Goal: Task Accomplishment & Management: Use online tool/utility

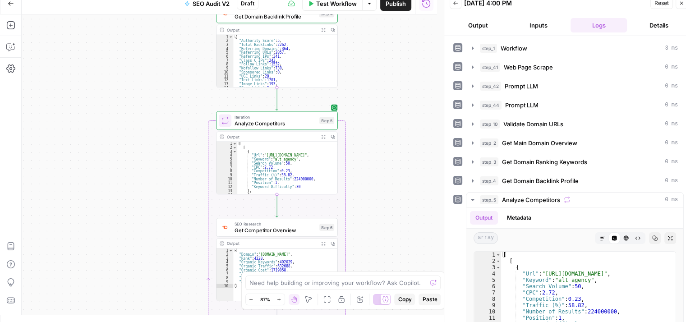
scroll to position [135, 0]
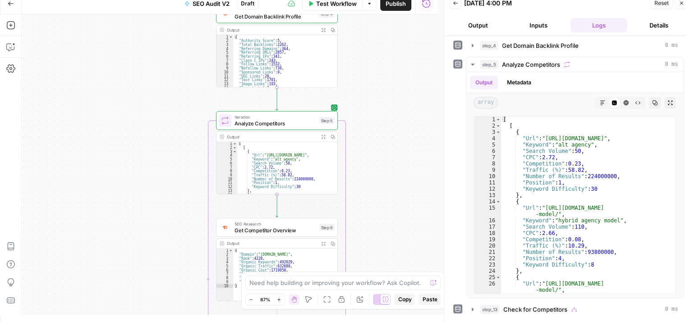
click at [8, 5] on icon "button" at bounding box center [11, 3] width 6 height 6
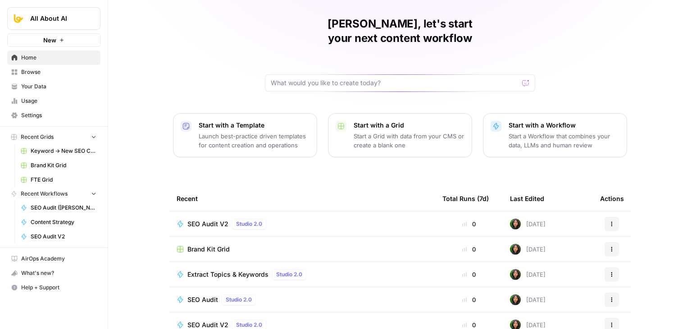
drag, startPoint x: 165, startPoint y: 89, endPoint x: 155, endPoint y: 166, distance: 78.2
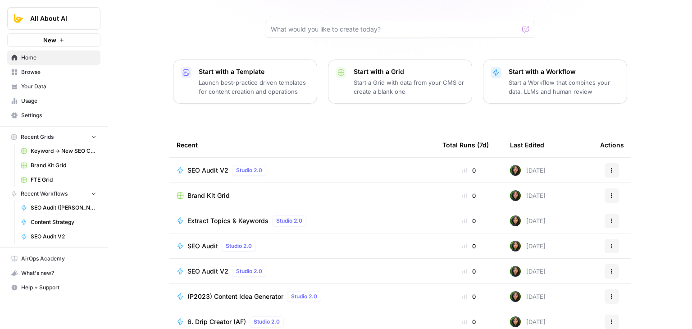
drag, startPoint x: 157, startPoint y: 166, endPoint x: 151, endPoint y: 213, distance: 46.8
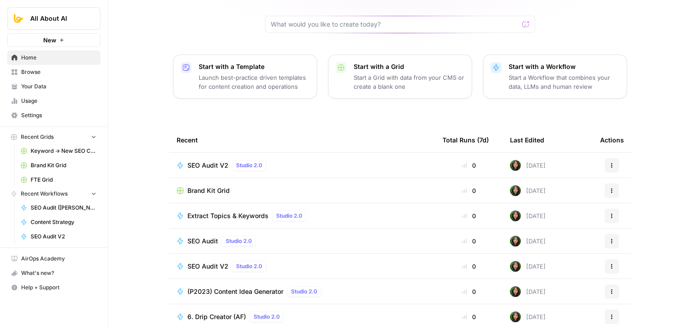
drag, startPoint x: 155, startPoint y: 168, endPoint x: 156, endPoint y: 217, distance: 49.6
drag, startPoint x: 143, startPoint y: 55, endPoint x: 143, endPoint y: 129, distance: 74.4
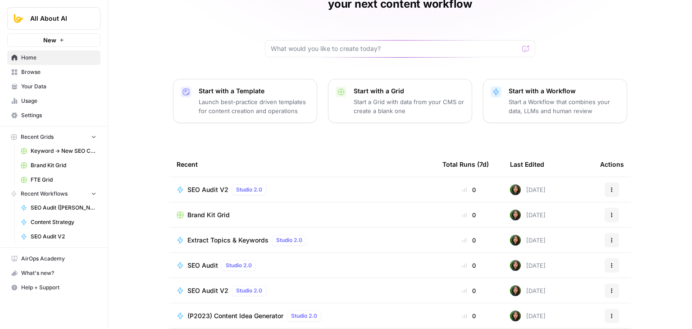
drag, startPoint x: 146, startPoint y: 142, endPoint x: 146, endPoint y: 112, distance: 29.8
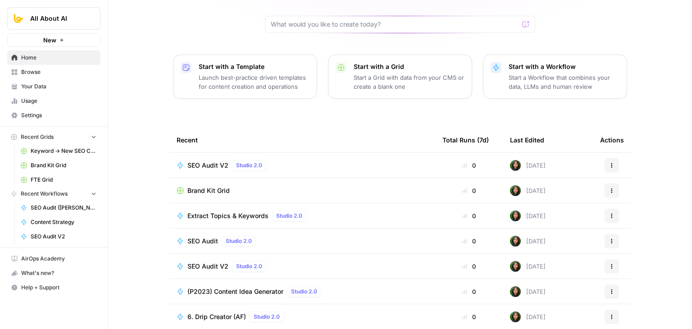
drag, startPoint x: 136, startPoint y: 155, endPoint x: 138, endPoint y: 228, distance: 73.5
click at [41, 76] on link "Browse" at bounding box center [53, 72] width 93 height 14
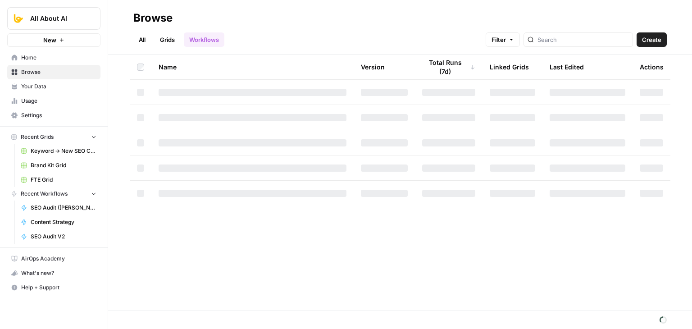
click at [170, 43] on link "Grids" at bounding box center [168, 39] width 26 height 14
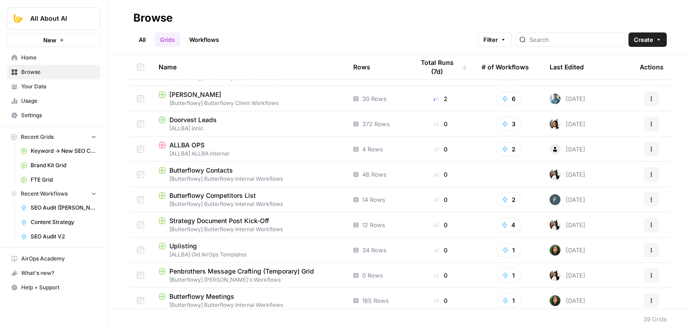
drag, startPoint x: 128, startPoint y: 103, endPoint x: 127, endPoint y: 150, distance: 46.9
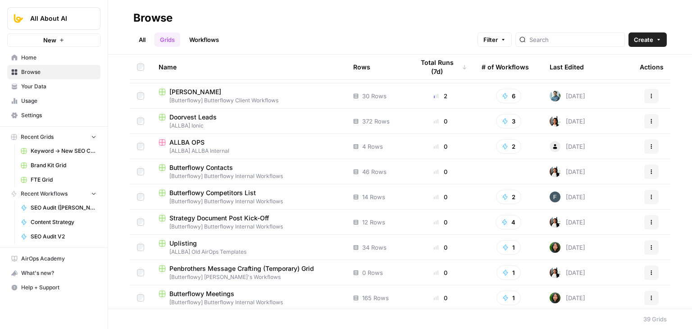
scroll to position [64, 0]
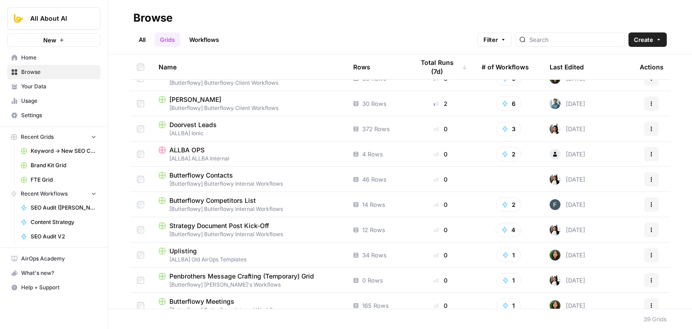
drag, startPoint x: 123, startPoint y: 130, endPoint x: 122, endPoint y: 96, distance: 34.3
click at [189, 96] on span "[PERSON_NAME]" at bounding box center [195, 99] width 52 height 9
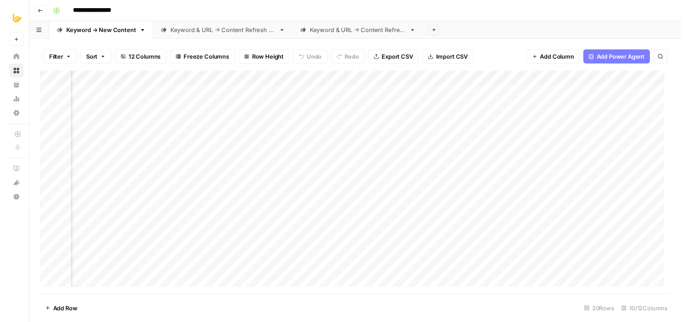
scroll to position [0, 231]
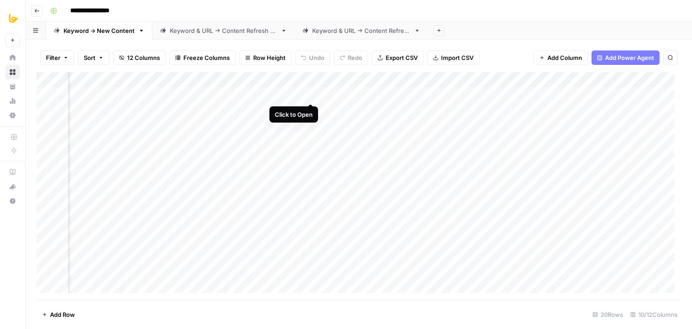
click at [308, 94] on div "Add Column" at bounding box center [359, 186] width 645 height 228
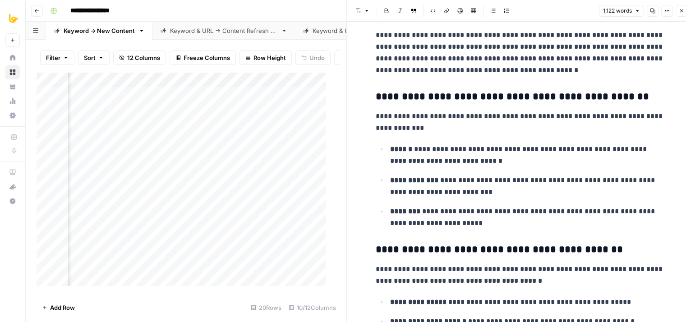
drag, startPoint x: 472, startPoint y: 70, endPoint x: 466, endPoint y: 165, distance: 94.8
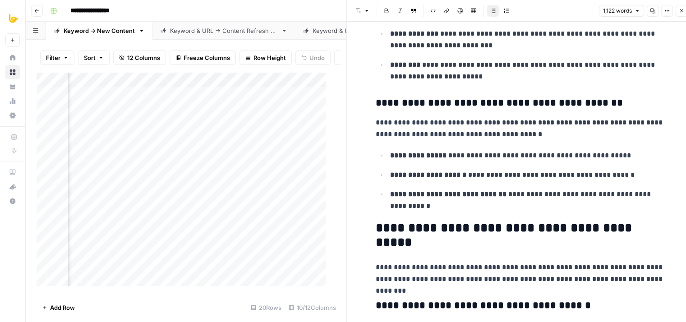
drag, startPoint x: 444, startPoint y: 87, endPoint x: 453, endPoint y: 143, distance: 57.0
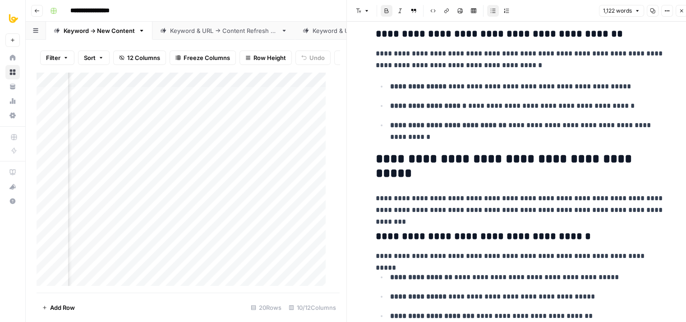
drag, startPoint x: 432, startPoint y: 122, endPoint x: 445, endPoint y: 171, distance: 51.3
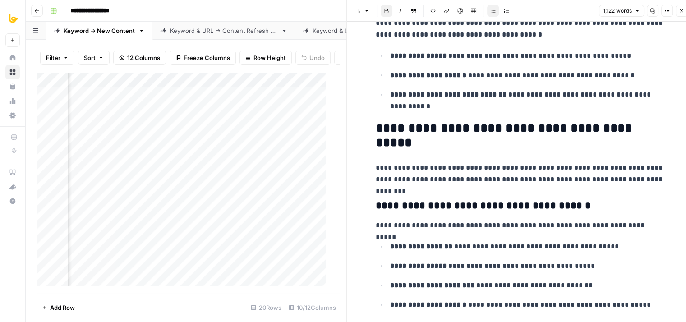
scroll to position [481, 0]
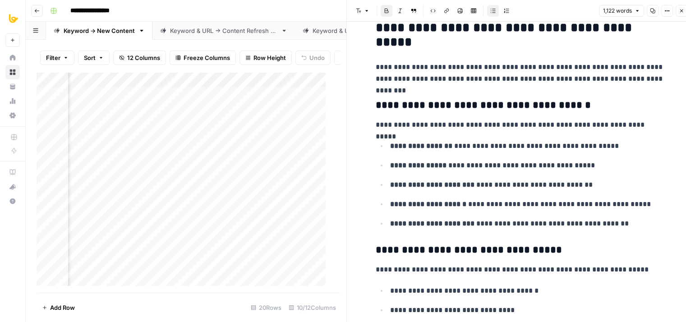
drag, startPoint x: 438, startPoint y: 114, endPoint x: 461, endPoint y: 188, distance: 77.8
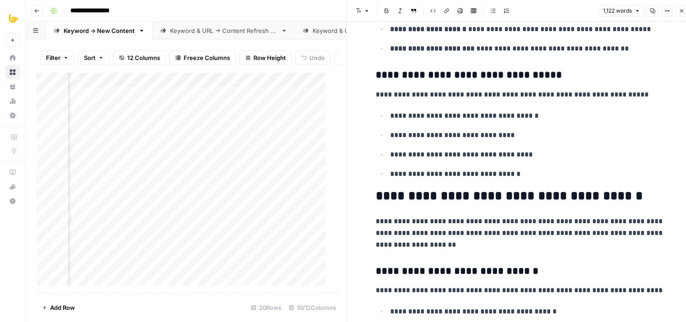
drag, startPoint x: 467, startPoint y: 115, endPoint x: 473, endPoint y: 155, distance: 40.1
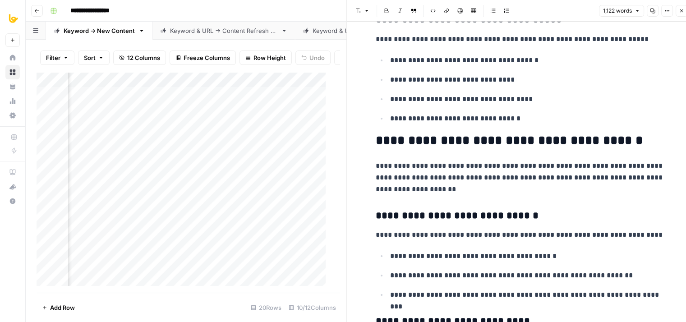
drag, startPoint x: 468, startPoint y: 96, endPoint x: 468, endPoint y: 143, distance: 47.8
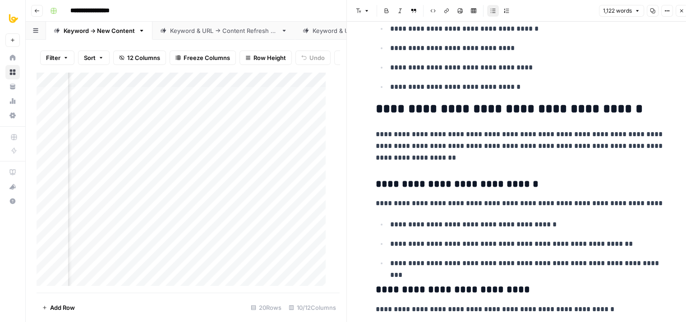
drag, startPoint x: 456, startPoint y: 111, endPoint x: 463, endPoint y: 154, distance: 43.3
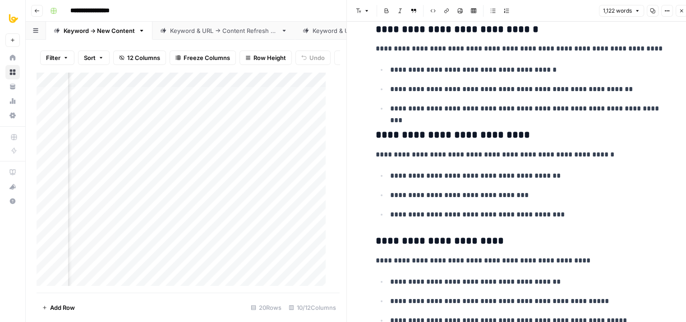
drag, startPoint x: 458, startPoint y: 106, endPoint x: 451, endPoint y: 184, distance: 78.3
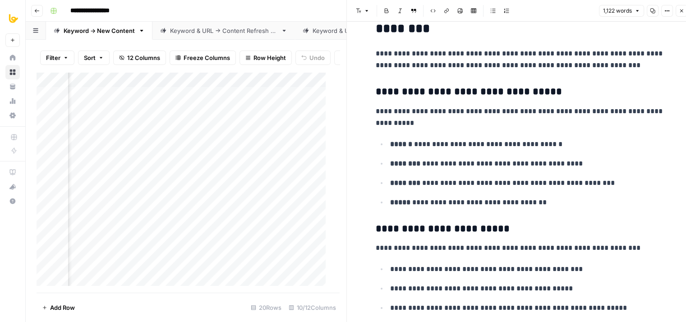
drag, startPoint x: 444, startPoint y: 152, endPoint x: 428, endPoint y: 256, distance: 104.9
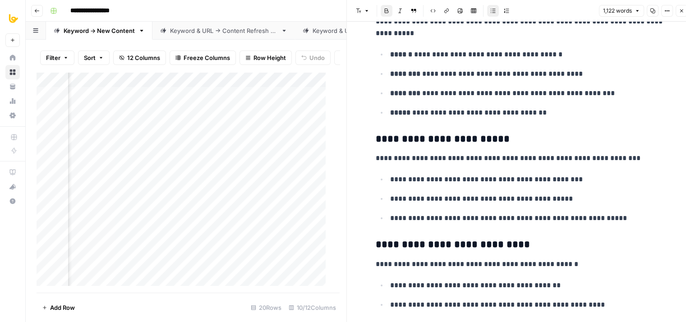
drag, startPoint x: 438, startPoint y: 216, endPoint x: 437, endPoint y: 251, distance: 34.7
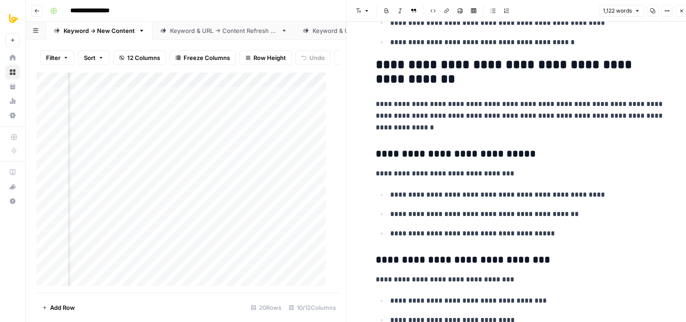
drag, startPoint x: 448, startPoint y: 123, endPoint x: 444, endPoint y: 227, distance: 104.6
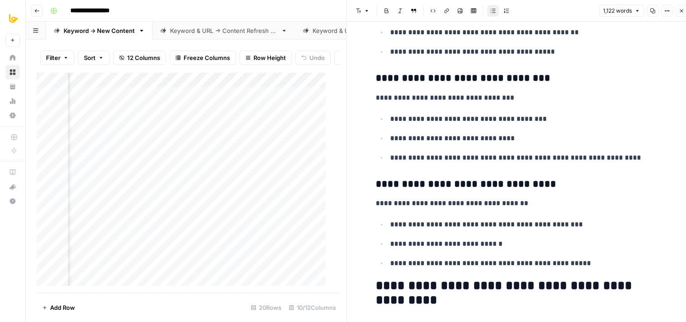
drag, startPoint x: 449, startPoint y: 169, endPoint x: 443, endPoint y: 253, distance: 84.9
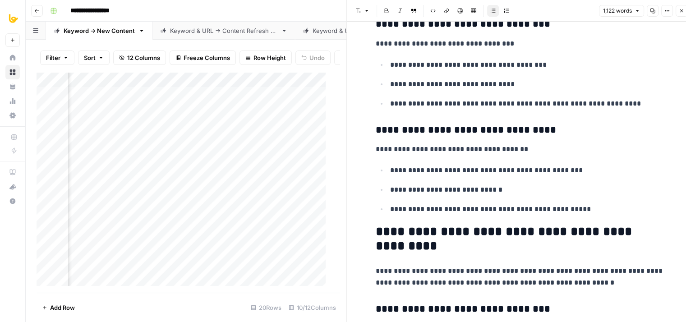
click at [677, 12] on button "Close" at bounding box center [681, 11] width 12 height 12
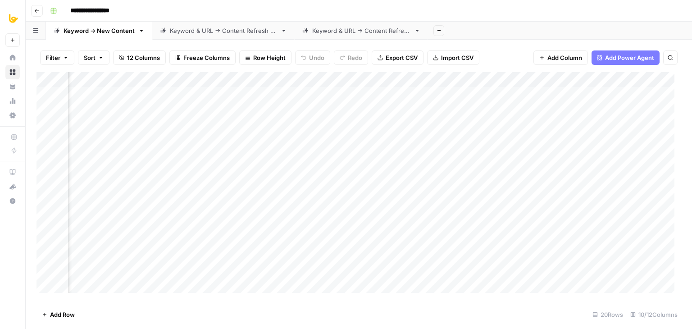
click at [286, 144] on div "Add Column" at bounding box center [359, 186] width 645 height 228
click at [347, 94] on div "Add Column" at bounding box center [359, 186] width 645 height 228
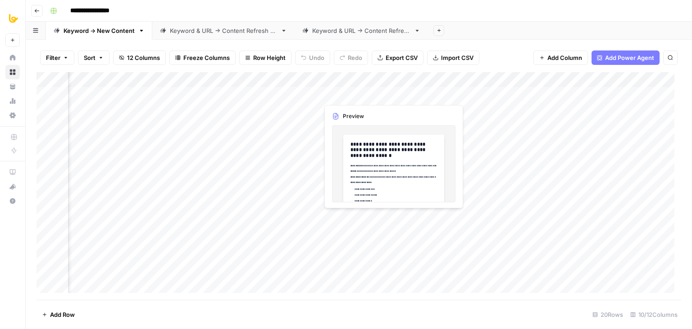
click at [269, 91] on div "Add Column" at bounding box center [359, 186] width 645 height 228
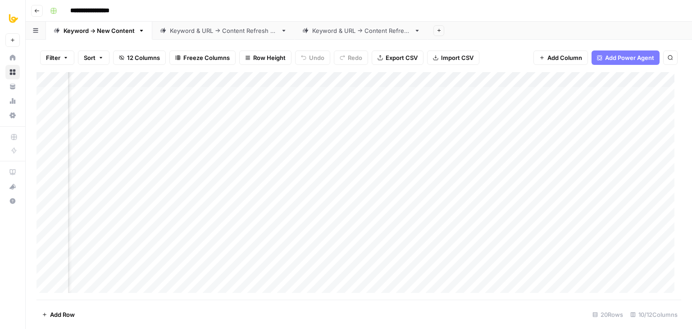
click at [312, 92] on div "Add Column" at bounding box center [359, 186] width 645 height 228
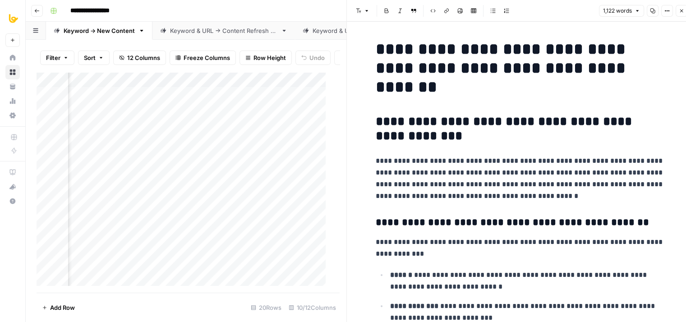
click at [681, 12] on icon "button" at bounding box center [680, 10] width 5 height 5
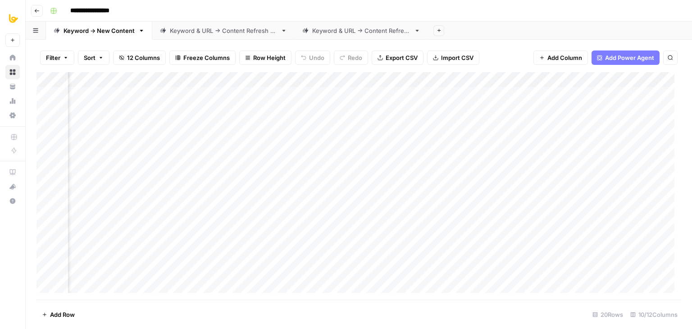
click at [286, 126] on div "Add Column" at bounding box center [359, 186] width 645 height 228
click at [310, 95] on div "Add Column" at bounding box center [359, 186] width 645 height 228
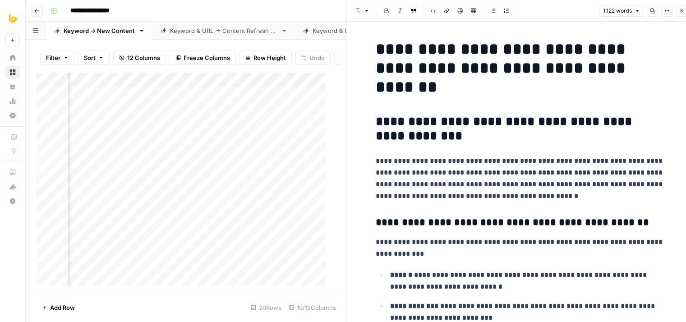
click at [574, 120] on h2 "**********" at bounding box center [519, 128] width 288 height 29
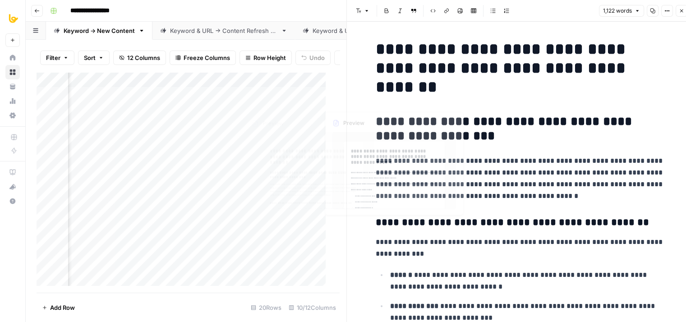
click at [289, 140] on div "Add Column" at bounding box center [185, 182] width 296 height 221
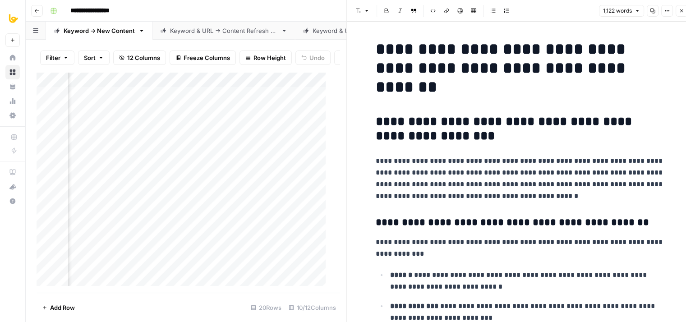
click at [678, 15] on button "Close" at bounding box center [681, 11] width 12 height 12
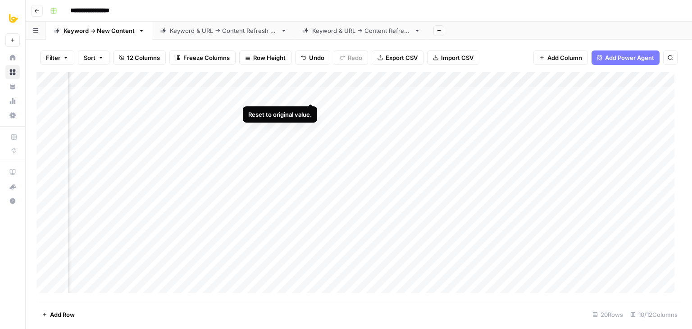
click at [311, 94] on div "Add Column" at bounding box center [359, 186] width 645 height 228
click at [393, 110] on div "Add Column" at bounding box center [359, 186] width 645 height 228
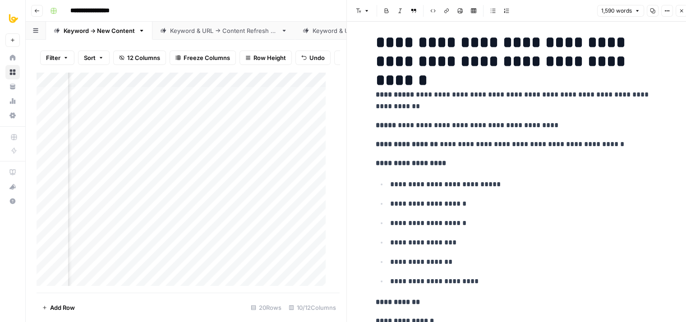
scroll to position [31, 0]
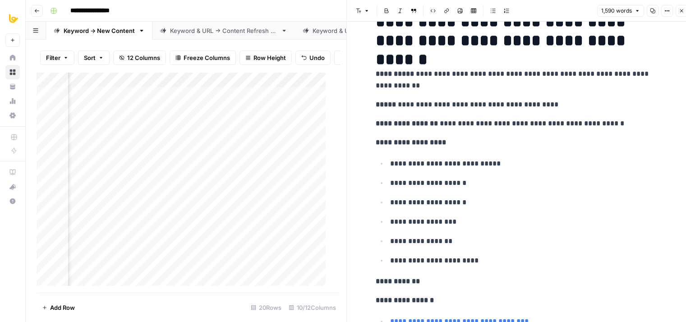
drag, startPoint x: 472, startPoint y: 96, endPoint x: 470, endPoint y: 139, distance: 43.8
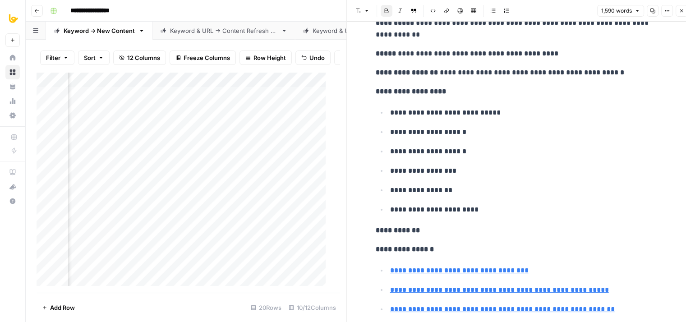
drag, startPoint x: 431, startPoint y: 164, endPoint x: 431, endPoint y: 199, distance: 35.2
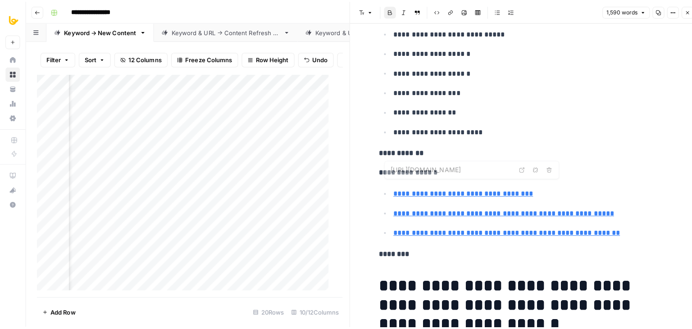
scroll to position [0, 0]
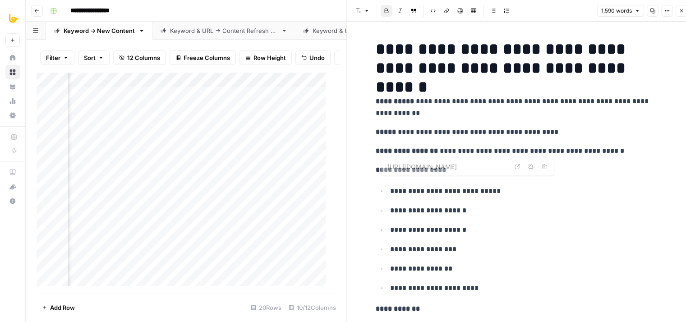
drag, startPoint x: 499, startPoint y: 105, endPoint x: 501, endPoint y: 94, distance: 11.4
click at [681, 13] on icon "button" at bounding box center [680, 10] width 5 height 5
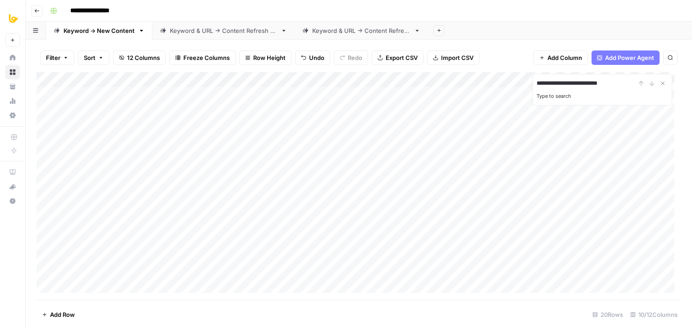
type input "**********"
click at [654, 85] on icon "Next Result" at bounding box center [652, 83] width 7 height 7
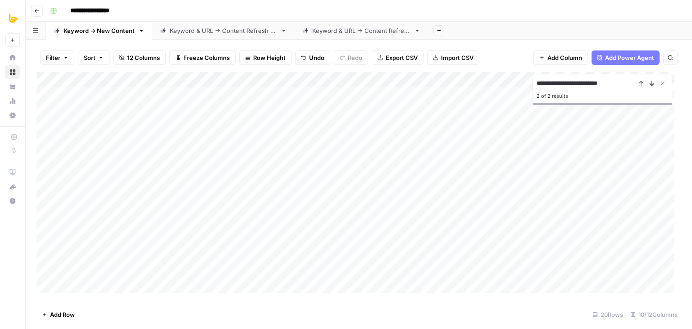
click at [654, 85] on icon "Next Result" at bounding box center [652, 83] width 7 height 7
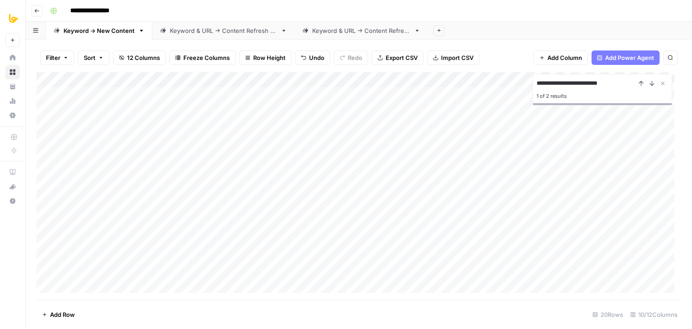
click at [258, 91] on div "Add Column" at bounding box center [359, 186] width 645 height 228
click at [642, 83] on icon "Previous Result" at bounding box center [641, 83] width 7 height 7
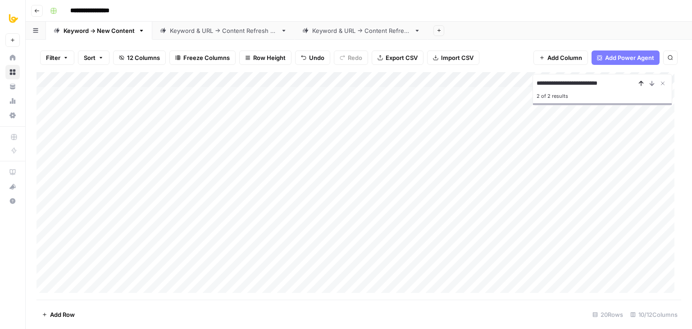
click at [642, 83] on icon "Previous Result" at bounding box center [641, 83] width 7 height 7
click at [664, 81] on icon "Close Search" at bounding box center [662, 83] width 7 height 7
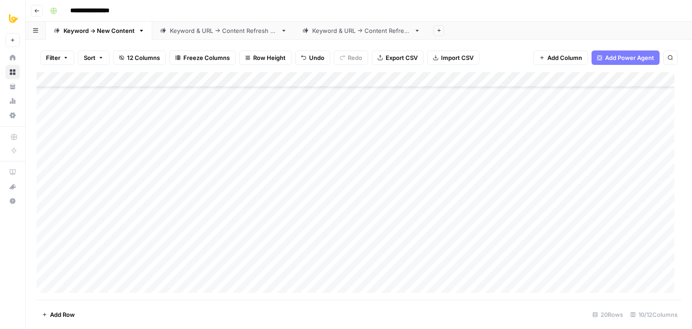
click at [105, 215] on div "Add Column" at bounding box center [359, 186] width 645 height 228
click at [103, 236] on div "Add Column" at bounding box center [359, 186] width 645 height 228
click at [150, 142] on div "Add Column" at bounding box center [359, 186] width 645 height 228
drag, startPoint x: 223, startPoint y: 80, endPoint x: 276, endPoint y: 82, distance: 53.2
click at [276, 82] on div "Add Column" at bounding box center [359, 186] width 645 height 228
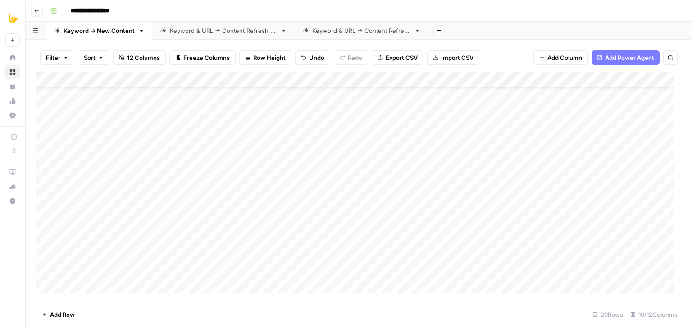
click at [190, 183] on div "Add Column" at bounding box center [359, 186] width 645 height 228
click at [169, 124] on div "Add Column" at bounding box center [359, 186] width 645 height 228
click at [332, 126] on div "Add Column" at bounding box center [359, 186] width 645 height 228
drag, startPoint x: 355, startPoint y: 81, endPoint x: 366, endPoint y: 85, distance: 12.0
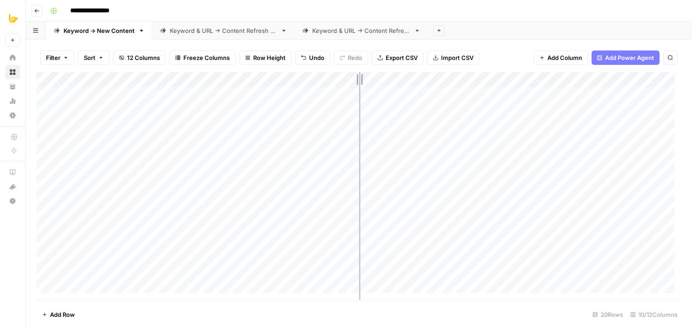
click at [366, 85] on div "Add Column" at bounding box center [359, 186] width 645 height 228
click at [137, 122] on div "Add Column" at bounding box center [359, 186] width 645 height 228
drag, startPoint x: 41, startPoint y: 119, endPoint x: 46, endPoint y: 92, distance: 28.0
click at [46, 92] on div "Add Column" at bounding box center [359, 186] width 645 height 228
click at [155, 104] on div "Add Column" at bounding box center [359, 186] width 645 height 228
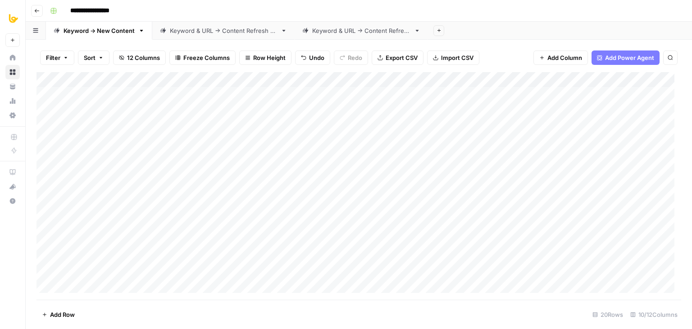
click at [166, 126] on div "Add Column" at bounding box center [359, 186] width 645 height 228
click at [176, 107] on div "Add Column" at bounding box center [359, 186] width 645 height 228
click at [180, 131] on div "Add Column" at bounding box center [359, 186] width 645 height 228
click at [191, 197] on div "Add Column" at bounding box center [359, 186] width 645 height 228
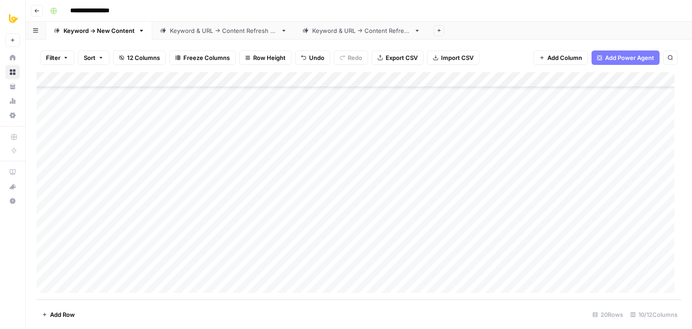
click at [209, 161] on div "Add Column" at bounding box center [359, 186] width 645 height 228
click at [105, 265] on div "Add Column" at bounding box center [359, 186] width 645 height 228
click at [157, 253] on div "Add Column" at bounding box center [359, 186] width 645 height 228
click at [159, 267] on div "Add Column" at bounding box center [359, 186] width 645 height 228
click at [169, 251] on div "Add Column" at bounding box center [359, 186] width 645 height 228
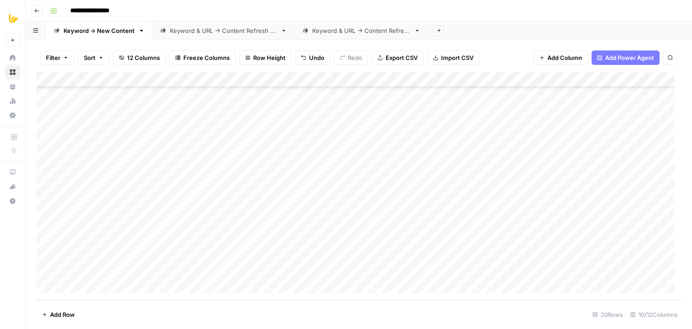
click at [158, 265] on div "Add Column" at bounding box center [359, 186] width 645 height 228
click at [164, 253] on div "Add Column" at bounding box center [359, 186] width 645 height 228
click at [137, 265] on div "Add Column" at bounding box center [359, 186] width 645 height 228
drag, startPoint x: 38, startPoint y: 270, endPoint x: 46, endPoint y: 95, distance: 174.6
click at [46, 95] on div "Add Column" at bounding box center [359, 186] width 645 height 228
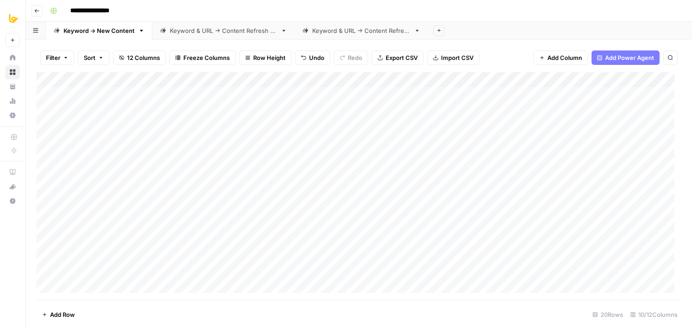
scroll to position [0, 0]
drag, startPoint x: 37, startPoint y: 217, endPoint x: 50, endPoint y: 104, distance: 114.0
click at [50, 104] on div "Add Column" at bounding box center [359, 186] width 645 height 228
click at [396, 96] on div "Add Column" at bounding box center [359, 186] width 645 height 228
click at [408, 108] on div "Add Column" at bounding box center [359, 186] width 645 height 228
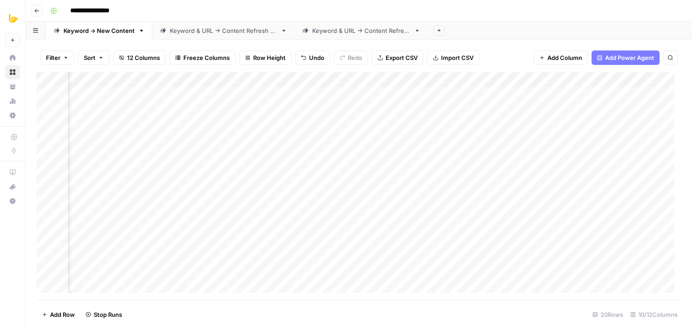
scroll to position [0, 195]
click at [197, 38] on link "Keyword & URL -> Content Refresh V2" at bounding box center [223, 31] width 142 height 18
click at [107, 34] on div "Keyword -> New Content" at bounding box center [99, 30] width 71 height 9
drag, startPoint x: 275, startPoint y: 78, endPoint x: 190, endPoint y: 83, distance: 85.8
click at [190, 83] on div "Add Column" at bounding box center [359, 186] width 645 height 228
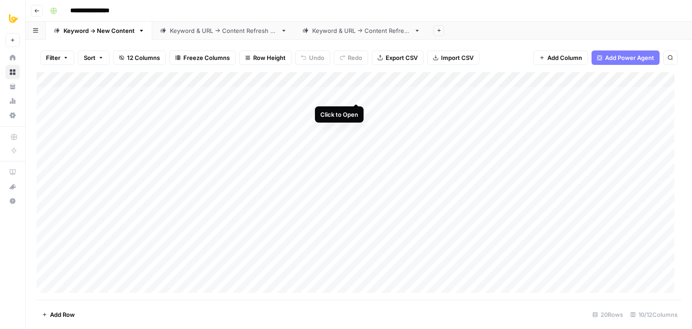
click at [353, 95] on div "Add Column" at bounding box center [359, 186] width 645 height 228
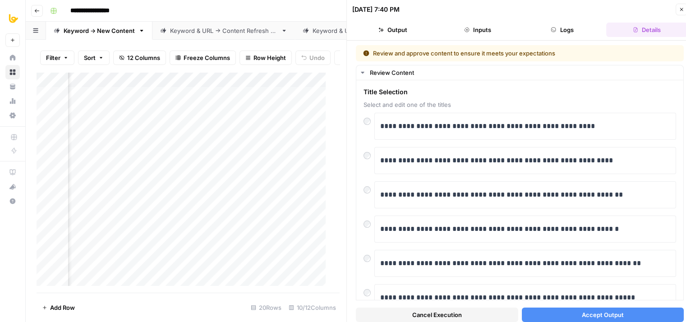
scroll to position [0, 277]
click at [674, 251] on div "**********" at bounding box center [519, 267] width 327 height 375
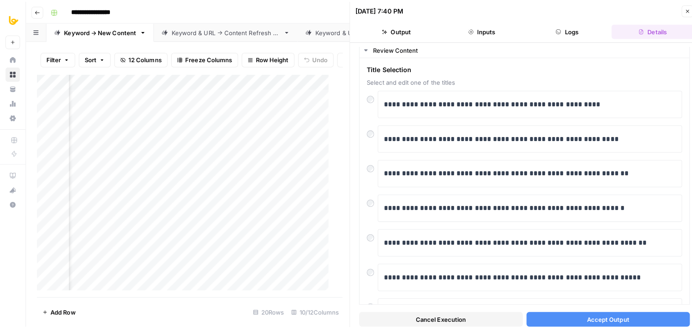
scroll to position [23, 0]
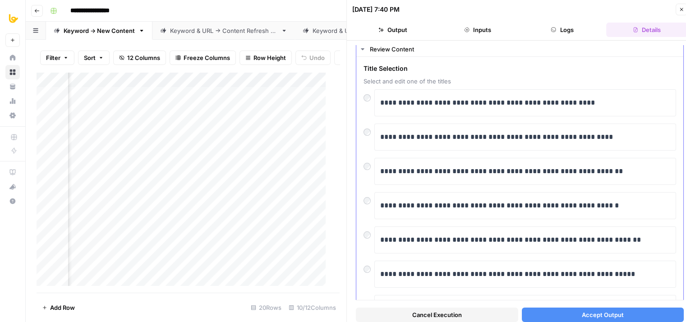
click at [367, 195] on div at bounding box center [368, 198] width 11 height 13
click at [601, 316] on span "Accept Output" at bounding box center [602, 314] width 42 height 9
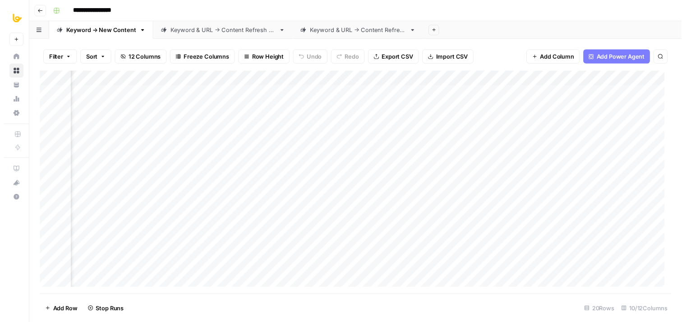
scroll to position [0, 151]
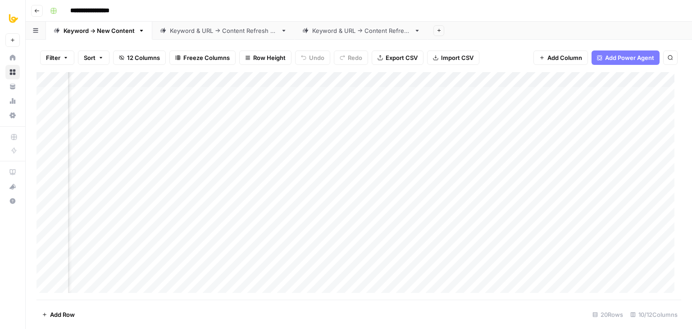
click at [203, 110] on div "Add Column" at bounding box center [359, 186] width 645 height 228
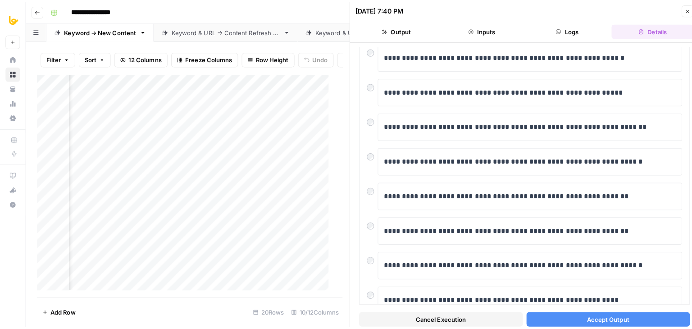
scroll to position [72, 0]
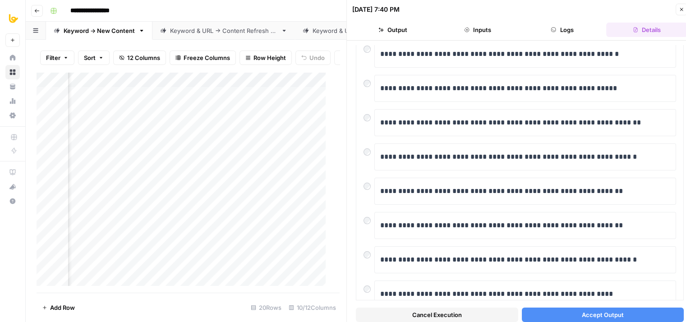
click at [570, 314] on button "Accept Output" at bounding box center [602, 314] width 162 height 14
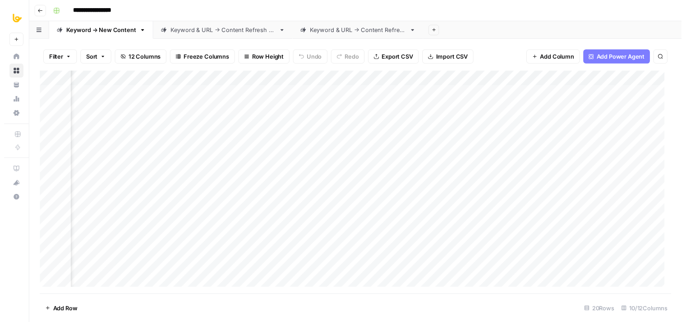
scroll to position [0, 95]
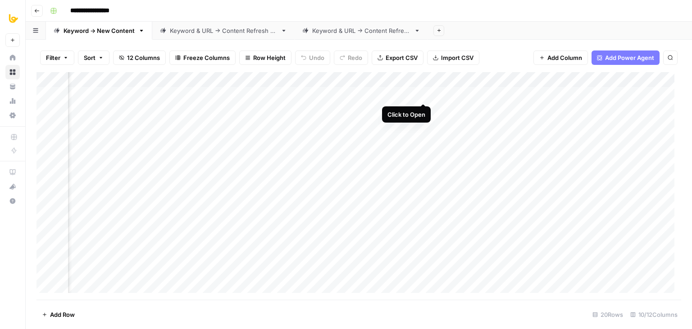
click at [421, 95] on div "Add Column" at bounding box center [359, 186] width 645 height 228
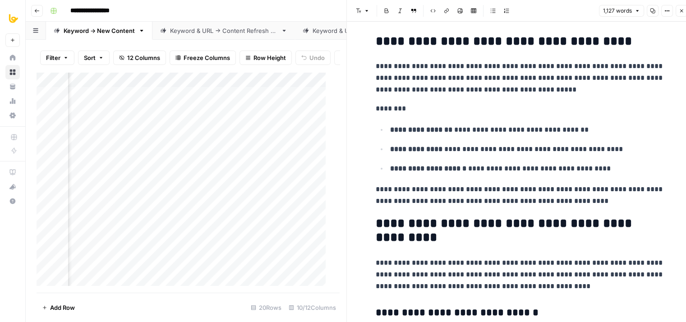
drag, startPoint x: 530, startPoint y: 69, endPoint x: 521, endPoint y: 200, distance: 131.0
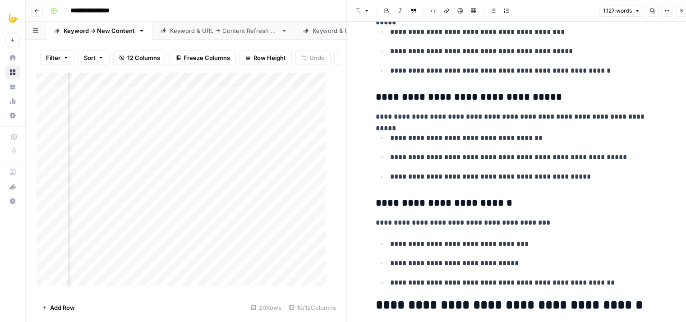
drag, startPoint x: 495, startPoint y: 105, endPoint x: 490, endPoint y: 187, distance: 81.3
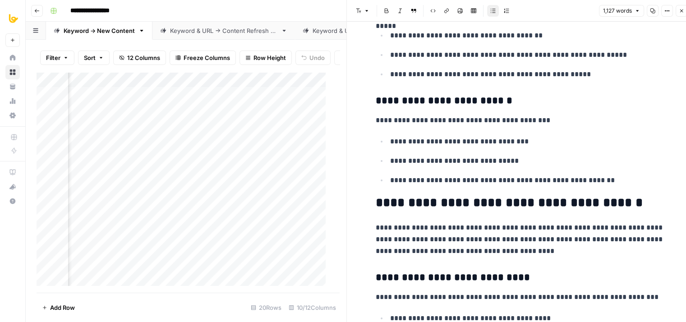
drag, startPoint x: 511, startPoint y: 117, endPoint x: 503, endPoint y: 196, distance: 79.7
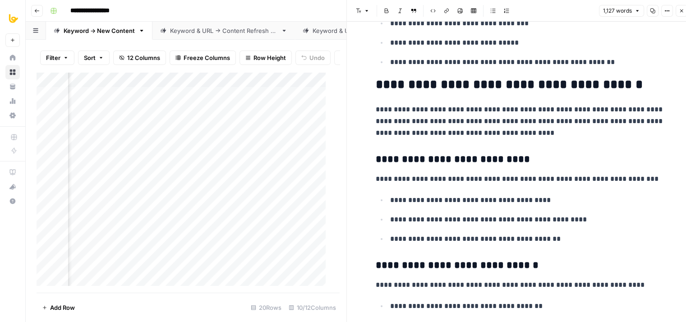
drag, startPoint x: 515, startPoint y: 98, endPoint x: 512, endPoint y: 181, distance: 83.0
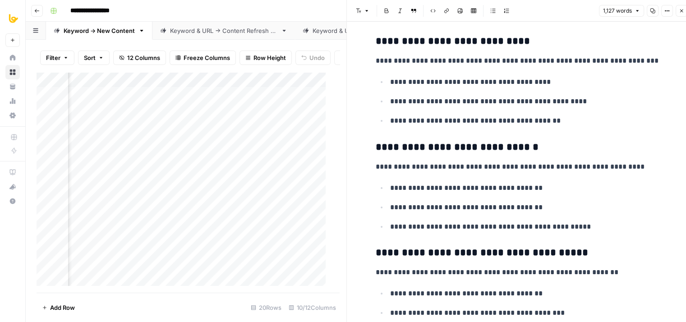
drag, startPoint x: 523, startPoint y: 107, endPoint x: 524, endPoint y: 187, distance: 79.3
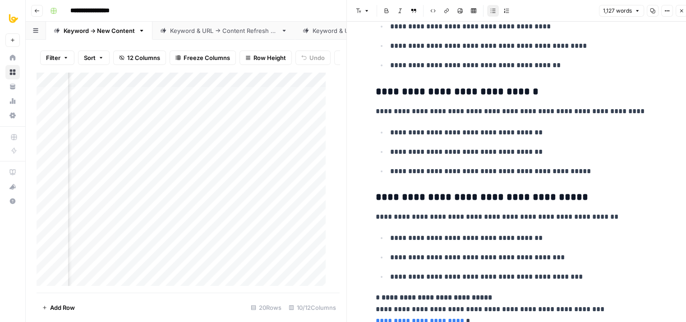
scroll to position [870, 0]
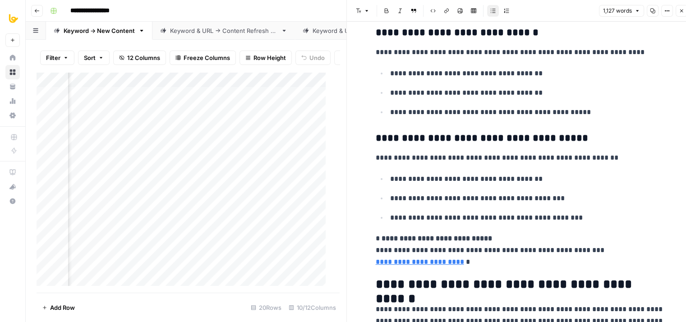
drag, startPoint x: 530, startPoint y: 149, endPoint x: 531, endPoint y: 220, distance: 70.8
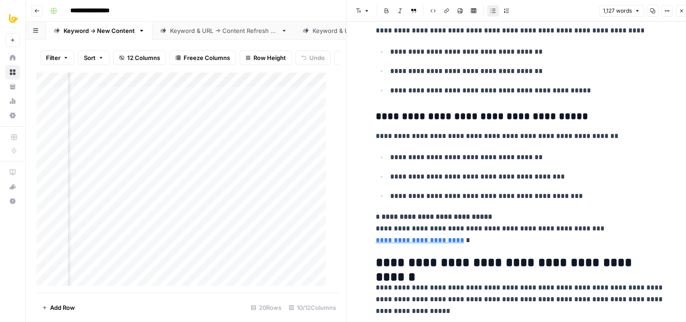
scroll to position [902, 0]
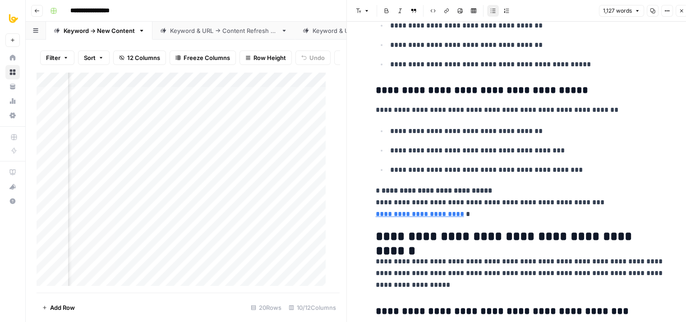
drag, startPoint x: 536, startPoint y: 166, endPoint x: 540, endPoint y: 206, distance: 39.4
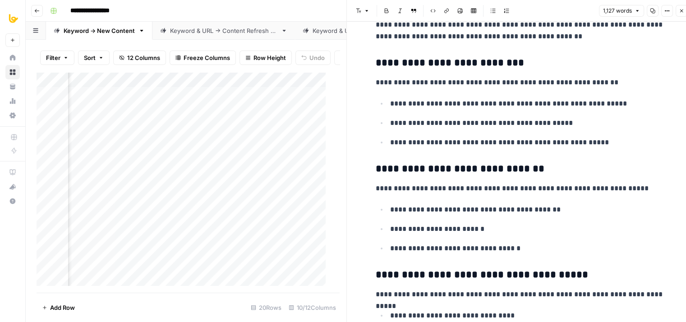
drag, startPoint x: 552, startPoint y: 103, endPoint x: 562, endPoint y: 281, distance: 178.3
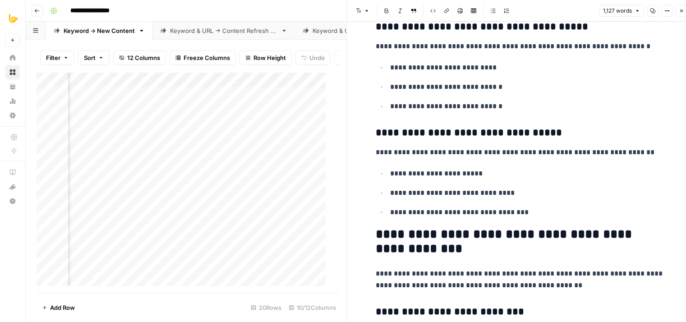
drag, startPoint x: 542, startPoint y: 222, endPoint x: 541, endPoint y: 78, distance: 144.7
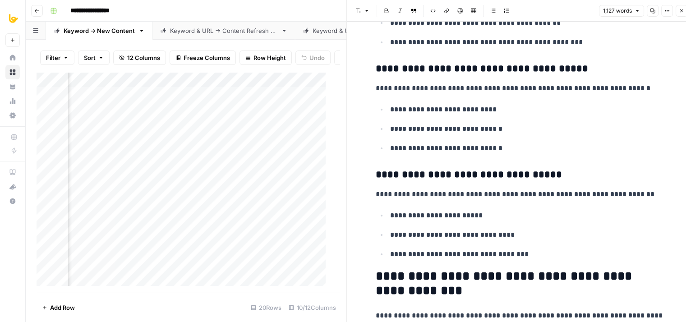
drag, startPoint x: 521, startPoint y: 165, endPoint x: 523, endPoint y: 284, distance: 119.0
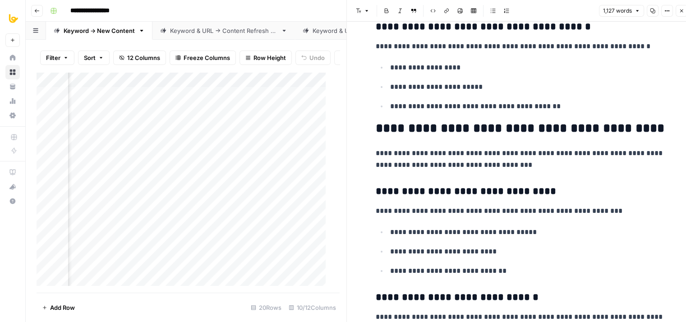
drag, startPoint x: 514, startPoint y: 181, endPoint x: 518, endPoint y: 332, distance: 151.5
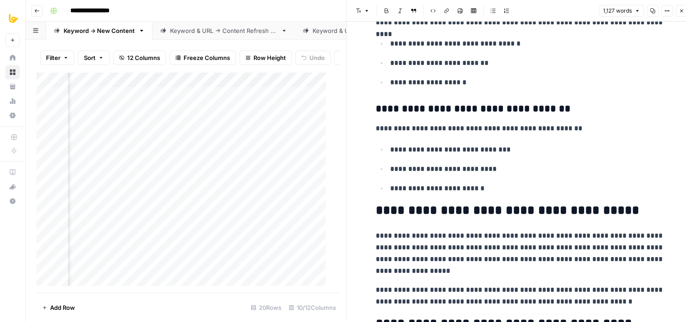
drag, startPoint x: 518, startPoint y: 213, endPoint x: 522, endPoint y: 276, distance: 62.8
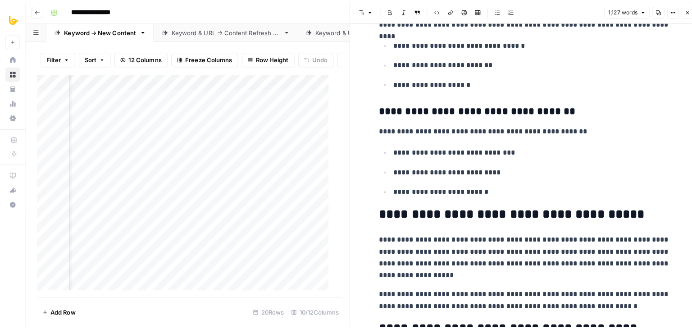
scroll to position [2596, 0]
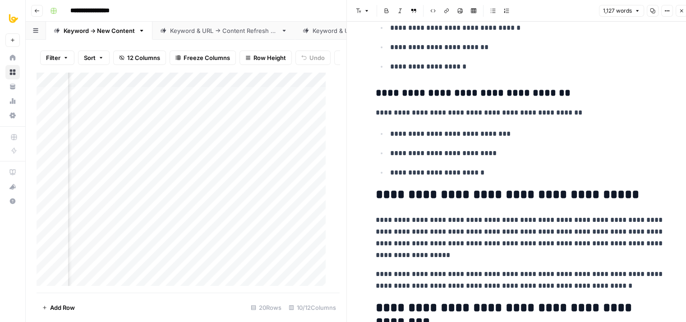
click at [681, 8] on icon "button" at bounding box center [680, 10] width 5 height 5
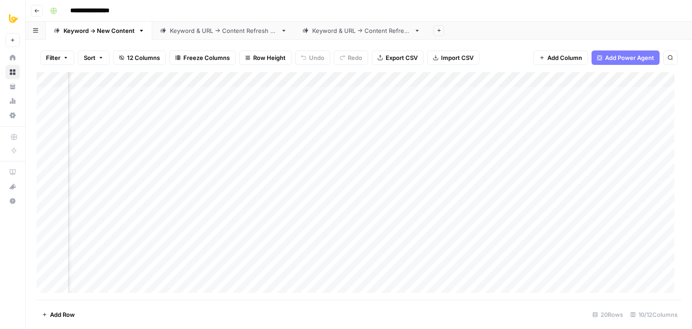
scroll to position [0, 254]
click at [415, 78] on div "Add Column" at bounding box center [359, 186] width 645 height 228
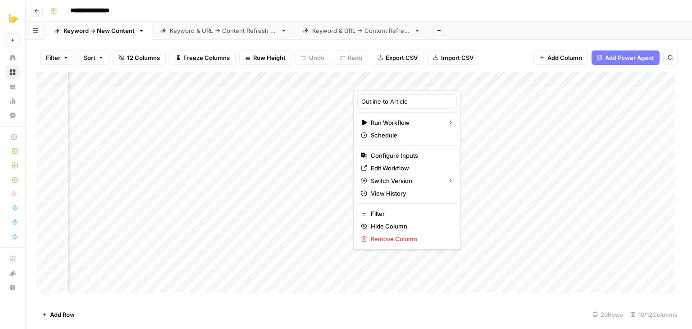
click at [262, 14] on div "**********" at bounding box center [364, 11] width 637 height 14
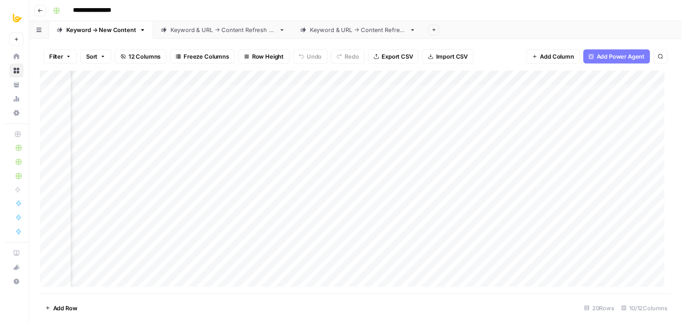
scroll to position [0, 259]
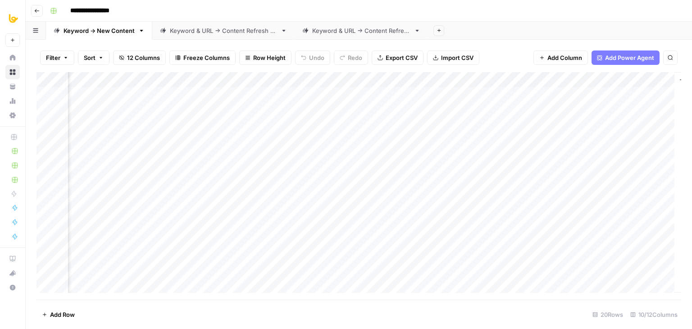
click at [256, 92] on div "Add Column" at bounding box center [359, 186] width 645 height 228
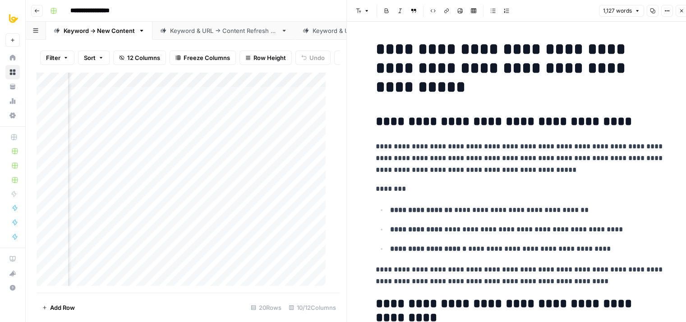
click at [681, 12] on icon "button" at bounding box center [680, 10] width 5 height 5
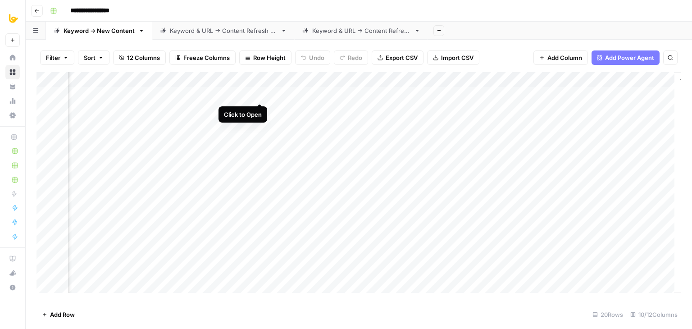
click at [259, 92] on div "Add Column" at bounding box center [359, 186] width 645 height 228
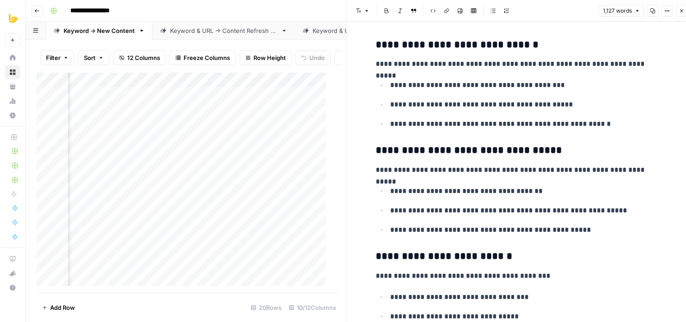
drag, startPoint x: 505, startPoint y: 85, endPoint x: 494, endPoint y: 187, distance: 102.5
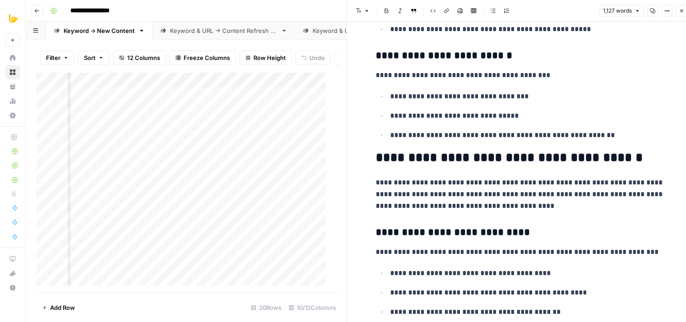
drag, startPoint x: 480, startPoint y: 89, endPoint x: 473, endPoint y: 175, distance: 86.8
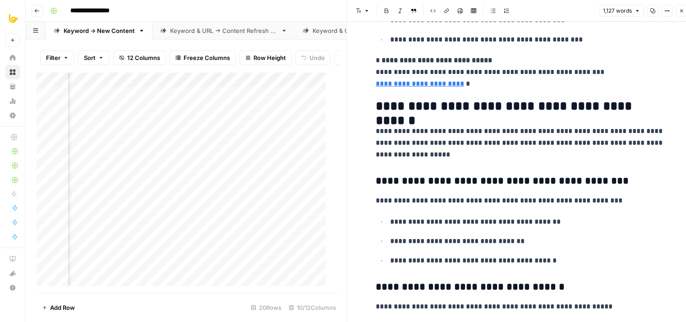
drag, startPoint x: 472, startPoint y: 128, endPoint x: 467, endPoint y: 215, distance: 87.6
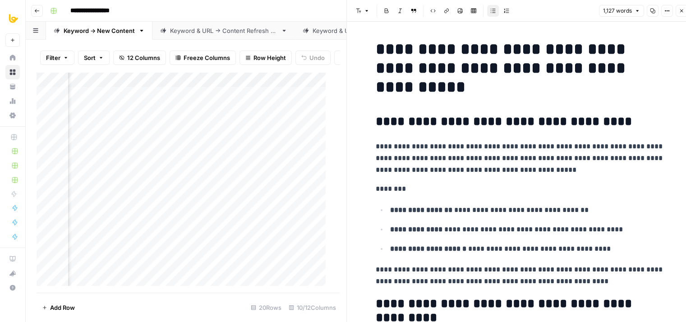
drag, startPoint x: 469, startPoint y: 162, endPoint x: 483, endPoint y: -4, distance: 166.9
click at [676, 11] on button "Close" at bounding box center [681, 11] width 12 height 12
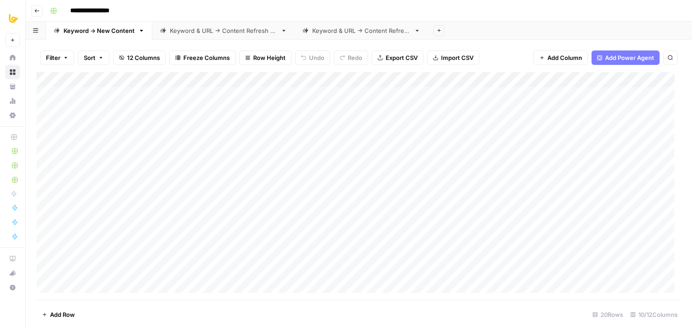
click at [240, 128] on div "Add Column" at bounding box center [359, 186] width 645 height 228
click at [243, 136] on div "Add Column" at bounding box center [359, 186] width 645 height 228
click at [246, 127] on div "Add Column" at bounding box center [359, 186] width 645 height 228
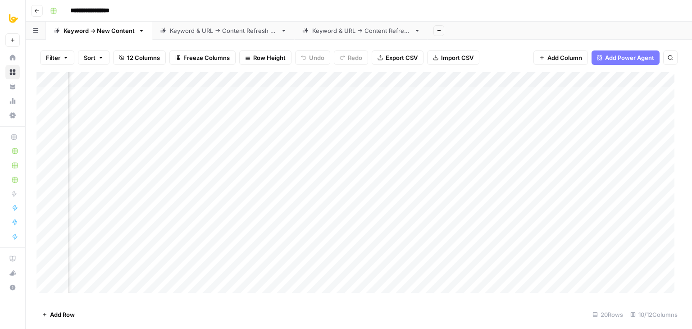
scroll to position [0, 308]
click at [363, 77] on div "Add Column" at bounding box center [359, 186] width 645 height 228
click at [342, 92] on div "Add Column" at bounding box center [359, 186] width 645 height 228
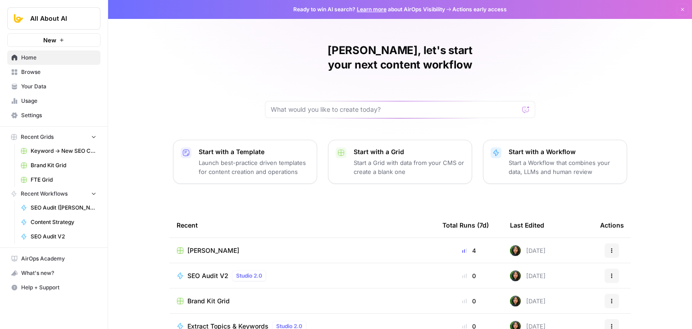
click at [30, 71] on span "Browse" at bounding box center [58, 72] width 75 height 8
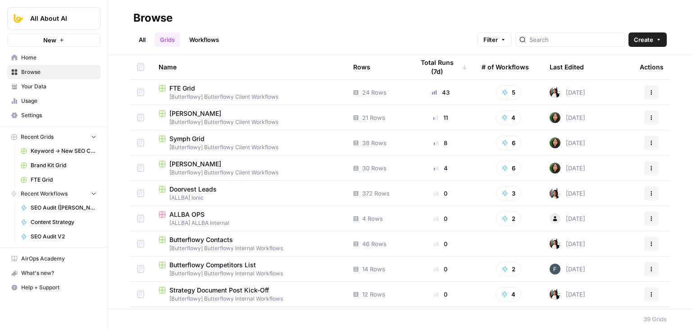
click at [213, 38] on link "Workflows" at bounding box center [204, 39] width 41 height 14
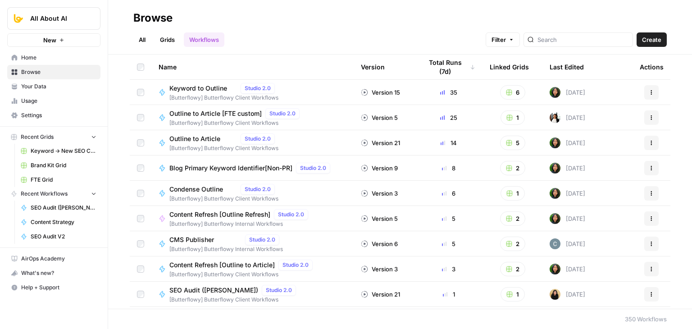
click at [167, 41] on link "Grids" at bounding box center [168, 39] width 26 height 14
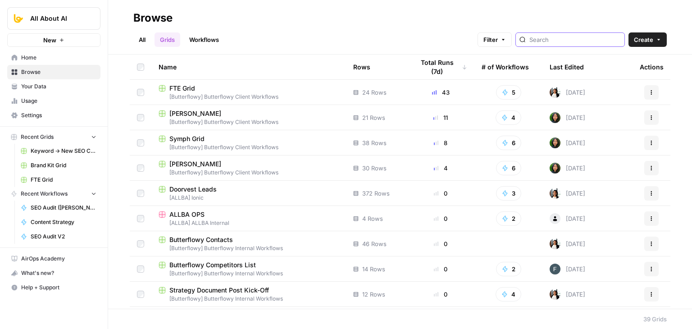
click at [552, 39] on input "search" at bounding box center [575, 39] width 91 height 9
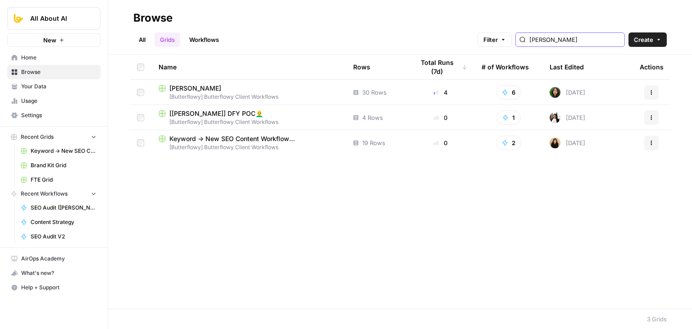
type input "kurt"
click at [206, 112] on span "[[PERSON_NAME]] DFY POC👨‍🦲" at bounding box center [216, 113] width 94 height 9
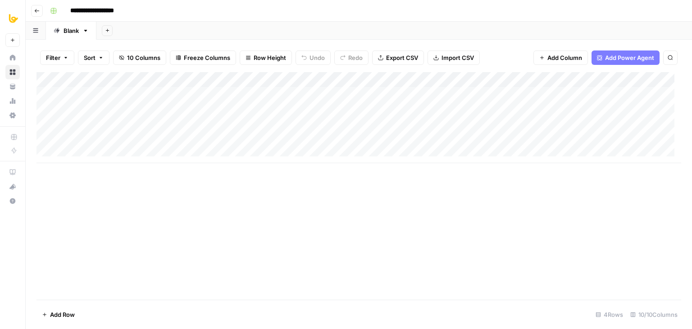
click at [210, 82] on div "Add Column" at bounding box center [359, 117] width 645 height 91
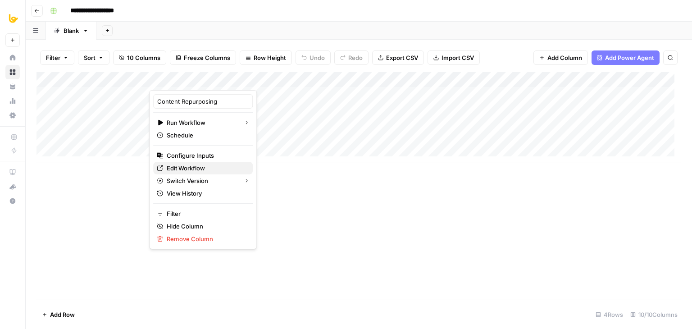
click at [189, 168] on span "Edit Workflow" at bounding box center [206, 168] width 79 height 9
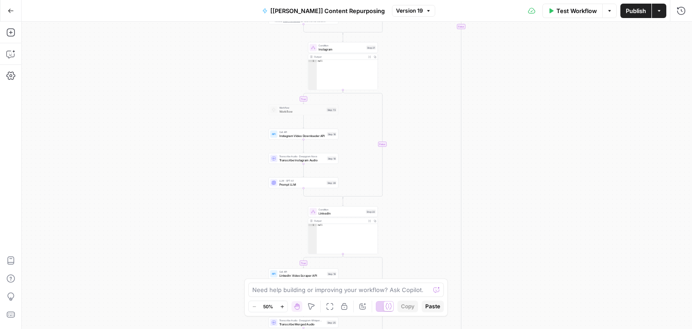
drag, startPoint x: 165, startPoint y: 119, endPoint x: 154, endPoint y: 127, distance: 13.3
click at [171, 0] on html "All About AI New Home Browse Your Data Usage Settings Recent Grids Keyword -> N…" at bounding box center [346, 164] width 692 height 329
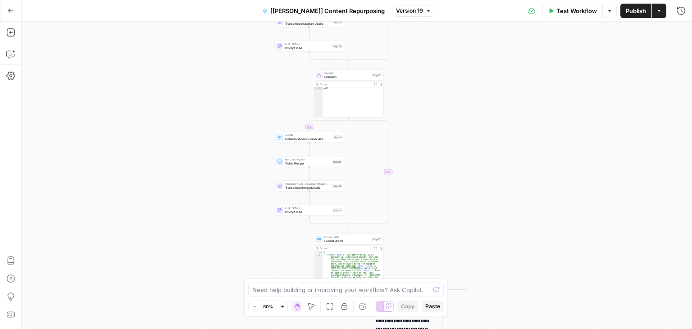
drag, startPoint x: 169, startPoint y: 161, endPoint x: 178, endPoint y: 104, distance: 57.6
click at [166, 15] on div "Go Back [Kurt] Content Repurposing Version 19 Test Workflow Options Publish Act…" at bounding box center [346, 164] width 692 height 329
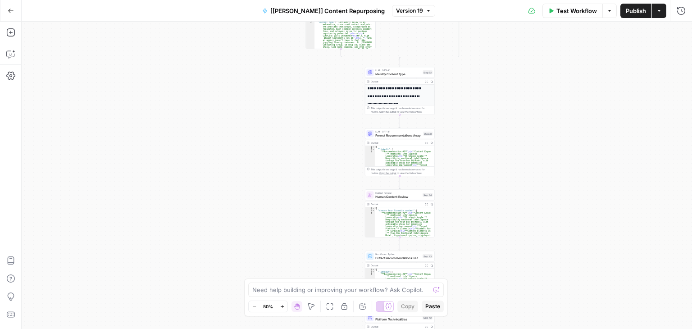
click at [171, 78] on div "true false true false true false true false true false true false true false tr…" at bounding box center [357, 175] width 671 height 307
click at [186, 55] on div "true false true false true false true false true false true false true false tr…" at bounding box center [357, 175] width 671 height 307
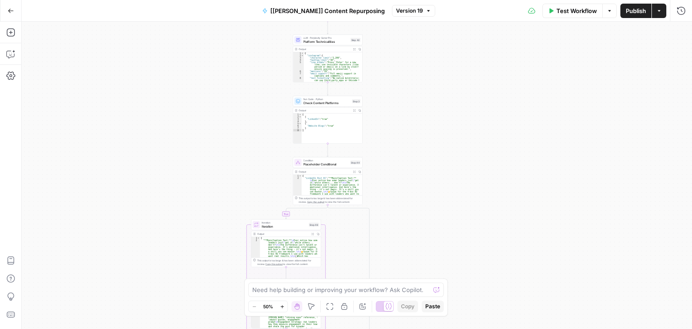
drag, startPoint x: 214, startPoint y: 188, endPoint x: 190, endPoint y: 60, distance: 129.7
click at [190, 60] on div "true false true false true false true false true false true false true false tr…" at bounding box center [357, 175] width 671 height 307
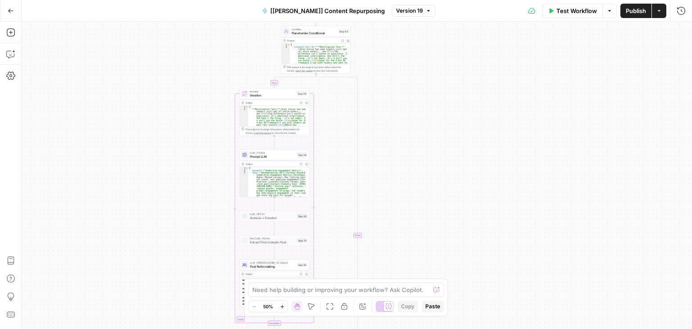
drag, startPoint x: 209, startPoint y: 181, endPoint x: 197, endPoint y: 50, distance: 131.7
click at [197, 50] on div "true false true false true false true false true false true false true false tr…" at bounding box center [357, 175] width 671 height 307
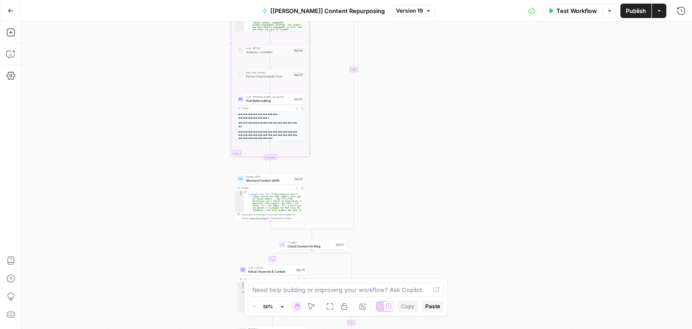
drag, startPoint x: 173, startPoint y: 60, endPoint x: 171, endPoint y: 91, distance: 30.7
click at [173, 58] on div "true false true false true false true false true false true false true false tr…" at bounding box center [357, 175] width 671 height 307
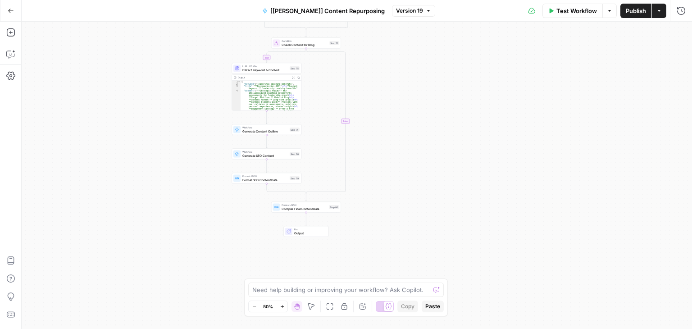
click at [173, 6] on div "Go Back [Kurt] Content Repurposing Version 19 Test Workflow Options Publish Act…" at bounding box center [346, 164] width 692 height 329
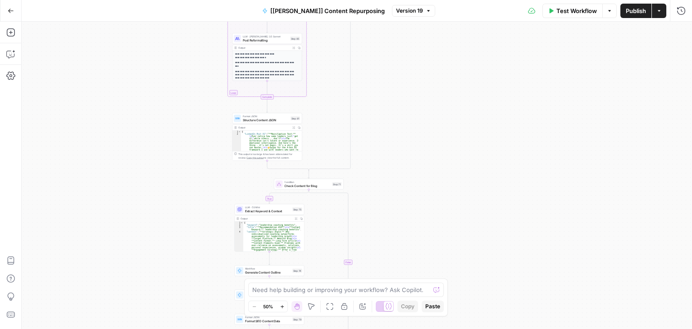
click at [160, 235] on div "true false true false true false true false true false true false true false tr…" at bounding box center [357, 175] width 671 height 307
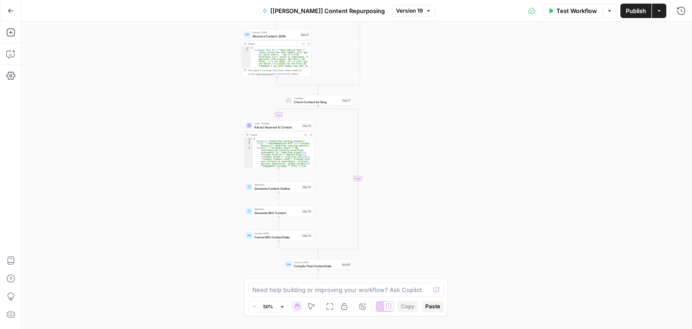
click at [169, 71] on div "true false true false true false true false true false true false true false tr…" at bounding box center [357, 175] width 671 height 307
drag, startPoint x: 176, startPoint y: 50, endPoint x: 230, endPoint y: 40, distance: 55.4
click at [188, 197] on div "true false true false true false true false true false true false true false tr…" at bounding box center [357, 175] width 671 height 307
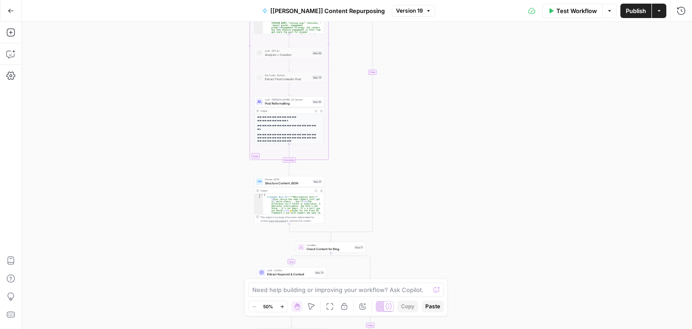
click at [207, 226] on div "true false true false true false true false true false true false true false tr…" at bounding box center [357, 175] width 671 height 307
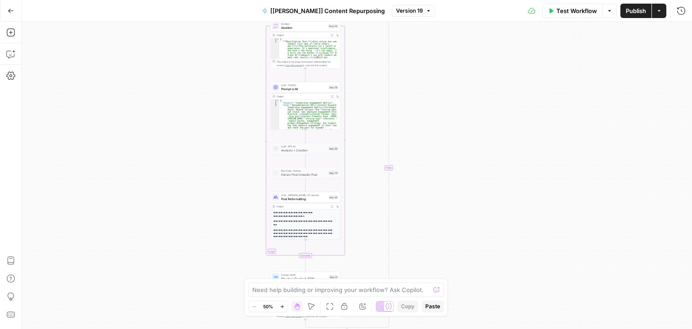
click at [206, 169] on div "true false true false true false true false true false true false true false tr…" at bounding box center [357, 175] width 671 height 307
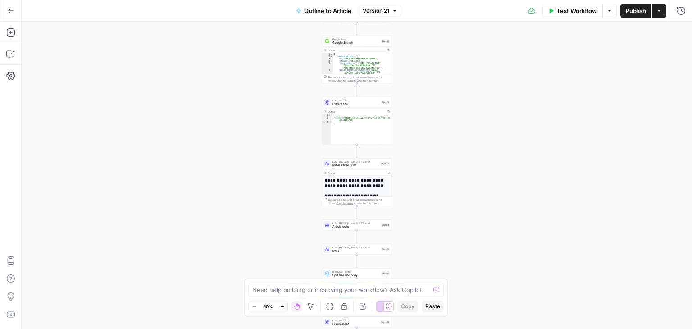
drag, startPoint x: 215, startPoint y: 111, endPoint x: 177, endPoint y: 169, distance: 69.8
click at [183, 195] on div "Workflow Set Inputs Inputs Workflow Workflow Step 1 Output Copy 1 2 3 4 5 { "__…" at bounding box center [357, 175] width 671 height 307
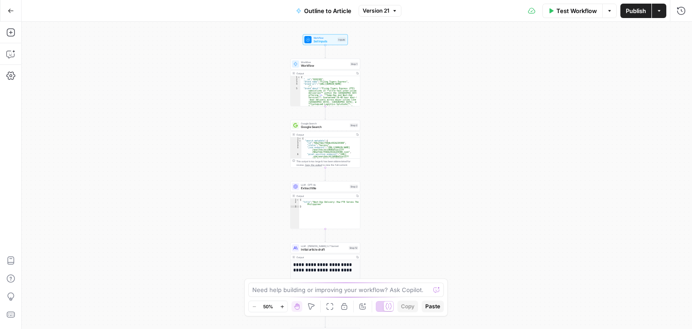
drag, startPoint x: 177, startPoint y: 179, endPoint x: 178, endPoint y: 154, distance: 25.3
click at [178, 187] on div "Workflow Set Inputs Inputs Workflow Workflow Step 1 Output Copy 1 2 3 4 5 { "__…" at bounding box center [357, 175] width 671 height 307
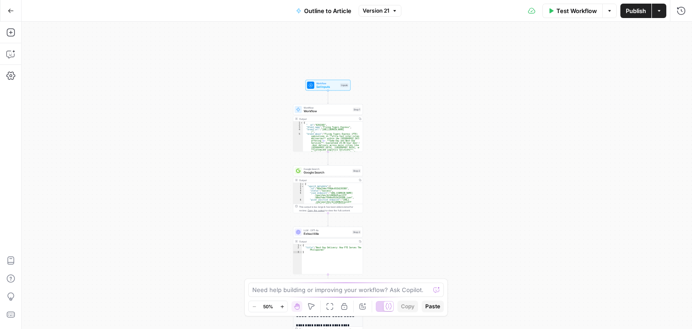
drag, startPoint x: 177, startPoint y: 151, endPoint x: 193, endPoint y: 183, distance: 35.1
click at [180, 182] on div "Workflow Set Inputs Inputs Workflow Workflow Step 1 Output Copy 1 2 3 4 5 { "__…" at bounding box center [357, 175] width 671 height 307
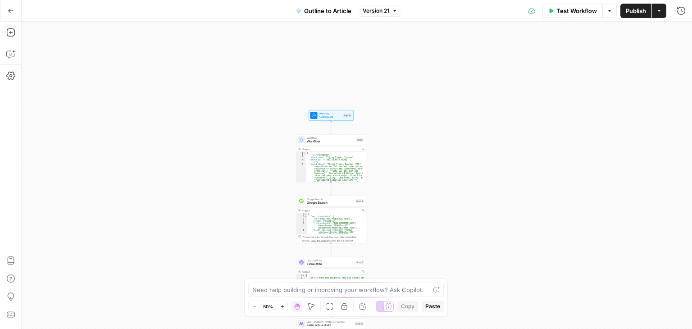
drag, startPoint x: 210, startPoint y: 197, endPoint x: 214, endPoint y: 146, distance: 51.5
click at [214, 146] on div "Workflow Set Inputs Inputs Workflow Workflow Step 1 Output Copy 1 2 3 4 5 { "__…" at bounding box center [357, 175] width 671 height 307
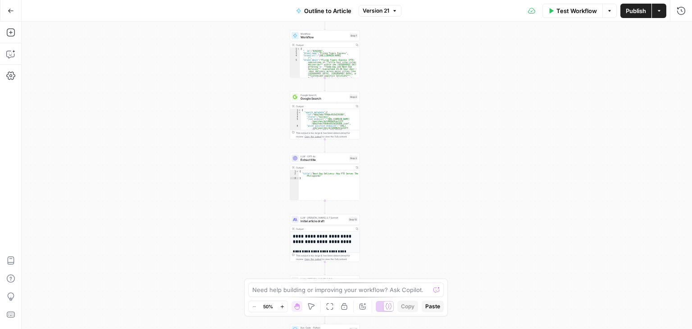
drag, startPoint x: 250, startPoint y: 129, endPoint x: 258, endPoint y: 152, distance: 24.2
click at [250, 126] on div "Workflow Set Inputs Inputs Workflow Workflow Step 1 Output Copy 1 2 3 4 5 { "__…" at bounding box center [357, 175] width 671 height 307
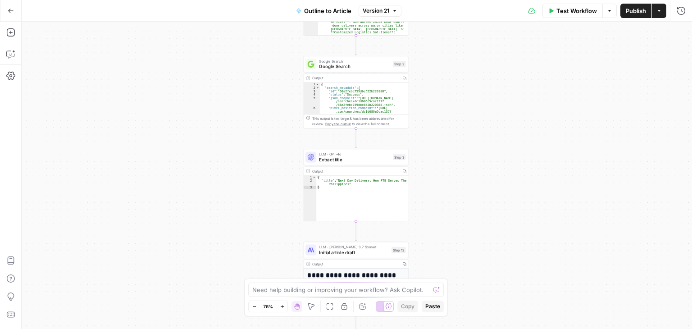
drag, startPoint x: 246, startPoint y: 163, endPoint x: 227, endPoint y: 133, distance: 35.6
click at [230, 115] on div "Workflow Set Inputs Inputs Workflow Workflow Step 1 Output Copy 1 2 3 4 5 { "__…" at bounding box center [357, 175] width 671 height 307
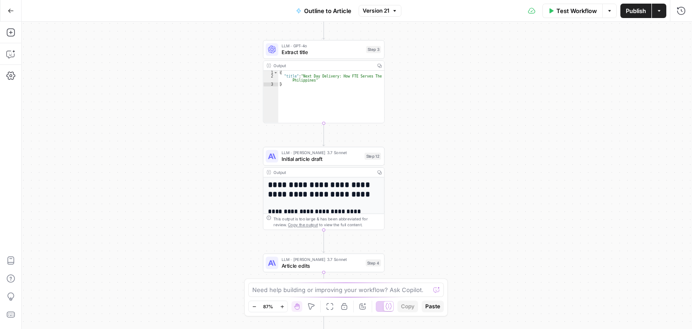
drag, startPoint x: 211, startPoint y: 164, endPoint x: 225, endPoint y: 33, distance: 131.9
click at [234, 22] on div "Workflow Set Inputs Inputs Workflow Workflow Step 1 Output Copy 1 2 3 4 5 { "__…" at bounding box center [357, 175] width 671 height 307
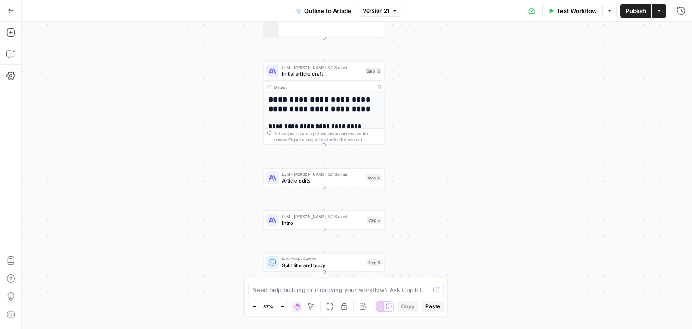
drag, startPoint x: 194, startPoint y: 156, endPoint x: 192, endPoint y: 87, distance: 69.4
click at [192, 87] on div "Workflow Set Inputs Inputs Workflow Workflow Step 1 Output Copy 1 2 3 4 5 { "__…" at bounding box center [357, 175] width 671 height 307
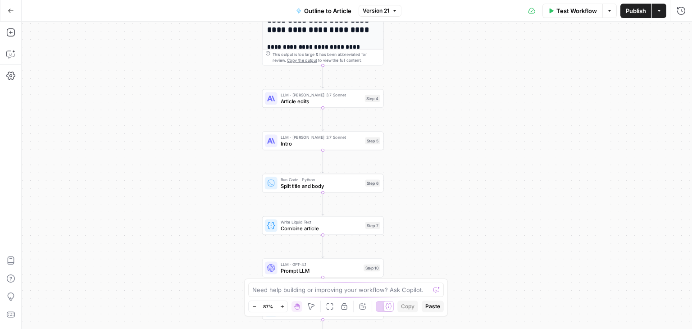
drag, startPoint x: 200, startPoint y: 113, endPoint x: 209, endPoint y: 96, distance: 18.7
click at [207, 82] on div "Workflow Set Inputs Inputs Workflow Workflow Step 1 Output Copy 1 2 3 4 5 { "__…" at bounding box center [357, 175] width 671 height 307
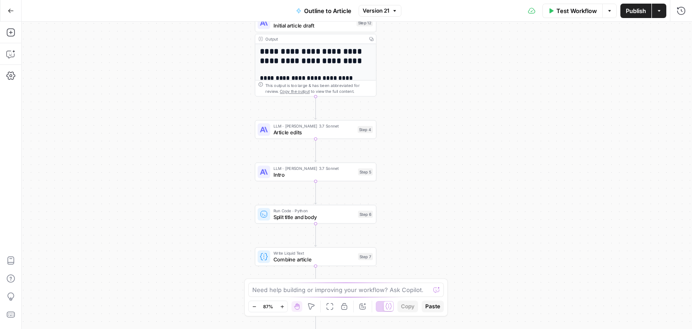
drag, startPoint x: 211, startPoint y: 84, endPoint x: 201, endPoint y: 164, distance: 80.9
click at [201, 164] on div "Workflow Set Inputs Inputs Workflow Workflow Step 1 Output Copy 1 2 3 4 5 { "__…" at bounding box center [357, 175] width 671 height 307
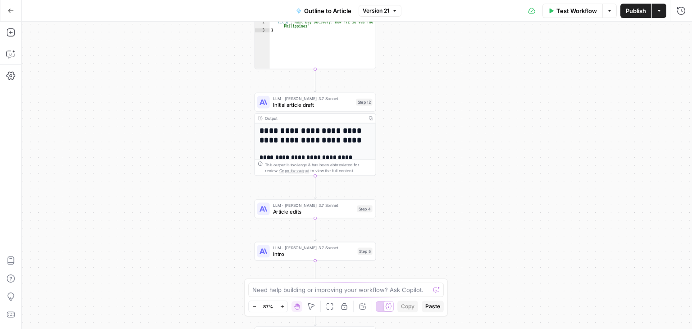
drag, startPoint x: 164, startPoint y: 47, endPoint x: 159, endPoint y: 114, distance: 66.4
click at [159, 114] on div "Workflow Set Inputs Inputs Workflow Workflow Step 1 Output Copy 1 2 3 4 5 { "__…" at bounding box center [357, 175] width 671 height 307
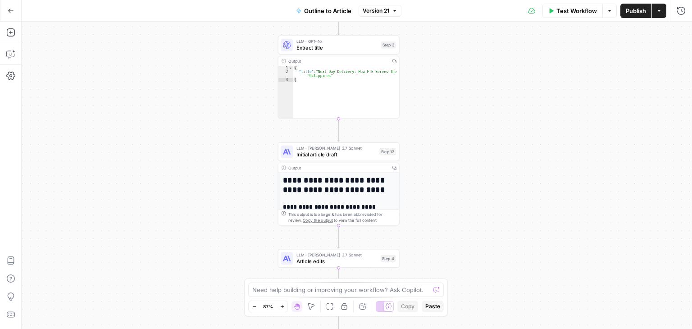
drag, startPoint x: 157, startPoint y: 77, endPoint x: 186, endPoint y: 111, distance: 45.4
click at [186, 111] on div "Workflow Set Inputs Inputs Workflow Workflow Step 1 Output Copy 1 2 3 4 5 { "__…" at bounding box center [357, 175] width 671 height 307
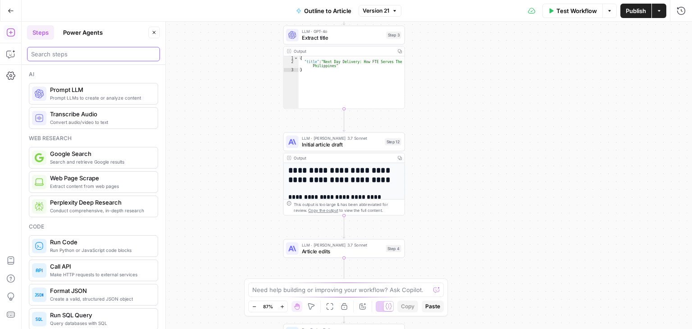
click at [92, 57] on input "search" at bounding box center [93, 54] width 125 height 9
type input "r"
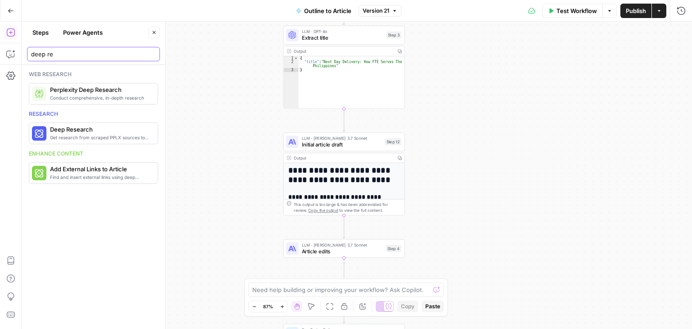
type input "deep re"
click at [137, 131] on span "More Info" at bounding box center [130, 133] width 25 height 8
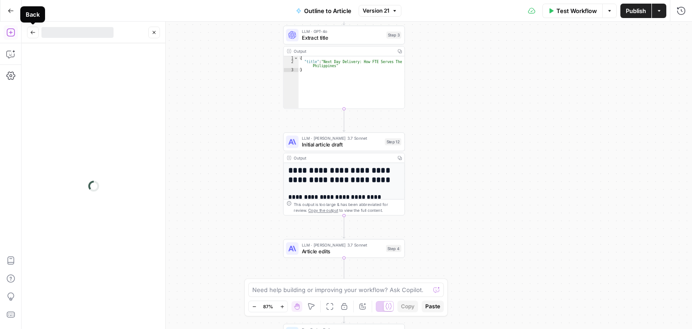
click at [30, 32] on icon "button" at bounding box center [32, 32] width 5 height 5
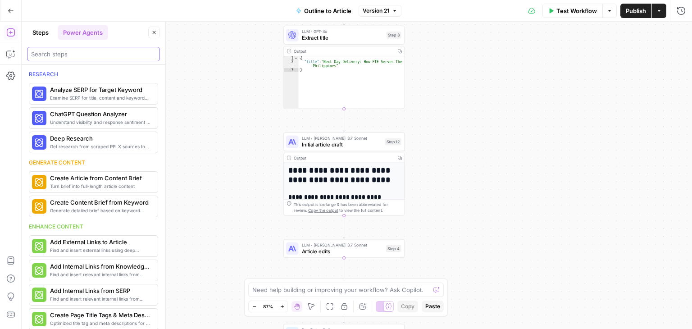
click at [80, 53] on input "search" at bounding box center [93, 54] width 125 height 9
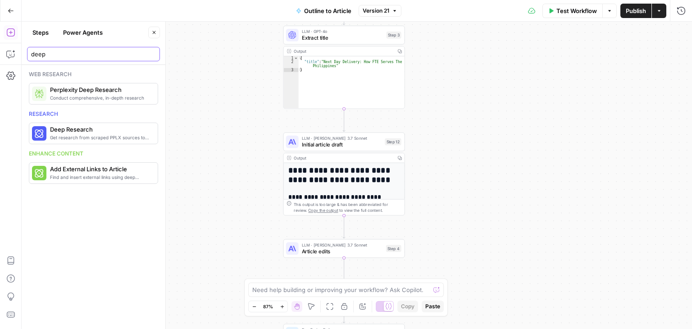
type input "deep"
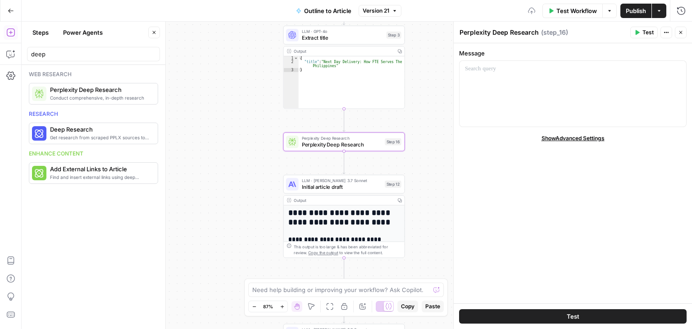
click at [153, 28] on button "Close" at bounding box center [154, 33] width 12 height 12
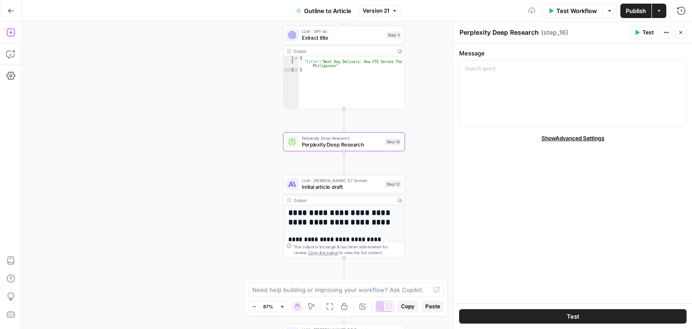
drag, startPoint x: 189, startPoint y: 94, endPoint x: 173, endPoint y: 105, distance: 19.8
click at [149, 108] on div "Workflow Set Inputs Inputs Workflow Workflow Step 1 Output Copy 1 2 3 4 5 { "__…" at bounding box center [357, 175] width 671 height 307
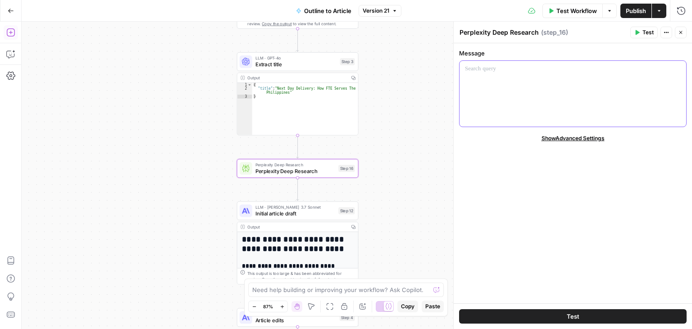
click at [587, 86] on div at bounding box center [573, 94] width 227 height 66
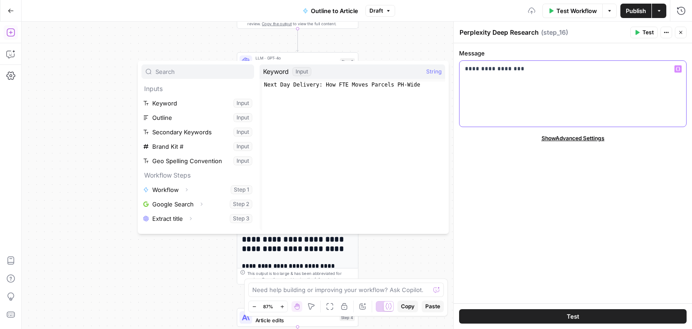
click at [587, 86] on div "**********" at bounding box center [573, 94] width 227 height 66
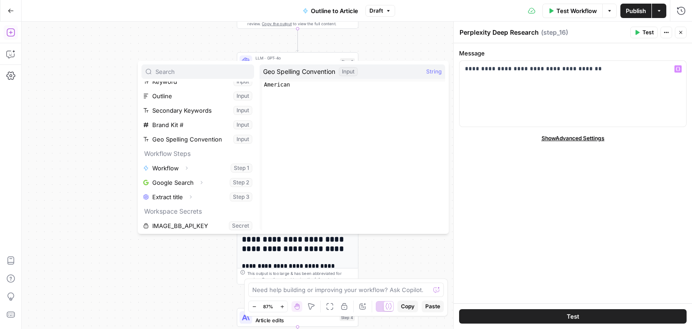
scroll to position [24, 0]
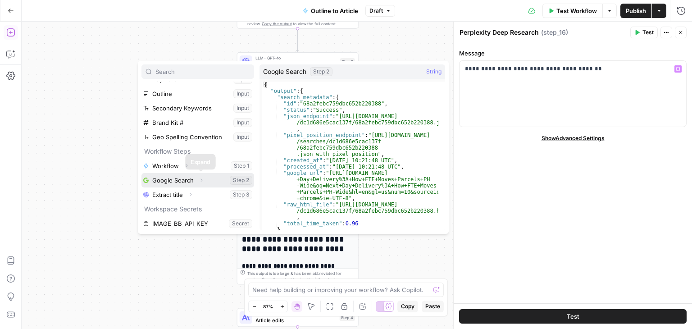
click at [199, 179] on icon "button" at bounding box center [201, 180] width 5 height 5
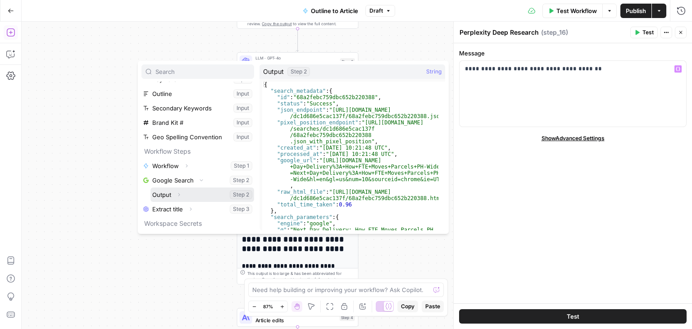
click at [178, 193] on icon "button" at bounding box center [178, 194] width 5 height 5
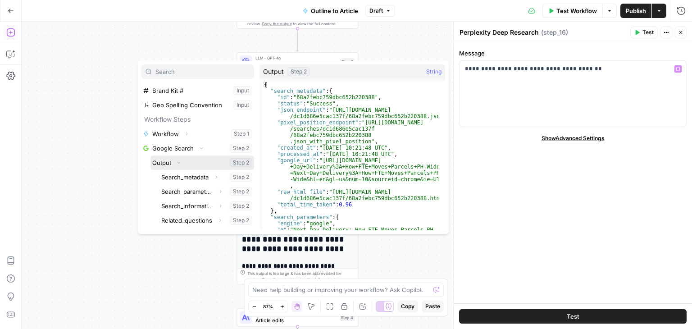
click at [176, 162] on span "button" at bounding box center [178, 162] width 5 height 5
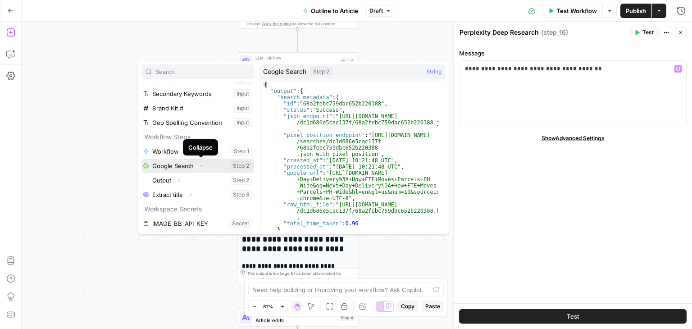
click at [199, 167] on icon "button" at bounding box center [201, 165] width 5 height 5
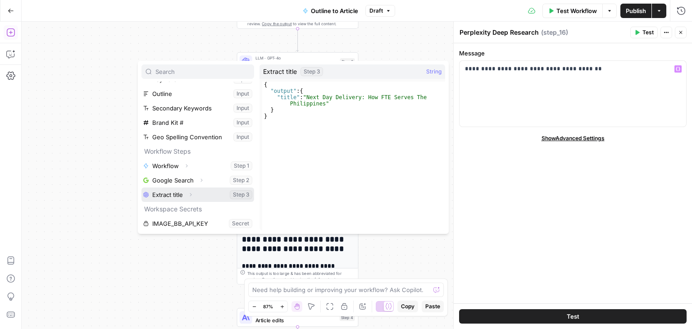
click at [192, 191] on button "Expand" at bounding box center [191, 195] width 12 height 12
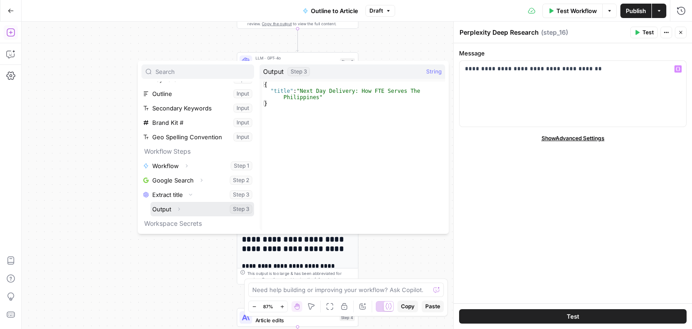
click at [182, 208] on button "Expand" at bounding box center [179, 209] width 12 height 12
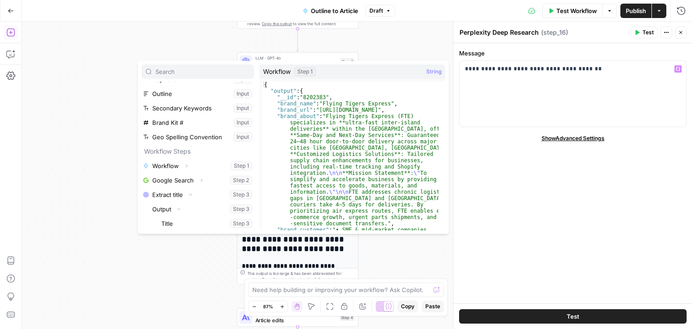
scroll to position [53, 0]
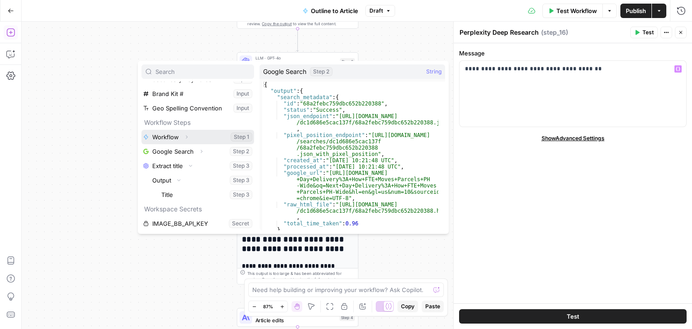
click at [187, 137] on icon "button" at bounding box center [187, 136] width 2 height 3
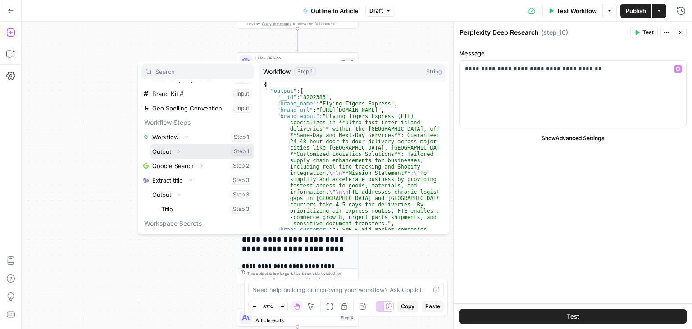
click at [180, 150] on icon "button" at bounding box center [178, 151] width 5 height 5
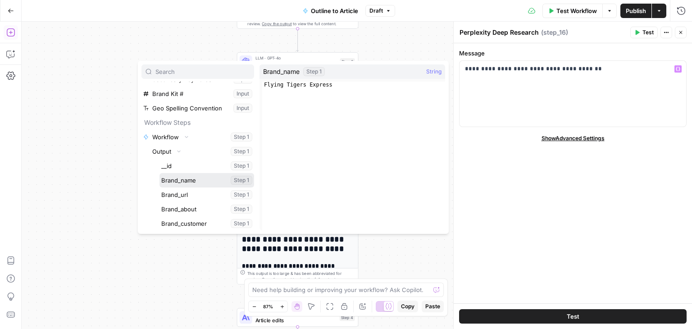
click at [181, 180] on button "Select variable Brand_name" at bounding box center [207, 180] width 95 height 14
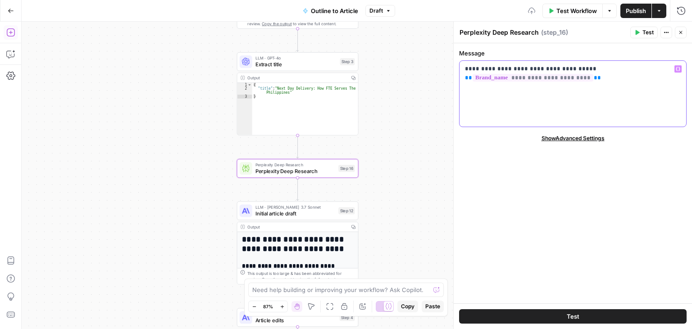
click at [595, 84] on div "**********" at bounding box center [573, 94] width 227 height 66
drag, startPoint x: 676, startPoint y: 81, endPoint x: 604, endPoint y: 91, distance: 71.8
click at [604, 91] on div "**********" at bounding box center [573, 94] width 227 height 66
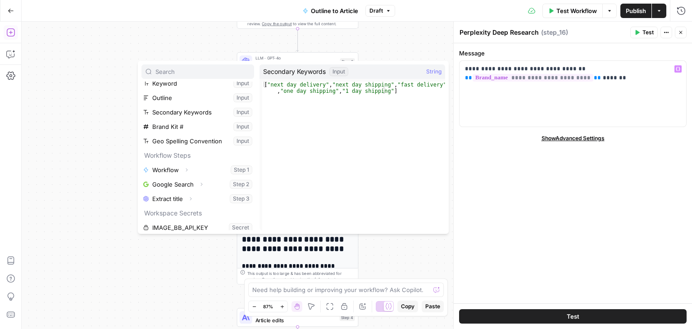
scroll to position [24, 0]
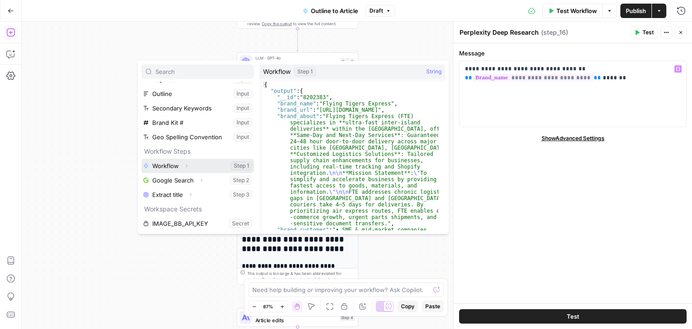
click at [186, 164] on icon "button" at bounding box center [186, 165] width 5 height 5
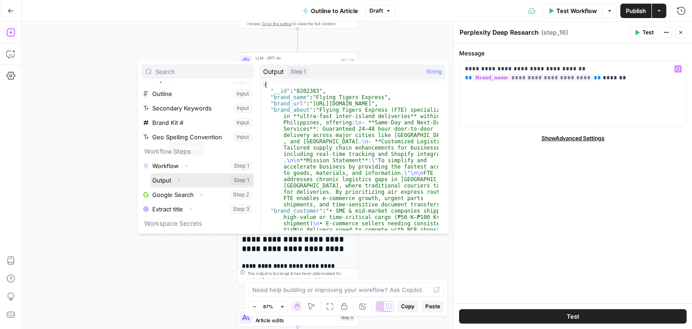
click at [179, 182] on icon "button" at bounding box center [178, 180] width 5 height 5
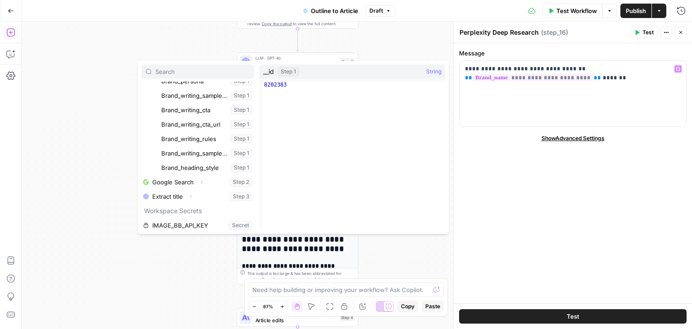
scroll to position [255, 0]
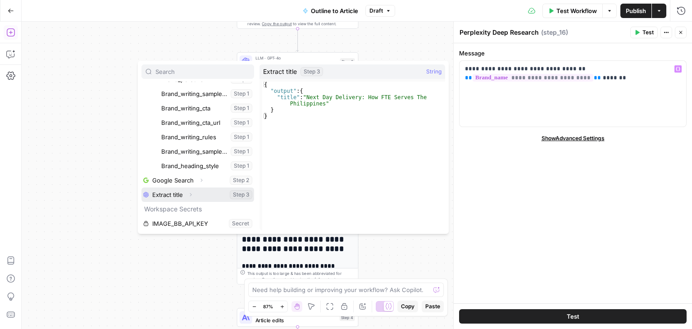
click at [192, 189] on button "Expand" at bounding box center [191, 195] width 12 height 12
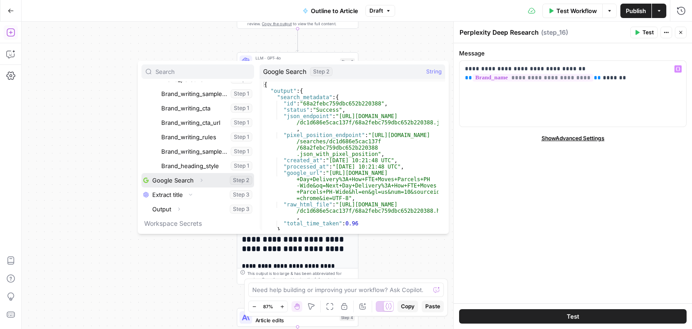
click at [203, 178] on span "button" at bounding box center [201, 180] width 5 height 5
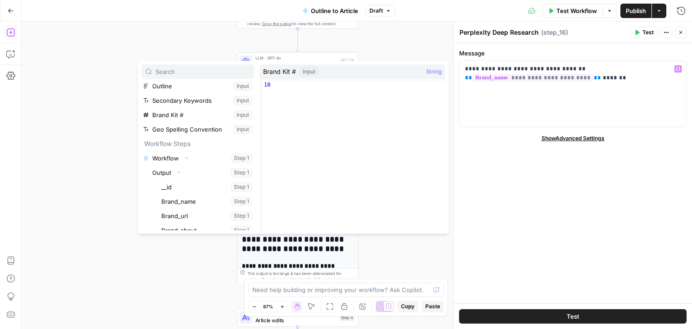
scroll to position [38, 0]
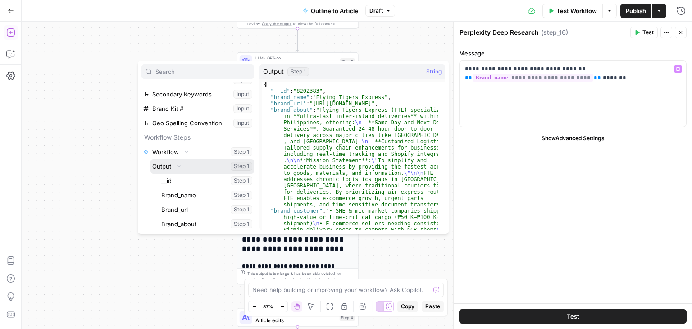
click at [178, 165] on icon "button" at bounding box center [178, 165] width 5 height 5
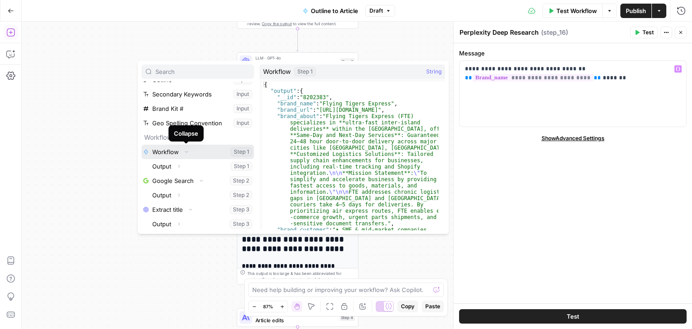
click at [188, 153] on icon "button" at bounding box center [186, 151] width 5 height 5
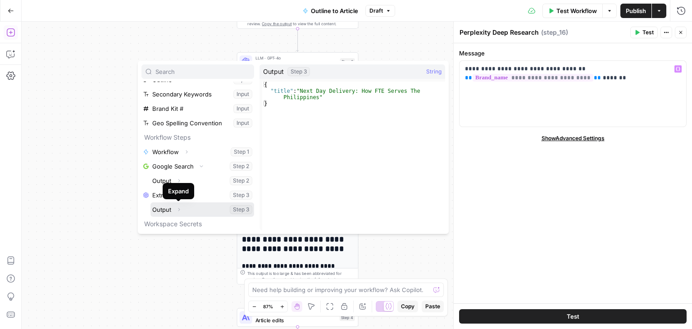
click at [180, 209] on icon "button" at bounding box center [178, 209] width 5 height 5
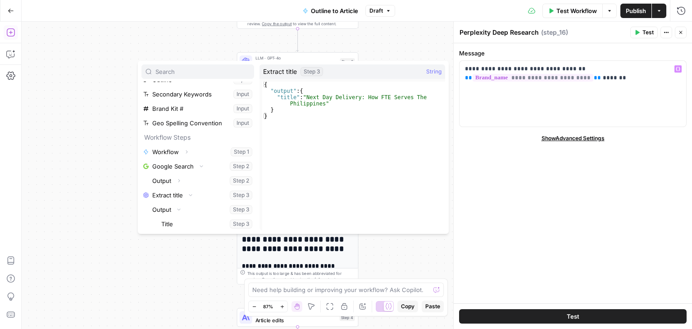
scroll to position [67, 0]
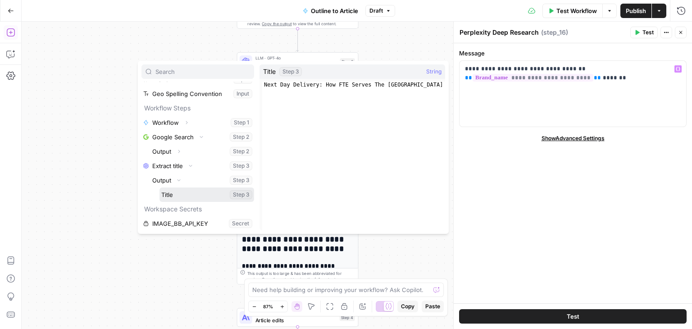
click at [194, 197] on button "Select variable Title" at bounding box center [207, 194] width 95 height 14
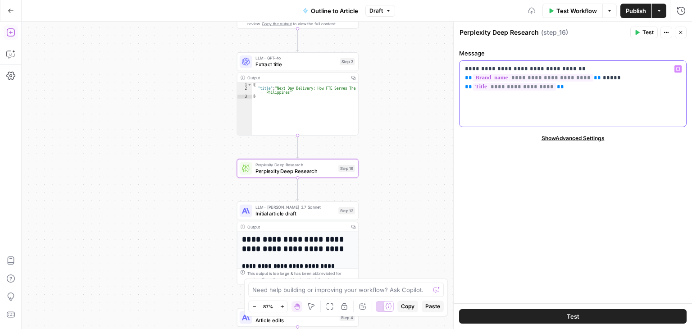
click at [605, 80] on p "**********" at bounding box center [573, 77] width 216 height 27
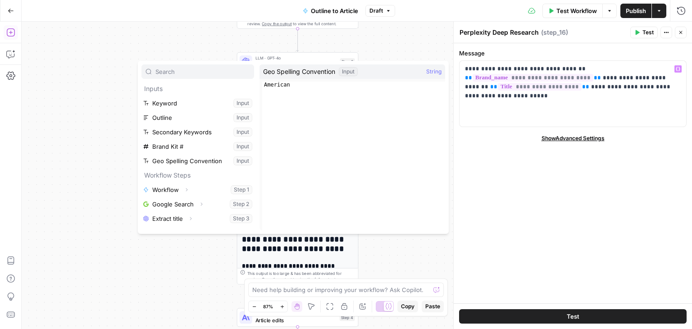
scroll to position [24, 0]
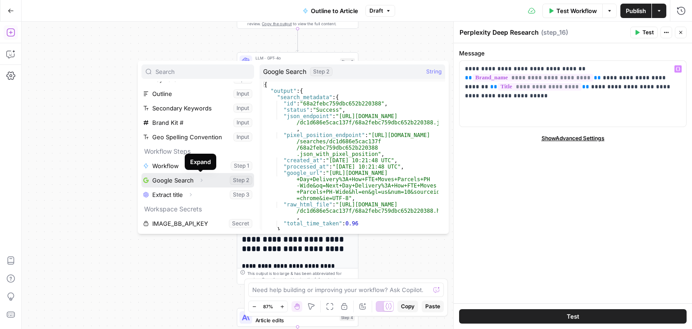
click at [201, 180] on icon "button" at bounding box center [201, 180] width 5 height 5
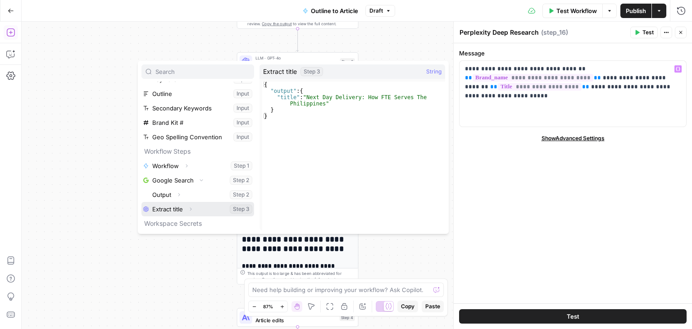
click at [191, 208] on icon "button" at bounding box center [191, 208] width 2 height 3
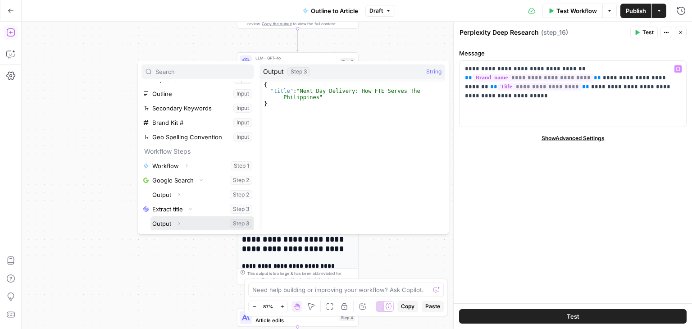
click at [179, 222] on icon "button" at bounding box center [178, 223] width 5 height 5
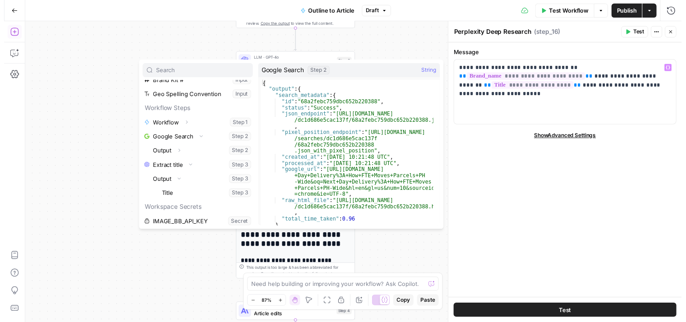
scroll to position [67, 0]
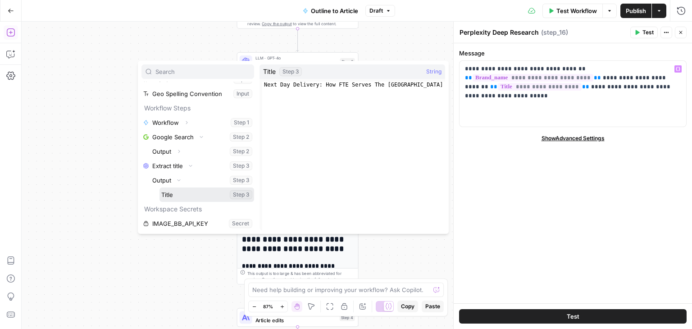
click at [202, 194] on button "Select variable Title" at bounding box center [207, 194] width 95 height 14
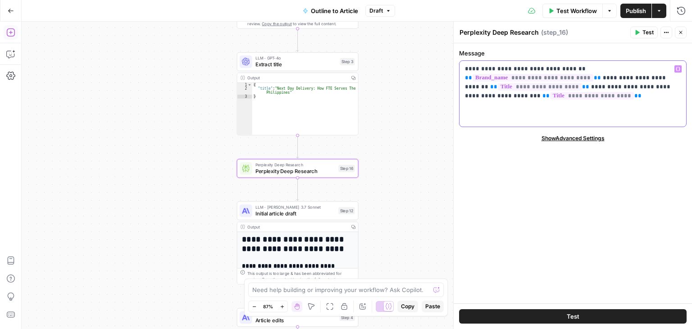
click at [608, 78] on p "**********" at bounding box center [573, 82] width 216 height 36
click at [594, 96] on p "**********" at bounding box center [573, 82] width 216 height 36
click at [567, 321] on button "Test" at bounding box center [573, 316] width 228 height 14
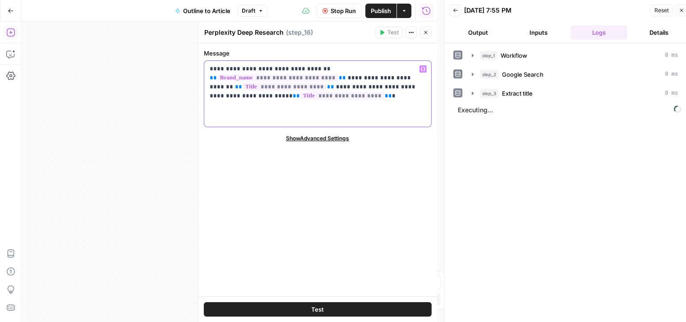
click at [293, 98] on p "**********" at bounding box center [318, 82] width 216 height 36
click at [366, 96] on p "**********" at bounding box center [318, 82] width 216 height 36
click at [420, 33] on button "Close" at bounding box center [426, 33] width 12 height 12
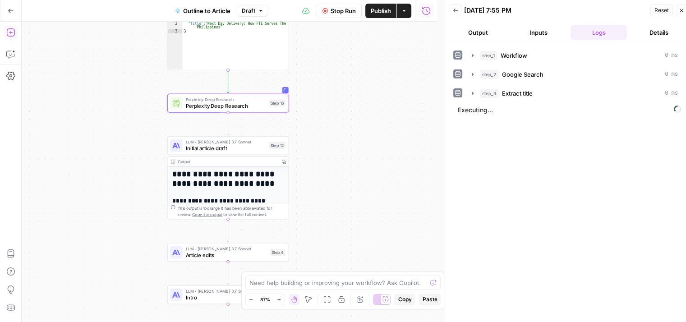
drag, startPoint x: 142, startPoint y: 163, endPoint x: 112, endPoint y: 105, distance: 65.1
click at [112, 105] on div "Workflow Set Inputs Inputs Workflow Workflow Step 1 Output Copy 1 2 3 4 5 { "__…" at bounding box center [229, 172] width 415 height 300
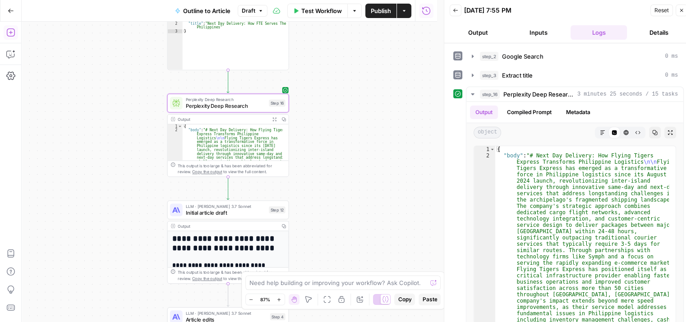
scroll to position [20, 0]
drag, startPoint x: 467, startPoint y: 147, endPoint x: 463, endPoint y: 183, distance: 36.2
type textarea "**********"
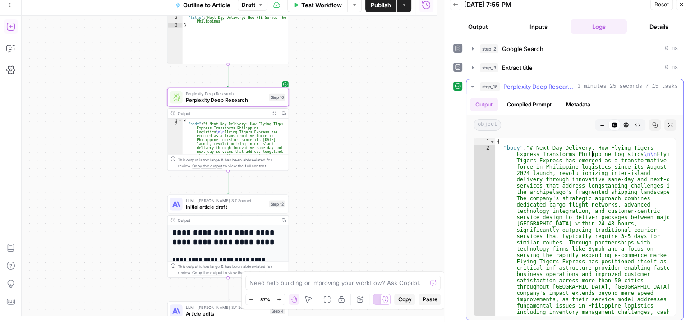
scroll to position [7, 0]
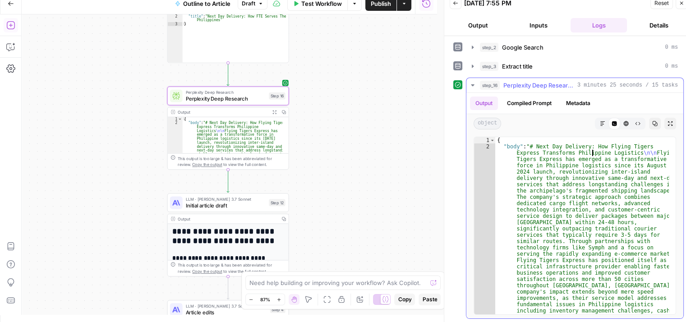
drag, startPoint x: 592, startPoint y: 158, endPoint x: 628, endPoint y: 193, distance: 51.0
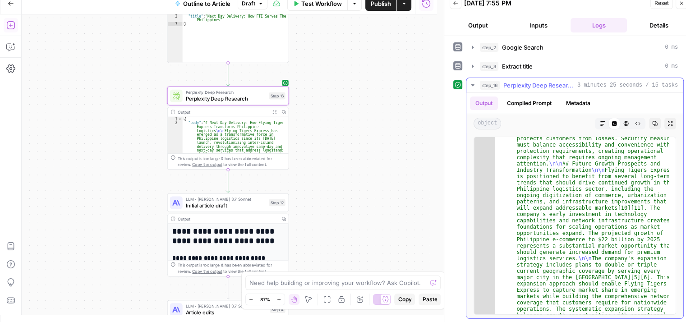
scroll to position [6170, 0]
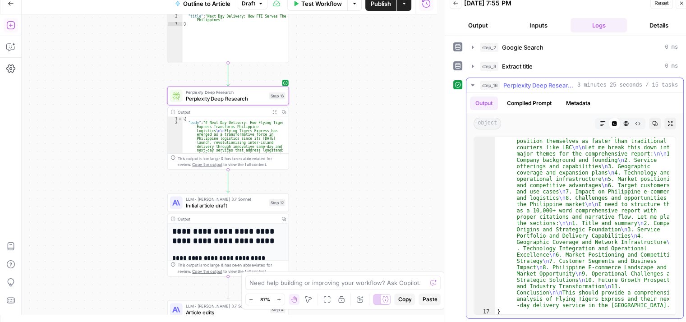
click at [562, 82] on span "Perplexity Deep Research" at bounding box center [538, 85] width 70 height 9
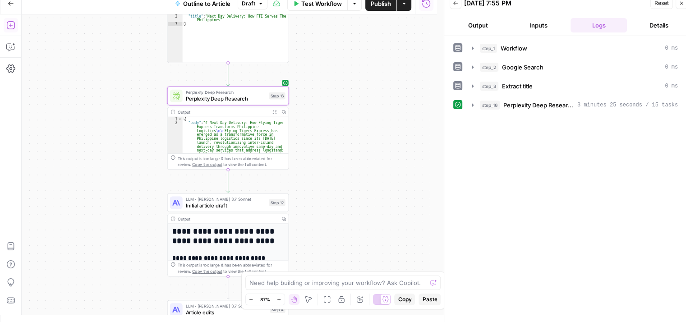
click at [566, 115] on div "step_1 Workflow 0 ms step_2 Google Search 0 ms step_3 Extract title 0 ms step_1…" at bounding box center [568, 179] width 230 height 277
click at [569, 108] on span "Perplexity Deep Research" at bounding box center [538, 105] width 70 height 9
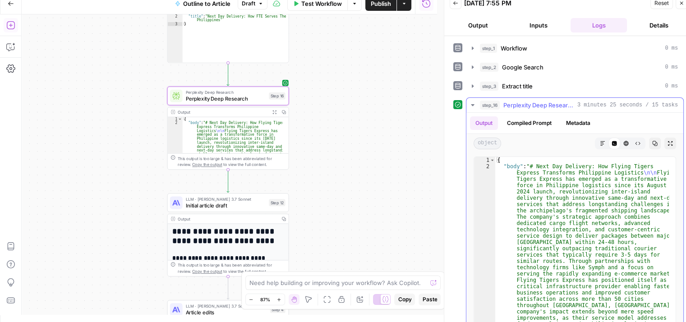
click at [652, 144] on icon "button" at bounding box center [654, 143] width 5 height 5
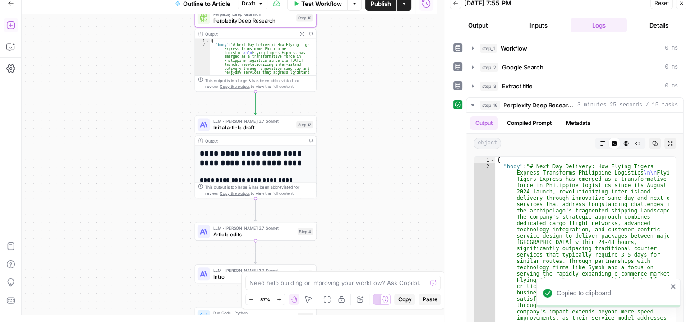
drag, startPoint x: 350, startPoint y: 172, endPoint x: 350, endPoint y: 117, distance: 55.0
click at [378, 88] on div "Workflow Set Inputs Inputs Workflow Workflow Step 1 Output Copy 1 2 3 4 5 { "__…" at bounding box center [229, 164] width 415 height 300
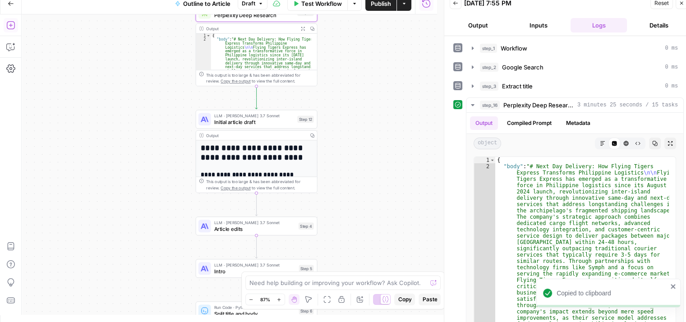
click at [104, 155] on div "Workflow Set Inputs Inputs Workflow Workflow Step 1 Output Copy 1 2 3 4 5 { "__…" at bounding box center [229, 164] width 415 height 300
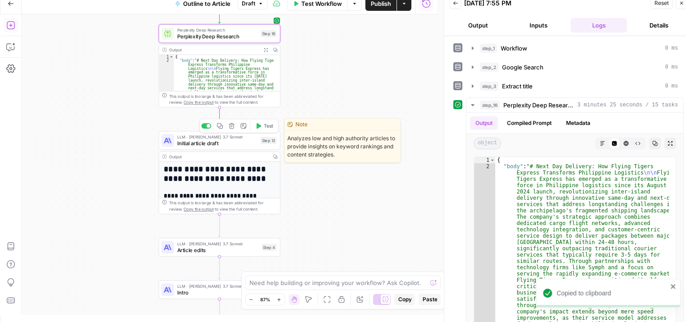
click at [184, 143] on span "Initial article draft" at bounding box center [217, 143] width 80 height 8
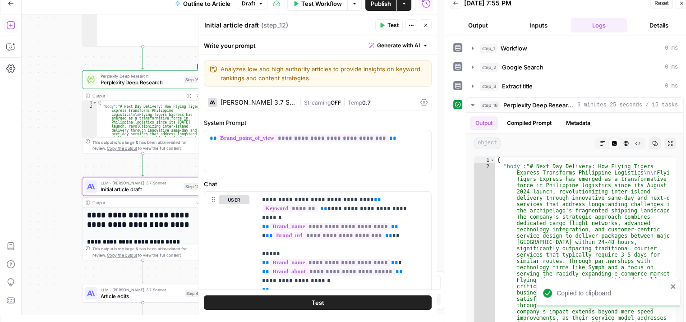
drag, startPoint x: 45, startPoint y: 143, endPoint x: 22, endPoint y: 136, distance: 24.0
click at [15, 137] on div "Add Steps Copilot Settings AirOps Academy Help Give Feedback Shortcuts Workflow…" at bounding box center [218, 164] width 437 height 300
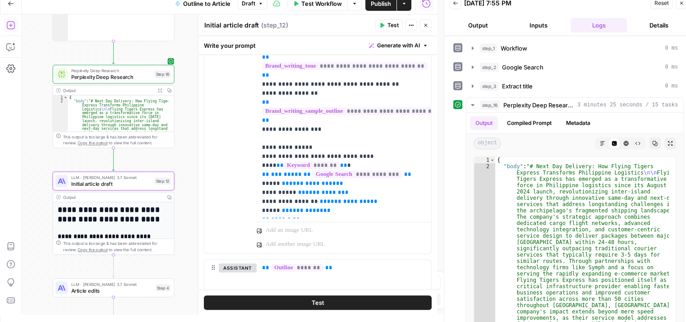
scroll to position [297, 0]
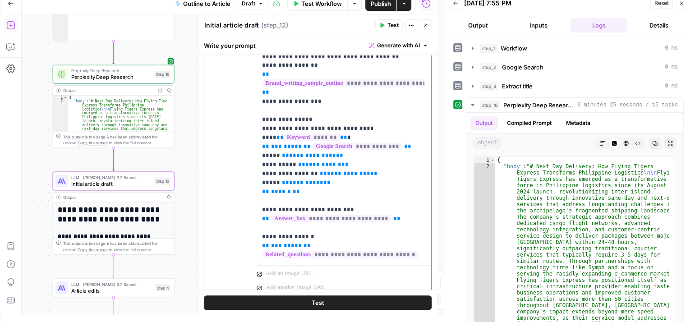
drag, startPoint x: 337, startPoint y: 143, endPoint x: 332, endPoint y: 188, distance: 45.3
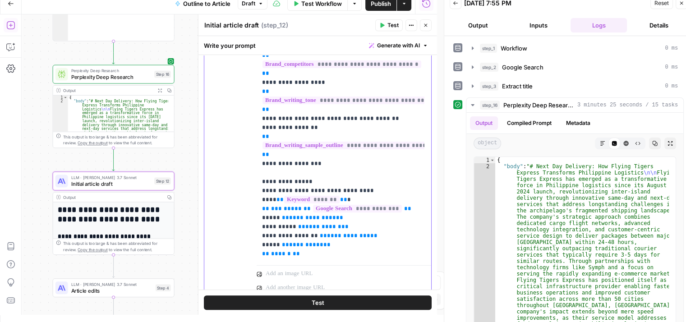
scroll to position [4, 0]
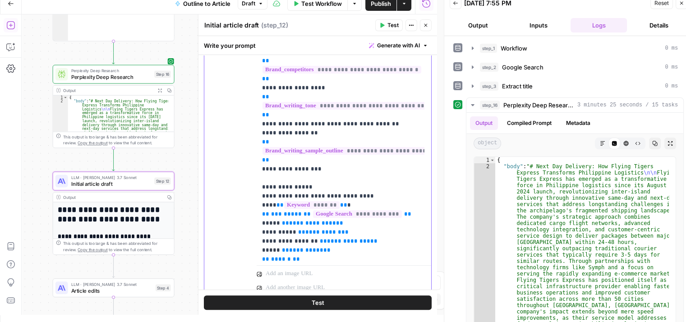
drag, startPoint x: 365, startPoint y: 201, endPoint x: 368, endPoint y: 180, distance: 20.9
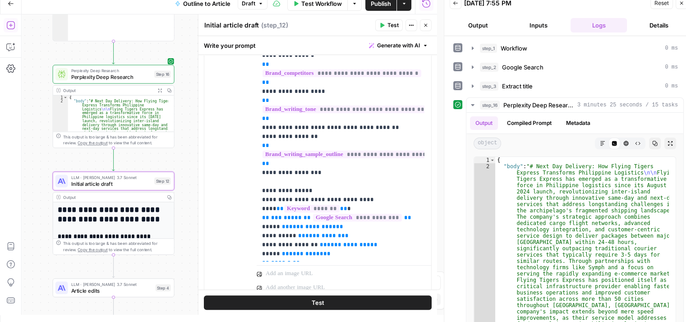
click at [121, 69] on span "Perplexity Deep Research" at bounding box center [111, 71] width 80 height 6
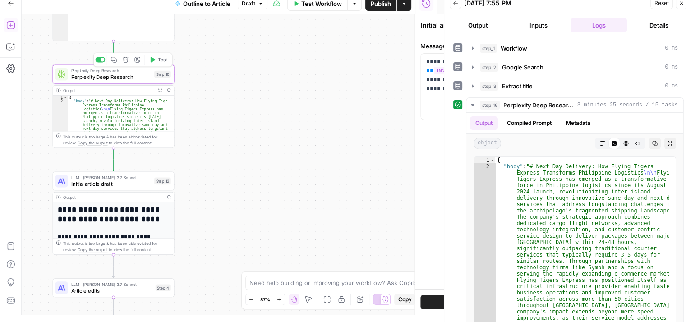
type textarea "Perplexity Deep Research"
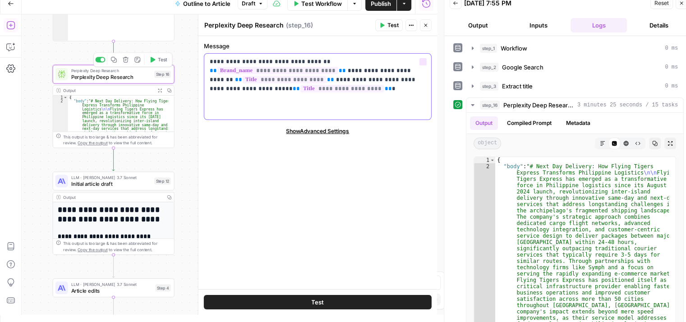
click at [323, 103] on div "**********" at bounding box center [317, 87] width 227 height 66
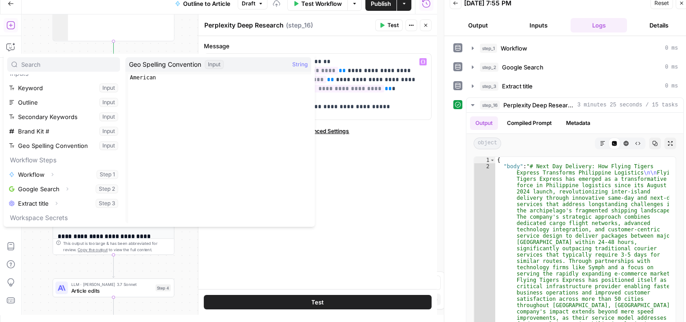
scroll to position [24, 0]
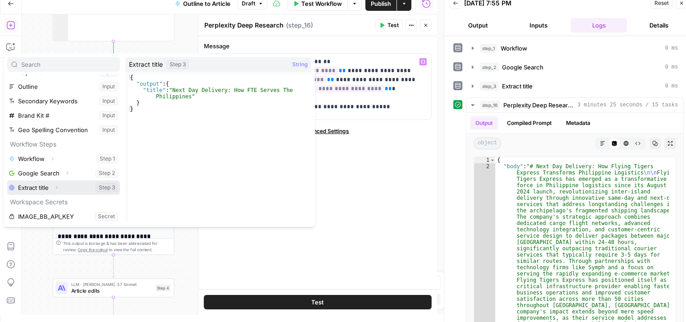
click at [58, 187] on icon "button" at bounding box center [57, 187] width 2 height 3
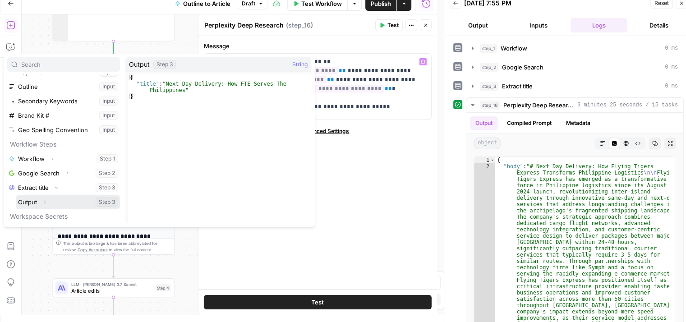
click at [47, 201] on span "Expand" at bounding box center [47, 201] width 0 height 0
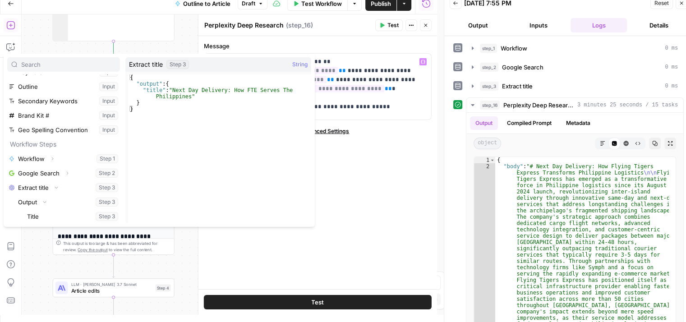
scroll to position [53, 0]
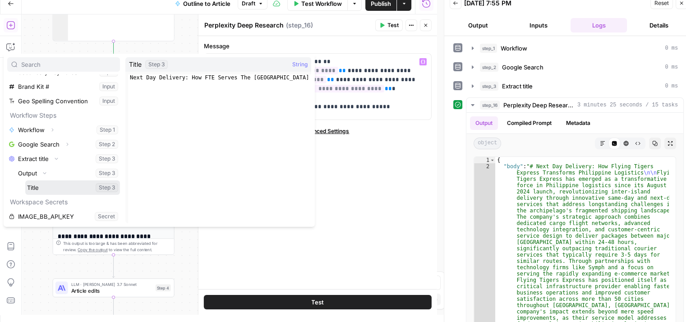
click at [54, 188] on button "Select variable Title" at bounding box center [72, 187] width 95 height 14
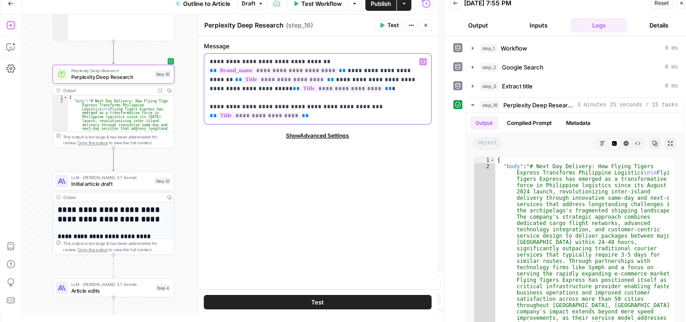
click at [362, 118] on p "**********" at bounding box center [318, 88] width 216 height 63
click at [426, 26] on icon "button" at bounding box center [425, 25] width 3 height 3
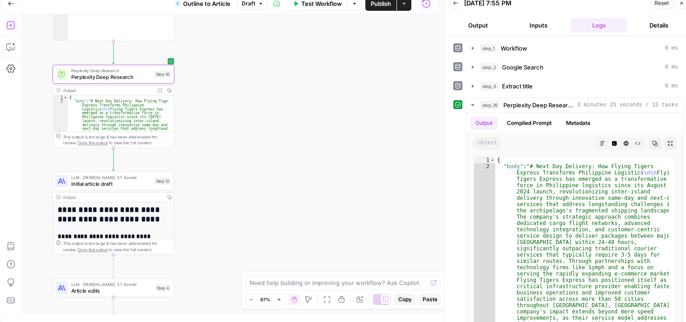
click at [365, 173] on div "Workflow Set Inputs Inputs Workflow Workflow Step 1 Output Copy 1 2 3 4 5 { "__…" at bounding box center [229, 164] width 415 height 300
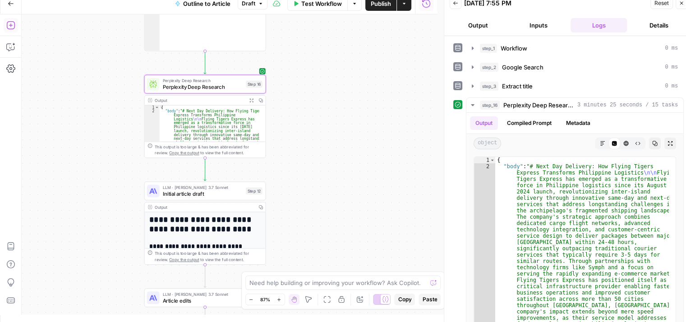
click at [199, 195] on span "Initial article draft" at bounding box center [203, 194] width 80 height 8
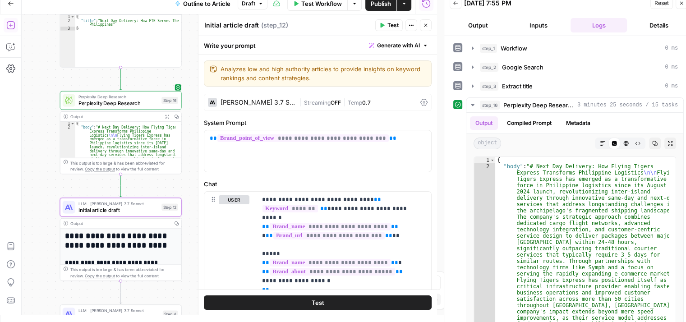
drag, startPoint x: 96, startPoint y: 92, endPoint x: 11, endPoint y: 109, distance: 85.8
click at [11, 109] on div "Add Steps Copilot Settings AirOps Academy Help Give Feedback Shortcuts Workflow…" at bounding box center [218, 164] width 437 height 300
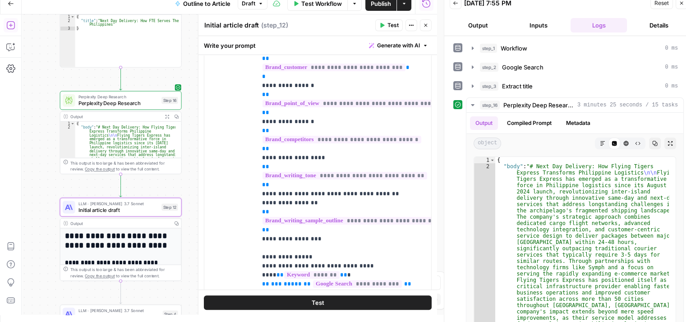
scroll to position [215, 0]
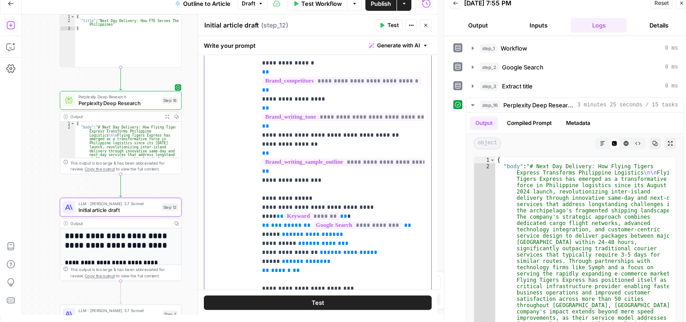
drag, startPoint x: 368, startPoint y: 183, endPoint x: 361, endPoint y: 224, distance: 42.5
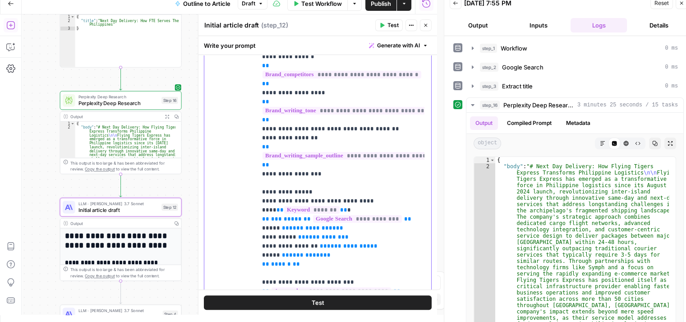
scroll to position [92, 0]
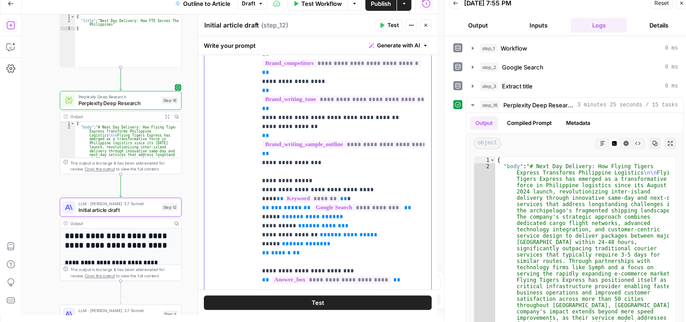
drag, startPoint x: 373, startPoint y: 148, endPoint x: 373, endPoint y: 174, distance: 25.2
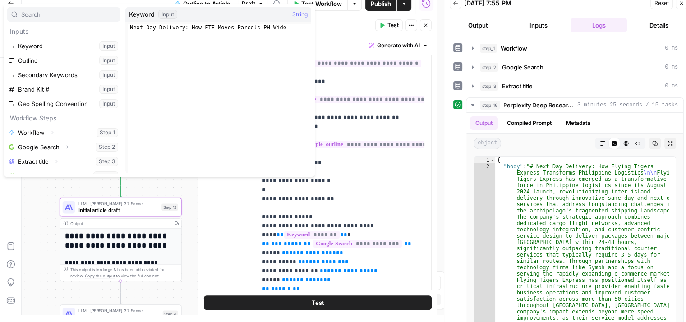
scroll to position [38, 0]
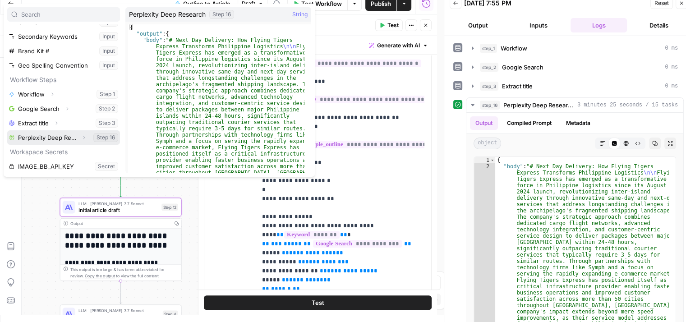
click at [81, 139] on icon "button" at bounding box center [83, 137] width 5 height 5
click at [46, 150] on icon "button" at bounding box center [44, 151] width 5 height 5
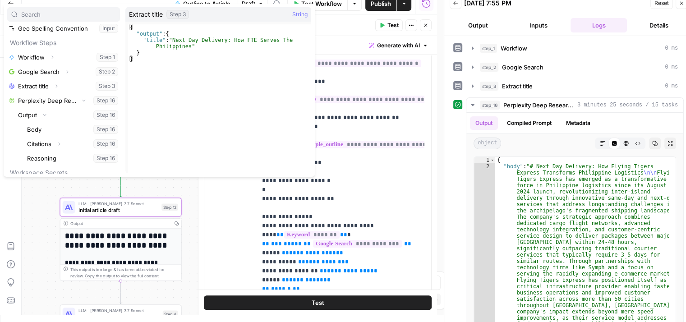
scroll to position [96, 0]
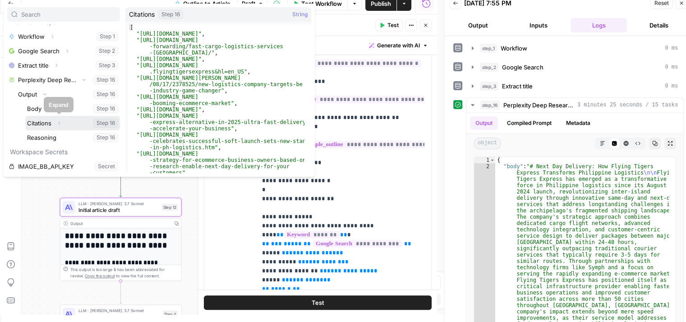
click at [59, 123] on icon "button" at bounding box center [60, 123] width 2 height 3
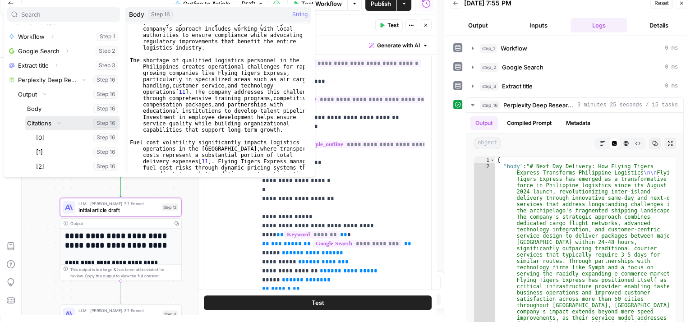
scroll to position [4554, 0]
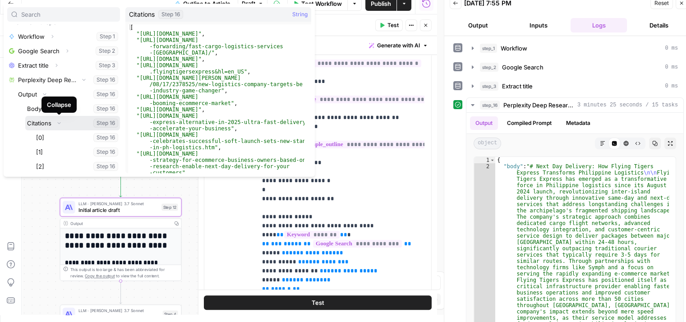
click at [59, 120] on icon "button" at bounding box center [58, 122] width 5 height 5
click at [57, 123] on icon "button" at bounding box center [58, 122] width 5 height 5
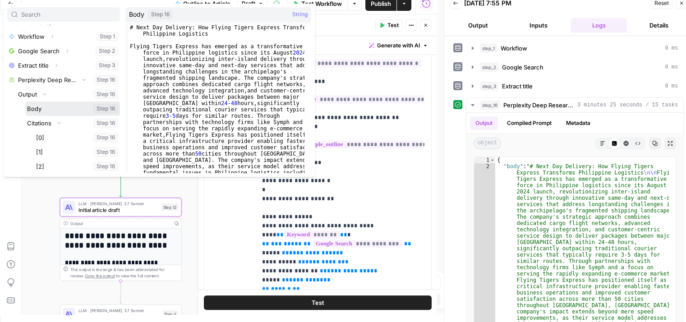
click at [75, 110] on button "Select variable Body" at bounding box center [72, 108] width 95 height 14
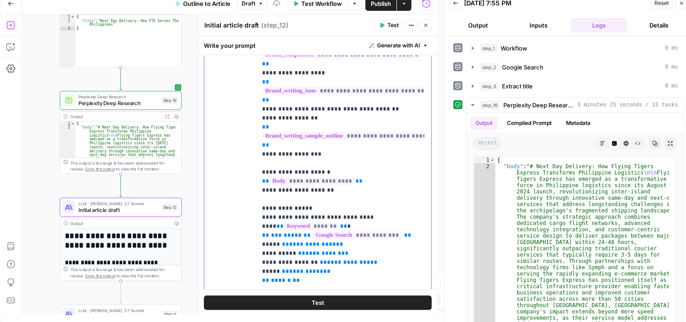
drag, startPoint x: 375, startPoint y: 114, endPoint x: 372, endPoint y: 133, distance: 18.2
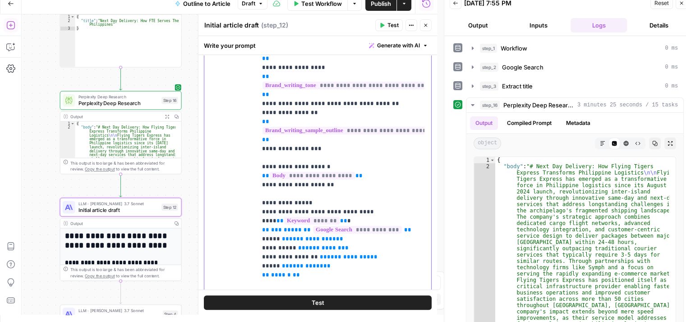
scroll to position [120, 0]
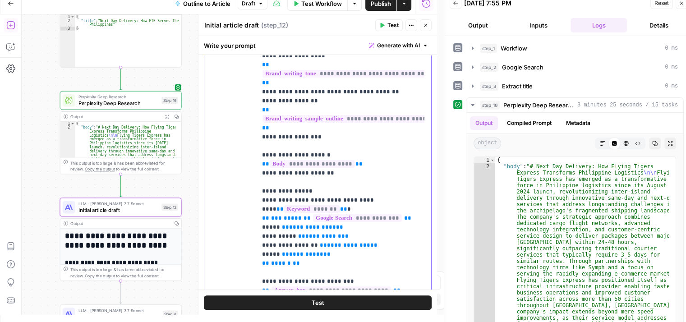
drag, startPoint x: 388, startPoint y: 130, endPoint x: 377, endPoint y: 163, distance: 34.6
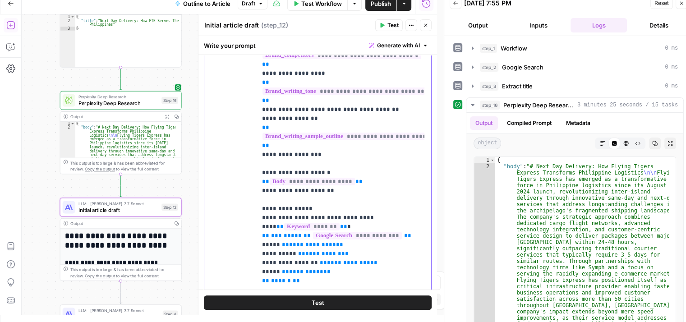
drag, startPoint x: 348, startPoint y: 135, endPoint x: 348, endPoint y: 116, distance: 18.9
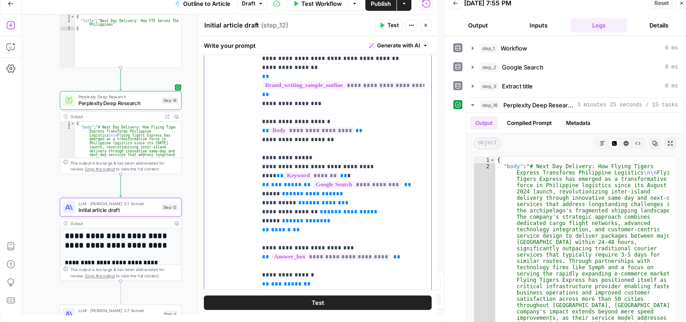
drag, startPoint x: 375, startPoint y: 140, endPoint x: 363, endPoint y: 169, distance: 31.9
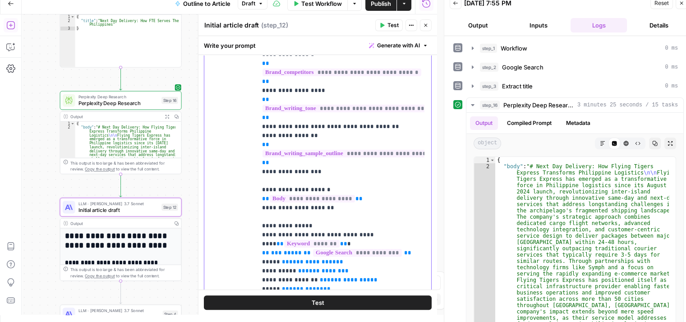
scroll to position [64, 0]
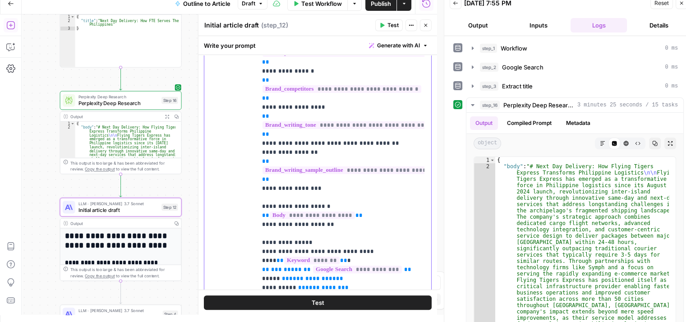
drag, startPoint x: 372, startPoint y: 210, endPoint x: 373, endPoint y: 175, distance: 35.2
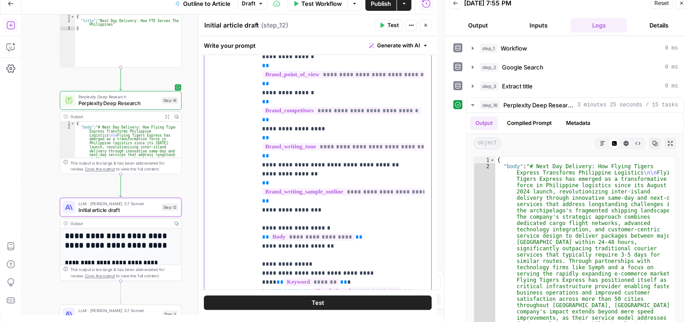
drag, startPoint x: 368, startPoint y: 200, endPoint x: 370, endPoint y: 171, distance: 29.4
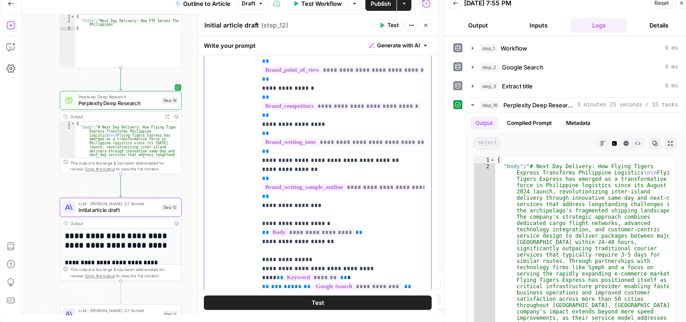
drag, startPoint x: 376, startPoint y: 190, endPoint x: 375, endPoint y: 209, distance: 19.4
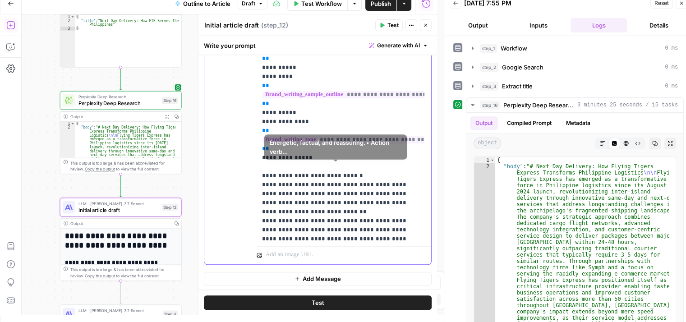
scroll to position [440, 0]
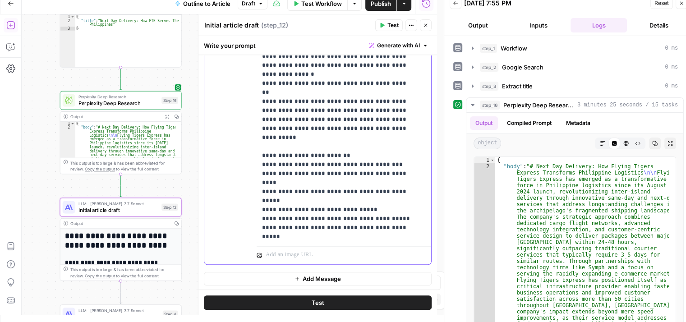
drag, startPoint x: 379, startPoint y: 91, endPoint x: 369, endPoint y: 232, distance: 140.5
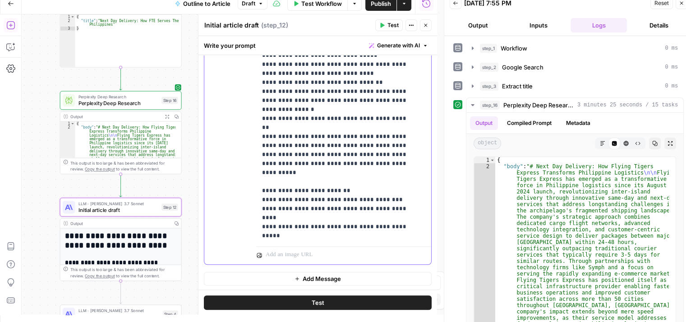
drag, startPoint x: 323, startPoint y: 139, endPoint x: 328, endPoint y: 88, distance: 50.7
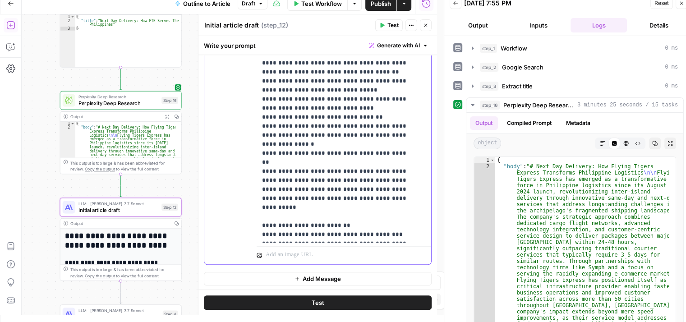
drag, startPoint x: 353, startPoint y: 161, endPoint x: 357, endPoint y: 103, distance: 57.8
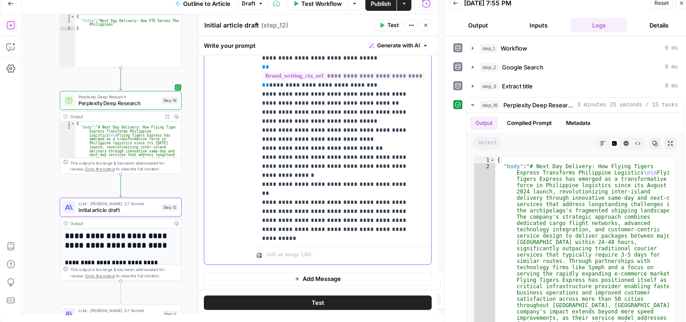
drag, startPoint x: 359, startPoint y: 147, endPoint x: 362, endPoint y: 121, distance: 25.9
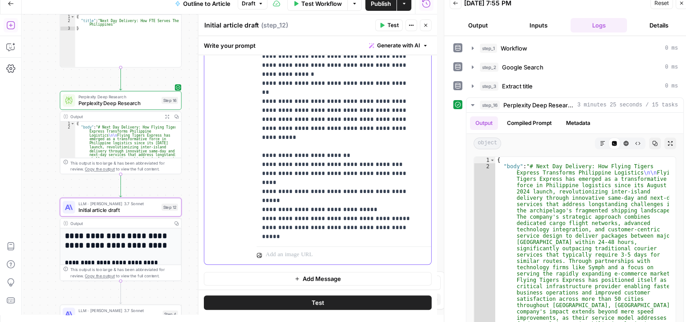
drag, startPoint x: 357, startPoint y: 130, endPoint x: 340, endPoint y: 217, distance: 88.0
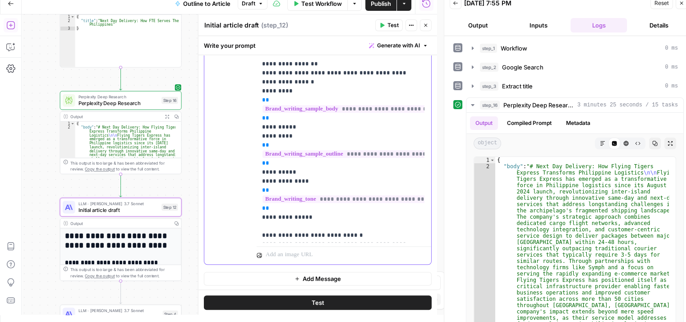
scroll to position [0, 0]
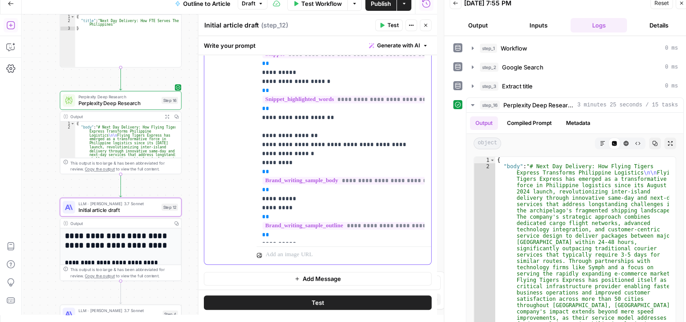
drag, startPoint x: 365, startPoint y: 133, endPoint x: 353, endPoint y: 34, distance: 98.9
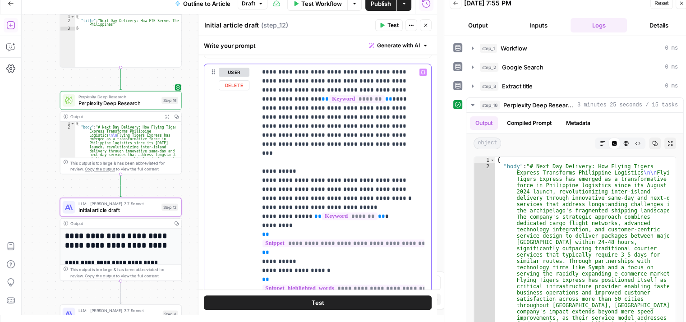
scroll to position [576, 0]
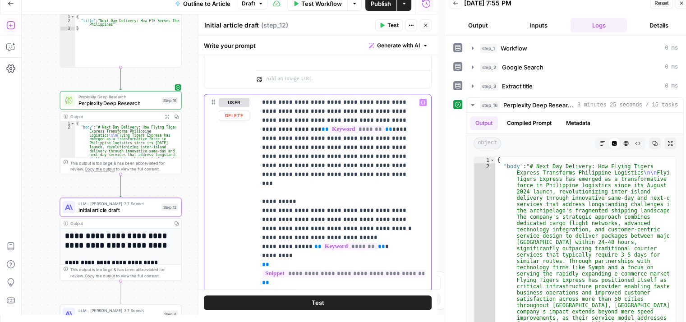
drag, startPoint x: 337, startPoint y: 106, endPoint x: 337, endPoint y: 60, distance: 45.5
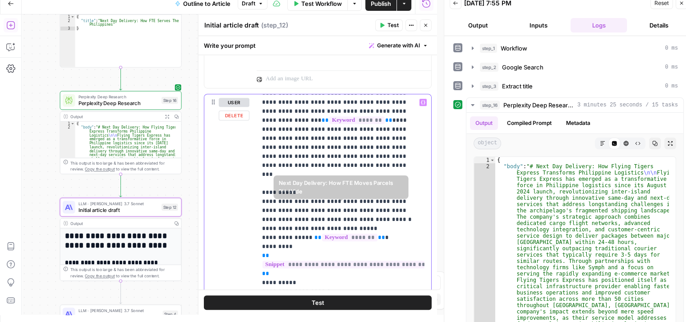
scroll to position [62, 0]
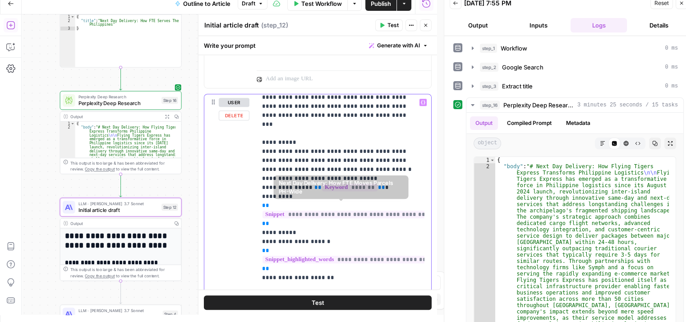
drag, startPoint x: 348, startPoint y: 160, endPoint x: 341, endPoint y: 215, distance: 55.1
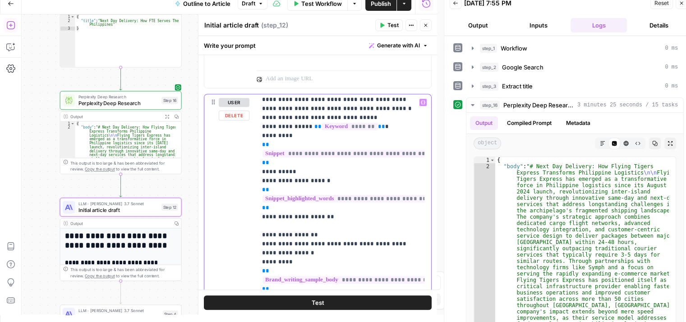
drag, startPoint x: 345, startPoint y: 210, endPoint x: 343, endPoint y: 241, distance: 31.6
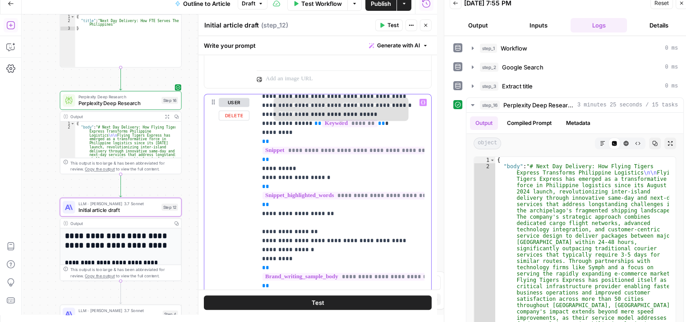
scroll to position [0, 0]
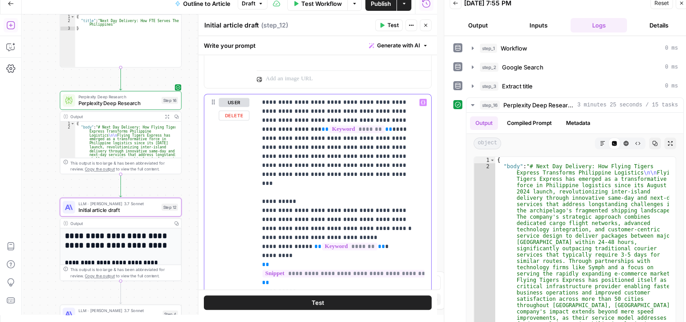
drag, startPoint x: 344, startPoint y: 207, endPoint x: 341, endPoint y: 104, distance: 102.8
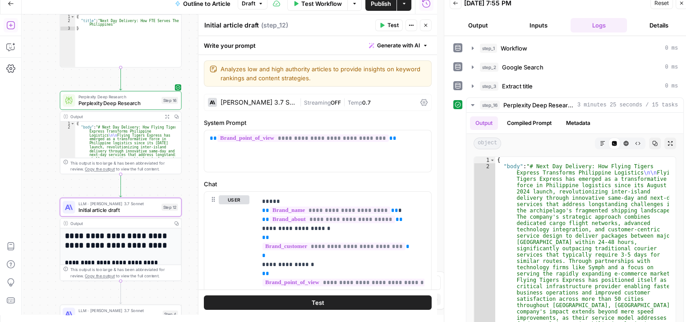
scroll to position [345, 0]
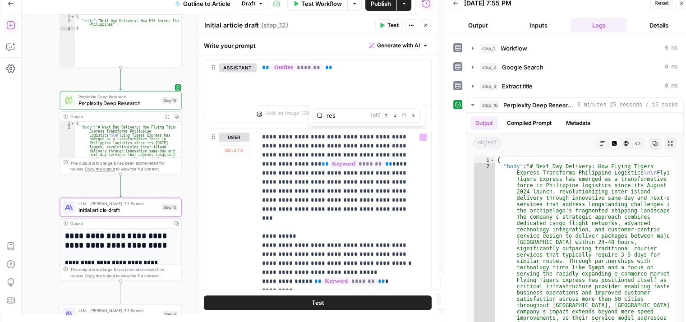
type input "res"
click at [397, 116] on icon "button" at bounding box center [395, 115] width 5 height 5
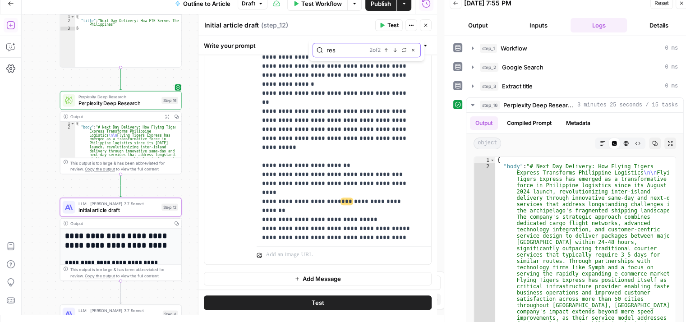
scroll to position [440, 0]
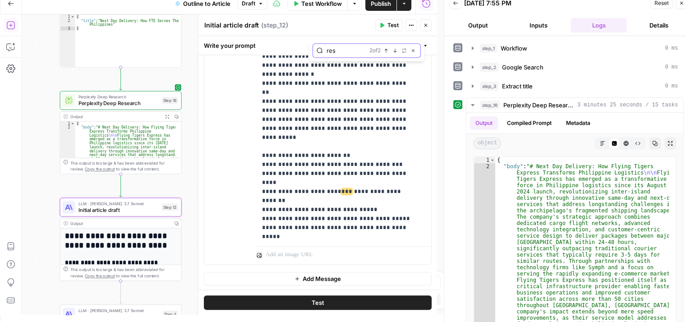
click at [393, 53] on icon "button" at bounding box center [395, 50] width 5 height 5
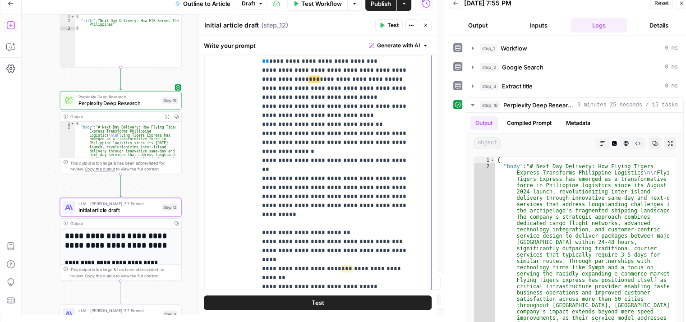
drag, startPoint x: 334, startPoint y: 203, endPoint x: 337, endPoint y: 149, distance: 54.7
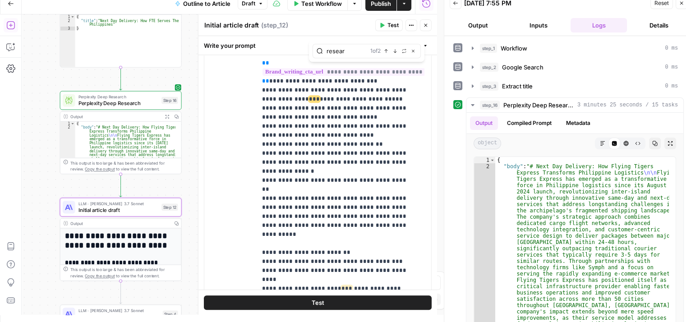
type input "researc"
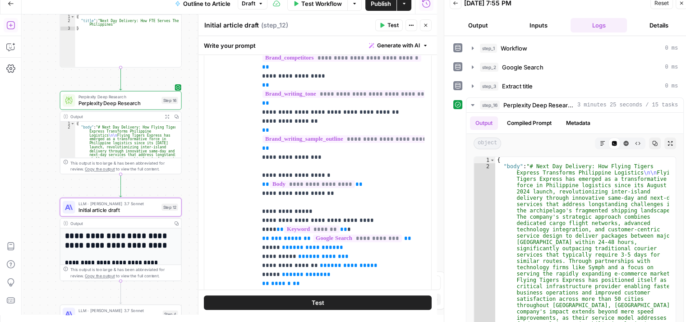
scroll to position [256, 0]
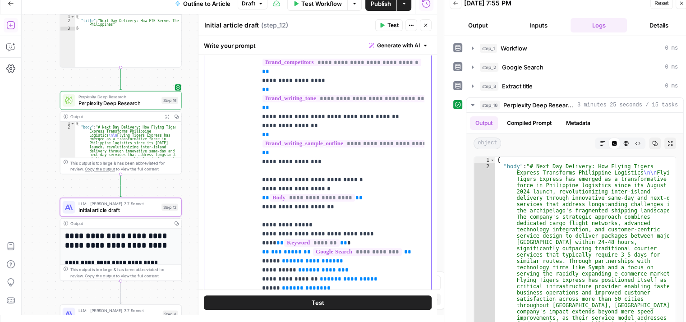
drag, startPoint x: 346, startPoint y: 149, endPoint x: 345, endPoint y: 154, distance: 5.0
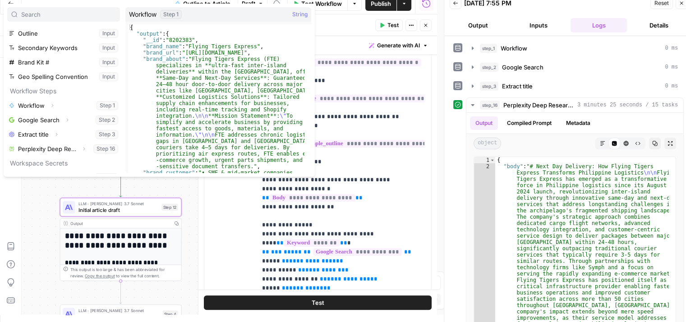
scroll to position [38, 0]
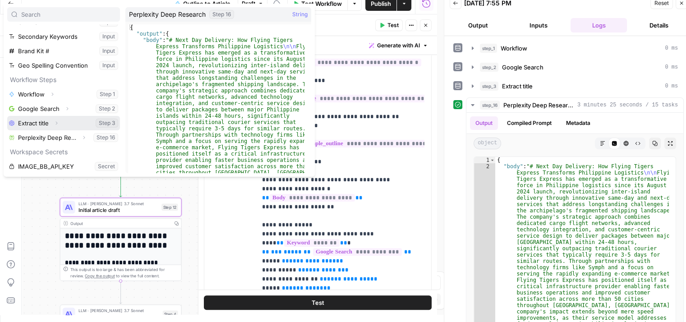
click at [58, 123] on icon "button" at bounding box center [56, 122] width 5 height 5
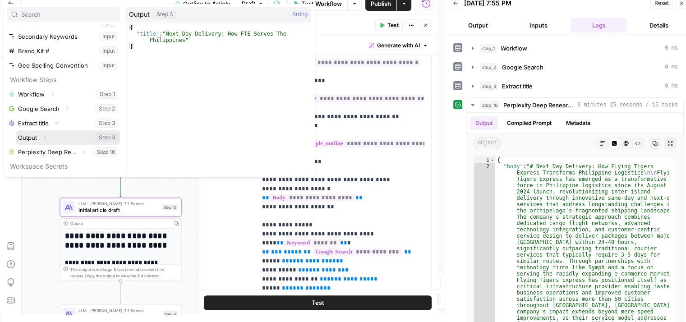
click at [45, 136] on icon "button" at bounding box center [45, 137] width 2 height 3
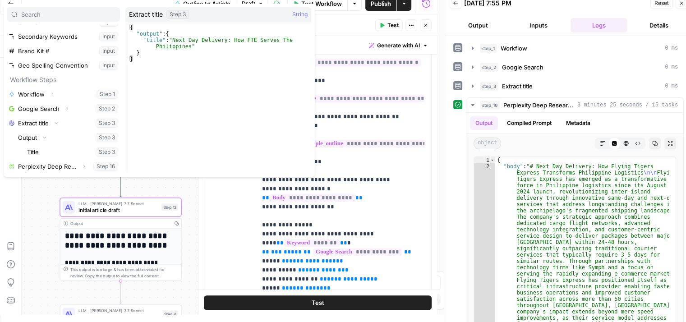
scroll to position [59, 0]
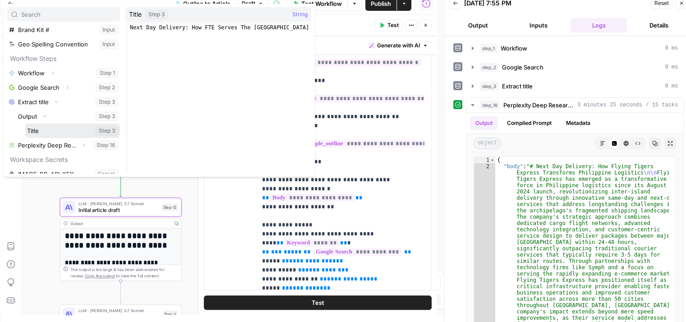
click at [66, 132] on button "Select variable Title" at bounding box center [72, 130] width 95 height 14
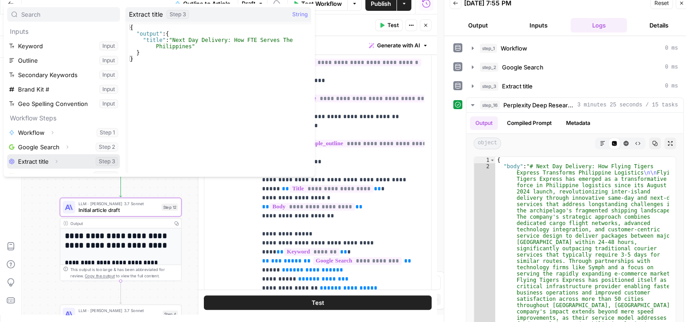
click at [58, 161] on icon "button" at bounding box center [56, 161] width 5 height 5
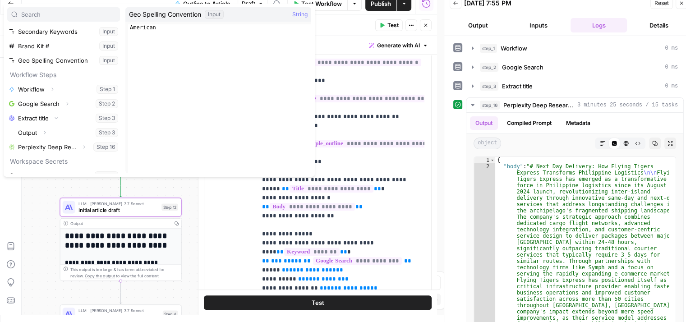
scroll to position [49, 0]
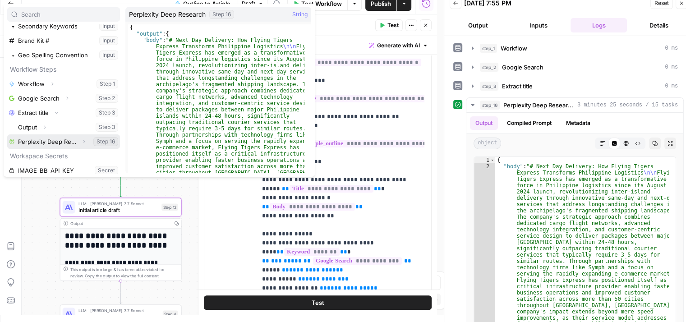
click at [81, 141] on icon "button" at bounding box center [83, 141] width 5 height 5
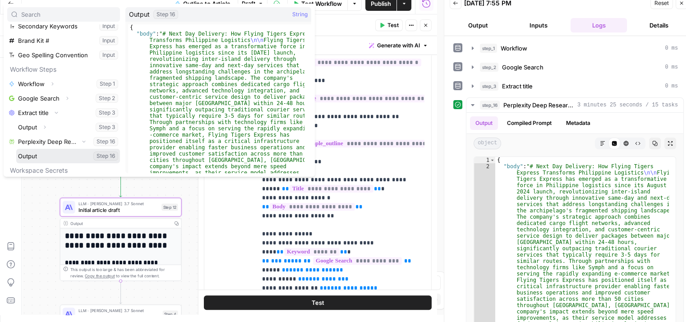
click at [45, 155] on icon "button" at bounding box center [45, 156] width 2 height 3
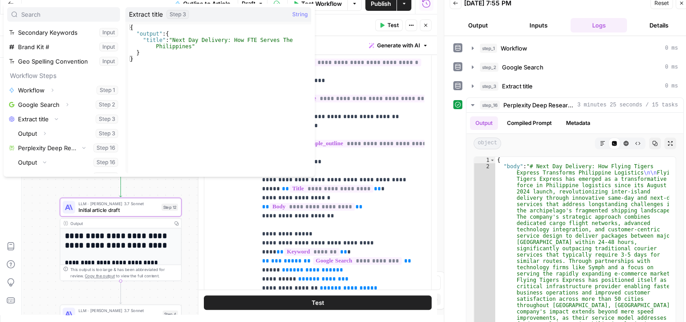
scroll to position [32, 0]
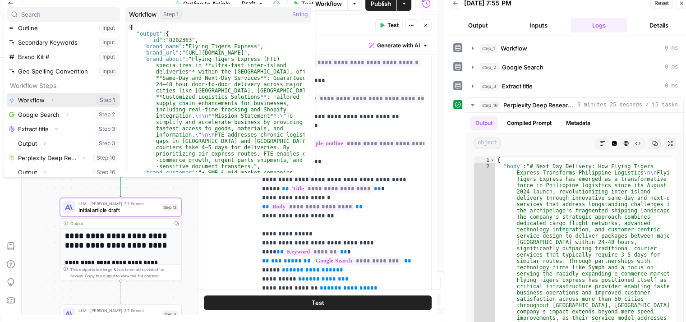
click at [52, 96] on button "Expand" at bounding box center [52, 100] width 12 height 12
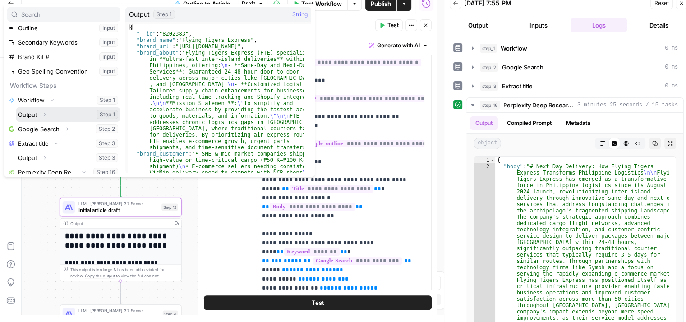
click at [45, 113] on icon "button" at bounding box center [44, 114] width 5 height 5
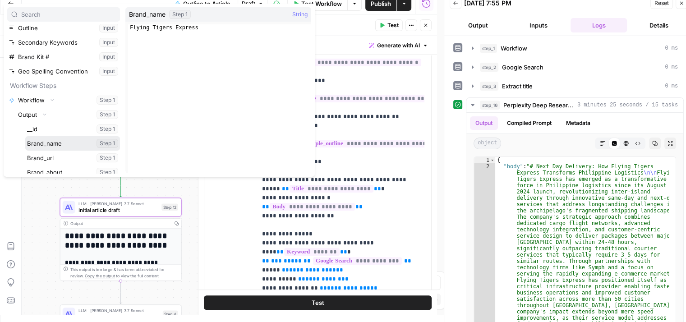
click at [53, 144] on button "Select variable Brand_name" at bounding box center [72, 143] width 95 height 14
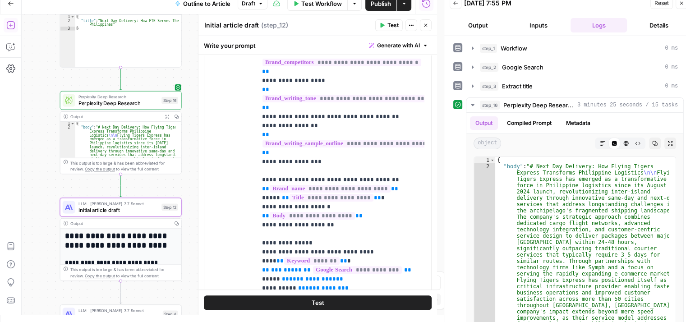
click at [423, 26] on icon "button" at bounding box center [425, 25] width 5 height 5
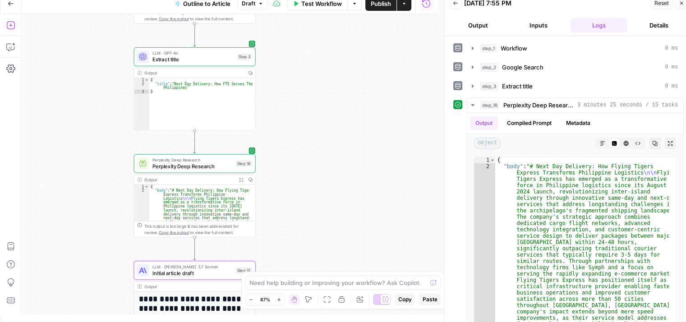
drag, startPoint x: 252, startPoint y: 113, endPoint x: 326, endPoint y: 176, distance: 97.2
click at [326, 176] on div "Workflow Set Inputs Inputs Workflow Workflow Step 1 Output Copy 1 2 3 4 5 { "__…" at bounding box center [229, 164] width 415 height 300
drag, startPoint x: 97, startPoint y: 92, endPoint x: 94, endPoint y: 127, distance: 34.8
click at [94, 127] on div "Workflow Set Inputs Inputs Workflow Workflow Step 1 Output Copy 1 2 3 4 5 { "__…" at bounding box center [229, 164] width 415 height 300
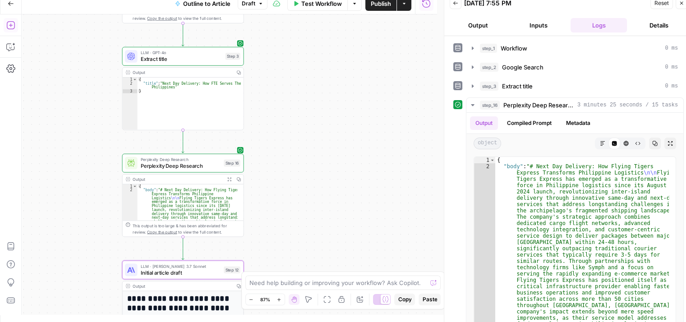
drag, startPoint x: 116, startPoint y: 158, endPoint x: 124, endPoint y: 111, distance: 47.2
click at [117, 105] on div "Workflow Set Inputs Inputs Workflow Workflow Step 1 Output Copy 1 2 3 4 5 { "__…" at bounding box center [229, 164] width 415 height 300
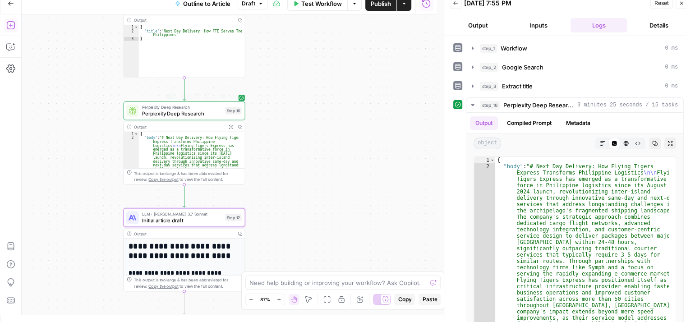
click at [170, 105] on span "Perplexity Deep Research" at bounding box center [182, 107] width 80 height 6
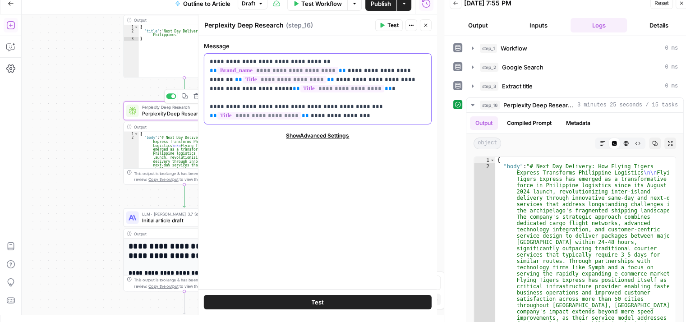
click at [356, 103] on p "**********" at bounding box center [318, 88] width 216 height 63
click at [352, 113] on p "**********" at bounding box center [318, 88] width 216 height 63
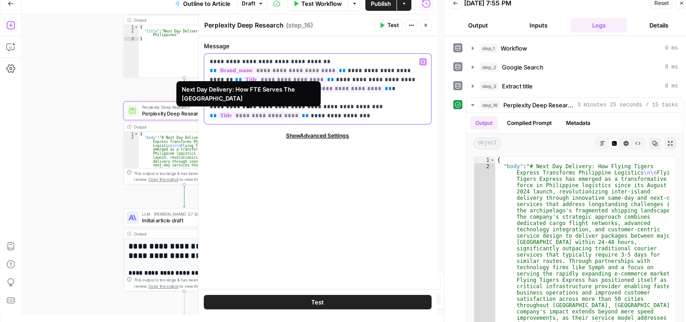
click at [317, 116] on p "**********" at bounding box center [318, 88] width 216 height 63
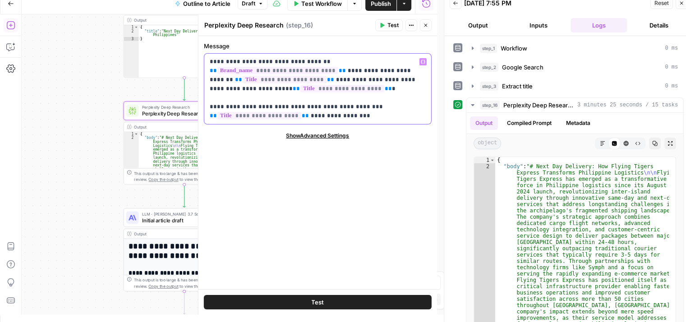
click at [358, 115] on p "**********" at bounding box center [318, 88] width 216 height 63
click at [287, 114] on p "**********" at bounding box center [318, 88] width 216 height 63
click at [330, 108] on p "**********" at bounding box center [318, 88] width 216 height 63
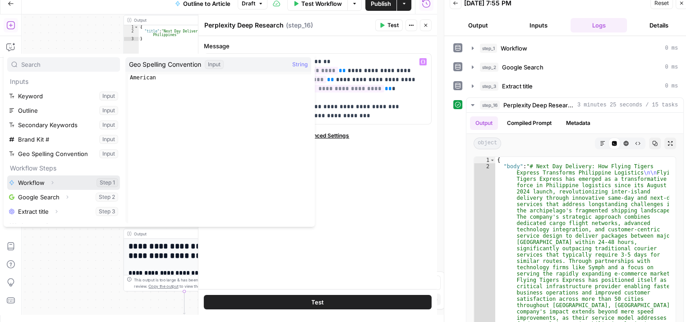
click at [47, 180] on button "Expand" at bounding box center [52, 183] width 12 height 12
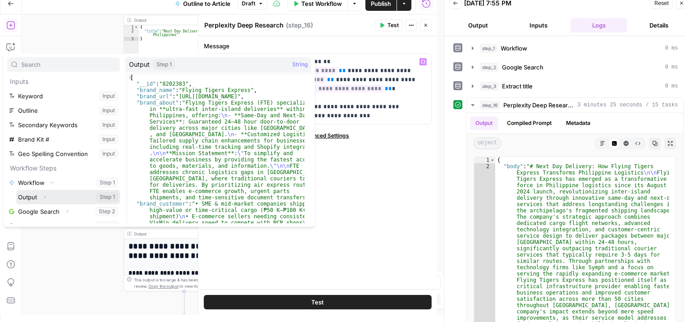
click at [44, 196] on icon "button" at bounding box center [45, 196] width 2 height 3
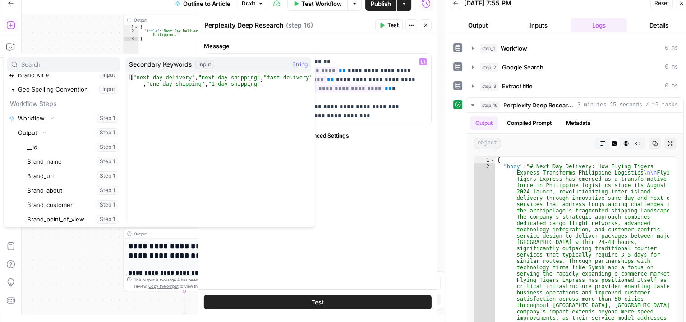
scroll to position [68, 0]
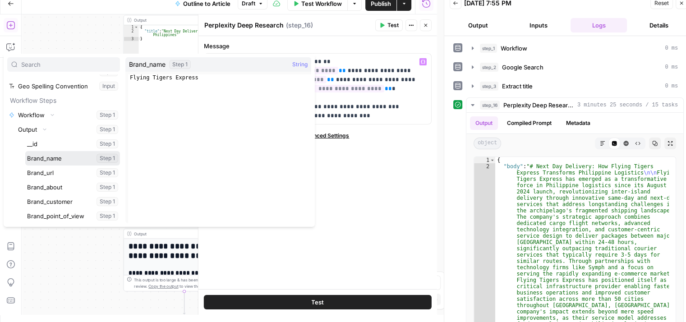
click at [80, 159] on button "Select variable Brand_name" at bounding box center [72, 158] width 95 height 14
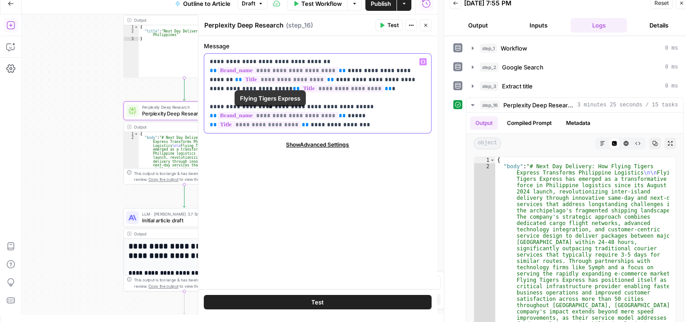
click at [350, 120] on p "**********" at bounding box center [318, 93] width 216 height 72
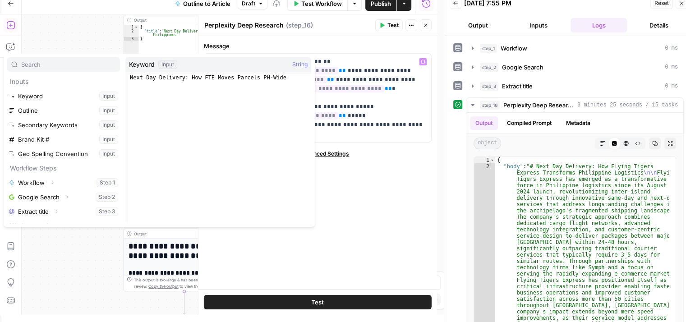
scroll to position [24, 0]
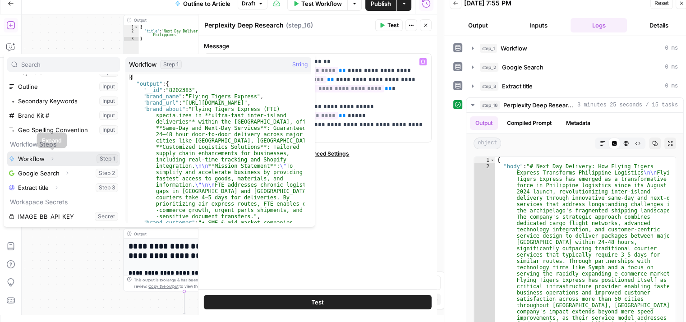
click at [51, 159] on icon "button" at bounding box center [52, 158] width 5 height 5
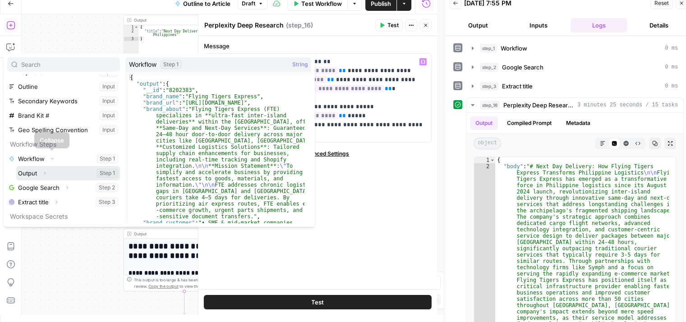
click at [47, 170] on icon "button" at bounding box center [44, 172] width 5 height 5
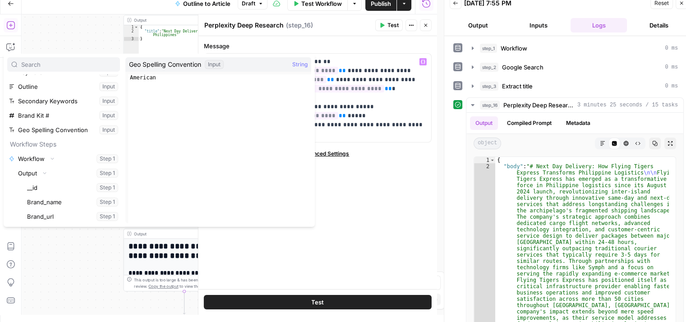
scroll to position [57, 0]
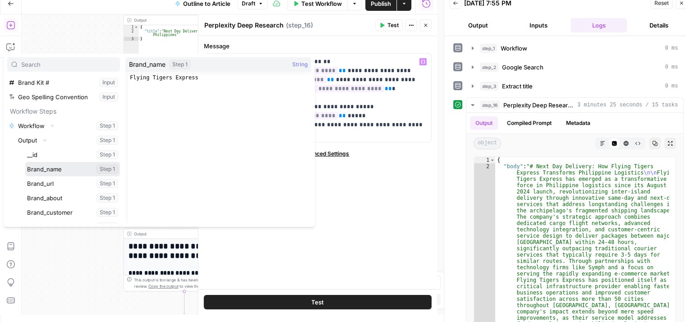
click at [61, 170] on button "Select variable Brand_name" at bounding box center [72, 169] width 95 height 14
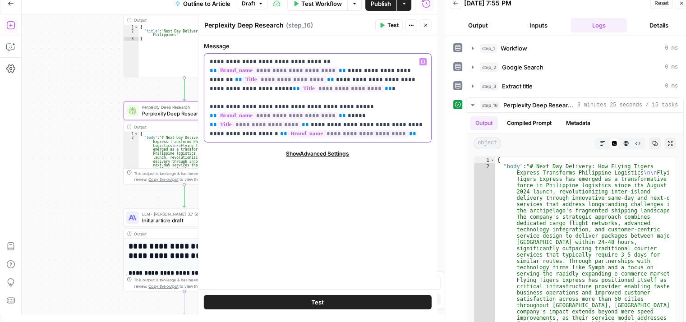
click at [233, 133] on p "**********" at bounding box center [318, 97] width 216 height 81
drag, startPoint x: 380, startPoint y: 135, endPoint x: 199, endPoint y: 103, distance: 183.9
click at [199, 103] on div "**********" at bounding box center [317, 164] width 239 height 300
click at [361, 100] on p "**********" at bounding box center [318, 97] width 216 height 81
click at [236, 108] on p "**********" at bounding box center [318, 97] width 216 height 81
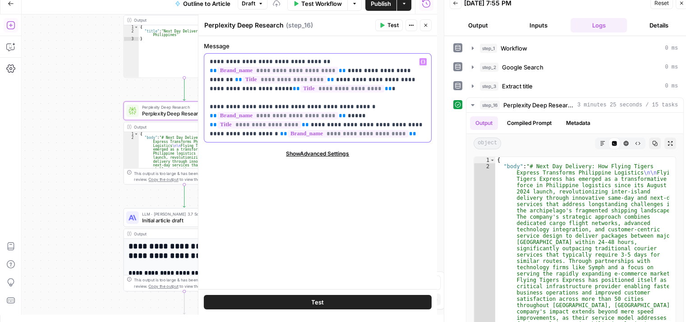
click at [350, 100] on p "**********" at bounding box center [318, 97] width 216 height 81
click at [280, 135] on span "**" at bounding box center [283, 134] width 7 height 6
click at [427, 21] on button "Close" at bounding box center [426, 25] width 12 height 12
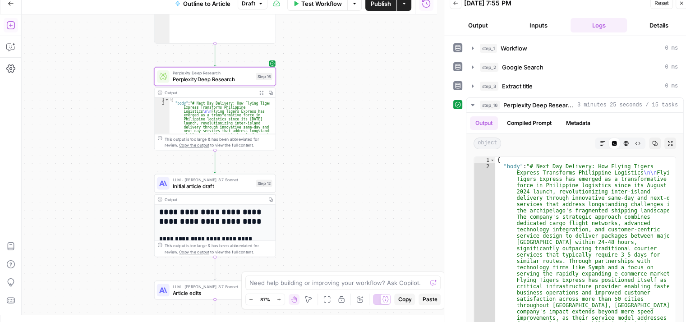
drag, startPoint x: 404, startPoint y: 31, endPoint x: 399, endPoint y: 20, distance: 11.7
click at [399, 20] on div "Workflow Set Inputs Inputs Workflow Workflow Step 1 Output Copy 1 2 3 4 5 { "__…" at bounding box center [229, 164] width 415 height 300
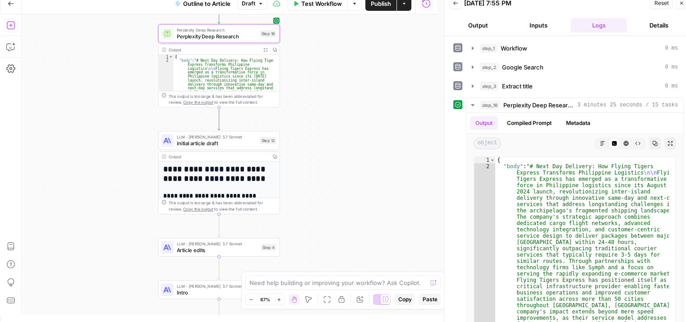
click at [339, 104] on div "Workflow Set Inputs Inputs Workflow Workflow Step 1 Output Copy 1 2 3 4 5 { "__…" at bounding box center [229, 164] width 415 height 300
click at [221, 145] on span "Initial article draft" at bounding box center [217, 143] width 80 height 8
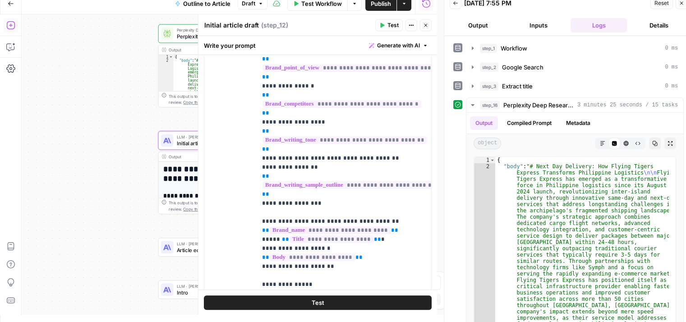
scroll to position [274, 0]
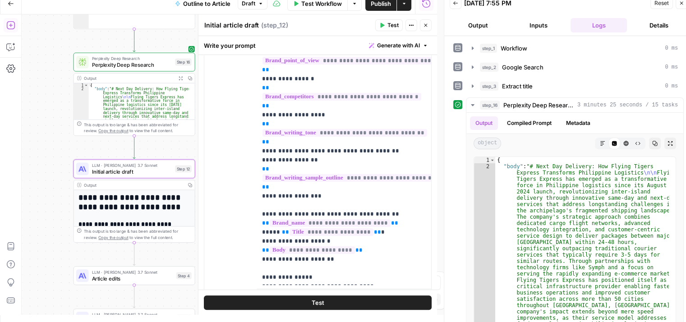
drag, startPoint x: 61, startPoint y: 138, endPoint x: 45, endPoint y: 139, distance: 15.8
click at [45, 139] on div "Workflow Set Inputs Inputs Workflow Workflow Step 1 Output Copy 1 2 3 4 5 { "__…" at bounding box center [229, 164] width 415 height 300
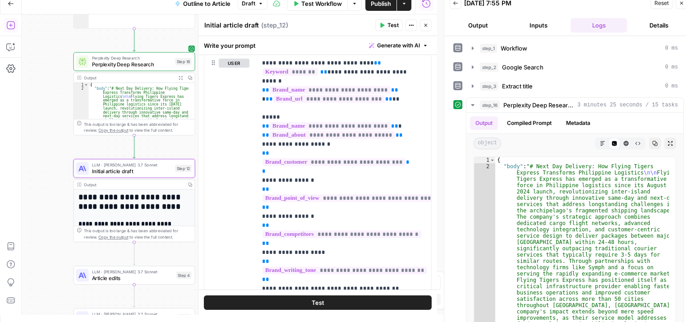
scroll to position [135, 0]
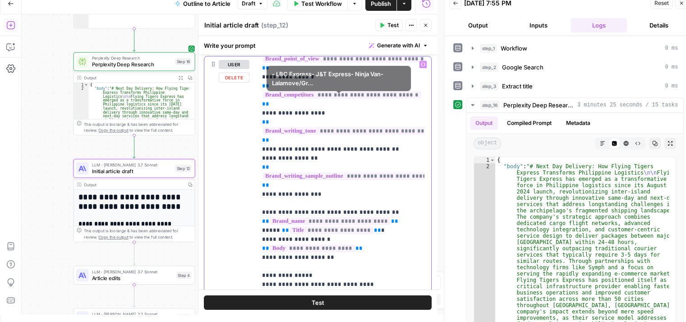
drag, startPoint x: 407, startPoint y: 86, endPoint x: 402, endPoint y: 148, distance: 62.4
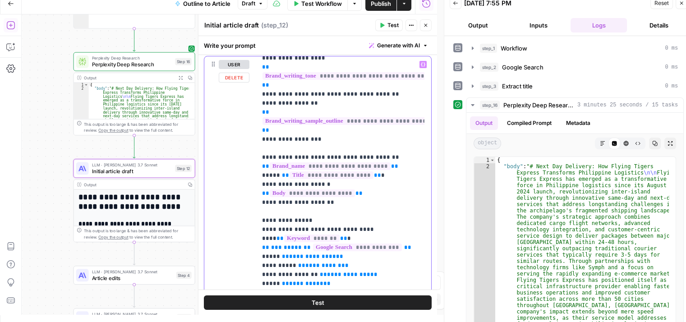
scroll to position [197, 0]
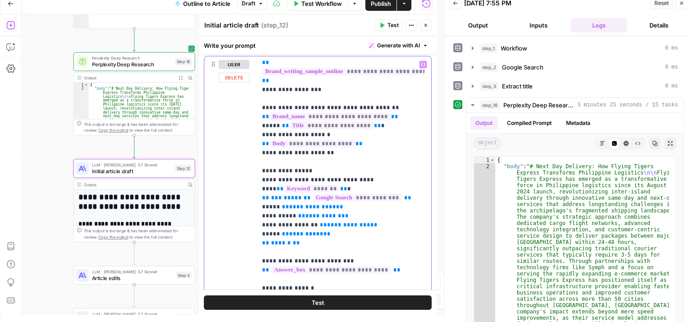
drag, startPoint x: 384, startPoint y: 163, endPoint x: 383, endPoint y: 183, distance: 19.9
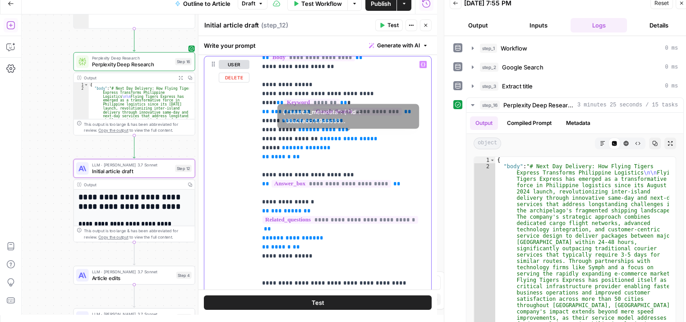
drag, startPoint x: 370, startPoint y: 139, endPoint x: 370, endPoint y: 158, distance: 18.5
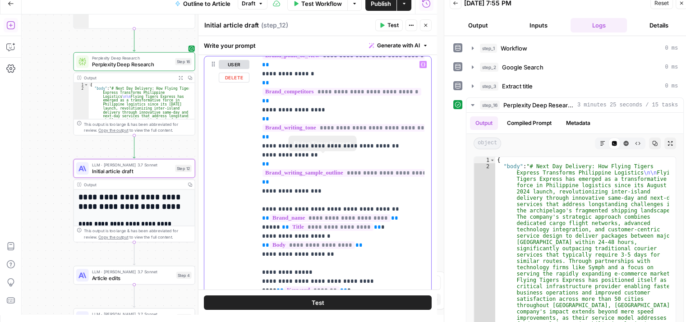
drag, startPoint x: 364, startPoint y: 172, endPoint x: 365, endPoint y: 152, distance: 20.3
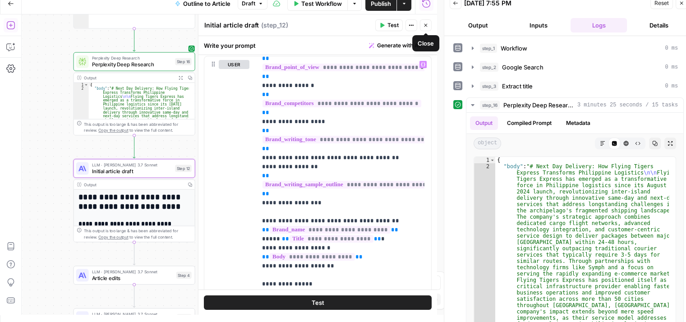
click at [428, 27] on button "Close" at bounding box center [426, 25] width 12 height 12
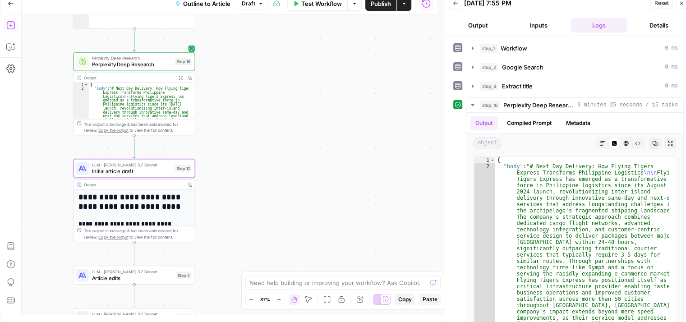
click at [318, 63] on div "Workflow Set Inputs Inputs Workflow Workflow Step 1 Output Copy 1 2 3 4 5 { "__…" at bounding box center [229, 164] width 415 height 300
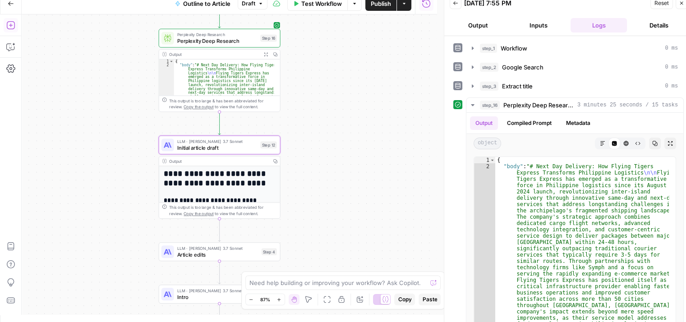
drag, startPoint x: 305, startPoint y: 120, endPoint x: 332, endPoint y: 156, distance: 44.8
click at [332, 156] on div "Workflow Set Inputs Inputs Workflow Workflow Step 1 Output Copy 1 2 3 4 5 { "__…" at bounding box center [229, 164] width 415 height 300
click at [381, 8] on button "Publish" at bounding box center [380, 3] width 31 height 14
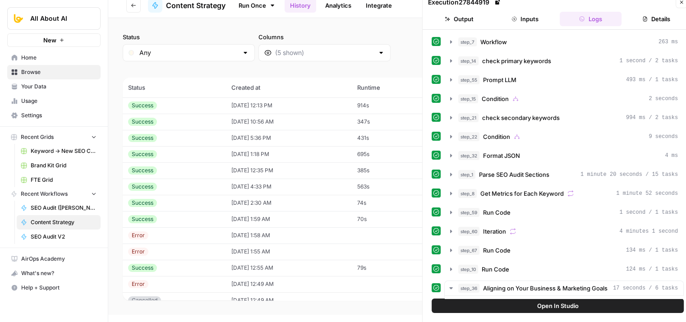
scroll to position [582, 0]
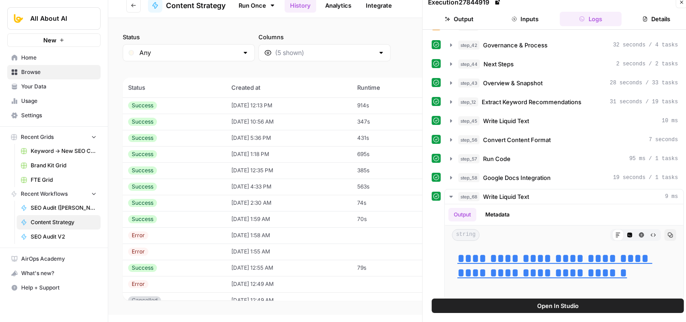
click at [683, 9] on header "Execution 27844919 Close Output Inputs Logs Details" at bounding box center [557, 11] width 270 height 37
click at [683, 4] on icon "button" at bounding box center [680, 2] width 5 height 5
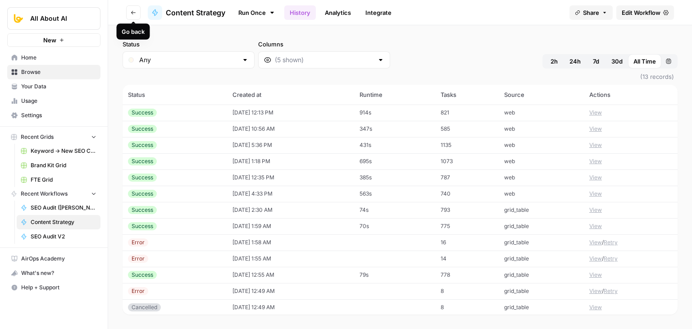
click at [129, 15] on button "Go back" at bounding box center [133, 12] width 14 height 14
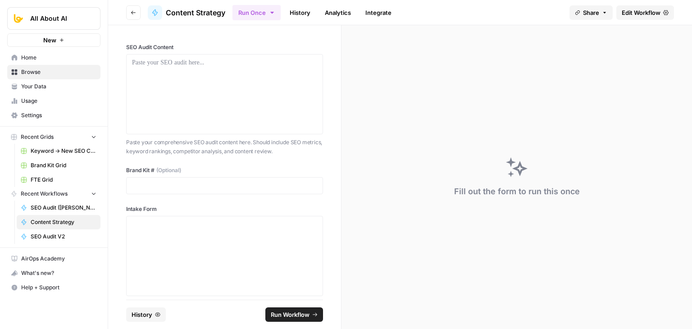
click at [129, 15] on button "Go back" at bounding box center [133, 12] width 14 height 14
click at [131, 14] on icon "button" at bounding box center [133, 12] width 5 height 5
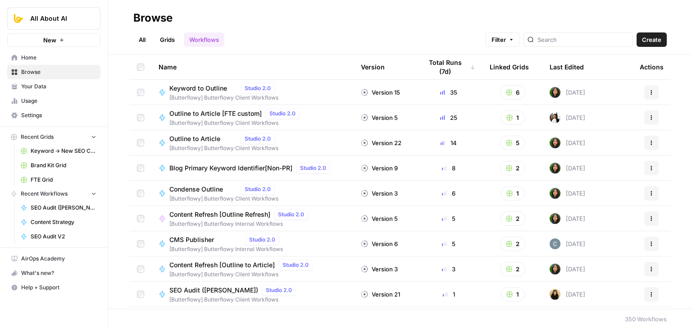
click at [559, 46] on div at bounding box center [579, 39] width 110 height 14
click at [173, 38] on link "Grids" at bounding box center [168, 39] width 26 height 14
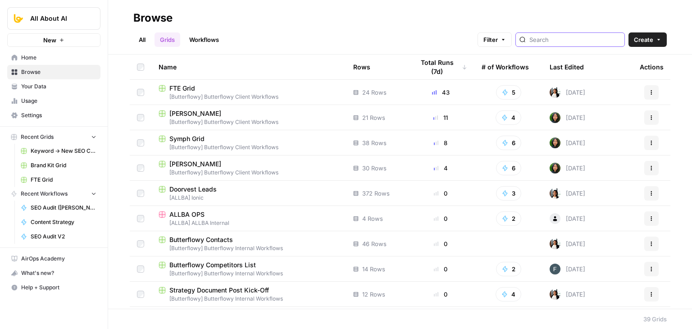
click at [599, 40] on input "search" at bounding box center [575, 39] width 91 height 9
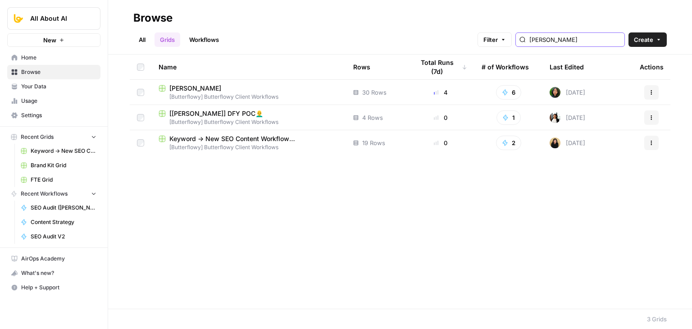
type input "[PERSON_NAME]"
click at [191, 113] on span "[[PERSON_NAME]] DFY POC👨‍🦲" at bounding box center [216, 113] width 94 height 9
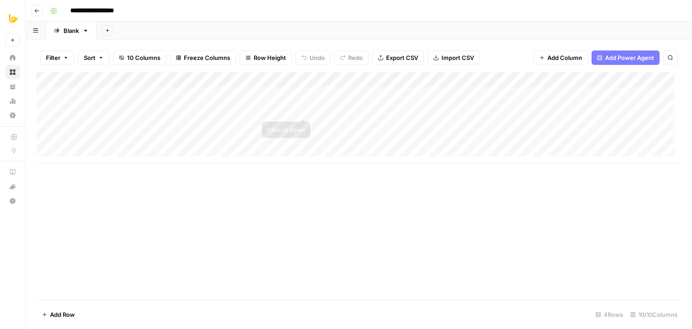
click at [303, 107] on div "Add Column" at bounding box center [359, 117] width 645 height 91
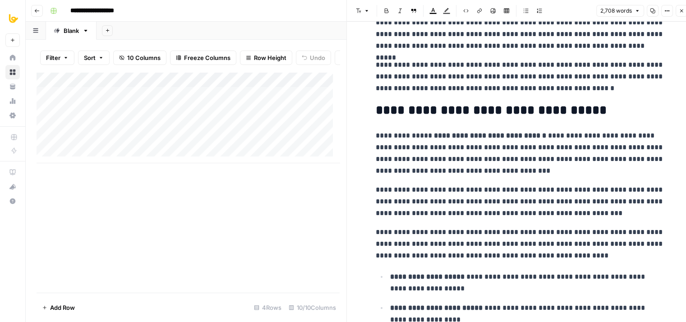
drag, startPoint x: 422, startPoint y: 73, endPoint x: 443, endPoint y: 126, distance: 57.1
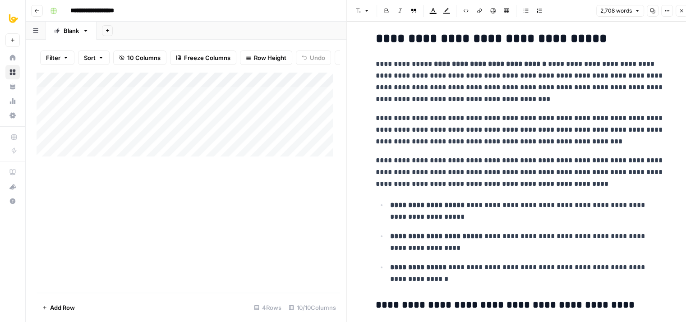
drag, startPoint x: 502, startPoint y: 155, endPoint x: 501, endPoint y: 191, distance: 35.2
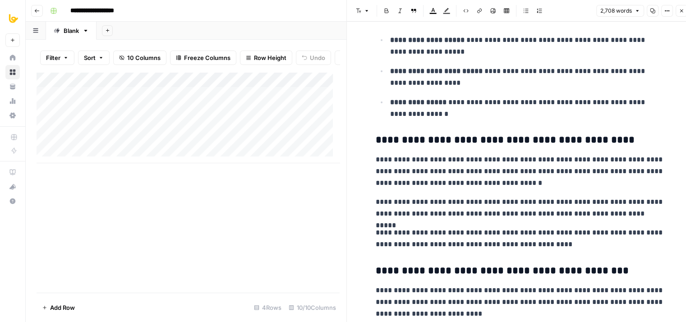
drag, startPoint x: 460, startPoint y: 112, endPoint x: 471, endPoint y: 195, distance: 84.1
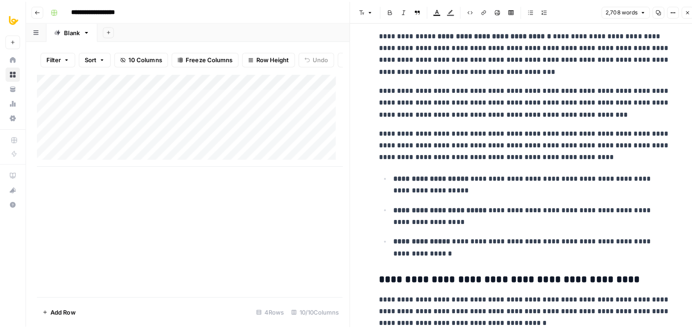
scroll to position [0, 0]
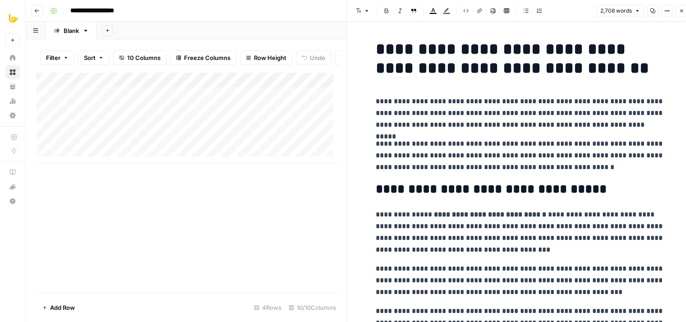
drag, startPoint x: 467, startPoint y: 145, endPoint x: 480, endPoint y: 18, distance: 127.8
click at [679, 11] on icon "button" at bounding box center [680, 10] width 5 height 5
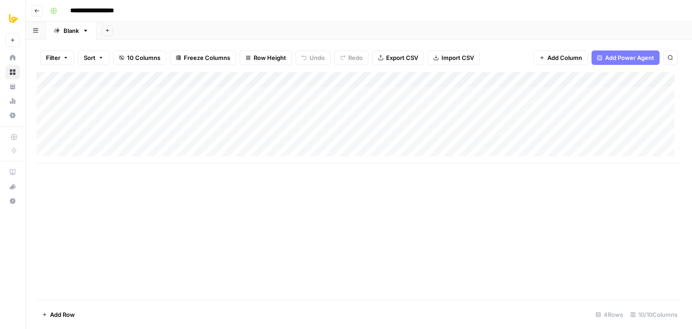
click at [130, 108] on div "Add Column" at bounding box center [359, 117] width 645 height 91
click at [174, 116] on textarea "**********" at bounding box center [158, 115] width 180 height 22
click at [377, 233] on div "Add Column" at bounding box center [359, 186] width 645 height 228
click at [305, 109] on div "Add Column" at bounding box center [359, 117] width 645 height 91
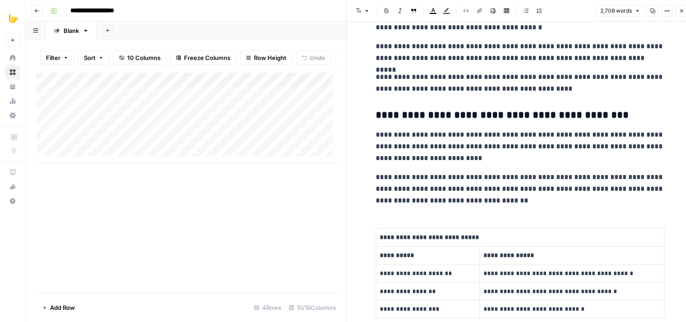
drag, startPoint x: 440, startPoint y: 69, endPoint x: 424, endPoint y: 223, distance: 155.0
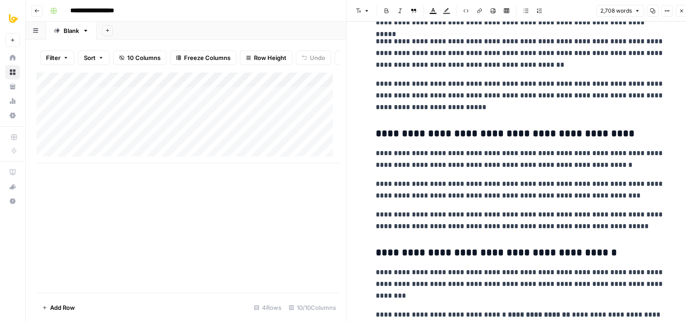
scroll to position [1090, 0]
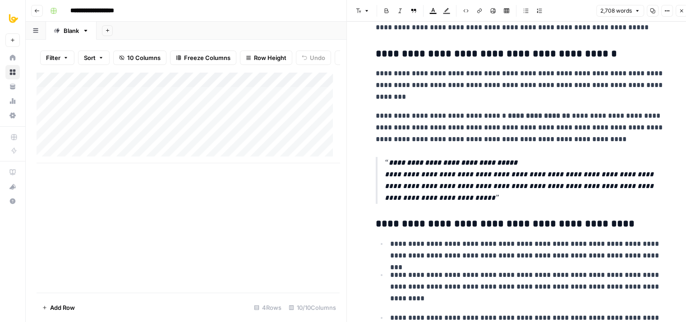
drag, startPoint x: 454, startPoint y: 81, endPoint x: 429, endPoint y: 200, distance: 122.1
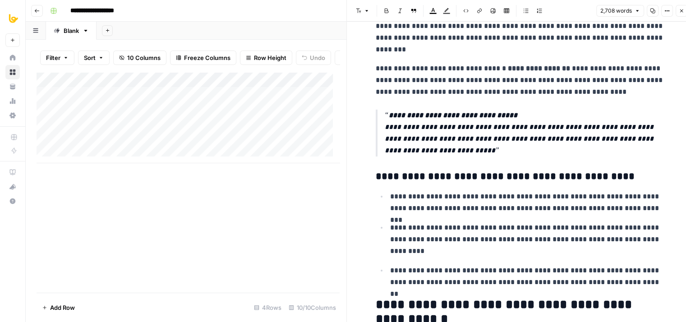
click at [656, 9] on button "Copy" at bounding box center [652, 11] width 12 height 12
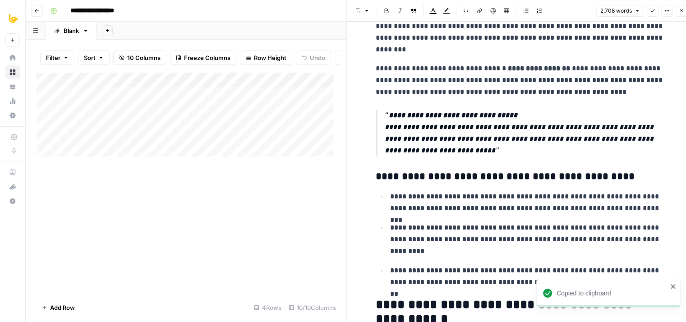
click at [552, 126] on p "**********" at bounding box center [523, 133] width 279 height 47
click at [683, 12] on icon "button" at bounding box center [680, 10] width 5 height 5
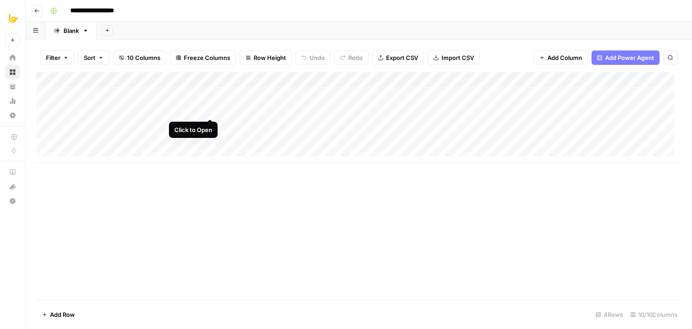
click at [209, 110] on div "Add Column" at bounding box center [359, 117] width 645 height 91
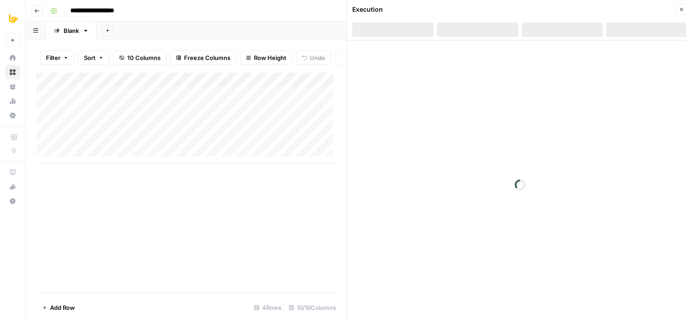
click at [680, 8] on icon "button" at bounding box center [681, 9] width 3 height 3
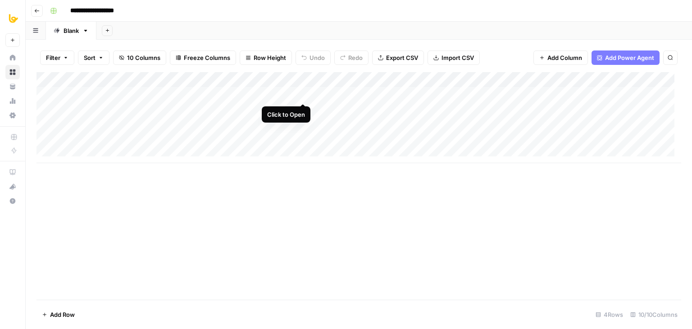
click at [301, 93] on div "Add Column" at bounding box center [359, 117] width 645 height 91
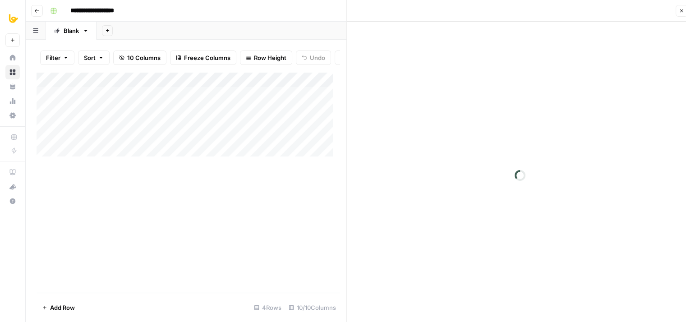
click at [676, 8] on button "Close" at bounding box center [681, 11] width 12 height 12
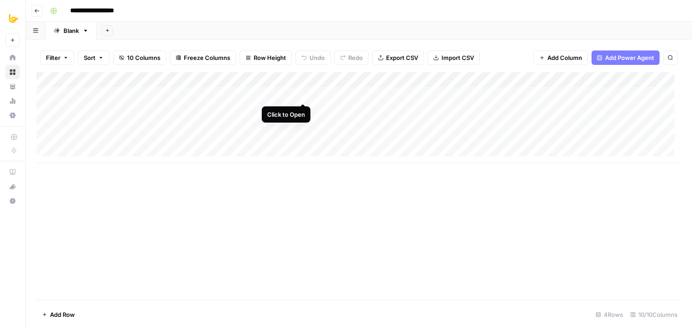
click at [302, 92] on div "Add Column" at bounding box center [359, 117] width 645 height 91
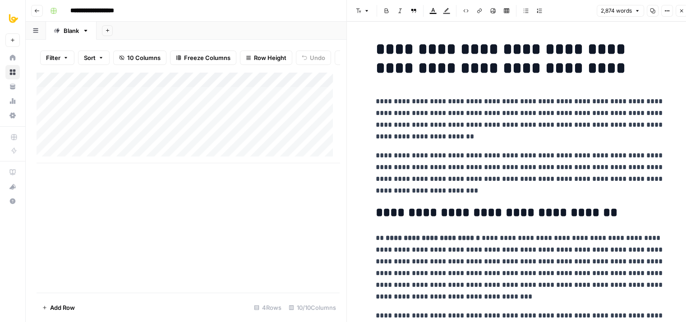
drag, startPoint x: 638, startPoint y: 20, endPoint x: 672, endPoint y: 12, distance: 35.3
click at [681, 9] on icon "button" at bounding box center [680, 10] width 5 height 5
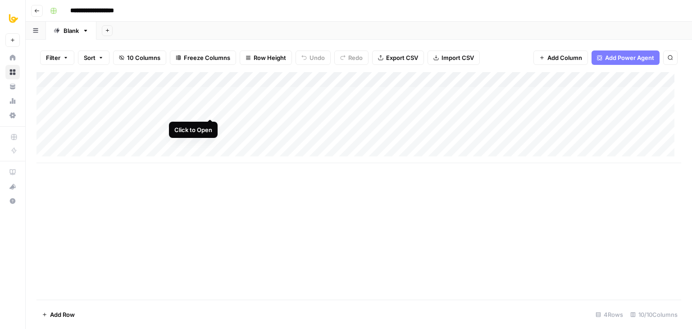
click at [209, 106] on div "Add Column" at bounding box center [359, 117] width 645 height 91
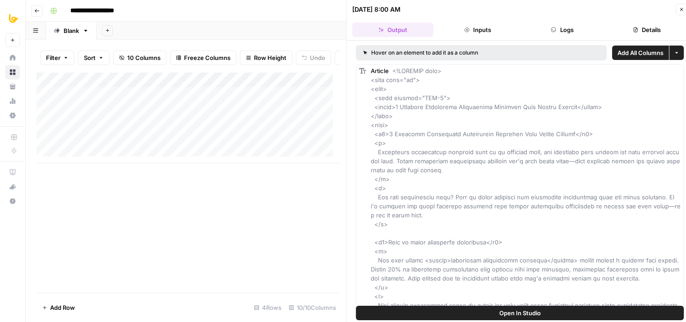
click at [570, 24] on button "Logs" at bounding box center [561, 30] width 81 height 14
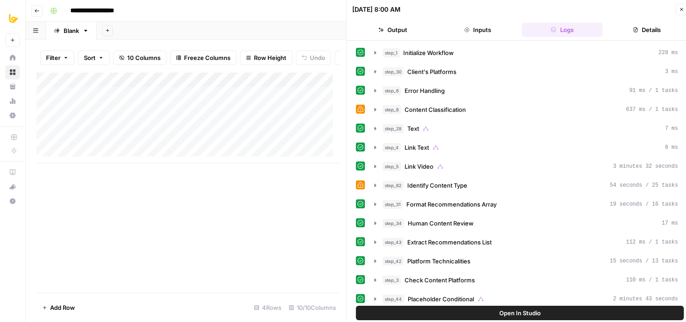
click at [437, 173] on div "step_1 Initialize Workflow 228 ms step_30 Client's Platforms 3 ms step_6 Error …" at bounding box center [520, 307] width 328 height 525
click at [436, 165] on div "step_5 Link Video 3 minutes 32 seconds" at bounding box center [529, 166] width 295 height 9
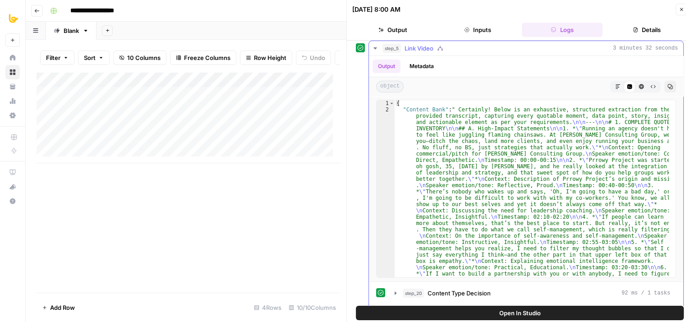
drag, startPoint x: 367, startPoint y: 154, endPoint x: 370, endPoint y: 202, distance: 48.3
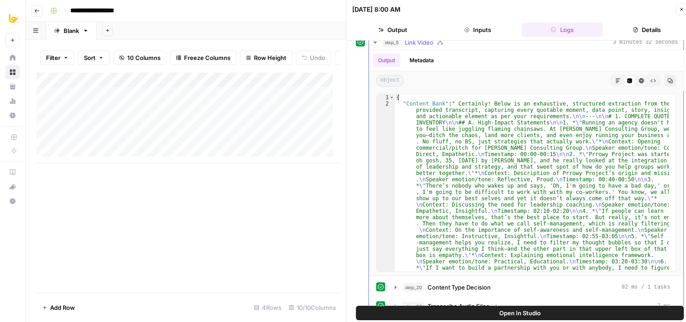
type textarea "**********"
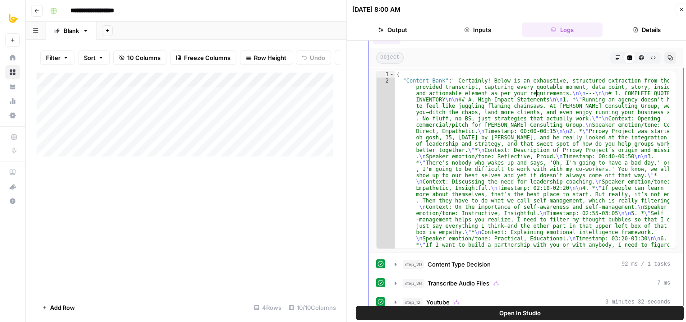
drag, startPoint x: 530, startPoint y: 142, endPoint x: 542, endPoint y: 146, distance: 13.3
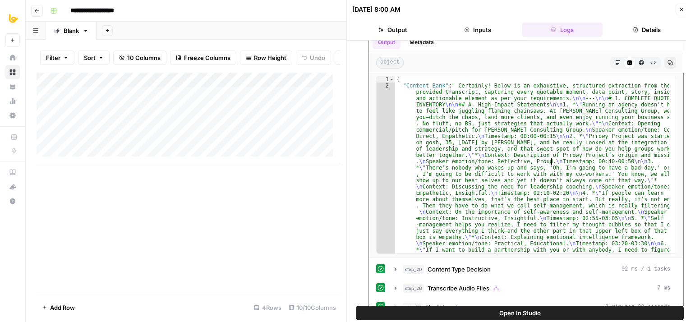
drag, startPoint x: 549, startPoint y: 145, endPoint x: 548, endPoint y: 120, distance: 24.8
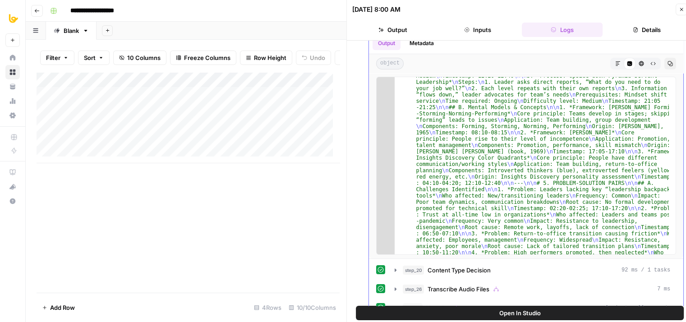
scroll to position [2838, 0]
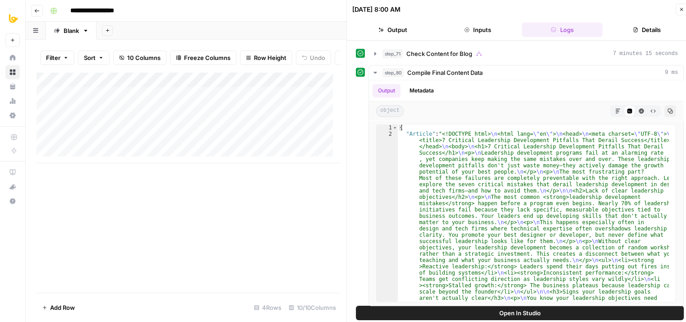
drag, startPoint x: 359, startPoint y: 157, endPoint x: 361, endPoint y: 245, distance: 87.9
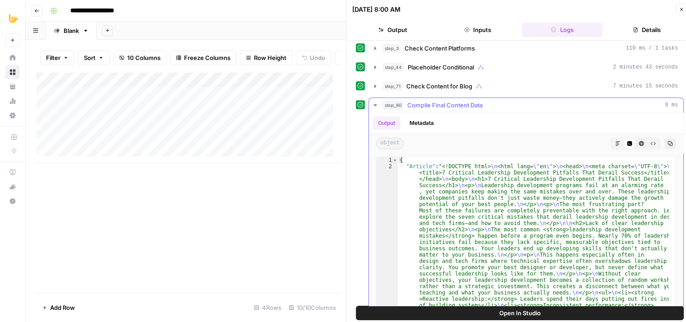
drag, startPoint x: 362, startPoint y: 187, endPoint x: 391, endPoint y: 110, distance: 82.1
click at [405, 101] on div "step_80 Compile Final Content Data 9 ms" at bounding box center [529, 105] width 295 height 9
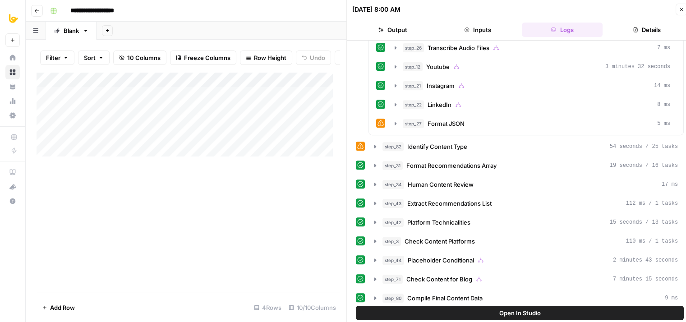
drag, startPoint x: 353, startPoint y: 204, endPoint x: 364, endPoint y: 271, distance: 67.6
click at [376, 276] on icon "button" at bounding box center [374, 278] width 7 height 7
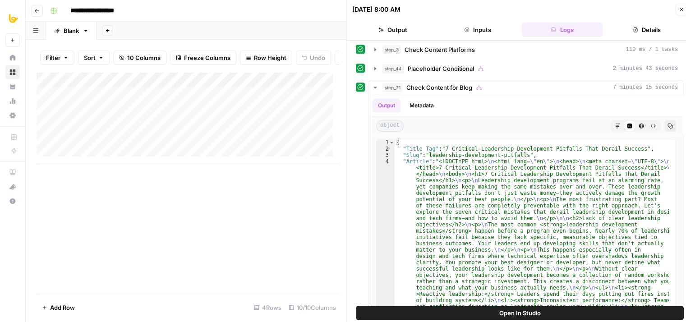
drag, startPoint x: 353, startPoint y: 224, endPoint x: 359, endPoint y: 284, distance: 60.7
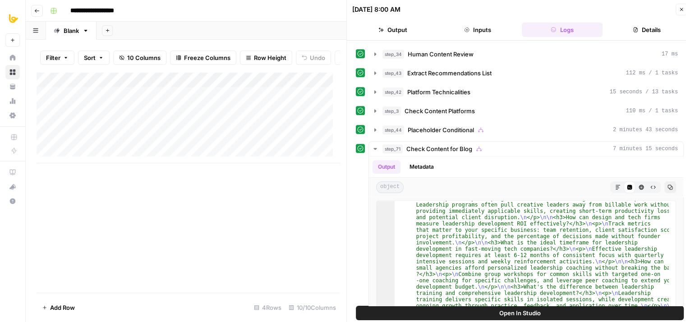
scroll to position [501, 0]
drag, startPoint x: 354, startPoint y: 128, endPoint x: 353, endPoint y: 94, distance: 34.3
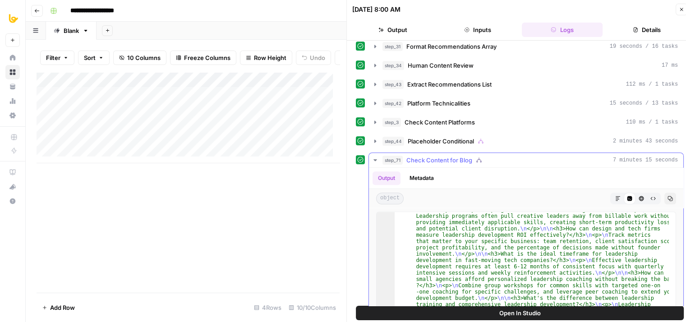
click at [385, 156] on span "step_71" at bounding box center [392, 159] width 20 height 9
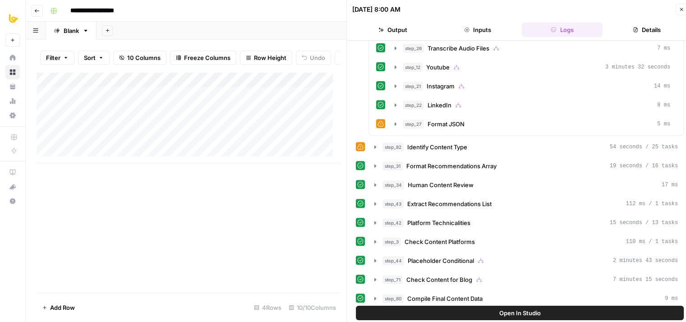
scroll to position [382, 0]
click at [469, 274] on span "Check Content for Blog" at bounding box center [439, 278] width 66 height 9
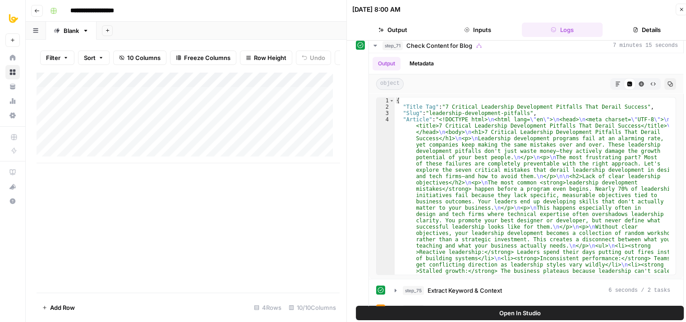
scroll to position [687, 0]
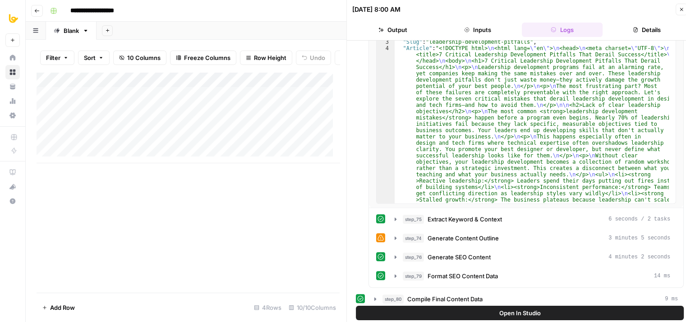
drag, startPoint x: 363, startPoint y: 176, endPoint x: 363, endPoint y: 260, distance: 83.8
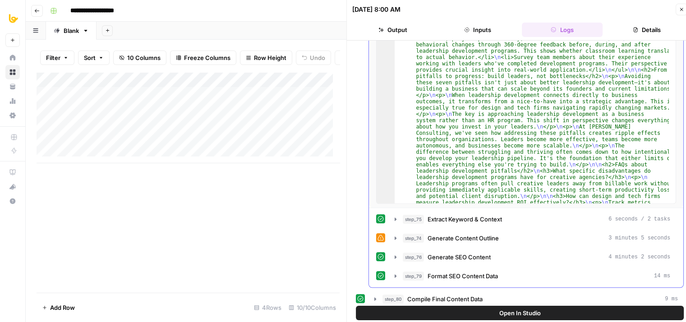
scroll to position [1765, 0]
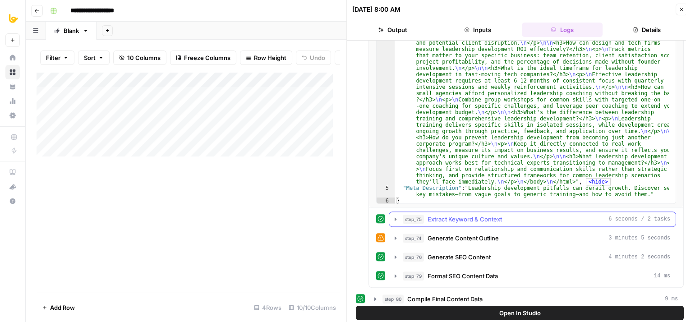
click at [467, 215] on span "Extract Keyword & Context" at bounding box center [464, 219] width 74 height 9
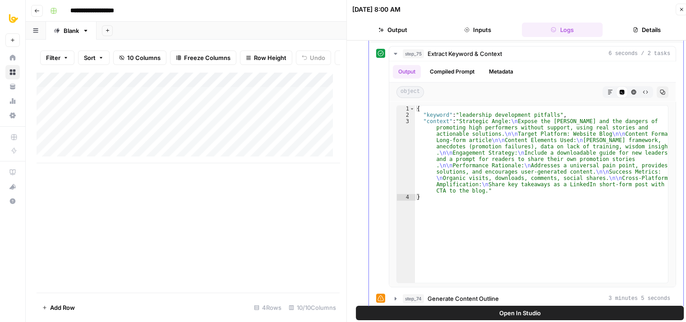
scroll to position [912, 0]
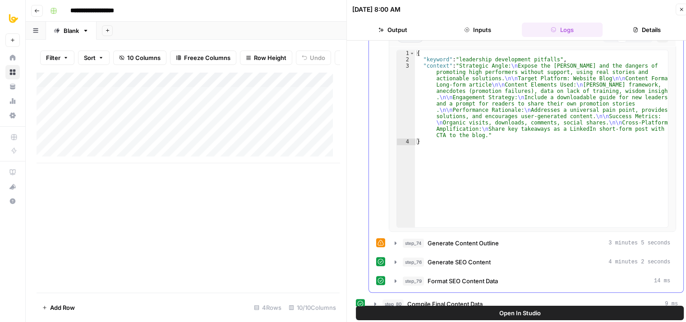
drag, startPoint x: 371, startPoint y: 234, endPoint x: 373, endPoint y: 282, distance: 47.8
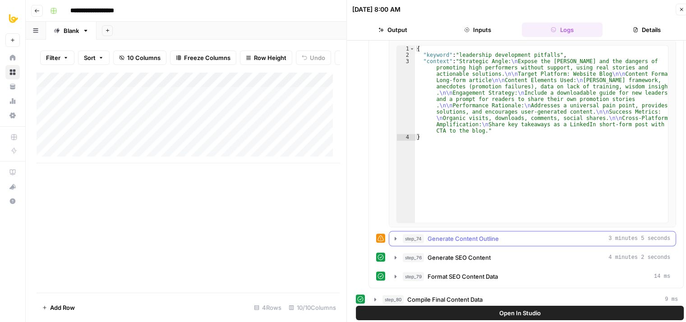
click at [421, 234] on span "step_74" at bounding box center [412, 238] width 21 height 9
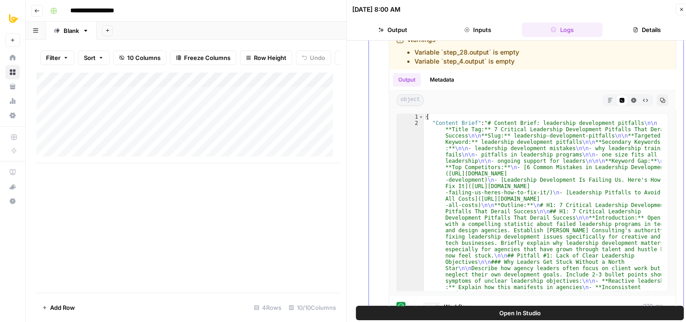
drag, startPoint x: 375, startPoint y: 194, endPoint x: 372, endPoint y: 261, distance: 67.2
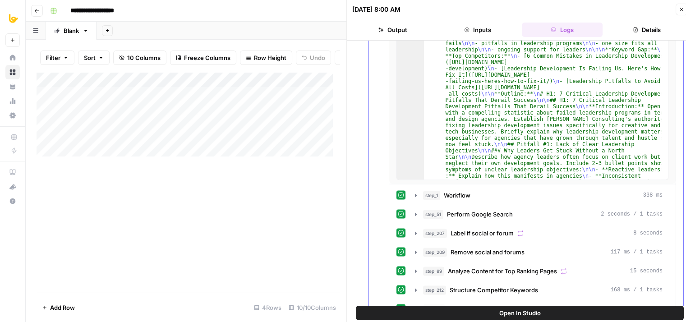
drag, startPoint x: 375, startPoint y: 159, endPoint x: 370, endPoint y: 225, distance: 66.5
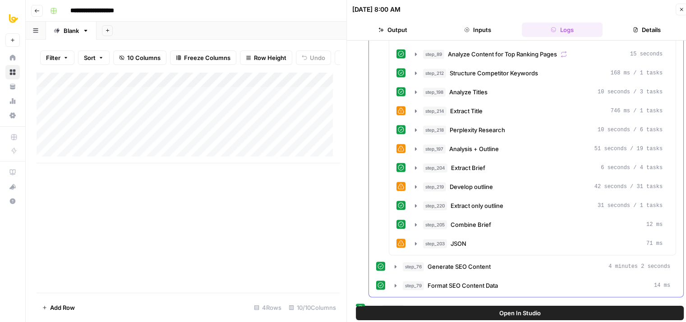
scroll to position [1461, 0]
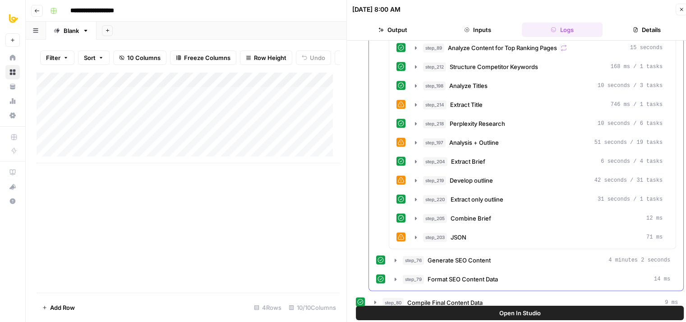
drag, startPoint x: 376, startPoint y: 200, endPoint x: 376, endPoint y: 229, distance: 28.8
click at [682, 8] on icon "button" at bounding box center [680, 9] width 5 height 5
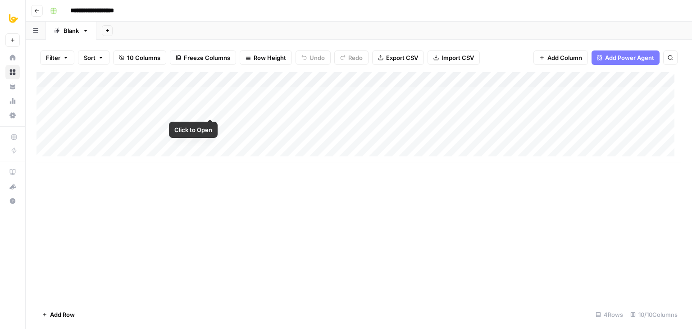
click at [209, 107] on div "Add Column" at bounding box center [359, 117] width 645 height 91
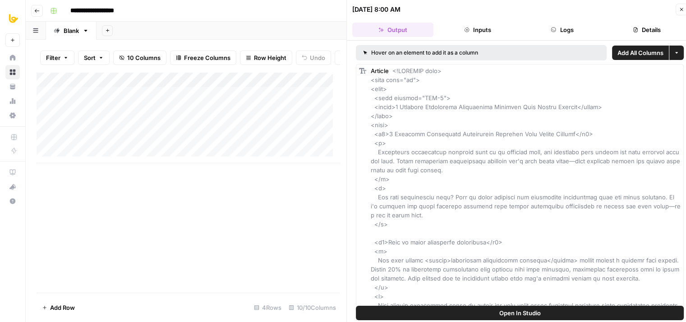
click at [575, 23] on button "Logs" at bounding box center [561, 30] width 81 height 14
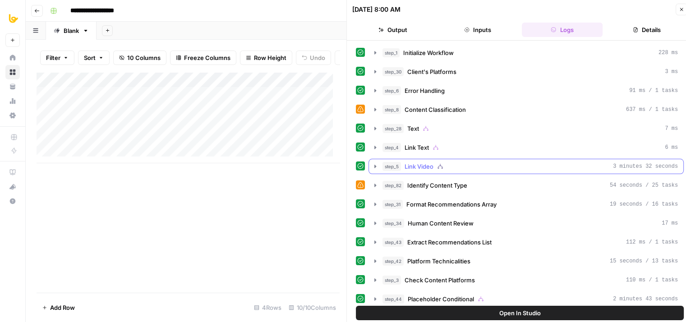
click at [444, 165] on div "step_5 Link Video 3 minutes 32 seconds" at bounding box center [529, 166] width 295 height 9
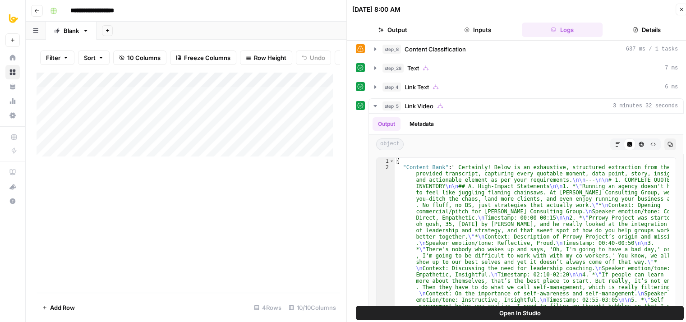
scroll to position [112, 0]
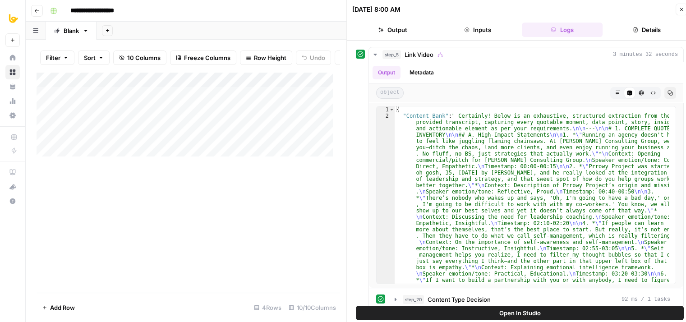
drag, startPoint x: 359, startPoint y: 201, endPoint x: 355, endPoint y: 252, distance: 52.0
click at [667, 91] on icon "button" at bounding box center [669, 92] width 5 height 5
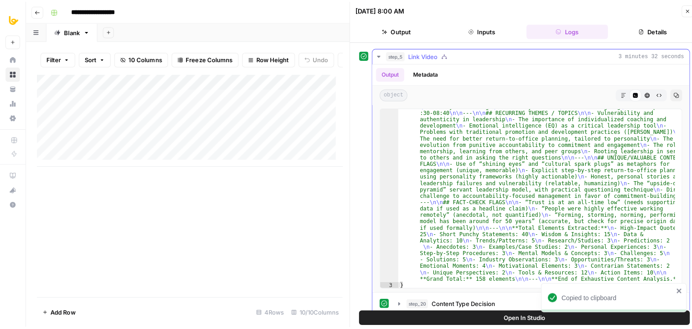
scroll to position [2838, 0]
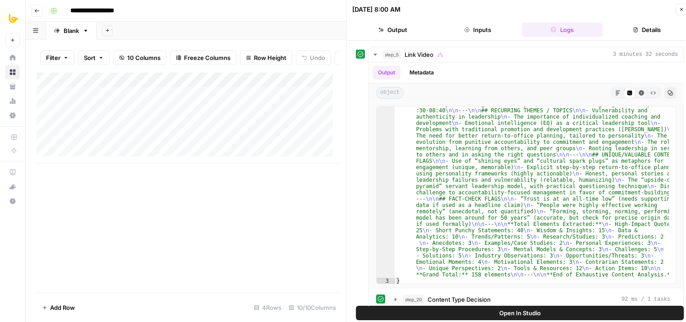
click at [677, 9] on button "Close" at bounding box center [681, 10] width 12 height 12
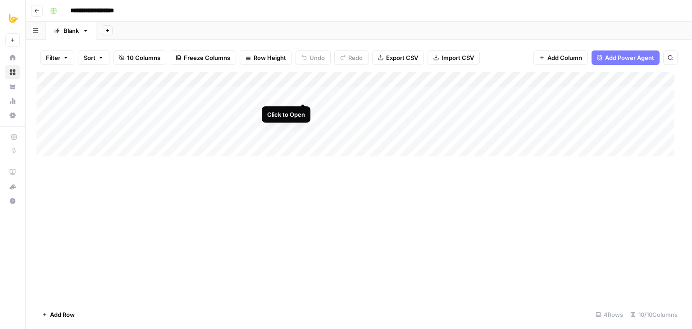
click at [305, 93] on div "Add Column" at bounding box center [359, 117] width 645 height 91
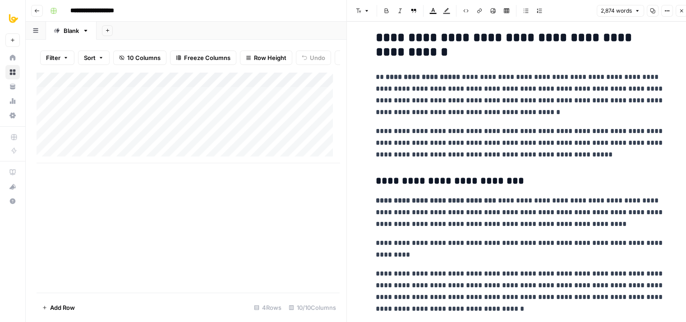
drag, startPoint x: 532, startPoint y: 119, endPoint x: 518, endPoint y: 192, distance: 73.8
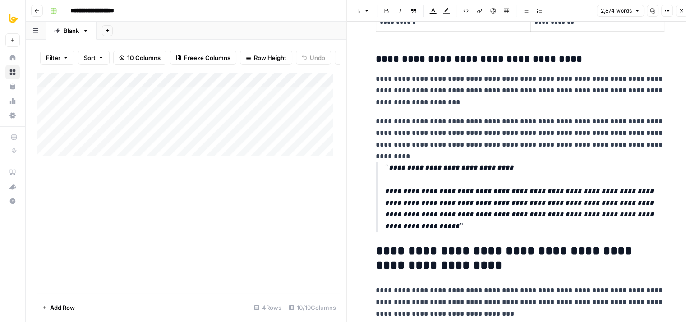
drag, startPoint x: 527, startPoint y: 106, endPoint x: 512, endPoint y: 219, distance: 113.7
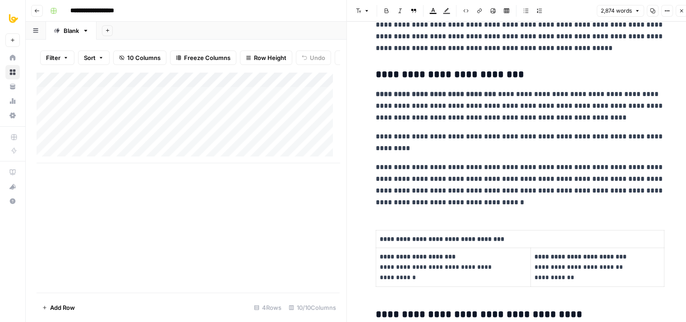
drag, startPoint x: 529, startPoint y: 154, endPoint x: 531, endPoint y: 126, distance: 28.0
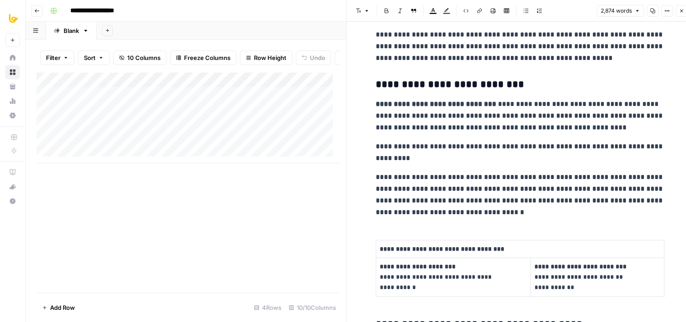
scroll to position [772, 0]
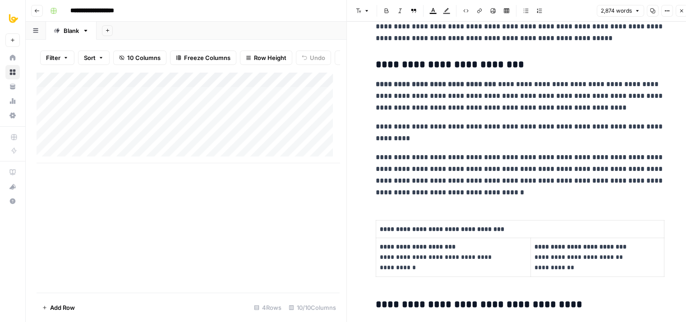
drag, startPoint x: 537, startPoint y: 107, endPoint x: 534, endPoint y: 146, distance: 39.8
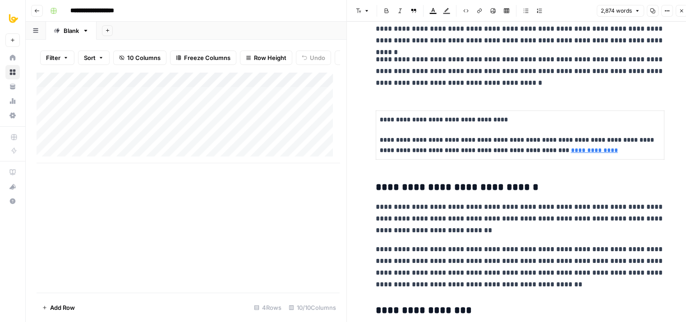
drag, startPoint x: 550, startPoint y: 97, endPoint x: 526, endPoint y: 244, distance: 148.8
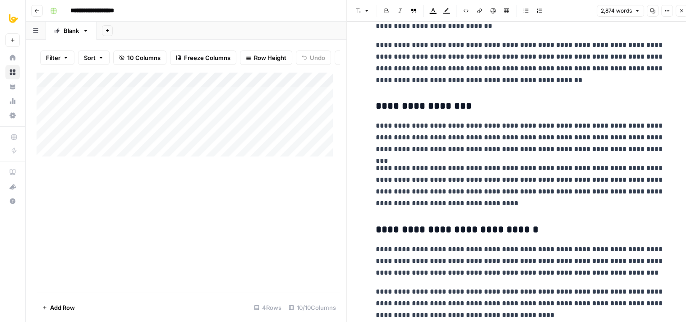
drag, startPoint x: 549, startPoint y: 128, endPoint x: 537, endPoint y: 205, distance: 77.5
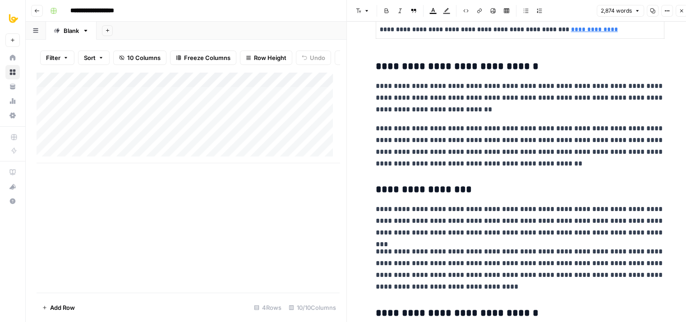
scroll to position [1605, 0]
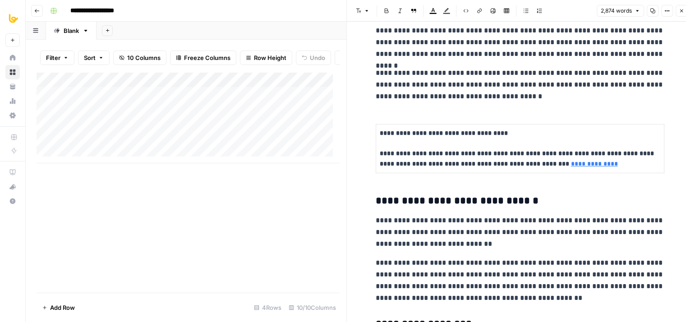
drag, startPoint x: 520, startPoint y: 178, endPoint x: 522, endPoint y: 106, distance: 71.7
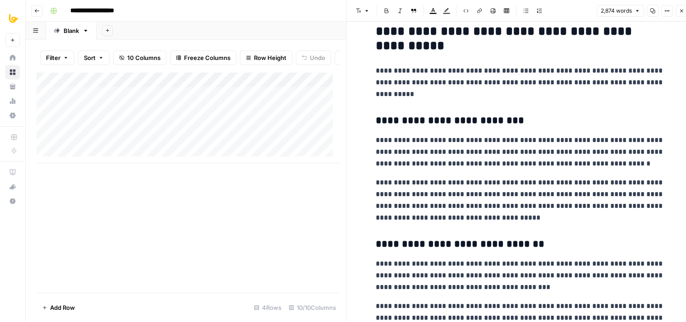
drag, startPoint x: 502, startPoint y: 118, endPoint x: 510, endPoint y: 281, distance: 162.9
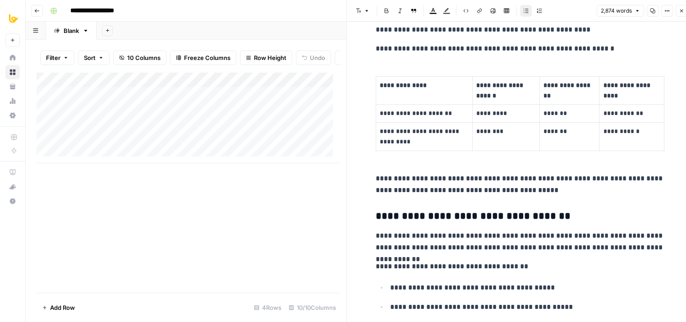
drag, startPoint x: 499, startPoint y: 160, endPoint x: 485, endPoint y: 278, distance: 118.9
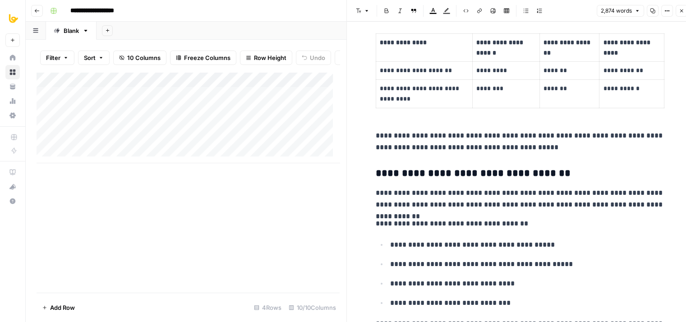
drag, startPoint x: 517, startPoint y: 211, endPoint x: 517, endPoint y: 163, distance: 48.2
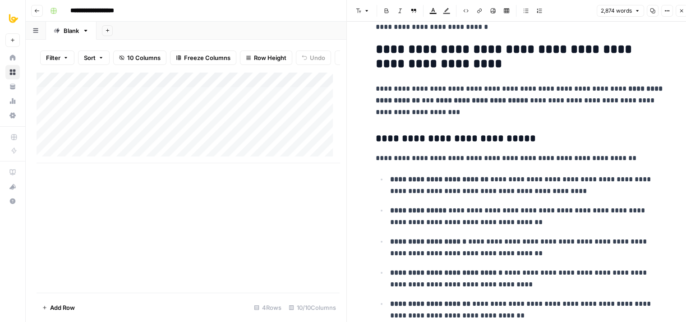
drag, startPoint x: 526, startPoint y: 309, endPoint x: 529, endPoint y: 339, distance: 29.8
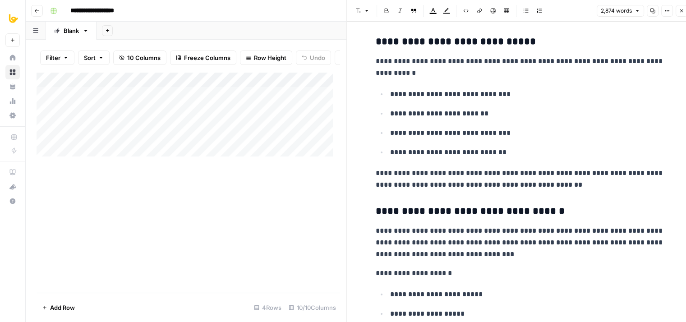
drag, startPoint x: 528, startPoint y: 174, endPoint x: 514, endPoint y: 295, distance: 122.0
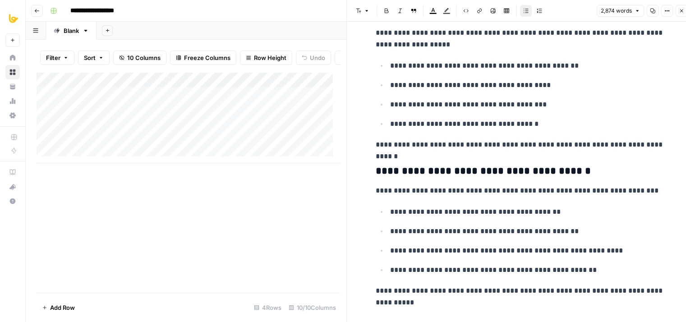
drag, startPoint x: 541, startPoint y: 192, endPoint x: 523, endPoint y: 314, distance: 123.8
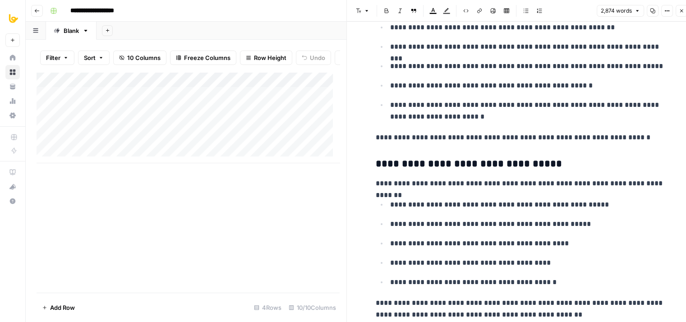
drag, startPoint x: 528, startPoint y: 140, endPoint x: 517, endPoint y: 259, distance: 119.4
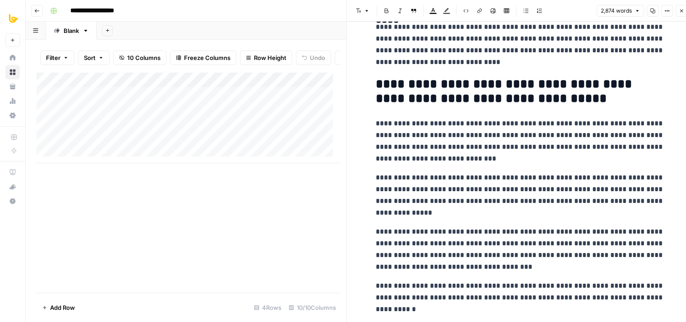
drag, startPoint x: 539, startPoint y: 121, endPoint x: 510, endPoint y: 348, distance: 228.0
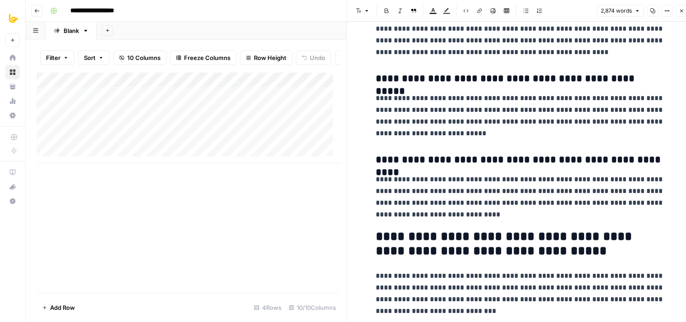
drag, startPoint x: 538, startPoint y: 256, endPoint x: 537, endPoint y: 170, distance: 85.6
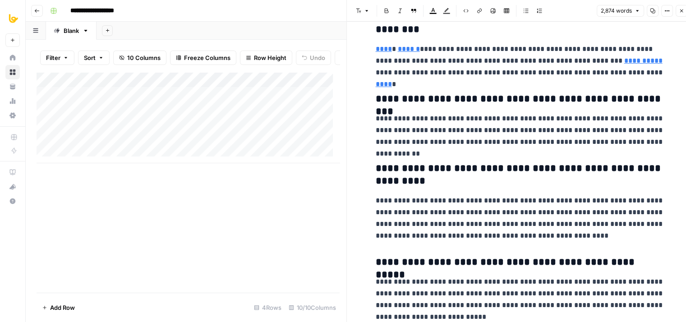
drag, startPoint x: 557, startPoint y: 233, endPoint x: 552, endPoint y: 183, distance: 49.4
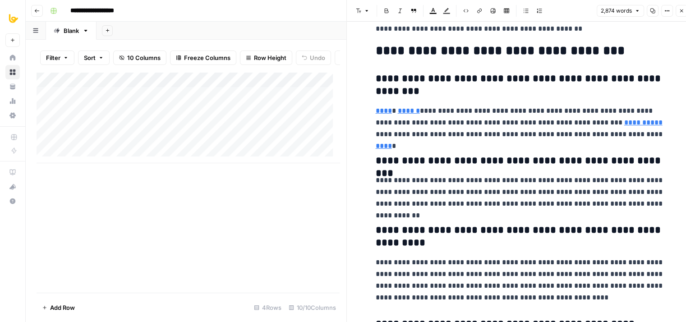
drag, startPoint x: 544, startPoint y: 242, endPoint x: 549, endPoint y: 195, distance: 47.1
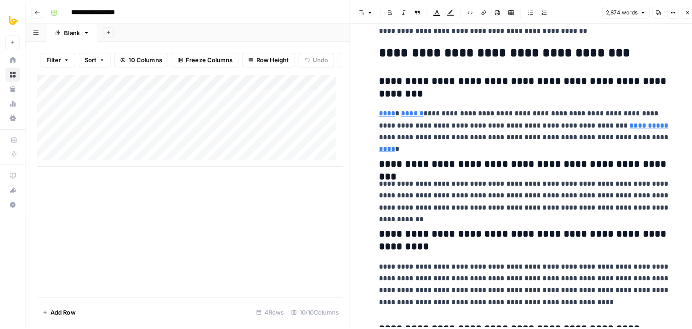
scroll to position [5712, 0]
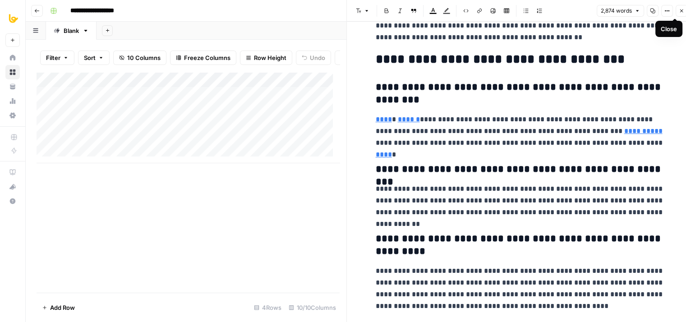
click at [677, 11] on button "Close" at bounding box center [681, 11] width 12 height 12
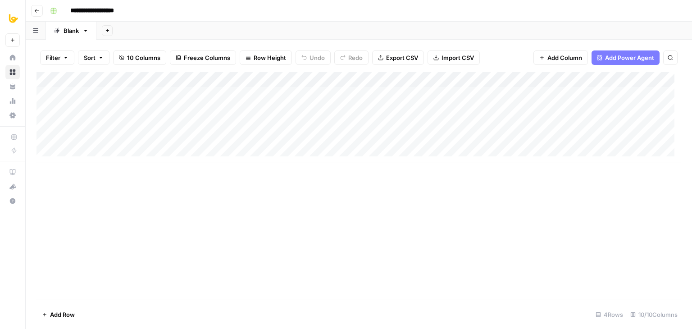
scroll to position [0, 255]
click at [645, 78] on span "Add Column" at bounding box center [661, 80] width 32 height 8
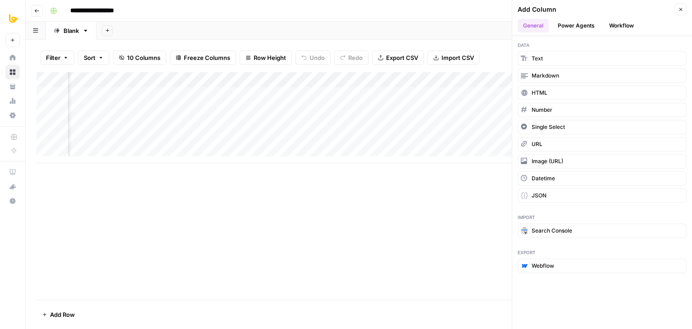
click at [584, 26] on button "Power Agents" at bounding box center [577, 26] width 48 height 14
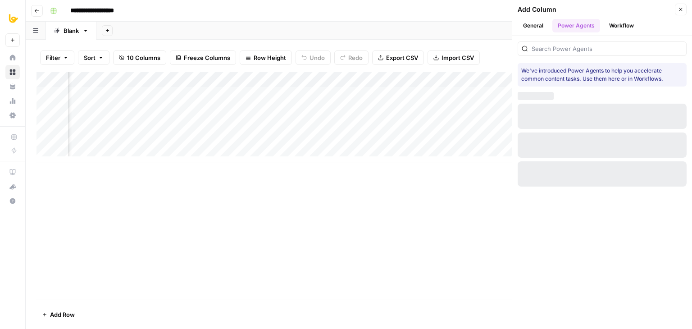
click at [615, 26] on button "Workflow" at bounding box center [622, 26] width 36 height 14
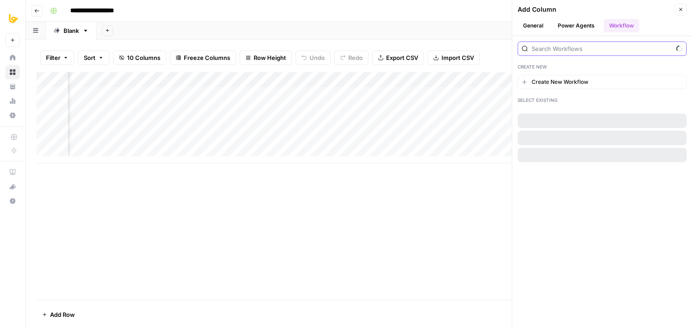
click at [585, 51] on input "search" at bounding box center [602, 48] width 141 height 9
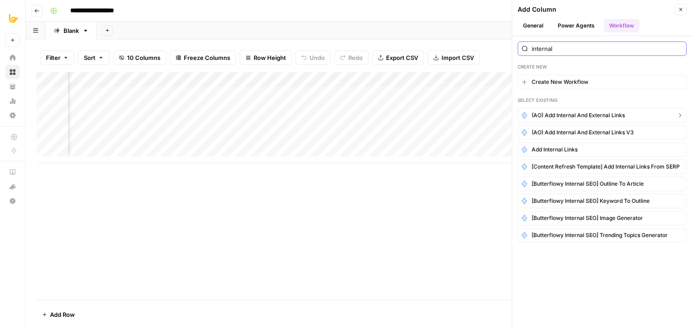
type input "internal"
click at [594, 113] on span "(AO) Add Internal and External Links" at bounding box center [578, 115] width 93 height 8
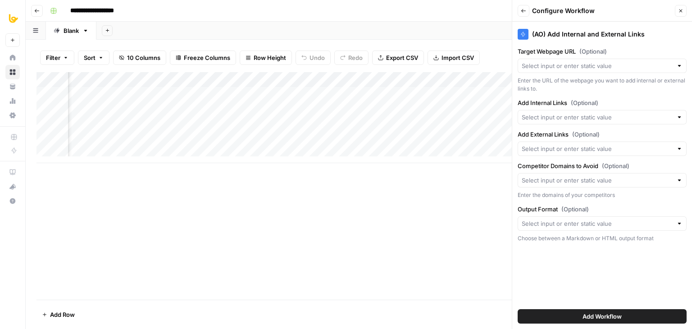
click at [453, 204] on div "Add Column" at bounding box center [359, 186] width 645 height 228
click at [679, 8] on icon "button" at bounding box center [680, 10] width 5 height 5
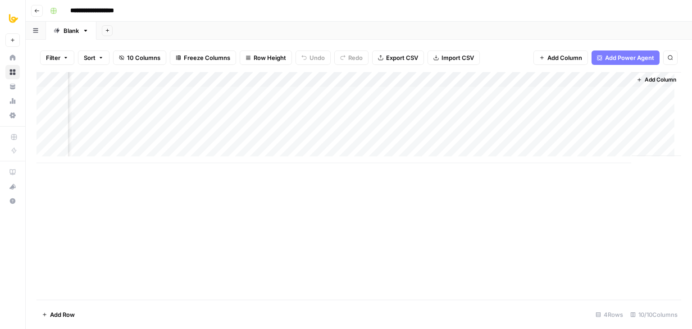
click at [645, 78] on span "Add Column" at bounding box center [661, 80] width 32 height 8
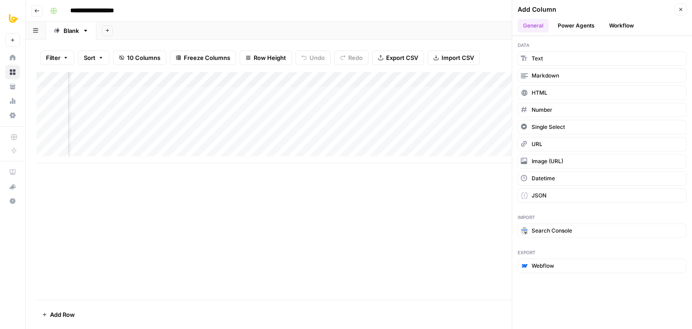
click at [622, 28] on button "Workflow" at bounding box center [622, 26] width 36 height 14
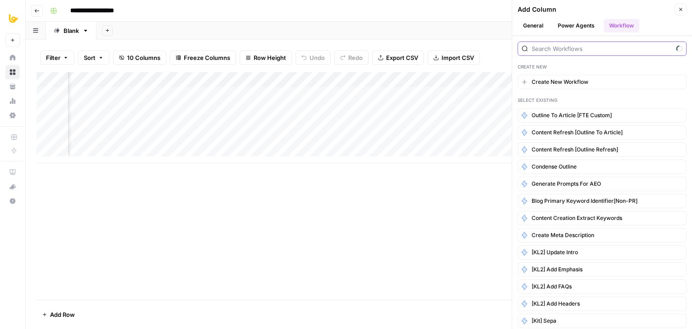
click at [592, 47] on input "search" at bounding box center [602, 48] width 141 height 9
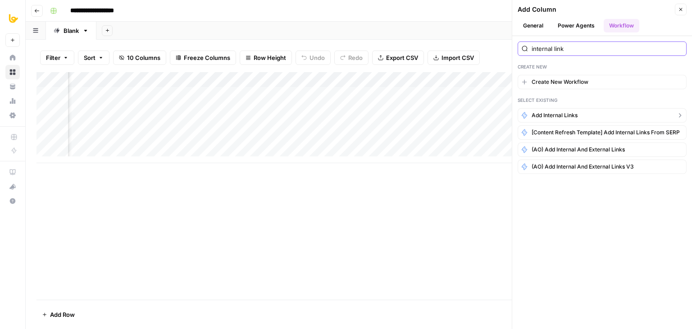
type input "internal link"
click at [597, 112] on button "Add Internal Links" at bounding box center [602, 115] width 169 height 14
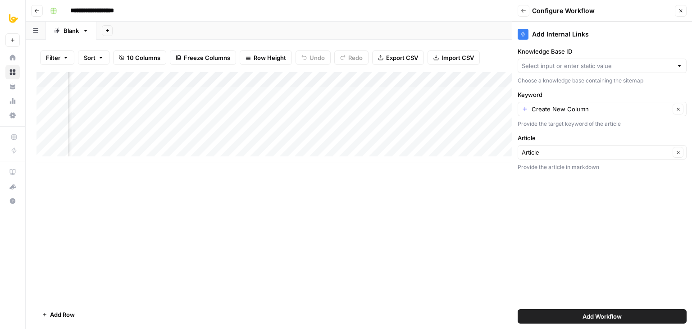
click at [529, 9] on div "Back Configure Workflow Close" at bounding box center [602, 11] width 169 height 12
click at [526, 9] on icon "button" at bounding box center [523, 10] width 5 height 5
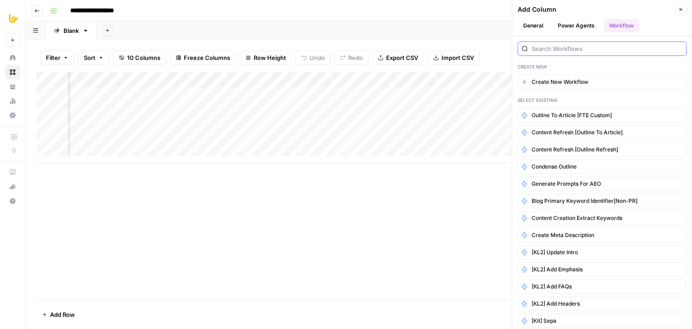
click at [550, 48] on input "search" at bounding box center [607, 48] width 151 height 9
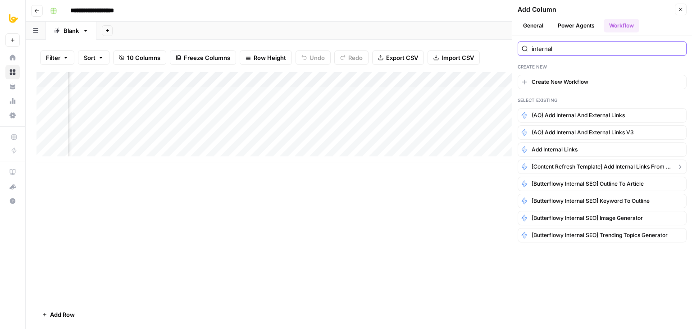
type input "internal"
click at [581, 166] on span "[Content Refresh Template] Add Internal Links from SERP" at bounding box center [602, 167] width 141 height 8
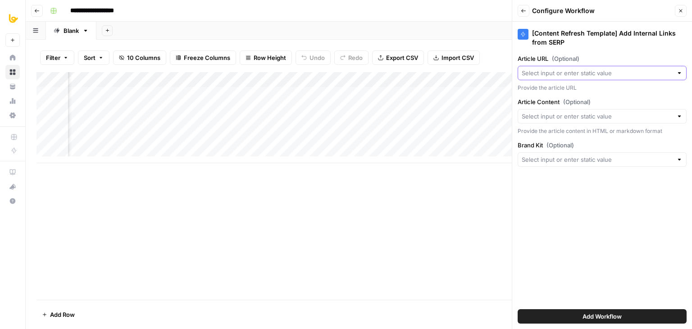
click at [582, 73] on input "Article URL (Optional)" at bounding box center [597, 73] width 151 height 9
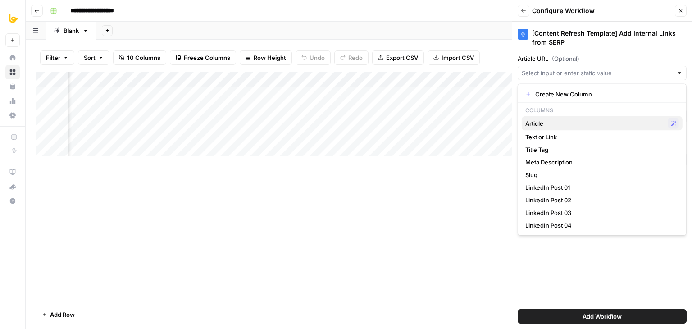
click at [555, 124] on span "Article" at bounding box center [595, 123] width 139 height 9
type input "Article"
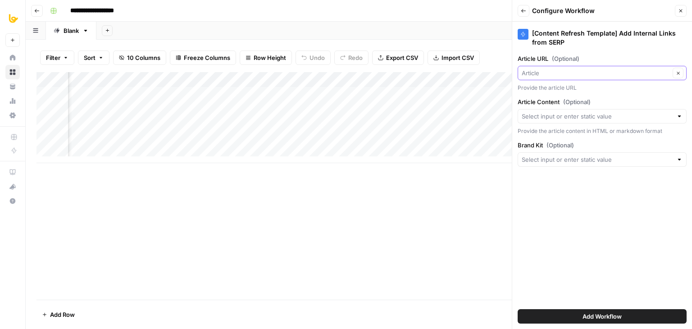
click at [572, 73] on input "Article URL (Optional)" at bounding box center [596, 73] width 148 height 9
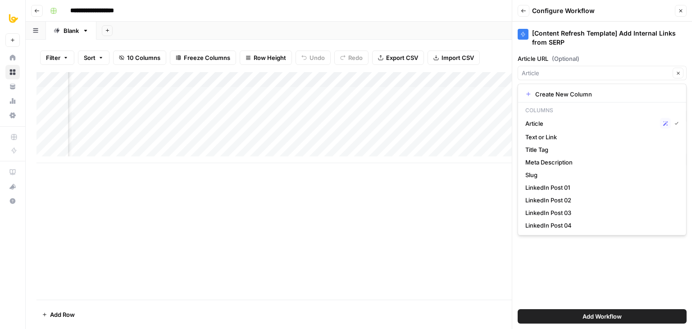
type input "Article"
click at [571, 64] on div "Article URL (Optional) Article Clear Provide the article URL" at bounding box center [602, 73] width 169 height 38
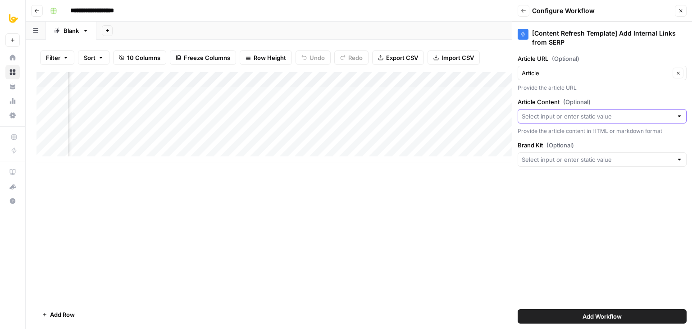
click at [568, 120] on input "Article Content (Optional)" at bounding box center [597, 116] width 151 height 9
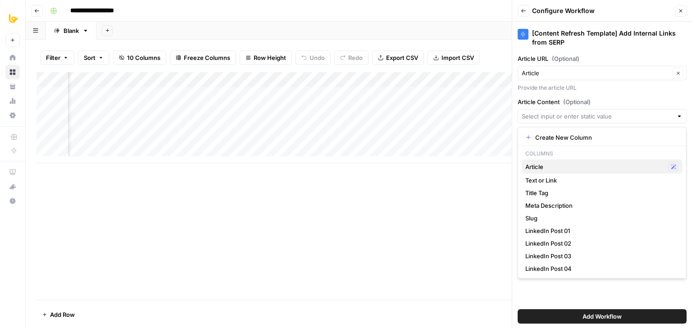
click at [557, 169] on span "Article" at bounding box center [595, 166] width 139 height 9
type input "Article"
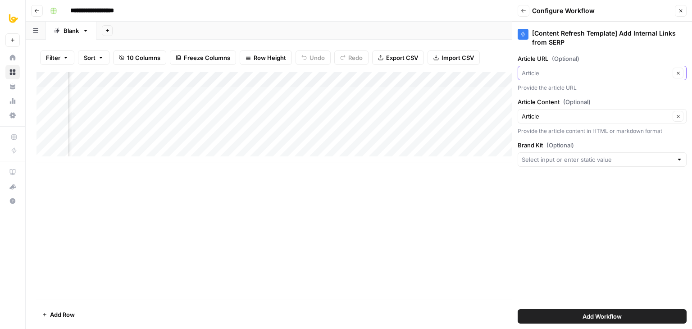
click at [574, 71] on input "Article URL (Optional)" at bounding box center [596, 73] width 148 height 9
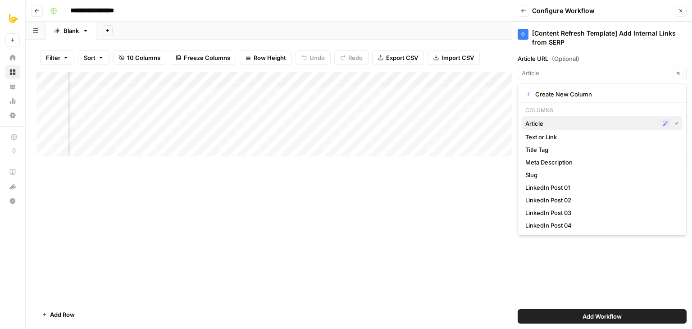
click at [556, 125] on span "Article" at bounding box center [591, 123] width 131 height 9
type input "Article"
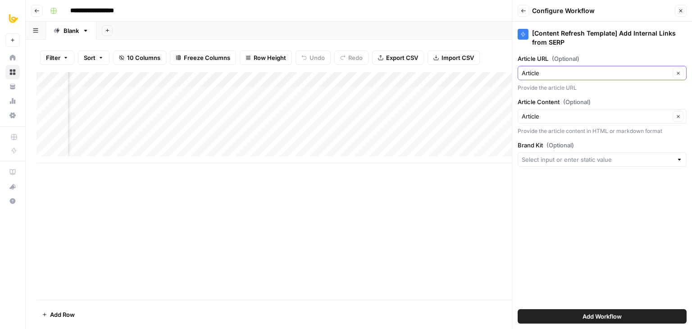
click at [678, 73] on icon "button" at bounding box center [678, 73] width 3 height 3
click at [584, 159] on input "Brand Kit (Optional)" at bounding box center [597, 159] width 151 height 9
click at [597, 142] on label "Brand Kit (Optional)" at bounding box center [602, 145] width 169 height 9
click at [597, 155] on input "Brand Kit (Optional)" at bounding box center [597, 159] width 151 height 9
click at [597, 142] on label "Brand Kit (Optional)" at bounding box center [602, 145] width 169 height 9
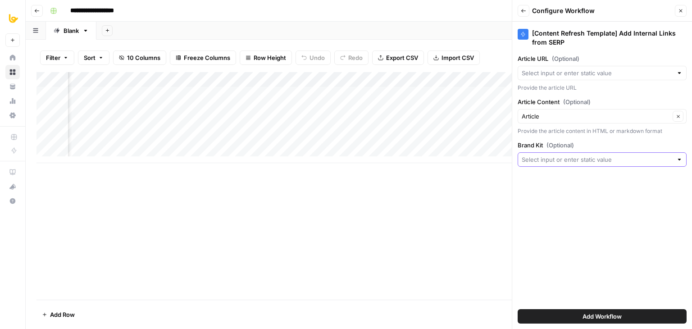
click at [597, 155] on input "Brand Kit (Optional)" at bounding box center [597, 159] width 151 height 9
click at [597, 142] on label "Brand Kit (Optional)" at bounding box center [602, 145] width 169 height 9
click at [597, 155] on input "Brand Kit (Optional)" at bounding box center [597, 159] width 151 height 9
click at [606, 129] on div "Provide the article content in HTML or markdown format" at bounding box center [602, 131] width 169 height 8
click at [679, 9] on icon "button" at bounding box center [680, 10] width 5 height 5
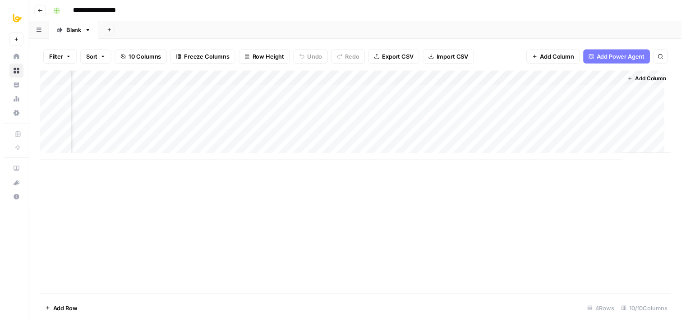
scroll to position [0, 73]
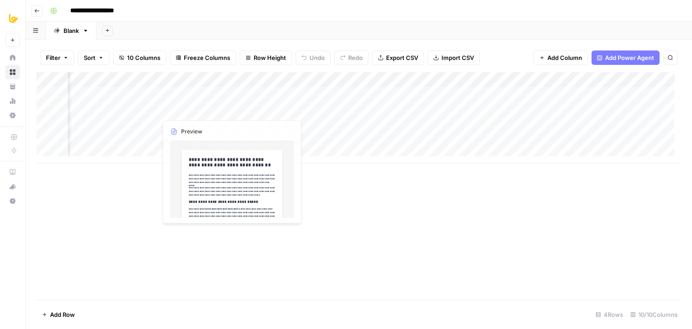
click at [231, 92] on div "Add Column" at bounding box center [359, 117] width 645 height 91
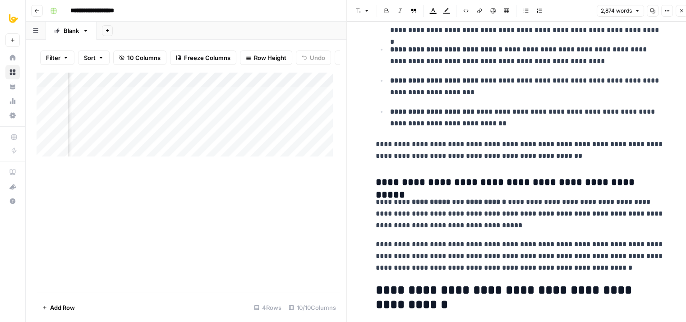
drag, startPoint x: 517, startPoint y: 71, endPoint x: 528, endPoint y: 223, distance: 151.9
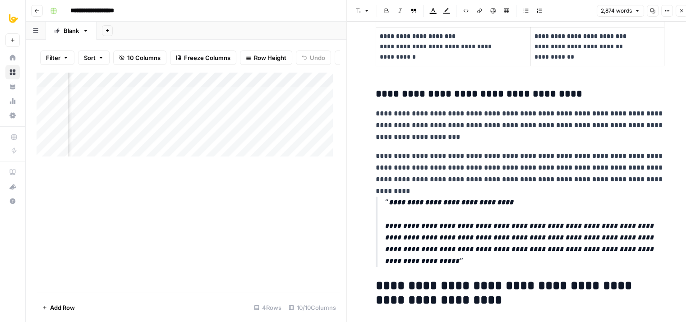
drag, startPoint x: 537, startPoint y: 113, endPoint x: 524, endPoint y: 254, distance: 141.7
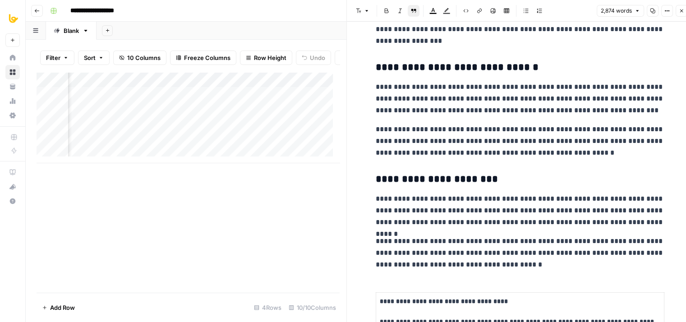
drag, startPoint x: 508, startPoint y: 127, endPoint x: 507, endPoint y: 263, distance: 136.1
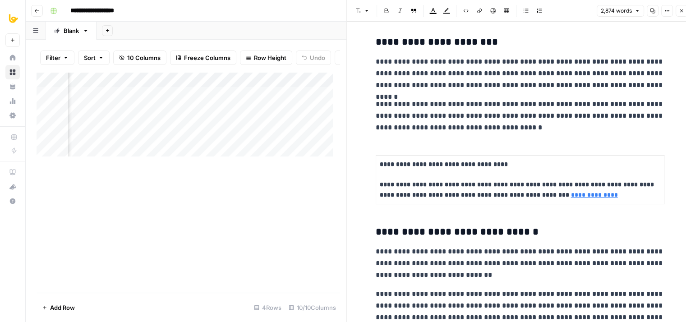
drag, startPoint x: 494, startPoint y: 137, endPoint x: 497, endPoint y: 220, distance: 82.5
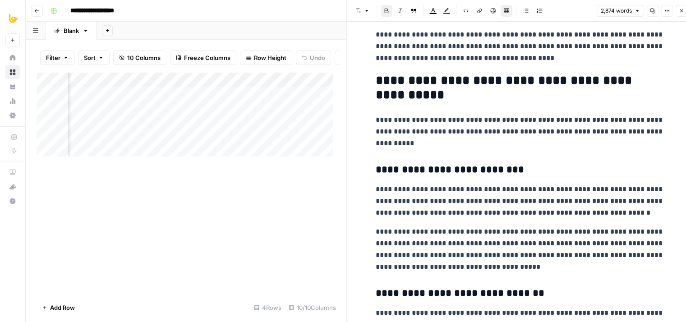
drag, startPoint x: 472, startPoint y: 144, endPoint x: 465, endPoint y: 282, distance: 138.1
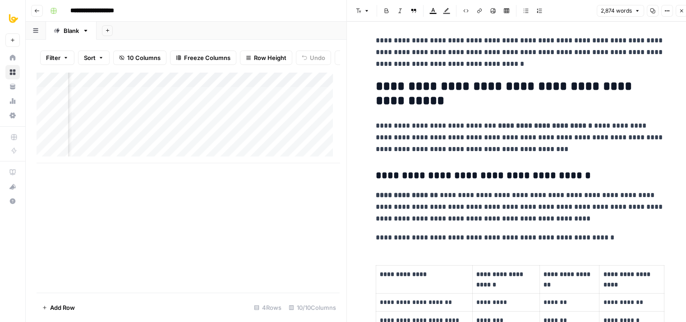
drag, startPoint x: 491, startPoint y: 117, endPoint x: 498, endPoint y: 261, distance: 144.8
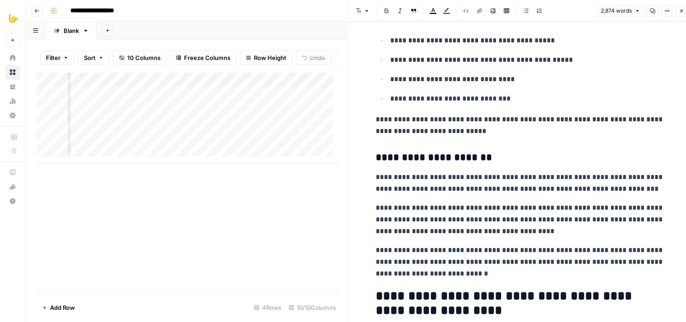
drag, startPoint x: 506, startPoint y: 161, endPoint x: 501, endPoint y: 302, distance: 141.6
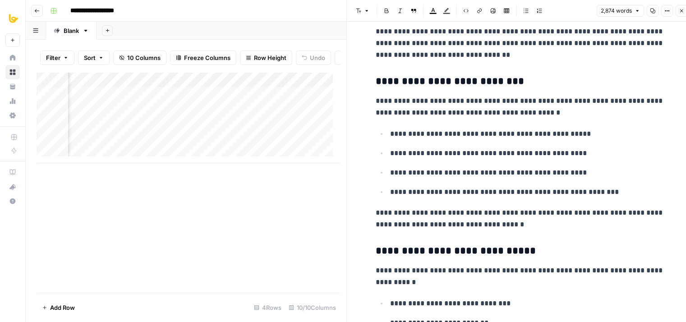
drag, startPoint x: 496, startPoint y: 149, endPoint x: 499, endPoint y: 329, distance: 179.4
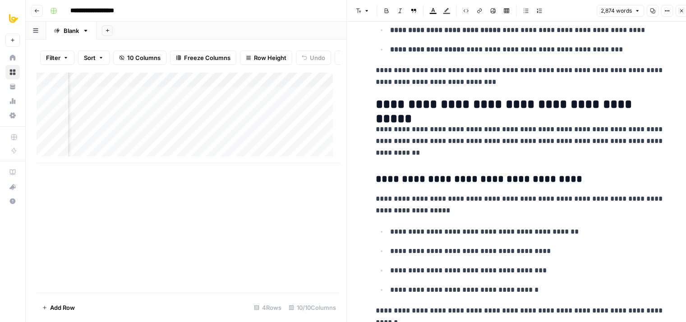
drag, startPoint x: 492, startPoint y: 115, endPoint x: 495, endPoint y: 295, distance: 179.9
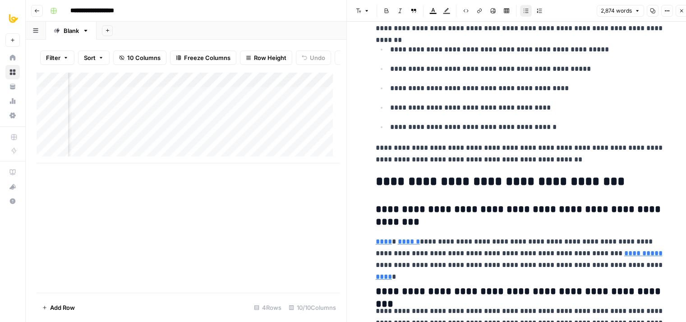
drag, startPoint x: 508, startPoint y: 139, endPoint x: 507, endPoint y: 334, distance: 194.3
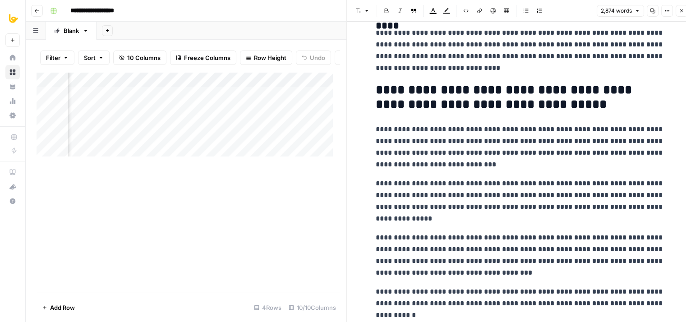
scroll to position [6118, 0]
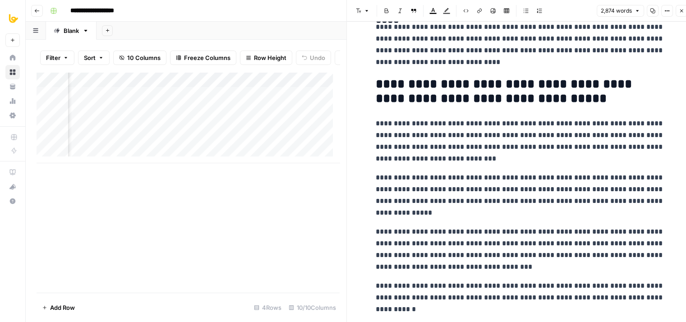
drag, startPoint x: 505, startPoint y: 137, endPoint x: 501, endPoint y: 271, distance: 133.9
click at [434, 172] on p "**********" at bounding box center [519, 195] width 288 height 47
click at [430, 172] on p "**********" at bounding box center [519, 195] width 288 height 47
click at [424, 172] on p "**********" at bounding box center [519, 195] width 288 height 47
click at [228, 102] on div "Add Column" at bounding box center [188, 117] width 303 height 91
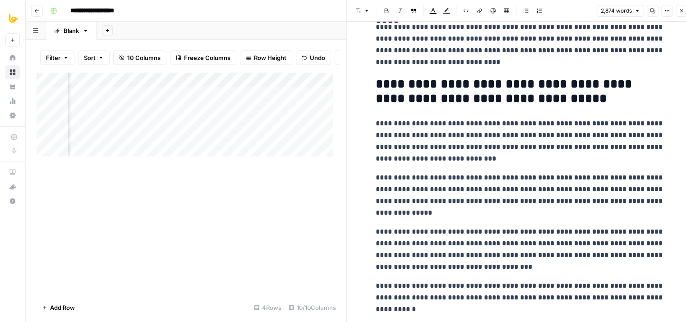
click at [440, 193] on p "**********" at bounding box center [519, 195] width 288 height 47
click at [421, 172] on p "**********" at bounding box center [519, 195] width 288 height 47
click at [549, 172] on p "**********" at bounding box center [519, 195] width 288 height 47
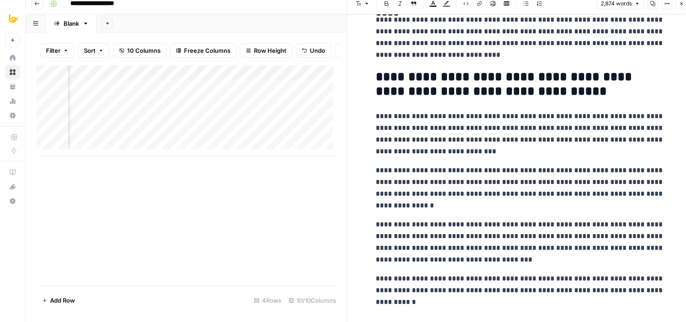
drag, startPoint x: 559, startPoint y: 139, endPoint x: 552, endPoint y: 225, distance: 86.9
click at [425, 165] on p "**********" at bounding box center [519, 188] width 288 height 47
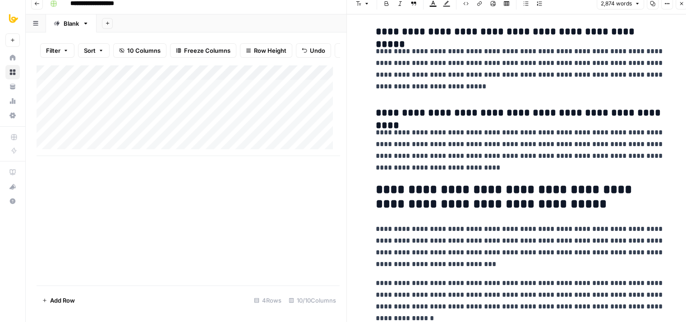
drag, startPoint x: 514, startPoint y: 258, endPoint x: 528, endPoint y: 200, distance: 60.3
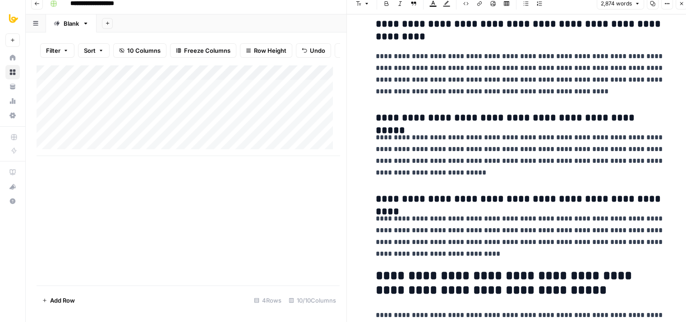
drag, startPoint x: 540, startPoint y: 254, endPoint x: 545, endPoint y: 202, distance: 52.1
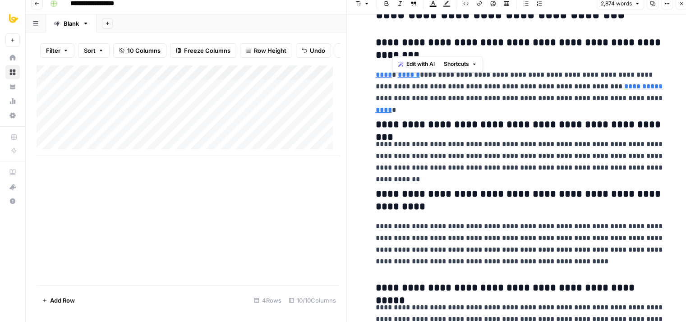
scroll to position [5724, 0]
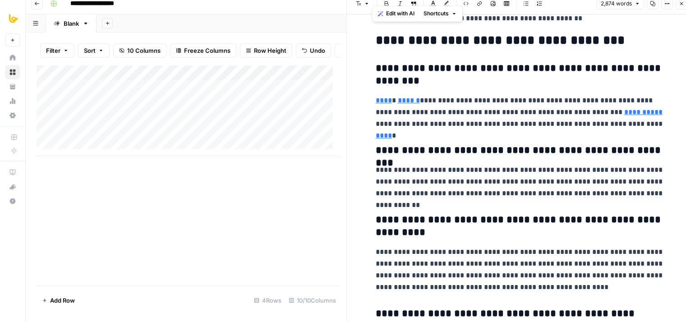
drag, startPoint x: 448, startPoint y: 265, endPoint x: 361, endPoint y: 33, distance: 247.8
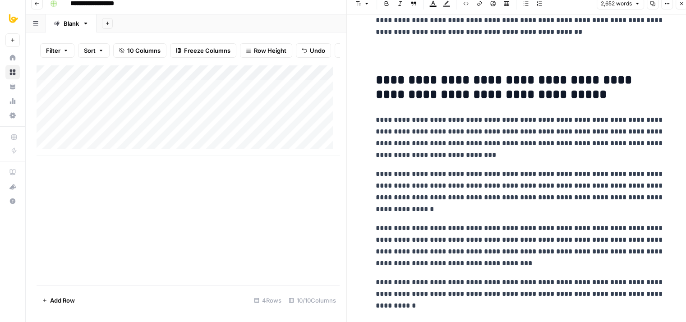
scroll to position [5684, 0]
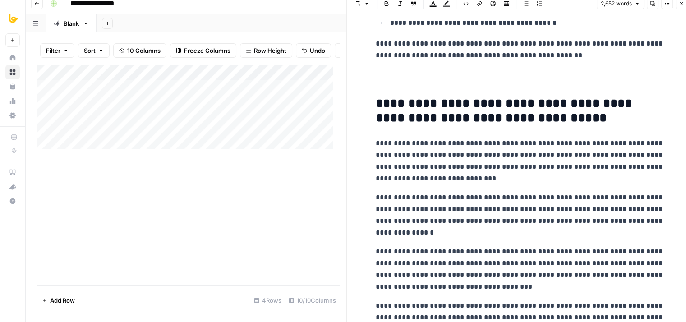
drag, startPoint x: 424, startPoint y: 142, endPoint x: 425, endPoint y: 107, distance: 34.7
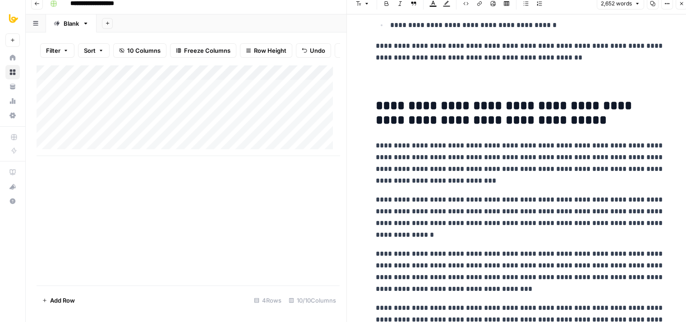
click at [394, 76] on h2 at bounding box center [519, 80] width 288 height 14
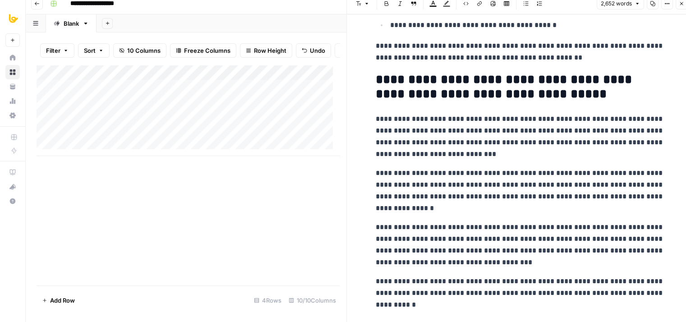
scroll to position [5687, 0]
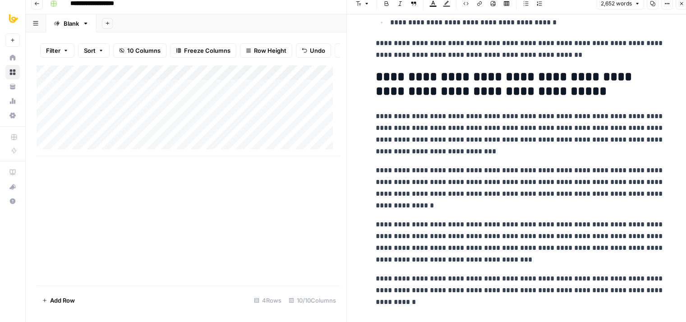
drag, startPoint x: 617, startPoint y: 155, endPoint x: 611, endPoint y: 278, distance: 123.2
click at [658, 282] on p "**********" at bounding box center [519, 284] width 288 height 23
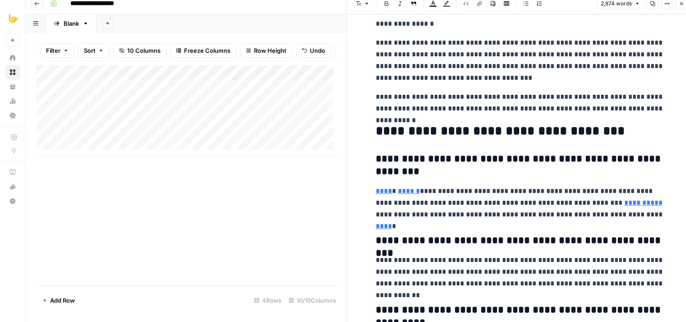
drag, startPoint x: 521, startPoint y: 235, endPoint x: 527, endPoint y: 202, distance: 33.5
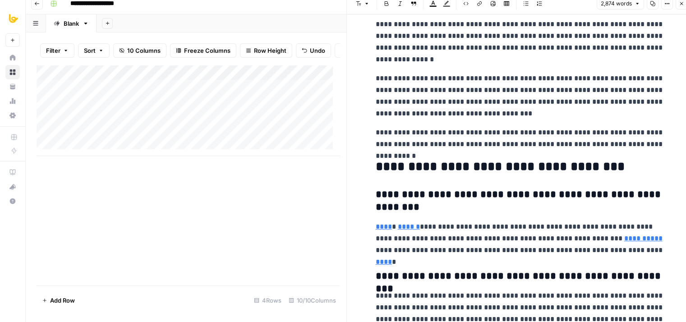
drag, startPoint x: 503, startPoint y: 230, endPoint x: 492, endPoint y: 186, distance: 45.1
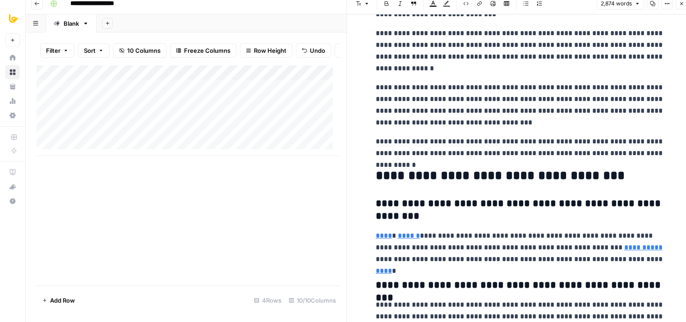
click at [655, 150] on p "**********" at bounding box center [519, 147] width 288 height 23
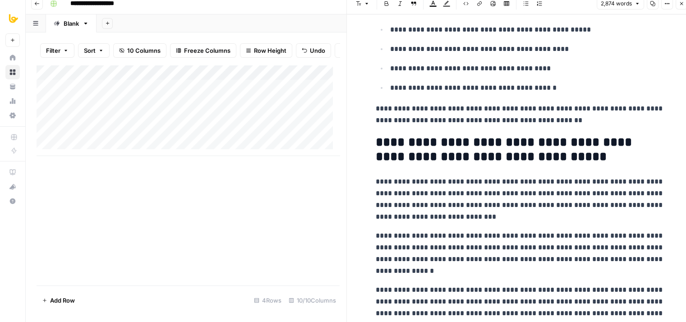
drag, startPoint x: 434, startPoint y: 173, endPoint x: 423, endPoint y: 73, distance: 100.6
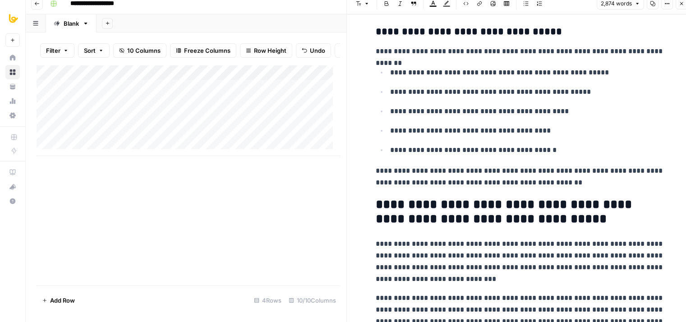
drag, startPoint x: 445, startPoint y: 210, endPoint x: 441, endPoint y: 174, distance: 35.3
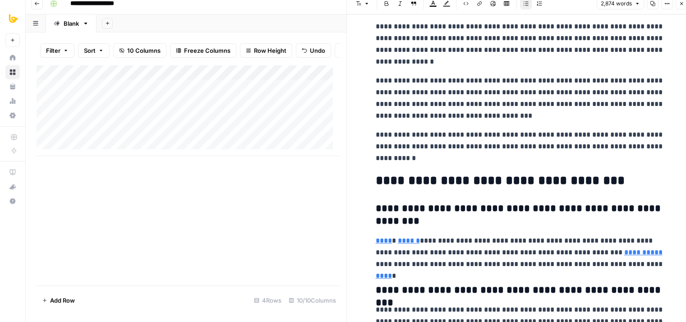
drag, startPoint x: 482, startPoint y: 212, endPoint x: 476, endPoint y: 242, distance: 30.9
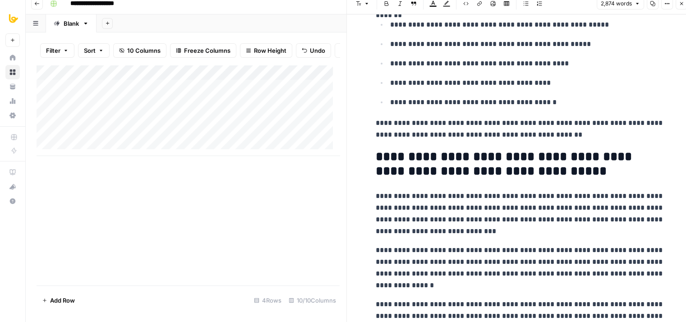
drag, startPoint x: 498, startPoint y: 246, endPoint x: 508, endPoint y: 128, distance: 117.6
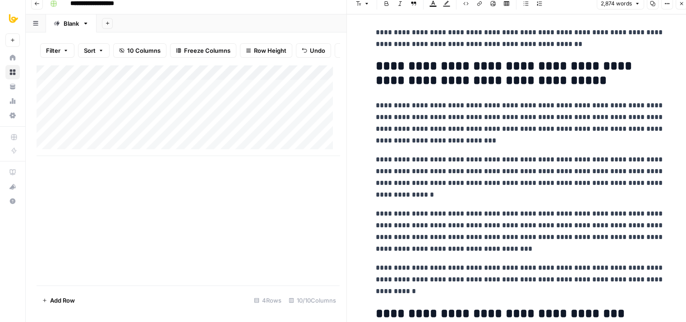
drag, startPoint x: 494, startPoint y: 212, endPoint x: 492, endPoint y: 227, distance: 15.0
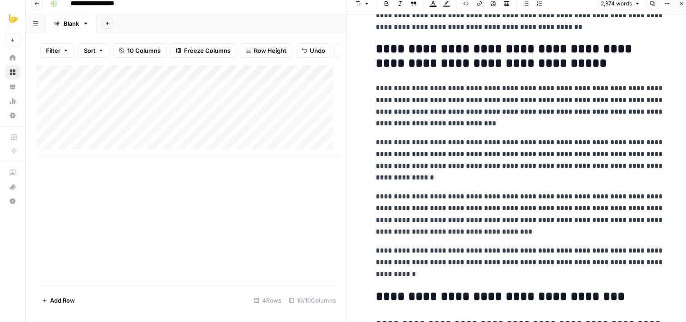
drag, startPoint x: 479, startPoint y: 235, endPoint x: 477, endPoint y: 247, distance: 12.4
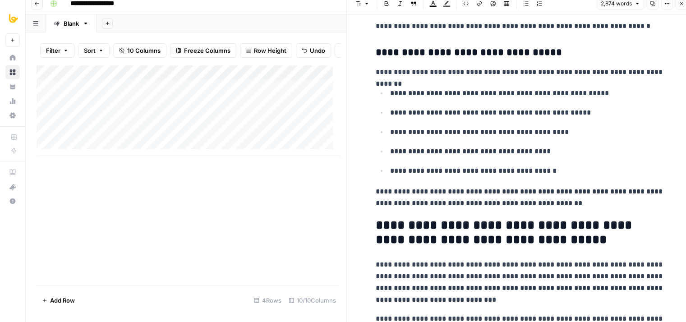
drag, startPoint x: 485, startPoint y: 220, endPoint x: 494, endPoint y: 127, distance: 93.7
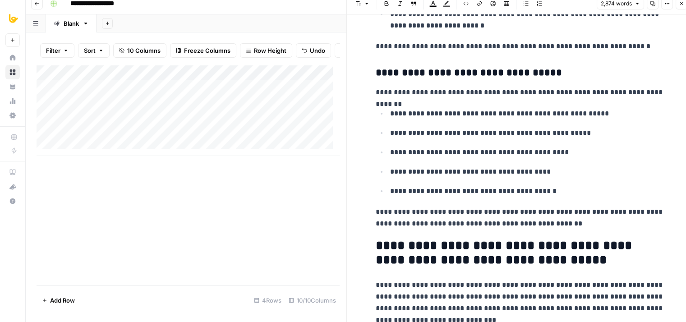
drag, startPoint x: 503, startPoint y: 202, endPoint x: 511, endPoint y: 116, distance: 86.8
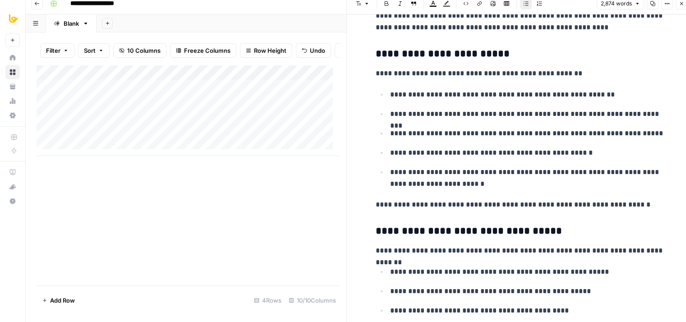
drag, startPoint x: 515, startPoint y: 187, endPoint x: 517, endPoint y: 121, distance: 66.3
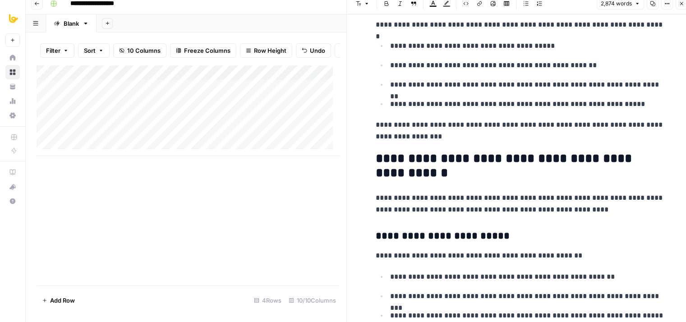
drag, startPoint x: 521, startPoint y: 139, endPoint x: 521, endPoint y: 83, distance: 55.9
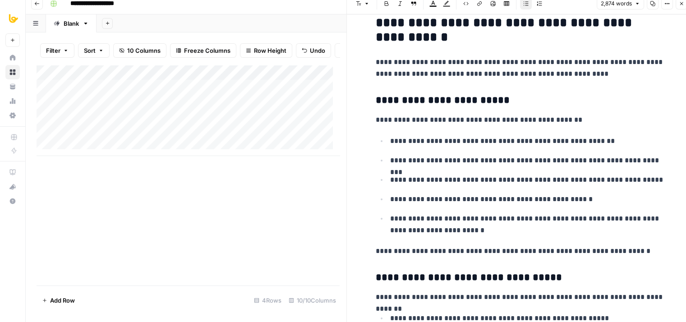
drag, startPoint x: 516, startPoint y: 100, endPoint x: 495, endPoint y: 214, distance: 115.9
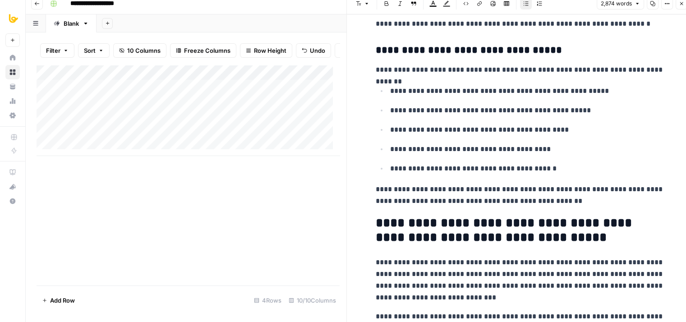
drag, startPoint x: 510, startPoint y: 131, endPoint x: 504, endPoint y: 206, distance: 75.0
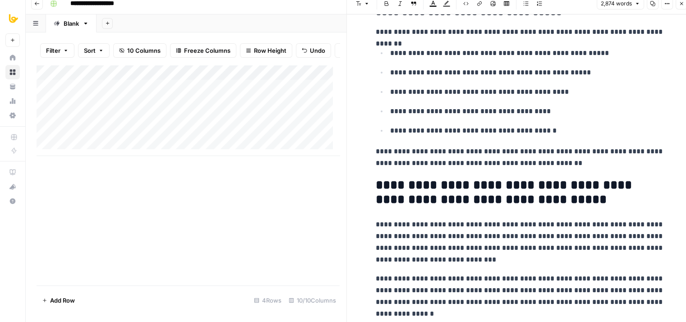
scroll to position [5596, 0]
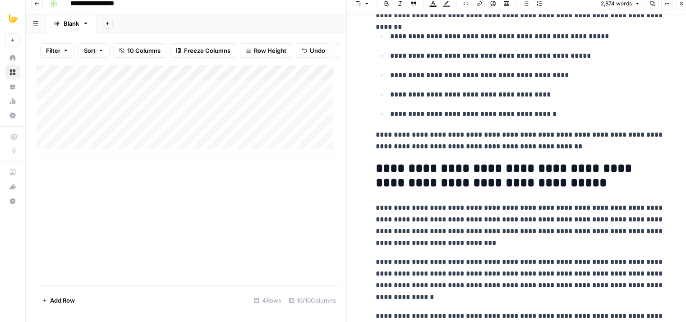
drag, startPoint x: 506, startPoint y: 152, endPoint x: 501, endPoint y: 192, distance: 39.5
drag, startPoint x: 443, startPoint y: 164, endPoint x: 373, endPoint y: 166, distance: 69.5
click at [375, 166] on h2 "**********" at bounding box center [519, 175] width 288 height 29
click at [537, 140] on p "**********" at bounding box center [519, 140] width 288 height 23
drag, startPoint x: 444, startPoint y: 165, endPoint x: 369, endPoint y: 166, distance: 74.8
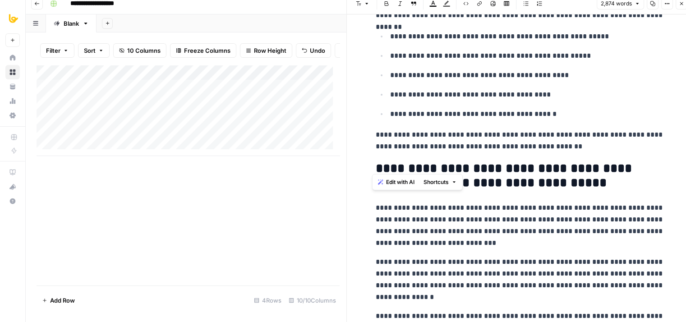
click at [484, 96] on ul "**********" at bounding box center [519, 75] width 288 height 90
click at [461, 204] on p "**********" at bounding box center [519, 225] width 288 height 47
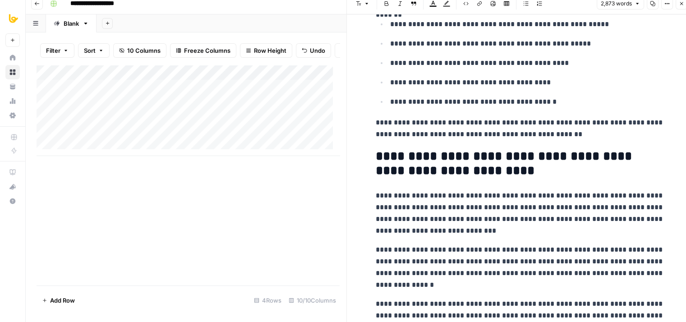
scroll to position [5669, 0]
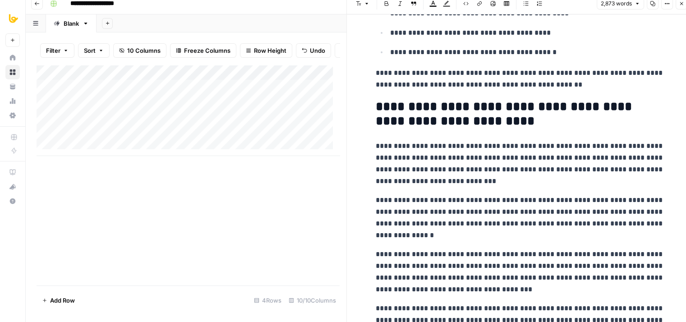
drag, startPoint x: 477, startPoint y: 152, endPoint x: 465, endPoint y: 215, distance: 64.2
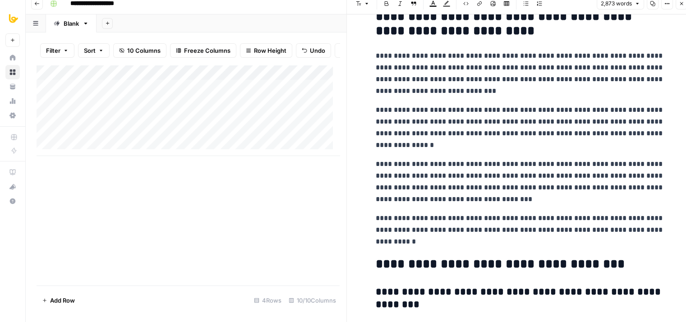
drag, startPoint x: 459, startPoint y: 156, endPoint x: 458, endPoint y: 194, distance: 37.4
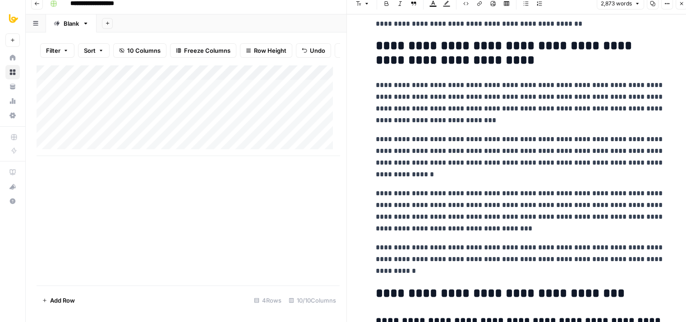
scroll to position [5587, 0]
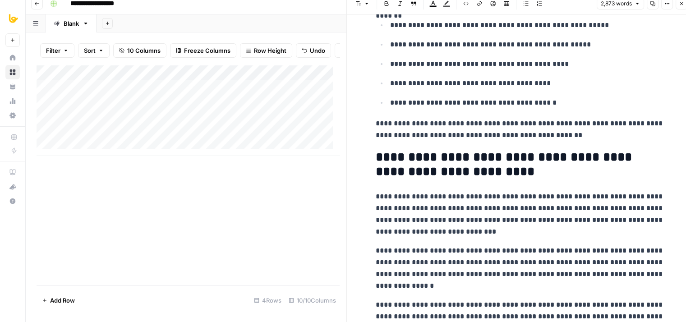
drag, startPoint x: 467, startPoint y: 245, endPoint x: 476, endPoint y: 150, distance: 95.9
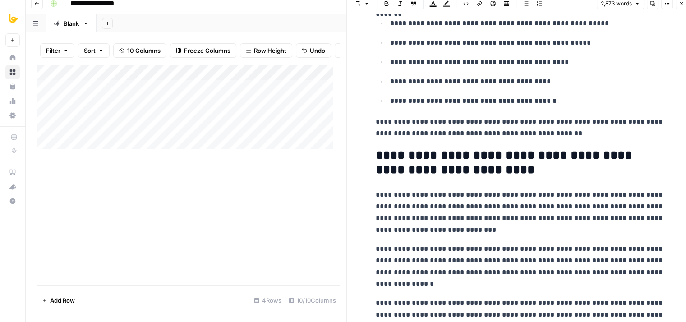
scroll to position [5741, 0]
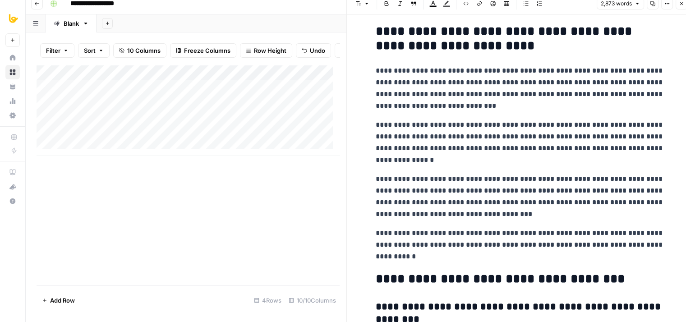
drag, startPoint x: 489, startPoint y: 206, endPoint x: 483, endPoint y: 287, distance: 81.8
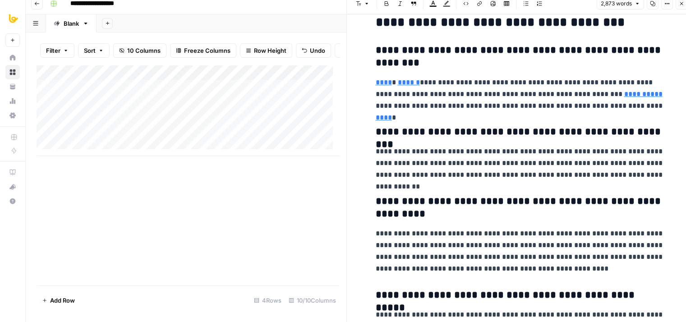
drag, startPoint x: 530, startPoint y: 149, endPoint x: 534, endPoint y: 235, distance: 86.6
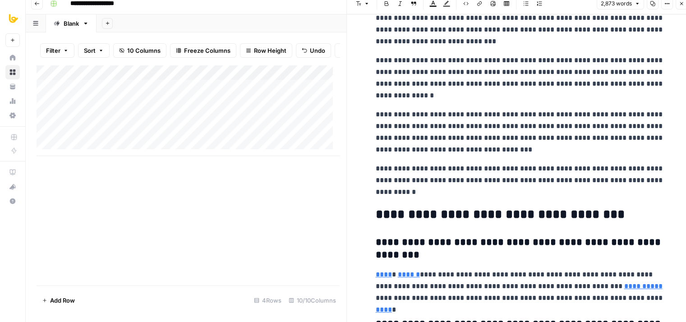
drag, startPoint x: 543, startPoint y: 264, endPoint x: 542, endPoint y: 231, distance: 32.9
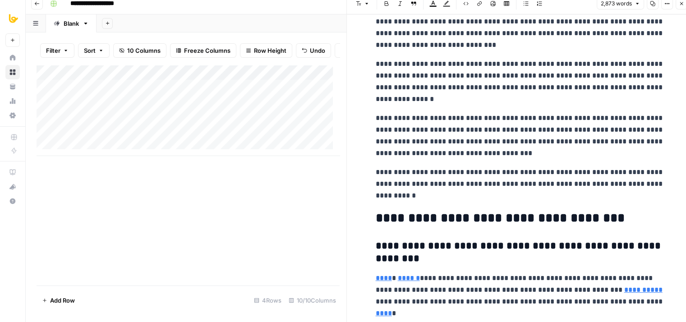
drag, startPoint x: 622, startPoint y: 82, endPoint x: 617, endPoint y: 47, distance: 34.7
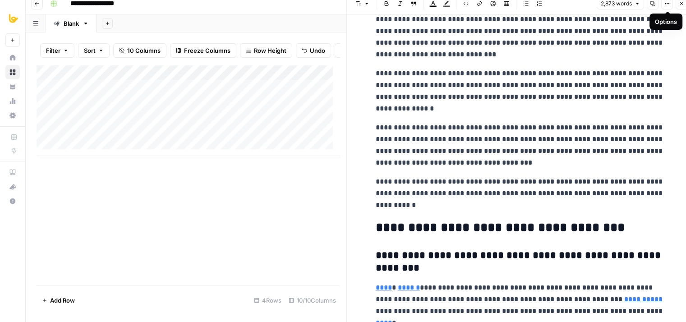
click at [665, 6] on icon "button" at bounding box center [666, 3] width 5 height 5
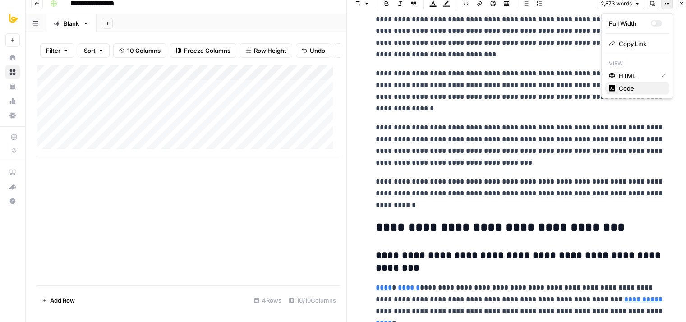
click at [633, 88] on span "Code" at bounding box center [639, 88] width 43 height 9
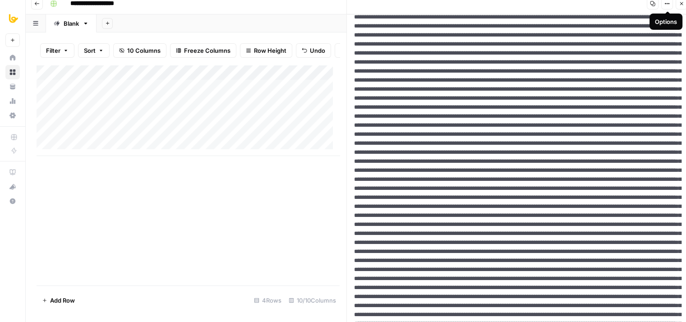
drag, startPoint x: 625, startPoint y: 173, endPoint x: 615, endPoint y: 253, distance: 81.3
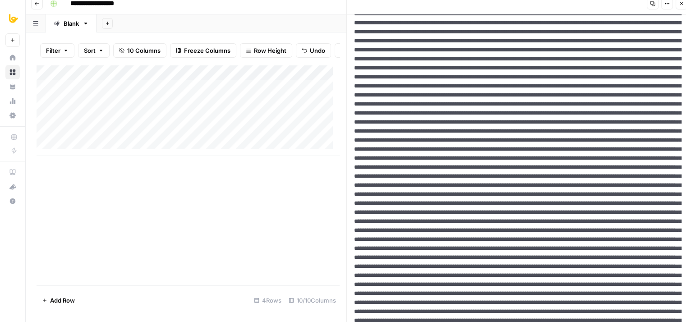
drag, startPoint x: 586, startPoint y: 141, endPoint x: 569, endPoint y: 280, distance: 140.8
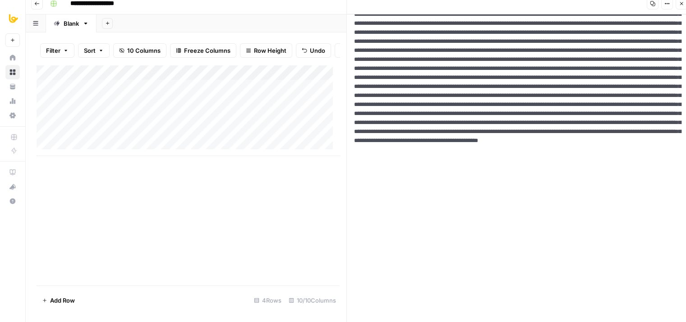
scroll to position [2113, 0]
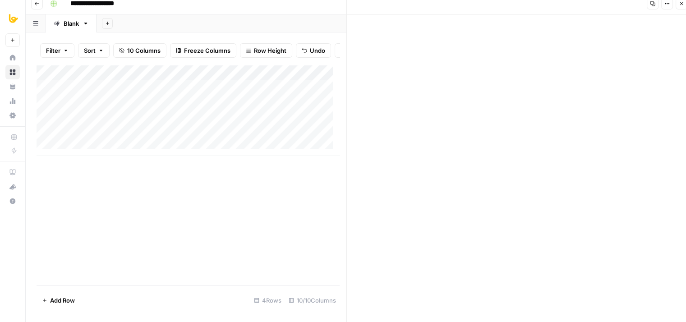
drag, startPoint x: 558, startPoint y: 95, endPoint x: 535, endPoint y: 350, distance: 255.7
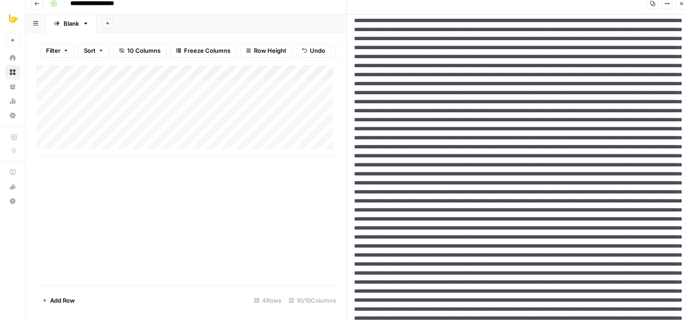
scroll to position [0, 0]
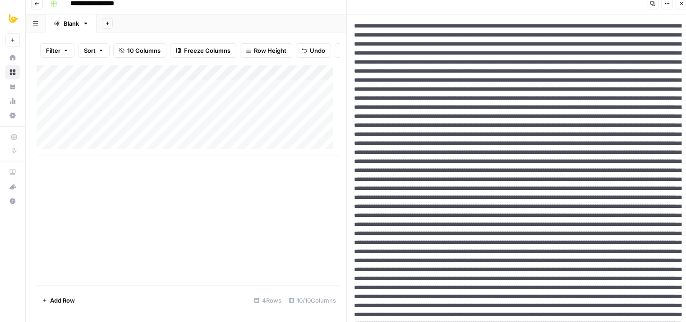
drag, startPoint x: 532, startPoint y: 217, endPoint x: 540, endPoint y: 58, distance: 159.3
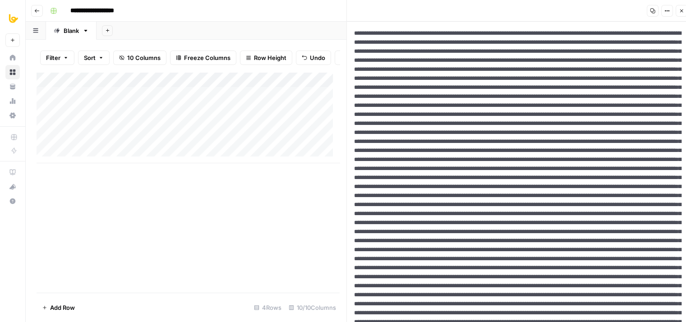
drag, startPoint x: 599, startPoint y: 46, endPoint x: 601, endPoint y: -25, distance: 71.2
click at [677, 8] on button "Close" at bounding box center [681, 11] width 12 height 12
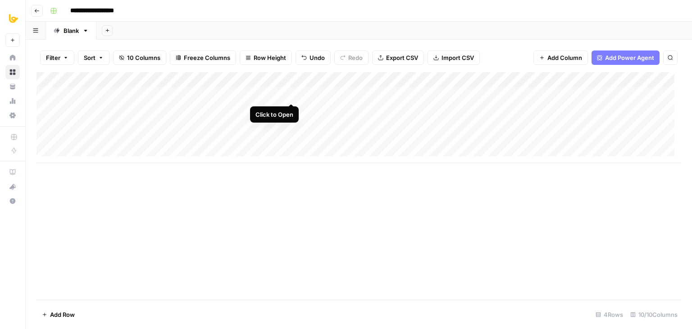
click at [290, 94] on div "Add Column" at bounding box center [359, 117] width 645 height 91
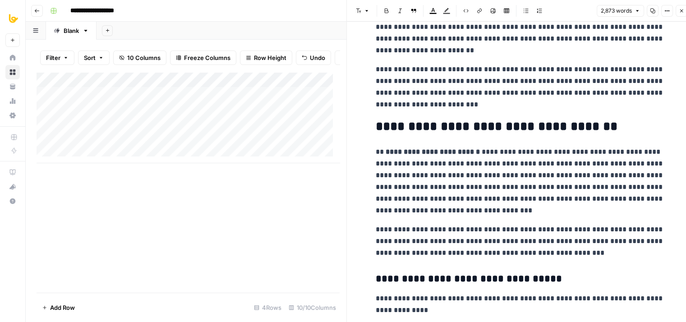
drag, startPoint x: 507, startPoint y: 88, endPoint x: 494, endPoint y: 168, distance: 80.4
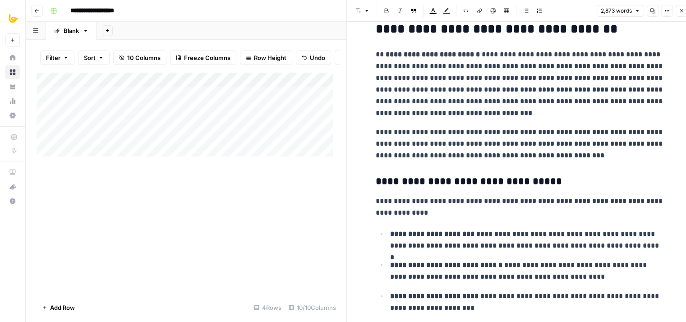
scroll to position [304, 0]
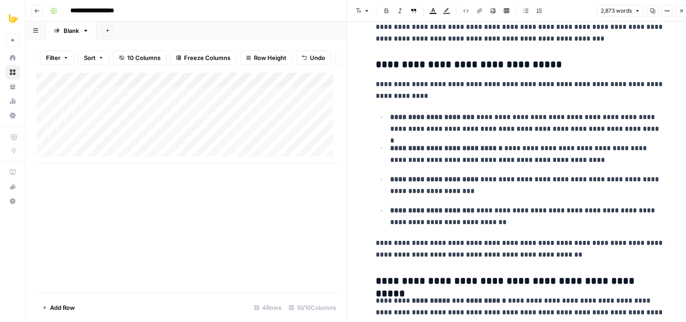
drag, startPoint x: 481, startPoint y: 174, endPoint x: 489, endPoint y: 226, distance: 52.8
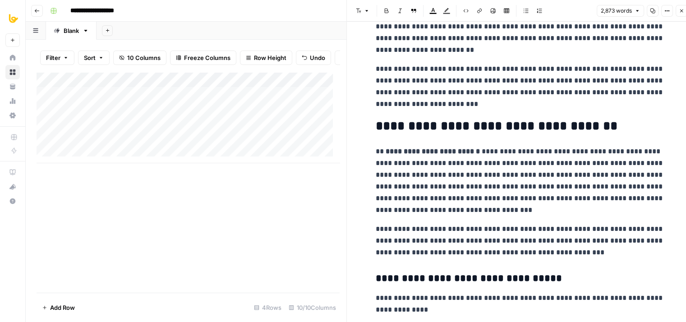
scroll to position [0, 0]
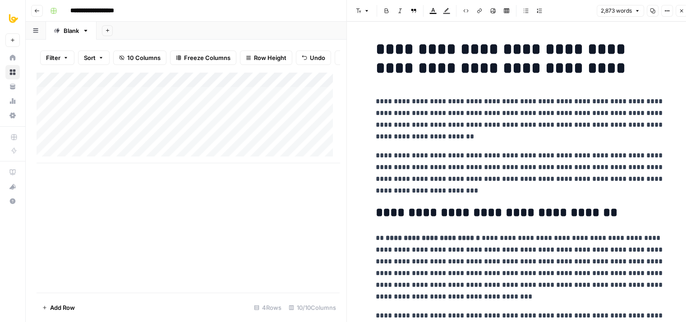
drag, startPoint x: 483, startPoint y: 89, endPoint x: 501, endPoint y: -7, distance: 97.2
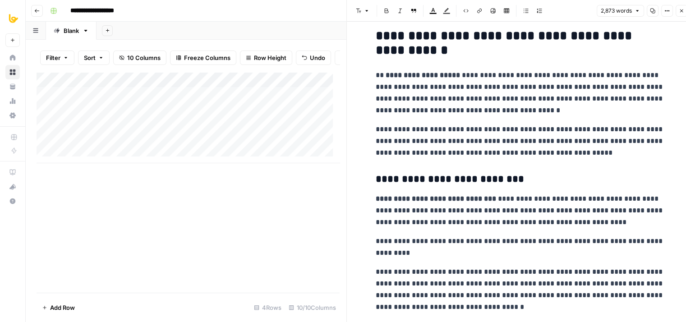
drag
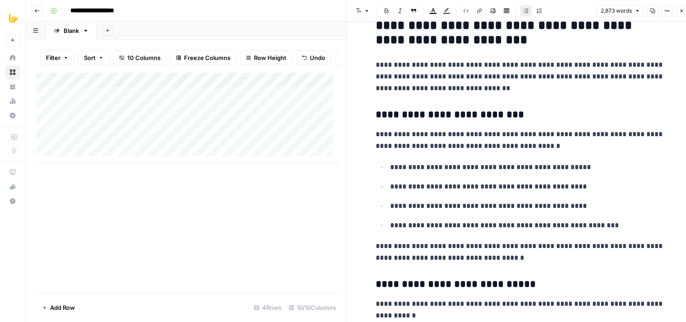
scroll to position [3751, 0]
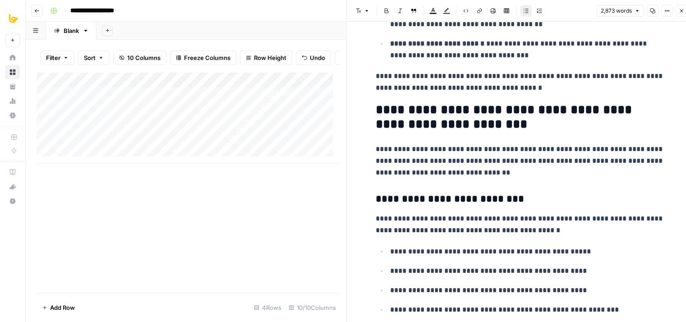
type input "book"
click at [636, 15] on icon "button" at bounding box center [636, 14] width 5 height 5
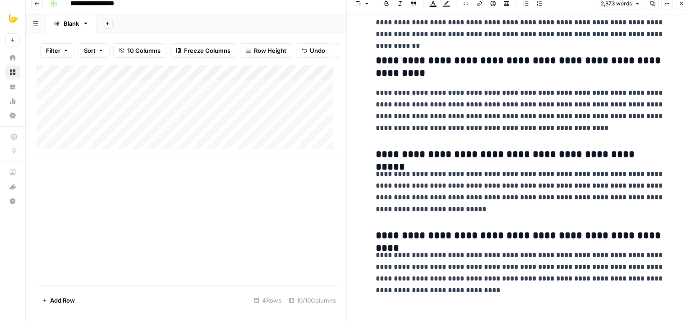
drag, startPoint x: 520, startPoint y: 109, endPoint x: 508, endPoint y: 322, distance: 214.0
drag, startPoint x: 511, startPoint y: 195, endPoint x: 506, endPoint y: 275, distance: 79.9
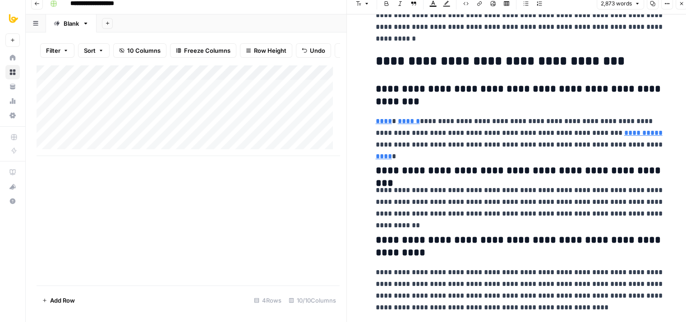
drag, startPoint x: 520, startPoint y: 276, endPoint x: 526, endPoint y: 155, distance: 121.0
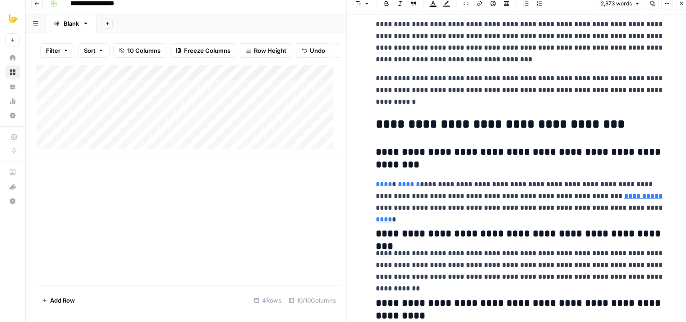
drag, startPoint x: 513, startPoint y: 215, endPoint x: 515, endPoint y: 167, distance: 47.8
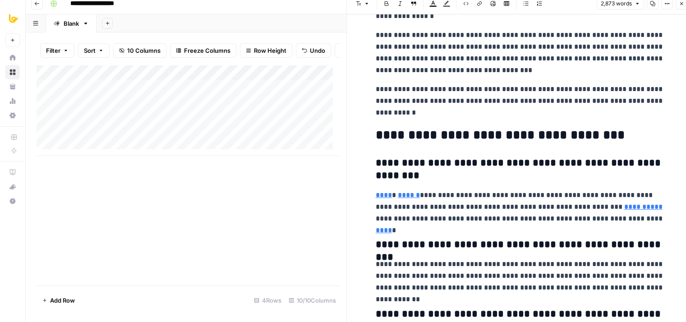
click at [514, 157] on h3 "**********" at bounding box center [519, 169] width 288 height 25
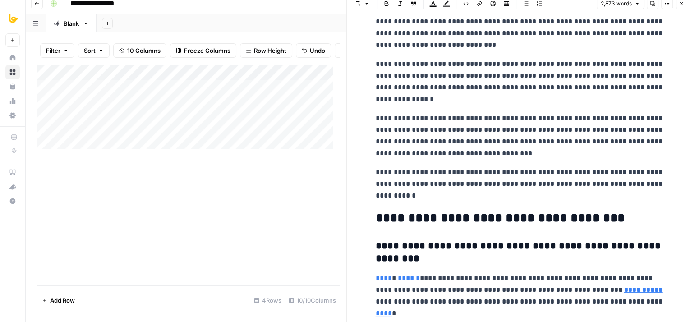
drag, startPoint x: 517, startPoint y: 195, endPoint x: 517, endPoint y: 135, distance: 59.9
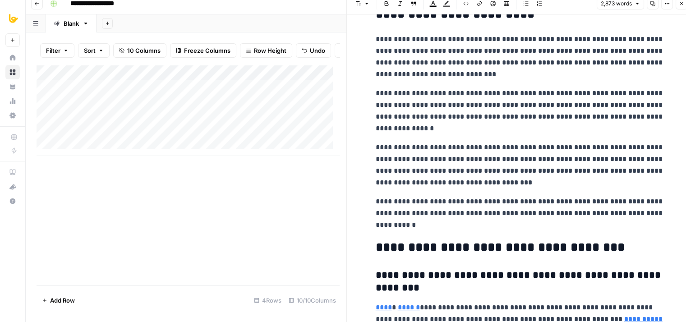
click at [627, 196] on p "**********" at bounding box center [519, 213] width 288 height 35
click at [538, 213] on p "**********" at bounding box center [519, 213] width 288 height 35
click at [676, 4] on button "Close" at bounding box center [681, 4] width 12 height 12
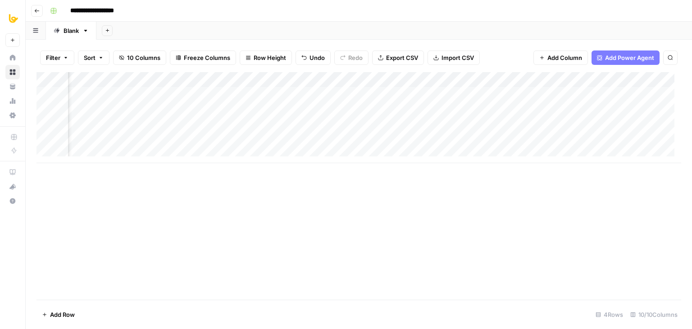
scroll to position [0, 255]
click at [645, 79] on span "Add Column" at bounding box center [661, 80] width 32 height 8
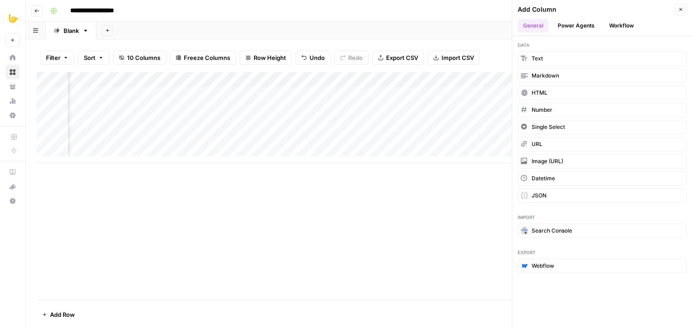
click at [617, 27] on button "Workflow" at bounding box center [622, 26] width 36 height 14
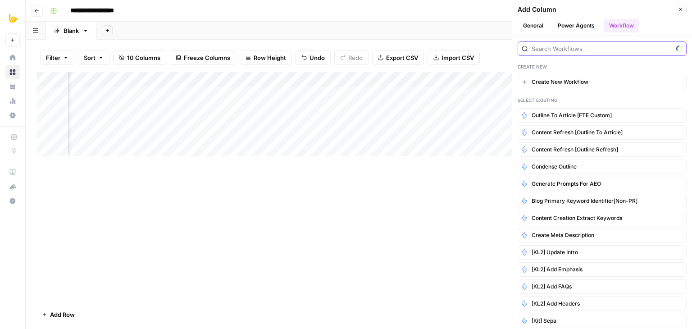
click at [590, 52] on input "search" at bounding box center [602, 48] width 141 height 9
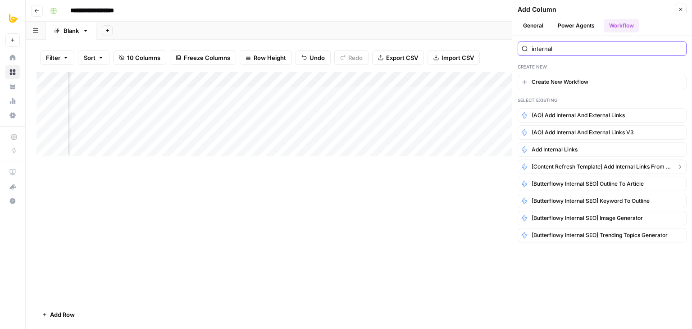
type input "internal"
click at [553, 165] on span "[Content Refresh Template] Add Internal Links from SERP" at bounding box center [602, 167] width 141 height 8
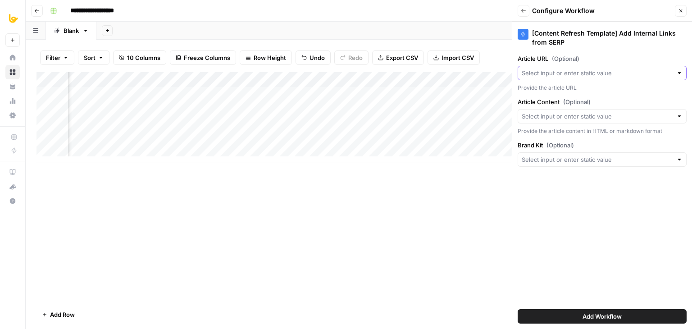
click at [579, 73] on input "Article URL (Optional)" at bounding box center [597, 73] width 151 height 9
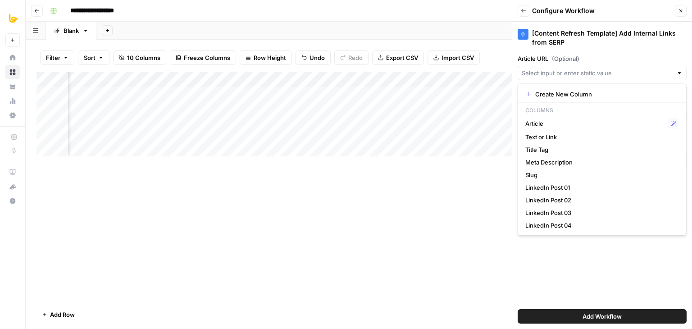
click at [627, 283] on div "[Content Refresh Template] Add Internal Links from SERP Article URL (Optional) …" at bounding box center [602, 175] width 180 height 307
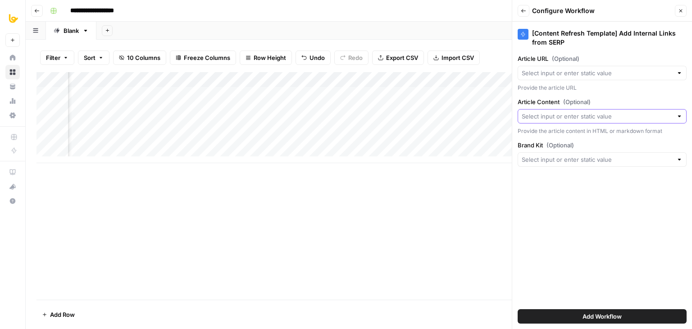
click at [568, 114] on input "Article Content (Optional)" at bounding box center [597, 116] width 151 height 9
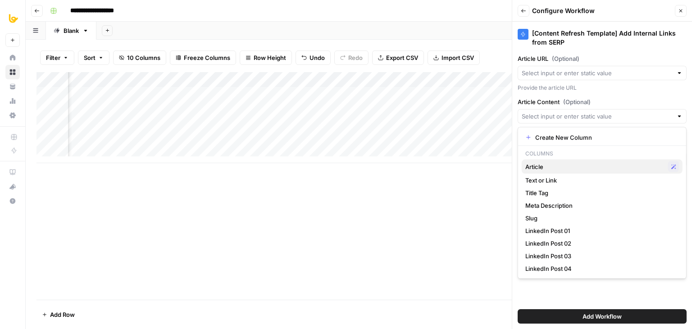
click at [556, 169] on span "Article" at bounding box center [595, 166] width 139 height 9
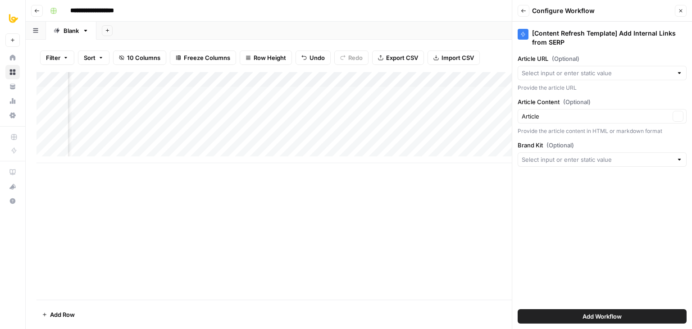
type input "Article"
click at [587, 318] on span "Add Workflow" at bounding box center [602, 316] width 39 height 9
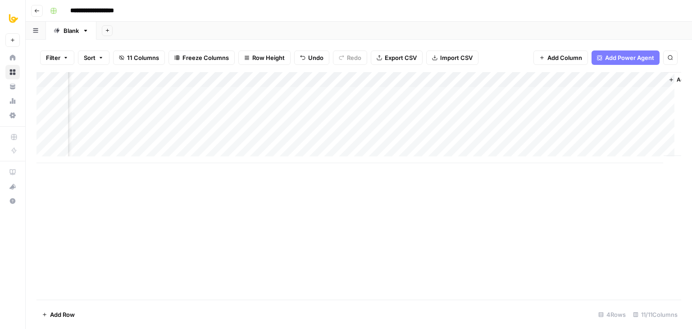
scroll to position [0, 457]
click at [604, 78] on div "Add Column" at bounding box center [359, 117] width 645 height 91
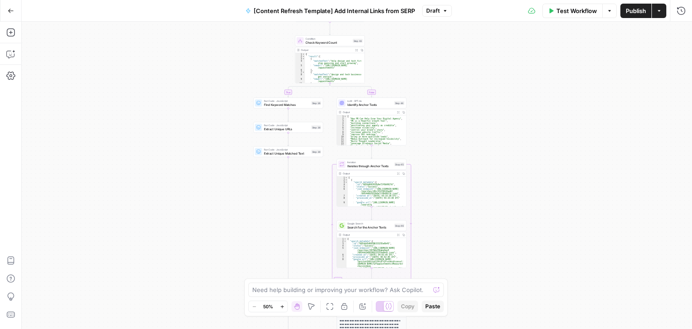
drag, startPoint x: 147, startPoint y: 182, endPoint x: 162, endPoint y: 163, distance: 24.0
click at [151, 224] on div "**********" at bounding box center [357, 175] width 671 height 307
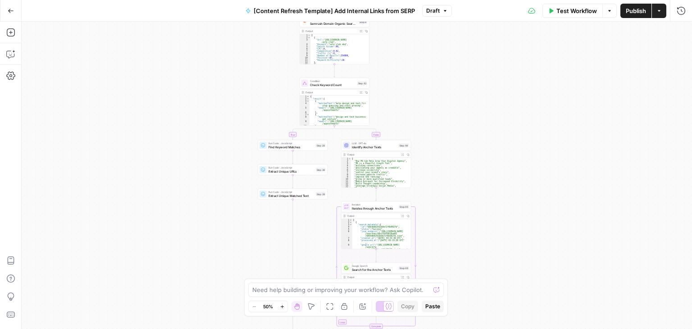
drag, startPoint x: 153, startPoint y: 165, endPoint x: 153, endPoint y: 206, distance: 40.6
click at [152, 208] on div "**********" at bounding box center [357, 175] width 671 height 307
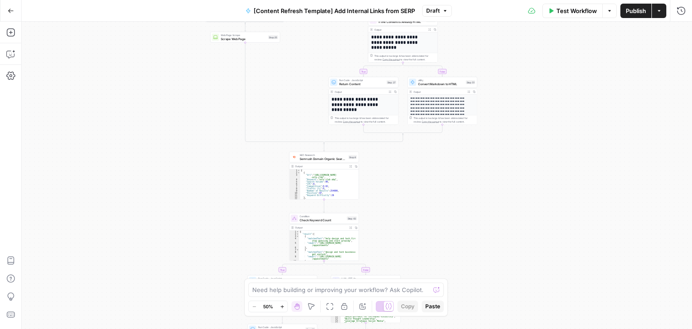
click at [162, 236] on div "**********" at bounding box center [357, 175] width 671 height 307
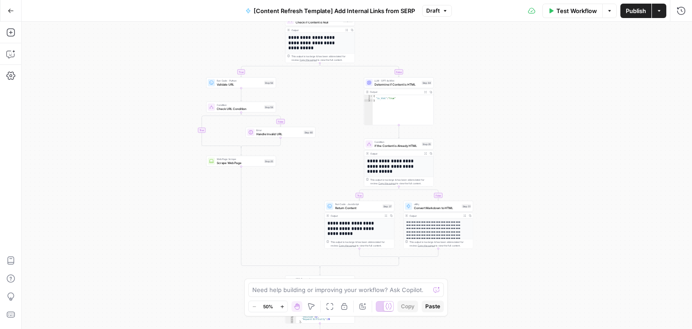
click at [159, 227] on div "**********" at bounding box center [357, 175] width 671 height 307
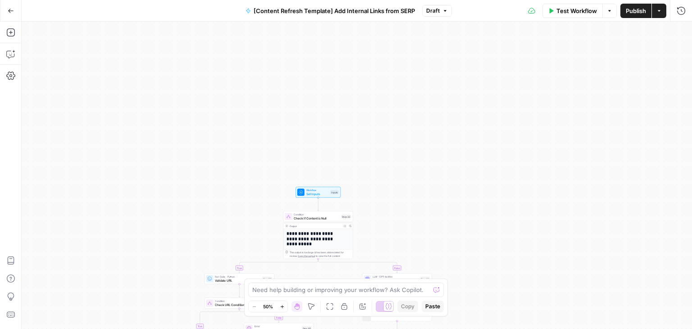
drag, startPoint x: 159, startPoint y: 169, endPoint x: 192, endPoint y: -39, distance: 211.0
click at [192, 0] on html "**********" at bounding box center [346, 164] width 692 height 329
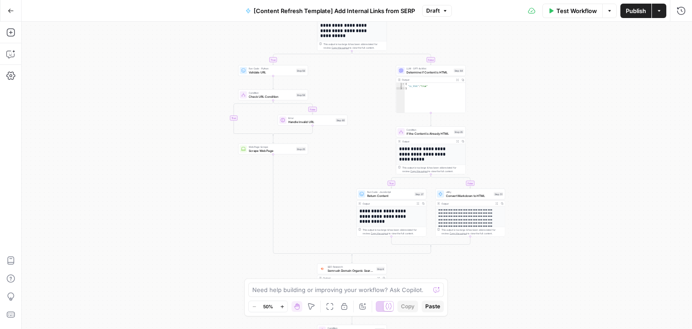
click at [161, 4] on div "**********" at bounding box center [346, 164] width 692 height 329
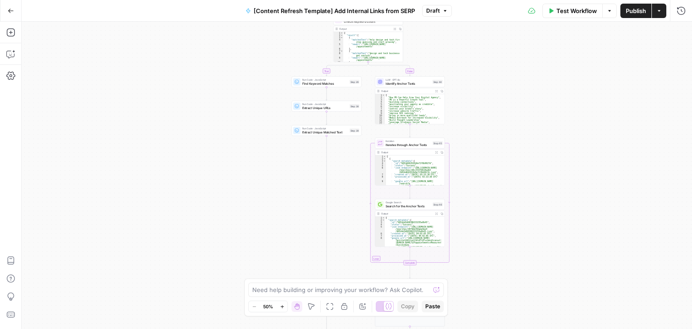
drag, startPoint x: 152, startPoint y: 9, endPoint x: 138, endPoint y: 166, distance: 158.4
click at [153, 7] on div "**********" at bounding box center [346, 164] width 692 height 329
drag, startPoint x: 138, startPoint y: 166, endPoint x: 152, endPoint y: 32, distance: 135.0
click at [146, 37] on div "**********" at bounding box center [357, 175] width 671 height 307
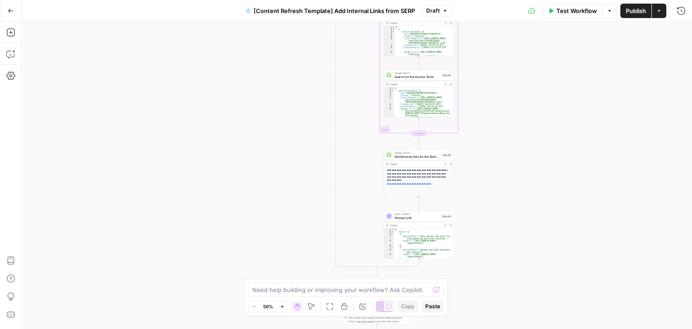
drag, startPoint x: 142, startPoint y: 165, endPoint x: 162, endPoint y: 175, distance: 23.2
click at [164, 35] on div "**********" at bounding box center [357, 175] width 671 height 307
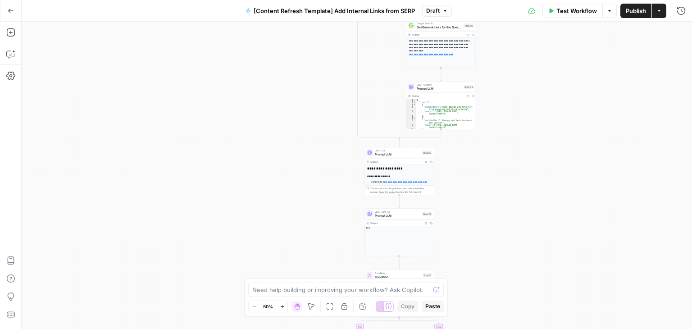
drag, startPoint x: 150, startPoint y: 98, endPoint x: 165, endPoint y: 145, distance: 49.5
click at [150, 96] on div "**********" at bounding box center [357, 175] width 671 height 307
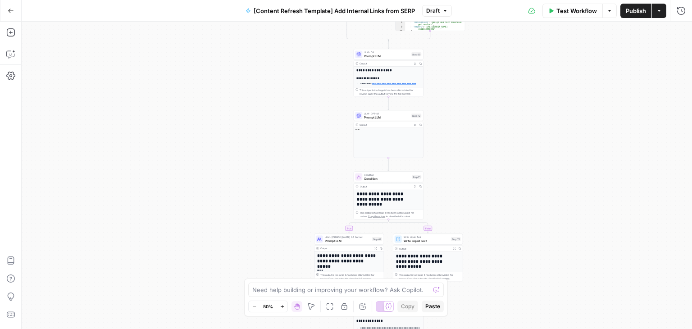
drag, startPoint x: 230, startPoint y: 118, endPoint x: 229, endPoint y: 58, distance: 59.5
click at [229, 58] on div "**********" at bounding box center [357, 175] width 671 height 307
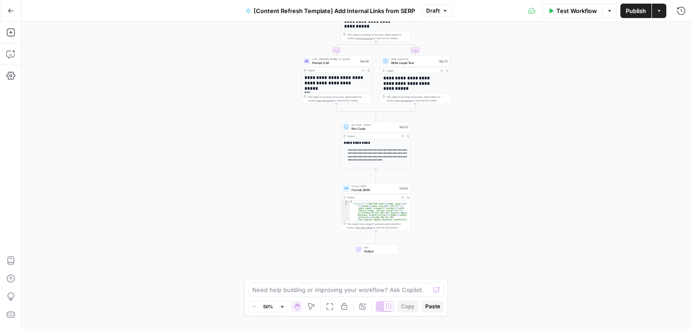
drag, startPoint x: 246, startPoint y: 68, endPoint x: 212, endPoint y: 123, distance: 64.5
click at [213, 120] on div "**********" at bounding box center [357, 175] width 671 height 307
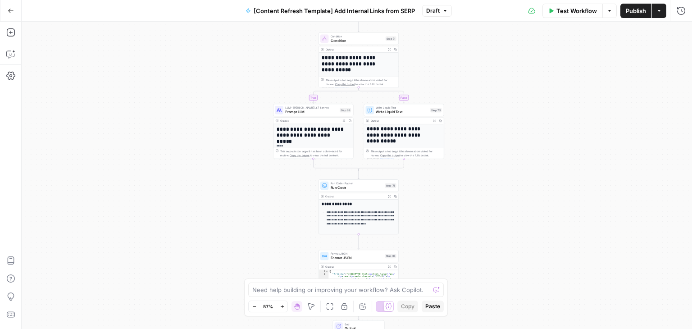
drag, startPoint x: 226, startPoint y: 189, endPoint x: 200, endPoint y: 134, distance: 60.9
click at [201, 134] on div "**********" at bounding box center [357, 175] width 671 height 307
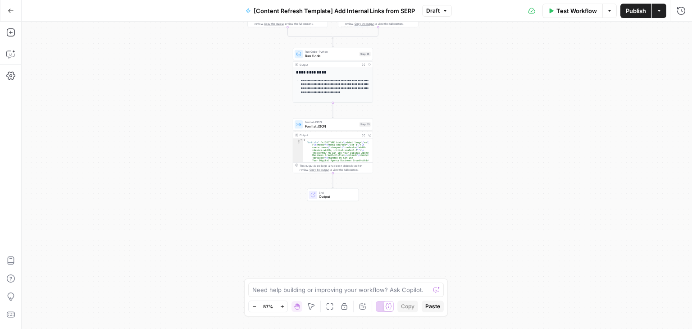
drag, startPoint x: 216, startPoint y: 101, endPoint x: 216, endPoint y: 78, distance: 23.9
click at [216, 78] on div "**********" at bounding box center [357, 175] width 671 height 307
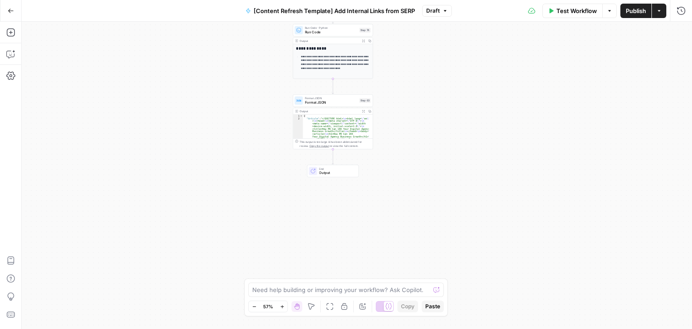
drag, startPoint x: 207, startPoint y: 170, endPoint x: 200, endPoint y: 210, distance: 40.4
click at [200, 207] on div "**********" at bounding box center [357, 175] width 671 height 307
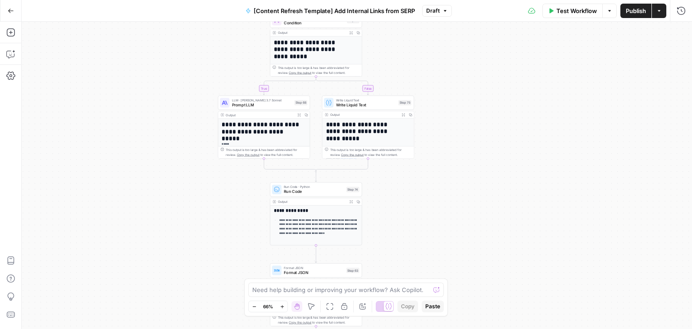
drag, startPoint x: 164, startPoint y: 166, endPoint x: 161, endPoint y: 207, distance: 41.1
click at [161, 206] on div "**********" at bounding box center [357, 175] width 671 height 307
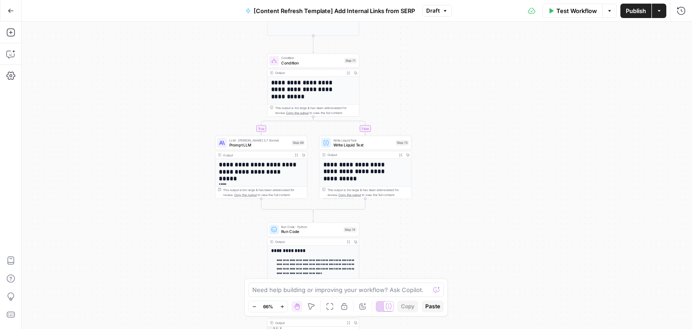
drag, startPoint x: 163, startPoint y: 177, endPoint x: 165, endPoint y: 227, distance: 50.5
click at [165, 228] on div "**********" at bounding box center [357, 175] width 671 height 307
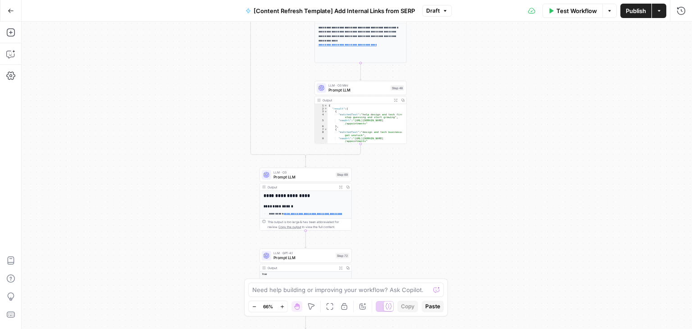
drag, startPoint x: 149, startPoint y: 216, endPoint x: 163, endPoint y: 130, distance: 87.7
click at [149, 229] on div "**********" at bounding box center [357, 175] width 671 height 307
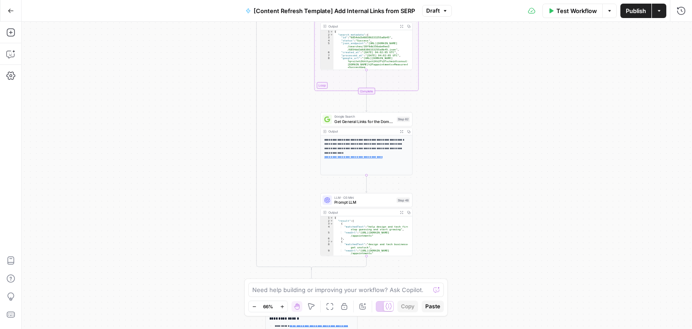
click at [170, 249] on div "**********" at bounding box center [357, 175] width 671 height 307
drag, startPoint x: 175, startPoint y: 237, endPoint x: 169, endPoint y: 142, distance: 95.3
click at [177, 257] on div "**********" at bounding box center [357, 175] width 671 height 307
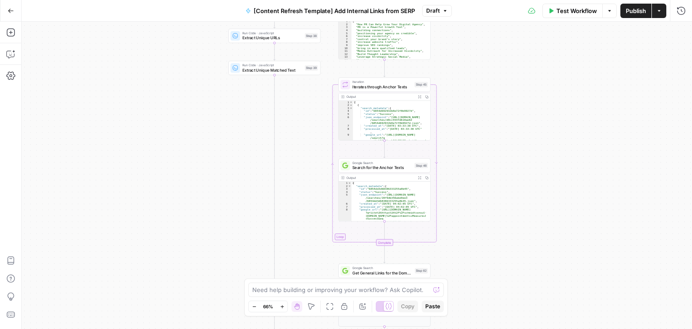
drag, startPoint x: 165, startPoint y: 287, endPoint x: 164, endPoint y: 213, distance: 73.9
click at [165, 292] on div "**********" at bounding box center [357, 175] width 671 height 307
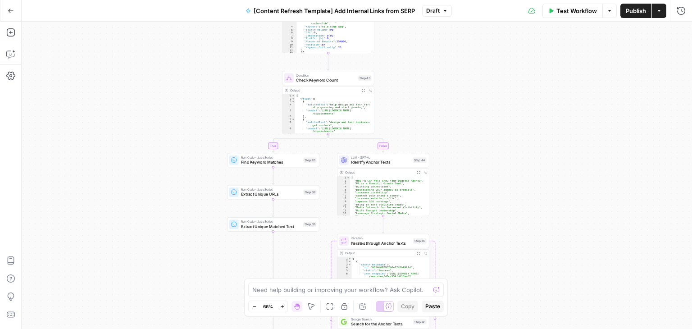
click at [140, 293] on div "**********" at bounding box center [357, 175] width 671 height 307
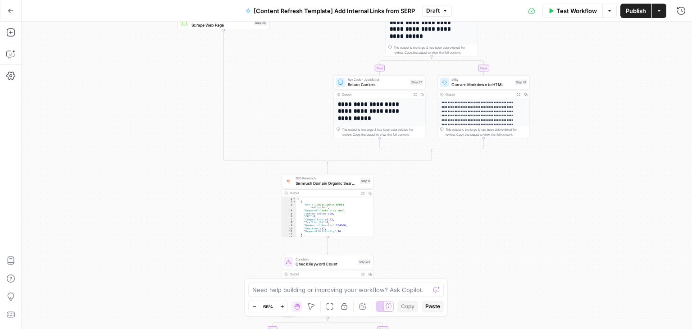
drag, startPoint x: 145, startPoint y: 89, endPoint x: 146, endPoint y: 288, distance: 198.8
click at [146, 288] on div "**********" at bounding box center [357, 175] width 671 height 307
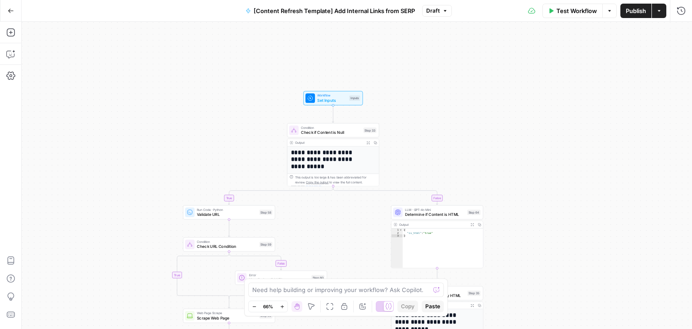
drag, startPoint x: 143, startPoint y: 188, endPoint x: 147, endPoint y: 228, distance: 40.3
click at [147, 228] on div "**********" at bounding box center [357, 175] width 671 height 307
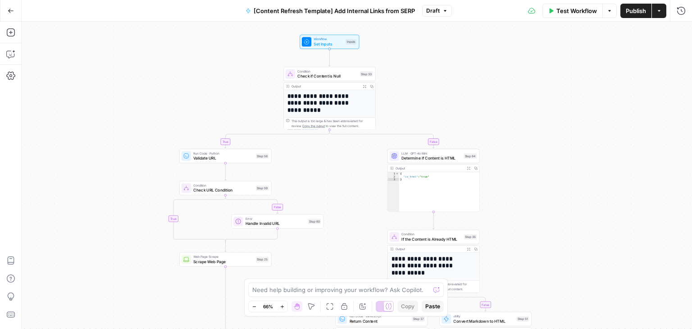
drag, startPoint x: 135, startPoint y: 121, endPoint x: 133, endPoint y: 41, distance: 80.7
click at [133, 41] on div "**********" at bounding box center [357, 175] width 671 height 307
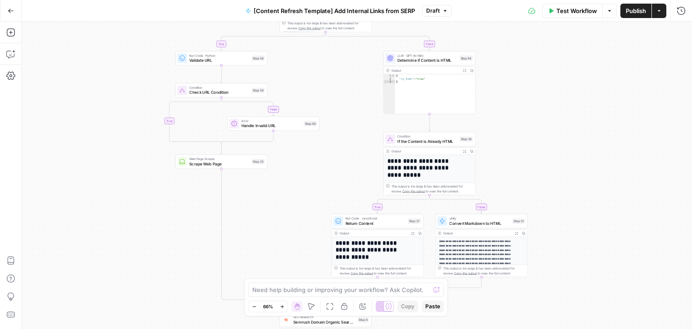
drag, startPoint x: 128, startPoint y: 202, endPoint x: 122, endPoint y: 128, distance: 74.1
click at [122, 128] on div "**********" at bounding box center [357, 175] width 671 height 307
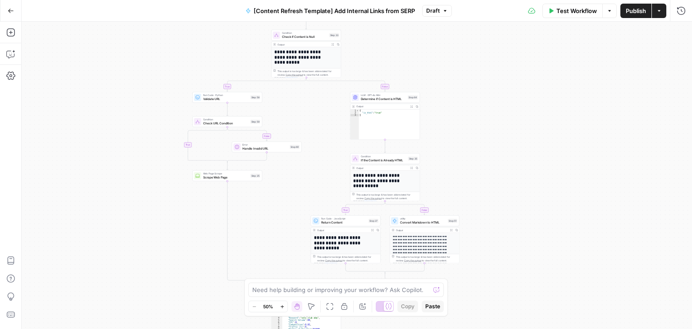
drag, startPoint x: 116, startPoint y: 158, endPoint x: 170, endPoint y: 78, distance: 96.6
click at [165, 92] on div "**********" at bounding box center [357, 175] width 671 height 307
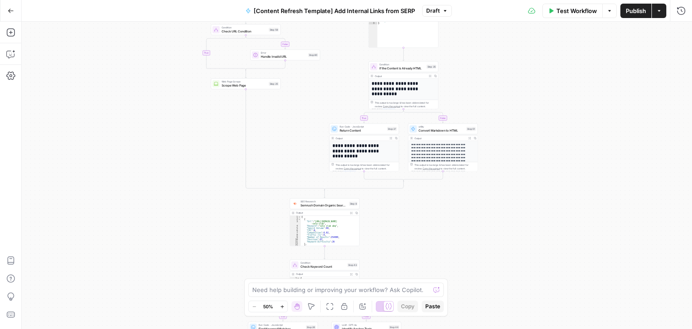
click at [178, 55] on div "**********" at bounding box center [357, 175] width 671 height 307
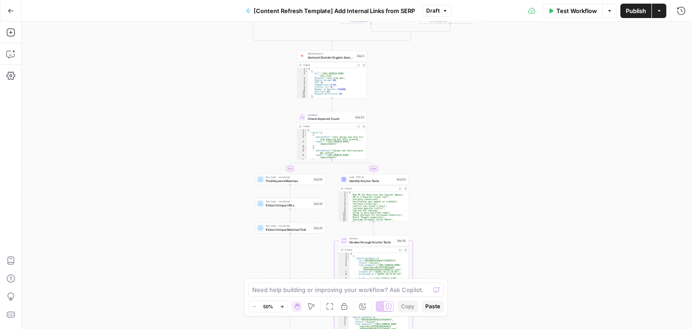
drag, startPoint x: 178, startPoint y: 98, endPoint x: 176, endPoint y: 42, distance: 55.5
click at [184, 17] on div "**********" at bounding box center [346, 164] width 692 height 329
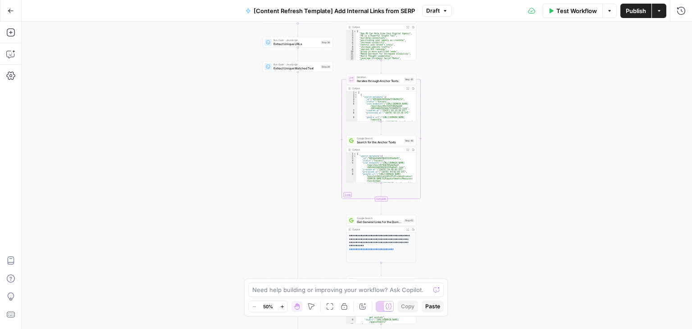
click at [174, 23] on div "**********" at bounding box center [357, 175] width 671 height 307
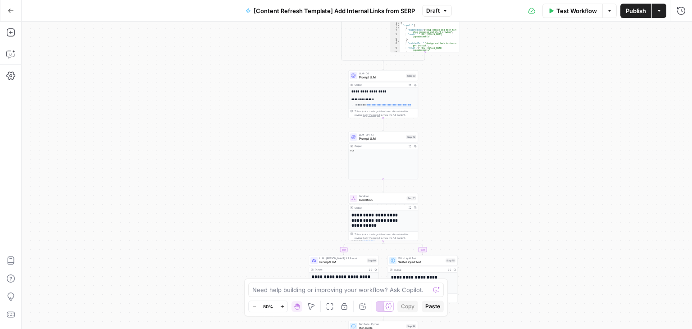
drag, startPoint x: 180, startPoint y: 61, endPoint x: 182, endPoint y: 54, distance: 7.4
click at [182, 54] on div "**********" at bounding box center [357, 175] width 671 height 307
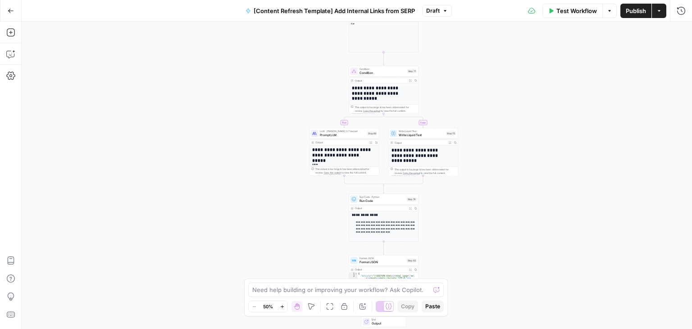
click at [224, 64] on div "**********" at bounding box center [357, 175] width 671 height 307
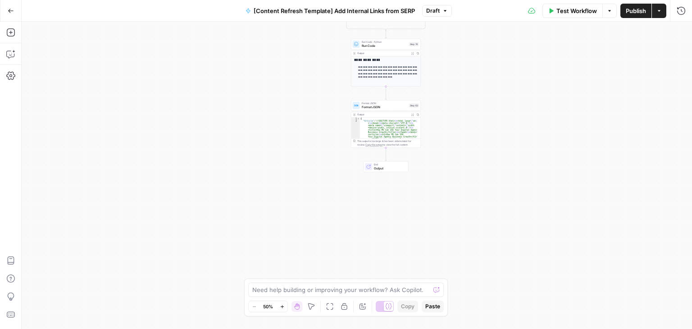
drag, startPoint x: 248, startPoint y: 148, endPoint x: 250, endPoint y: -7, distance: 155.1
click at [250, 0] on html "**********" at bounding box center [346, 164] width 692 height 329
drag, startPoint x: 193, startPoint y: 350, endPoint x: 195, endPoint y: 345, distance: 4.9
click at [195, 329] on html "**********" at bounding box center [346, 164] width 692 height 329
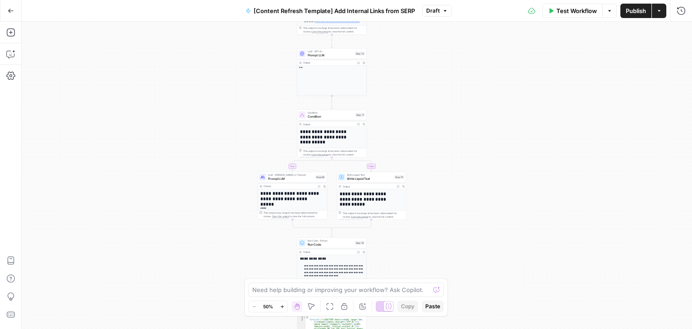
drag, startPoint x: 201, startPoint y: 138, endPoint x: 188, endPoint y: 289, distance: 151.6
click at [188, 289] on div "**********" at bounding box center [357, 175] width 671 height 307
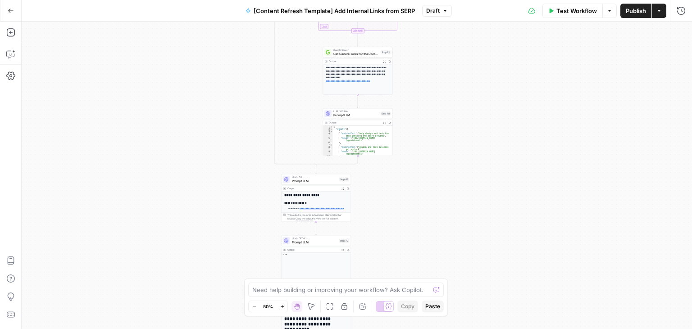
drag, startPoint x: 180, startPoint y: 103, endPoint x: 154, endPoint y: 146, distance: 49.8
click at [176, 255] on div "**********" at bounding box center [357, 175] width 671 height 307
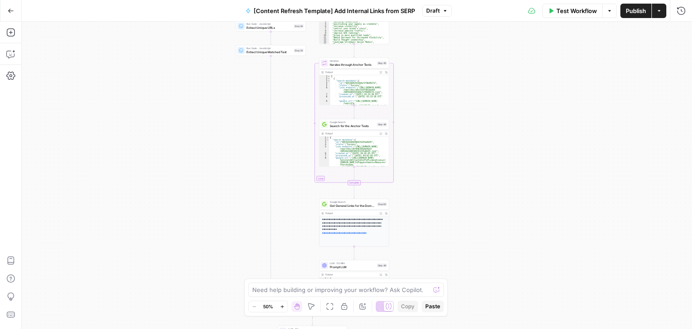
drag, startPoint x: 141, startPoint y: 178, endPoint x: 144, endPoint y: 234, distance: 55.6
click at [140, 244] on div "**********" at bounding box center [357, 175] width 671 height 307
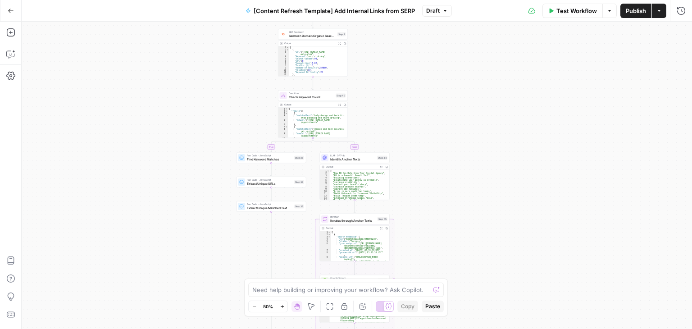
drag, startPoint x: 165, startPoint y: 86, endPoint x: 173, endPoint y: 190, distance: 104.8
click at [173, 190] on div "**********" at bounding box center [357, 175] width 671 height 307
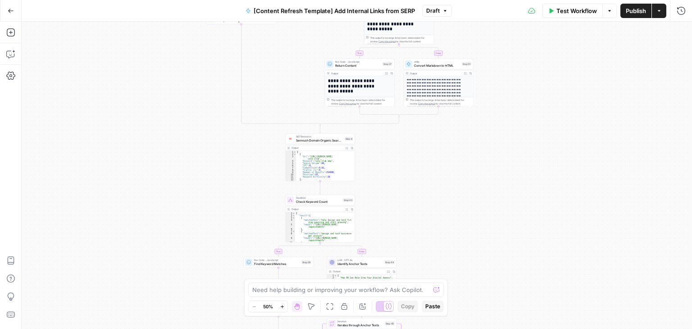
click at [517, 294] on div "**********" at bounding box center [357, 175] width 671 height 307
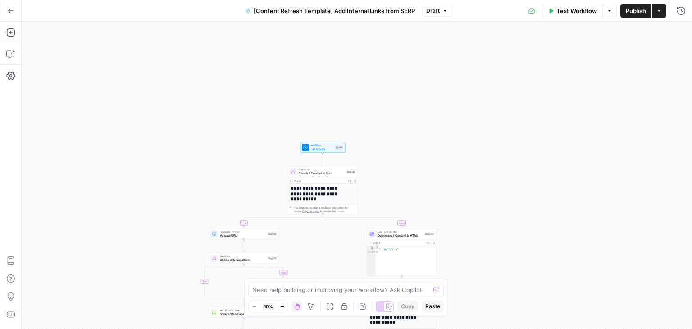
drag
click at [523, 165] on div "**********" at bounding box center [357, 175] width 671 height 307
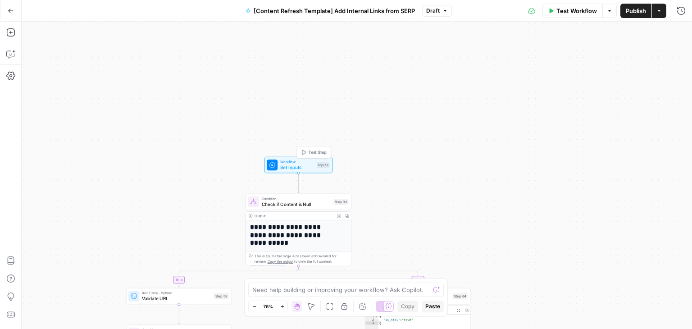
click at [294, 165] on span "Set Inputs" at bounding box center [297, 167] width 34 height 7
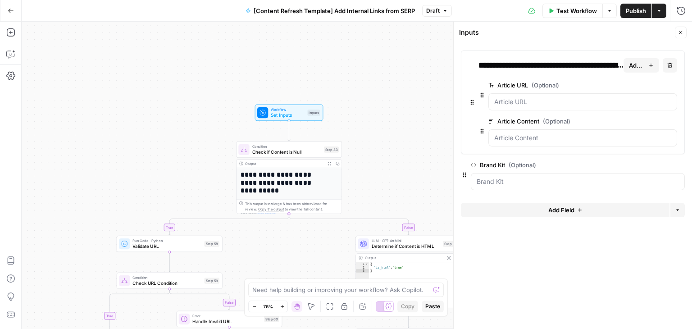
click at [177, 96] on div "**********" at bounding box center [357, 175] width 671 height 307
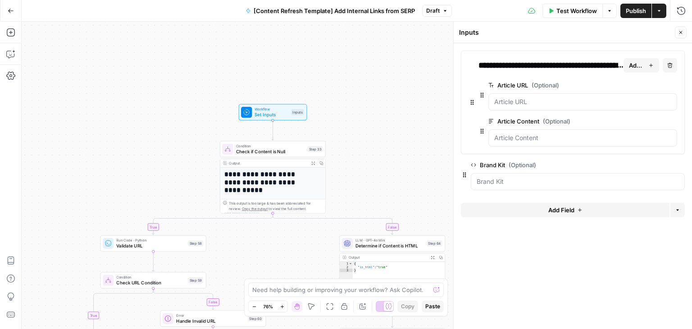
click at [153, 124] on div "**********" at bounding box center [357, 175] width 671 height 307
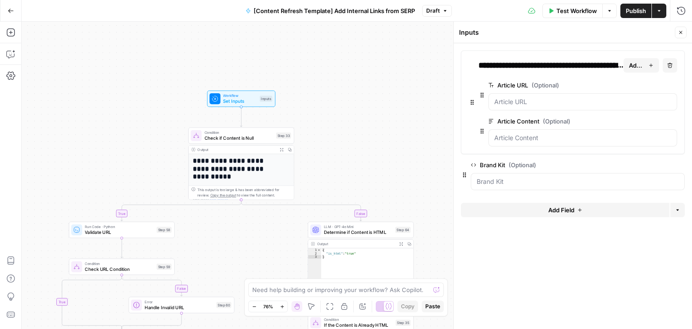
click at [143, 136] on div "**********" at bounding box center [357, 175] width 671 height 307
click at [14, 36] on icon "button" at bounding box center [10, 32] width 8 height 8
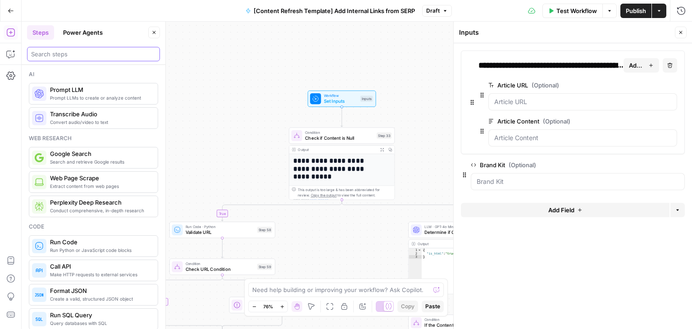
click at [50, 50] on input "search" at bounding box center [93, 54] width 125 height 9
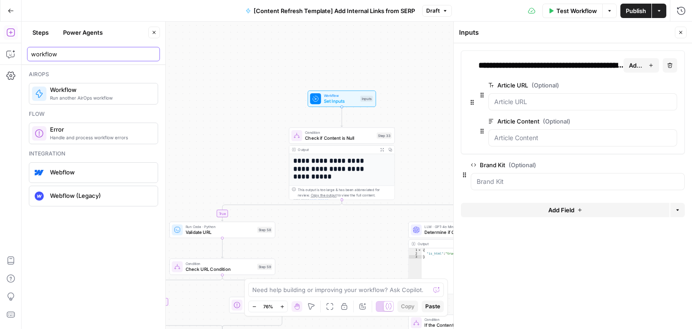
type input "workflow"
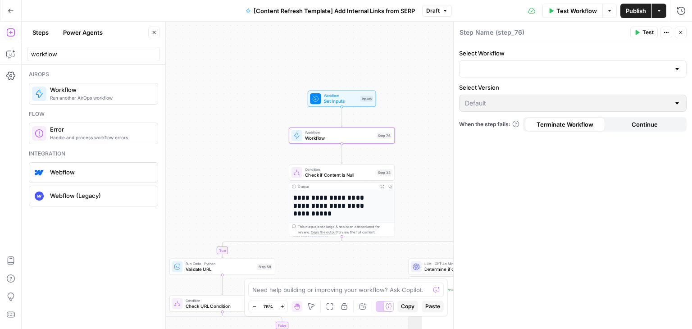
type textarea "Workflow"
click at [150, 31] on button "Close" at bounding box center [154, 33] width 12 height 12
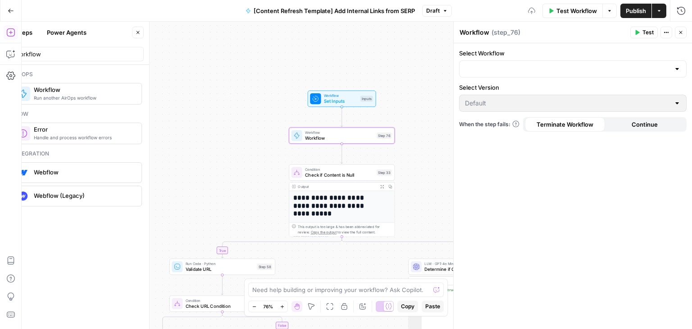
click at [143, 67] on div "**********" at bounding box center [357, 175] width 671 height 307
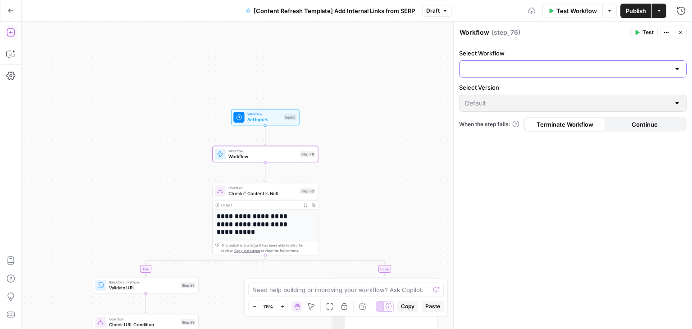
click at [477, 69] on input "Select Workflow" at bounding box center [567, 68] width 205 height 9
type input "brand"
click at [580, 208] on div "Select Workflow Select Version Default When the step fails: Terminate Workflow …" at bounding box center [573, 186] width 238 height 286
click at [581, 62] on div at bounding box center [573, 68] width 228 height 17
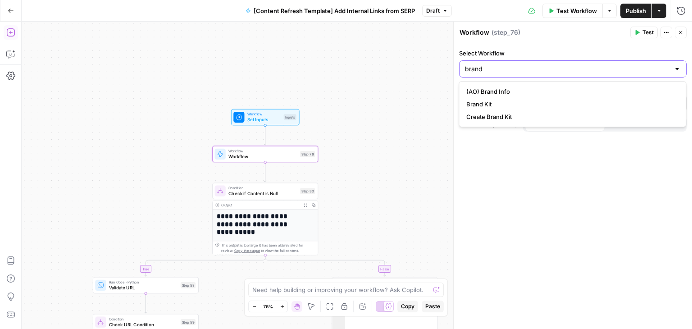
type input "brand"
click at [574, 100] on span "Brand Kit" at bounding box center [570, 104] width 209 height 9
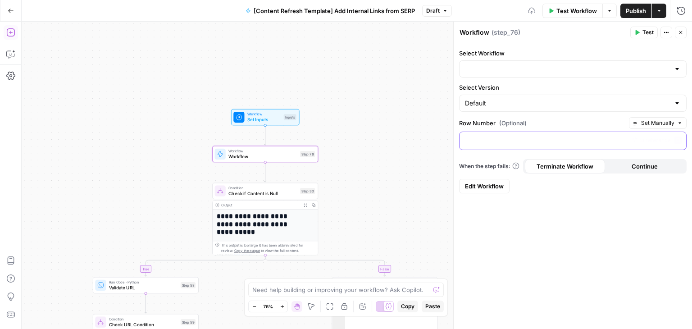
click at [535, 137] on p at bounding box center [573, 140] width 216 height 9
type input "Brand Kit"
click at [561, 234] on div "Select Workflow Brand Kit Select Version Default Row Number (Optional) Set Manu…" at bounding box center [573, 186] width 238 height 286
click at [604, 243] on div "Select Workflow Brand Kit Select Version Default Row Number (Optional) Set Manu…" at bounding box center [573, 186] width 238 height 286
click at [301, 138] on button "Test" at bounding box center [304, 141] width 21 height 9
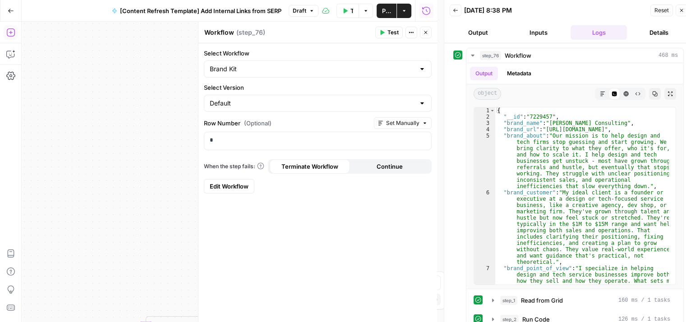
drag, startPoint x: 460, startPoint y: 111, endPoint x: 455, endPoint y: 81, distance: 30.1
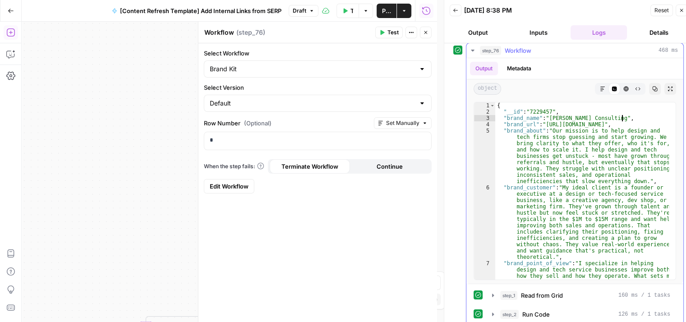
drag, startPoint x: 631, startPoint y: 120, endPoint x: 627, endPoint y: 214, distance: 93.8
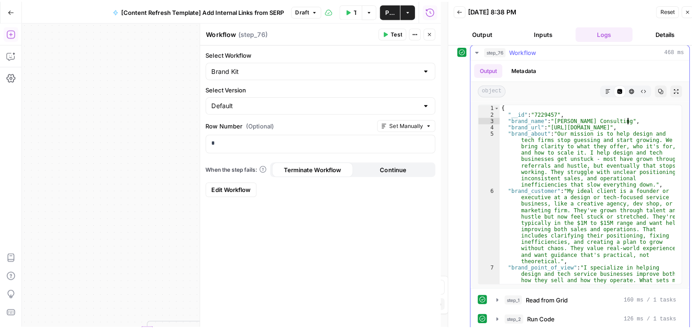
scroll to position [0, 0]
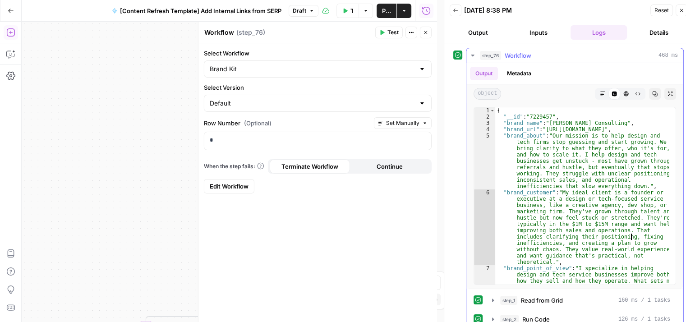
drag, startPoint x: 631, startPoint y: 229, endPoint x: 624, endPoint y: 130, distance: 98.9
click at [652, 91] on icon "button" at bounding box center [654, 93] width 5 height 5
type textarea "**********"
click at [617, 151] on div "{ "__id" : "7229457" , "brand_name" : "Kurt Schmidt Consulting" , "brand_url" :…" at bounding box center [582, 237] width 174 height 260
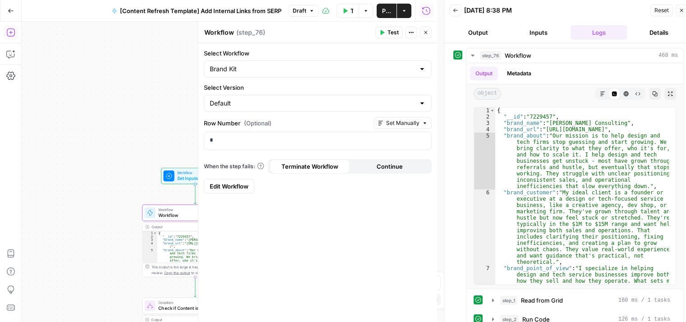
drag, startPoint x: 151, startPoint y: 66, endPoint x: 42, endPoint y: 93, distance: 112.4
click at [74, 82] on div "false true false true false true false true false true Workflow Set Inputs Inpu…" at bounding box center [229, 172] width 415 height 300
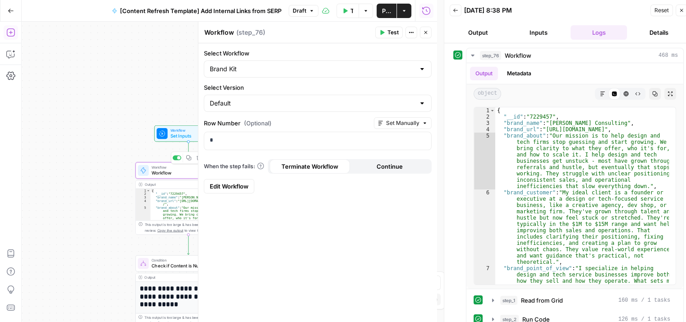
click at [176, 159] on div at bounding box center [177, 157] width 9 height 5
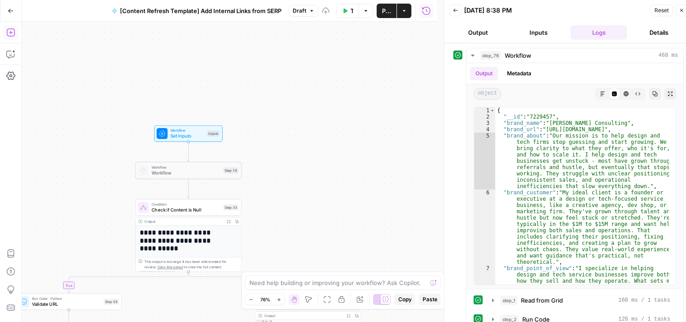
click at [187, 134] on span "Set Inputs" at bounding box center [187, 136] width 34 height 7
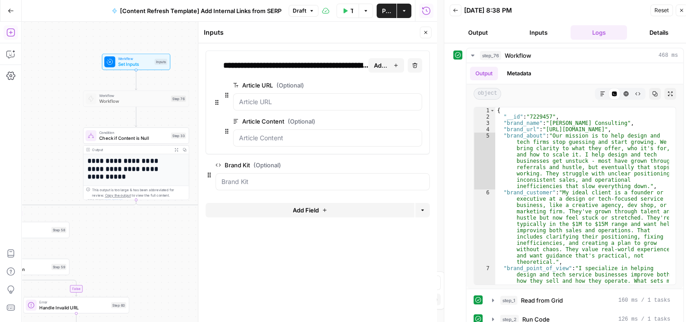
drag, startPoint x: 73, startPoint y: 169, endPoint x: 34, endPoint y: 54, distance: 121.4
click at [34, 54] on div "**********" at bounding box center [229, 172] width 415 height 300
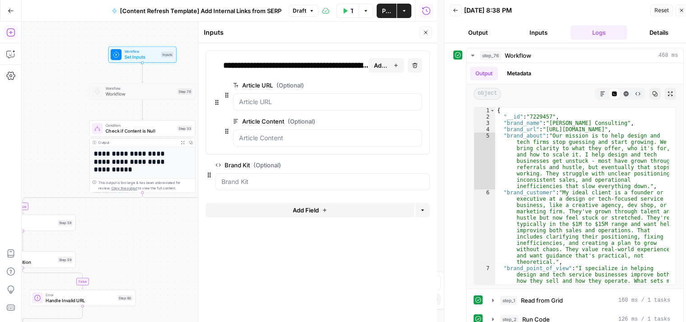
drag, startPoint x: 58, startPoint y: 112, endPoint x: 70, endPoint y: 181, distance: 69.9
click at [70, 181] on div "**********" at bounding box center [229, 172] width 415 height 300
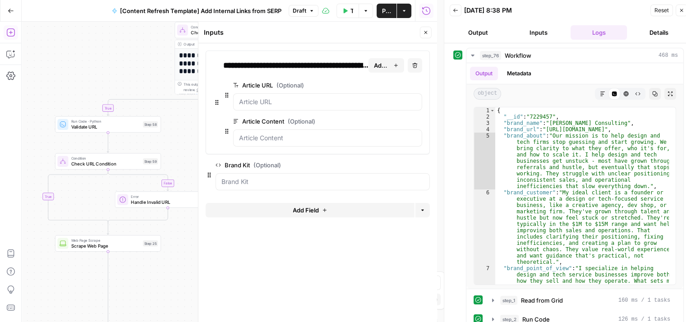
drag, startPoint x: 82, startPoint y: 142, endPoint x: 153, endPoint y: 30, distance: 132.8
click at [153, 30] on div "**********" at bounding box center [229, 172] width 415 height 300
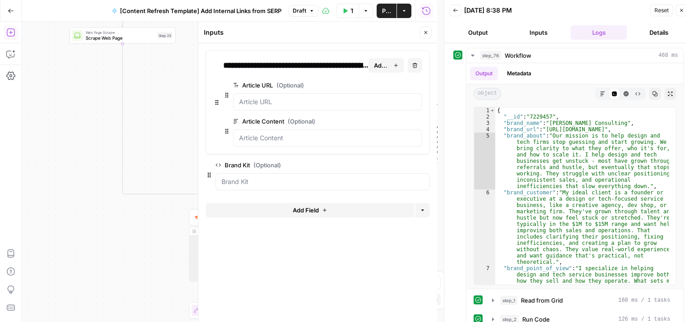
drag, startPoint x: 91, startPoint y: 278, endPoint x: 80, endPoint y: 100, distance: 178.9
click at [81, 82] on div "**********" at bounding box center [229, 172] width 415 height 300
drag, startPoint x: 84, startPoint y: 219, endPoint x: 52, endPoint y: 116, distance: 107.3
click at [52, 116] on div "**********" at bounding box center [229, 172] width 415 height 300
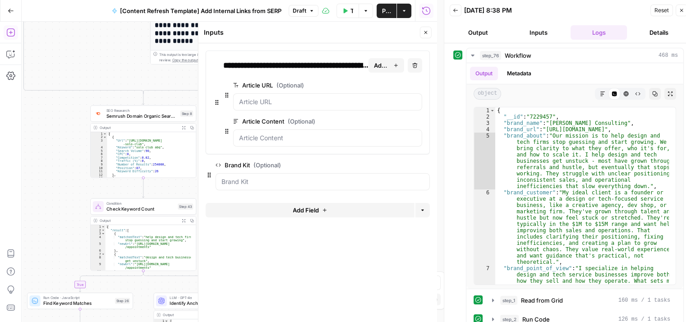
drag, startPoint x: 66, startPoint y: 213, endPoint x: 44, endPoint y: 232, distance: 29.1
click at [0, 256] on div "**********" at bounding box center [218, 172] width 437 height 300
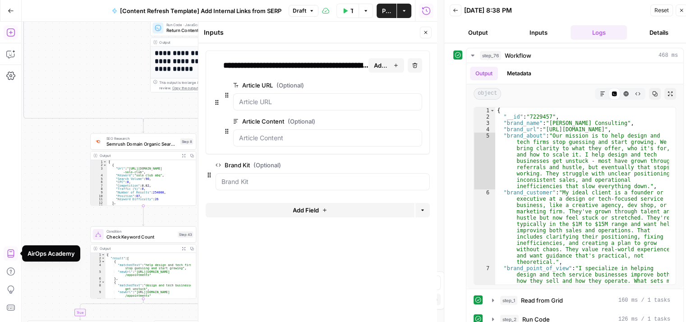
click at [424, 31] on icon "button" at bounding box center [425, 32] width 5 height 5
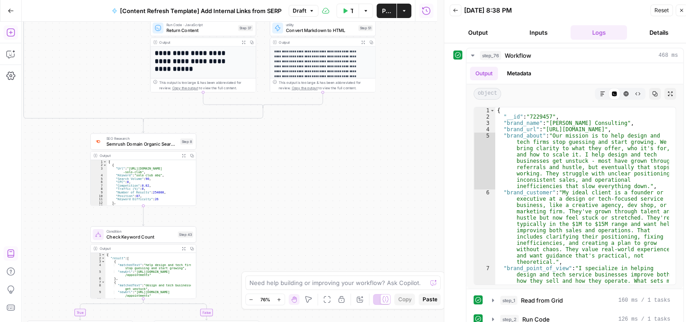
click at [6, 9] on button "Go Back" at bounding box center [11, 11] width 16 height 16
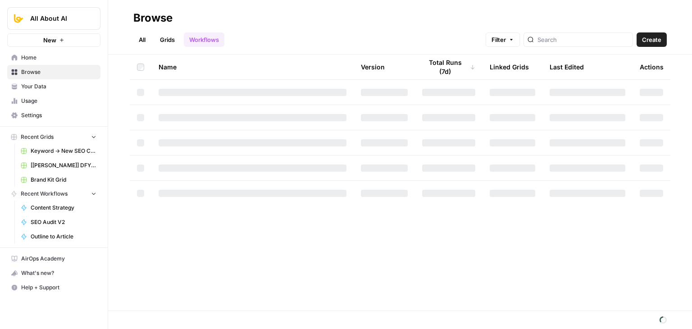
click at [57, 164] on span "[[PERSON_NAME]] DFY POC👨‍🦲" at bounding box center [64, 165] width 66 height 8
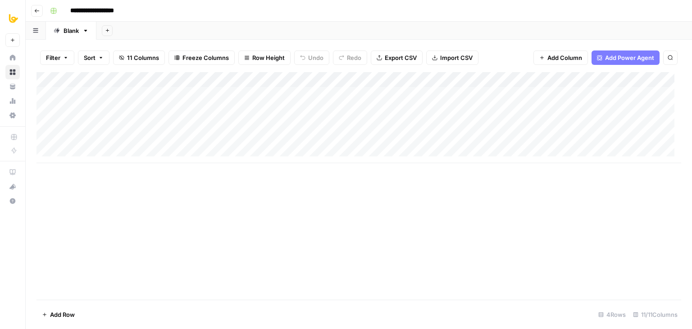
scroll to position [0, 457]
click at [604, 78] on div "Add Column" at bounding box center [359, 117] width 645 height 91
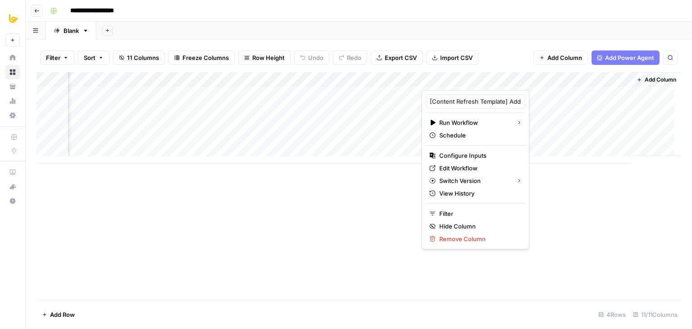
click at [655, 76] on span "Add Column" at bounding box center [661, 80] width 32 height 8
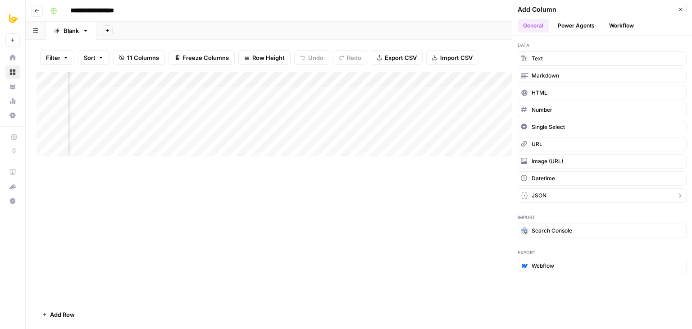
click at [547, 193] on button "JSON" at bounding box center [602, 195] width 169 height 14
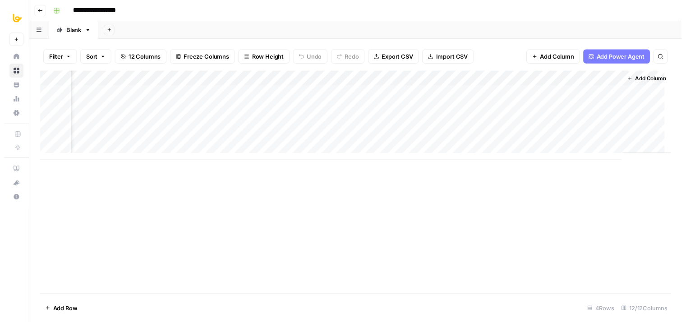
scroll to position [0, 587]
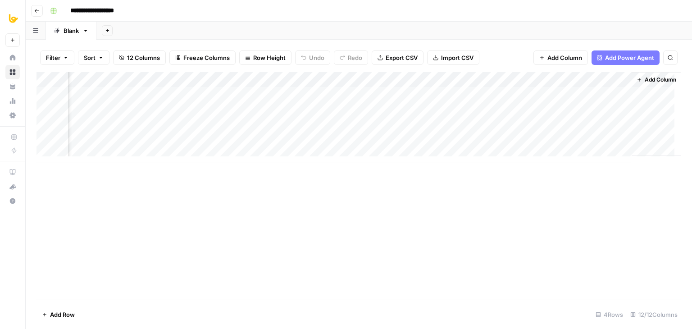
click at [558, 83] on div "Add Column" at bounding box center [359, 117] width 645 height 91
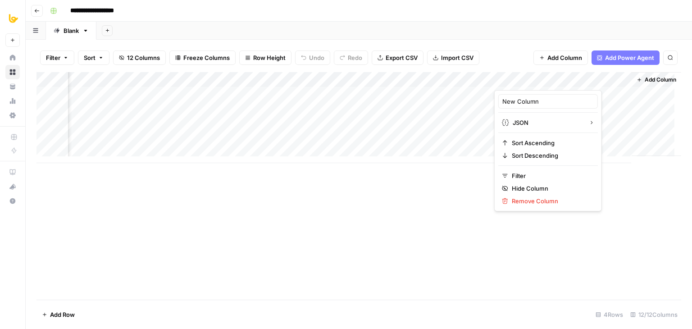
click at [558, 83] on div at bounding box center [559, 81] width 130 height 18
click at [534, 103] on input "New Column" at bounding box center [548, 101] width 91 height 9
type input "Brand Kit"
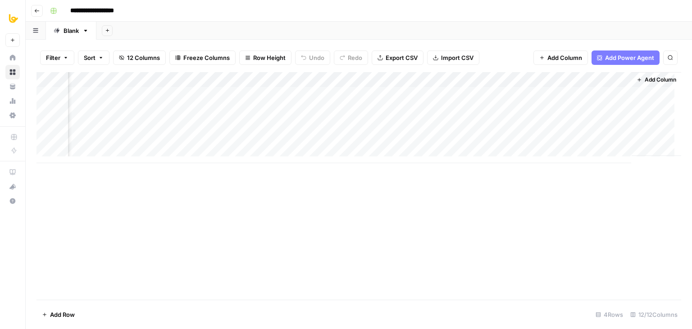
click at [543, 97] on div "Add Column" at bounding box center [359, 117] width 645 height 91
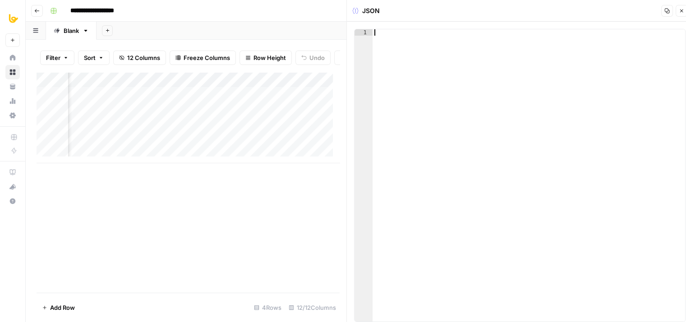
click at [526, 83] on div at bounding box center [528, 181] width 313 height 305
paste textarea "*"
type textarea "*"
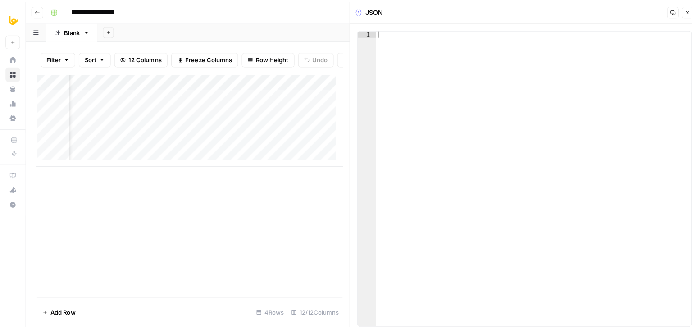
scroll to position [307, 0]
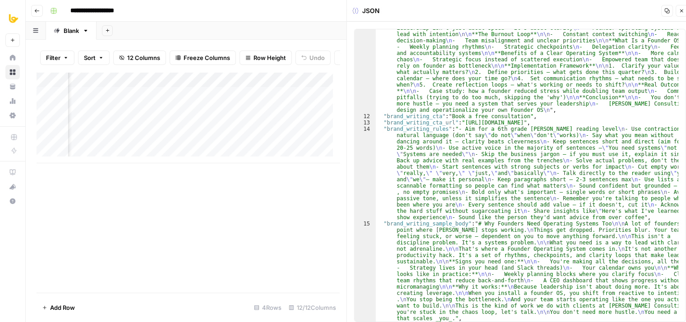
click at [680, 11] on icon "button" at bounding box center [680, 10] width 5 height 5
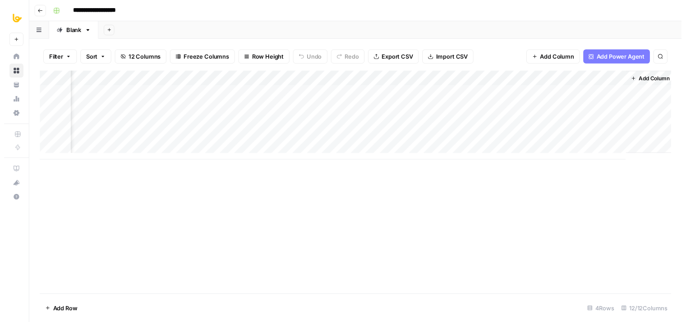
scroll to position [0, 576]
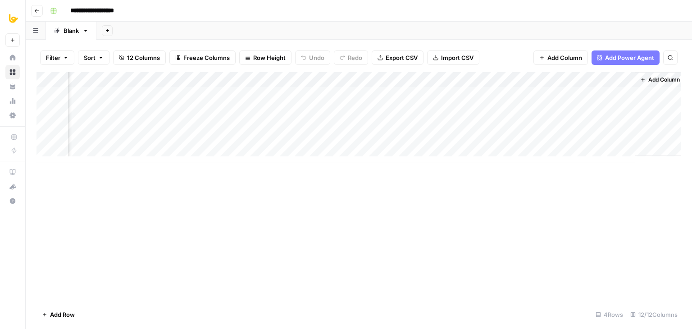
click at [585, 104] on div "Add Column" at bounding box center [359, 117] width 645 height 91
click at [622, 108] on div "Add Column" at bounding box center [359, 117] width 645 height 91
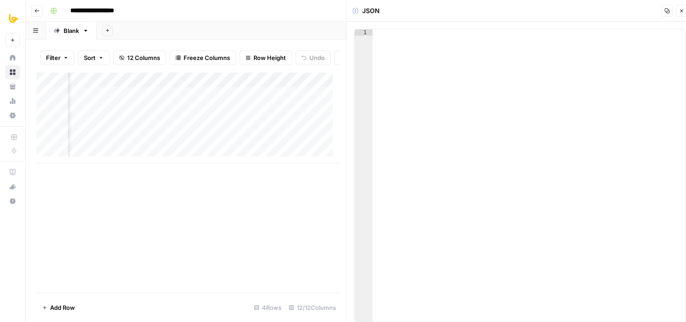
click at [500, 48] on div at bounding box center [528, 181] width 313 height 305
paste textarea "*"
type textarea "*"
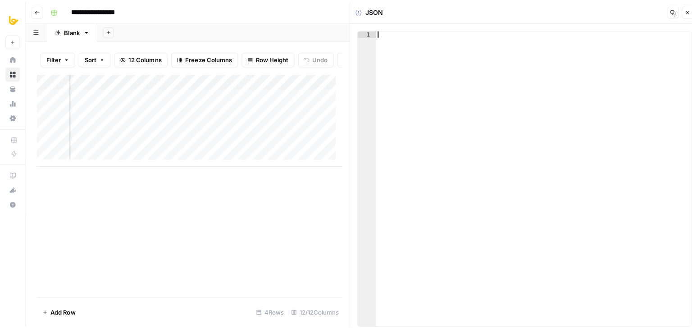
scroll to position [307, 0]
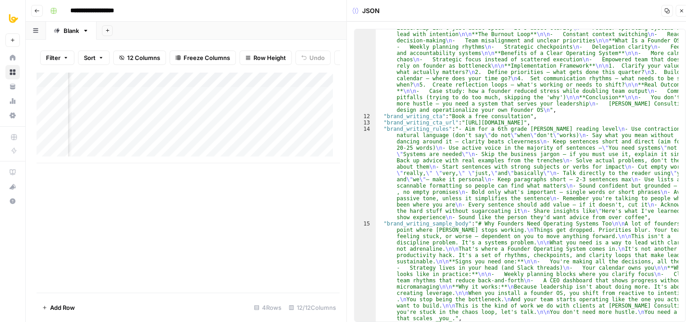
click at [683, 9] on icon "button" at bounding box center [680, 10] width 5 height 5
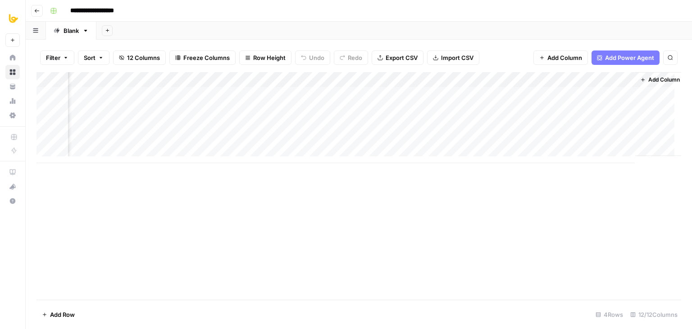
click at [457, 174] on div "Add Column" at bounding box center [359, 186] width 645 height 228
click at [489, 80] on div "Add Column" at bounding box center [359, 117] width 645 height 91
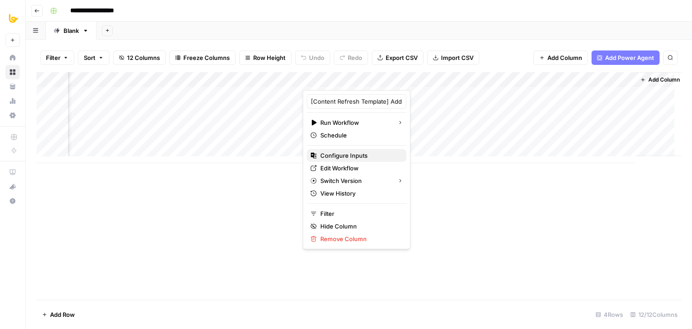
click at [357, 153] on span "Configure Inputs" at bounding box center [359, 155] width 79 height 9
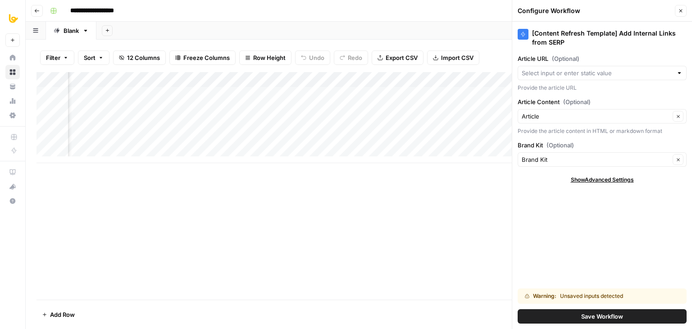
click at [576, 265] on div "[Content Refresh Template] Add Internal Links from SERP Article URL (Optional) …" at bounding box center [602, 175] width 180 height 307
click at [604, 316] on span "Save Workflow" at bounding box center [602, 316] width 42 height 9
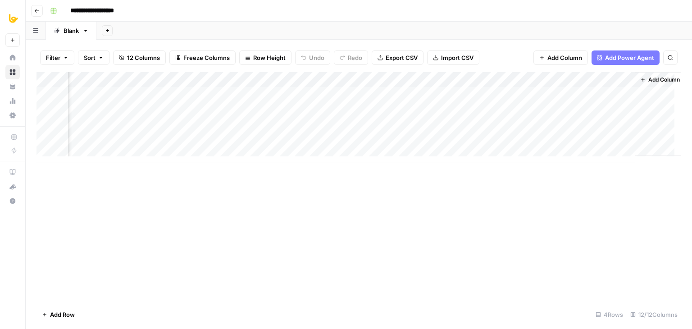
click at [485, 76] on div "Add Column" at bounding box center [359, 117] width 645 height 91
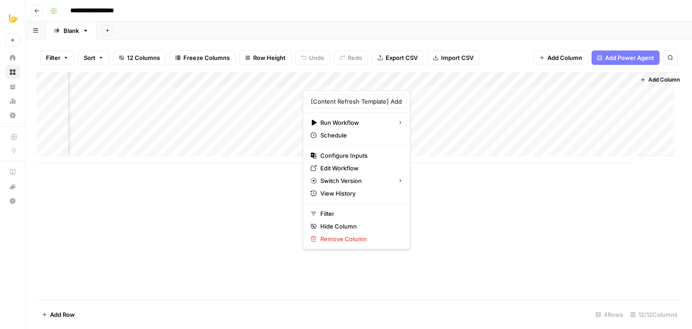
click at [490, 212] on div "Add Column" at bounding box center [359, 186] width 645 height 228
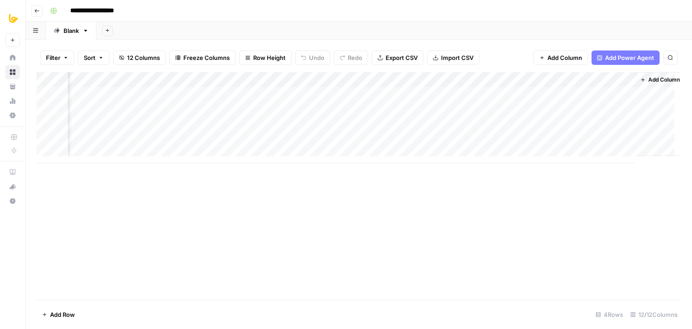
click at [396, 93] on div "Add Column" at bounding box center [359, 117] width 645 height 91
click at [401, 108] on div "Add Column" at bounding box center [359, 117] width 645 height 91
click at [476, 93] on div "Add Column" at bounding box center [359, 117] width 645 height 91
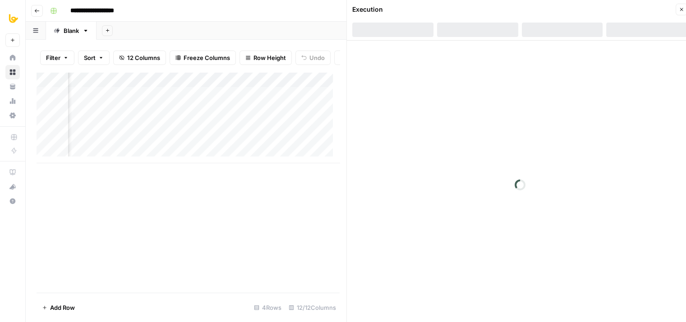
click at [680, 9] on icon "button" at bounding box center [680, 9] width 5 height 5
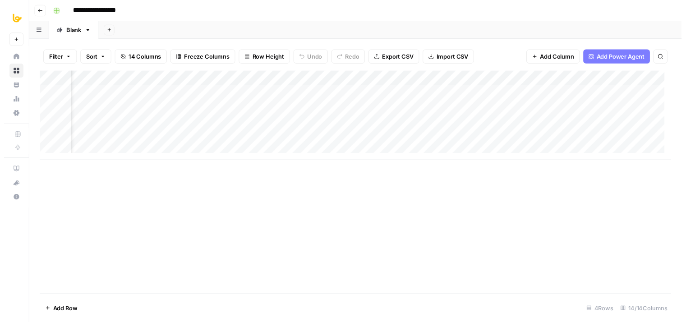
scroll to position [0, 750]
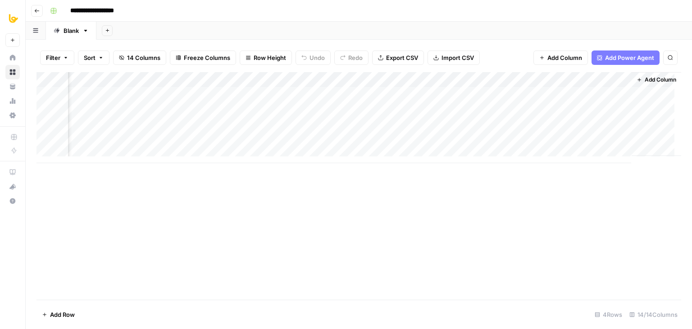
click at [402, 94] on div "Add Column" at bounding box center [359, 117] width 645 height 91
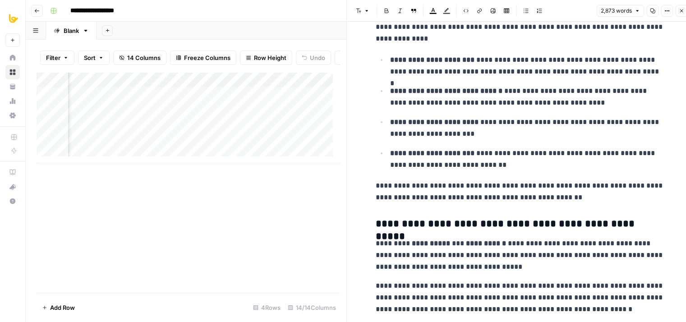
drag, startPoint x: 516, startPoint y: 72, endPoint x: 518, endPoint y: 206, distance: 134.3
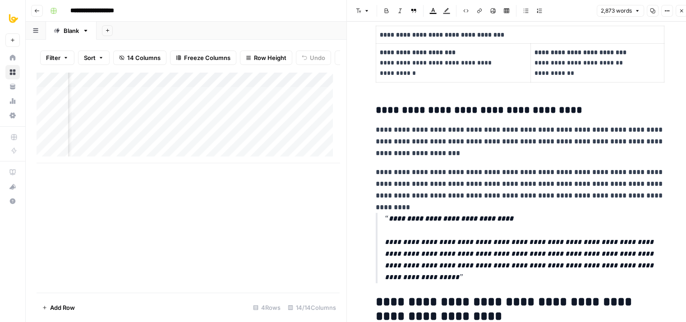
drag, startPoint x: 524, startPoint y: 126, endPoint x: 524, endPoint y: 266, distance: 140.6
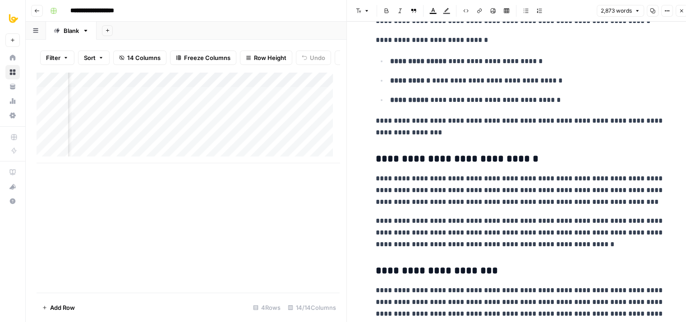
drag, startPoint x: 522, startPoint y: 128, endPoint x: 521, endPoint y: 244, distance: 115.4
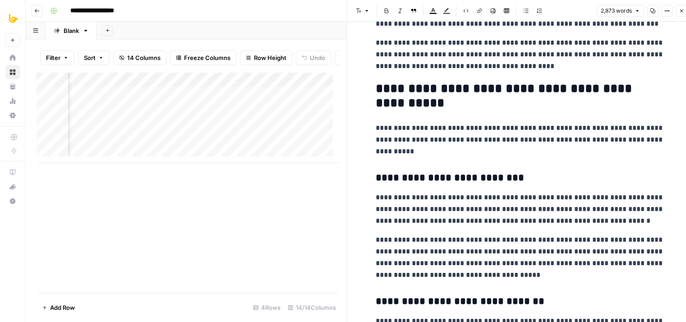
drag, startPoint x: 522, startPoint y: 143, endPoint x: 520, endPoint y: 251, distance: 108.2
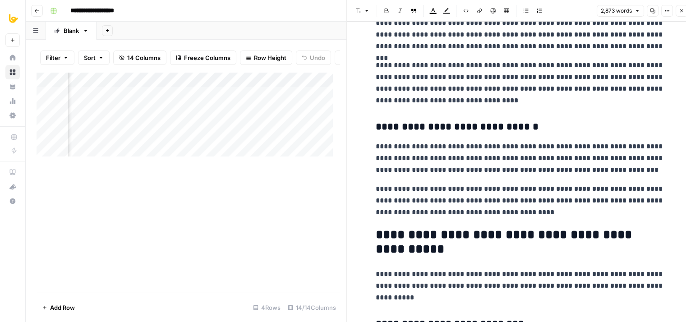
drag, startPoint x: 535, startPoint y: 190, endPoint x: 537, endPoint y: 99, distance: 91.1
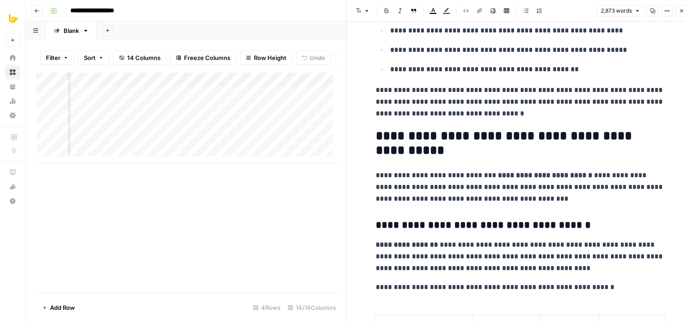
drag, startPoint x: 537, startPoint y: 99, endPoint x: 524, endPoint y: 231, distance: 132.7
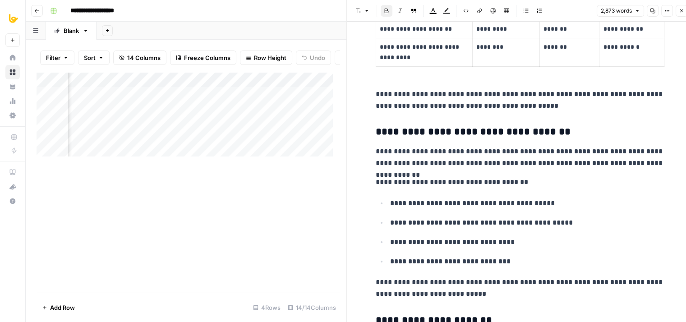
drag, startPoint x: 516, startPoint y: 134, endPoint x: 517, endPoint y: 252, distance: 118.1
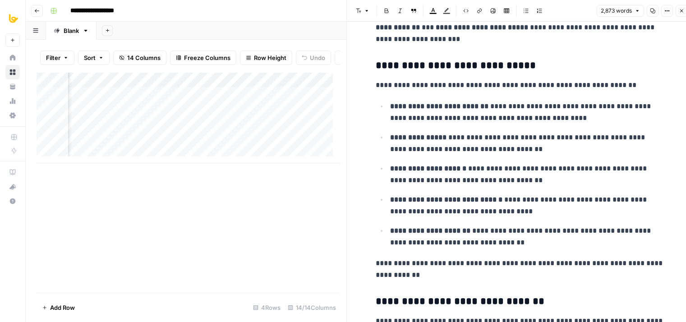
drag, startPoint x: 518, startPoint y: 158, endPoint x: 518, endPoint y: 265, distance: 107.3
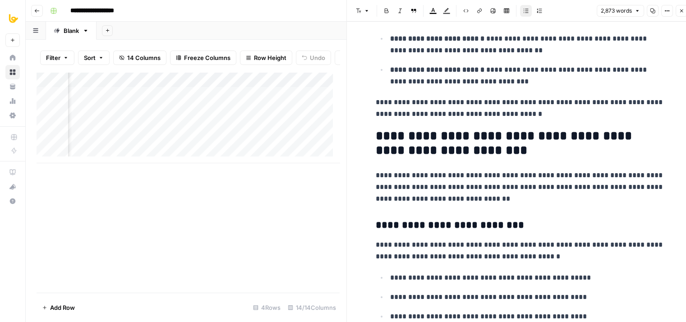
drag, startPoint x: 518, startPoint y: 160, endPoint x: 510, endPoint y: 267, distance: 107.1
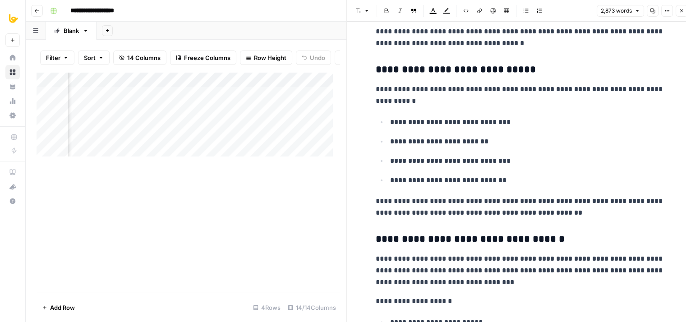
drag, startPoint x: 517, startPoint y: 159, endPoint x: 525, endPoint y: 213, distance: 54.6
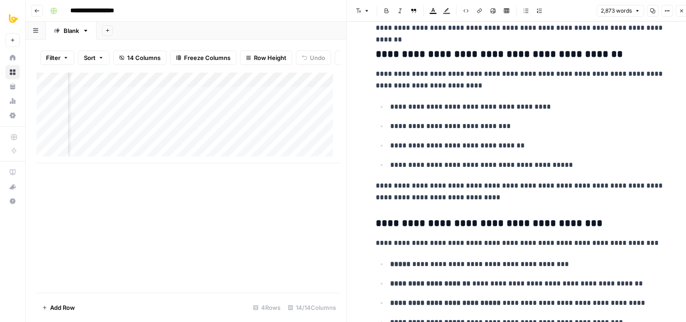
drag, startPoint x: 519, startPoint y: 150, endPoint x: 517, endPoint y: 255, distance: 105.0
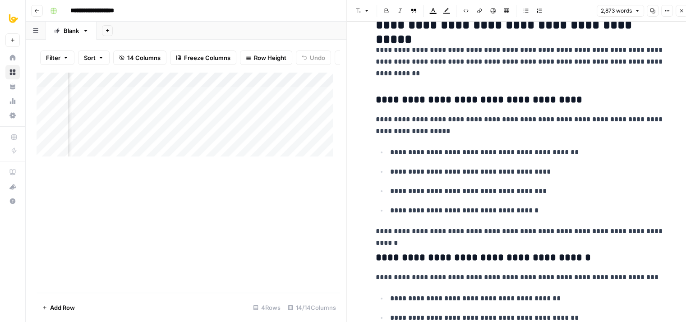
drag, startPoint x: 516, startPoint y: 130, endPoint x: 519, endPoint y: 254, distance: 124.0
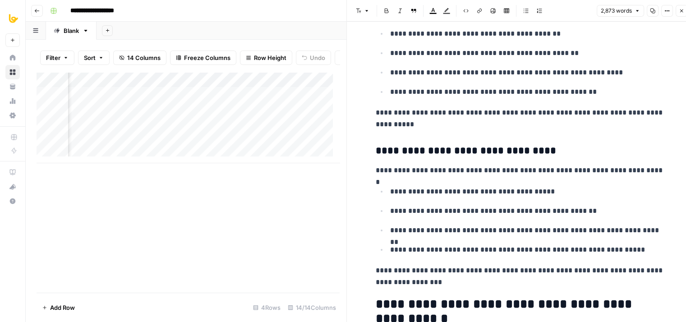
drag, startPoint x: 519, startPoint y: 163, endPoint x: 516, endPoint y: 289, distance: 125.8
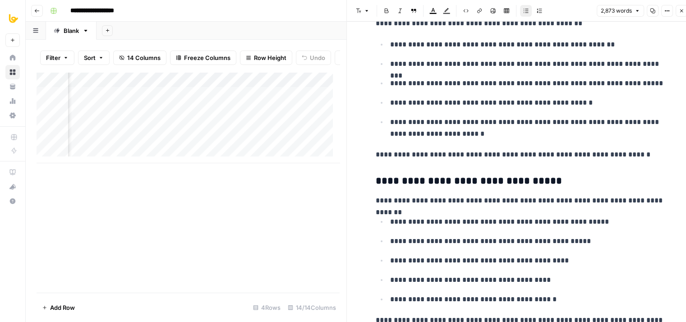
drag, startPoint x: 526, startPoint y: 186, endPoint x: 521, endPoint y: 286, distance: 100.2
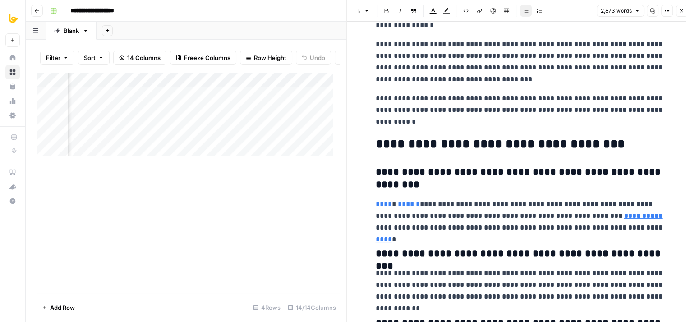
drag, startPoint x: 528, startPoint y: 186, endPoint x: 523, endPoint y: 274, distance: 88.5
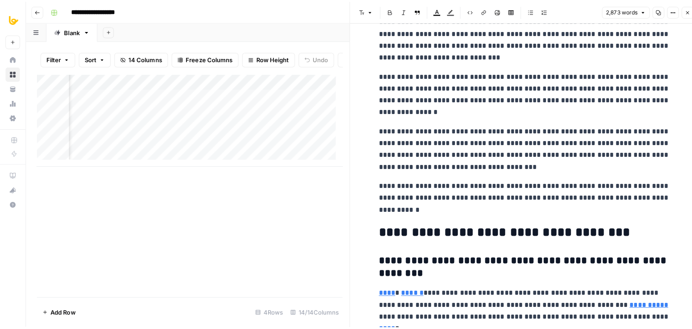
scroll to position [5750, 0]
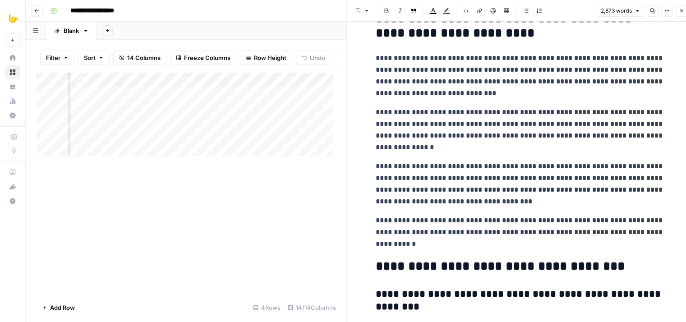
drag, startPoint x: 514, startPoint y: 133, endPoint x: 519, endPoint y: 87, distance: 46.2
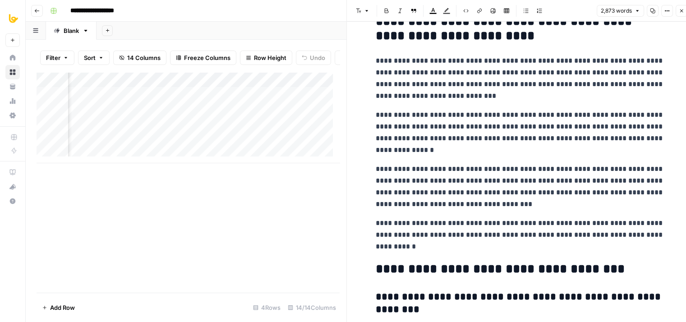
click at [539, 186] on p "**********" at bounding box center [519, 186] width 288 height 47
click at [684, 10] on button "Close" at bounding box center [681, 11] width 12 height 12
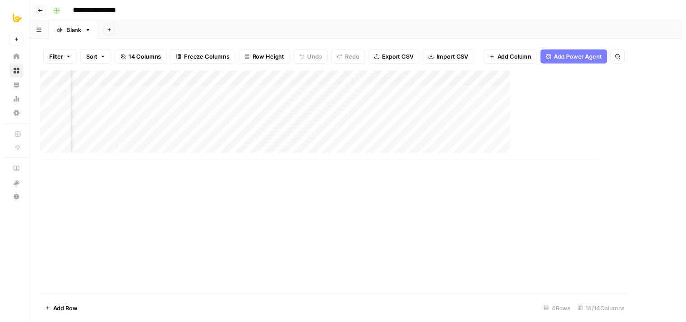
scroll to position [0, 739]
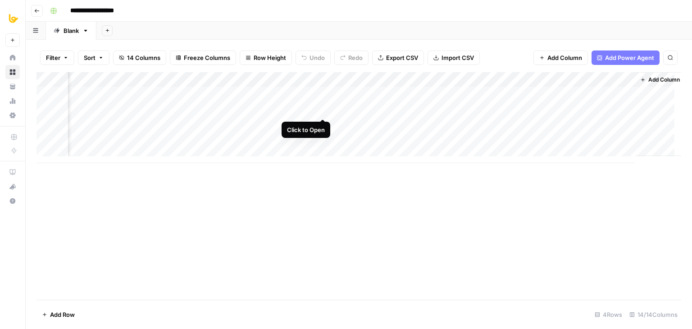
click at [321, 110] on div "Add Column" at bounding box center [359, 117] width 645 height 91
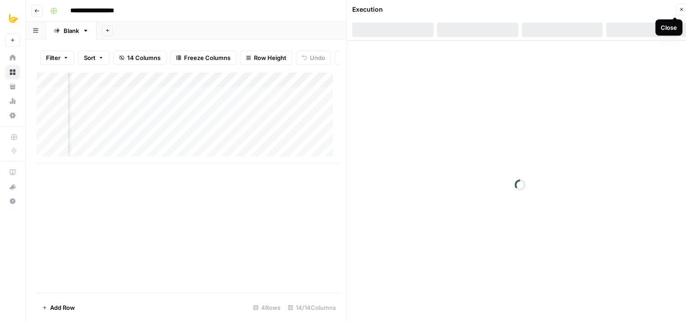
click at [679, 8] on icon "button" at bounding box center [680, 9] width 5 height 5
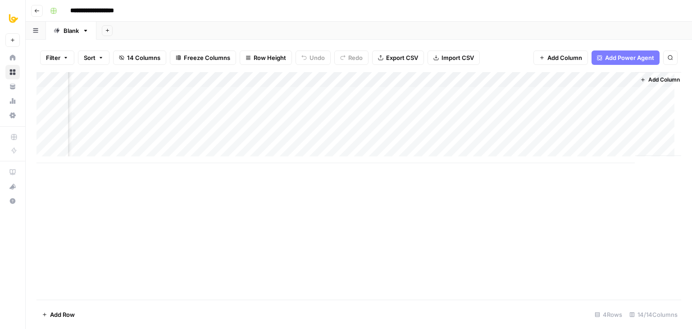
click at [322, 92] on div "Add Column" at bounding box center [359, 117] width 645 height 91
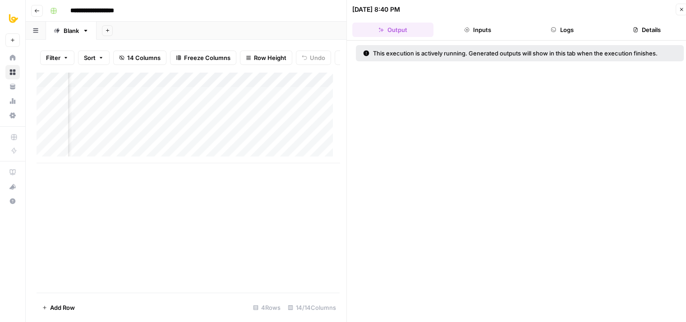
click at [566, 32] on button "Logs" at bounding box center [561, 30] width 81 height 14
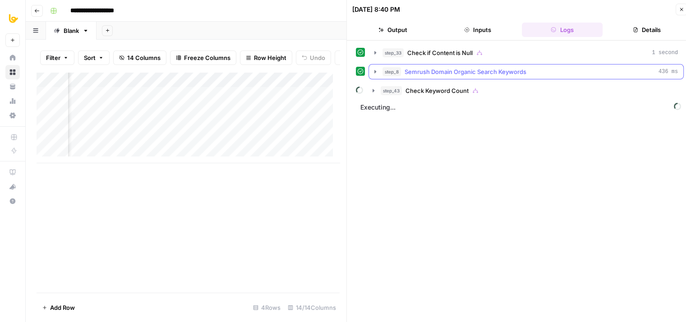
click at [427, 74] on span "Semrush Domain Organic Search Keywords" at bounding box center [465, 71] width 122 height 9
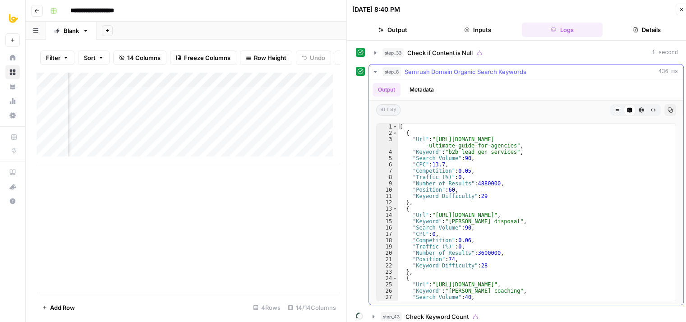
click at [427, 74] on span "Semrush Domain Organic Search Keywords" at bounding box center [465, 71] width 122 height 9
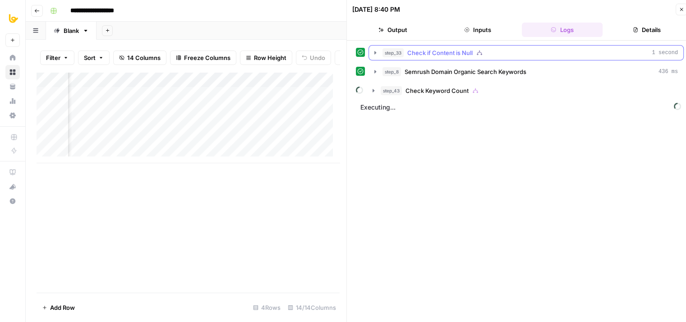
click at [438, 53] on span "Check if Content is Null" at bounding box center [439, 52] width 65 height 9
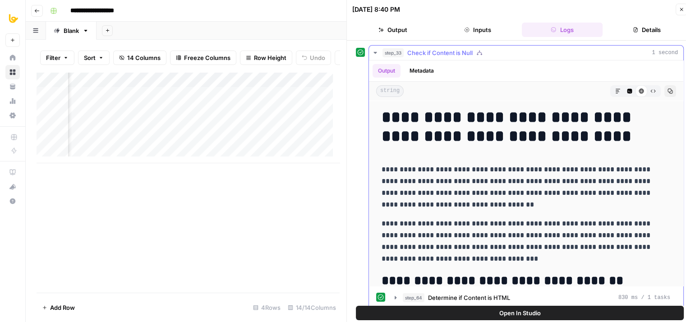
click at [438, 52] on span "Check if Content is Null" at bounding box center [439, 52] width 65 height 9
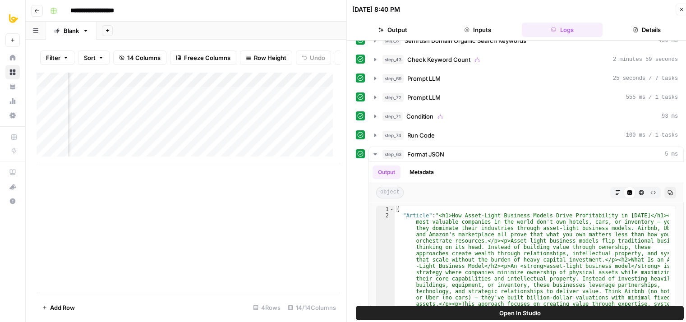
scroll to position [46, 0]
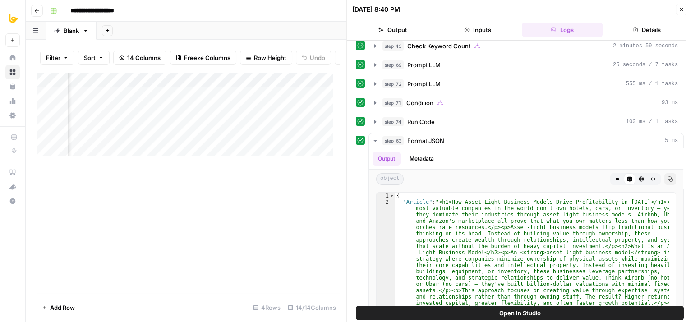
drag, startPoint x: 359, startPoint y: 193, endPoint x: 356, endPoint y: 229, distance: 35.7
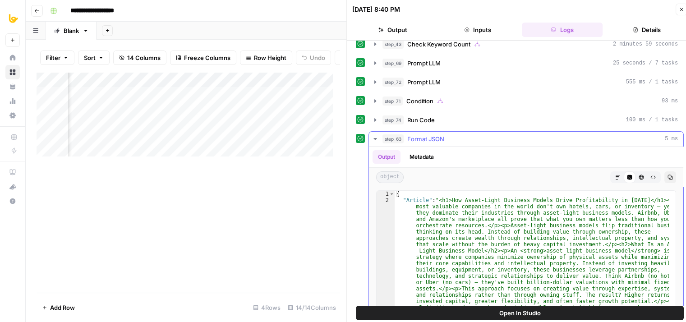
click at [400, 140] on span "step_63" at bounding box center [392, 138] width 21 height 9
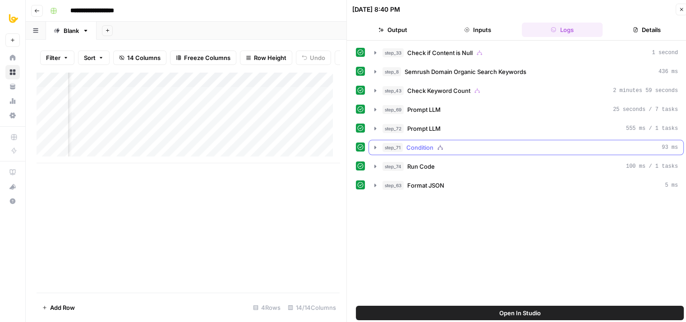
click at [421, 143] on span "Condition" at bounding box center [419, 147] width 27 height 9
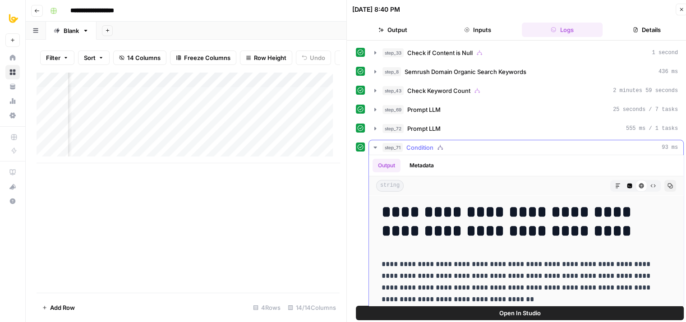
click at [421, 143] on span "Condition" at bounding box center [419, 147] width 27 height 9
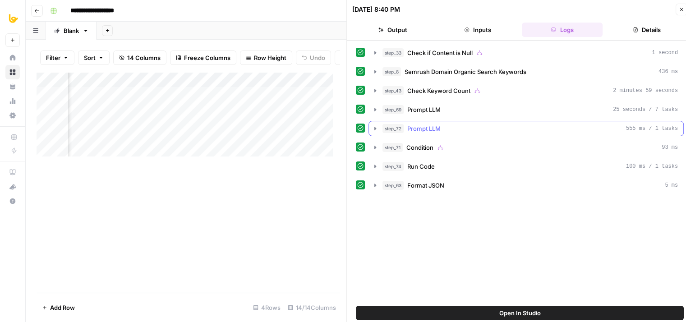
click at [424, 124] on span "Prompt LLM" at bounding box center [423, 128] width 33 height 9
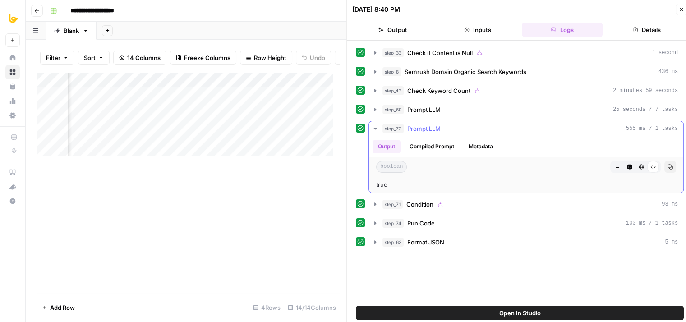
click at [424, 124] on span "Prompt LLM" at bounding box center [423, 128] width 33 height 9
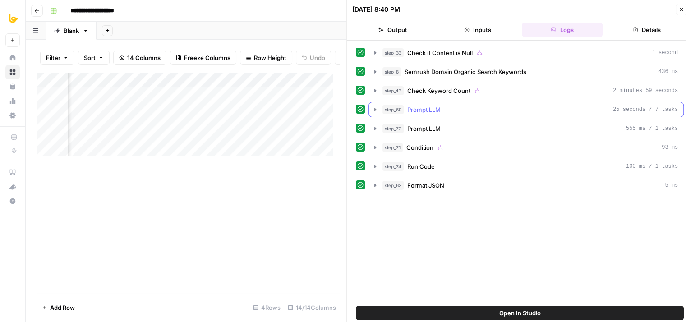
click at [434, 110] on span "Prompt LLM" at bounding box center [423, 109] width 33 height 9
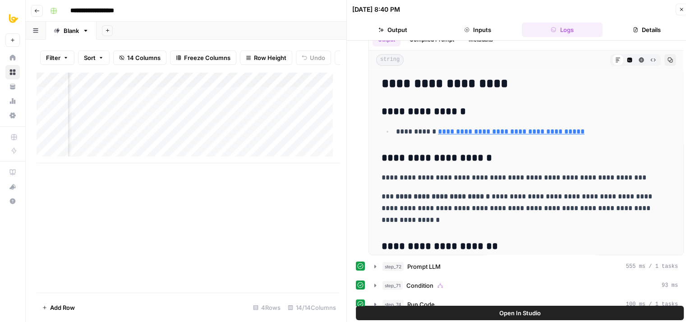
drag, startPoint x: 357, startPoint y: 149, endPoint x: 356, endPoint y: 183, distance: 34.3
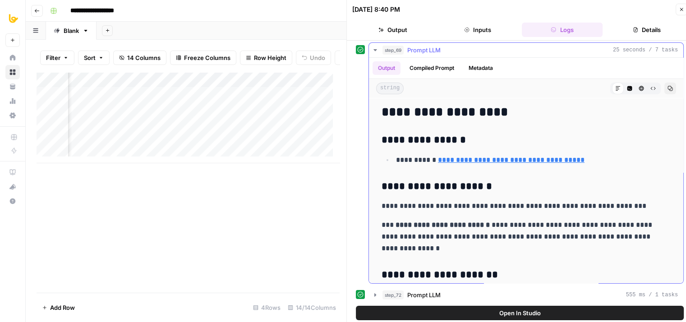
scroll to position [48, 0]
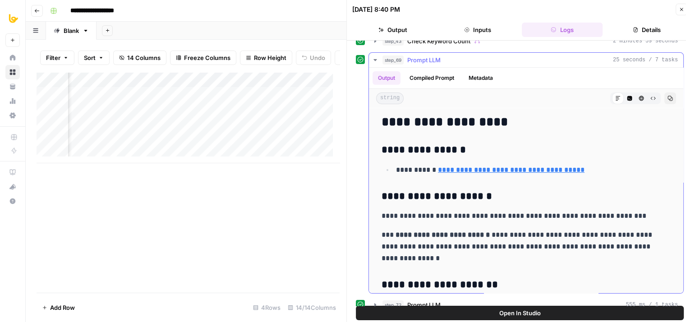
drag, startPoint x: 474, startPoint y: 193, endPoint x: 469, endPoint y: 164, distance: 29.3
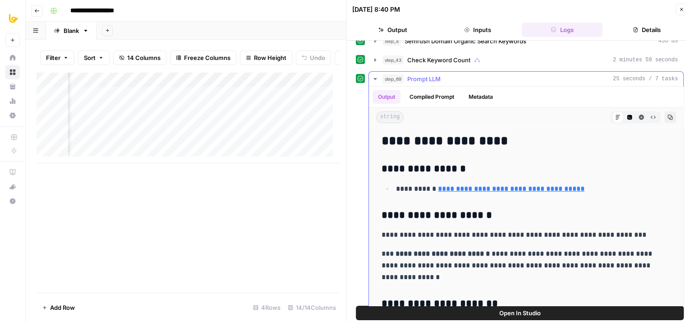
scroll to position [17, 0]
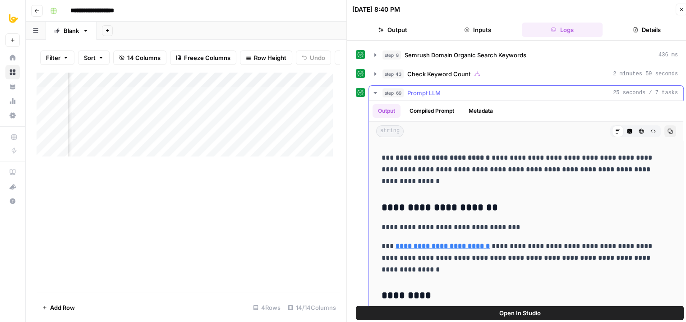
drag, startPoint x: 442, startPoint y: 197, endPoint x: 447, endPoint y: 246, distance: 49.4
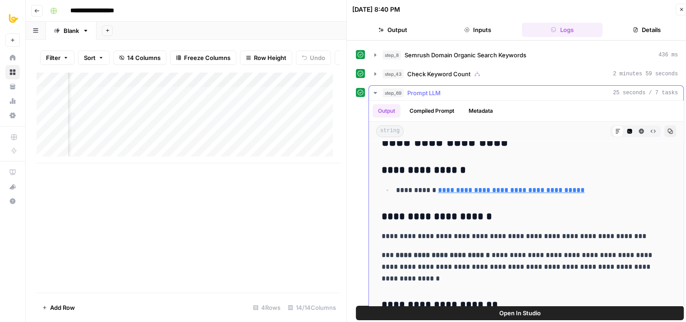
scroll to position [0, 0]
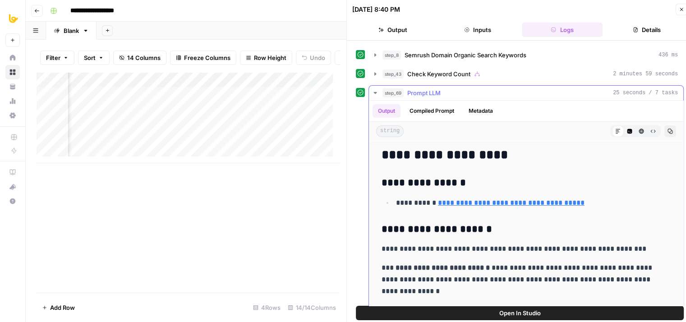
drag, startPoint x: 504, startPoint y: 203, endPoint x: 504, endPoint y: 142, distance: 61.3
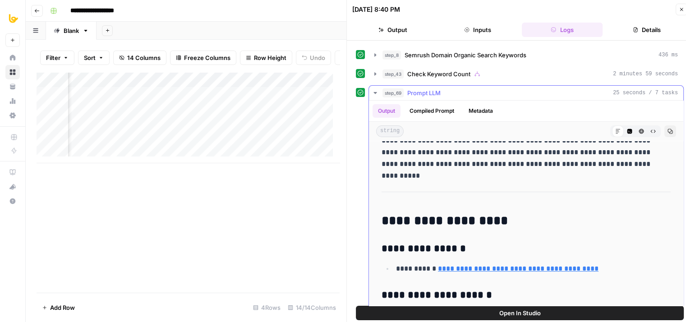
scroll to position [614, 0]
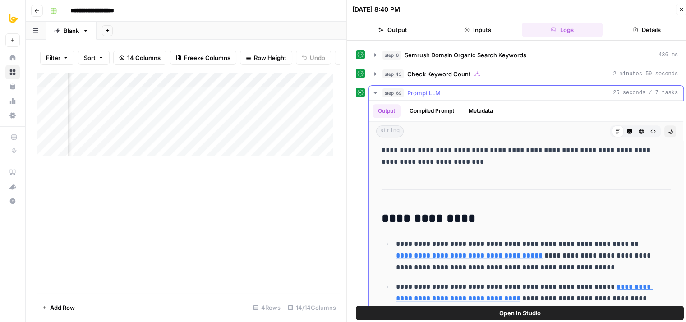
drag, startPoint x: 523, startPoint y: 160, endPoint x: 512, endPoint y: 284, distance: 124.0
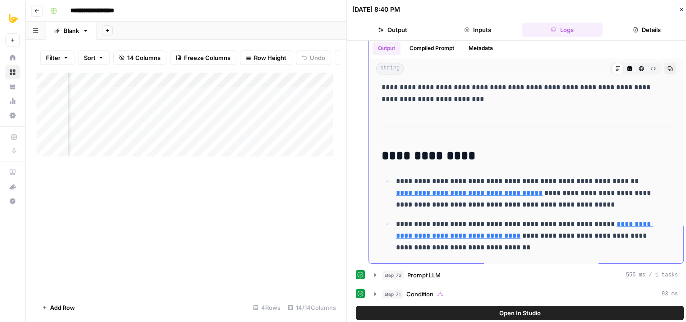
drag, startPoint x: 548, startPoint y: 217, endPoint x: 543, endPoint y: 241, distance: 24.4
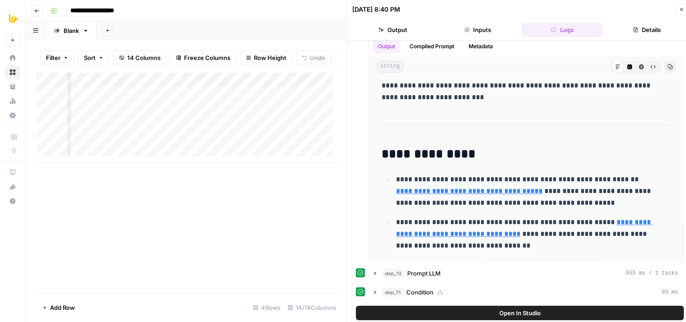
click at [678, 10] on icon "button" at bounding box center [680, 9] width 5 height 5
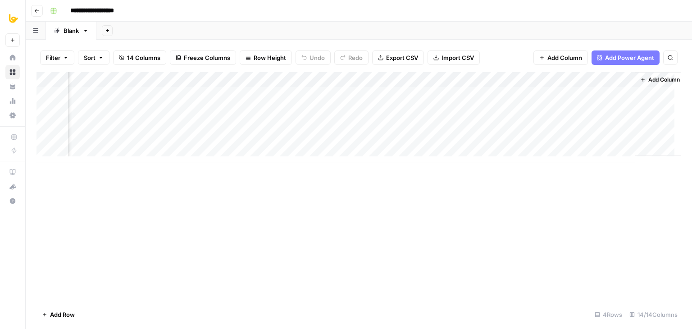
click at [494, 109] on div "Add Column" at bounding box center [359, 117] width 645 height 91
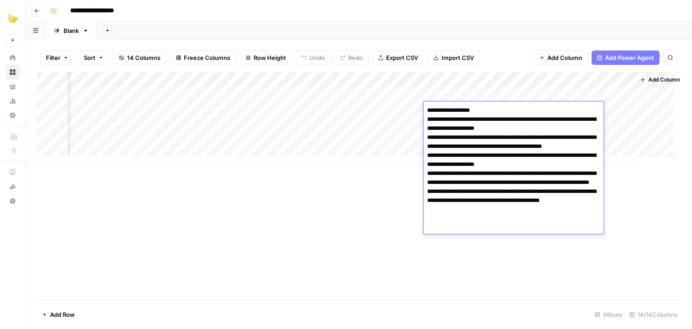
click at [350, 195] on div "Add Column" at bounding box center [359, 186] width 645 height 228
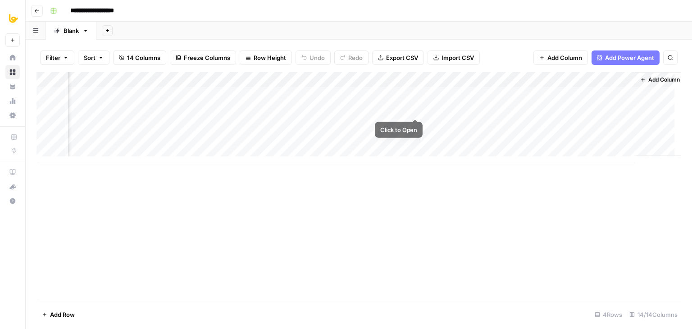
click at [459, 109] on div "Add Column" at bounding box center [359, 117] width 645 height 91
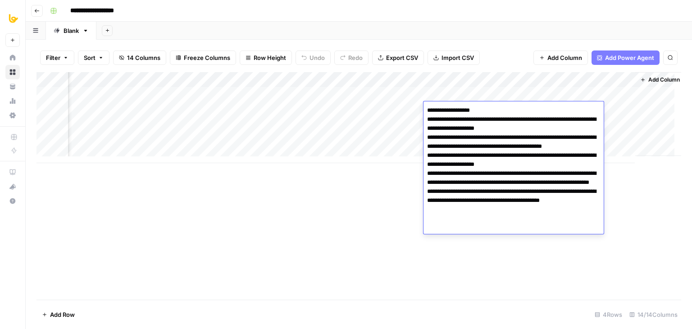
click at [459, 109] on textarea "**********" at bounding box center [514, 169] width 180 height 130
click at [461, 190] on textarea "**********" at bounding box center [514, 169] width 180 height 130
click at [532, 196] on textarea "**********" at bounding box center [514, 169] width 180 height 130
click at [516, 149] on textarea "**********" at bounding box center [514, 169] width 180 height 130
click at [523, 133] on textarea "**********" at bounding box center [514, 169] width 180 height 130
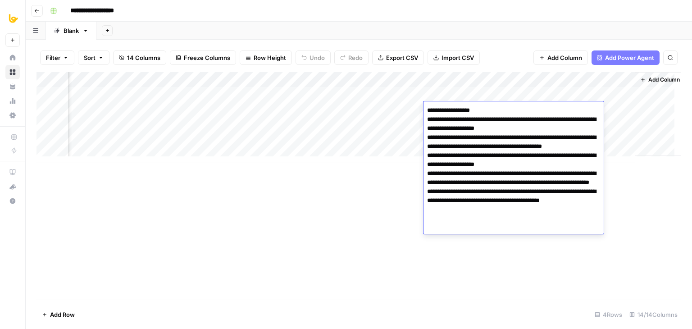
click at [357, 183] on div "Add Column" at bounding box center [359, 186] width 645 height 228
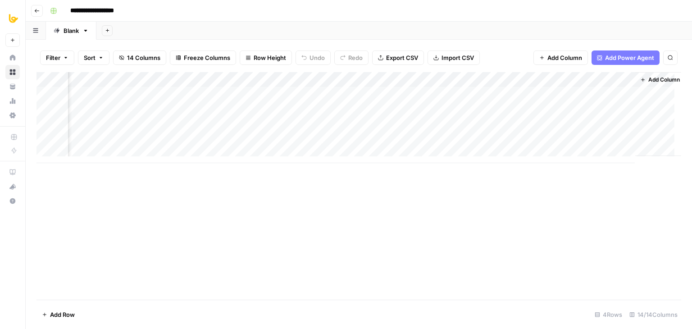
click at [416, 109] on div "Add Column" at bounding box center [359, 117] width 645 height 91
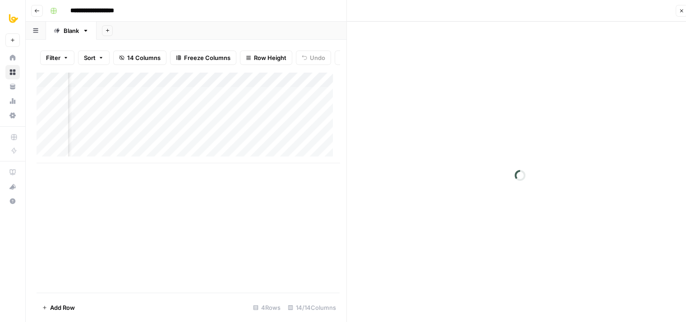
scroll to position [7, 0]
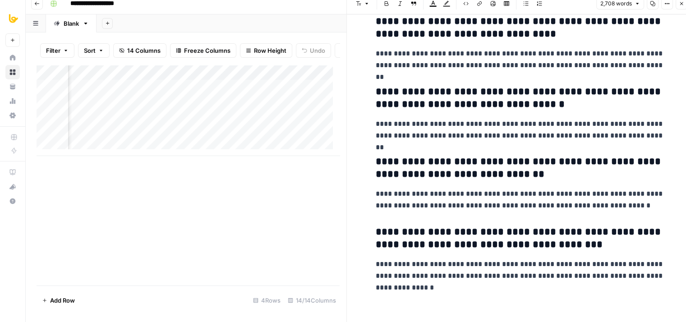
drag, startPoint x: 558, startPoint y: 238, endPoint x: 556, endPoint y: 281, distance: 42.9
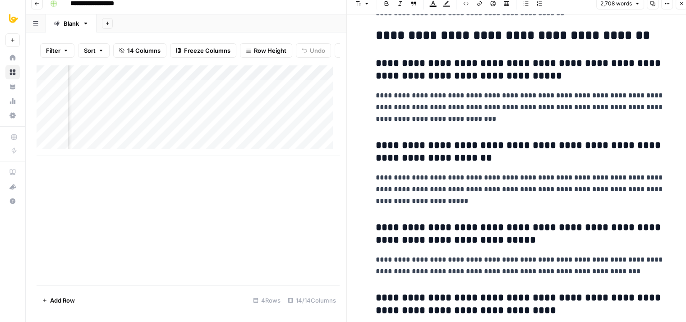
drag, startPoint x: 558, startPoint y: 217, endPoint x: 557, endPoint y: 102, distance: 114.9
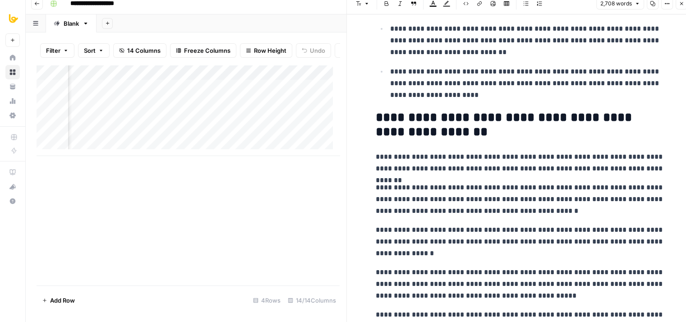
drag, startPoint x: 550, startPoint y: 123, endPoint x: 557, endPoint y: 67, distance: 56.3
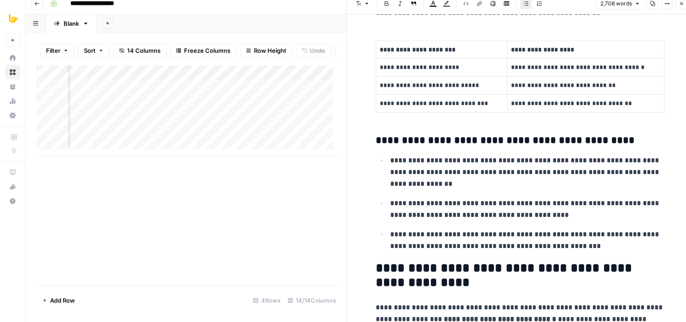
drag, startPoint x: 548, startPoint y: 155, endPoint x: 560, endPoint y: 15, distance: 140.3
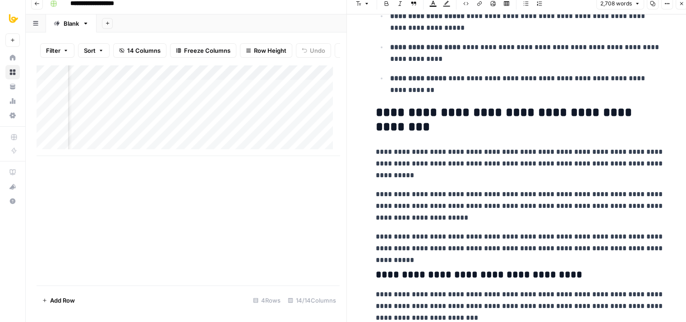
drag, startPoint x: 542, startPoint y: 116, endPoint x: 547, endPoint y: 47, distance: 68.7
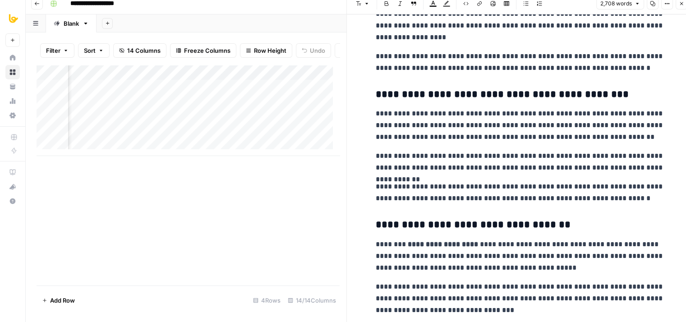
drag, startPoint x: 524, startPoint y: 73, endPoint x: 523, endPoint y: -39, distance: 112.7
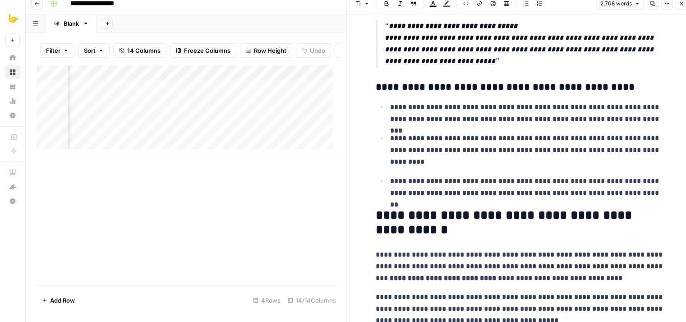
drag, startPoint x: 498, startPoint y: 185, endPoint x: 494, endPoint y: 39, distance: 146.1
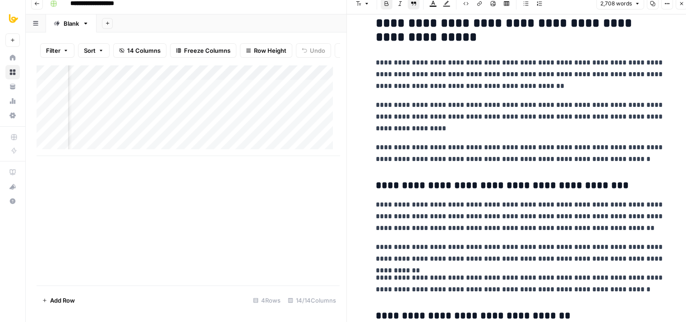
drag, startPoint x: 553, startPoint y: 122, endPoint x: 542, endPoint y: 276, distance: 154.6
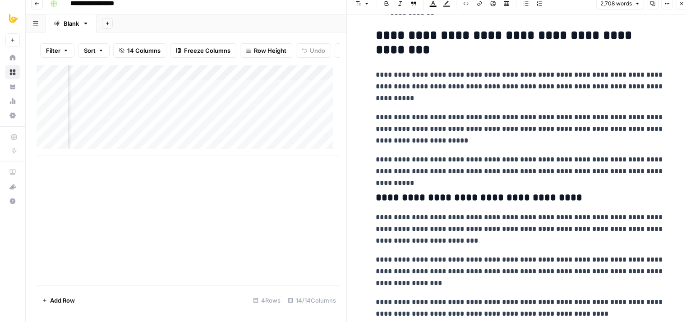
drag, startPoint x: 557, startPoint y: 192, endPoint x: 529, endPoint y: 306, distance: 117.5
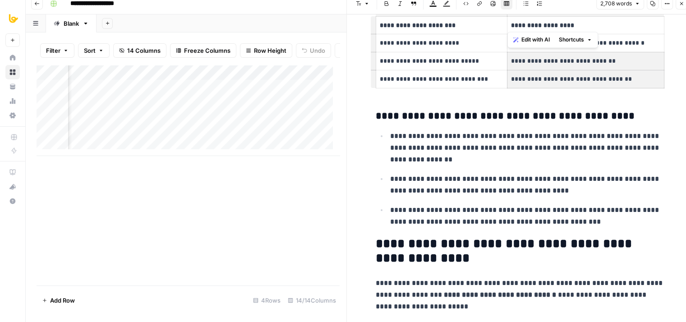
drag, startPoint x: 558, startPoint y: 201, endPoint x: 537, endPoint y: 310, distance: 111.4
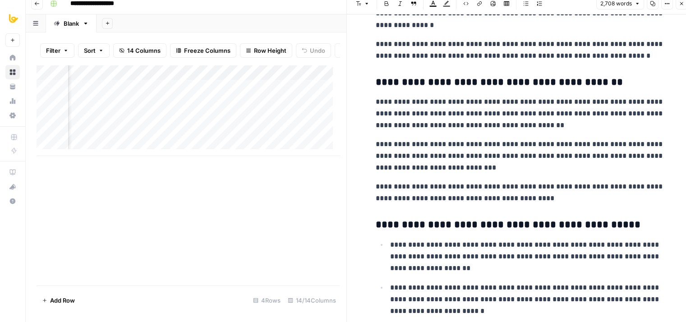
drag, startPoint x: 558, startPoint y: 257, endPoint x: 550, endPoint y: 309, distance: 52.5
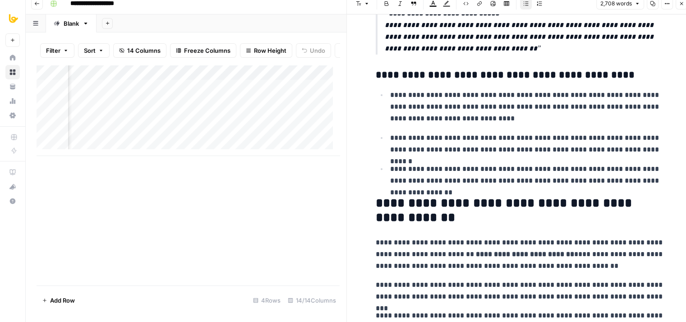
drag, startPoint x: 572, startPoint y: 176, endPoint x: 556, endPoint y: 292, distance: 117.4
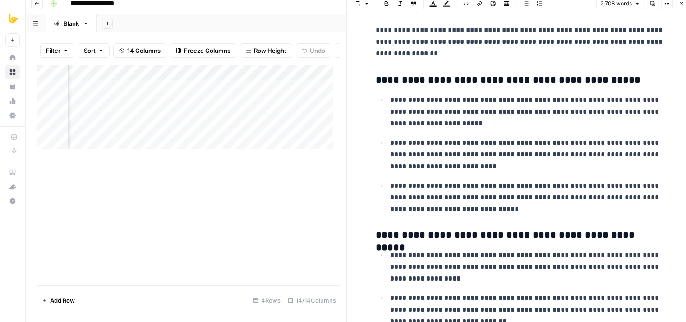
drag, startPoint x: 568, startPoint y: 170, endPoint x: 547, endPoint y: 316, distance: 147.1
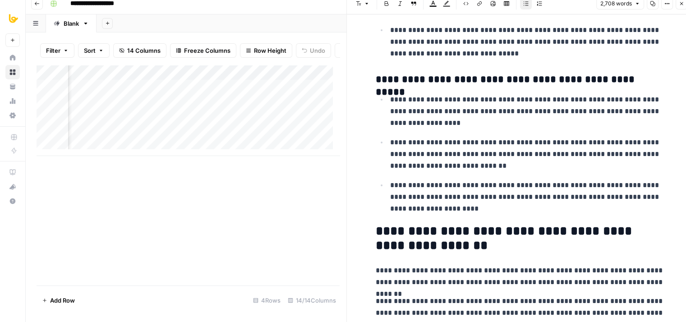
drag, startPoint x: 572, startPoint y: 161, endPoint x: 550, endPoint y: 292, distance: 132.5
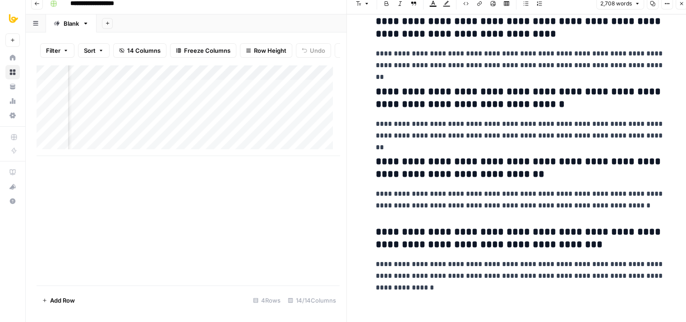
drag, startPoint x: 546, startPoint y: 144, endPoint x: 526, endPoint y: 329, distance: 186.4
drag, startPoint x: 562, startPoint y: 136, endPoint x: 552, endPoint y: 215, distance: 80.0
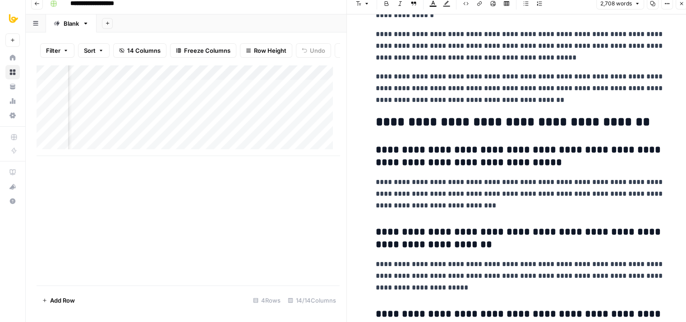
drag, startPoint x: 551, startPoint y: 219, endPoint x: 575, endPoint y: 89, distance: 131.9
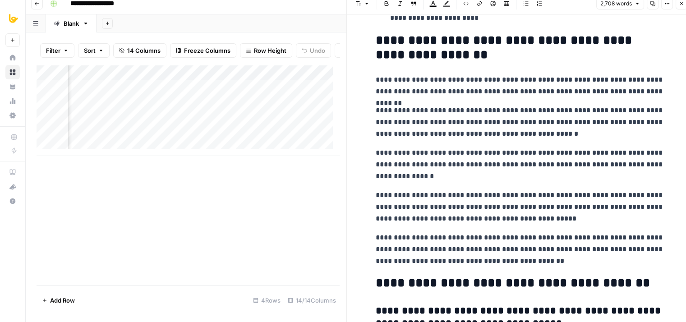
drag, startPoint x: 566, startPoint y: 174, endPoint x: 575, endPoint y: 110, distance: 65.0
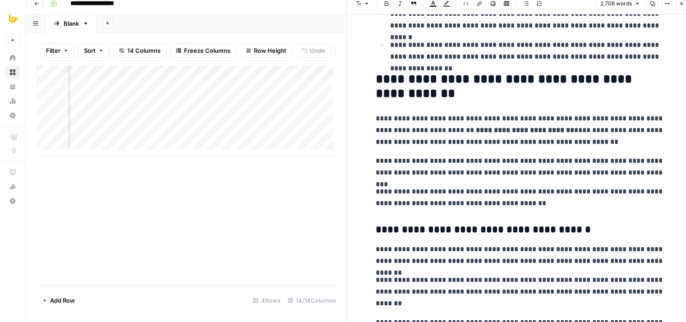
drag, startPoint x: 559, startPoint y: 238, endPoint x: 564, endPoint y: 103, distance: 135.3
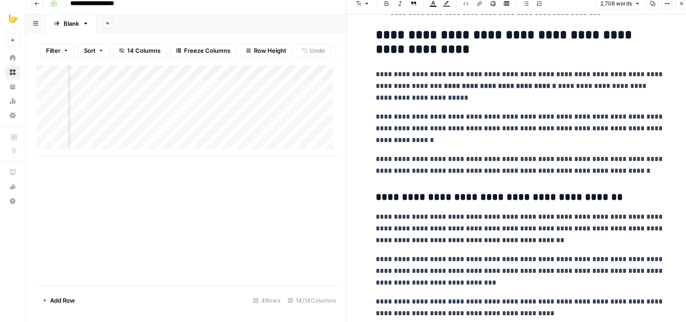
drag, startPoint x: 578, startPoint y: 179, endPoint x: 571, endPoint y: 18, distance: 161.1
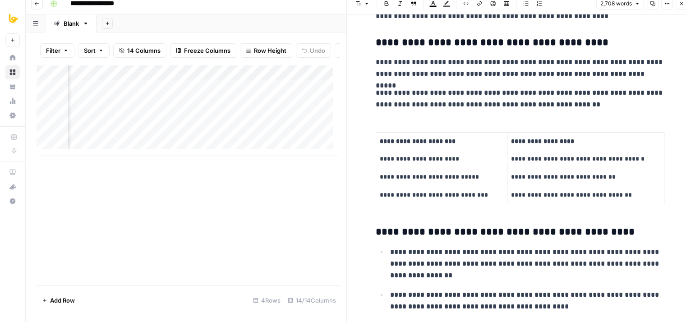
drag, startPoint x: 573, startPoint y: 141, endPoint x: 568, endPoint y: 39, distance: 102.0
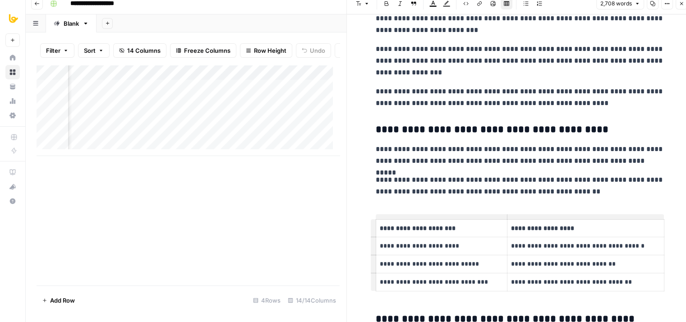
drag, startPoint x: 565, startPoint y: 137, endPoint x: 569, endPoint y: 73, distance: 64.6
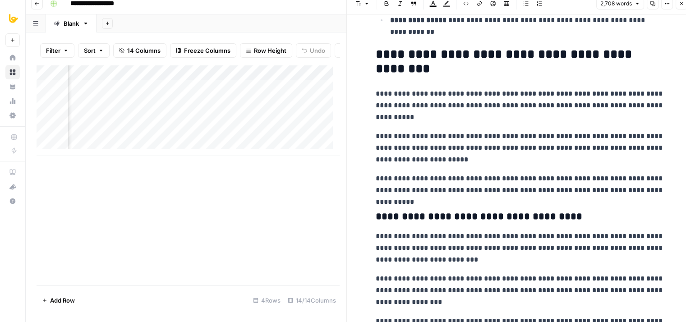
drag, startPoint x: 574, startPoint y: 145, endPoint x: 577, endPoint y: 46, distance: 99.2
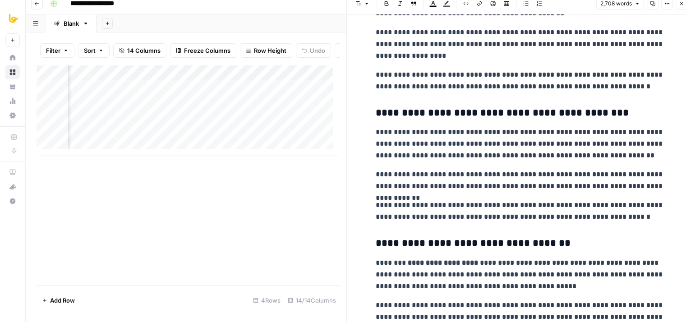
drag, startPoint x: 581, startPoint y: 142, endPoint x: 577, endPoint y: 26, distance: 116.8
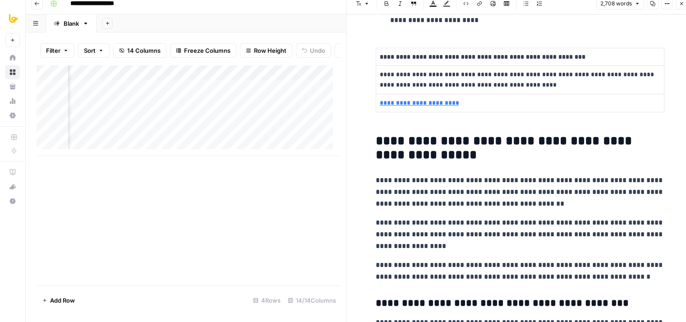
drag, startPoint x: 586, startPoint y: 109, endPoint x: 585, endPoint y: 14, distance: 95.6
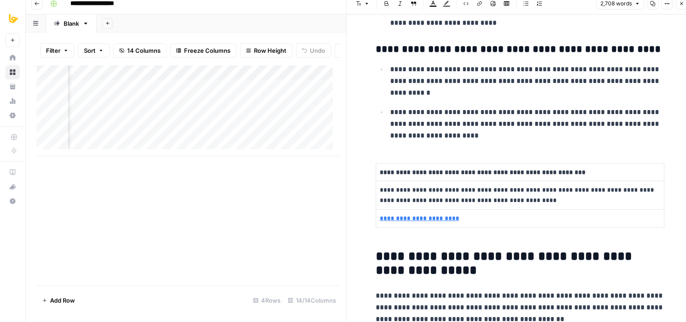
drag, startPoint x: 575, startPoint y: 143, endPoint x: 574, endPoint y: 76, distance: 66.7
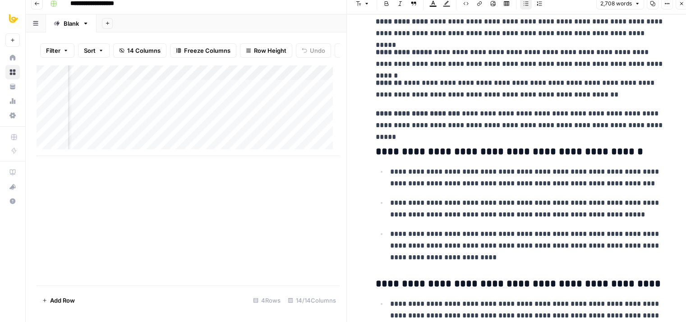
drag, startPoint x: 583, startPoint y: 149, endPoint x: 579, endPoint y: 41, distance: 107.8
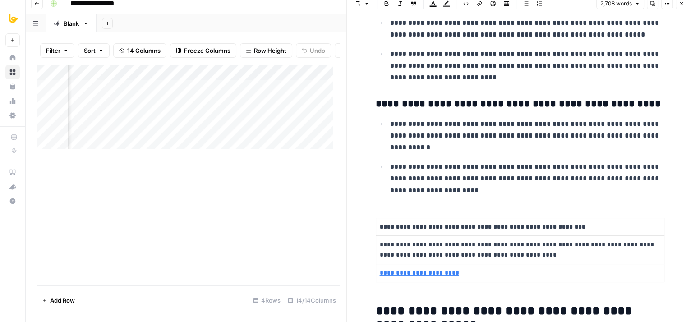
drag, startPoint x: 580, startPoint y: 59, endPoint x: 568, endPoint y: 197, distance: 138.0
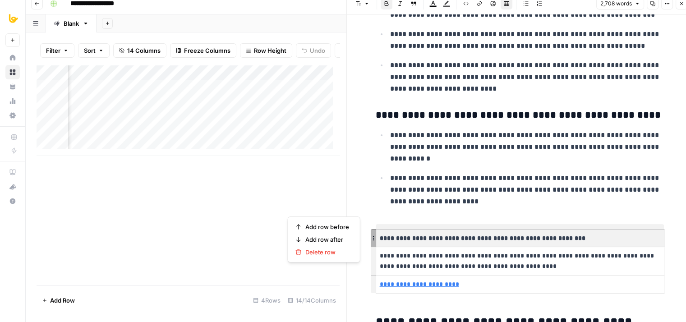
scroll to position [1709, 0]
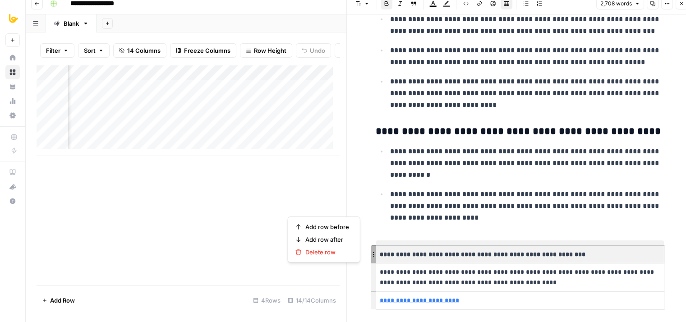
drag, startPoint x: 573, startPoint y: 160, endPoint x: 573, endPoint y: 148, distance: 11.3
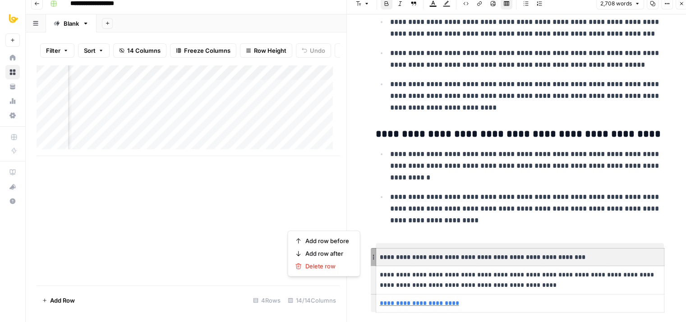
click at [562, 202] on p "**********" at bounding box center [527, 208] width 274 height 35
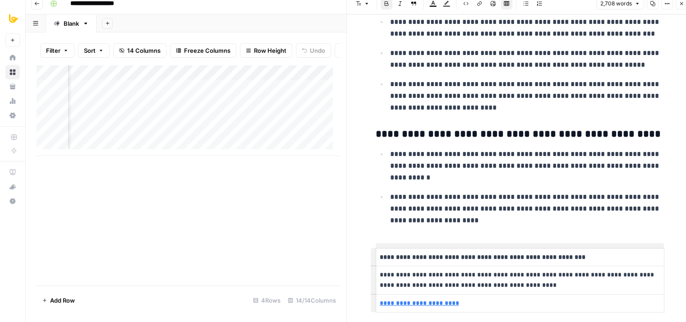
click at [551, 264] on th "**********" at bounding box center [519, 257] width 288 height 18
click at [582, 168] on p "**********" at bounding box center [527, 165] width 274 height 35
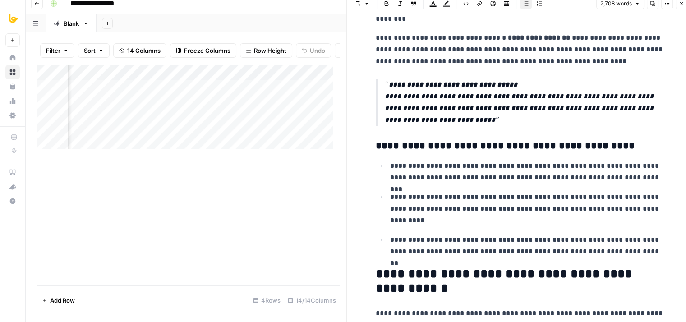
drag, startPoint x: 571, startPoint y: 207, endPoint x: 569, endPoint y: 49, distance: 158.2
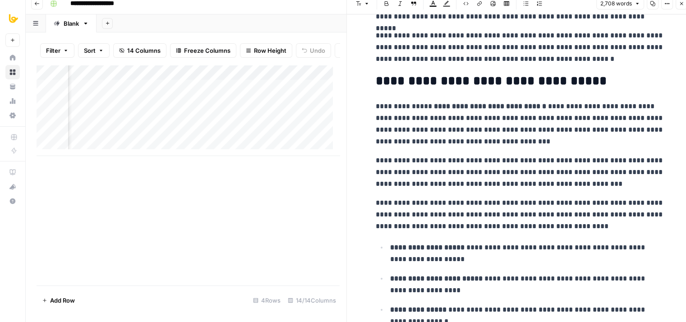
scroll to position [0, 0]
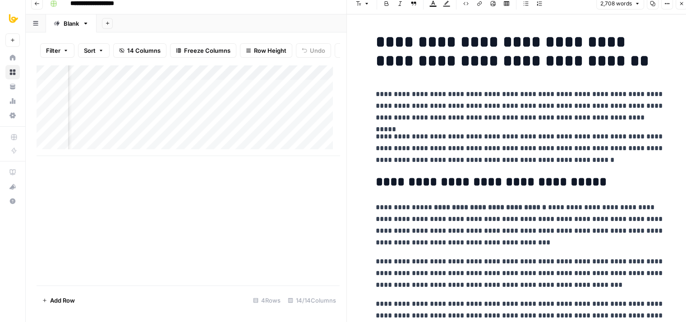
click at [681, 5] on icon "button" at bounding box center [680, 3] width 5 height 5
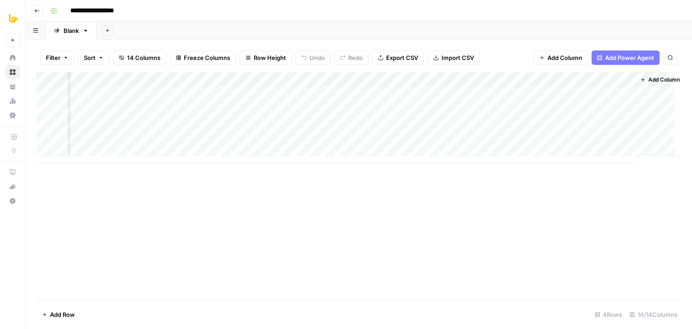
click at [416, 78] on div "Add Column" at bounding box center [359, 117] width 645 height 91
click at [400, 165] on span "Remove Column" at bounding box center [400, 168] width 79 height 9
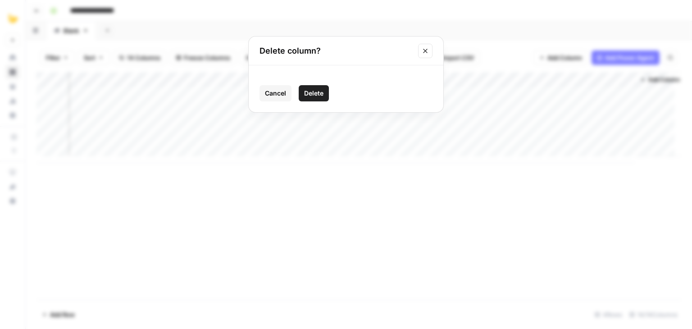
click at [297, 87] on div "Cancel Delete" at bounding box center [346, 93] width 173 height 16
click at [312, 93] on span "Delete" at bounding box center [313, 93] width 19 height 9
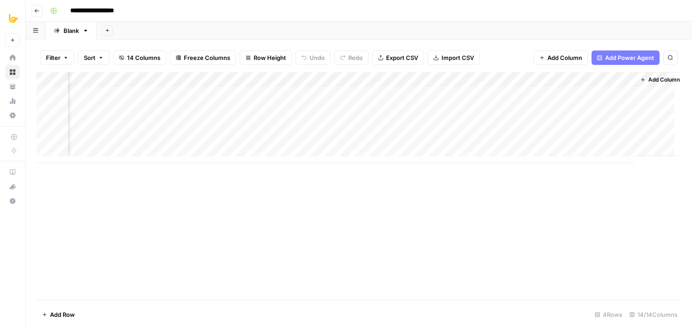
scroll to position [0, 668]
click at [393, 78] on div "Add Column" at bounding box center [359, 117] width 645 height 91
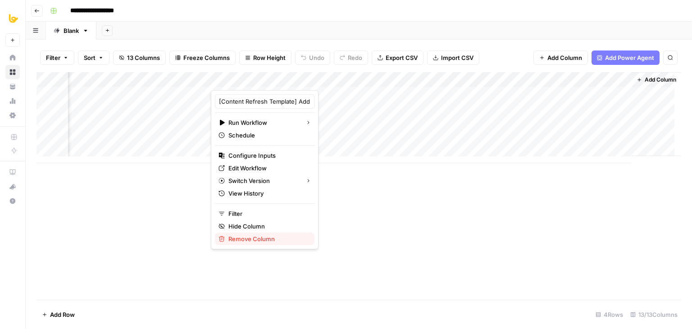
click at [241, 242] on span "Remove Column" at bounding box center [268, 238] width 79 height 9
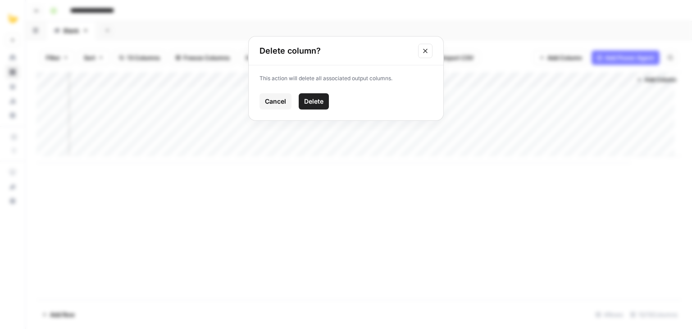
click at [316, 109] on button "Delete" at bounding box center [314, 101] width 30 height 16
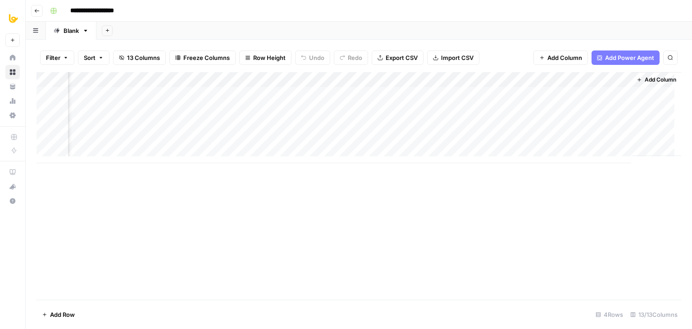
scroll to position [0, 385]
click at [615, 78] on div "Add Column" at bounding box center [359, 117] width 645 height 91
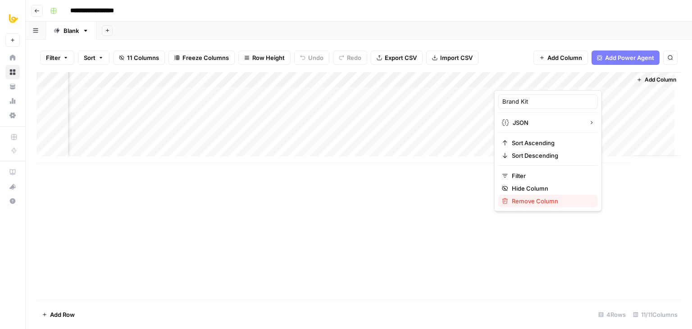
click at [527, 201] on span "Remove Column" at bounding box center [551, 201] width 79 height 9
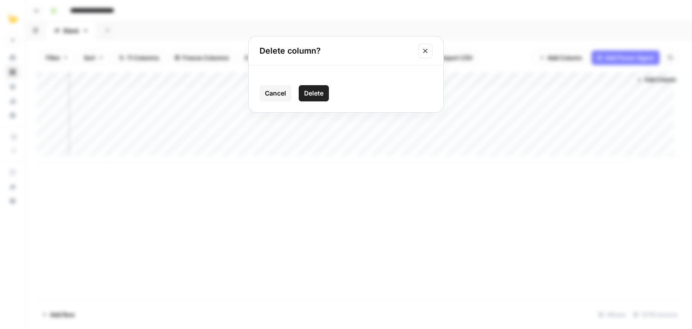
click at [316, 92] on span "Delete" at bounding box center [313, 93] width 19 height 9
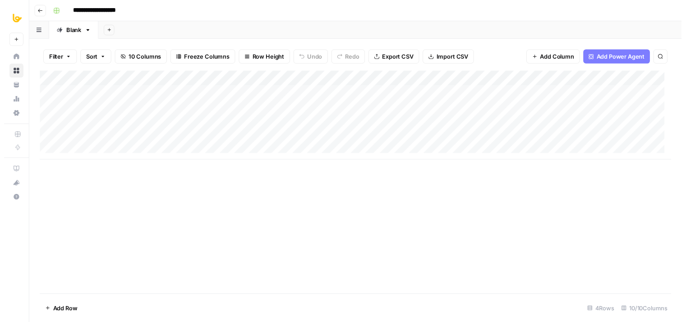
scroll to position [0, 255]
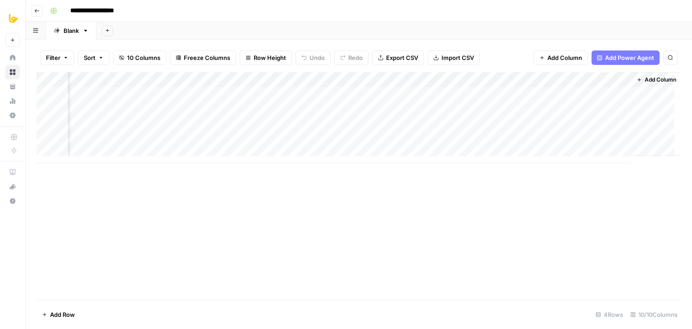
click at [658, 78] on span "Add Column" at bounding box center [661, 80] width 32 height 8
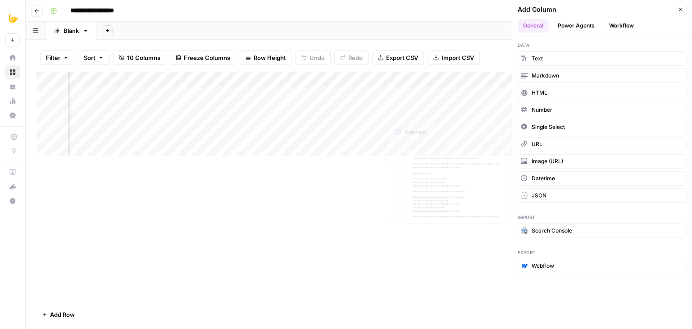
click at [256, 210] on div "Add Column" at bounding box center [359, 186] width 645 height 228
click at [615, 27] on button "Workflow" at bounding box center [622, 26] width 36 height 14
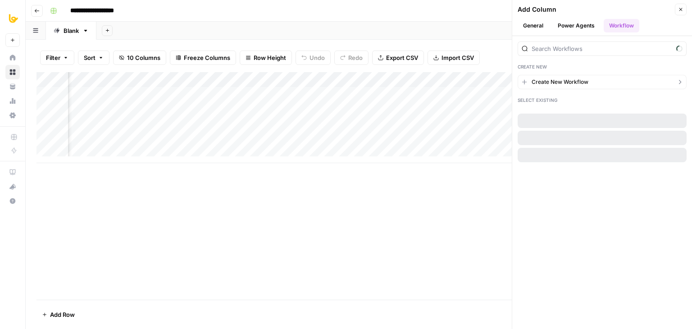
click at [565, 79] on span "Create New Workflow" at bounding box center [560, 82] width 57 height 8
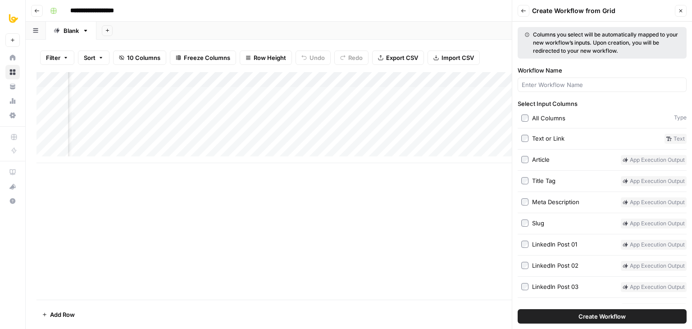
click at [583, 318] on span "Create Workflow" at bounding box center [602, 316] width 47 height 9
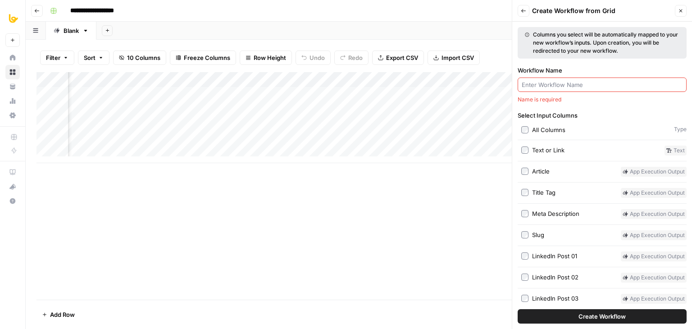
click at [564, 87] on input "Workflow Name" at bounding box center [602, 84] width 161 height 9
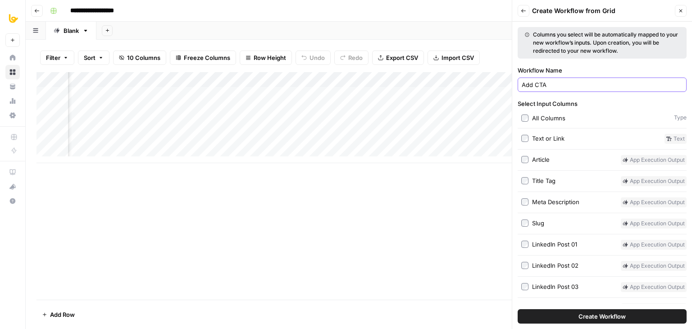
type input "Add CTA"
click at [518, 309] on button "Create Workflow" at bounding box center [602, 316] width 169 height 14
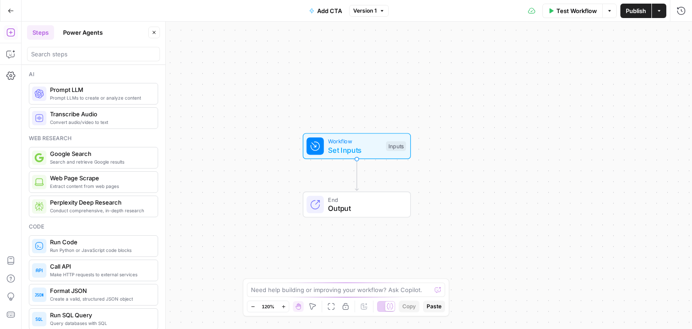
drag, startPoint x: 300, startPoint y: 53, endPoint x: 280, endPoint y: 56, distance: 20.1
click at [300, 52] on div "Workflow Set Inputs Inputs End Output" at bounding box center [357, 175] width 671 height 307
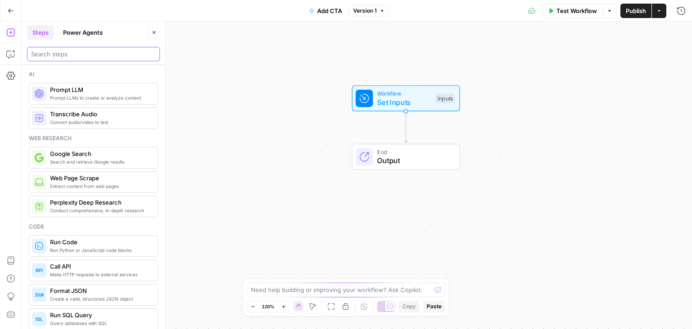
click at [56, 52] on input "search" at bounding box center [93, 54] width 125 height 9
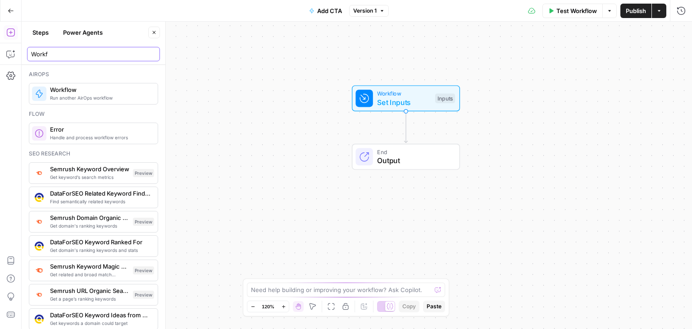
type input "Workf"
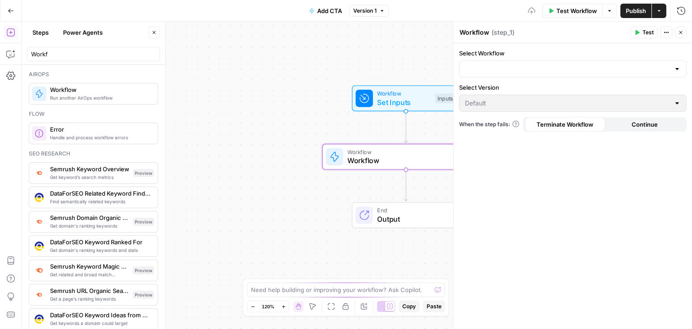
click at [155, 33] on icon "button" at bounding box center [153, 32] width 5 height 5
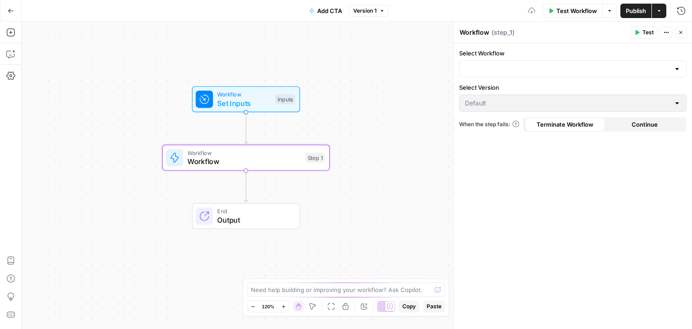
drag, startPoint x: 137, startPoint y: 107, endPoint x: 63, endPoint y: 101, distance: 74.6
click at [63, 101] on div "Workflow Set Inputs Inputs Workflow Workflow Step 1 End Output" at bounding box center [357, 175] width 671 height 307
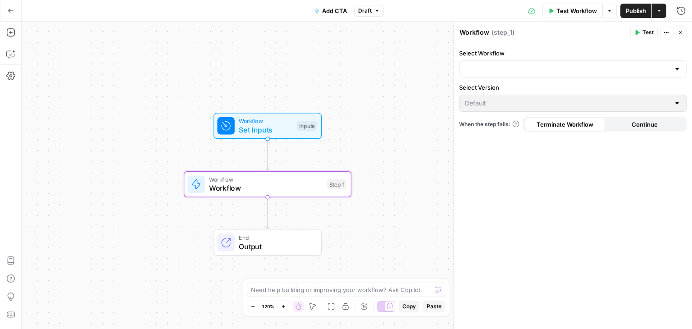
drag, startPoint x: 79, startPoint y: 48, endPoint x: 101, endPoint y: 74, distance: 34.3
click at [101, 74] on div "Workflow Set Inputs Inputs Workflow Workflow Step 1 End Output" at bounding box center [357, 175] width 671 height 307
click at [487, 71] on input "Select Workflow" at bounding box center [567, 68] width 205 height 9
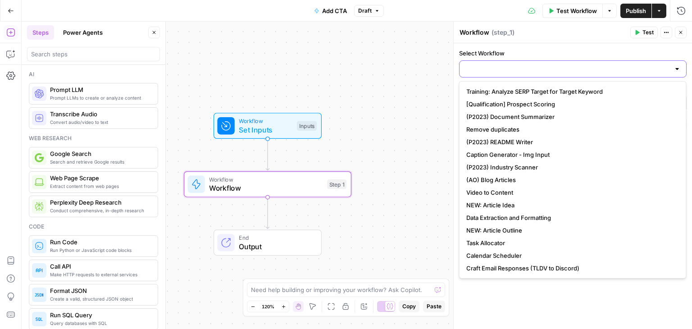
click at [520, 69] on input "Select Workflow" at bounding box center [567, 68] width 205 height 9
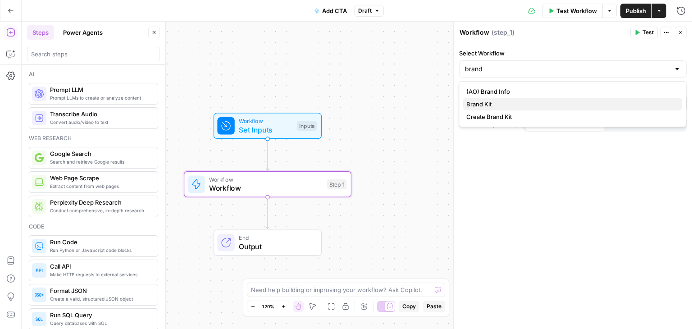
click at [512, 102] on span "Brand Kit" at bounding box center [570, 104] width 209 height 9
type input "Brand Kit"
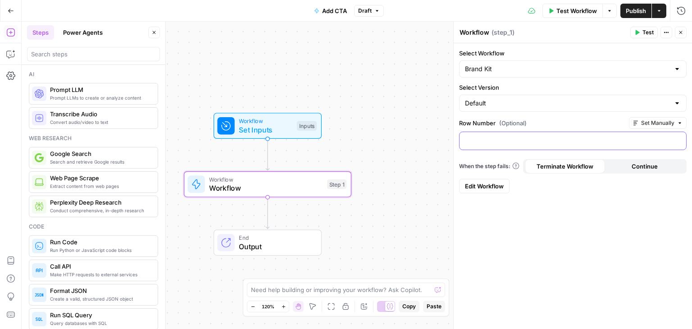
click at [511, 143] on p at bounding box center [573, 140] width 216 height 9
click at [546, 212] on div "Select Workflow Brand Kit Select Version Default Row Number (Optional) Set Manu…" at bounding box center [573, 186] width 238 height 286
click at [154, 33] on icon "button" at bounding box center [153, 32] width 5 height 5
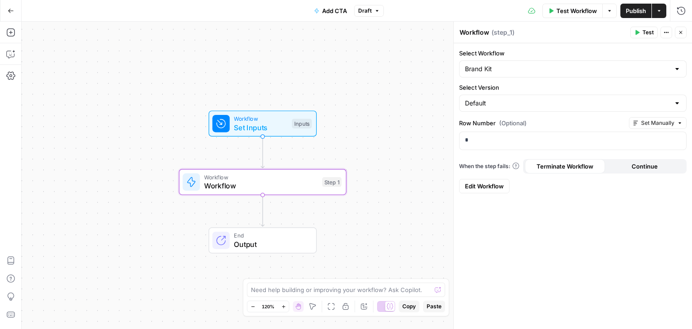
drag, startPoint x: 404, startPoint y: 87, endPoint x: 373, endPoint y: 64, distance: 38.0
click at [373, 64] on div "Workflow Set Inputs Inputs Workflow Workflow Step 1 End Output" at bounding box center [357, 175] width 671 height 307
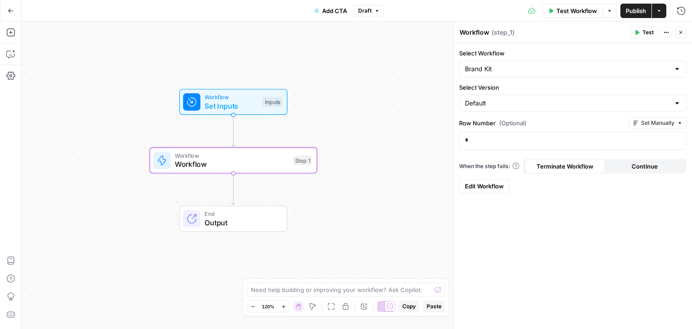
click at [641, 32] on button "Test" at bounding box center [644, 33] width 27 height 12
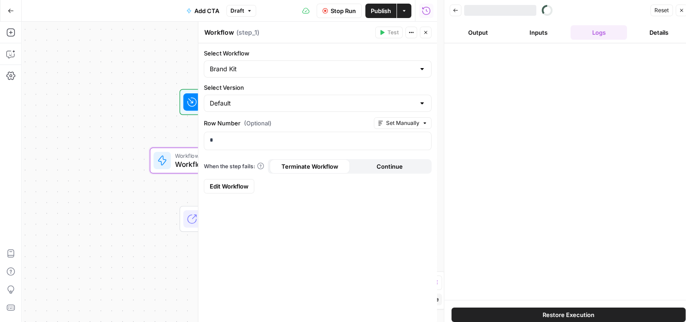
click at [422, 34] on button "Close" at bounding box center [426, 33] width 12 height 12
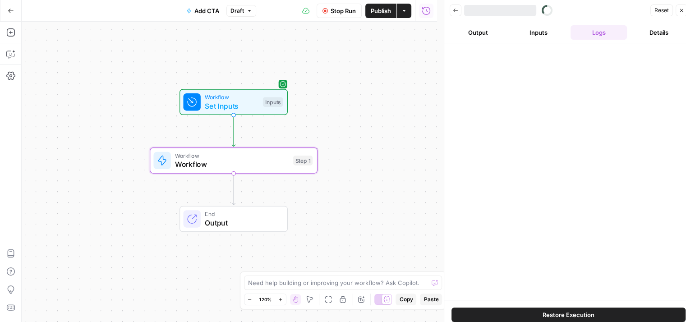
drag, startPoint x: 377, startPoint y: 179, endPoint x: 150, endPoint y: 58, distance: 257.9
click at [391, 114] on div "Workflow Set Inputs Inputs Workflow Workflow Step 1 End Output" at bounding box center [229, 172] width 415 height 300
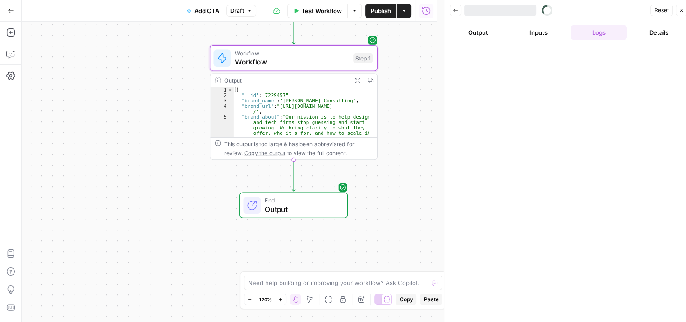
drag, startPoint x: 65, startPoint y: 155, endPoint x: 110, endPoint y: 93, distance: 76.4
click at [115, 110] on div "Workflow Set Inputs Inputs Workflow Workflow Step 1 Output Expand Output Copy 1…" at bounding box center [229, 172] width 415 height 300
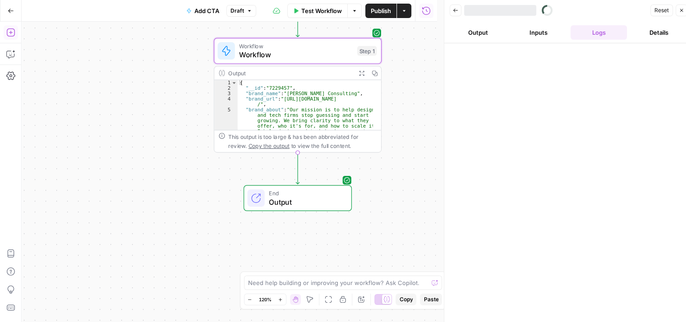
click at [7, 34] on icon "button" at bounding box center [10, 32] width 8 height 8
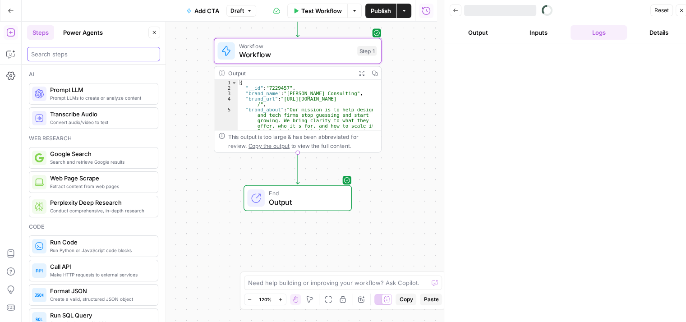
click at [50, 58] on input "search" at bounding box center [93, 54] width 125 height 9
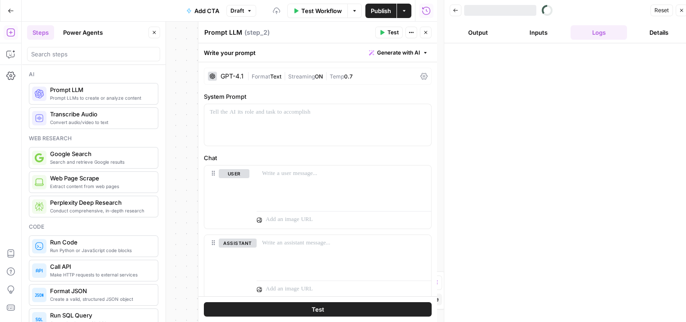
click at [154, 32] on icon "button" at bounding box center [153, 32] width 5 height 5
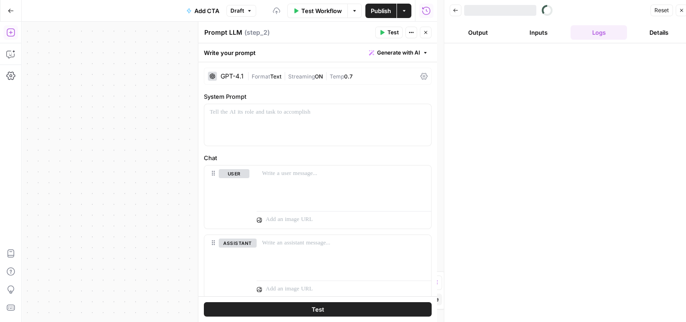
drag, startPoint x: 175, startPoint y: 68, endPoint x: 110, endPoint y: 72, distance: 64.6
click at [110, 72] on div "Workflow Set Inputs Inputs Workflow Workflow Step 1 Output Expand Output Copy 1…" at bounding box center [229, 172] width 415 height 300
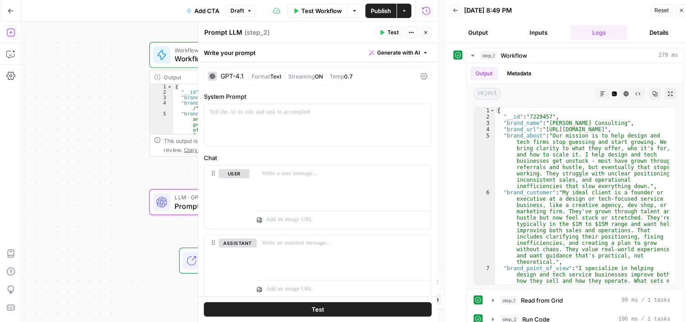
click at [427, 34] on icon "button" at bounding box center [425, 32] width 5 height 5
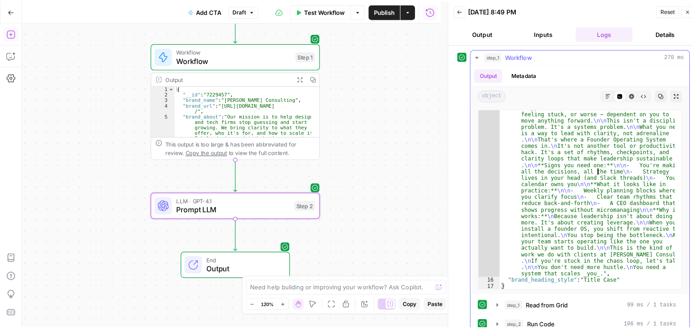
scroll to position [5, 0]
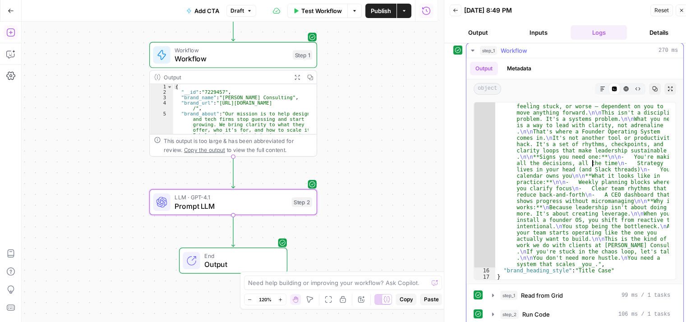
drag, startPoint x: 591, startPoint y: 169, endPoint x: 582, endPoint y: 242, distance: 73.1
click at [8, 9] on icon "button" at bounding box center [11, 11] width 6 height 6
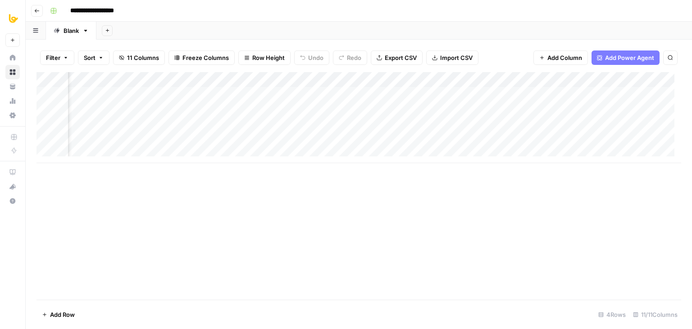
scroll to position [0, 336]
click at [604, 80] on div "Add Column" at bounding box center [359, 117] width 645 height 91
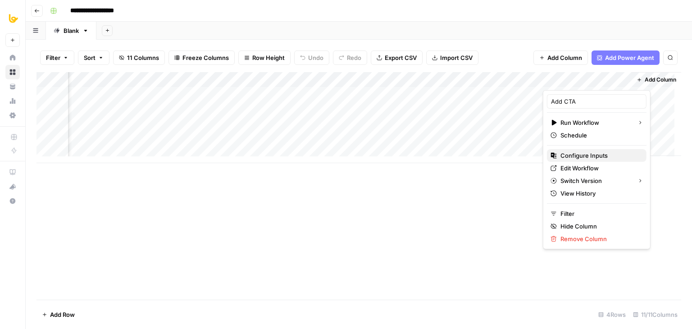
click at [584, 154] on span "Configure Inputs" at bounding box center [600, 155] width 79 height 9
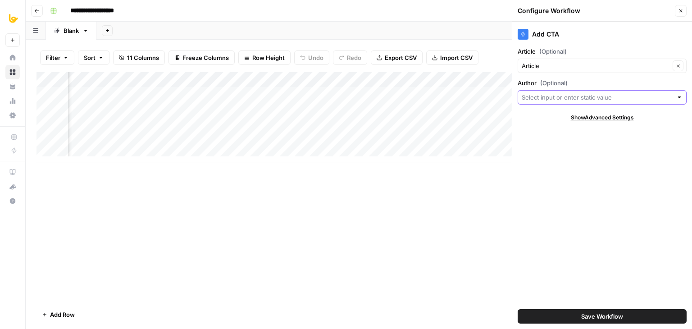
click at [573, 93] on input "Author (Optional)" at bounding box center [597, 97] width 151 height 9
type input "[PERSON_NAME]"
click at [608, 159] on div "Add CTA Article (Optional) Article Clear Author (Optional) Kurt Schmidt Clear S…" at bounding box center [602, 175] width 180 height 307
click at [622, 316] on span "Save Workflow" at bounding box center [602, 316] width 42 height 9
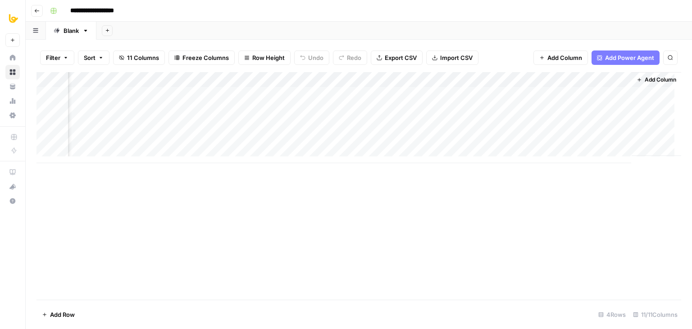
click at [580, 92] on div "Add Column" at bounding box center [359, 117] width 645 height 91
click at [586, 105] on div "Add Column" at bounding box center [359, 117] width 645 height 91
click at [603, 109] on div "Add Column" at bounding box center [359, 117] width 645 height 91
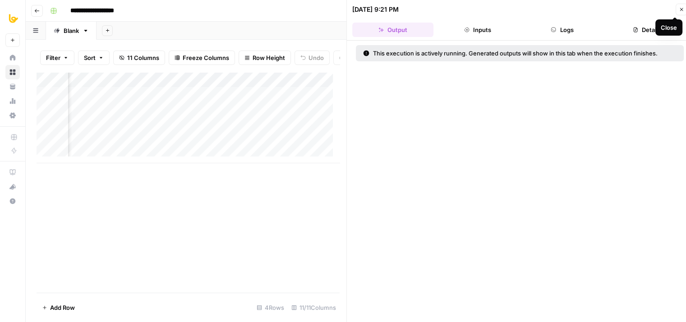
click at [576, 31] on button "Logs" at bounding box center [561, 30] width 81 height 14
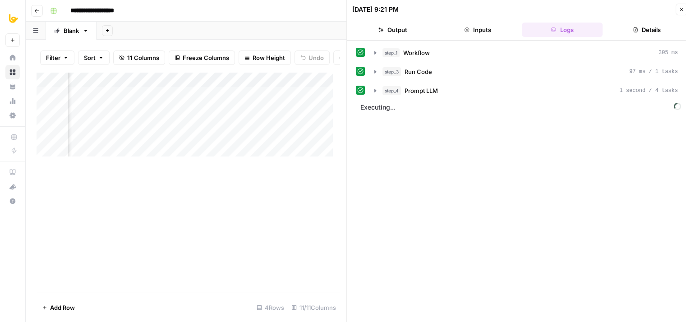
click at [681, 7] on icon "button" at bounding box center [680, 9] width 5 height 5
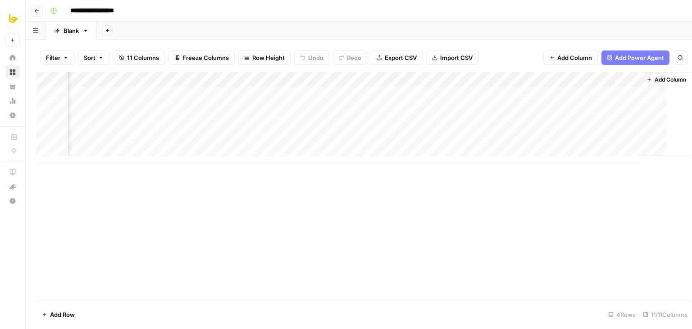
scroll to position [0, 325]
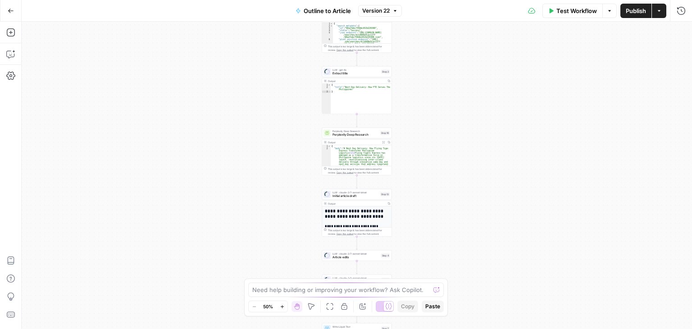
drag, startPoint x: 274, startPoint y: 92, endPoint x: 255, endPoint y: 65, distance: 33.0
click at [259, 149] on div "Workflow Set Inputs Inputs Workflow Workflow Step 1 Output Copy 1 2 3 4 5 { "__…" at bounding box center [357, 175] width 671 height 307
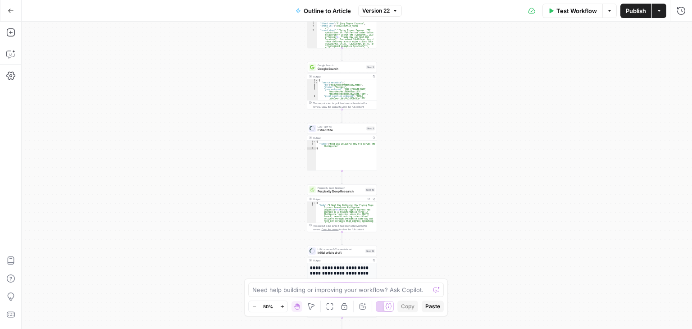
drag, startPoint x: 242, startPoint y: 94, endPoint x: 228, endPoint y: 228, distance: 134.6
click at [227, 231] on div "Workflow Set Inputs Inputs Workflow Workflow Step 1 Output Copy 1 2 3 4 5 { "__…" at bounding box center [357, 175] width 671 height 307
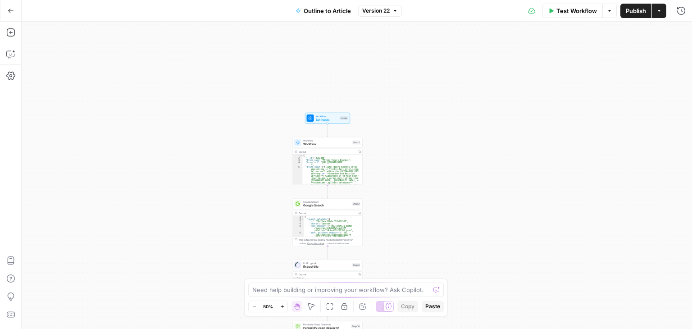
drag, startPoint x: 235, startPoint y: 148, endPoint x: 243, endPoint y: 186, distance: 38.6
click at [234, 184] on div "Workflow Set Inputs Inputs Workflow Workflow Step 1 Output Copy 1 2 3 4 5 { "__…" at bounding box center [357, 175] width 671 height 307
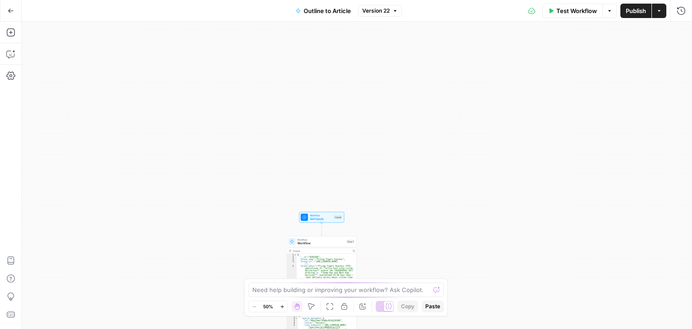
drag, startPoint x: 249, startPoint y: 155, endPoint x: 252, endPoint y: 83, distance: 72.2
click at [251, 97] on div "Workflow Set Inputs Inputs Workflow Workflow Step 1 Output Copy 1 2 3 4 5 { "__…" at bounding box center [357, 175] width 671 height 307
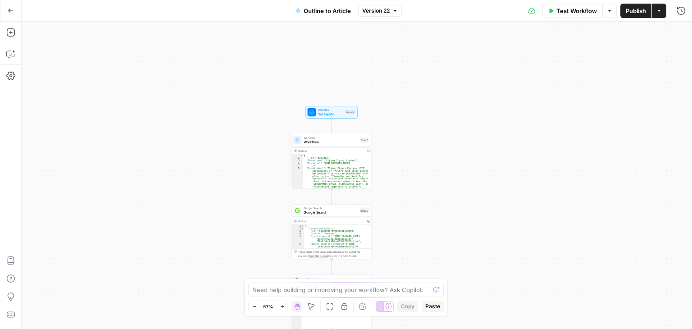
drag, startPoint x: 241, startPoint y: 204, endPoint x: 234, endPoint y: 97, distance: 106.6
click at [233, 91] on div "Workflow Set Inputs Inputs Workflow Workflow Step 1 Output Copy 1 2 3 4 5 { "__…" at bounding box center [357, 175] width 671 height 307
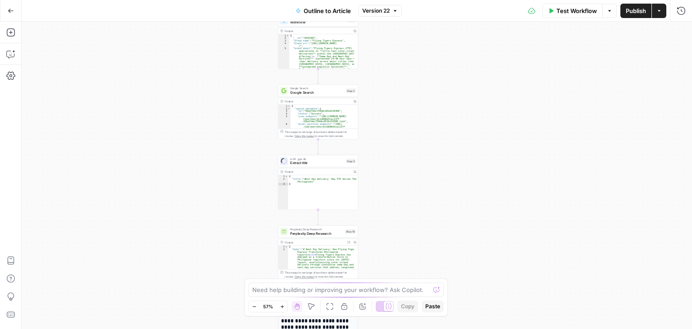
drag, startPoint x: 233, startPoint y: 104, endPoint x: 238, endPoint y: 92, distance: 12.6
click at [237, 36] on div "Workflow Set Inputs Inputs Workflow Workflow Step 1 Output Copy 1 2 3 4 5 { "__…" at bounding box center [357, 175] width 671 height 307
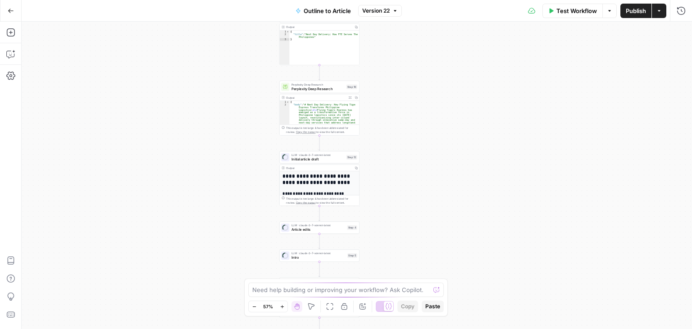
drag, startPoint x: 226, startPoint y: 96, endPoint x: 225, endPoint y: 56, distance: 39.7
click at [225, 57] on div "Workflow Set Inputs Inputs Workflow Workflow Step 1 Output Copy 1 2 3 4 5 { "__…" at bounding box center [357, 175] width 671 height 307
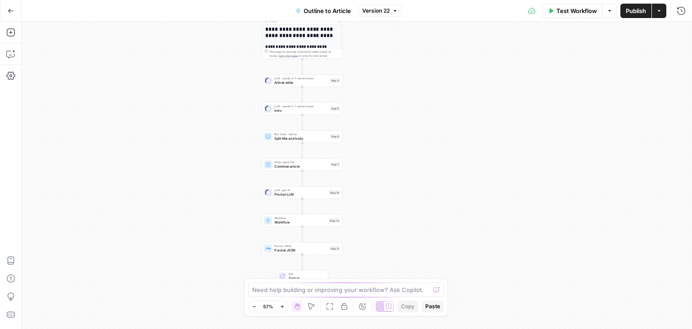
drag, startPoint x: 217, startPoint y: 154, endPoint x: 214, endPoint y: 135, distance: 18.8
click at [214, 135] on div "Workflow Set Inputs Inputs Workflow Workflow Step 1 Output Copy 1 2 3 4 5 { "__…" at bounding box center [357, 175] width 671 height 307
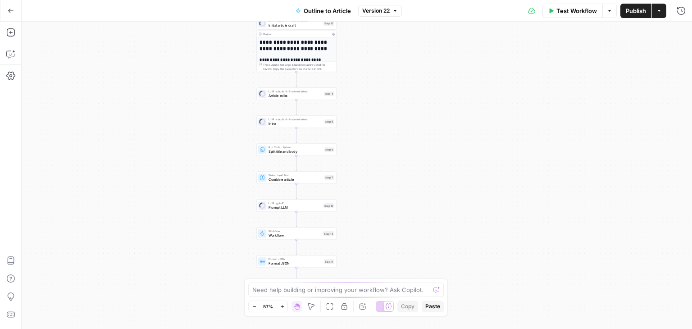
drag, startPoint x: 214, startPoint y: 109, endPoint x: 196, endPoint y: 156, distance: 50.6
click at [196, 155] on div "Workflow Set Inputs Inputs Workflow Workflow Step 1 Output Copy 1 2 3 4 5 { "__…" at bounding box center [357, 175] width 671 height 307
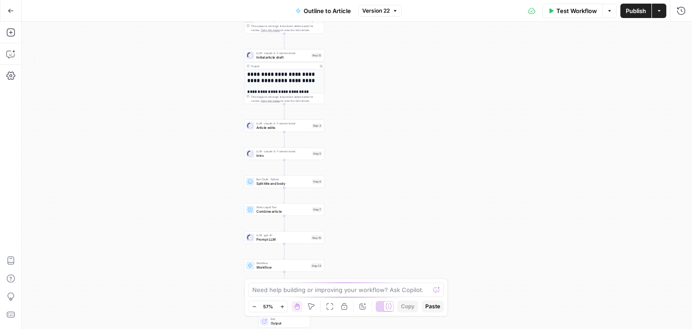
drag, startPoint x: 187, startPoint y: 109, endPoint x: 172, endPoint y: 125, distance: 22.3
click at [172, 125] on div "Workflow Set Inputs Inputs Workflow Workflow Step 1 Output Copy 1 2 3 4 5 { "__…" at bounding box center [357, 175] width 671 height 307
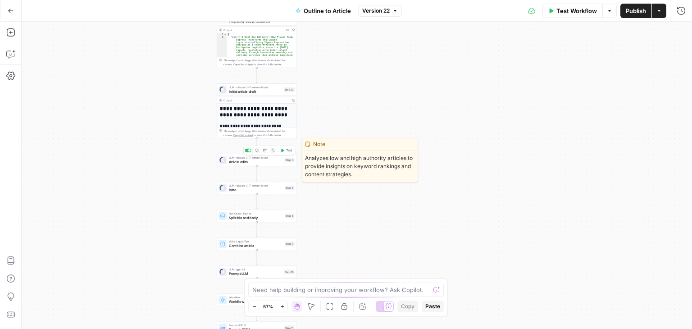
click at [251, 160] on span "Article edits" at bounding box center [256, 161] width 54 height 5
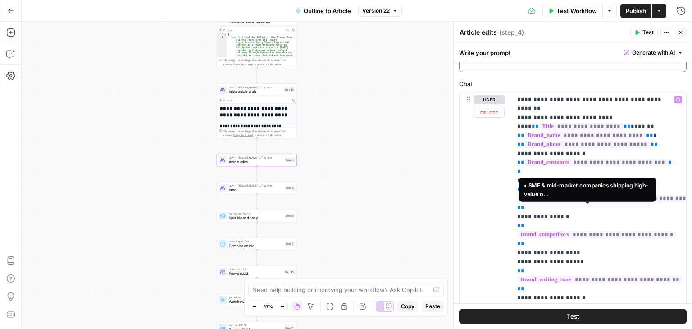
drag, startPoint x: 573, startPoint y: 156, endPoint x: 579, endPoint y: 233, distance: 76.4
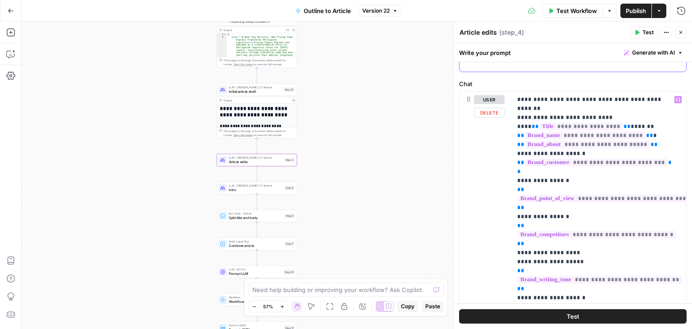
scroll to position [178, 0]
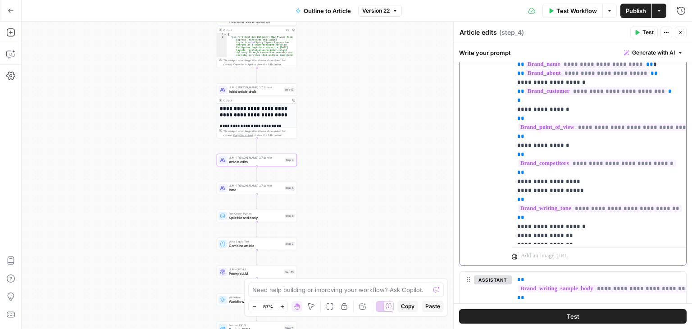
click at [571, 186] on p "**********" at bounding box center [595, 132] width 157 height 216
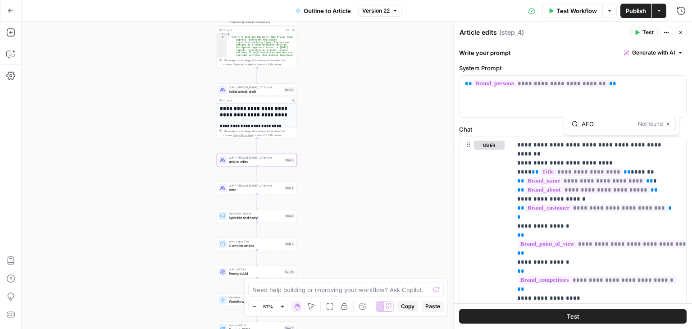
scroll to position [59, 0]
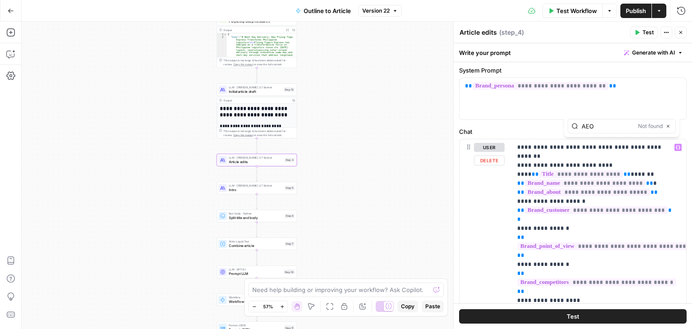
type input "AEO"
click at [670, 127] on icon "button" at bounding box center [668, 126] width 5 height 5
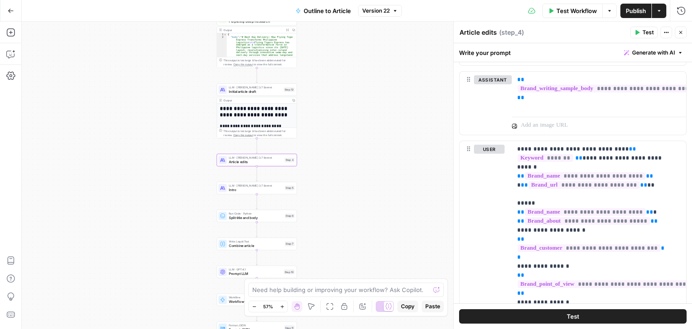
scroll to position [481, 0]
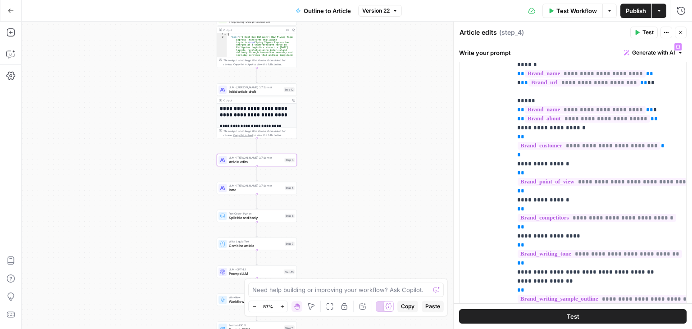
drag, startPoint x: 366, startPoint y: 98, endPoint x: 357, endPoint y: 141, distance: 43.3
click at [357, 141] on div "Workflow Set Inputs Inputs Workflow Workflow Step 1 Output Copy 1 2 3 4 5 { "__…" at bounding box center [357, 175] width 671 height 307
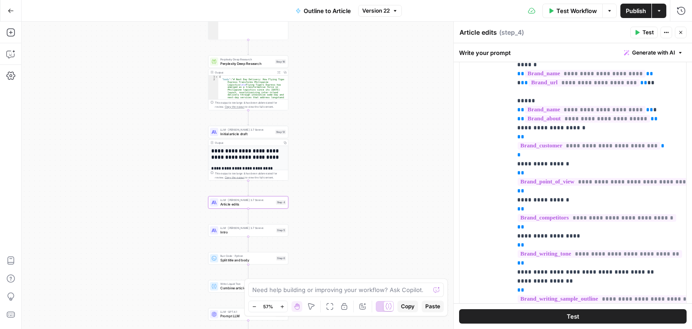
click at [250, 136] on div "LLM · [PERSON_NAME] 3.7 Sonnet Initial article draft Step 12 Copy step Delete s…" at bounding box center [248, 132] width 80 height 13
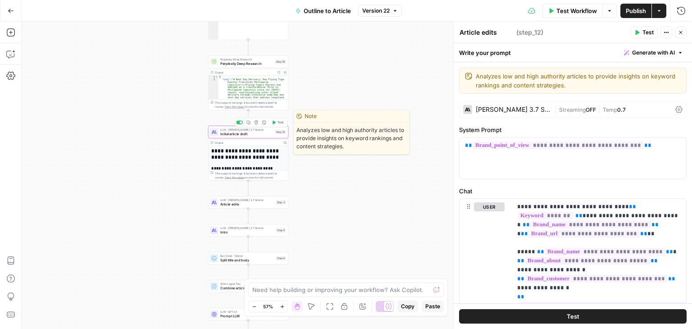
type textarea "Initial article draft"
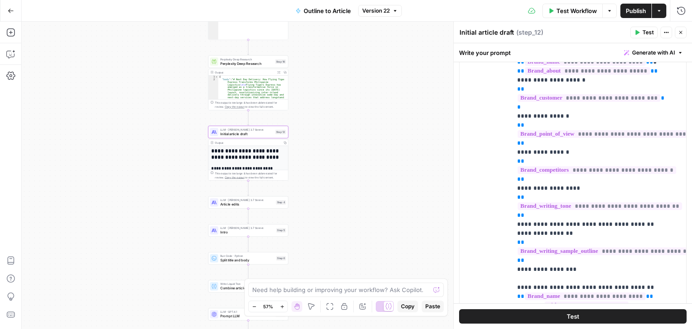
scroll to position [206, 0]
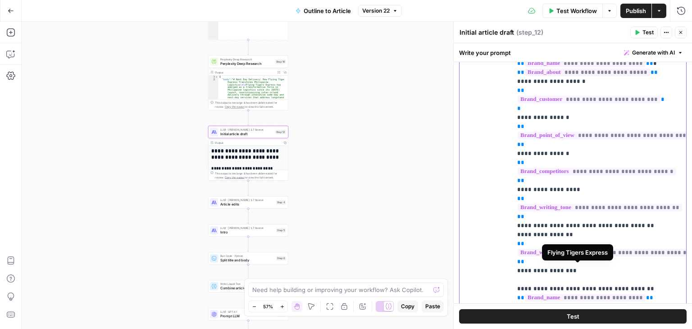
drag, startPoint x: 624, startPoint y: 206, endPoint x: 615, endPoint y: 269, distance: 63.7
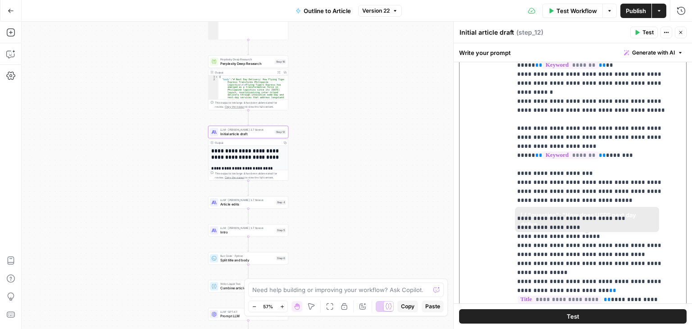
drag, startPoint x: 655, startPoint y: 158, endPoint x: 649, endPoint y: 267, distance: 109.7
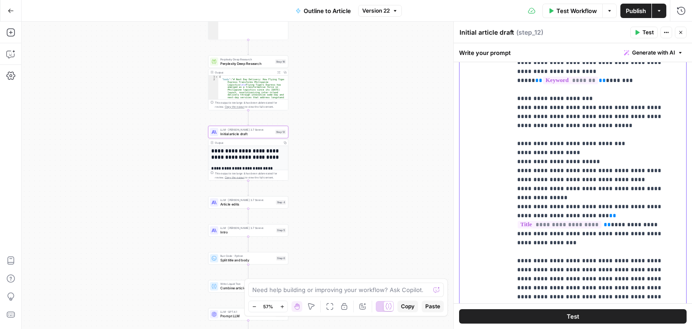
scroll to position [643, 0]
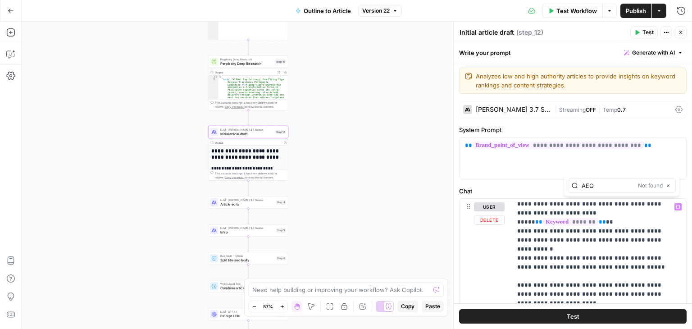
scroll to position [2247, 0]
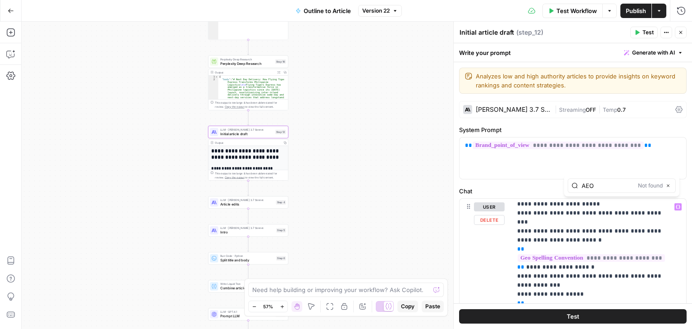
type input "AEO"
click at [669, 184] on icon "button" at bounding box center [668, 185] width 3 height 3
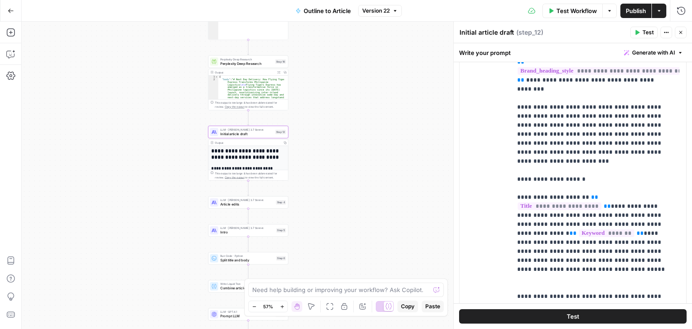
scroll to position [238, 0]
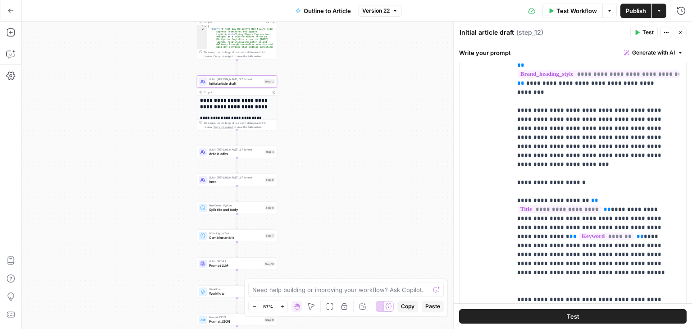
drag, startPoint x: 345, startPoint y: 237, endPoint x: 236, endPoint y: 172, distance: 126.9
click at [331, 179] on div "Workflow Set Inputs Inputs Workflow Workflow Step 1 Output Copy 1 2 3 4 5 { "__…" at bounding box center [357, 175] width 671 height 307
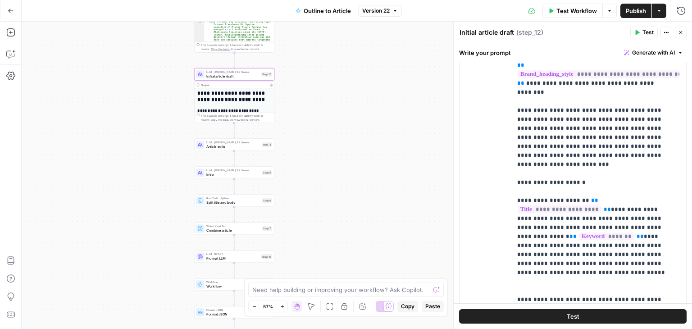
click at [236, 172] on span "Intro" at bounding box center [233, 174] width 54 height 5
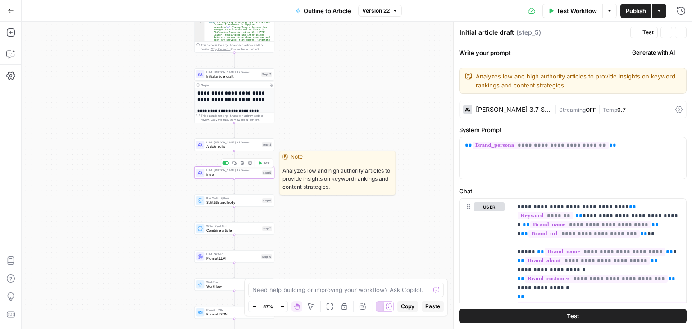
type textarea "Intro"
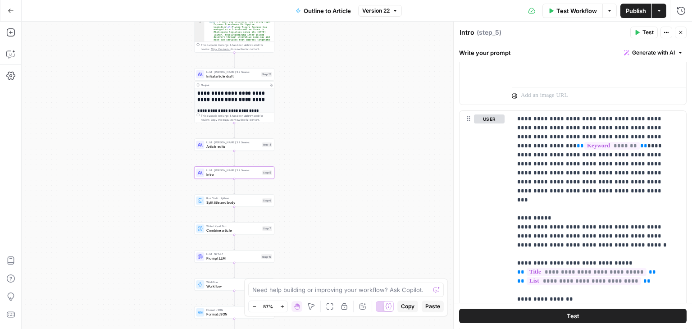
scroll to position [591, 0]
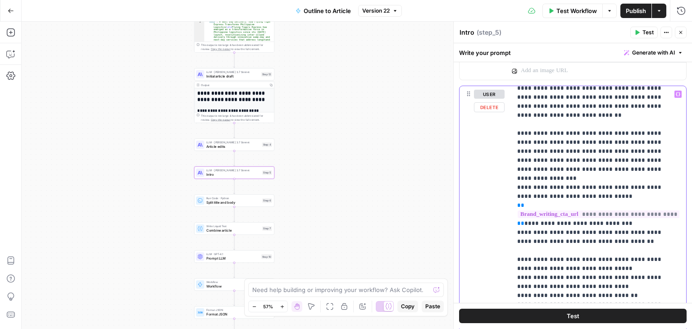
drag, startPoint x: 628, startPoint y: 174, endPoint x: 627, endPoint y: 230, distance: 56.3
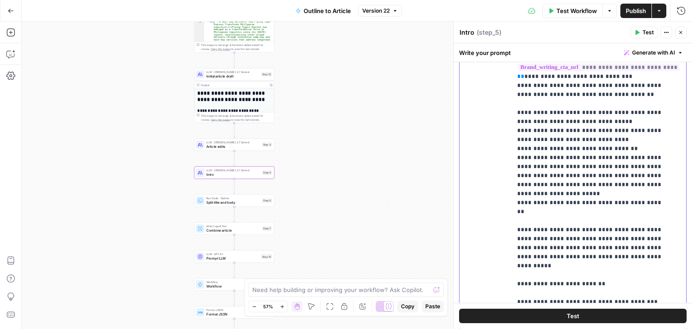
drag, startPoint x: 562, startPoint y: 210, endPoint x: 560, endPoint y: 251, distance: 41.5
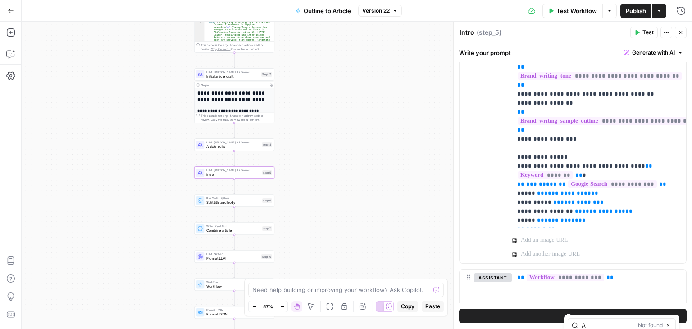
scroll to position [242, 0]
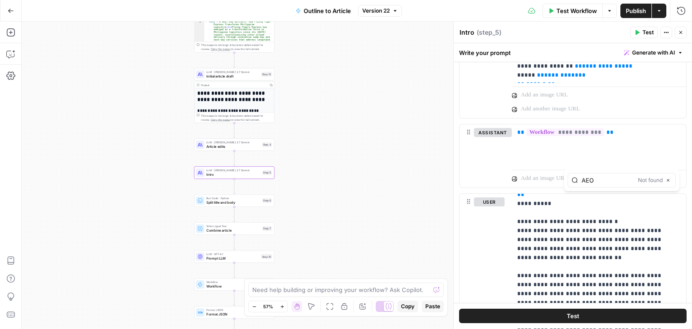
type input "AEO"
click at [667, 179] on icon "button" at bounding box center [668, 180] width 5 height 5
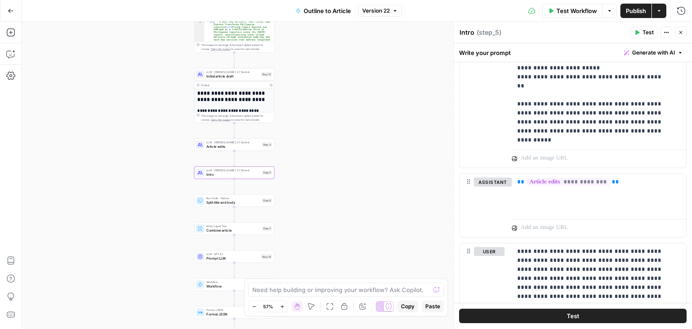
scroll to position [1022, 0]
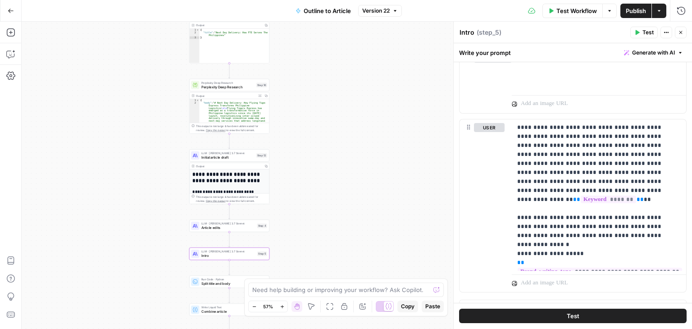
click at [357, 183] on div "Workflow Set Inputs Inputs Workflow Workflow Step 1 Output Copy 1 2 3 4 5 { "__…" at bounding box center [357, 175] width 671 height 307
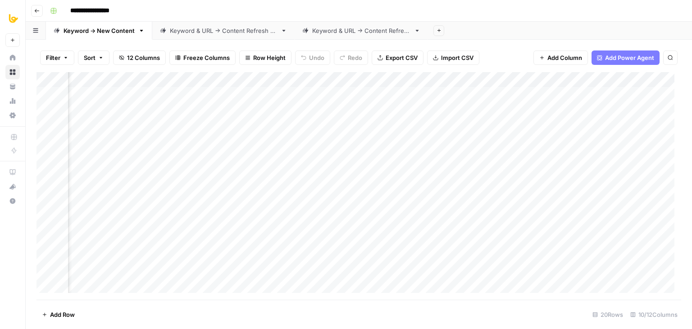
scroll to position [0, 308]
click at [338, 108] on div "Add Column" at bounding box center [359, 186] width 645 height 228
click at [453, 94] on div "Add Column" at bounding box center [359, 186] width 645 height 228
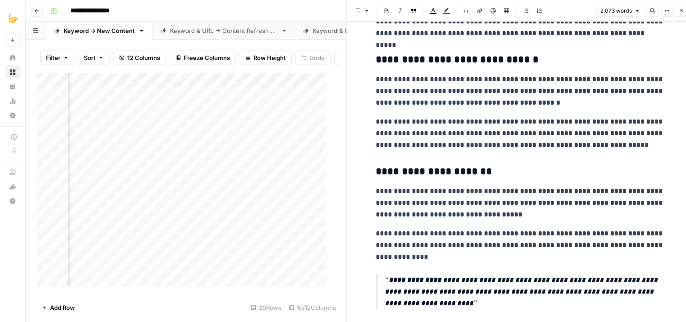
drag, startPoint x: 512, startPoint y: 65, endPoint x: 527, endPoint y: 246, distance: 181.9
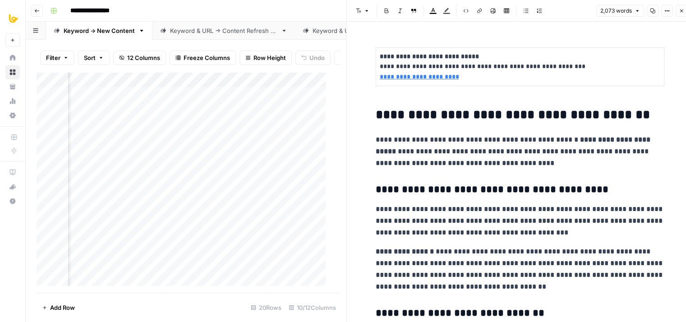
drag, startPoint x: 510, startPoint y: 130, endPoint x: 487, endPoint y: 227, distance: 99.7
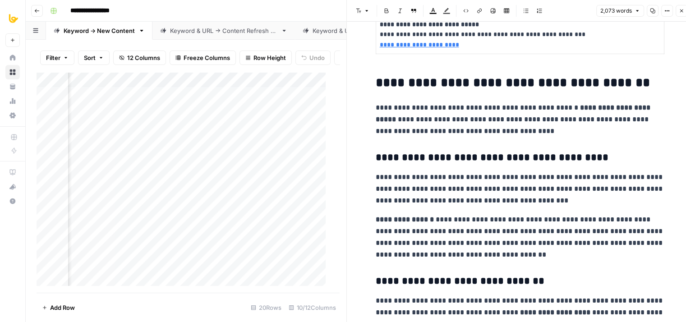
scroll to position [1419, 0]
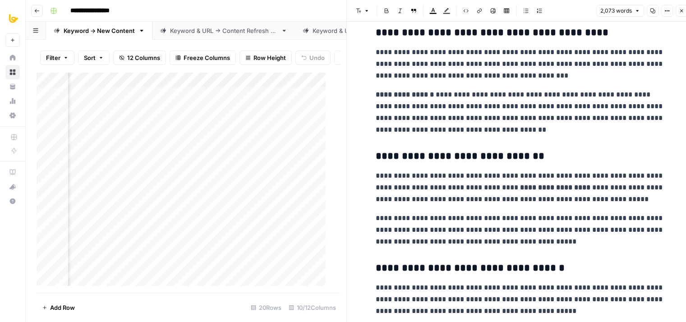
drag, startPoint x: 469, startPoint y: 130, endPoint x: 453, endPoint y: 240, distance: 111.6
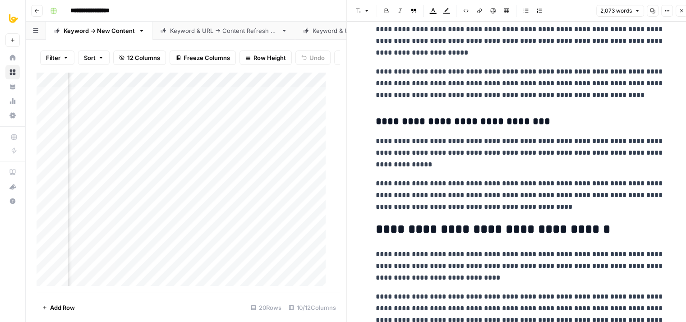
scroll to position [3379, 0]
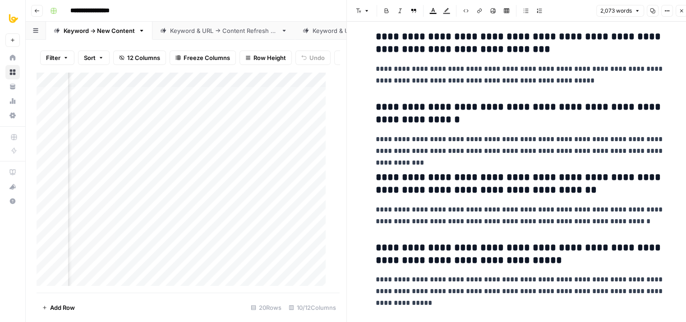
drag, startPoint x: 612, startPoint y: 110, endPoint x: 575, endPoint y: 275, distance: 169.5
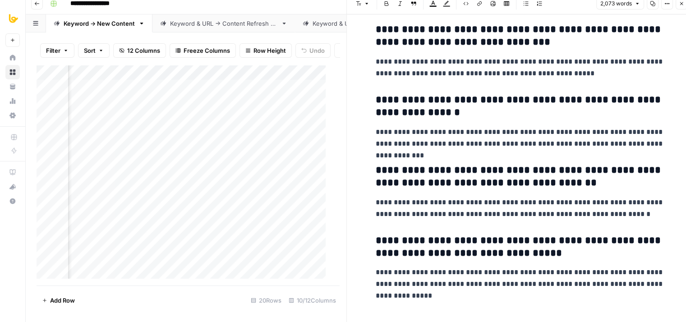
drag, startPoint x: 549, startPoint y: 82, endPoint x: 510, endPoint y: 256, distance: 178.1
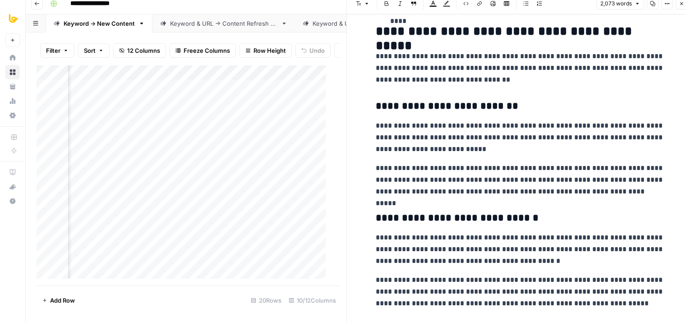
scroll to position [0, 0]
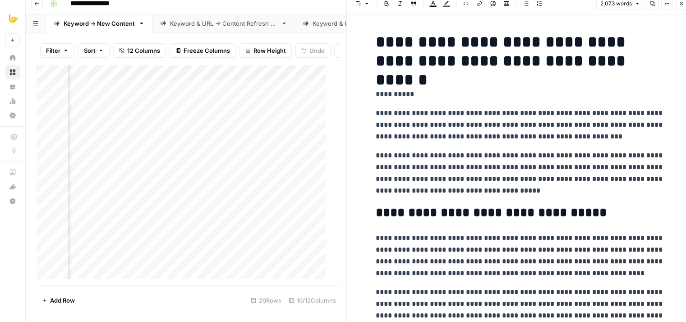
drag, startPoint x: 510, startPoint y: 256, endPoint x: 534, endPoint y: 40, distance: 216.7
click at [675, 4] on button "Close" at bounding box center [681, 4] width 12 height 12
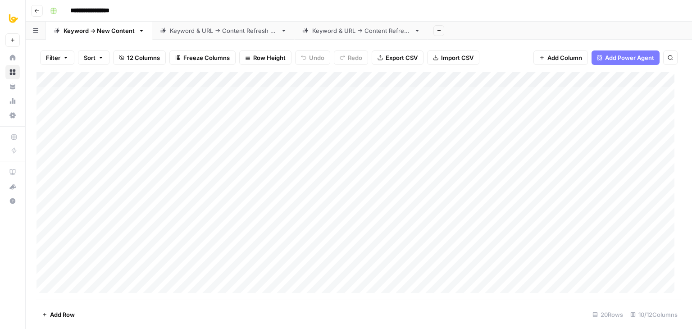
scroll to position [0, 308]
click at [363, 92] on div "Add Column" at bounding box center [359, 186] width 645 height 228
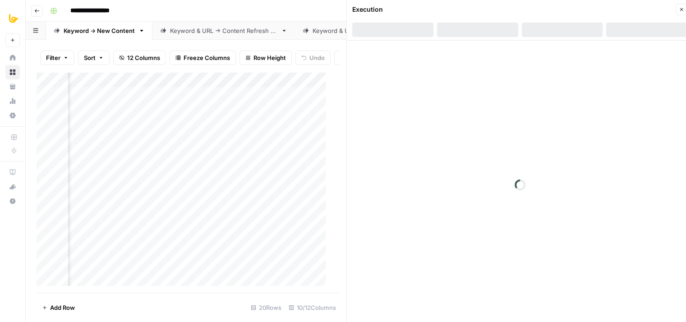
click at [678, 9] on icon "button" at bounding box center [680, 9] width 5 height 5
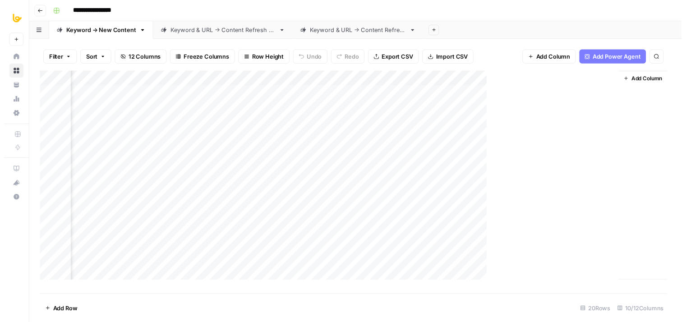
scroll to position [0, 297]
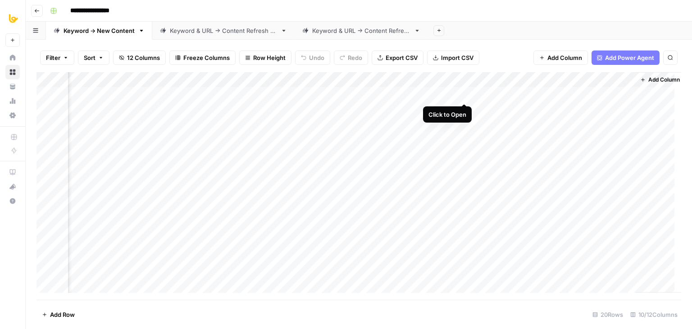
click at [462, 93] on div "Add Column" at bounding box center [359, 186] width 645 height 228
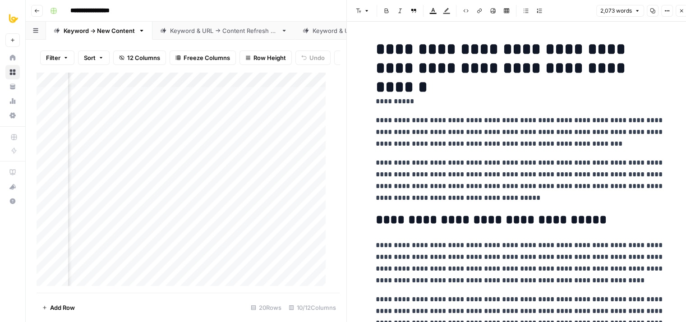
click at [603, 73] on h1 "**********" at bounding box center [519, 59] width 288 height 38
click at [496, 50] on h1 "**********" at bounding box center [519, 59] width 288 height 38
click at [678, 11] on icon "button" at bounding box center [680, 10] width 5 height 5
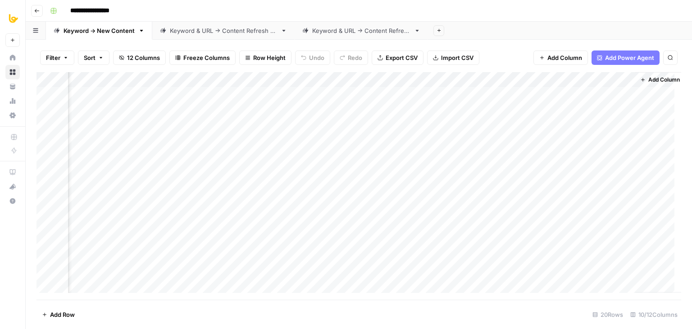
click at [466, 93] on div "Add Column" at bounding box center [359, 186] width 645 height 228
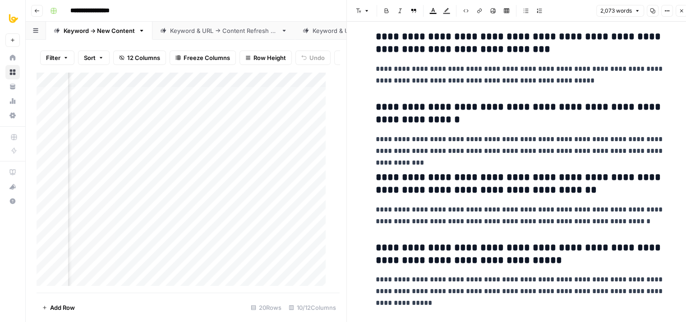
drag, startPoint x: 547, startPoint y: 111, endPoint x: 530, endPoint y: 271, distance: 160.4
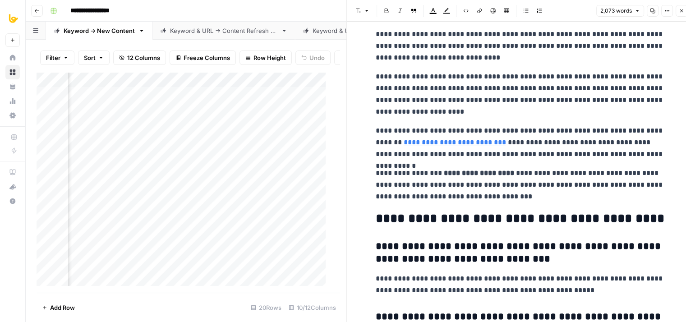
drag, startPoint x: 548, startPoint y: 192, endPoint x: 547, endPoint y: 158, distance: 33.8
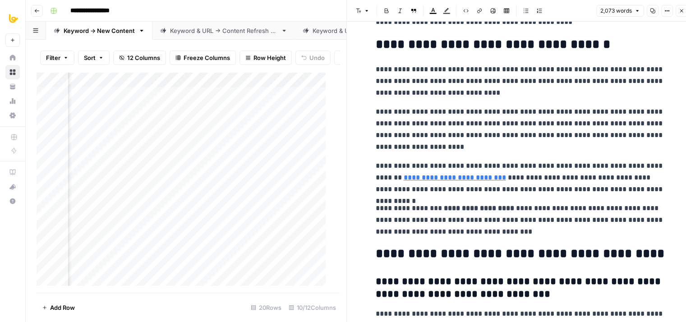
scroll to position [3130, 0]
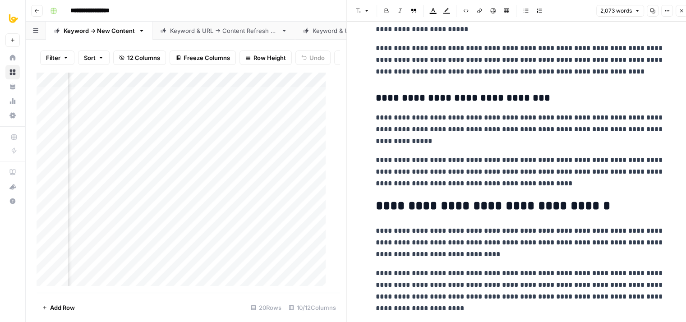
drag, startPoint x: 483, startPoint y: 226, endPoint x: 495, endPoint y: 165, distance: 62.4
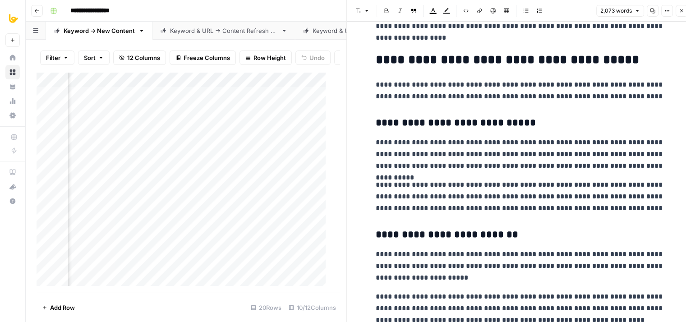
drag, startPoint x: 530, startPoint y: 219, endPoint x: 533, endPoint y: 107, distance: 112.3
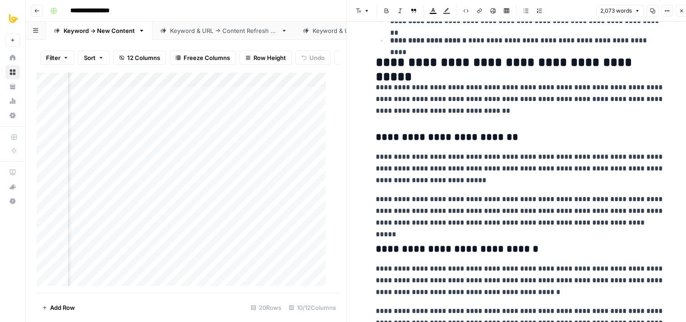
scroll to position [0, 0]
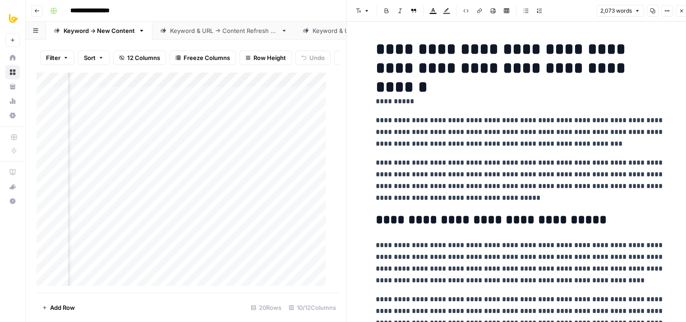
drag, startPoint x: 530, startPoint y: 159, endPoint x: 535, endPoint y: 41, distance: 118.7
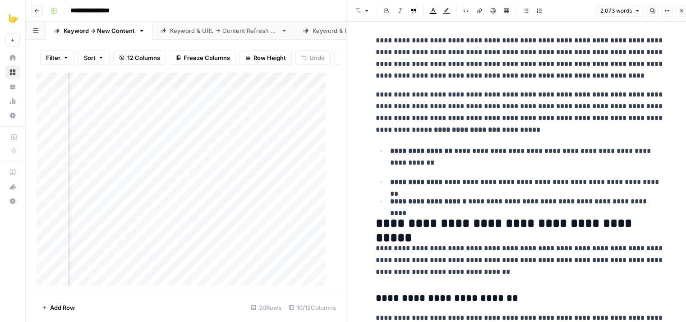
drag, startPoint x: 532, startPoint y: 127, endPoint x: 521, endPoint y: 235, distance: 108.8
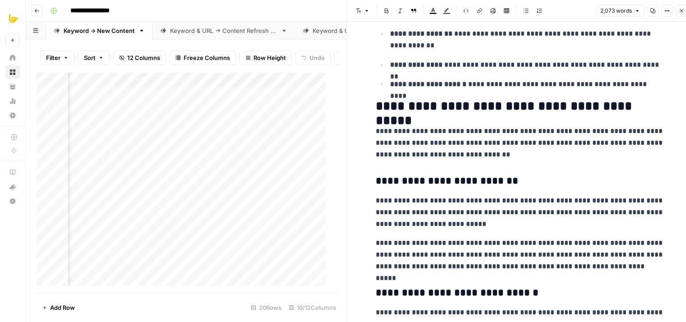
drag, startPoint x: 514, startPoint y: 139, endPoint x: 507, endPoint y: 231, distance: 92.3
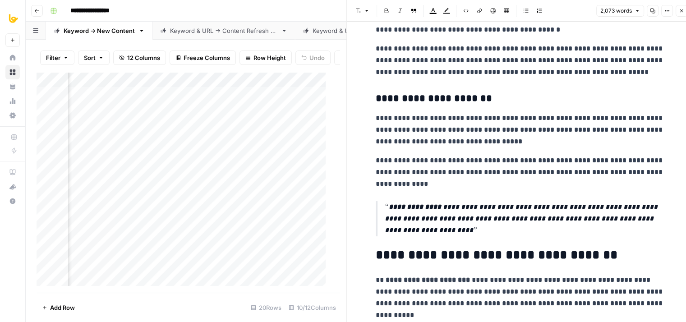
drag, startPoint x: 509, startPoint y: 136, endPoint x: 509, endPoint y: 205, distance: 69.4
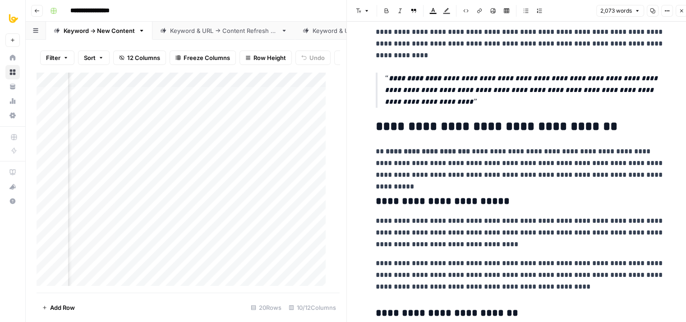
drag, startPoint x: 511, startPoint y: 145, endPoint x: 504, endPoint y: 228, distance: 83.2
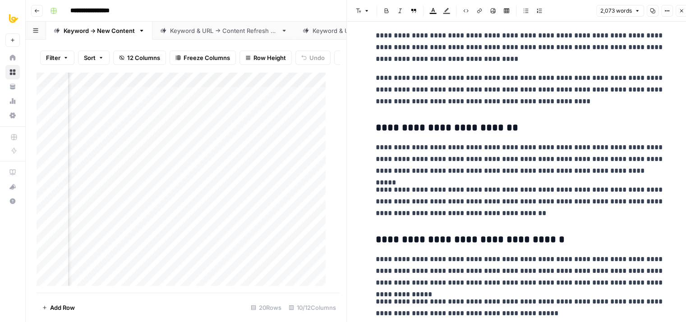
drag, startPoint x: 519, startPoint y: 190, endPoint x: 510, endPoint y: 269, distance: 79.4
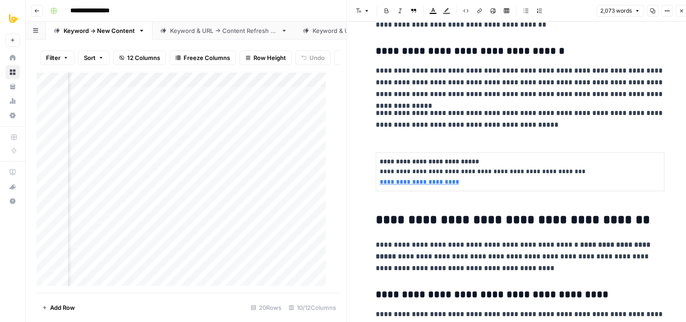
drag, startPoint x: 514, startPoint y: 152, endPoint x: 508, endPoint y: 228, distance: 75.9
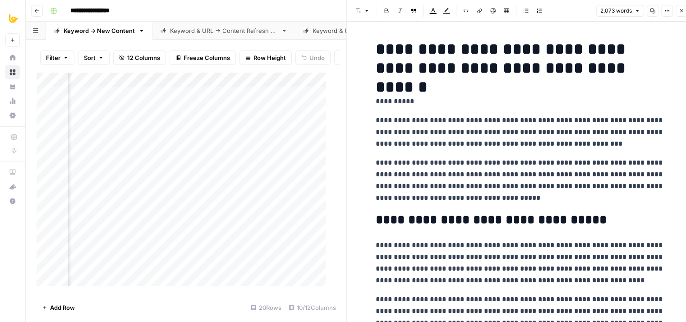
drag, startPoint x: 546, startPoint y: 255, endPoint x: 559, endPoint y: 107, distance: 148.4
click at [651, 11] on icon "button" at bounding box center [651, 10] width 5 height 5
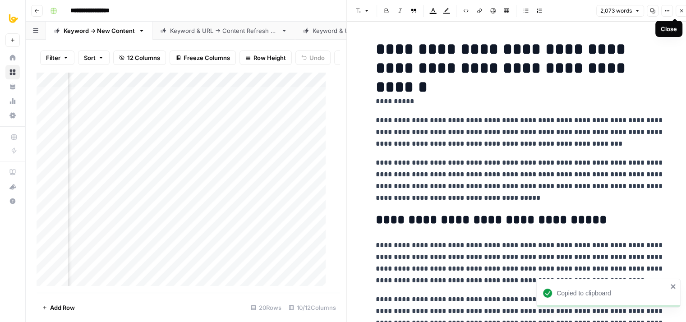
click at [680, 9] on icon "button" at bounding box center [680, 10] width 5 height 5
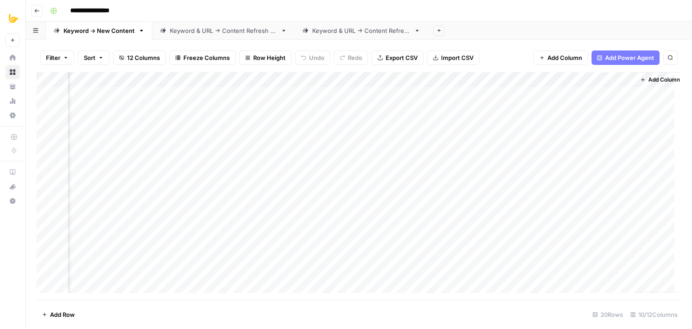
click at [463, 94] on div "Add Column" at bounding box center [359, 186] width 645 height 228
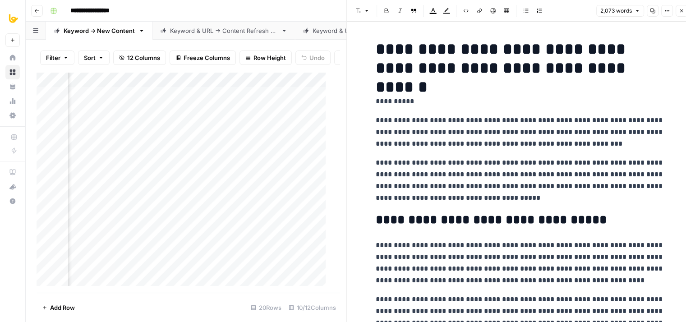
click at [665, 11] on icon "button" at bounding box center [666, 10] width 5 height 5
click at [627, 94] on span "Code" at bounding box center [639, 95] width 43 height 9
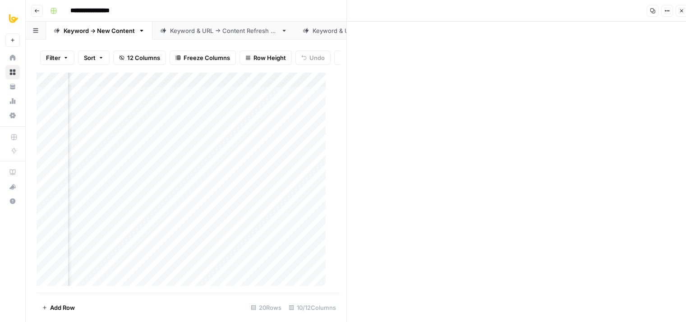
drag, startPoint x: 449, startPoint y: 98, endPoint x: 436, endPoint y: 265, distance: 167.7
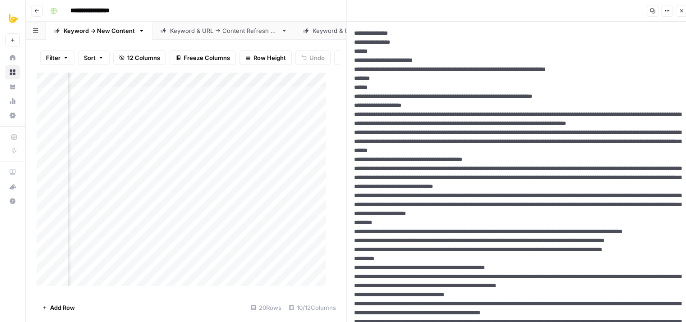
drag, startPoint x: 450, startPoint y: 170, endPoint x: 476, endPoint y: 18, distance: 153.6
click at [684, 9] on button "Close" at bounding box center [681, 11] width 12 height 12
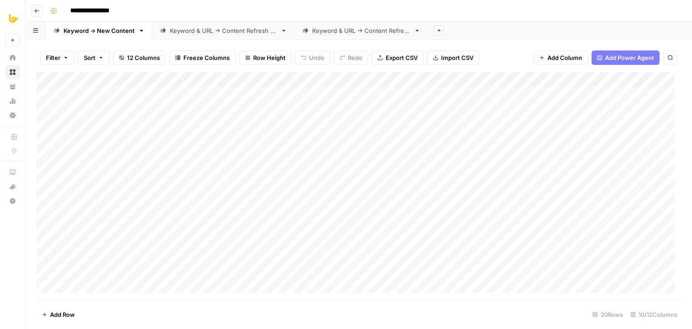
click at [133, 93] on div "Add Column" at bounding box center [359, 186] width 645 height 228
click at [246, 92] on div "Add Column" at bounding box center [359, 186] width 645 height 228
click at [249, 117] on div "Add Column" at bounding box center [359, 186] width 645 height 228
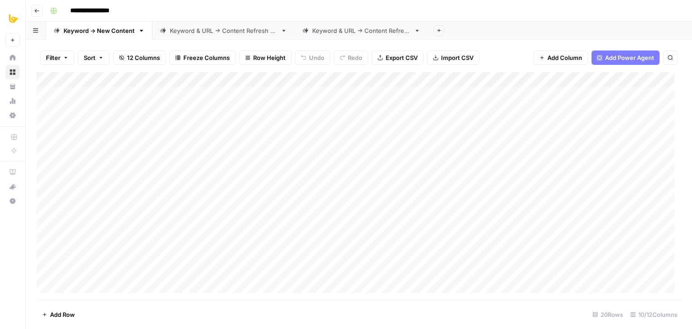
click at [255, 96] on div "Add Column" at bounding box center [359, 186] width 645 height 228
click at [256, 110] on div "Add Column" at bounding box center [359, 186] width 645 height 228
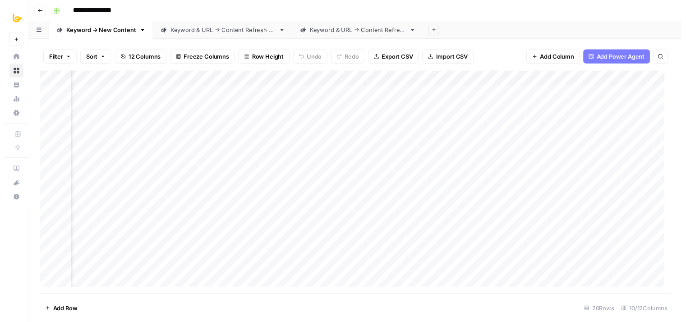
scroll to position [0, 308]
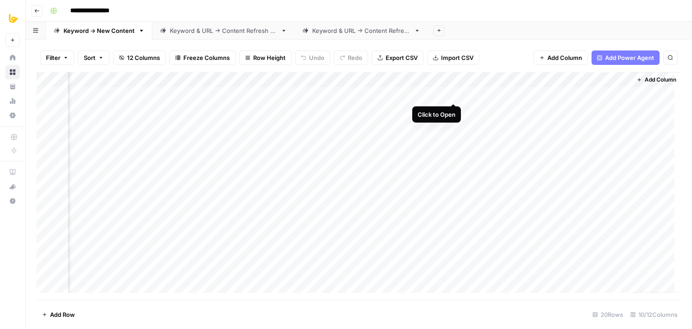
click at [457, 92] on div "Add Column" at bounding box center [359, 186] width 645 height 228
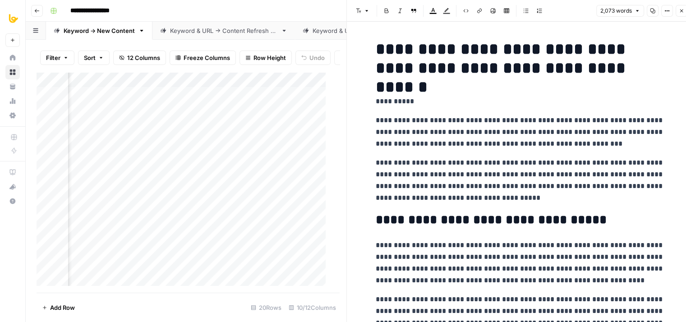
click at [466, 142] on p "**********" at bounding box center [519, 131] width 288 height 35
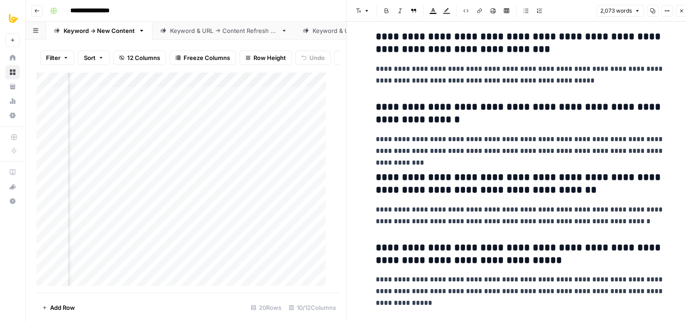
drag, startPoint x: 495, startPoint y: 141, endPoint x: 476, endPoint y: 246, distance: 107.2
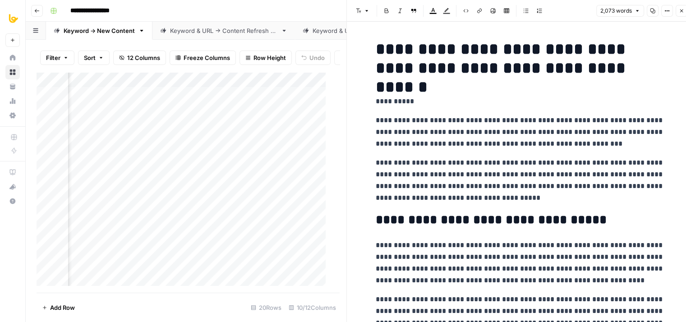
drag, startPoint x: 469, startPoint y: 262, endPoint x: 498, endPoint y: 64, distance: 199.5
click at [675, 14] on button "Close" at bounding box center [681, 11] width 12 height 12
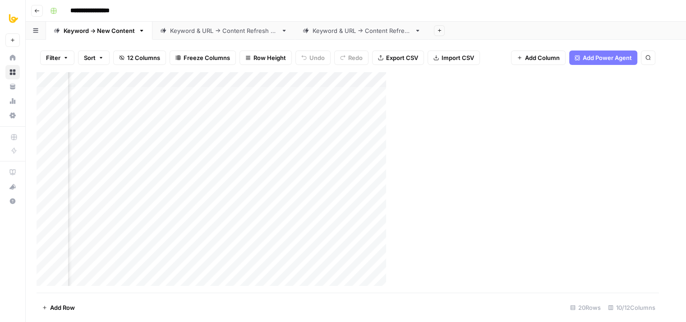
scroll to position [0, 297]
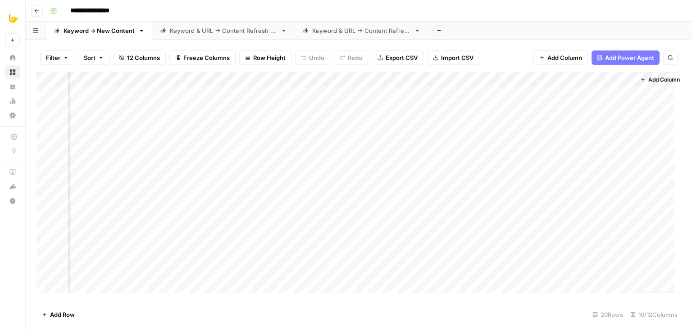
click at [464, 94] on div "Add Column" at bounding box center [359, 186] width 645 height 228
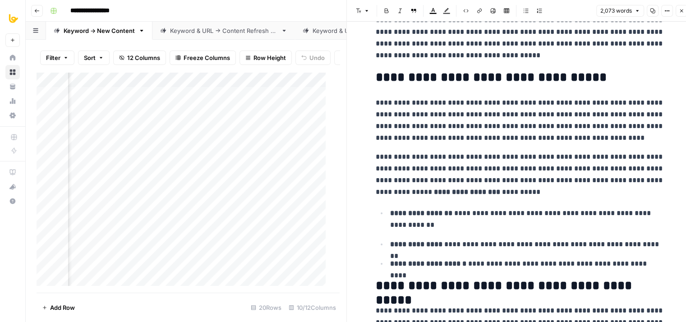
drag, startPoint x: 495, startPoint y: 70, endPoint x: 487, endPoint y: 153, distance: 83.3
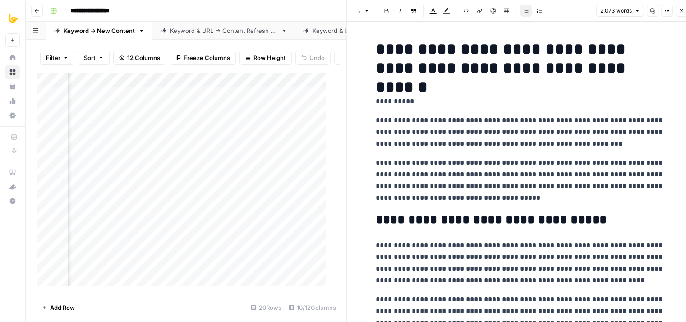
drag, startPoint x: 510, startPoint y: 189, endPoint x: 518, endPoint y: 91, distance: 99.0
click at [679, 10] on icon "button" at bounding box center [680, 10] width 5 height 5
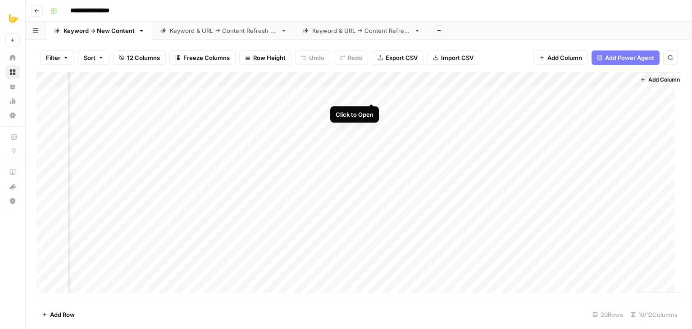
click at [372, 91] on div "Add Column" at bounding box center [359, 186] width 645 height 228
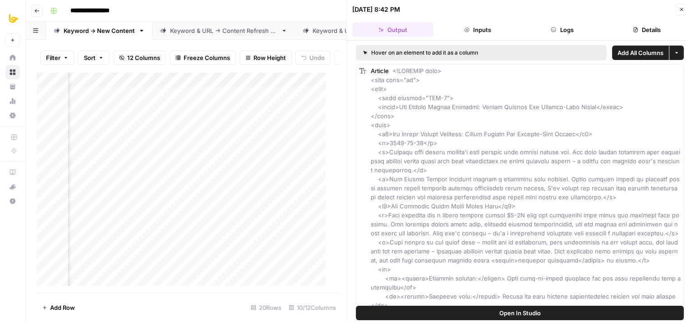
click at [559, 27] on button "Logs" at bounding box center [561, 30] width 81 height 14
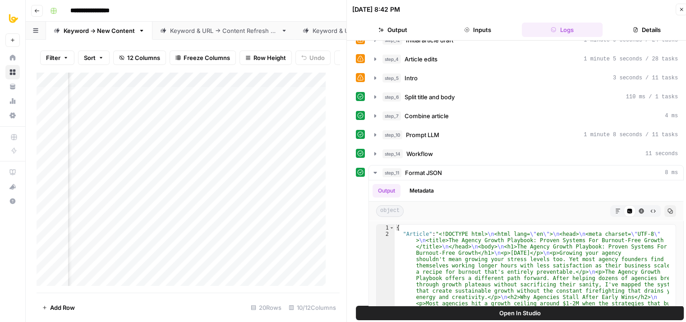
scroll to position [90, 0]
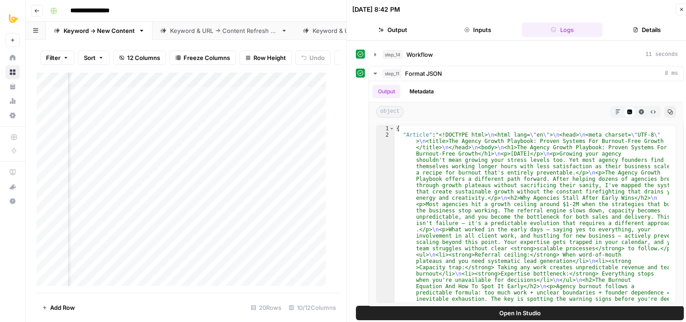
drag, startPoint x: 360, startPoint y: 188, endPoint x: 353, endPoint y: 248, distance: 60.7
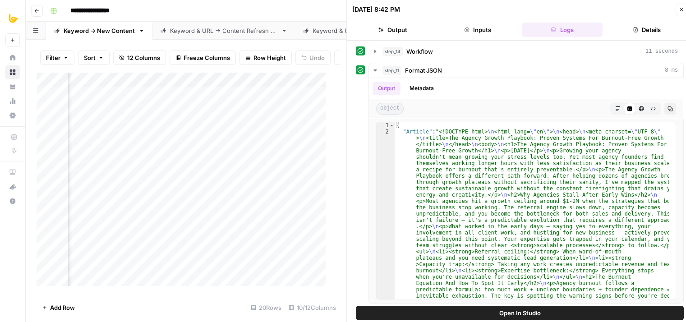
click at [684, 7] on button "Close" at bounding box center [681, 10] width 12 height 12
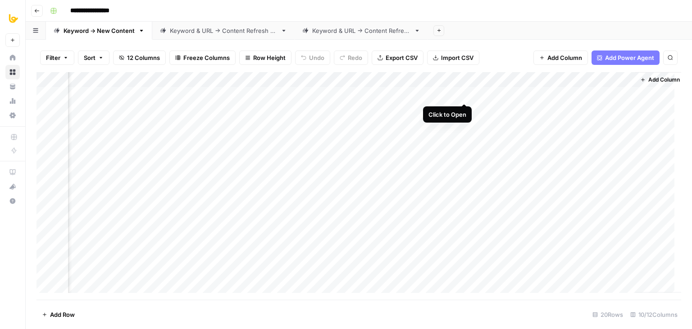
click at [467, 93] on div "Add Column" at bounding box center [359, 186] width 645 height 228
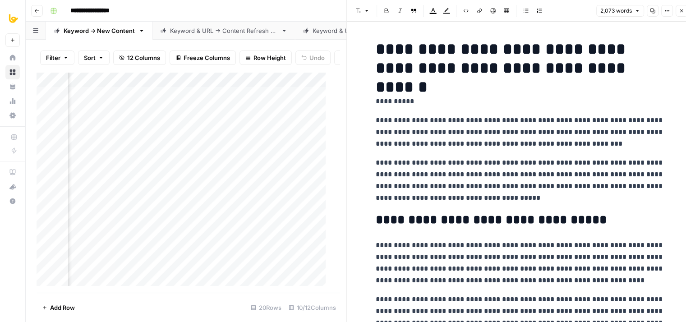
click at [489, 147] on p "**********" at bounding box center [519, 131] width 288 height 35
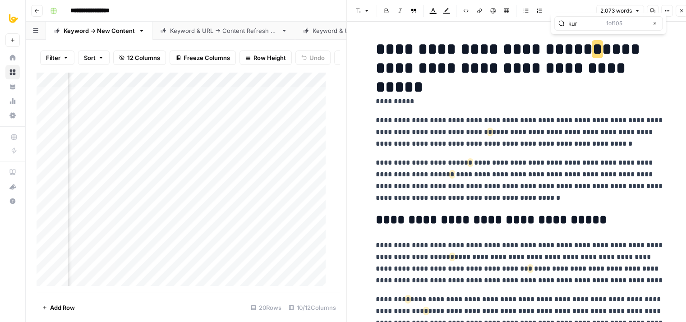
type input "kurt"
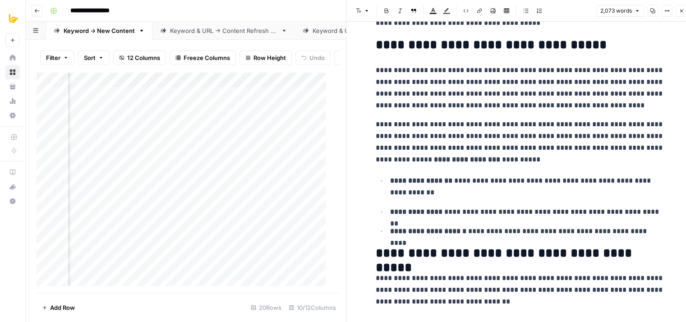
drag, startPoint x: 531, startPoint y: 92, endPoint x: 516, endPoint y: 174, distance: 82.6
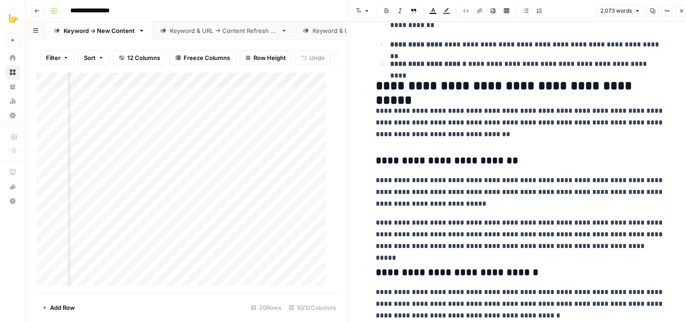
drag, startPoint x: 503, startPoint y: 119, endPoint x: 499, endPoint y: 198, distance: 79.4
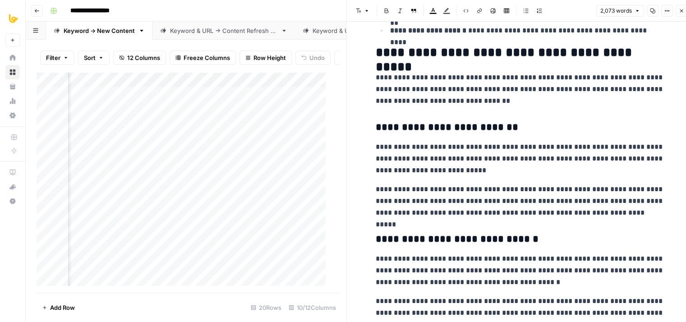
click at [456, 128] on h3 "**********" at bounding box center [519, 127] width 288 height 13
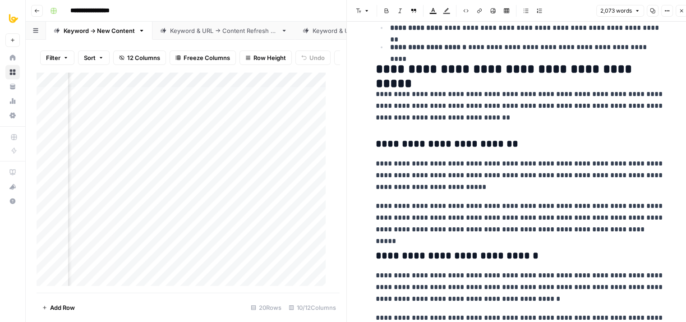
drag, startPoint x: 558, startPoint y: 137, endPoint x: 564, endPoint y: 85, distance: 53.0
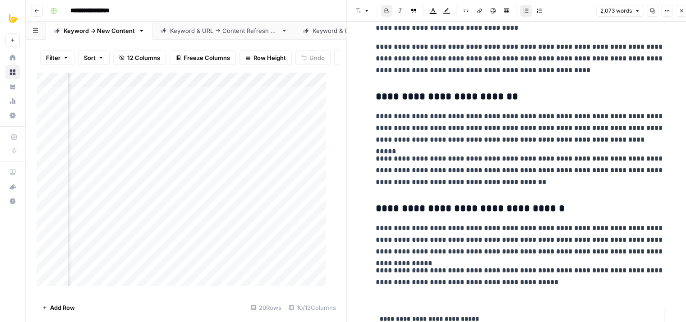
drag, startPoint x: 558, startPoint y: 81, endPoint x: 544, endPoint y: 229, distance: 149.0
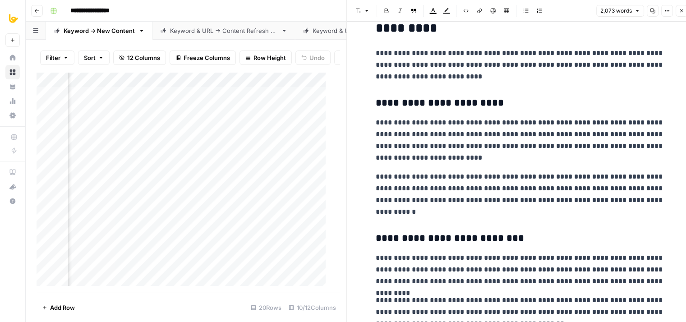
drag, startPoint x: 536, startPoint y: 131, endPoint x: 527, endPoint y: 289, distance: 158.5
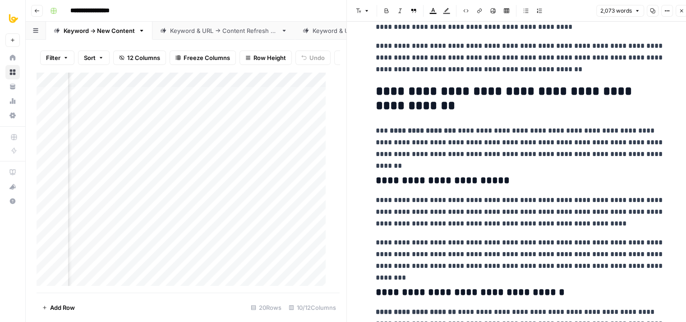
drag, startPoint x: 521, startPoint y: 92, endPoint x: 523, endPoint y: 266, distance: 173.5
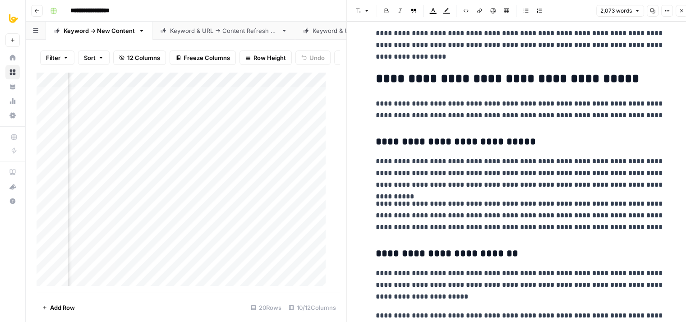
scroll to position [3155, 0]
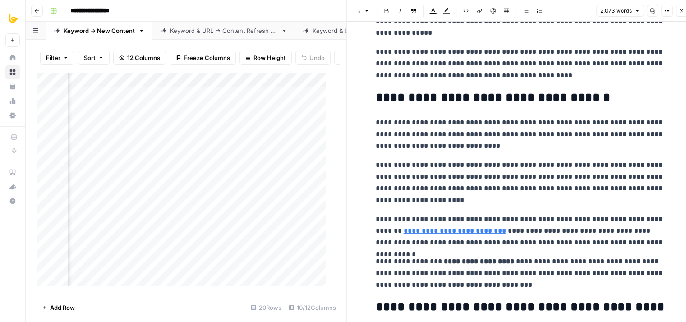
drag, startPoint x: 537, startPoint y: 121, endPoint x: 550, endPoint y: 287, distance: 165.9
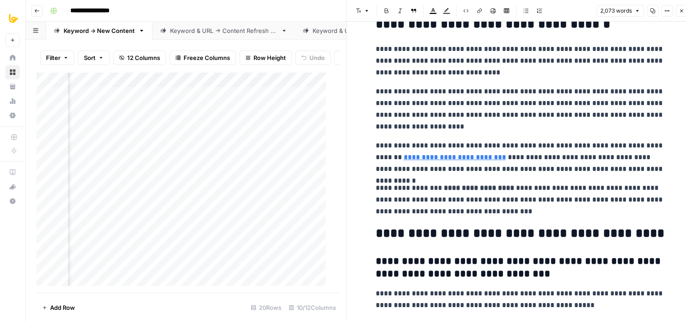
click at [684, 9] on button "Close" at bounding box center [681, 11] width 12 height 12
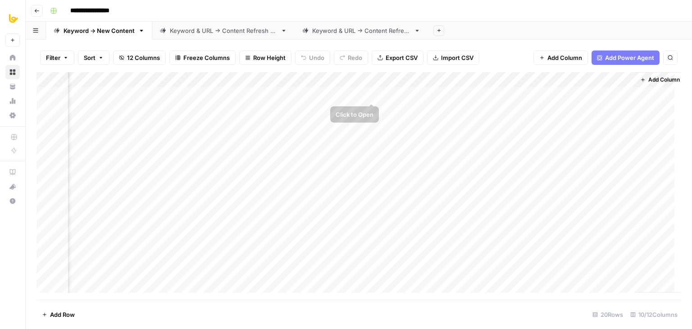
click at [370, 92] on div "Add Column" at bounding box center [359, 186] width 645 height 228
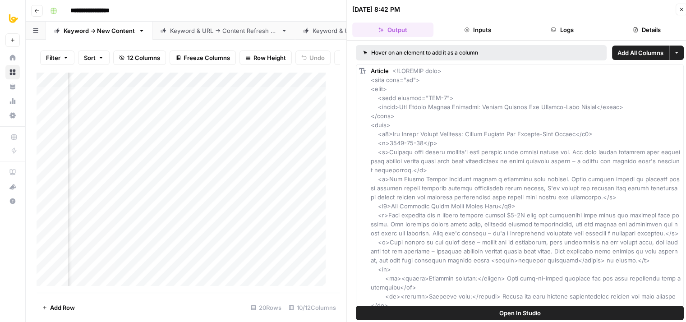
click at [566, 28] on button "Logs" at bounding box center [561, 30] width 81 height 14
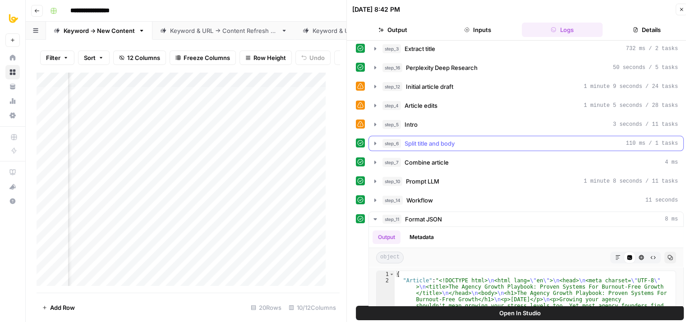
scroll to position [45, 0]
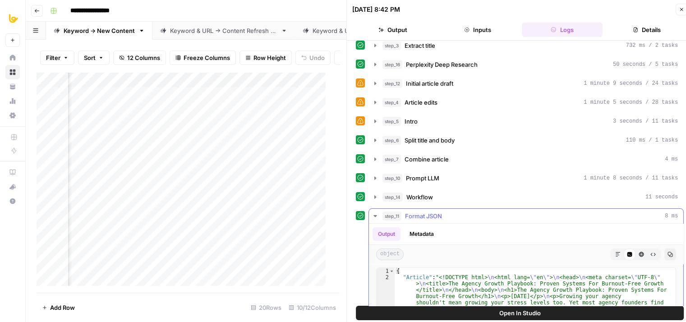
click at [438, 214] on span "Format JSON" at bounding box center [423, 215] width 37 height 9
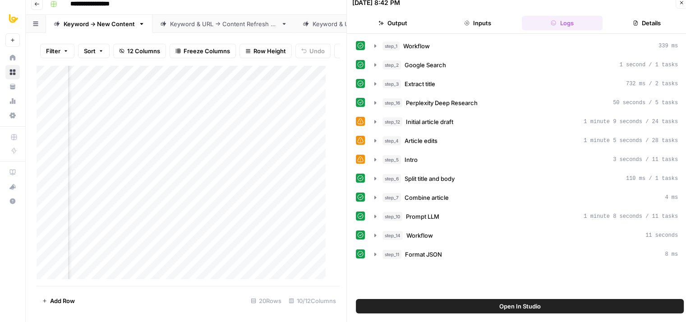
scroll to position [7, 0]
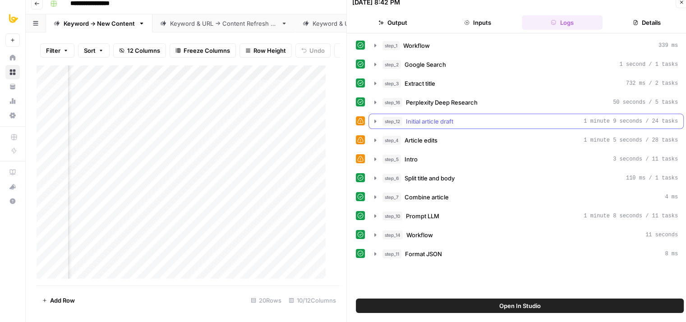
click at [452, 121] on span "Initial article draft" at bounding box center [429, 121] width 47 height 9
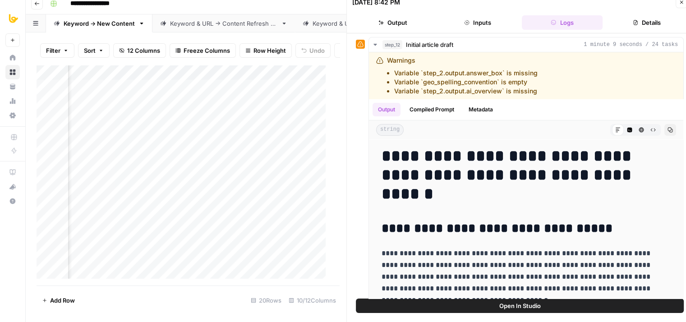
scroll to position [118, 0]
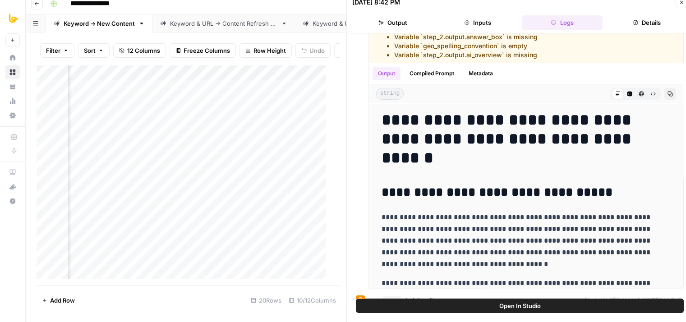
drag, startPoint x: 361, startPoint y: 114, endPoint x: 363, endPoint y: 162, distance: 47.8
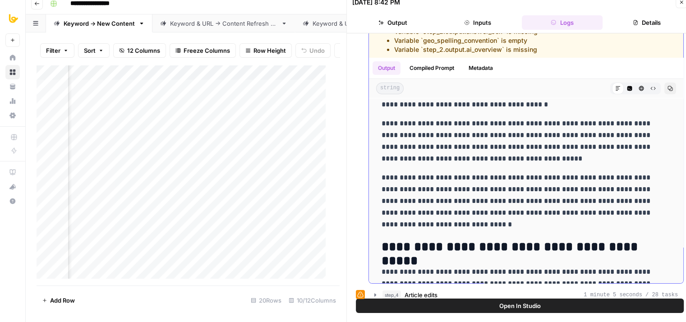
drag, startPoint x: 518, startPoint y: 122, endPoint x: 527, endPoint y: 201, distance: 79.0
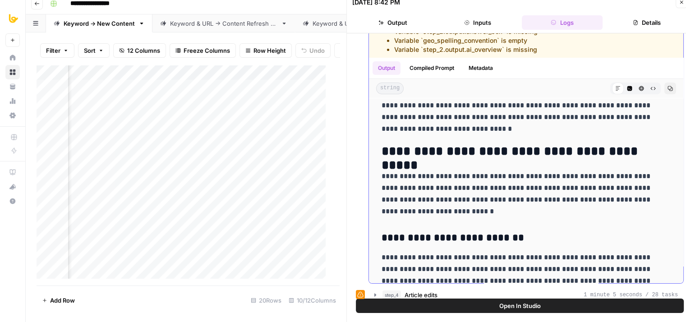
drag, startPoint x: 525, startPoint y: 137, endPoint x: 525, endPoint y: 198, distance: 60.8
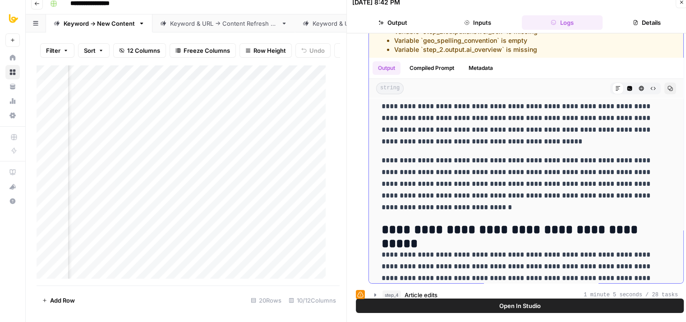
scroll to position [64, 0]
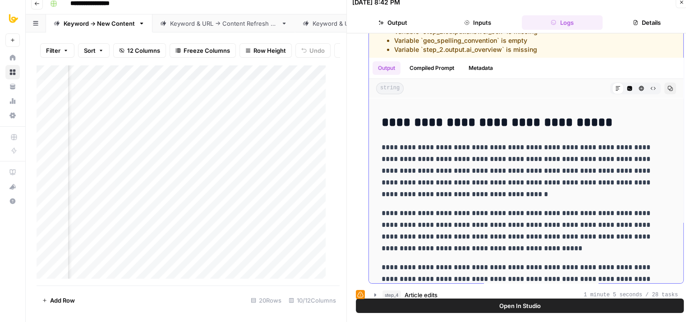
drag, startPoint x: 496, startPoint y: 192, endPoint x: 496, endPoint y: 93, distance: 98.7
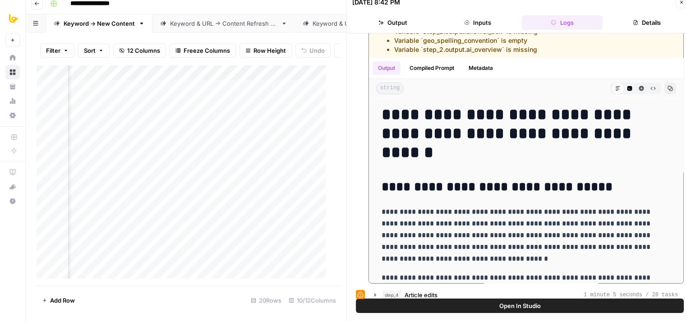
click at [441, 67] on button "Compiled Prompt" at bounding box center [431, 68] width 55 height 14
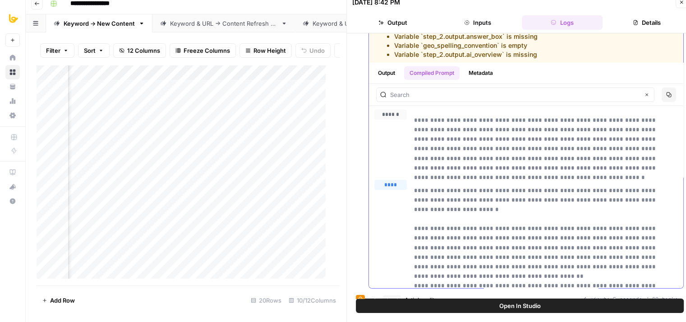
scroll to position [98, 0]
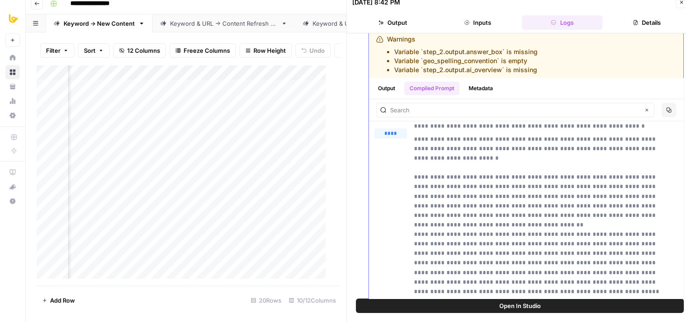
drag, startPoint x: 522, startPoint y: 160, endPoint x: 520, endPoint y: 192, distance: 33.0
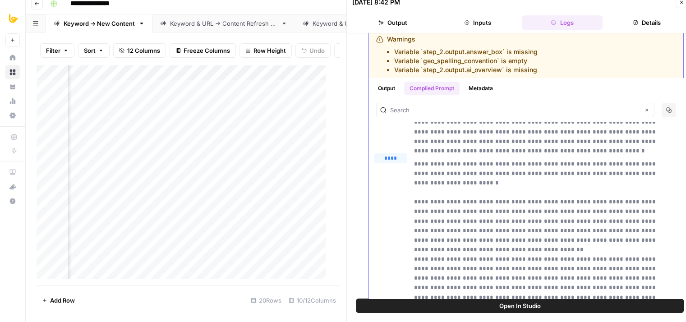
drag, startPoint x: 506, startPoint y: 178, endPoint x: 378, endPoint y: 141, distance: 133.8
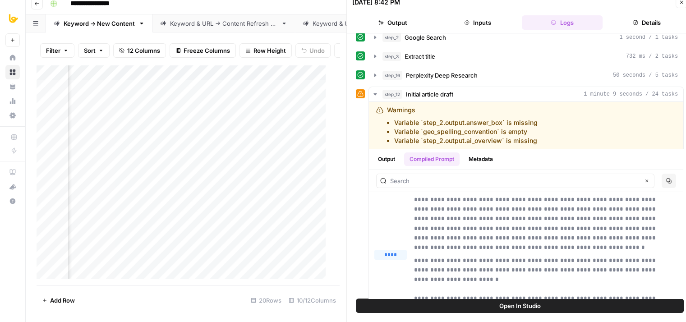
scroll to position [4, 0]
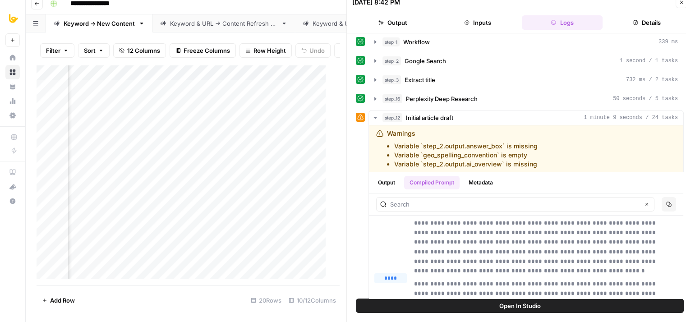
drag, startPoint x: 358, startPoint y: 152, endPoint x: 362, endPoint y: 105, distance: 47.1
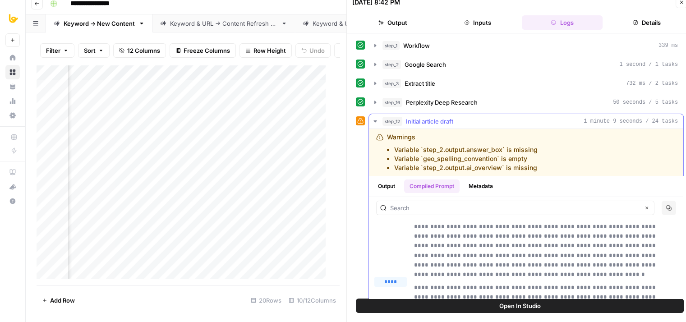
click at [404, 119] on div "step_12 Initial article draft 1 minute 9 seconds / 24 tasks" at bounding box center [529, 121] width 295 height 9
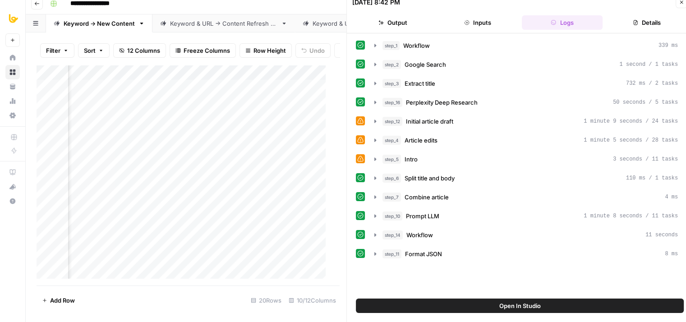
click at [434, 108] on button "step_16 Perplexity Deep Research 50 seconds / 5 tasks" at bounding box center [526, 102] width 314 height 14
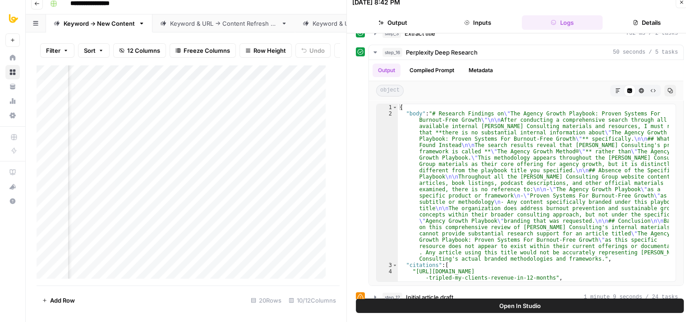
drag, startPoint x: 357, startPoint y: 141, endPoint x: 359, endPoint y: 170, distance: 28.9
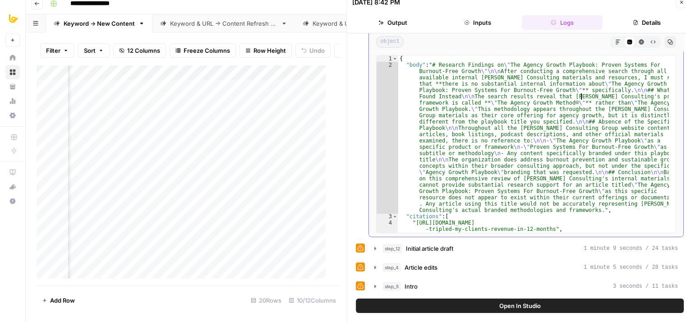
drag, startPoint x: 581, startPoint y: 138, endPoint x: 663, endPoint y: 135, distance: 83.0
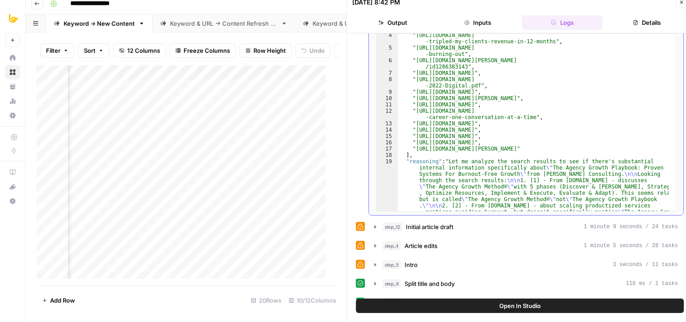
scroll to position [170, 0]
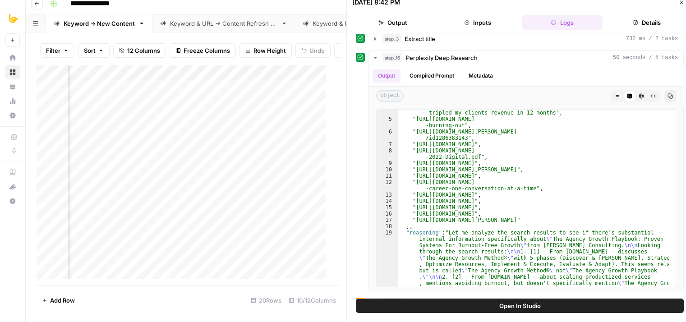
drag, startPoint x: 358, startPoint y: 98, endPoint x: 357, endPoint y: 89, distance: 9.5
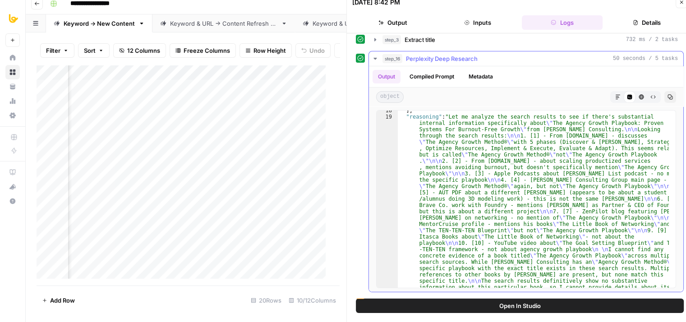
scroll to position [308, 0]
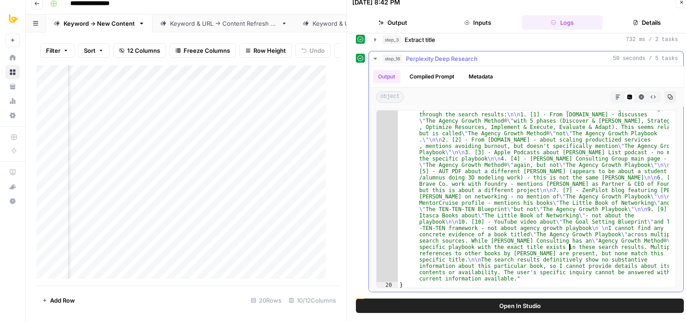
click at [569, 246] on div ""reasoning" : "Let me analyze the search results to see if there's substantial …" at bounding box center [533, 278] width 271 height 373
click at [565, 263] on div ""reasoning" : "Let me analyze the search results to see if there's substantial …" at bounding box center [533, 278] width 271 height 373
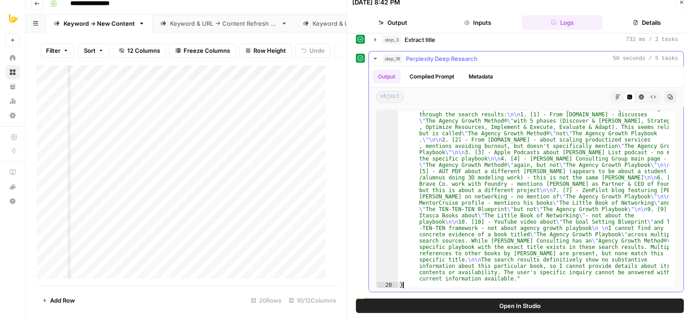
click at [576, 282] on div ""reasoning" : "Let me analyze the search results to see if there's substantial …" at bounding box center [533, 278] width 271 height 373
type textarea "*"
click at [585, 265] on div ""reasoning" : "Let me analyze the search results to see if there's substantial …" at bounding box center [533, 278] width 271 height 373
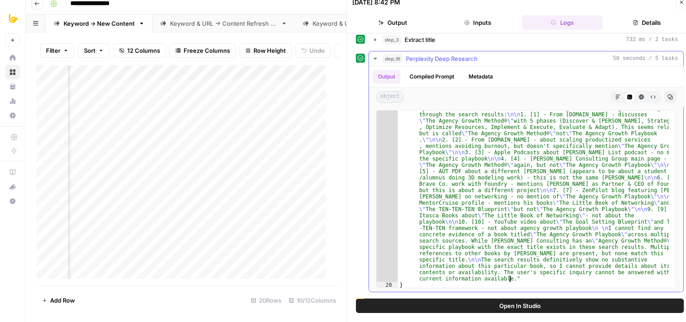
click at [568, 276] on div ""reasoning" : "Let me analyze the search results to see if there's substantial …" at bounding box center [533, 278] width 271 height 373
click at [424, 54] on span "Perplexity Deep Research" at bounding box center [442, 58] width 72 height 9
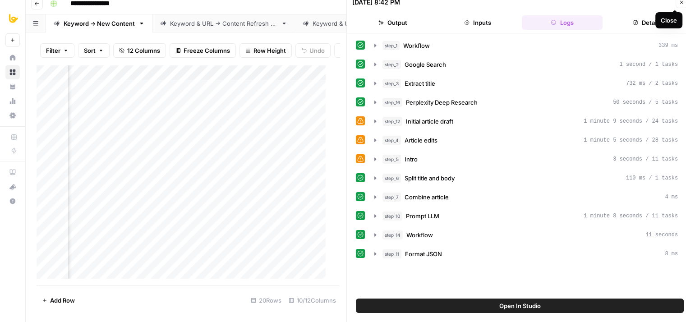
click at [679, 2] on icon "button" at bounding box center [680, 2] width 5 height 5
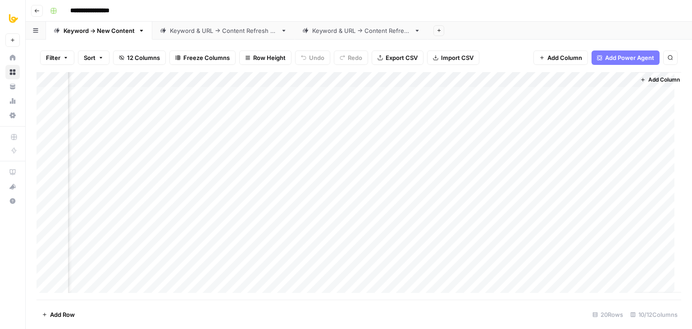
click at [370, 80] on div "Add Column" at bounding box center [359, 186] width 645 height 228
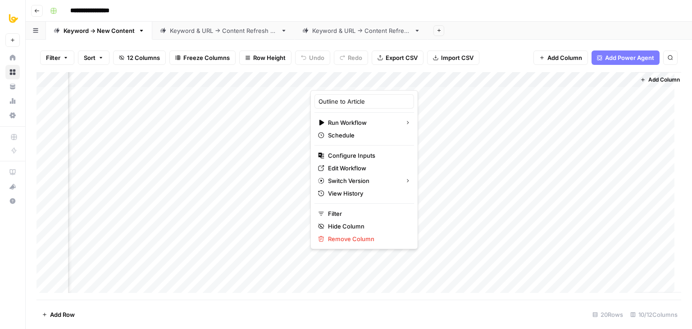
click at [370, 78] on div at bounding box center [352, 81] width 82 height 18
click at [349, 81] on div at bounding box center [352, 81] width 82 height 18
click at [358, 96] on div "Outline to Article" at bounding box center [365, 101] width 100 height 14
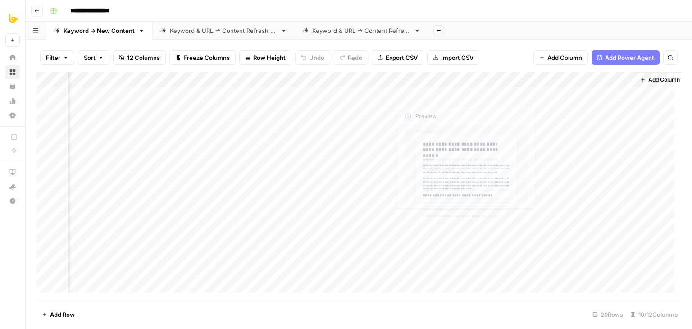
click at [434, 78] on div "Add Column" at bounding box center [359, 186] width 645 height 228
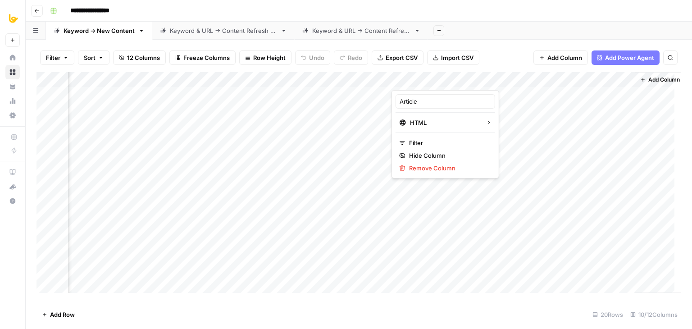
click at [361, 73] on div "Add Column" at bounding box center [359, 186] width 645 height 228
click at [480, 44] on div "Filter Sort 12 Columns Freeze Columns Row Height Undo Redo Export CSV Import CS…" at bounding box center [359, 57] width 645 height 29
click at [645, 76] on span "Add Column" at bounding box center [661, 80] width 32 height 8
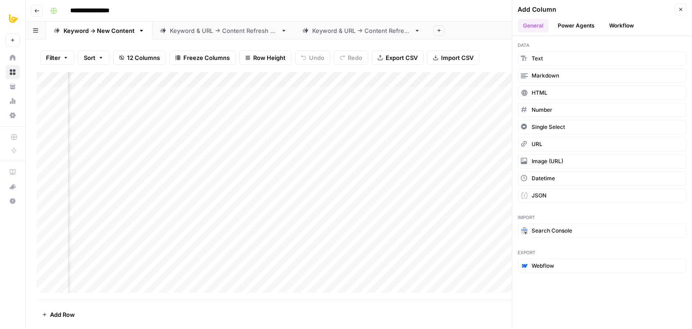
click at [609, 27] on button "Workflow" at bounding box center [622, 26] width 36 height 14
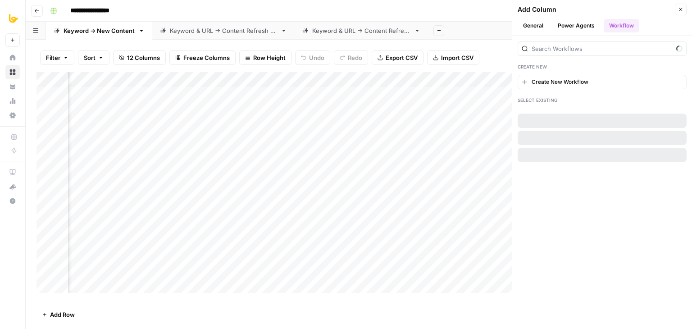
click at [574, 40] on div at bounding box center [602, 46] width 169 height 20
click at [577, 46] on input "search" at bounding box center [602, 48] width 141 height 9
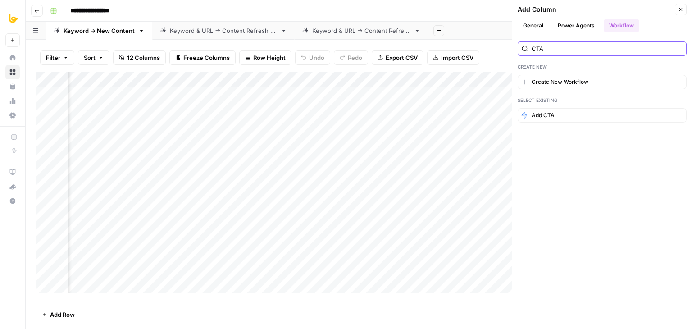
type input "CTA"
click at [556, 118] on button "Add CTA" at bounding box center [602, 115] width 169 height 14
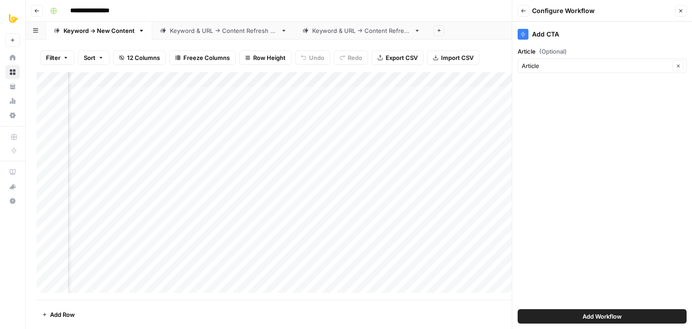
click at [597, 312] on span "Add Workflow" at bounding box center [602, 316] width 39 height 9
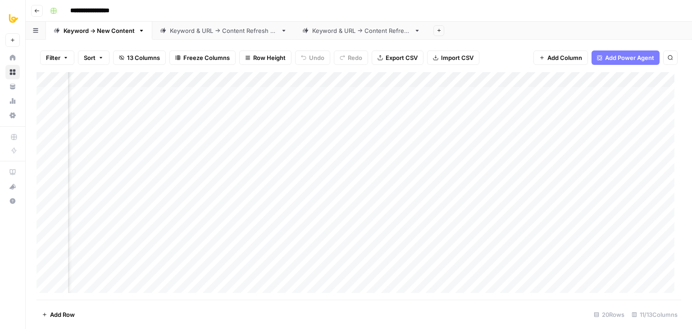
scroll to position [0, 389]
click at [605, 77] on div "Add Column" at bounding box center [359, 186] width 645 height 228
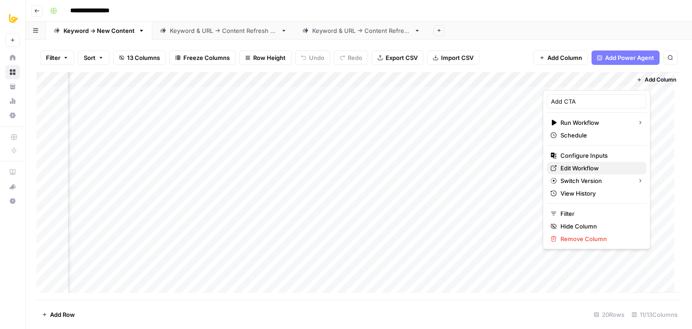
click at [571, 169] on span "Edit Workflow" at bounding box center [600, 168] width 79 height 9
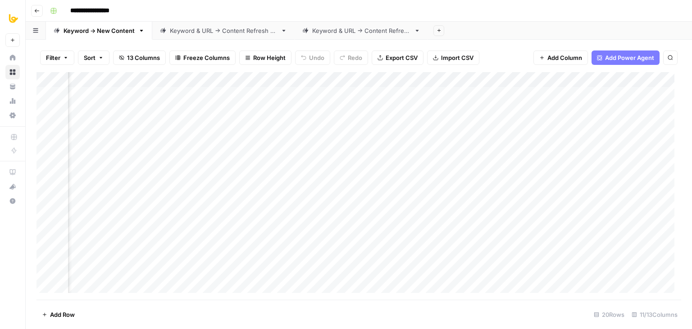
scroll to position [0, 0]
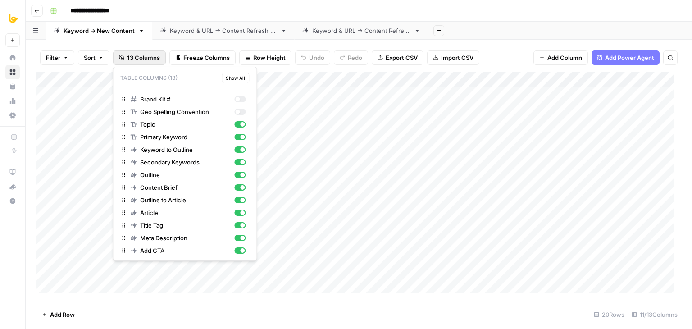
click at [137, 63] on button "13 Columns" at bounding box center [139, 57] width 53 height 14
click at [238, 110] on div "button" at bounding box center [237, 112] width 5 height 5
click at [240, 98] on div "button" at bounding box center [239, 99] width 11 height 6
click at [240, 98] on div "button" at bounding box center [242, 99] width 5 height 5
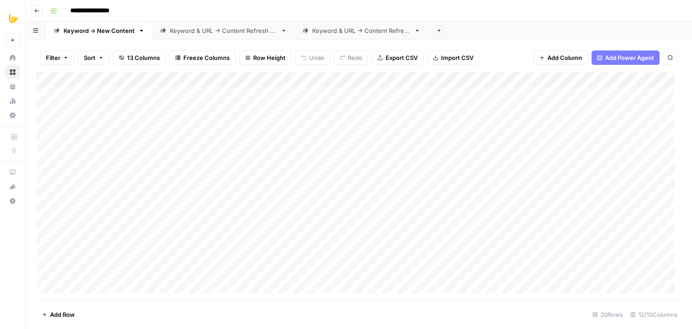
click at [89, 91] on div "Add Column" at bounding box center [359, 186] width 645 height 228
type textarea "********"
click at [90, 113] on div "Add Column" at bounding box center [359, 186] width 645 height 228
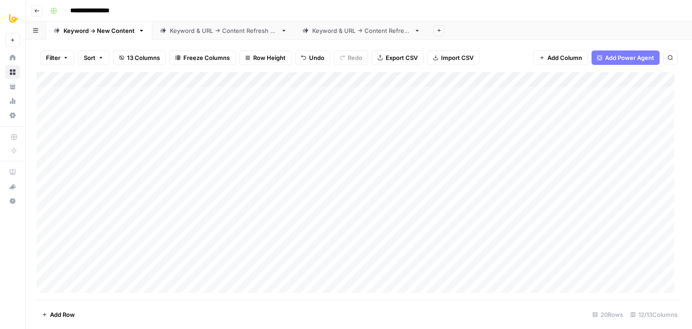
click at [90, 113] on div "Add Column" at bounding box center [359, 186] width 645 height 228
type textarea "********"
click at [84, 125] on div "Add Column" at bounding box center [359, 186] width 645 height 228
click at [84, 124] on div "Add Column" at bounding box center [359, 186] width 645 height 228
click at [81, 136] on div "Add Column" at bounding box center [359, 186] width 645 height 228
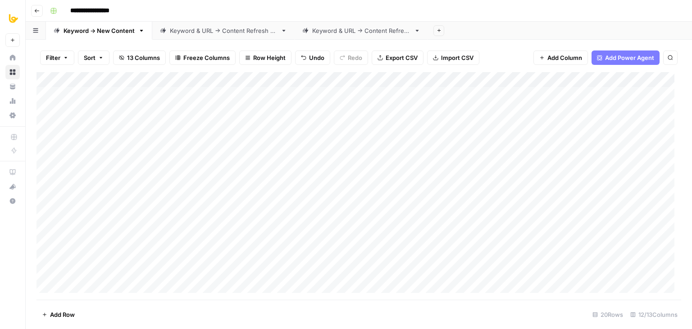
click at [81, 136] on div "Add Column" at bounding box center [359, 186] width 645 height 228
type textarea "********"
click at [371, 93] on div "Add Column" at bounding box center [359, 186] width 645 height 228
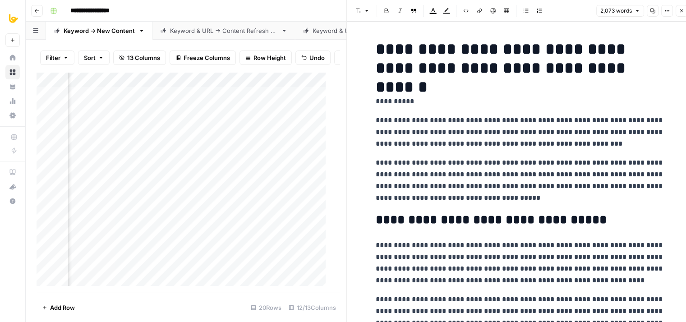
click at [677, 9] on button "Close" at bounding box center [681, 11] width 12 height 12
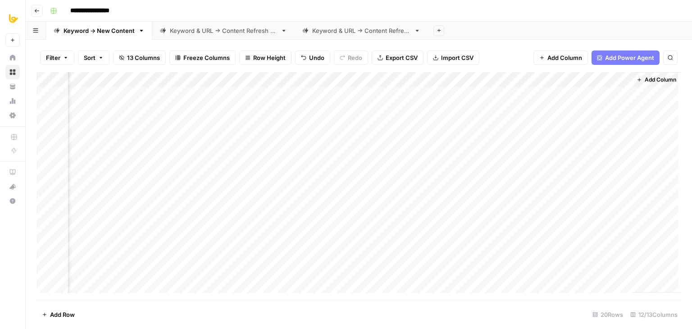
scroll to position [0, 460]
click at [383, 92] on div "Add Column" at bounding box center [359, 186] width 645 height 228
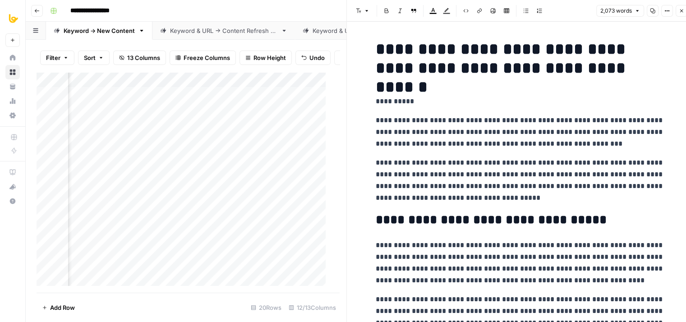
click at [649, 9] on button "Copy" at bounding box center [652, 11] width 12 height 12
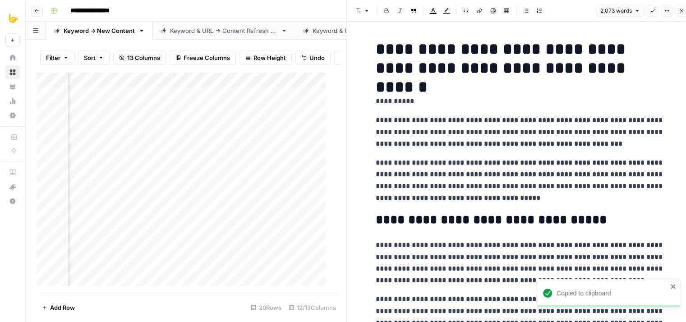
click at [592, 120] on p "**********" at bounding box center [519, 131] width 288 height 35
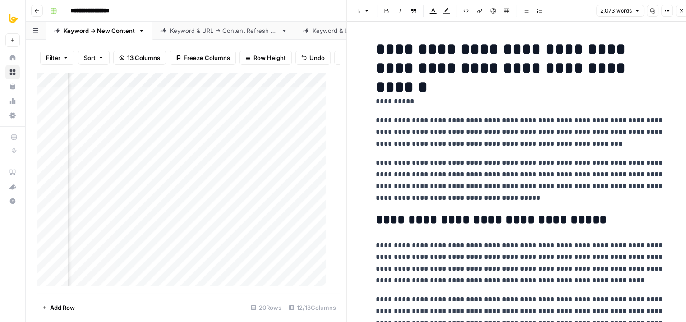
click at [679, 10] on icon "button" at bounding box center [680, 10] width 5 height 5
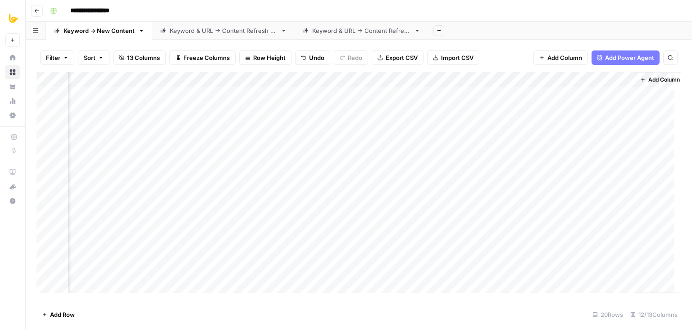
click at [233, 29] on div "Keyword & URL -> Content Refresh V2" at bounding box center [223, 30] width 107 height 9
click at [109, 32] on div "Keyword -> New Content" at bounding box center [99, 30] width 71 height 9
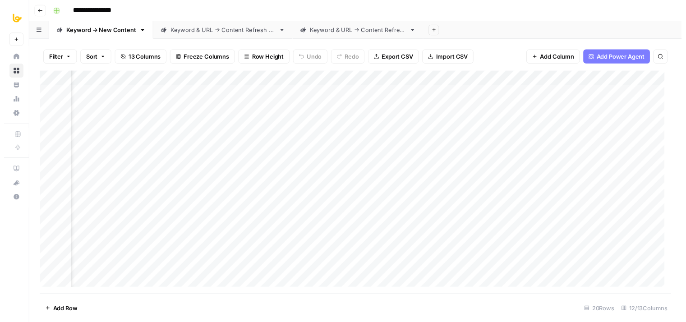
scroll to position [0, 438]
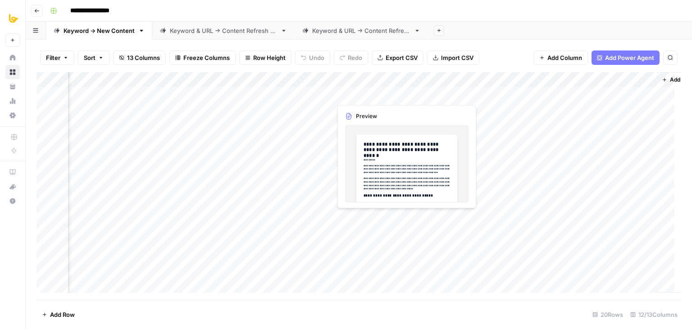
click at [404, 93] on div "Add Column" at bounding box center [359, 186] width 645 height 228
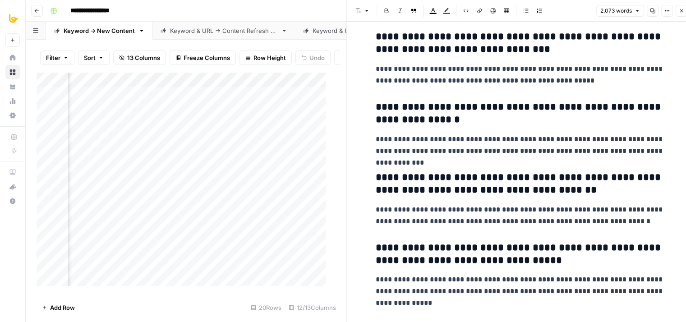
drag, startPoint x: 520, startPoint y: 108, endPoint x: 541, endPoint y: 298, distance: 191.4
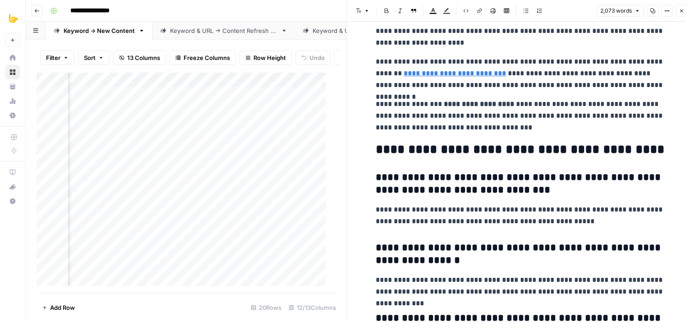
drag, startPoint x: 541, startPoint y: 242, endPoint x: 533, endPoint y: 134, distance: 108.9
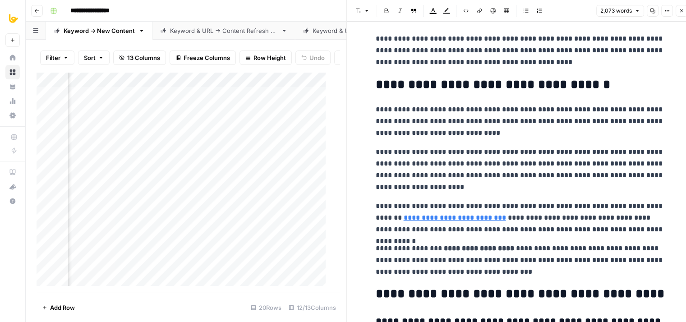
drag, startPoint x: 544, startPoint y: 208, endPoint x: 541, endPoint y: 177, distance: 30.8
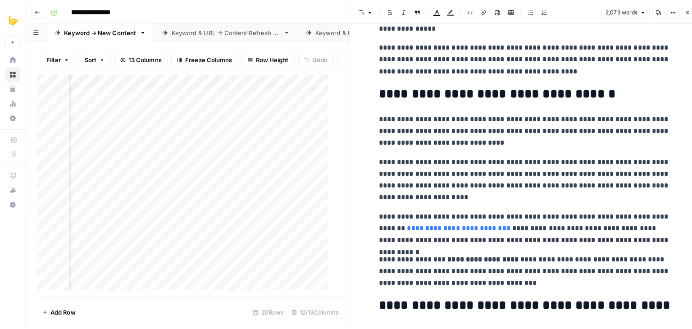
scroll to position [3101, 0]
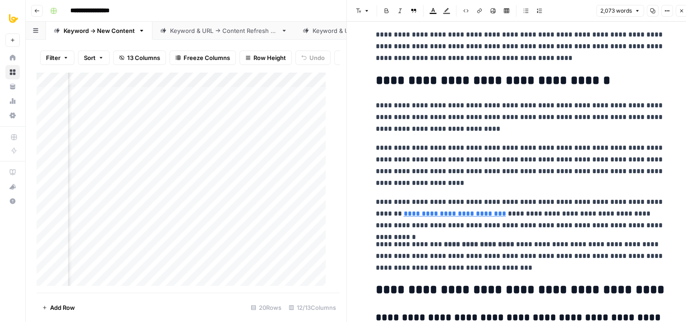
drag, startPoint x: 544, startPoint y: 134, endPoint x: 544, endPoint y: 152, distance: 18.0
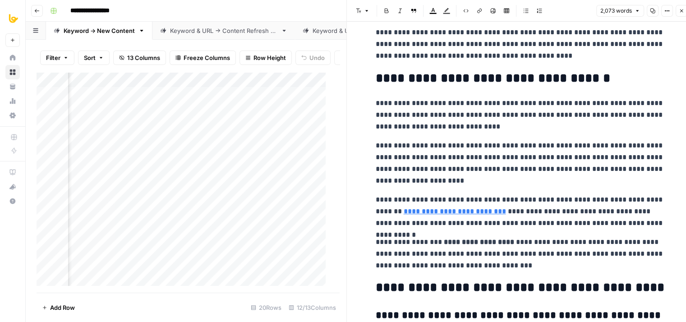
click at [682, 10] on icon "button" at bounding box center [680, 10] width 5 height 5
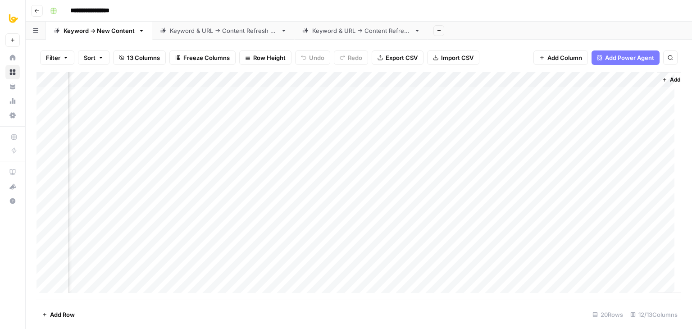
scroll to position [0, 471]
click at [605, 80] on div "Add Column" at bounding box center [359, 186] width 645 height 228
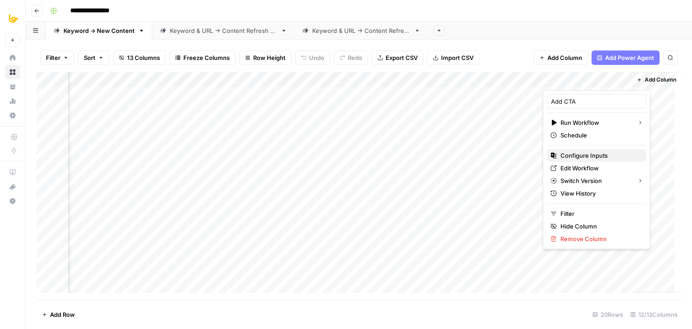
click at [585, 155] on span "Configure Inputs" at bounding box center [600, 155] width 79 height 9
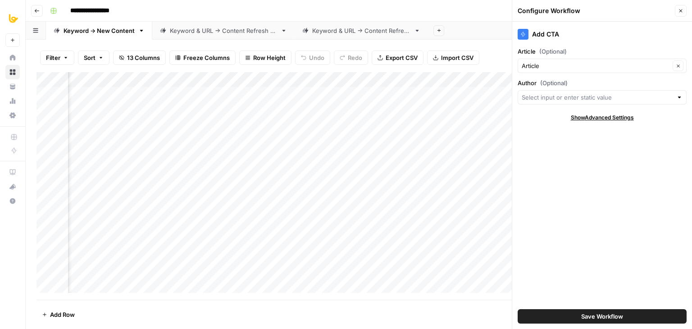
click at [567, 103] on div at bounding box center [602, 97] width 169 height 14
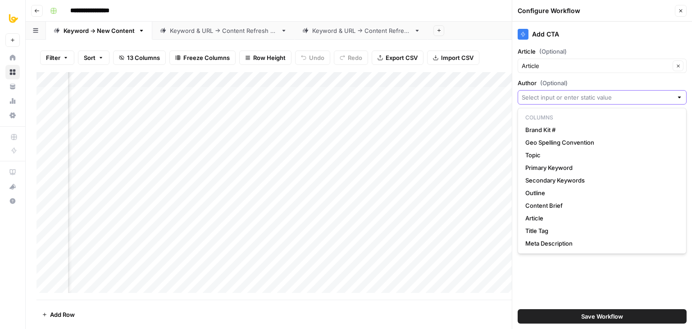
click at [563, 97] on input "Author (Optional)" at bounding box center [597, 97] width 151 height 9
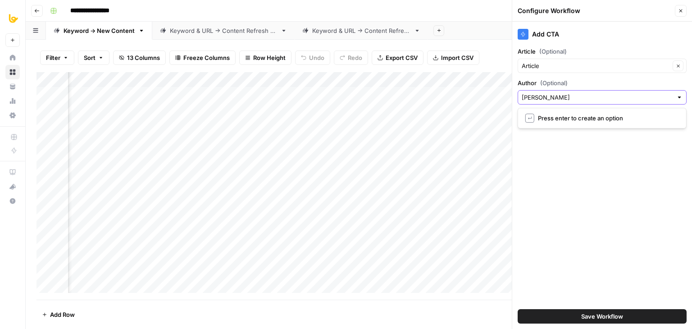
type input "[PERSON_NAME]"
click at [564, 152] on div "Add CTA Article (Optional) Article Clear Author (Optional) Kurt Schmidt Clear S…" at bounding box center [602, 175] width 180 height 307
drag, startPoint x: 581, startPoint y: 174, endPoint x: 597, endPoint y: 211, distance: 41.0
click at [581, 174] on div "Add CTA Article (Optional) Article Clear Author (Optional) Kurt Schmidt Clear S…" at bounding box center [602, 175] width 180 height 307
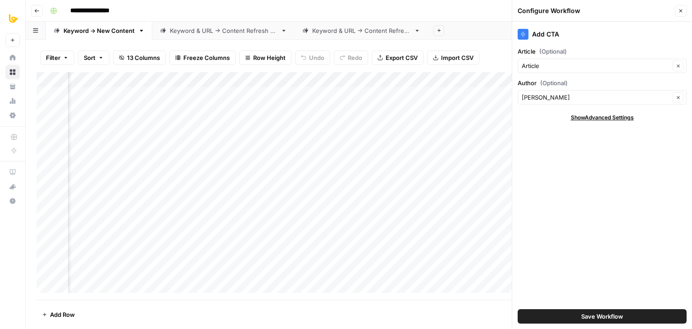
click at [607, 316] on span "Save Workflow" at bounding box center [602, 316] width 42 height 9
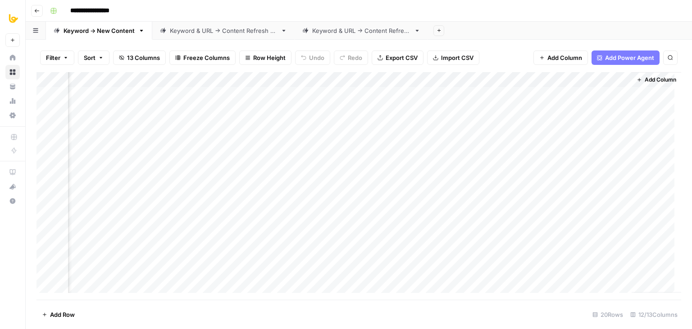
click at [584, 94] on div "Add Column" at bounding box center [359, 186] width 645 height 228
click at [585, 106] on div "Add Column" at bounding box center [359, 186] width 645 height 228
click at [604, 95] on div "Add Column" at bounding box center [359, 186] width 645 height 228
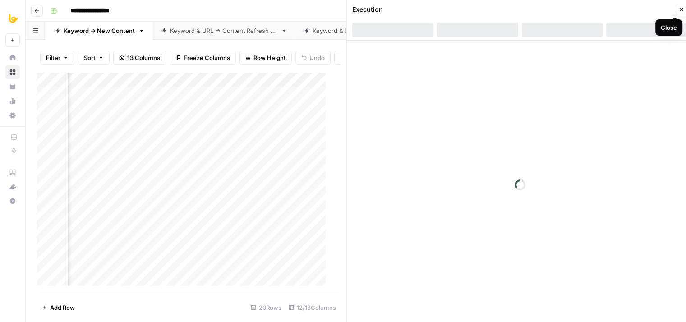
click at [681, 11] on icon "button" at bounding box center [680, 9] width 5 height 5
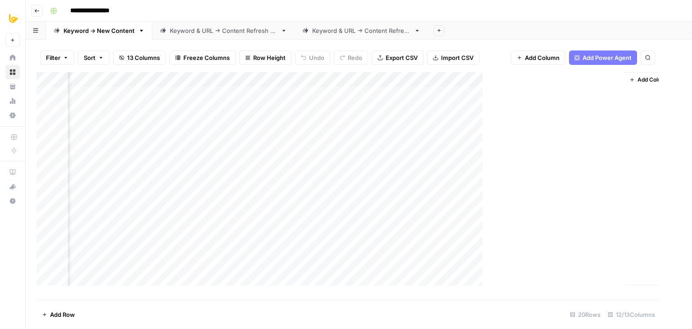
scroll to position [0, 460]
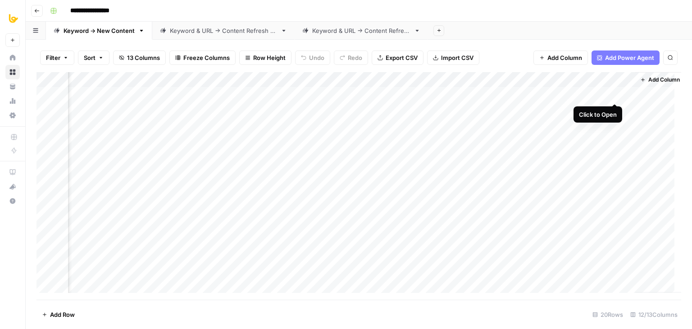
click at [614, 94] on div "Add Column" at bounding box center [359, 186] width 645 height 228
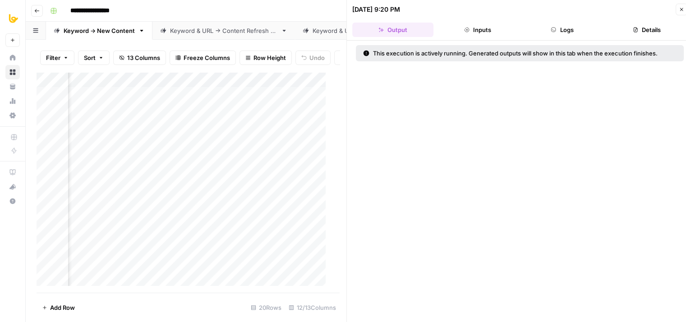
click at [568, 32] on button "Logs" at bounding box center [561, 30] width 81 height 14
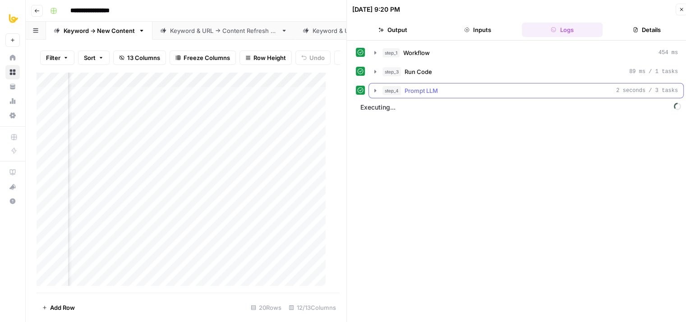
click at [464, 83] on button "step_4 Prompt LLM 2 seconds / 3 tasks" at bounding box center [526, 90] width 314 height 14
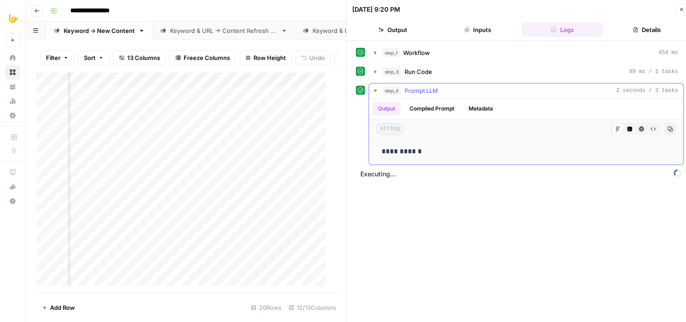
click at [464, 83] on button "step_4 Prompt LLM 2 seconds / 3 tasks" at bounding box center [526, 90] width 314 height 14
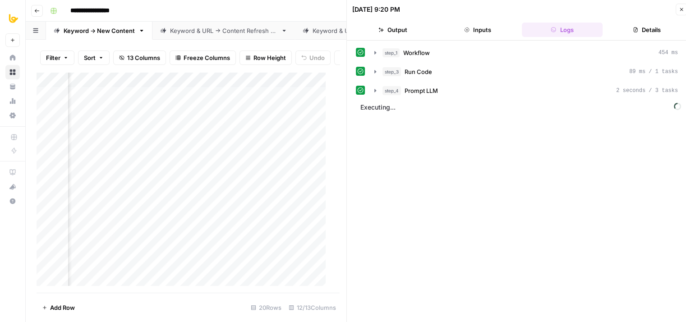
click at [461, 63] on div "step_1 Workflow 454 ms step_3 Run Code 89 ms / 1 tasks step_4 Prompt LLM 2 seco…" at bounding box center [520, 71] width 328 height 53
click at [461, 69] on div "step_3 Run Code 89 ms / 1 tasks" at bounding box center [529, 71] width 295 height 9
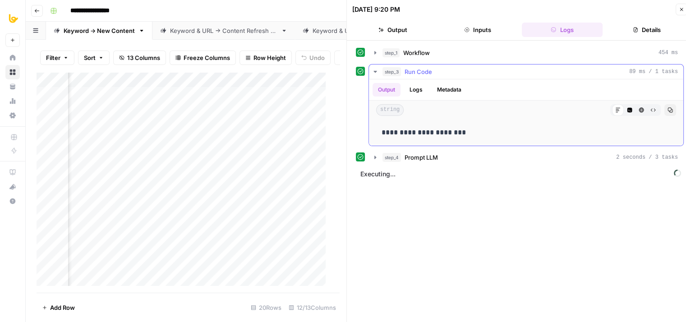
click at [461, 69] on div "step_3 Run Code 89 ms / 1 tasks" at bounding box center [529, 71] width 295 height 9
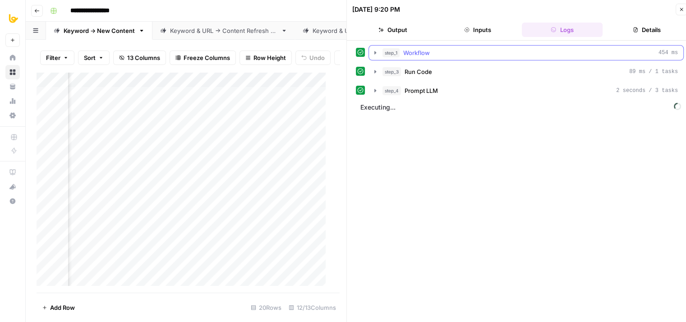
click at [462, 50] on div "step_1 Workflow 454 ms" at bounding box center [529, 52] width 295 height 9
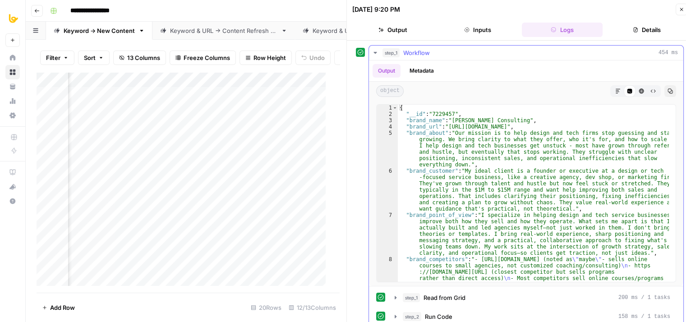
click at [462, 50] on div "step_1 Workflow 454 ms" at bounding box center [529, 52] width 295 height 9
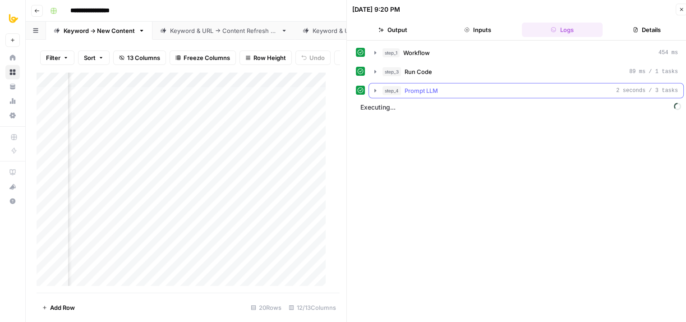
click at [440, 94] on div "step_4 Prompt LLM 2 seconds / 3 tasks" at bounding box center [529, 90] width 295 height 9
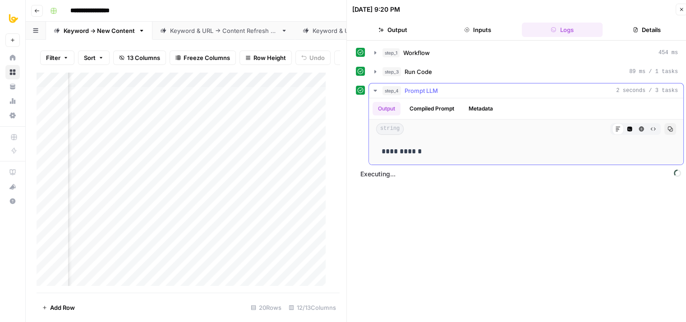
click at [440, 94] on div "step_4 Prompt LLM 2 seconds / 3 tasks" at bounding box center [529, 90] width 295 height 9
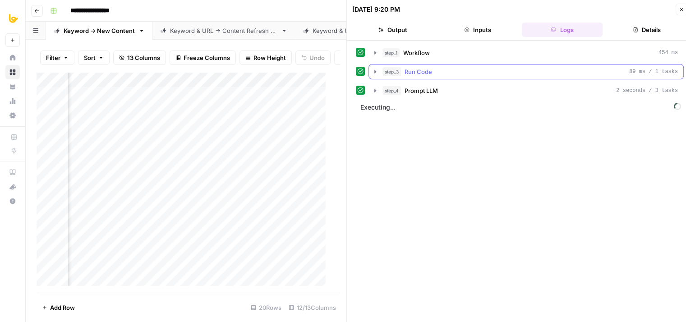
click at [444, 68] on div "step_3 Run Code 89 ms / 1 tasks" at bounding box center [529, 71] width 295 height 9
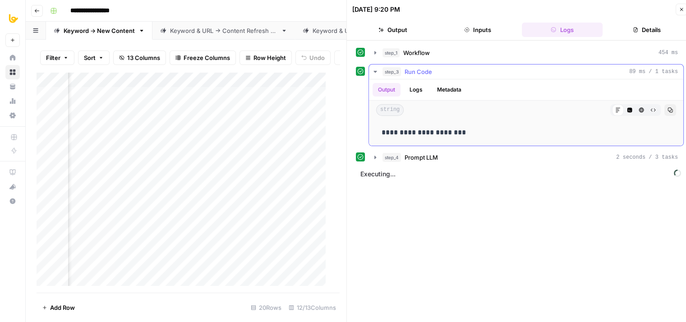
click at [444, 68] on div "step_3 Run Code 89 ms / 1 tasks" at bounding box center [529, 71] width 295 height 9
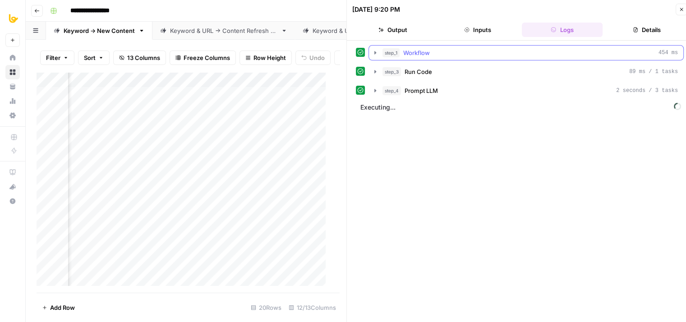
click at [445, 55] on div "step_1 Workflow 454 ms" at bounding box center [529, 52] width 295 height 9
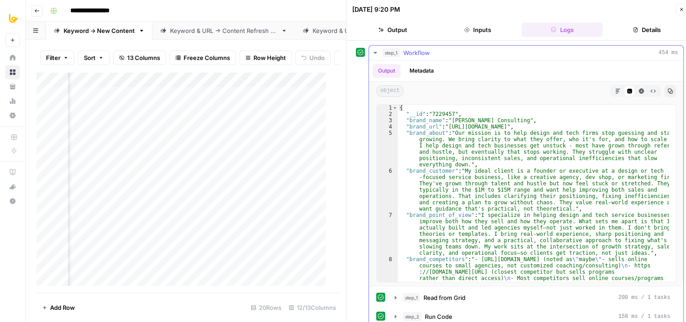
click at [445, 55] on div "step_1 Workflow 454 ms" at bounding box center [529, 52] width 295 height 9
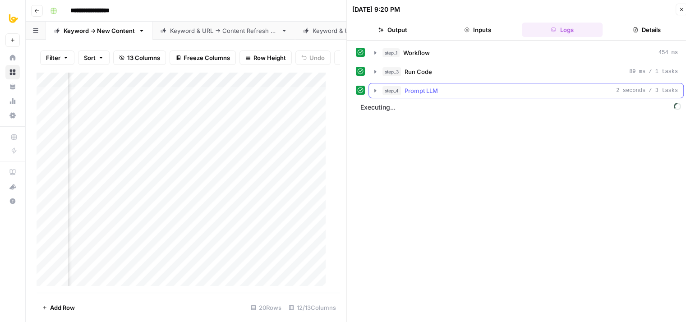
click at [429, 89] on span "Prompt LLM" at bounding box center [420, 90] width 33 height 9
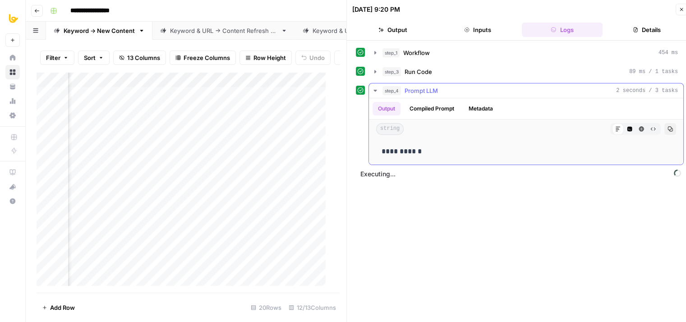
click at [429, 89] on span "Prompt LLM" at bounding box center [420, 90] width 33 height 9
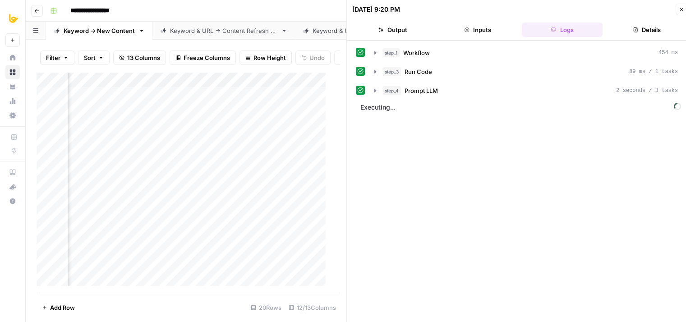
click at [683, 8] on icon "button" at bounding box center [680, 9] width 5 height 5
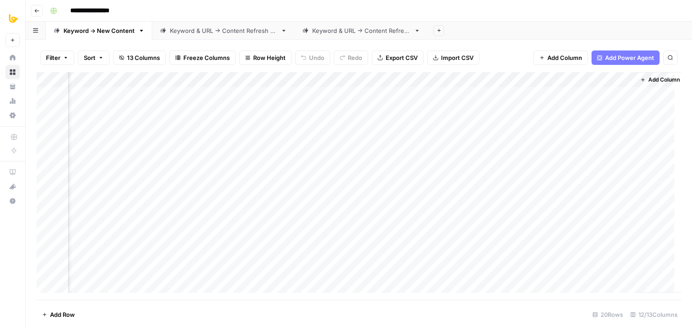
click at [616, 109] on div "Add Column" at bounding box center [359, 186] width 645 height 228
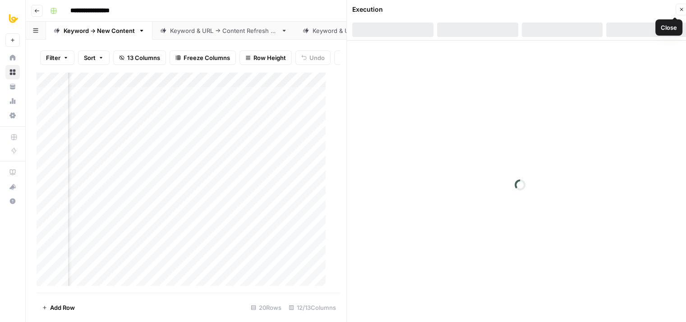
click at [683, 9] on icon "button" at bounding box center [680, 9] width 5 height 5
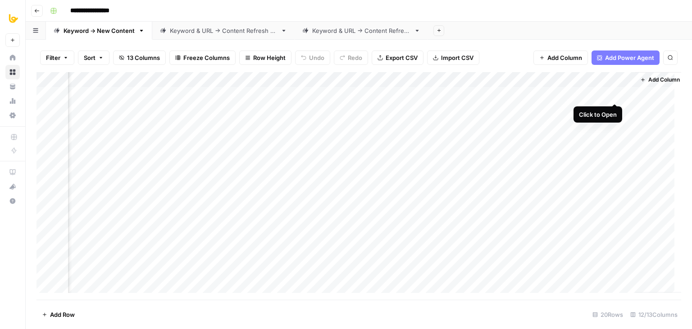
click at [613, 96] on div "Add Column" at bounding box center [359, 186] width 645 height 228
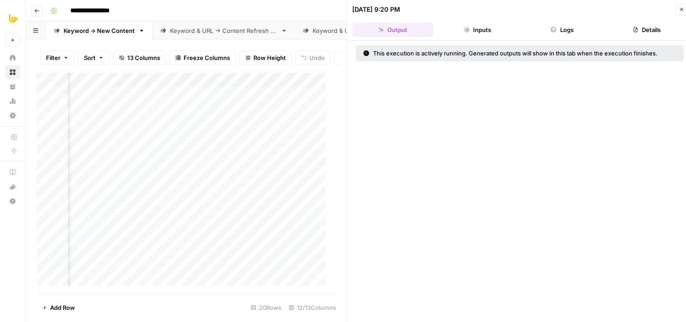
click at [569, 30] on button "Logs" at bounding box center [561, 30] width 81 height 14
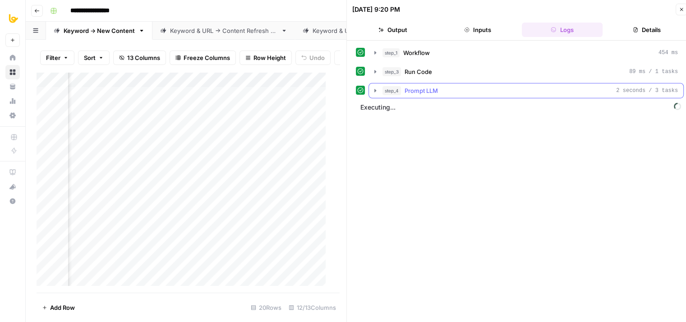
click at [465, 94] on div "step_4 Prompt LLM 2 seconds / 3 tasks" at bounding box center [529, 90] width 295 height 9
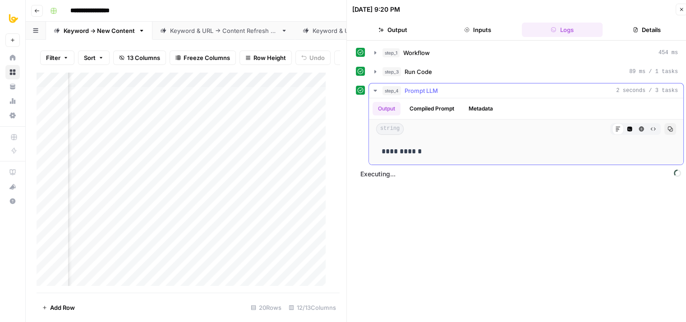
click at [465, 94] on div "step_4 Prompt LLM 2 seconds / 3 tasks" at bounding box center [529, 90] width 295 height 9
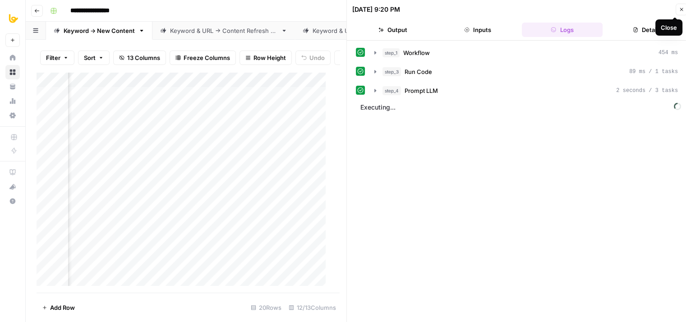
click at [681, 11] on icon "button" at bounding box center [680, 9] width 5 height 5
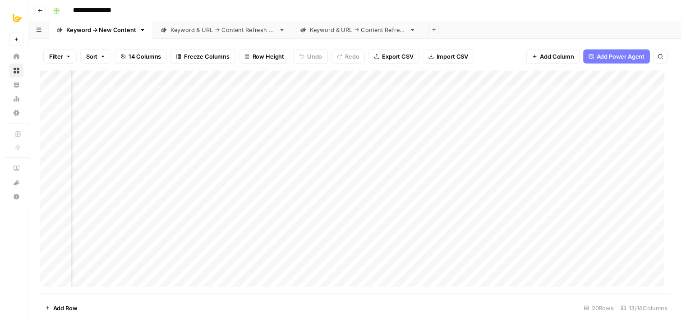
scroll to position [0, 552]
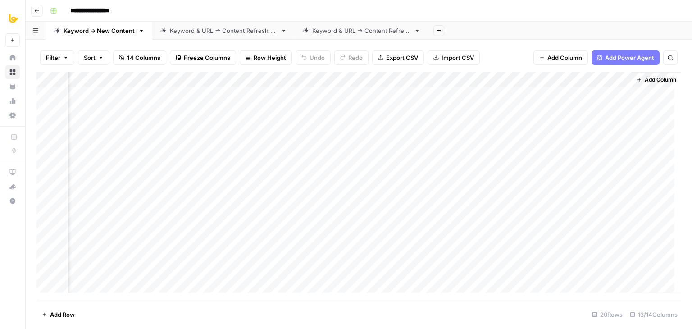
click at [615, 92] on div "Add Column" at bounding box center [359, 186] width 645 height 228
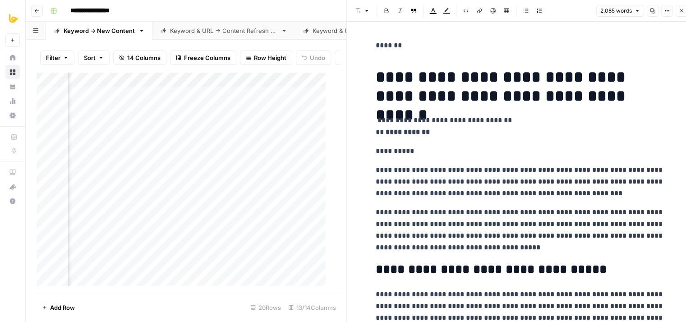
click at [391, 47] on p "*******" at bounding box center [519, 46] width 288 height 12
drag, startPoint x: 402, startPoint y: 46, endPoint x: 349, endPoint y: 42, distance: 52.8
click at [349, 42] on div "**********" at bounding box center [519, 164] width 346 height 329
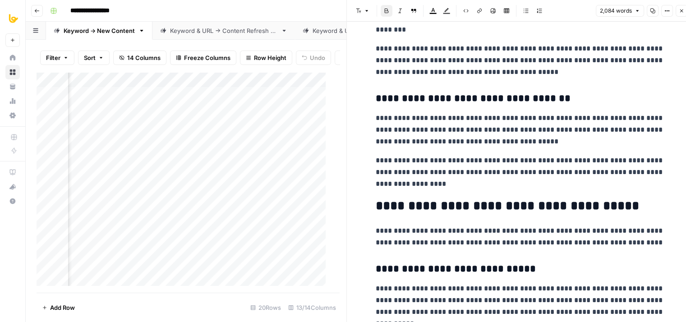
scroll to position [3429, 0]
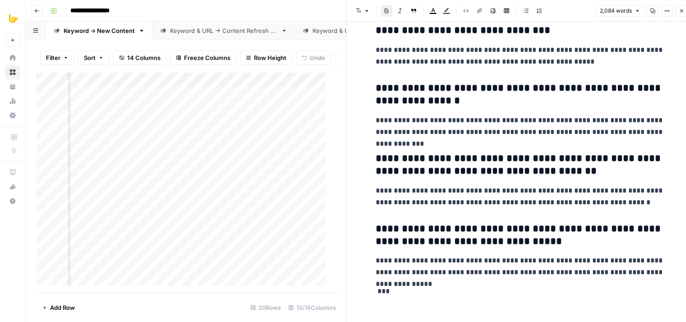
drag, startPoint x: 514, startPoint y: 119, endPoint x: 508, endPoint y: 350, distance: 231.3
drag, startPoint x: 433, startPoint y: 289, endPoint x: 357, endPoint y: 293, distance: 76.3
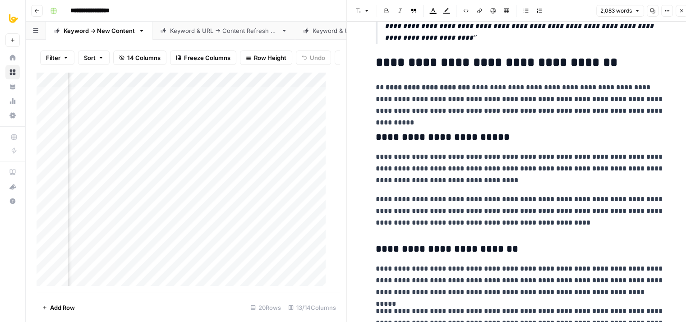
scroll to position [0, 0]
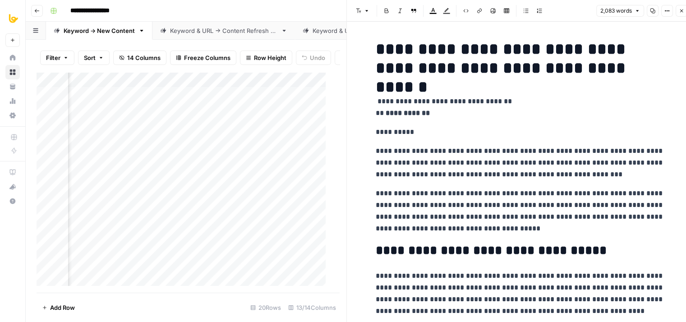
drag, startPoint x: 575, startPoint y: 210, endPoint x: 564, endPoint y: -39, distance: 249.5
drag, startPoint x: 373, startPoint y: 101, endPoint x: 363, endPoint y: 100, distance: 10.0
click at [375, 52] on h1 "**********" at bounding box center [519, 59] width 288 height 38
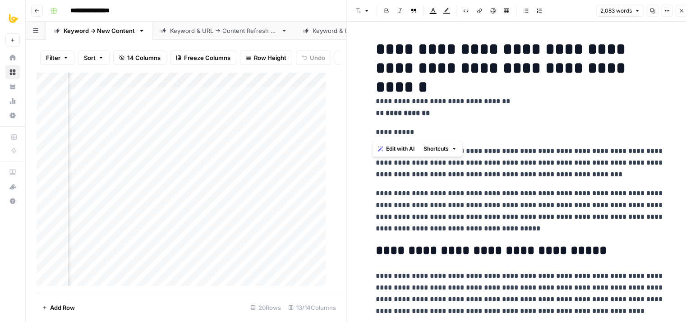
drag, startPoint x: 425, startPoint y: 132, endPoint x: 365, endPoint y: 132, distance: 60.4
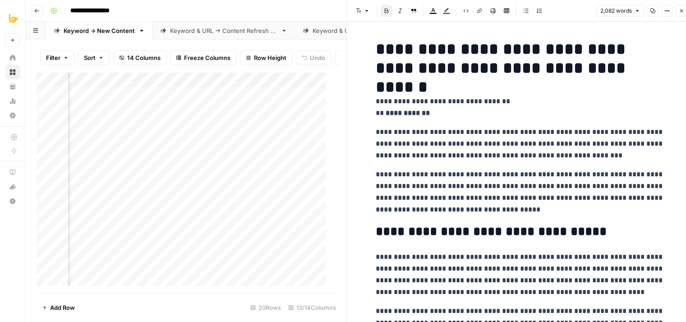
click at [561, 114] on p "**********" at bounding box center [519, 107] width 288 height 23
click at [649, 9] on button "Copy" at bounding box center [652, 11] width 12 height 12
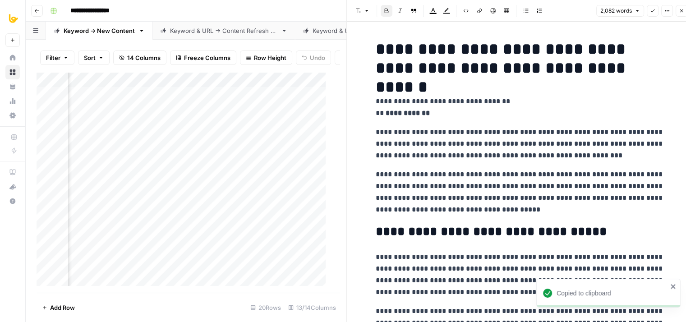
drag, startPoint x: 549, startPoint y: 114, endPoint x: 620, endPoint y: 25, distance: 114.5
click at [667, 8] on icon "button" at bounding box center [666, 10] width 5 height 5
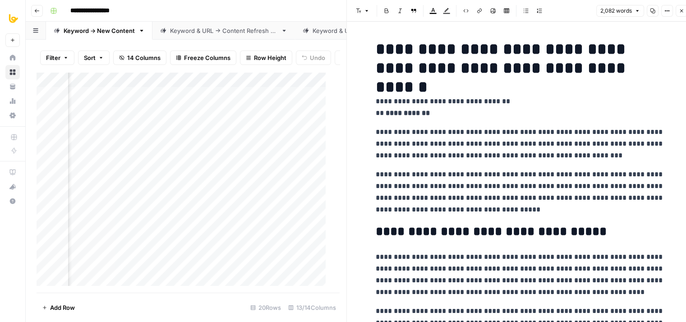
click at [383, 44] on h1 "**********" at bounding box center [519, 59] width 288 height 38
copy div "**********"
click at [528, 105] on p "**********" at bounding box center [519, 107] width 288 height 23
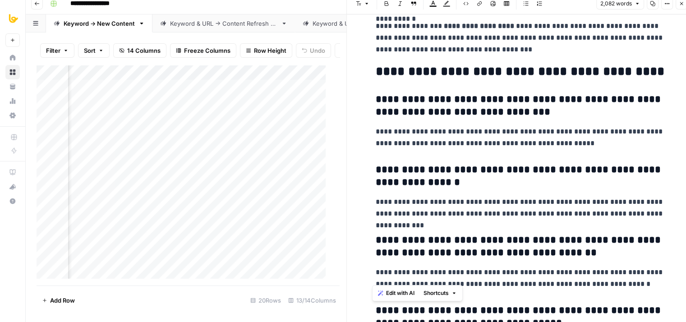
scroll to position [3391, 0]
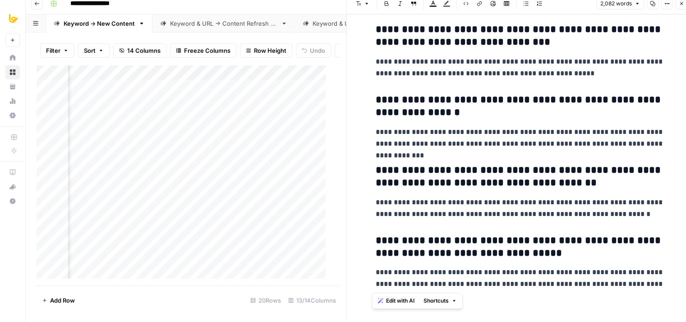
drag, startPoint x: 371, startPoint y: 41, endPoint x: 675, endPoint y: 299, distance: 398.4
copy div "**********"
click at [666, 2] on icon "button" at bounding box center [666, 3] width 5 height 5
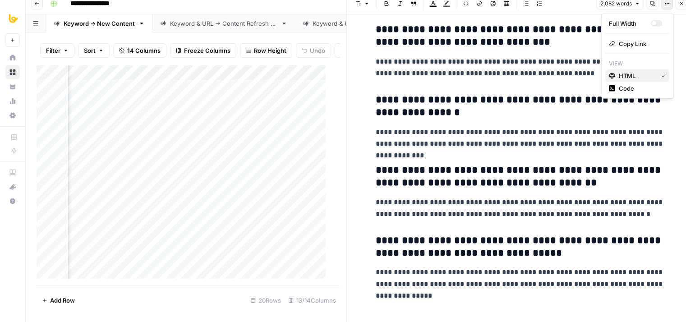
click at [622, 73] on span "HTML" at bounding box center [635, 75] width 35 height 9
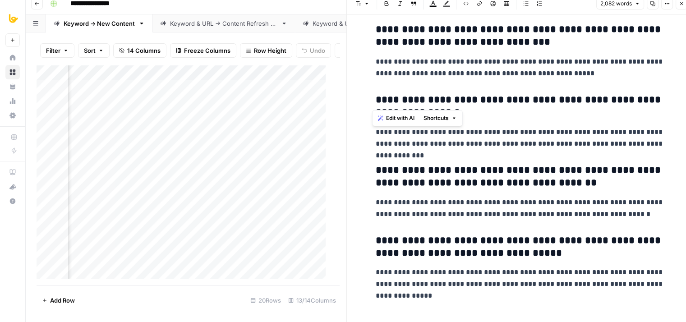
click at [622, 73] on p "**********" at bounding box center [519, 67] width 288 height 23
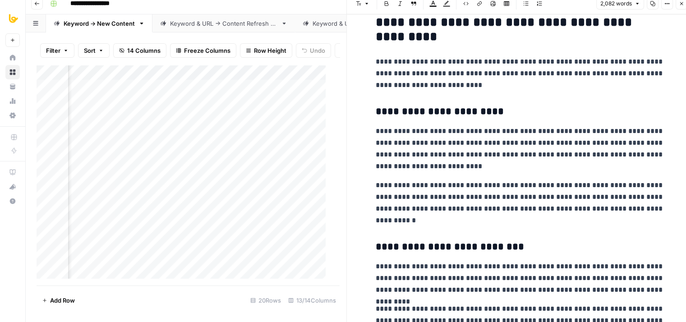
drag, startPoint x: 565, startPoint y: 174, endPoint x: 620, endPoint y: 13, distance: 169.9
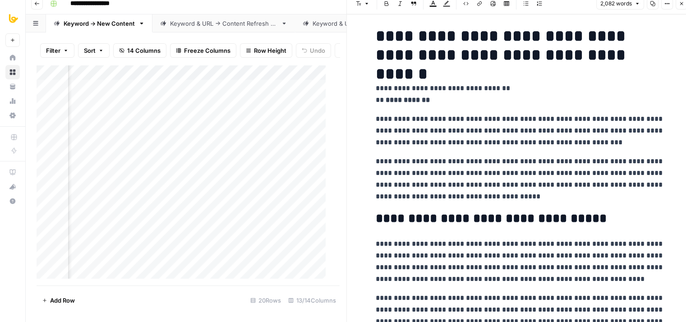
scroll to position [0, 0]
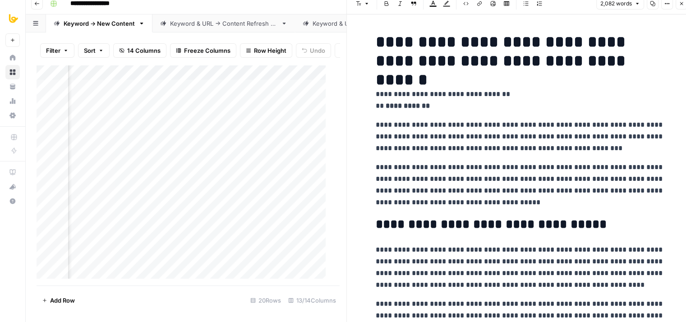
drag, startPoint x: 636, startPoint y: 84, endPoint x: 663, endPoint y: -39, distance: 126.4
click at [668, 8] on button "Options" at bounding box center [667, 4] width 12 height 12
click at [628, 87] on span "Code" at bounding box center [639, 88] width 43 height 9
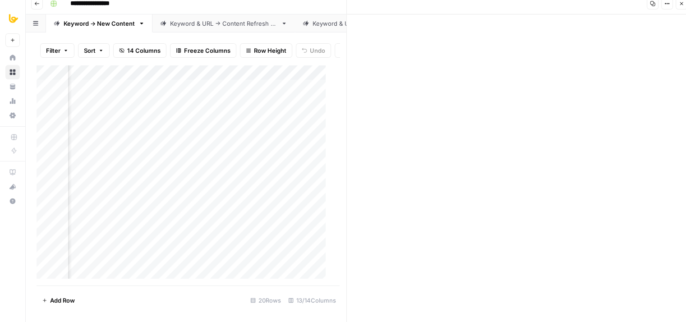
scroll to position [1176, 0]
drag, startPoint x: 352, startPoint y: 27, endPoint x: 569, endPoint y: 350, distance: 389.3
click at [569, 315] on html "**********" at bounding box center [343, 154] width 686 height 322
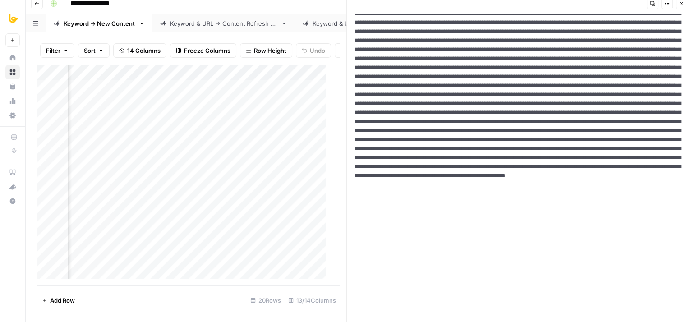
scroll to position [0, 0]
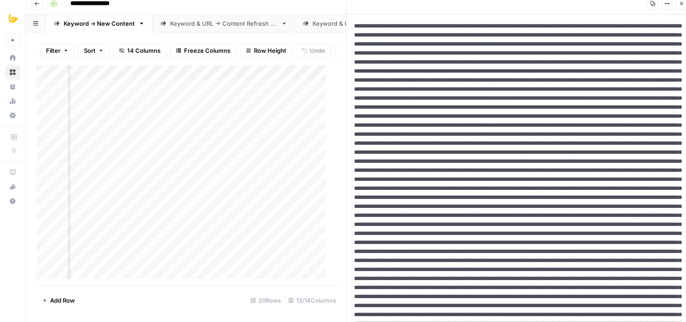
drag, startPoint x: 509, startPoint y: 263, endPoint x: 509, endPoint y: 66, distance: 197.0
click at [665, 1] on icon "button" at bounding box center [666, 3] width 5 height 5
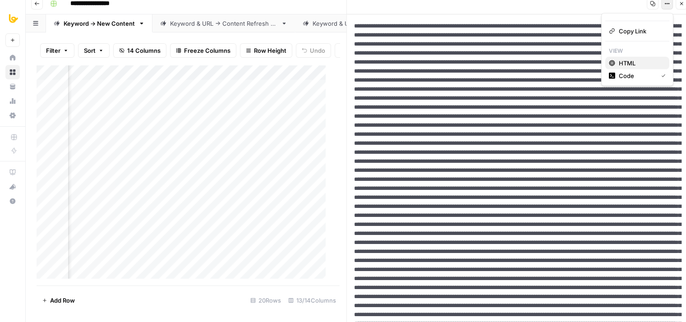
click at [629, 64] on span "HTML" at bounding box center [639, 63] width 43 height 9
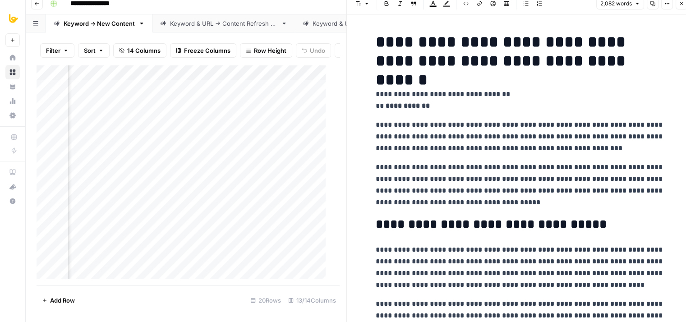
click at [638, 47] on h1 "**********" at bounding box center [519, 51] width 288 height 38
click at [653, 5] on icon "button" at bounding box center [651, 3] width 5 height 5
click at [603, 54] on h1 "**********" at bounding box center [519, 51] width 288 height 38
click at [677, 4] on button "Close" at bounding box center [681, 4] width 12 height 12
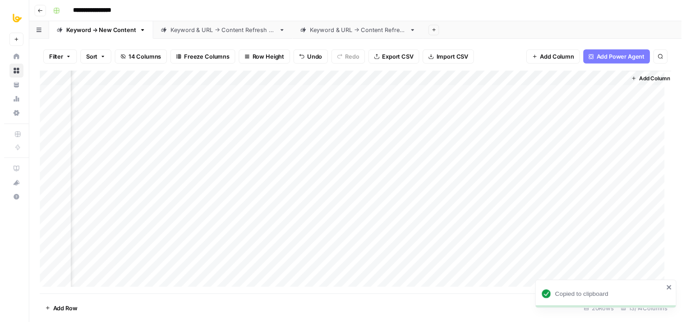
scroll to position [0, 552]
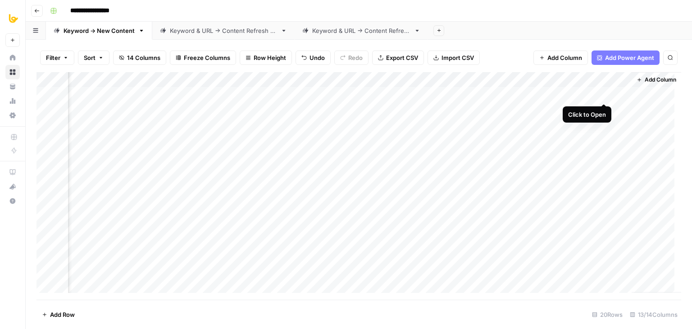
click at [604, 92] on div "Add Column" at bounding box center [359, 186] width 645 height 228
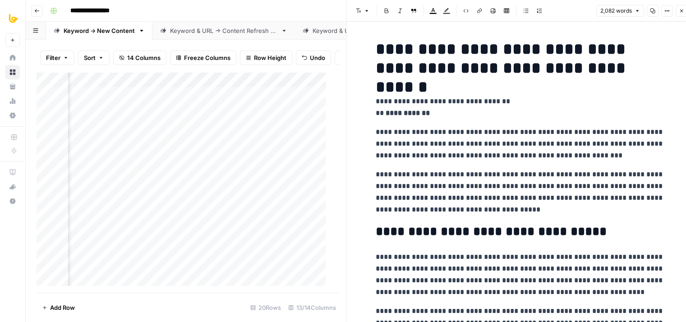
click at [652, 10] on icon "button" at bounding box center [651, 10] width 5 height 5
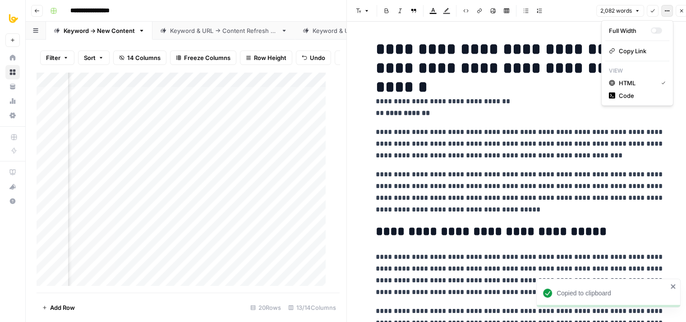
click at [662, 11] on button "Options" at bounding box center [667, 11] width 12 height 12
click at [626, 83] on span "HTML" at bounding box center [635, 82] width 35 height 9
click at [660, 10] on div "2,082 words Copy Options Close" at bounding box center [641, 11] width 91 height 12
click at [662, 10] on button "Options" at bounding box center [667, 11] width 12 height 12
click at [623, 97] on span "Code" at bounding box center [639, 95] width 43 height 9
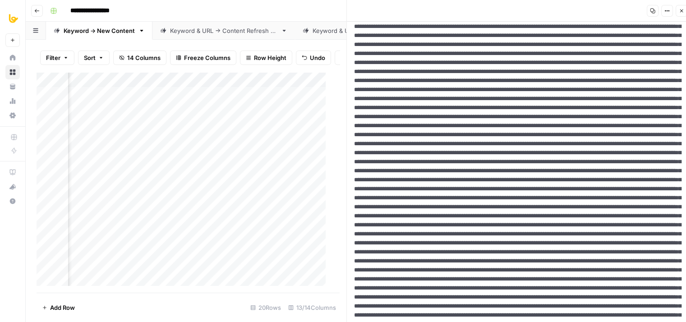
drag, startPoint x: 507, startPoint y: 104, endPoint x: 520, endPoint y: 217, distance: 113.4
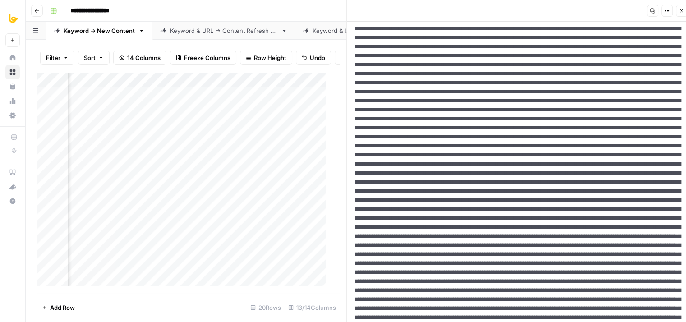
drag, startPoint x: 516, startPoint y: 160, endPoint x: 521, endPoint y: 267, distance: 107.8
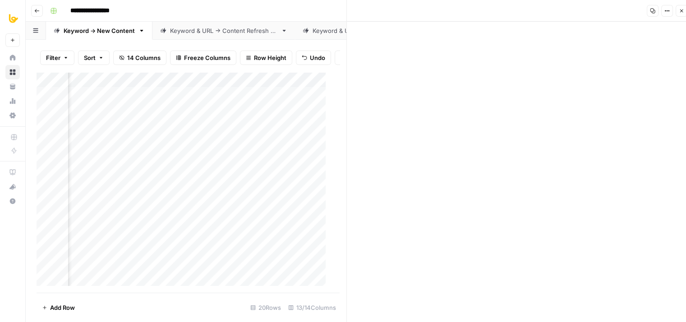
scroll to position [1176, 0]
drag, startPoint x: 526, startPoint y: 200, endPoint x: 516, endPoint y: 300, distance: 100.6
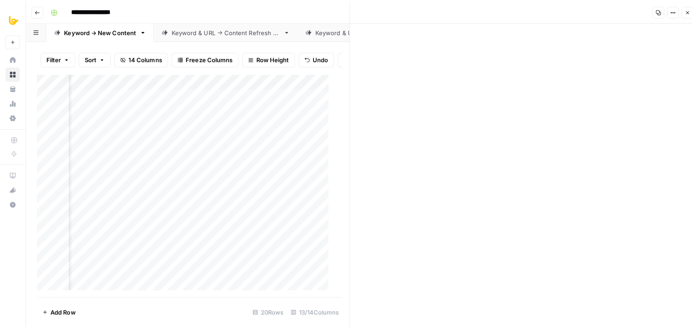
scroll to position [687, 0]
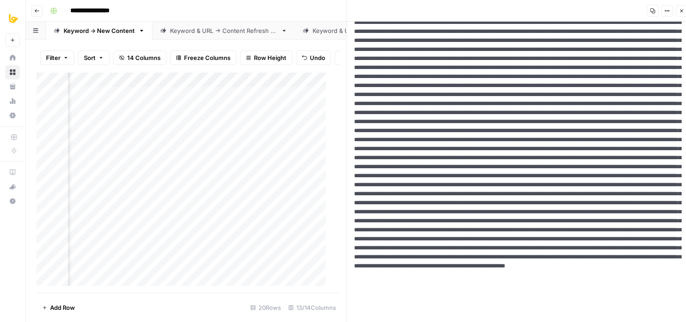
drag, startPoint x: 501, startPoint y: 321, endPoint x: 355, endPoint y: 7, distance: 346.7
click at [355, 7] on div "Copy Options Close New Text" at bounding box center [519, 164] width 346 height 329
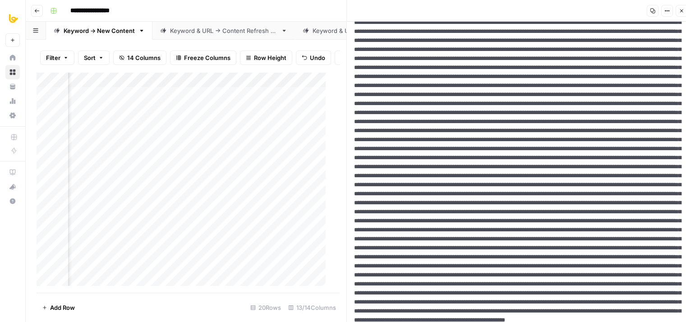
click at [431, 131] on textarea at bounding box center [516, 77] width 339 height 1484
click at [680, 11] on icon "button" at bounding box center [680, 10] width 5 height 5
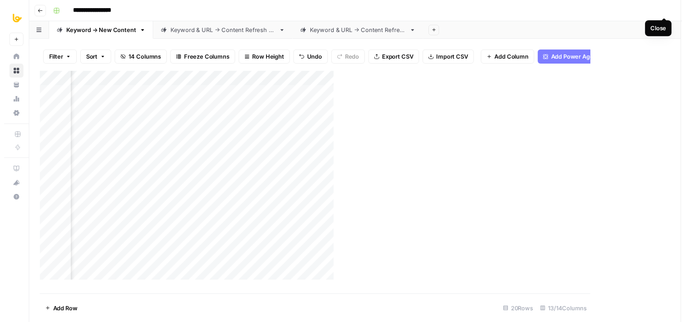
scroll to position [0, 541]
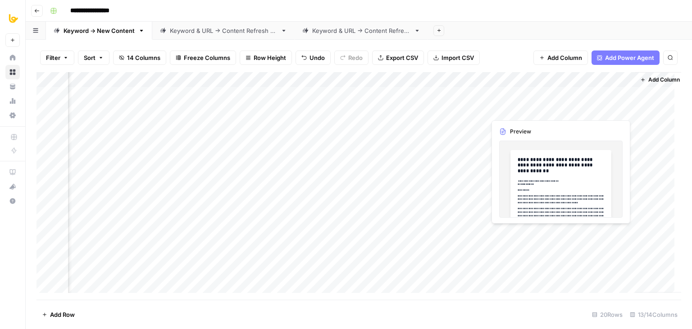
click at [626, 110] on div "Add Column" at bounding box center [359, 186] width 645 height 228
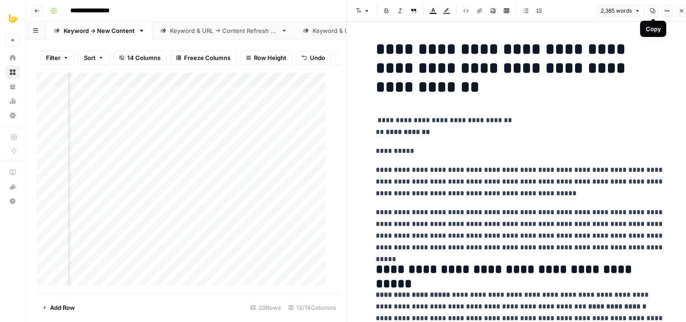
click at [671, 13] on button "Options" at bounding box center [667, 11] width 12 height 12
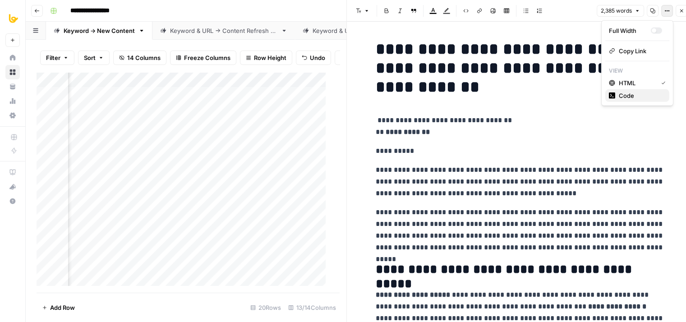
click at [632, 92] on span "Code" at bounding box center [639, 95] width 43 height 9
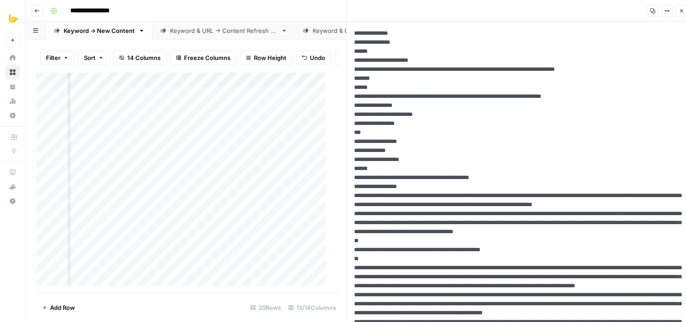
click at [681, 15] on button "Close" at bounding box center [681, 11] width 12 height 12
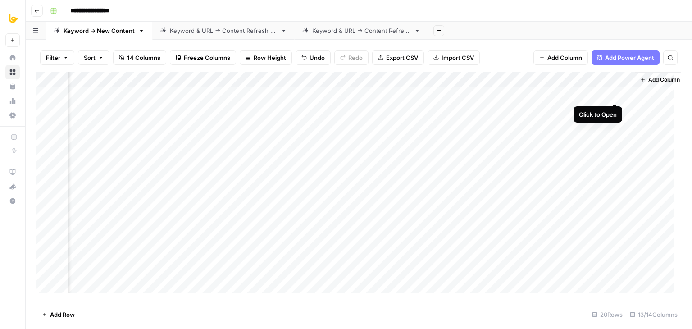
click at [615, 93] on div "Add Column" at bounding box center [359, 186] width 645 height 228
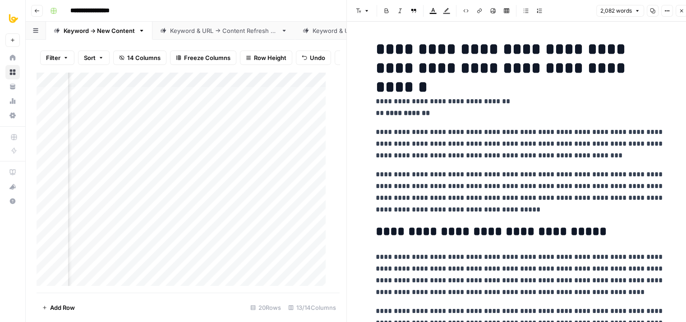
click at [663, 11] on button "Options" at bounding box center [667, 11] width 12 height 12
click at [629, 94] on span "Code" at bounding box center [639, 95] width 43 height 9
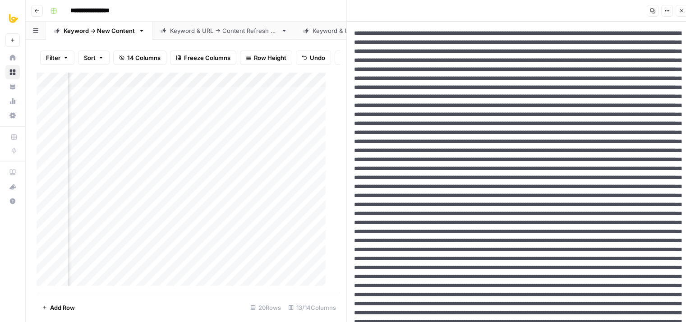
click at [681, 10] on icon "button" at bounding box center [681, 10] width 3 height 3
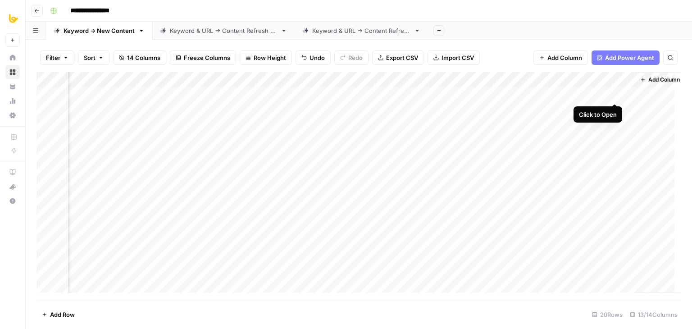
click at [624, 94] on div "Add Column" at bounding box center [359, 186] width 645 height 228
click at [547, 94] on div "Add Column" at bounding box center [359, 186] width 645 height 228
click at [302, 109] on div "Add Column" at bounding box center [359, 186] width 645 height 228
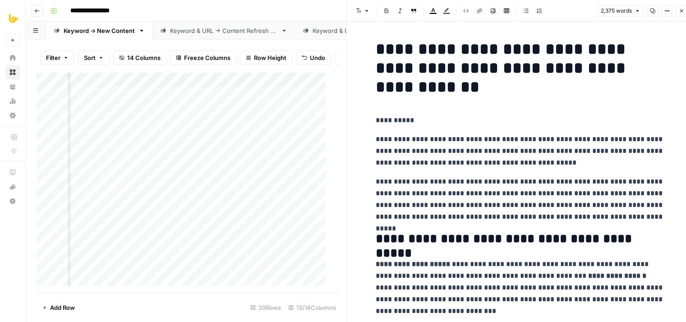
click at [681, 10] on icon "button" at bounding box center [680, 10] width 5 height 5
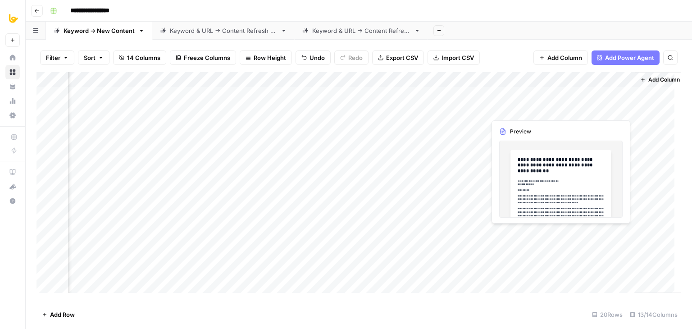
click at [624, 106] on div "Add Column" at bounding box center [359, 186] width 645 height 228
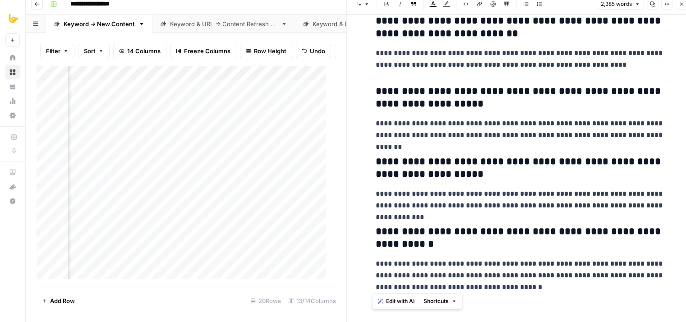
scroll to position [7, 0]
drag, startPoint x: 373, startPoint y: 44, endPoint x: 604, endPoint y: 350, distance: 383.2
click at [604, 315] on html "**********" at bounding box center [343, 154] width 686 height 322
copy div "**********"
click at [536, 85] on h3 "**********" at bounding box center [519, 97] width 288 height 25
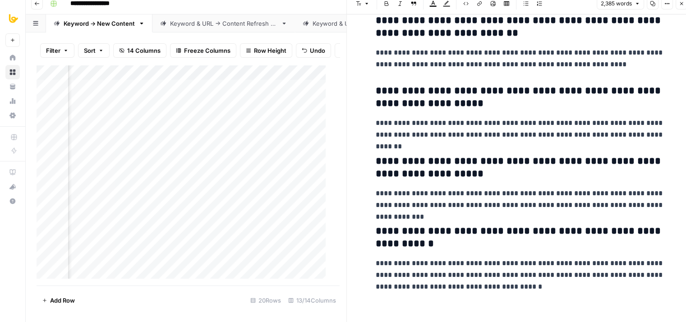
drag, startPoint x: 537, startPoint y: 159, endPoint x: 528, endPoint y: 233, distance: 74.5
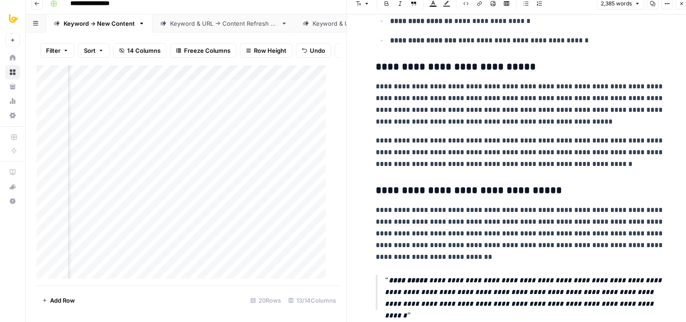
scroll to position [0, 0]
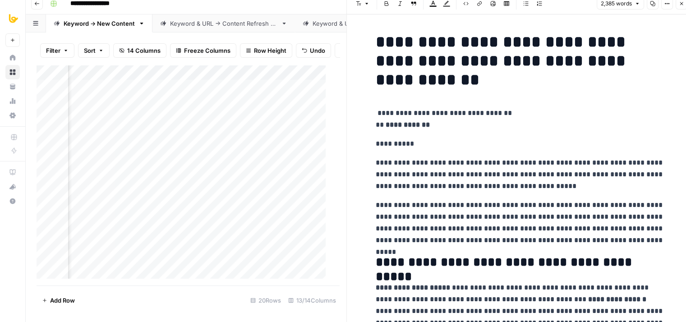
drag, startPoint x: 557, startPoint y: 242, endPoint x: 550, endPoint y: -12, distance: 254.7
click at [375, 112] on p "**********" at bounding box center [519, 118] width 288 height 23
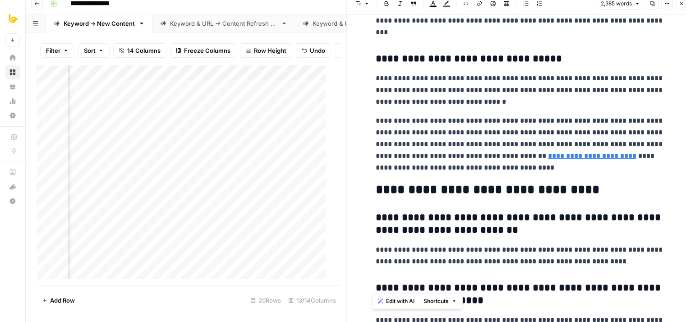
scroll to position [4610, 0]
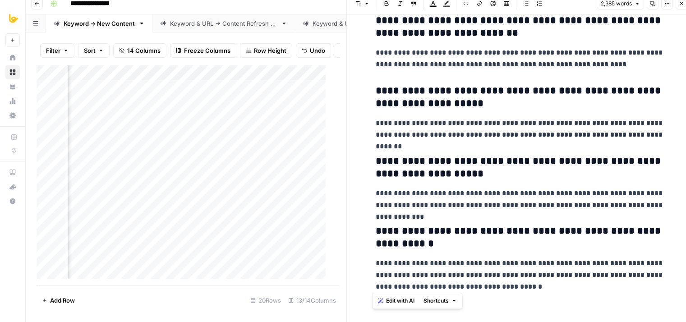
drag, startPoint x: 373, startPoint y: 37, endPoint x: 651, endPoint y: 350, distance: 418.9
click at [651, 315] on html "**********" at bounding box center [343, 154] width 686 height 322
copy div "**********"
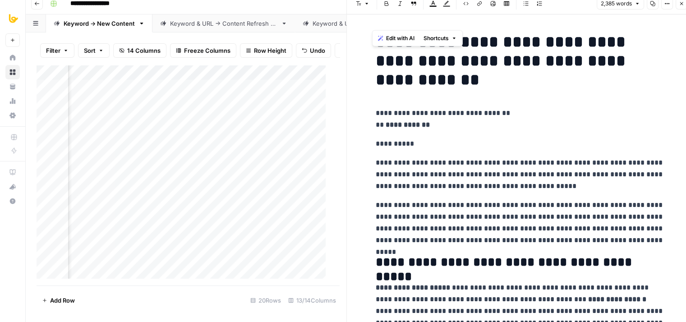
scroll to position [0, 0]
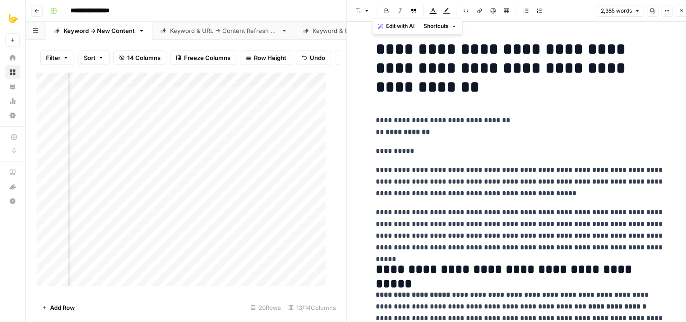
drag, startPoint x: 571, startPoint y: 288, endPoint x: 367, endPoint y: 47, distance: 315.4
copy div "**********"
click at [580, 79] on h1 "**********" at bounding box center [519, 68] width 288 height 57
drag, startPoint x: 600, startPoint y: 108, endPoint x: 628, endPoint y: -39, distance: 149.6
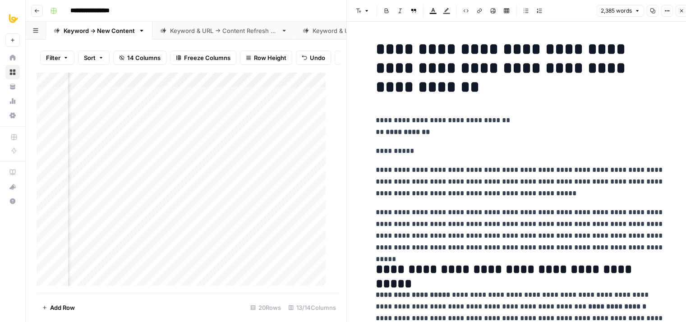
click at [664, 14] on button "Options" at bounding box center [667, 11] width 12 height 12
click at [633, 97] on span "Code" at bounding box center [639, 95] width 43 height 9
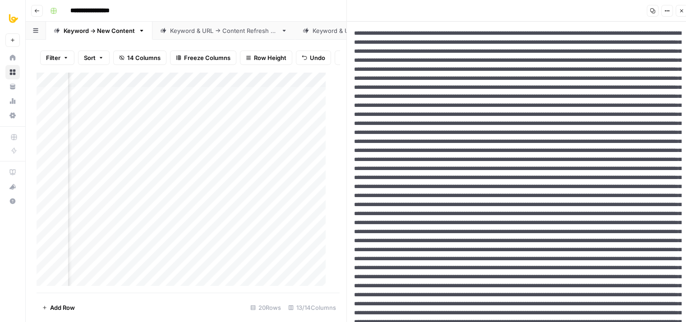
click at [669, 10] on button "Options" at bounding box center [667, 11] width 12 height 12
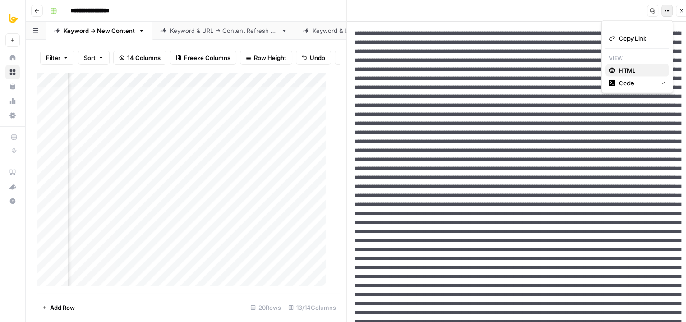
click at [637, 70] on span "HTML" at bounding box center [639, 70] width 43 height 9
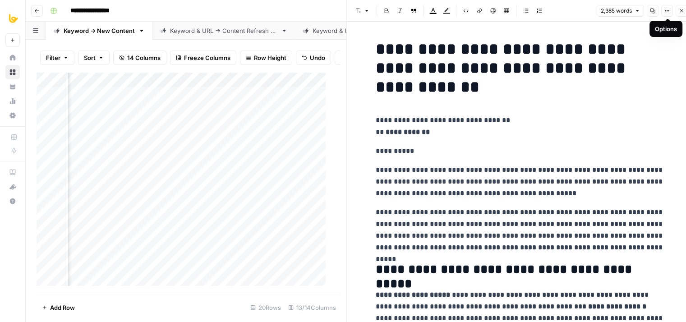
drag, startPoint x: 372, startPoint y: 51, endPoint x: 364, endPoint y: 49, distance: 8.9
click at [389, 44] on h1 "**********" at bounding box center [519, 68] width 288 height 57
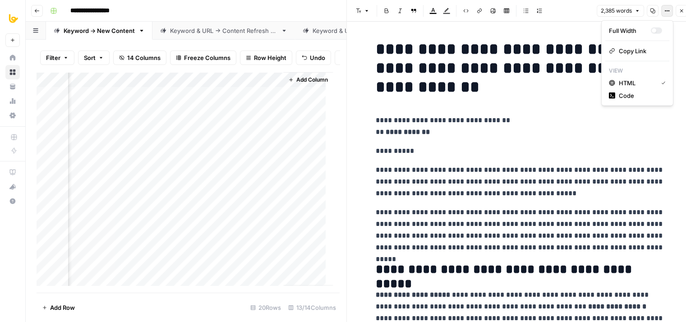
click at [662, 13] on button "Options" at bounding box center [667, 11] width 12 height 12
click at [631, 96] on span "Code" at bounding box center [639, 95] width 43 height 9
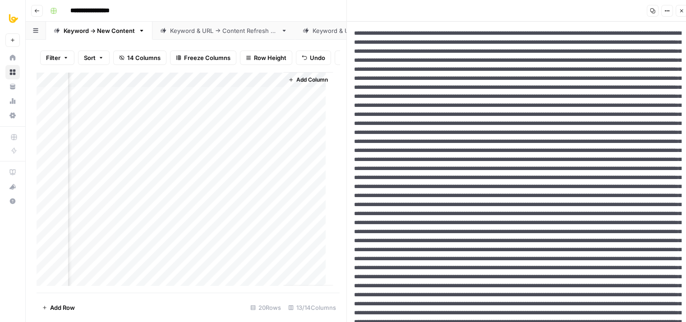
click at [264, 117] on div "Add Column" at bounding box center [185, 182] width 296 height 221
click at [680, 11] on icon "button" at bounding box center [680, 10] width 5 height 5
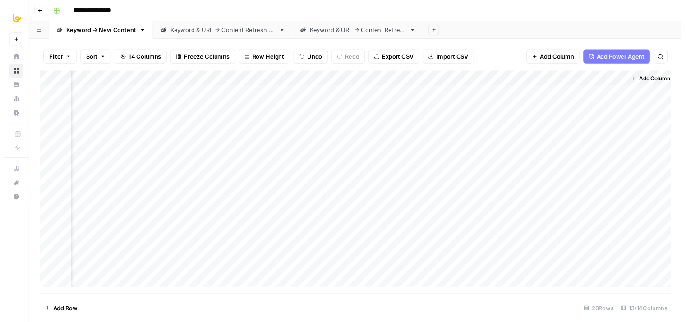
scroll to position [0, 541]
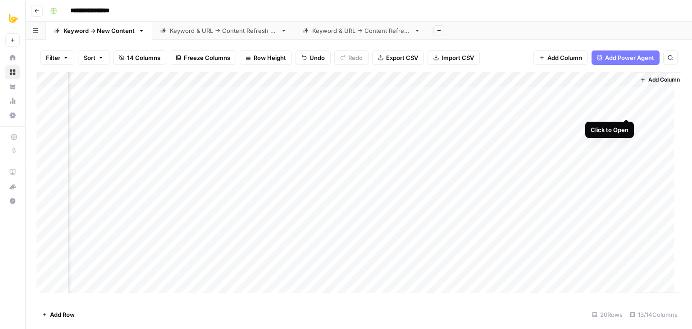
click at [626, 111] on div "Add Column" at bounding box center [359, 186] width 645 height 228
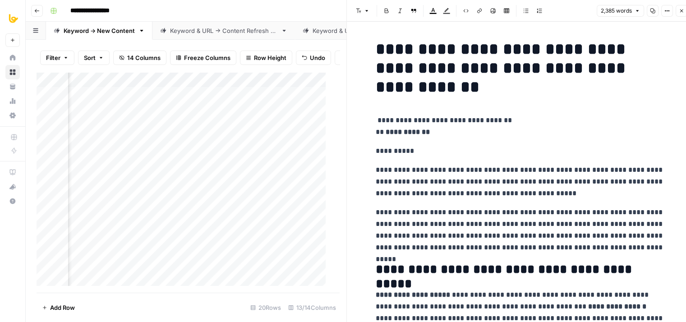
click at [650, 11] on icon "button" at bounding box center [651, 10] width 5 height 5
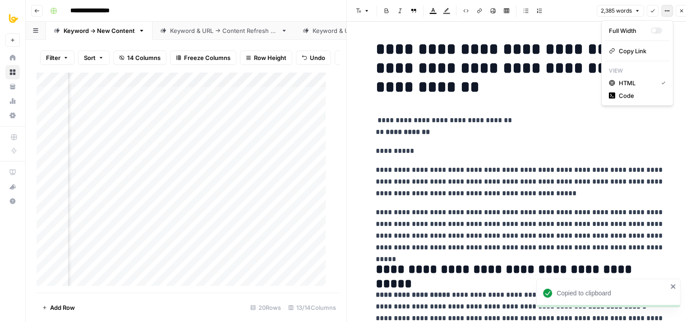
click at [667, 9] on icon "button" at bounding box center [666, 10] width 5 height 5
click at [472, 71] on h1 "**********" at bounding box center [519, 68] width 288 height 57
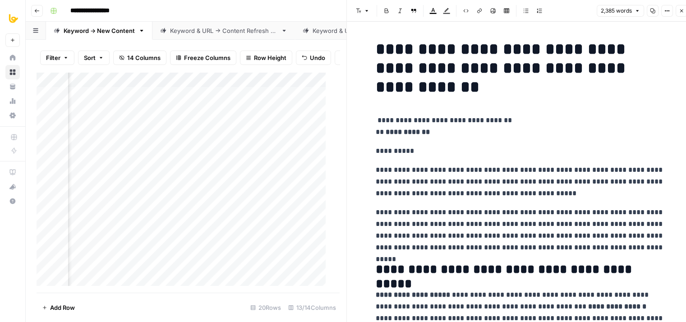
click at [398, 51] on h1 "**********" at bounding box center [519, 68] width 288 height 57
click at [416, 96] on h1 "**********" at bounding box center [519, 68] width 288 height 57
click at [375, 114] on p "**********" at bounding box center [519, 125] width 288 height 23
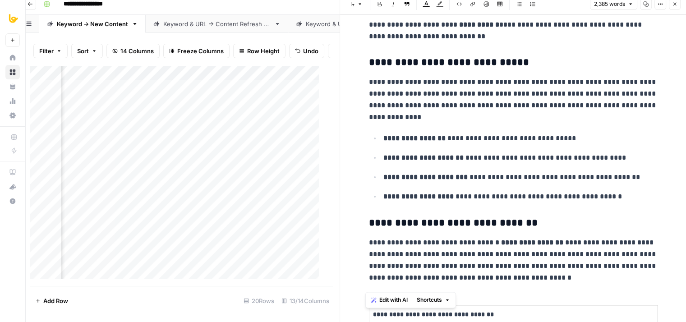
drag, startPoint x: 371, startPoint y: 43, endPoint x: 692, endPoint y: 350, distance: 444.1
click at [679, 315] on html "**********" at bounding box center [336, 154] width 686 height 322
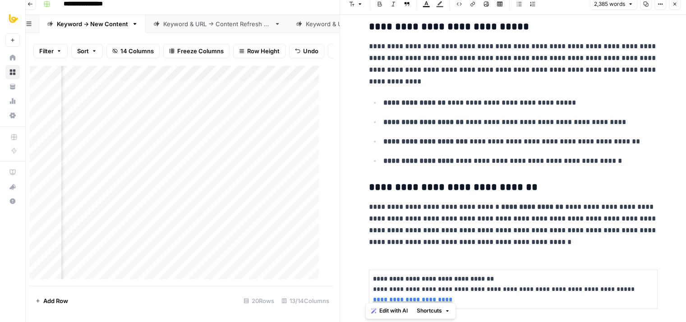
click at [544, 115] on ul "**********" at bounding box center [513, 131] width 288 height 70
click at [675, 0] on button "Close" at bounding box center [674, 4] width 12 height 12
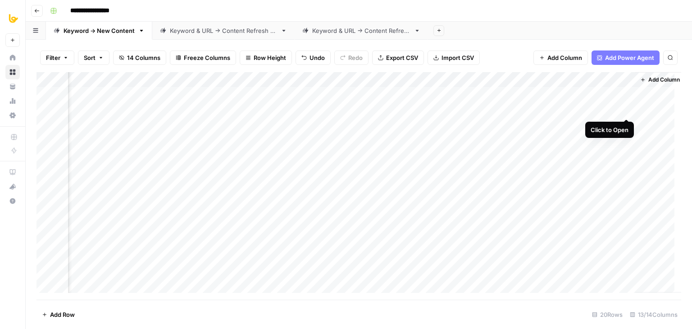
click at [626, 110] on div "Add Column" at bounding box center [359, 186] width 645 height 228
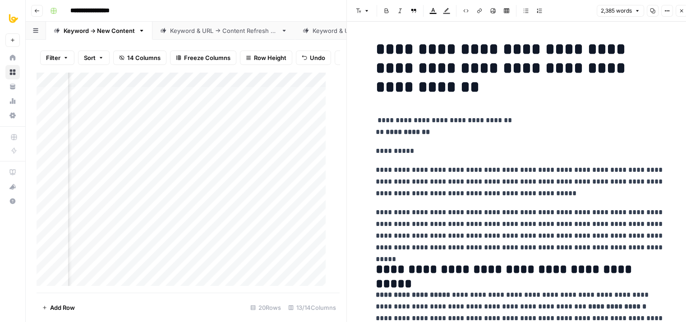
click at [463, 10] on icon "button" at bounding box center [465, 10] width 5 height 5
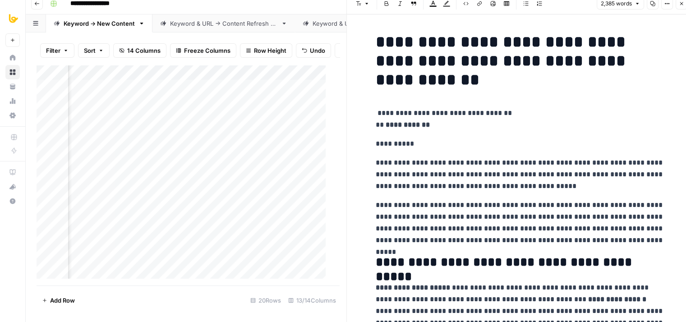
drag, startPoint x: 510, startPoint y: 167, endPoint x: 485, endPoint y: -19, distance: 188.3
click at [463, 5] on icon "button" at bounding box center [465, 3] width 5 height 5
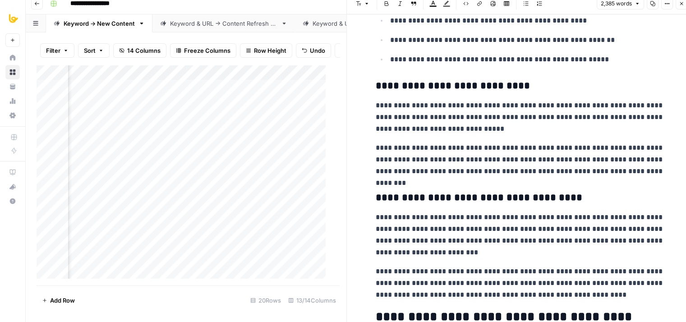
drag, startPoint x: 461, startPoint y: 153, endPoint x: 481, endPoint y: -32, distance: 186.3
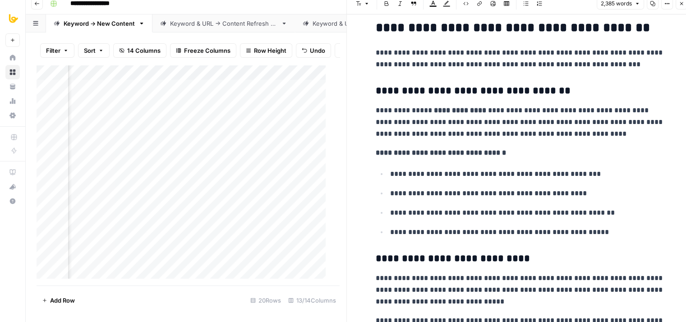
click at [677, 4] on button "Close" at bounding box center [681, 4] width 12 height 12
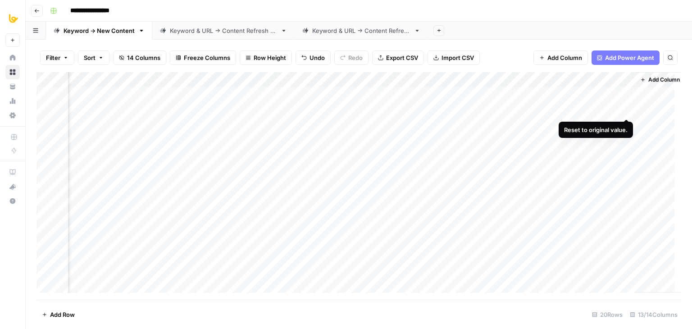
click at [624, 110] on div "Add Column" at bounding box center [359, 186] width 645 height 228
click at [129, 54] on span "14 Columns" at bounding box center [143, 57] width 33 height 9
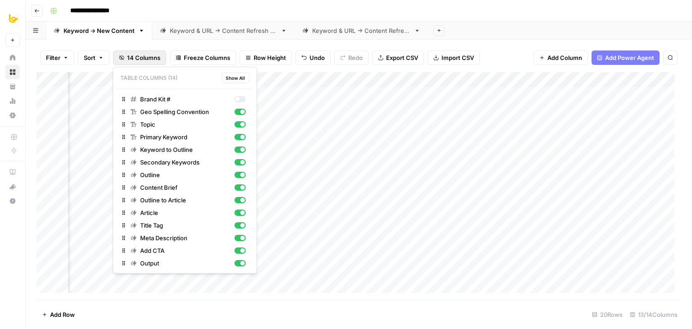
scroll to position [0, 552]
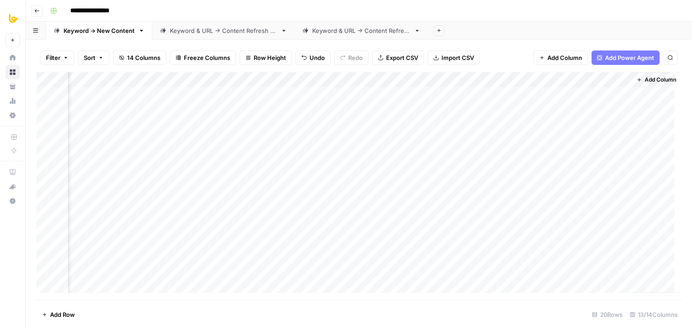
click at [525, 35] on div "Add Sheet" at bounding box center [560, 31] width 264 height 18
click at [613, 112] on div "Add Column" at bounding box center [359, 186] width 645 height 228
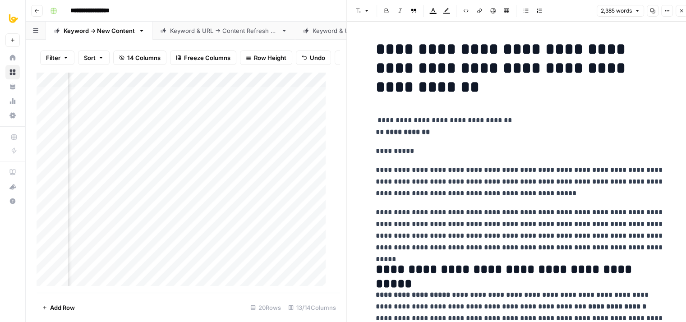
click at [681, 10] on icon "button" at bounding box center [681, 10] width 3 height 3
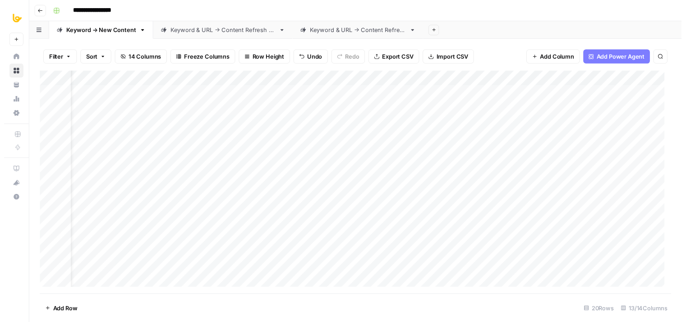
scroll to position [0, 30]
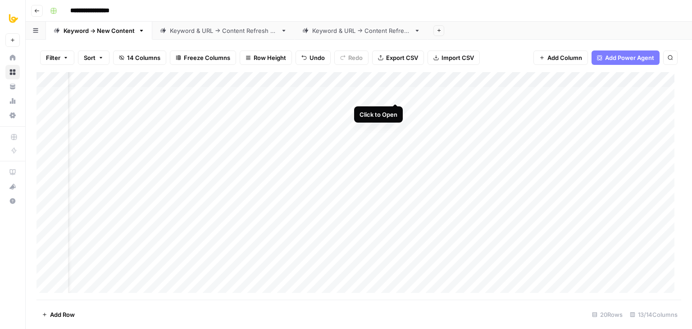
click at [395, 94] on div "Add Column" at bounding box center [359, 186] width 645 height 228
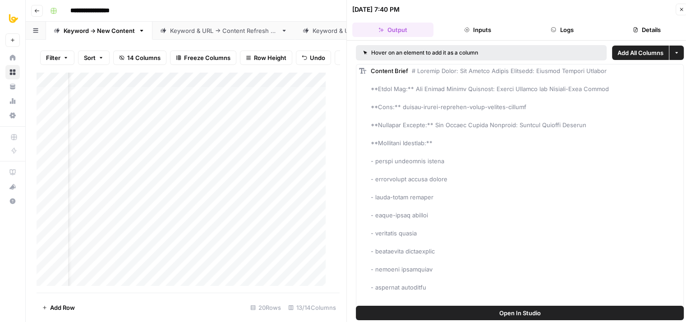
click at [571, 31] on button "Logs" at bounding box center [561, 30] width 81 height 14
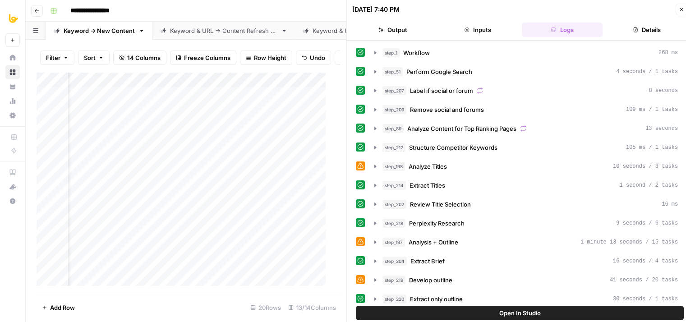
click at [469, 19] on header "08/21/25 at 7:40 PM Close Output Inputs Logs Details" at bounding box center [520, 20] width 346 height 41
click at [458, 33] on button "Inputs" at bounding box center [477, 30] width 81 height 14
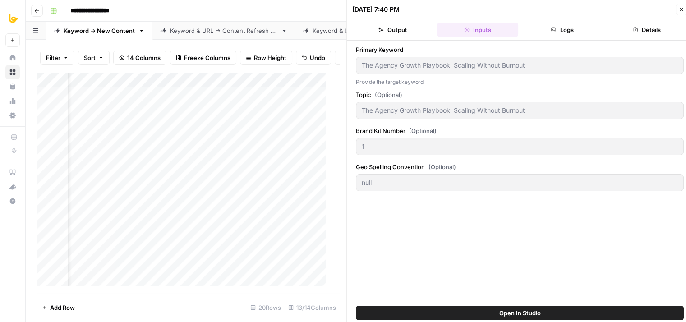
click at [404, 24] on button "Output" at bounding box center [392, 30] width 81 height 14
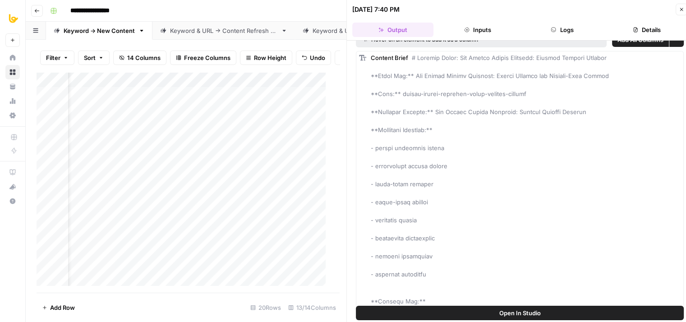
drag, startPoint x: 425, startPoint y: 86, endPoint x: 424, endPoint y: 111, distance: 24.9
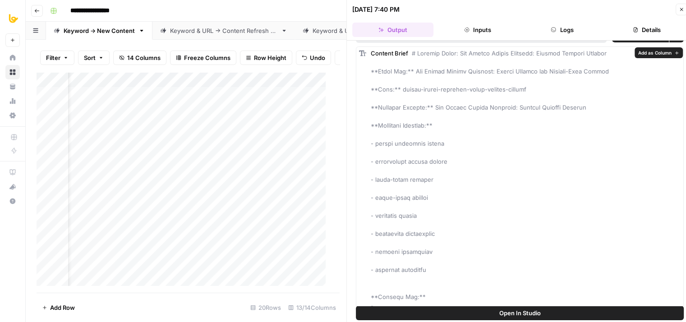
scroll to position [10, 0]
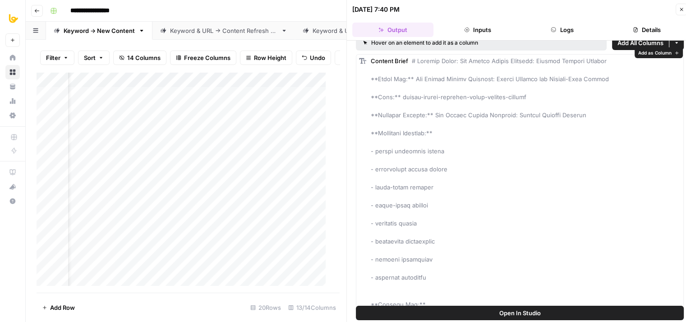
drag, startPoint x: 446, startPoint y: 101, endPoint x: 442, endPoint y: 85, distance: 17.2
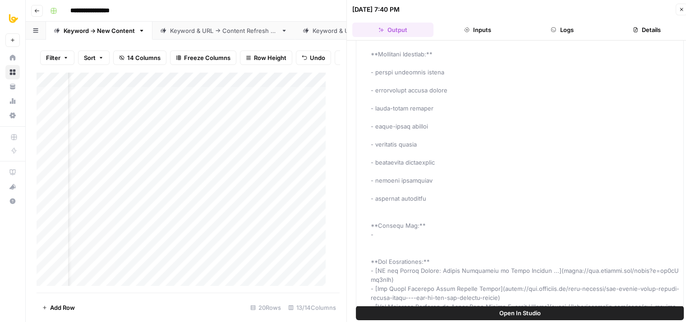
scroll to position [279, 0]
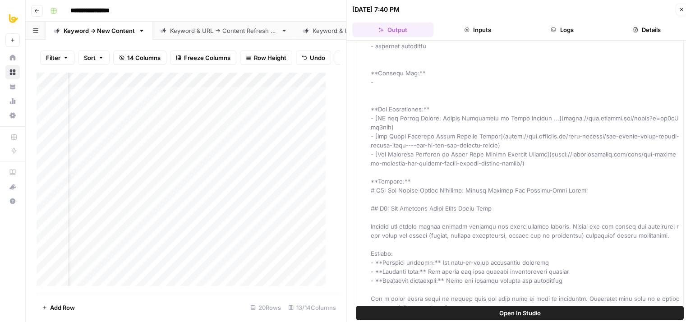
drag, startPoint x: 440, startPoint y: 88, endPoint x: 437, endPoint y: 192, distance: 103.7
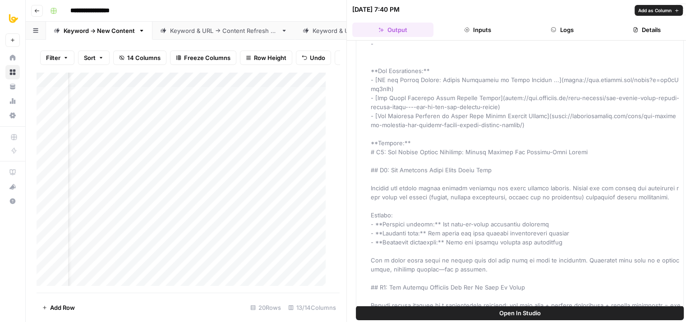
type input "****"
click at [306, 87] on icon "Next Result" at bounding box center [309, 83] width 7 height 7
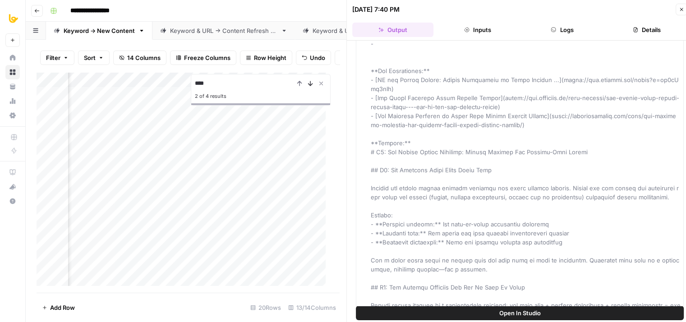
click at [306, 87] on icon "Next Result" at bounding box center [309, 83] width 7 height 7
click at [679, 8] on icon "button" at bounding box center [680, 9] width 5 height 5
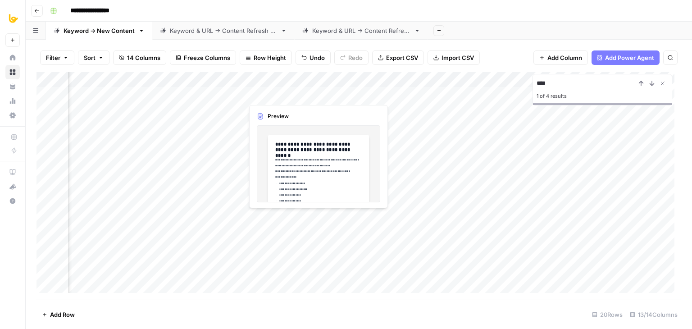
click at [315, 94] on div "Add Column" at bounding box center [359, 186] width 645 height 228
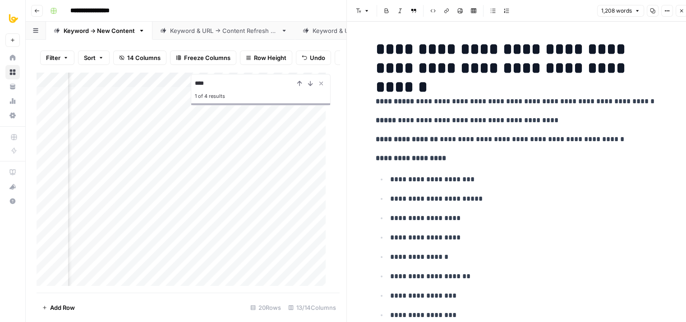
type input "slug"
drag, startPoint x: 560, startPoint y: 120, endPoint x: 390, endPoint y: 125, distance: 170.0
click at [390, 125] on p "**********" at bounding box center [519, 120] width 288 height 12
click at [561, 118] on p "**********" at bounding box center [519, 120] width 288 height 12
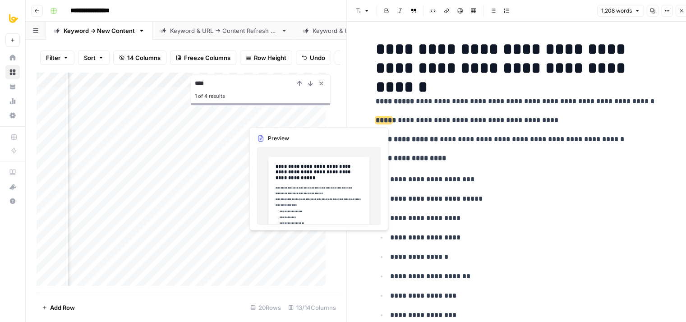
click at [317, 87] on icon "Close Search" at bounding box center [320, 83] width 7 height 7
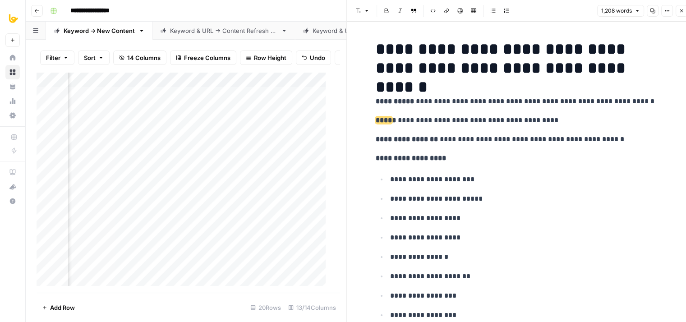
click at [316, 117] on div "Add Column" at bounding box center [185, 182] width 296 height 221
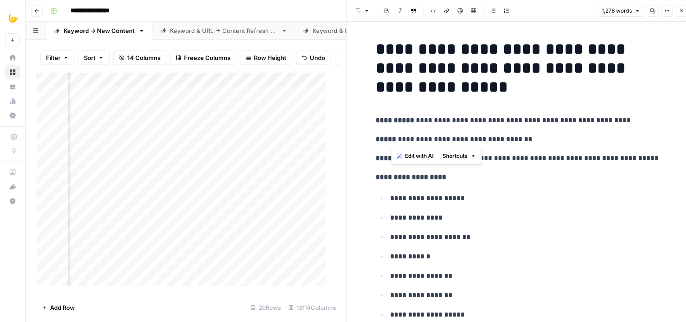
drag, startPoint x: 528, startPoint y: 138, endPoint x: 392, endPoint y: 140, distance: 136.1
click at [392, 140] on p "**********" at bounding box center [519, 139] width 288 height 12
click at [504, 116] on p "**********" at bounding box center [519, 120] width 288 height 12
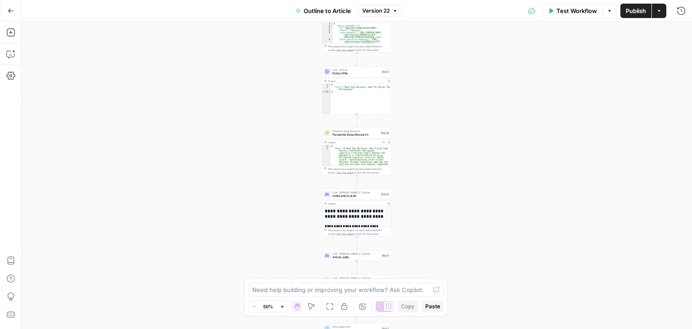
drag, startPoint x: 201, startPoint y: 117, endPoint x: 206, endPoint y: 101, distance: 16.4
click at [201, 101] on div "Workflow Set Inputs Inputs Workflow Workflow Step 1 Output Copy 1 2 3 4 5 { "__…" at bounding box center [357, 175] width 671 height 307
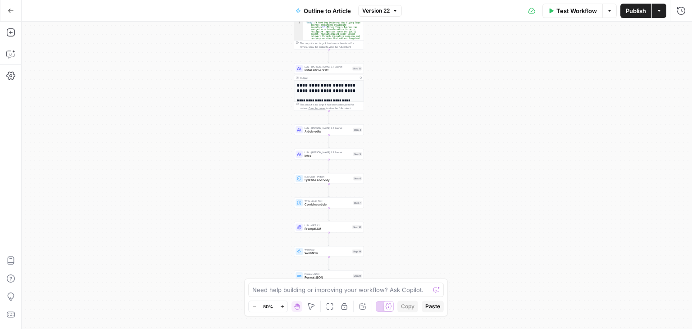
click at [215, 29] on div "Workflow Set Inputs Inputs Workflow Workflow Step 1 Output Copy 1 2 3 4 5 { "__…" at bounding box center [357, 175] width 671 height 307
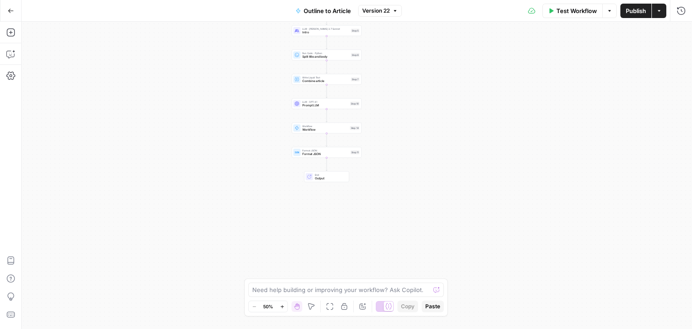
drag, startPoint x: 209, startPoint y: 165, endPoint x: 198, endPoint y: 106, distance: 59.1
click at [198, 106] on div "Workflow Set Inputs Inputs Workflow Workflow Step 1 Output Copy 1 2 3 4 5 { "__…" at bounding box center [357, 175] width 671 height 307
click at [197, 228] on div "Workflow Set Inputs Inputs Workflow Workflow Step 1 Output Copy 1 2 3 4 5 { "__…" at bounding box center [357, 175] width 671 height 307
drag, startPoint x: 209, startPoint y: 124, endPoint x: 189, endPoint y: 140, distance: 25.3
click at [189, 140] on div "Workflow Set Inputs Inputs Workflow Workflow Step 1 Output Copy 1 2 3 4 5 { "__…" at bounding box center [357, 175] width 671 height 307
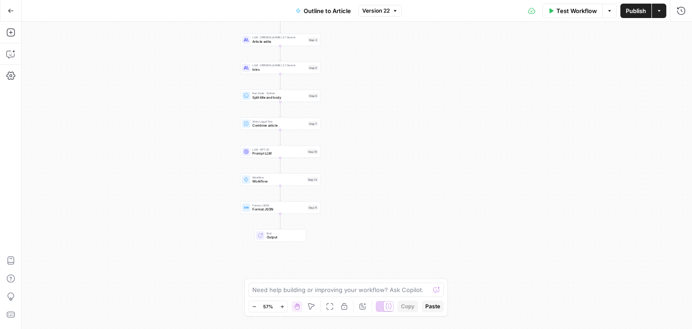
drag, startPoint x: 397, startPoint y: 149, endPoint x: 397, endPoint y: 133, distance: 15.8
click at [402, 132] on div "Workflow Set Inputs Inputs Workflow Workflow Step 1 Output Copy 1 2 3 4 5 { "__…" at bounding box center [357, 175] width 671 height 307
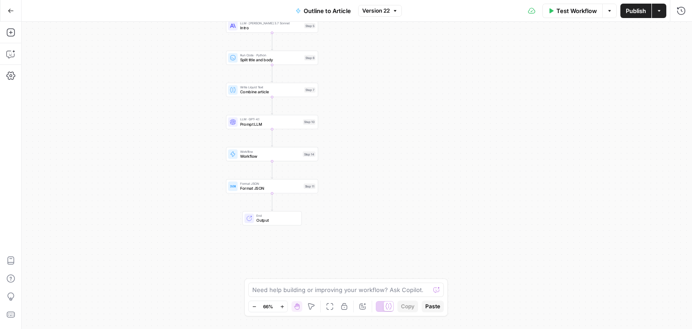
drag, startPoint x: 150, startPoint y: 192, endPoint x: 174, endPoint y: 187, distance: 25.3
click at [157, 190] on div "Workflow Set Inputs Inputs Workflow Workflow Step 1 Output Copy 1 2 3 4 5 { "__…" at bounding box center [357, 175] width 671 height 307
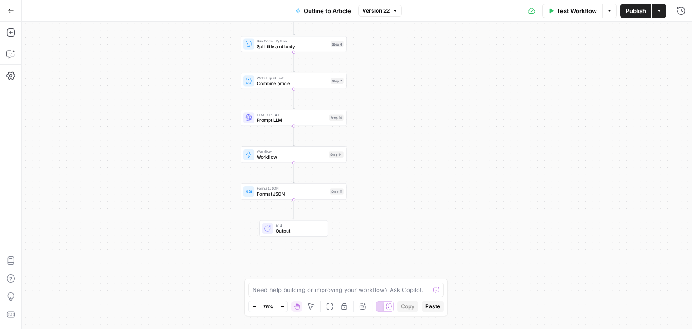
drag, startPoint x: 198, startPoint y: 118, endPoint x: 142, endPoint y: 143, distance: 61.7
click at [131, 143] on div "Workflow Set Inputs Inputs Workflow Workflow Step 1 Output Copy 1 2 3 4 5 { "__…" at bounding box center [357, 175] width 671 height 307
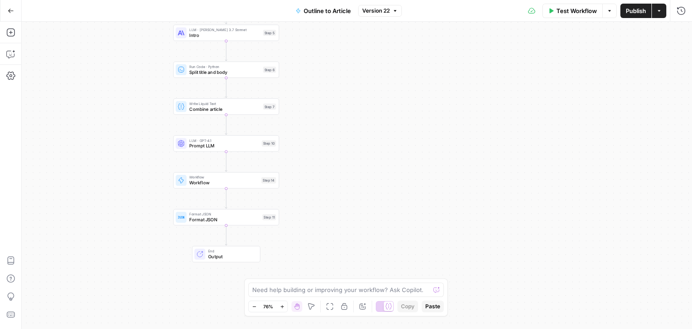
click at [202, 141] on span "LLM · GPT-4.1" at bounding box center [224, 139] width 70 height 5
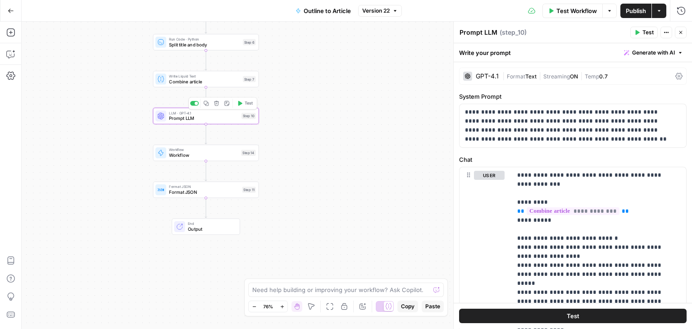
drag, startPoint x: 138, startPoint y: 133, endPoint x: 155, endPoint y: 91, distance: 45.1
click at [134, 93] on div "Workflow Set Inputs Inputs Workflow Workflow Step 1 Output Copy 1 2 3 4 5 { "__…" at bounding box center [357, 175] width 671 height 307
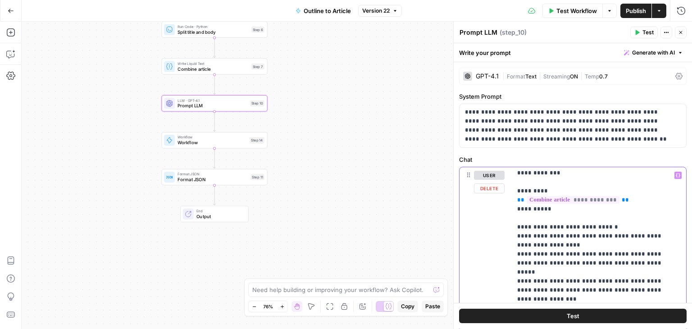
scroll to position [46, 0]
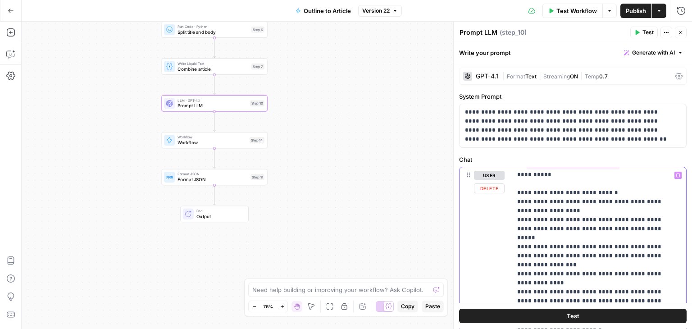
drag, startPoint x: 630, startPoint y: 234, endPoint x: 622, endPoint y: 269, distance: 36.0
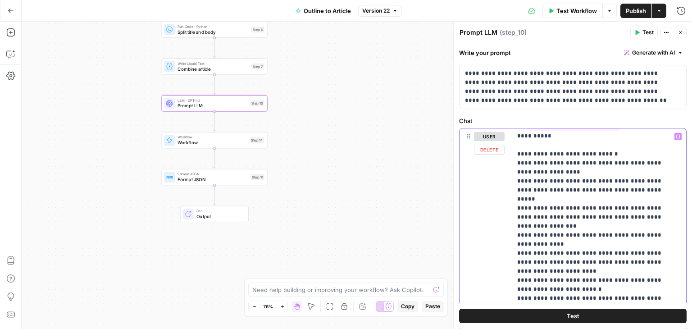
drag, startPoint x: 581, startPoint y: 226, endPoint x: 571, endPoint y: 278, distance: 52.9
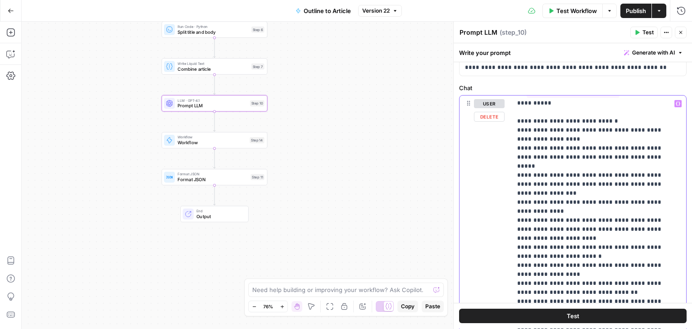
scroll to position [89, 0]
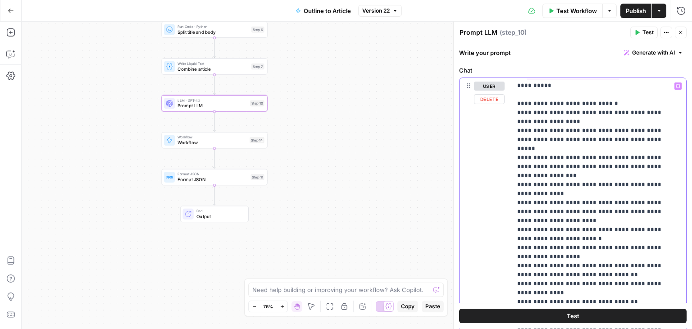
drag, startPoint x: 573, startPoint y: 232, endPoint x: 568, endPoint y: 269, distance: 37.7
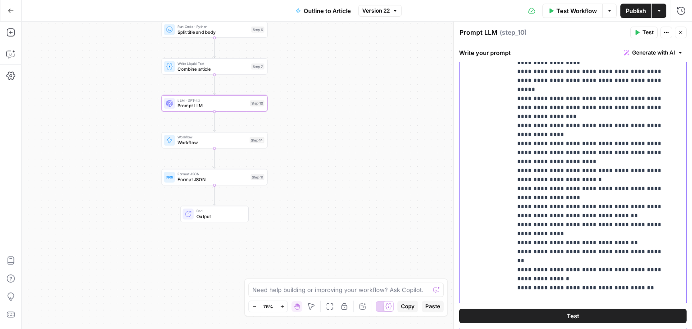
drag, startPoint x: 580, startPoint y: 235, endPoint x: 578, endPoint y: 278, distance: 43.3
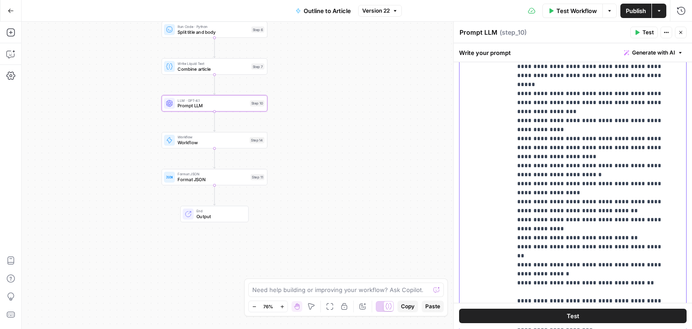
click at [635, 264] on p "**********" at bounding box center [592, 175] width 150 height 406
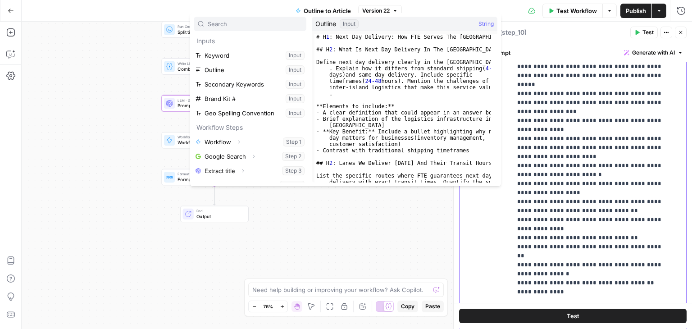
click at [563, 268] on p "**********" at bounding box center [592, 179] width 150 height 415
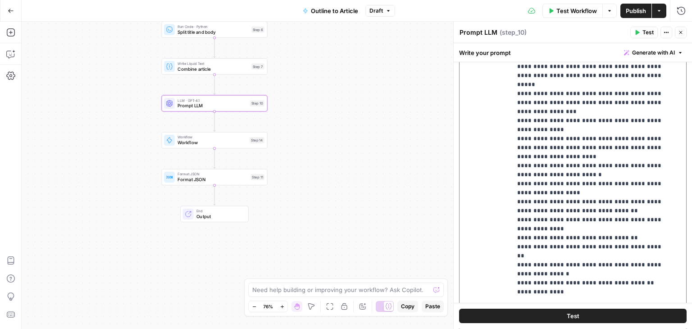
drag, startPoint x: 567, startPoint y: 274, endPoint x: 553, endPoint y: 273, distance: 13.1
click at [553, 273] on p "**********" at bounding box center [592, 179] width 150 height 415
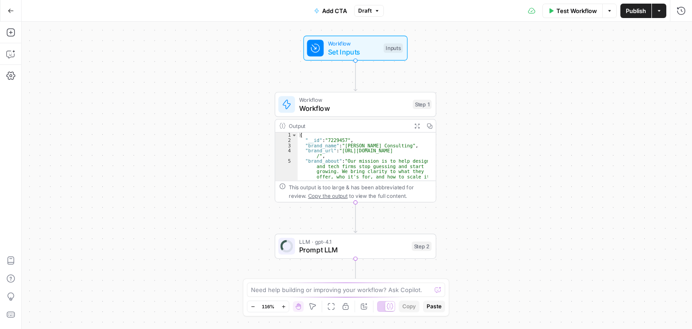
drag, startPoint x: 510, startPoint y: 154, endPoint x: 490, endPoint y: 121, distance: 38.0
click at [490, 121] on div "Workflow Set Inputs Inputs Workflow Workflow Step 1 Output Expand Output Copy 1…" at bounding box center [357, 175] width 671 height 307
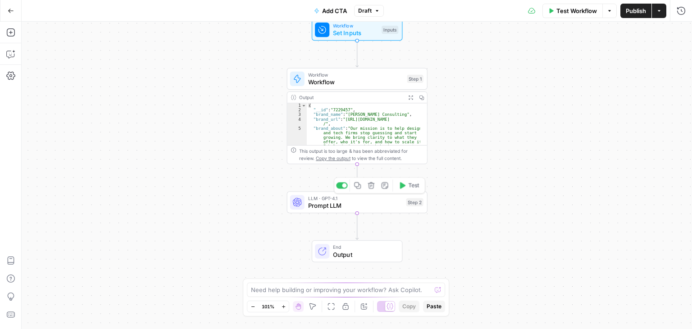
click at [375, 210] on span "Prompt LLM" at bounding box center [355, 205] width 94 height 9
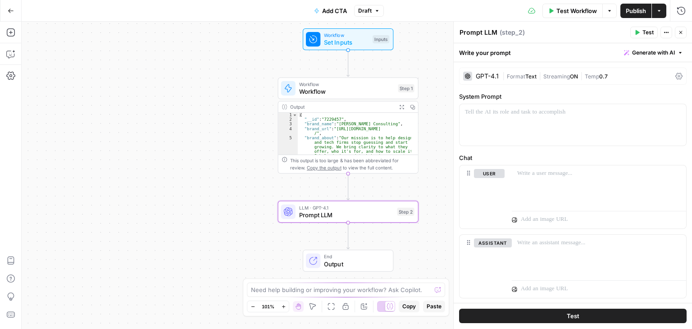
click at [225, 163] on div "Workflow Set Inputs Inputs Workflow Workflow Step 1 Output Expand Output Copy 1…" at bounding box center [357, 175] width 671 height 307
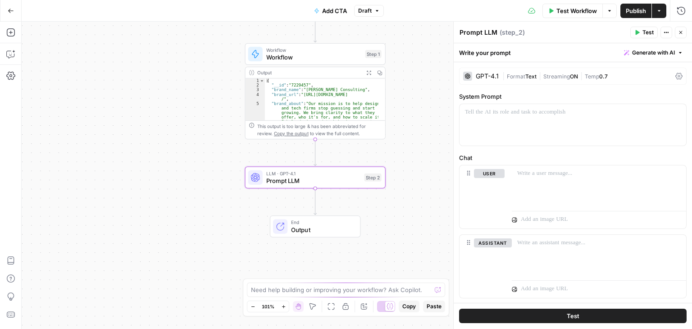
drag, startPoint x: 216, startPoint y: 118, endPoint x: 212, endPoint y: 112, distance: 6.5
click at [212, 112] on div "Workflow Set Inputs Inputs Workflow Workflow Step 1 Output Expand Output Copy 1…" at bounding box center [357, 175] width 671 height 307
drag, startPoint x: 170, startPoint y: 139, endPoint x: 117, endPoint y: 162, distance: 57.7
click at [84, 174] on div "Workflow Set Inputs Inputs Workflow Workflow Step 1 Output Expand Output Copy 1…" at bounding box center [357, 175] width 671 height 307
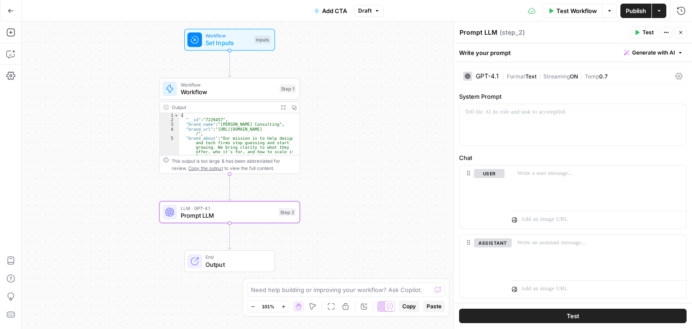
drag, startPoint x: 83, startPoint y: 157, endPoint x: 155, endPoint y: 141, distance: 73.9
click at [155, 141] on div "Workflow Set Inputs Inputs Workflow Workflow Step 1 Output Expand Output Copy 1…" at bounding box center [357, 175] width 671 height 307
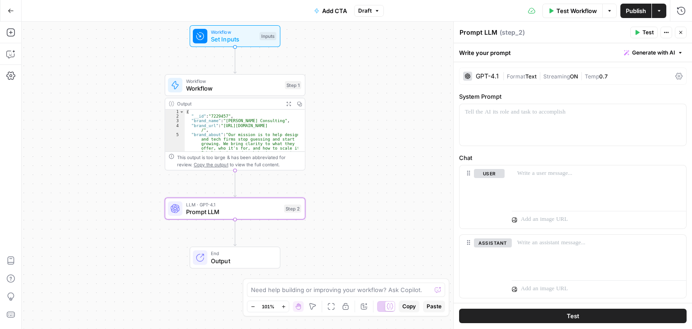
click at [71, 110] on div "Workflow Set Inputs Inputs Workflow Workflow Step 1 Output Expand Output Copy 1…" at bounding box center [357, 175] width 671 height 307
drag, startPoint x: 92, startPoint y: 100, endPoint x: 103, endPoint y: 80, distance: 22.6
click at [98, 98] on div "Workflow Set Inputs Inputs Workflow Workflow Step 1 Output Expand Output Copy 1…" at bounding box center [357, 175] width 671 height 307
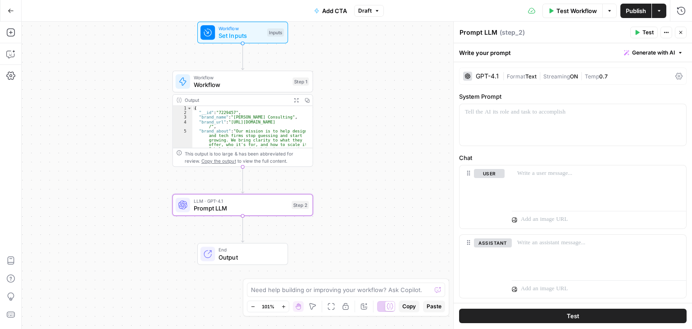
drag, startPoint x: 361, startPoint y: 153, endPoint x: 343, endPoint y: 194, distance: 44.8
click at [343, 194] on div "Workflow Set Inputs Inputs Workflow Workflow Step 1 Output Expand Output Copy 1…" at bounding box center [357, 175] width 671 height 307
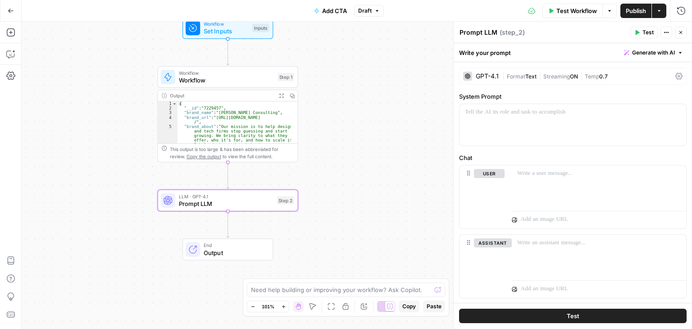
drag, startPoint x: 382, startPoint y: 187, endPoint x: 370, endPoint y: 210, distance: 25.4
click at [370, 210] on div "Workflow Set Inputs Inputs Workflow Workflow Step 1 Output Expand Output Copy 1…" at bounding box center [357, 175] width 671 height 307
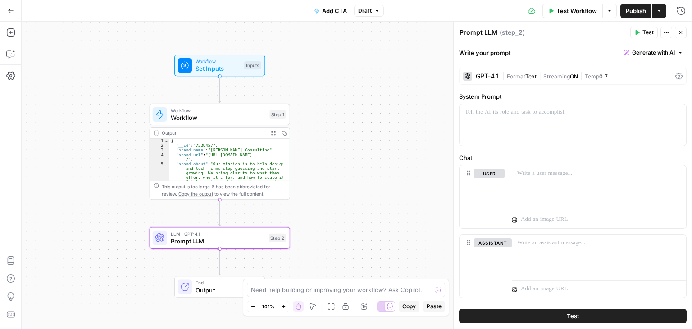
click at [348, 138] on div "Workflow Set Inputs Inputs Workflow Workflow Step 1 Output Expand Output Copy 1…" at bounding box center [357, 175] width 671 height 307
click at [536, 130] on div at bounding box center [573, 124] width 227 height 41
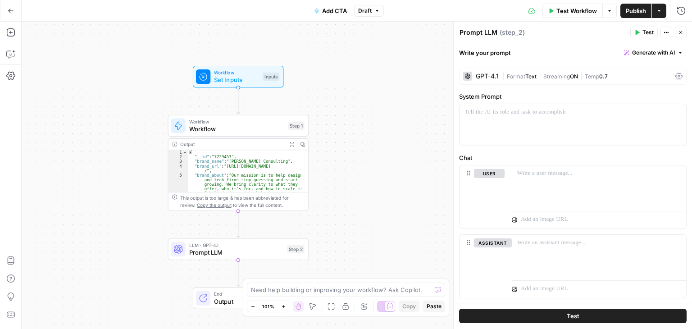
drag, startPoint x: 343, startPoint y: 124, endPoint x: 349, endPoint y: 114, distance: 12.1
click at [349, 114] on div "Workflow Set Inputs Inputs Workflow Workflow Step 1 Output Expand Output Copy 1…" at bounding box center [357, 175] width 671 height 307
drag, startPoint x: 348, startPoint y: 178, endPoint x: 391, endPoint y: 88, distance: 100.0
click at [391, 88] on div "Workflow Set Inputs Inputs Workflow Workflow Step 1 Output Expand Output Copy 1…" at bounding box center [357, 175] width 671 height 307
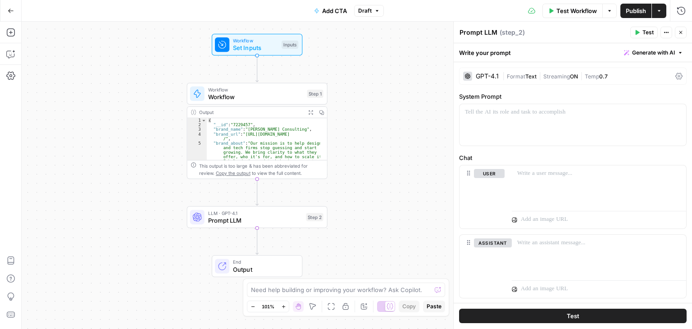
click at [365, 163] on div "Workflow Set Inputs Inputs Workflow Workflow Step 1 Output Expand Output Copy 1…" at bounding box center [357, 175] width 671 height 307
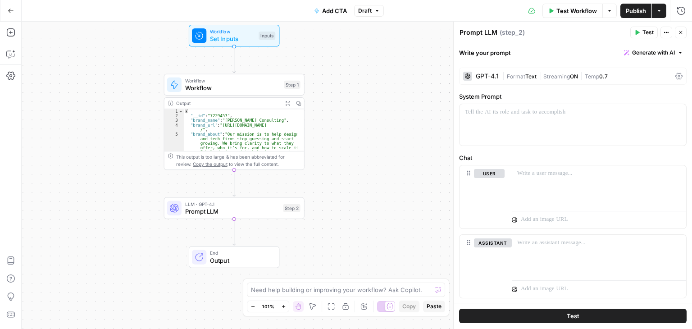
drag, startPoint x: 361, startPoint y: 182, endPoint x: 338, endPoint y: 169, distance: 25.7
click at [338, 169] on div "Workflow Set Inputs Inputs Workflow Workflow Step 1 Output Expand Output Copy 1…" at bounding box center [357, 175] width 671 height 307
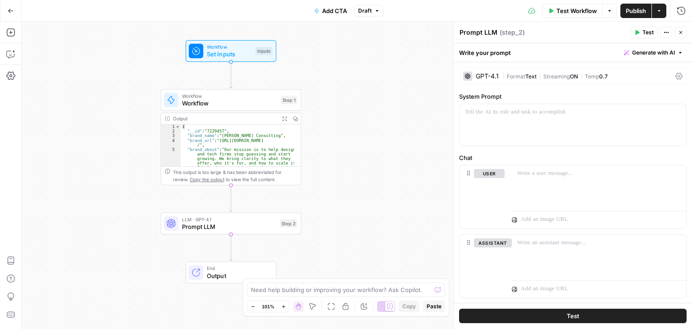
drag, startPoint x: 392, startPoint y: 97, endPoint x: 390, endPoint y: 113, distance: 15.4
click at [390, 113] on div "Workflow Set Inputs Inputs Workflow Workflow Step 1 Output Expand Output Copy 1…" at bounding box center [357, 175] width 671 height 307
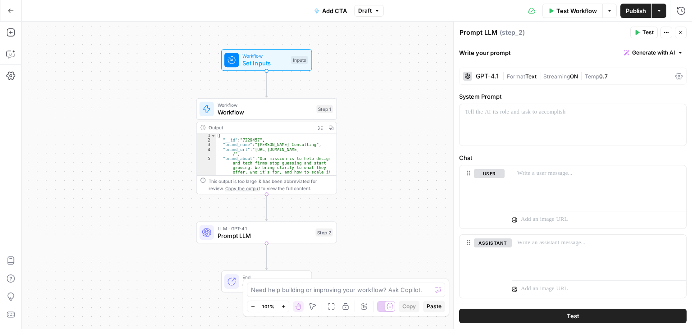
drag, startPoint x: 361, startPoint y: 109, endPoint x: 396, endPoint y: 137, distance: 45.8
click at [396, 137] on div "Workflow Set Inputs Inputs Workflow Workflow Step 1 Output Expand Output Copy 1…" at bounding box center [357, 175] width 671 height 307
drag, startPoint x: 103, startPoint y: 76, endPoint x: 146, endPoint y: 44, distance: 53.7
click at [144, 51] on div "Workflow Set Inputs Inputs Workflow Workflow Step 1 Output Expand Output Copy 1…" at bounding box center [357, 175] width 671 height 307
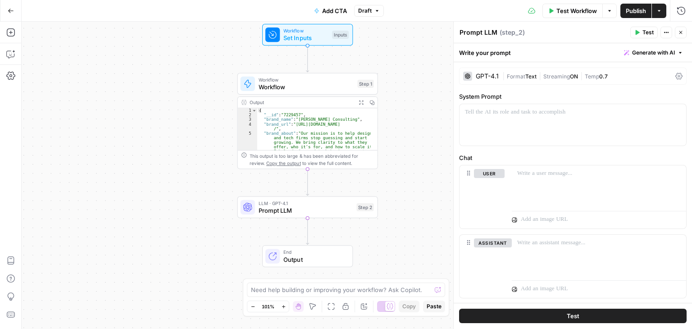
click at [22, 31] on div "Workflow Set Inputs Inputs Workflow Workflow Step 1 Output Expand Output Copy 1…" at bounding box center [357, 175] width 671 height 307
drag, startPoint x: 15, startPoint y: 35, endPoint x: 21, endPoint y: 49, distance: 15.6
click at [13, 34] on icon "button" at bounding box center [10, 32] width 9 height 9
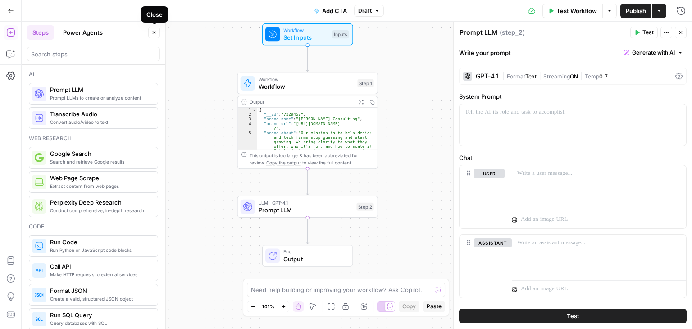
click at [155, 30] on icon "button" at bounding box center [153, 32] width 5 height 5
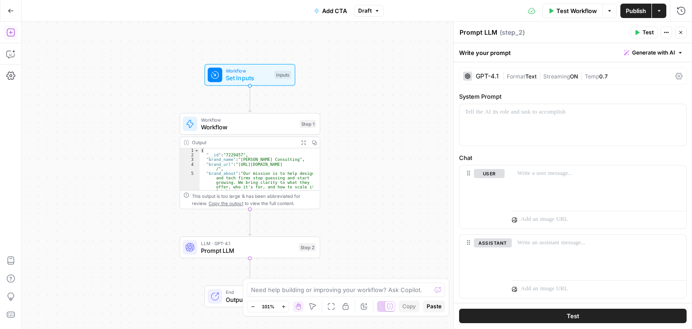
drag, startPoint x: 180, startPoint y: 127, endPoint x: 215, endPoint y: 98, distance: 44.8
click at [123, 168] on div "Workflow Set Inputs Inputs Workflow Workflow Step 1 Output Expand Output Copy 1…" at bounding box center [357, 175] width 671 height 307
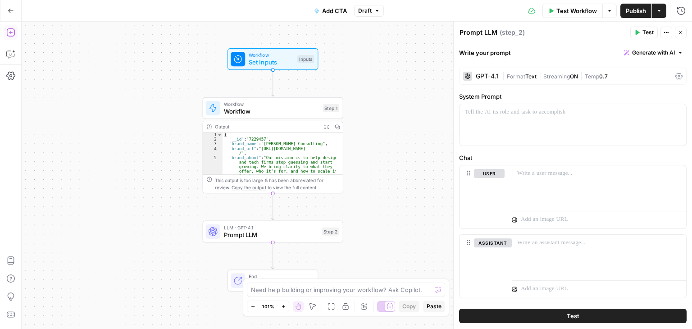
drag, startPoint x: 130, startPoint y: 210, endPoint x: 175, endPoint y: 148, distance: 76.1
click at [175, 148] on div "Workflow Set Inputs Inputs Workflow Workflow Step 1 Output Expand Output Copy 1…" at bounding box center [357, 175] width 671 height 307
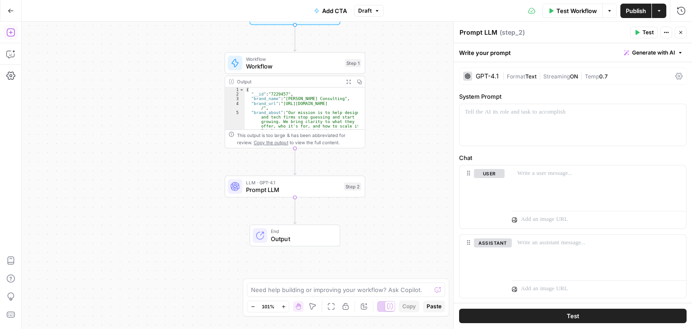
click at [294, 187] on span "Prompt LLM" at bounding box center [293, 189] width 94 height 9
drag, startPoint x: 122, startPoint y: 164, endPoint x: 113, endPoint y: 165, distance: 9.1
click at [113, 165] on div "Workflow Set Inputs Inputs Workflow Workflow Step 1 Output Expand Output Copy 1…" at bounding box center [357, 175] width 671 height 307
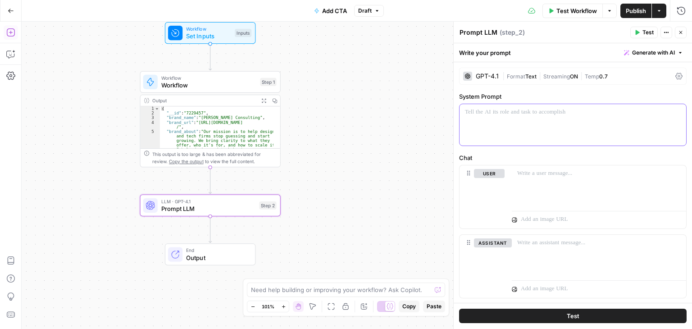
click at [508, 110] on p at bounding box center [573, 112] width 216 height 9
click at [501, 121] on div at bounding box center [573, 124] width 227 height 41
click at [635, 56] on button "Generate with AI" at bounding box center [654, 53] width 66 height 12
click at [617, 77] on div "Use AI to build your prompt" at bounding box center [636, 81] width 69 height 8
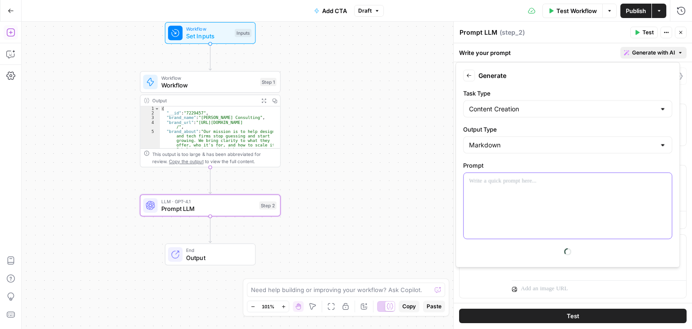
click at [543, 200] on div at bounding box center [568, 206] width 208 height 66
drag, startPoint x: 352, startPoint y: 146, endPoint x: 338, endPoint y: 181, distance: 37.8
click at [343, 183] on div "Workflow Set Inputs Inputs Workflow Workflow Step 1 Output Expand Output Copy 1…" at bounding box center [357, 175] width 671 height 307
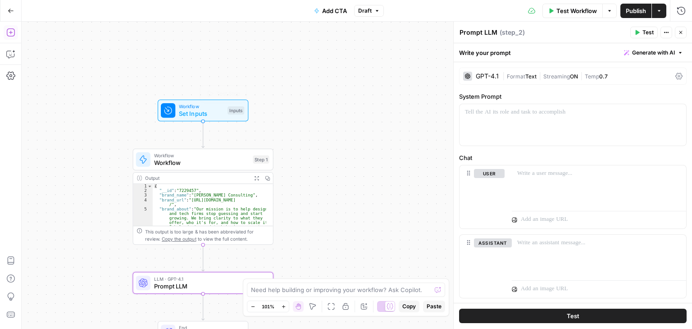
click at [182, 119] on div "Workflow Set Inputs Inputs Test Step" at bounding box center [203, 111] width 91 height 22
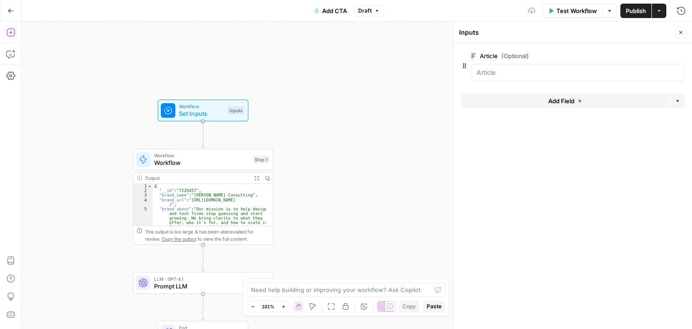
click at [547, 102] on button "Add Field" at bounding box center [565, 101] width 209 height 14
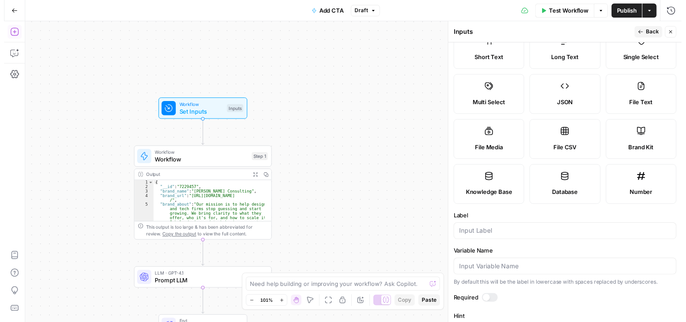
scroll to position [252, 0]
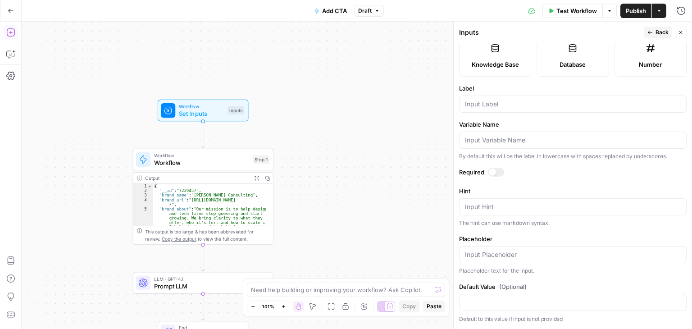
drag, startPoint x: 557, startPoint y: 47, endPoint x: 545, endPoint y: 176, distance: 129.4
click at [508, 103] on input "Label" at bounding box center [573, 104] width 216 height 9
type input "Author"
click at [658, 37] on button "Back" at bounding box center [658, 33] width 28 height 12
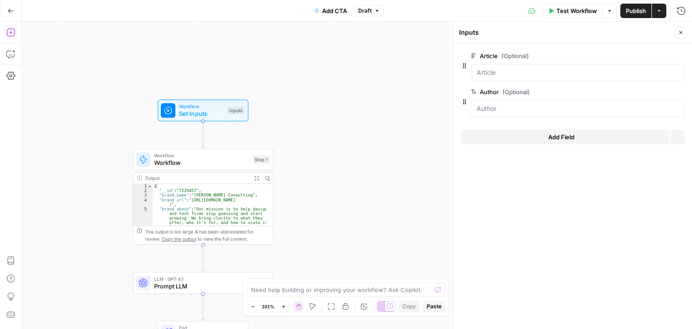
click at [679, 33] on icon "button" at bounding box center [680, 32] width 5 height 5
click at [207, 111] on span "Set Inputs" at bounding box center [201, 113] width 45 height 9
click at [211, 110] on span "Set Inputs" at bounding box center [201, 113] width 45 height 9
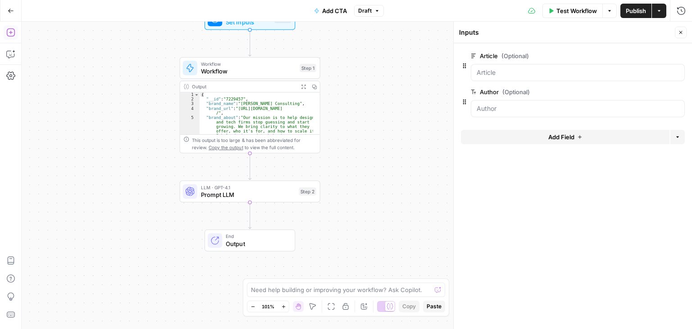
drag, startPoint x: 332, startPoint y: 151, endPoint x: 324, endPoint y: 69, distance: 82.0
click at [361, 76] on div "Workflow Set Inputs Inputs Workflow Workflow Step 1 Output Expand Output Copy 1…" at bounding box center [357, 175] width 671 height 307
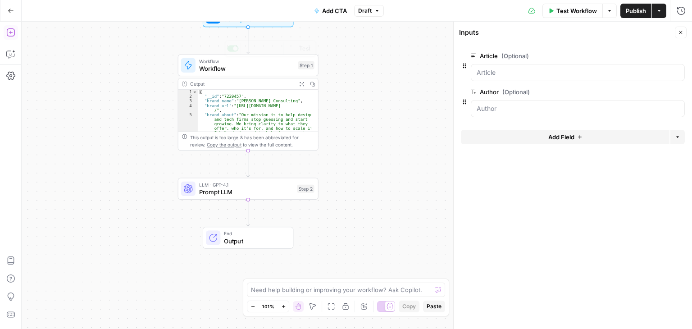
drag, startPoint x: 66, startPoint y: 55, endPoint x: 61, endPoint y: 44, distance: 11.7
click at [98, 42] on div "Workflow Set Inputs Inputs Workflow Workflow Step 1 Copy step Delete step Add N…" at bounding box center [357, 175] width 671 height 307
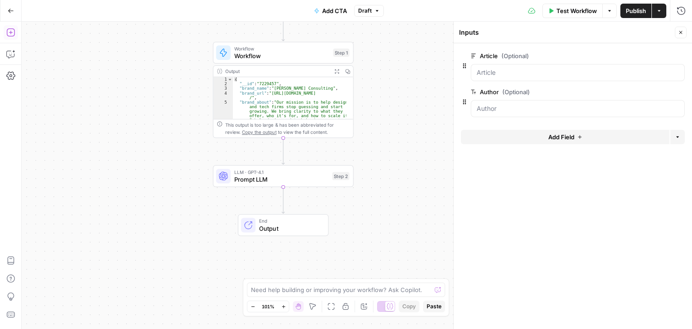
click at [9, 33] on icon "button" at bounding box center [10, 32] width 9 height 9
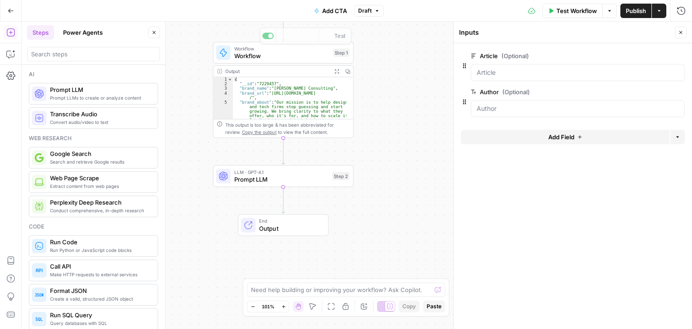
drag, startPoint x: 183, startPoint y: 107, endPoint x: 183, endPoint y: 137, distance: 30.2
click at [183, 137] on div "Workflow Set Inputs Inputs Workflow Workflow Step 1 Copy step Delete step Add N…" at bounding box center [357, 175] width 671 height 307
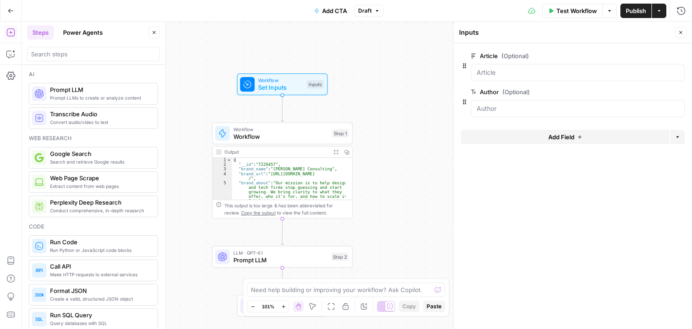
click at [683, 32] on icon "button" at bounding box center [680, 32] width 5 height 5
click at [261, 82] on span "Workflow" at bounding box center [280, 80] width 45 height 7
click at [687, 33] on header "Inputs Close" at bounding box center [573, 33] width 238 height 22
click at [682, 33] on icon "button" at bounding box center [680, 32] width 5 height 5
click at [295, 65] on button "Test Step" at bounding box center [302, 68] width 41 height 12
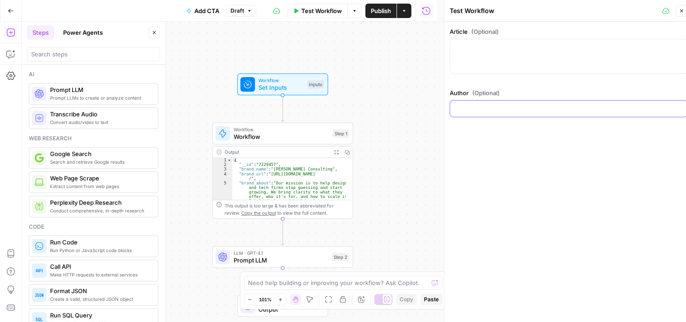
click at [503, 106] on input "Author (Optional)" at bounding box center [568, 108] width 226 height 9
type input "[PERSON_NAME]"
click at [519, 130] on div "Article (Optional) Author (Optional) [PERSON_NAME]" at bounding box center [568, 175] width 248 height 307
click at [516, 164] on div "Article (Optional) Author (Optional) [PERSON_NAME]" at bounding box center [568, 175] width 248 height 307
click at [537, 59] on div at bounding box center [568, 56] width 238 height 35
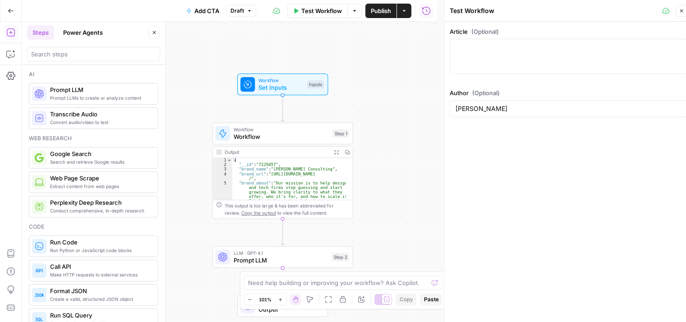
click at [509, 65] on div at bounding box center [568, 56] width 238 height 35
paste textarea "Lor Ipsumd Sitame Consecte: Adipis Elitsed Doe Tempori-Utla Etdolo 5790-31-83 M…"
type textarea "Lor Ipsumd Sitame Consecte: Adipis Elitsed Doe Tempori-Utla Etdolo 5790-31-83 M…"
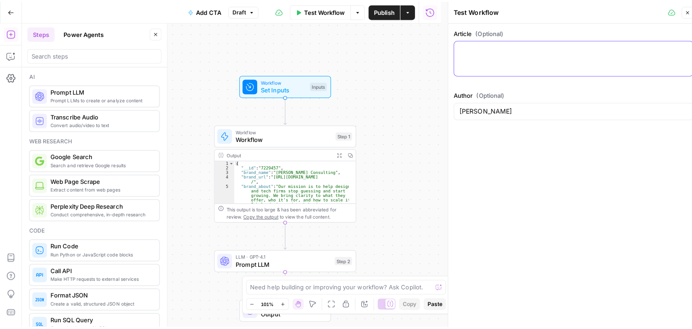
scroll to position [0, 0]
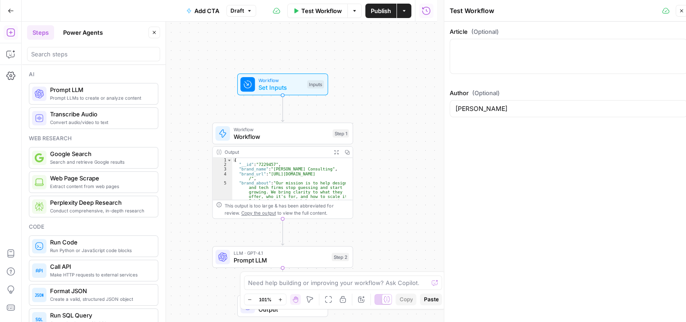
click at [682, 10] on icon "button" at bounding box center [680, 10] width 5 height 5
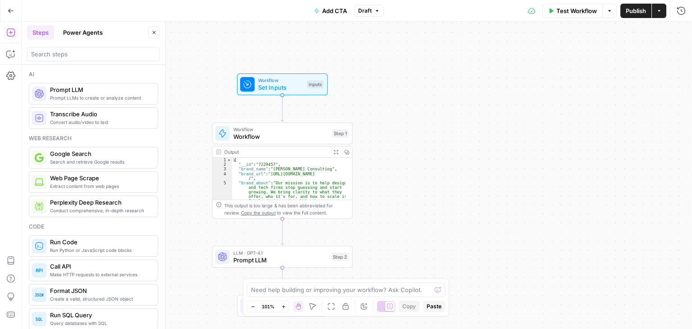
click at [156, 35] on button "Close" at bounding box center [154, 33] width 12 height 12
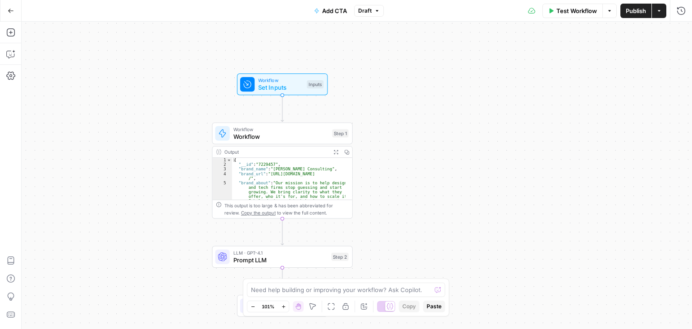
click at [96, 135] on div "Workflow Set Inputs Inputs Workflow Workflow Step 1 Output Expand Output Copy 1…" at bounding box center [357, 175] width 671 height 307
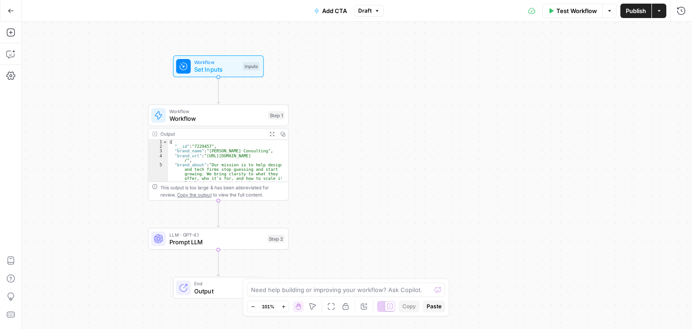
drag, startPoint x: 109, startPoint y: 230, endPoint x: 180, endPoint y: 171, distance: 92.8
click at [174, 174] on div "Workflow Set Inputs Inputs Workflow Workflow Step 1 Output Expand Output Copy 1…" at bounding box center [357, 175] width 671 height 307
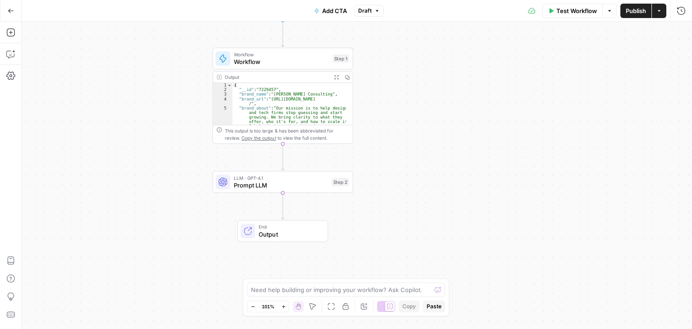
click at [268, 183] on span "Prompt LLM" at bounding box center [281, 185] width 94 height 9
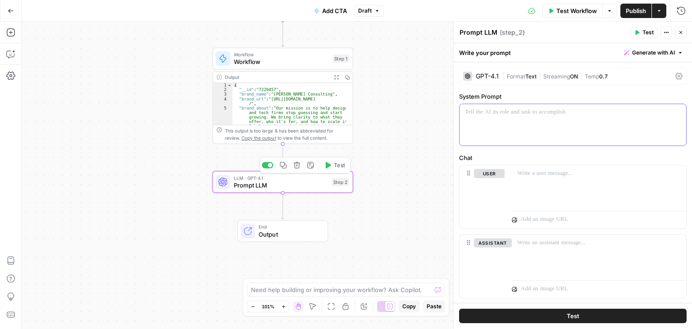
click at [512, 116] on p at bounding box center [573, 112] width 216 height 9
click at [132, 55] on div "Workflow Set Inputs Inputs Workflow Workflow Step 1 Output Expand Output Copy 1…" at bounding box center [357, 175] width 671 height 307
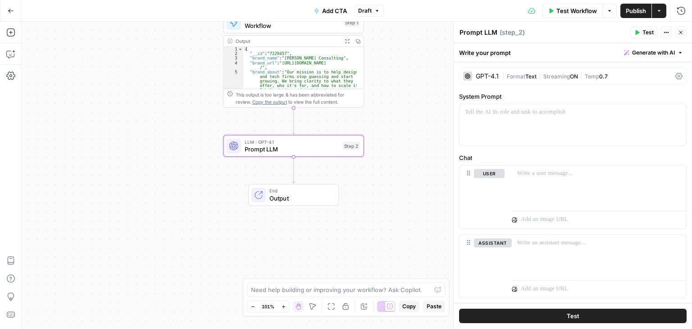
click at [3, 38] on div "Add Steps Copilot Settings AirOps Academy Help Give Feedback Shortcuts" at bounding box center [11, 175] width 22 height 307
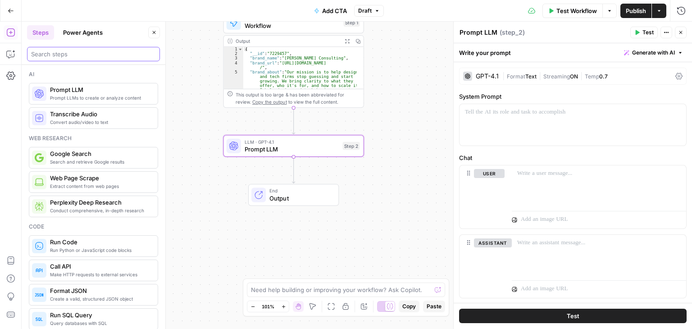
click at [68, 54] on input "search" at bounding box center [93, 54] width 125 height 9
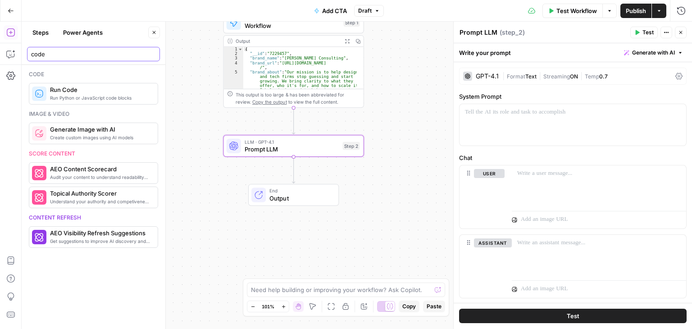
type input "code"
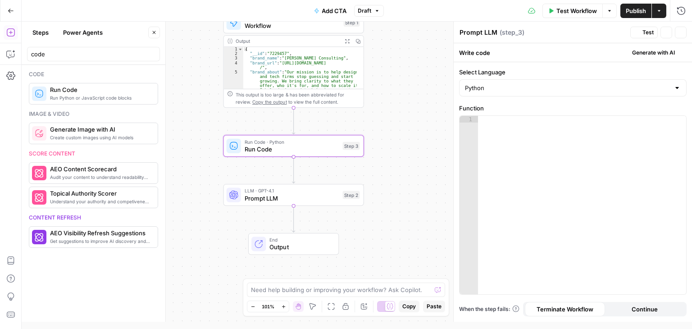
type textarea "Run Code"
click at [152, 37] on button "Close" at bounding box center [154, 33] width 12 height 12
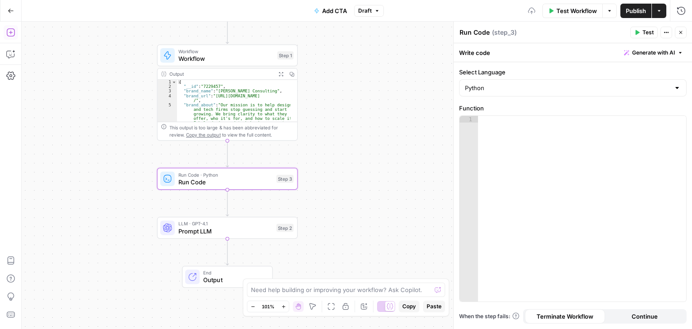
drag, startPoint x: 151, startPoint y: 135, endPoint x: 247, endPoint y: 118, distance: 97.5
click at [99, 153] on div "Workflow Set Inputs Inputs Workflow Workflow Step 1 Output Expand Output Copy 1…" at bounding box center [357, 175] width 671 height 307
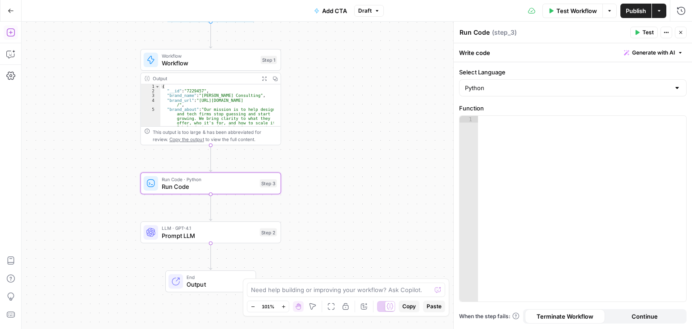
click at [652, 49] on span "Generate with AI" at bounding box center [653, 53] width 43 height 8
click at [622, 92] on div at bounding box center [596, 105] width 172 height 54
click at [666, 143] on span "Generate" at bounding box center [664, 143] width 27 height 9
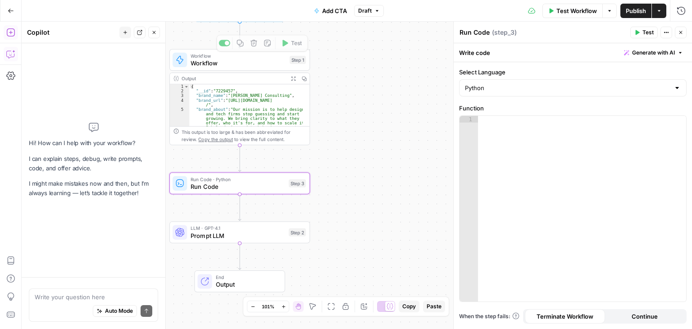
click at [152, 35] on icon "button" at bounding box center [153, 32] width 5 height 5
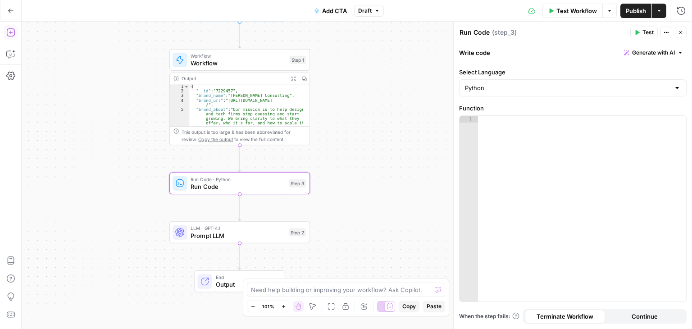
click at [642, 55] on span "Generate with AI" at bounding box center [653, 53] width 43 height 8
click at [622, 101] on div at bounding box center [596, 105] width 172 height 54
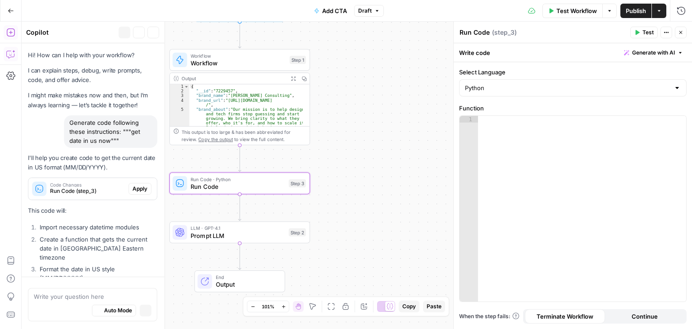
scroll to position [41, 0]
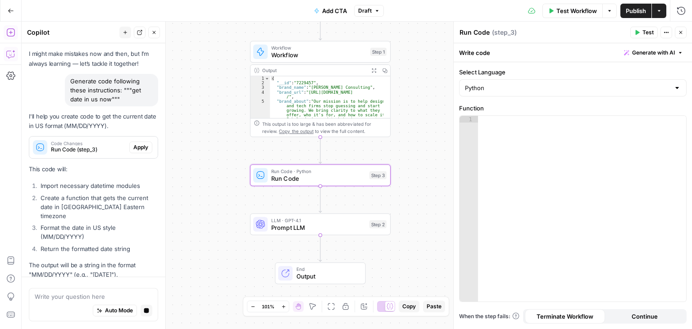
click at [133, 146] on span "Apply" at bounding box center [140, 147] width 15 height 8
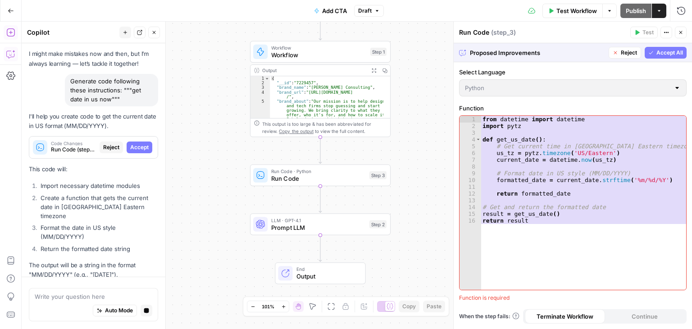
click at [669, 51] on span "Accept All" at bounding box center [670, 53] width 27 height 8
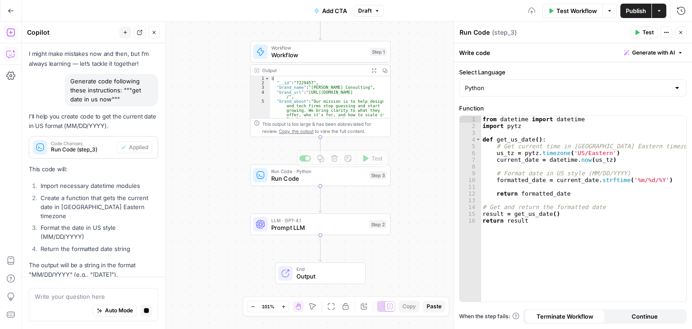
click at [373, 157] on span "Test" at bounding box center [377, 158] width 11 height 8
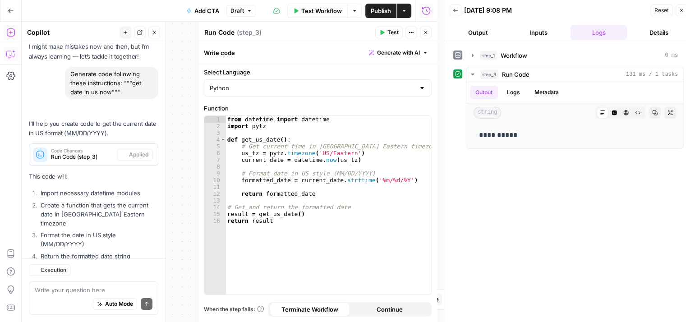
scroll to position [89, 0]
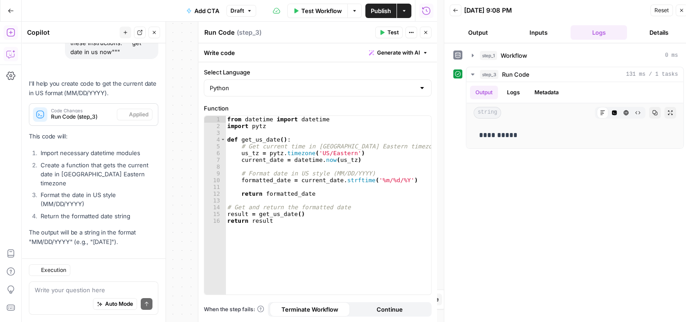
click at [157, 33] on button "Close" at bounding box center [154, 33] width 12 height 12
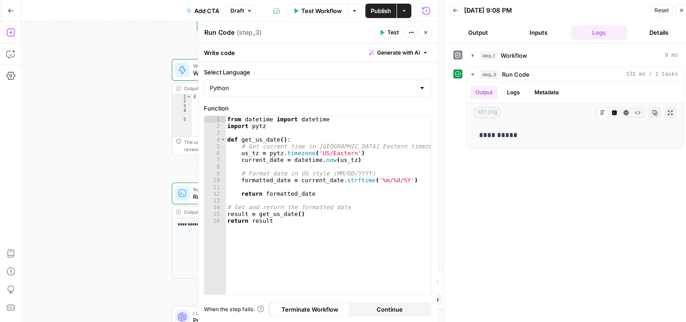
drag, startPoint x: 87, startPoint y: 127, endPoint x: 80, endPoint y: 117, distance: 12.4
click at [71, 128] on div "**********" at bounding box center [229, 172] width 415 height 300
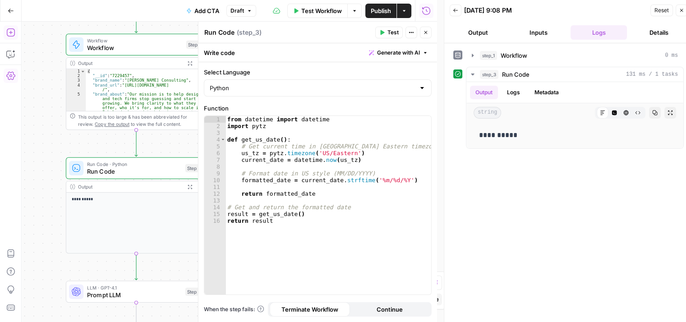
drag, startPoint x: 102, startPoint y: 100, endPoint x: 13, endPoint y: 74, distance: 92.9
click at [12, 73] on div "Add Steps Copilot Settings AirOps Academy Help Give Feedback Shortcuts Workflow…" at bounding box center [218, 172] width 437 height 300
drag, startPoint x: 56, startPoint y: 152, endPoint x: 50, endPoint y: 133, distance: 20.2
click at [50, 133] on div "**********" at bounding box center [229, 172] width 415 height 300
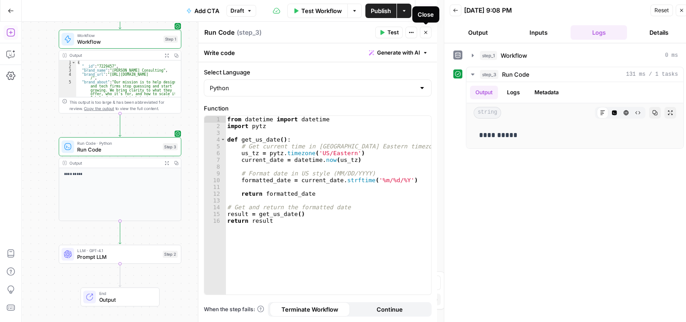
click at [427, 32] on icon "button" at bounding box center [425, 32] width 5 height 5
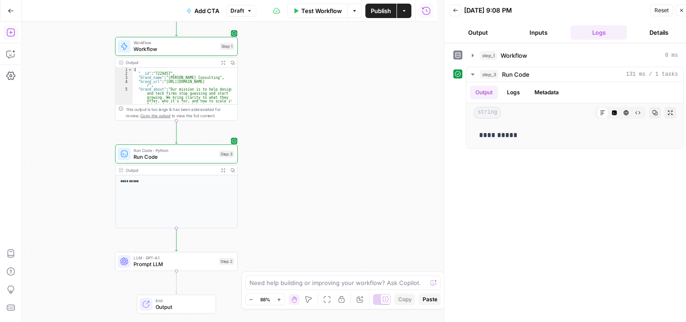
drag, startPoint x: 293, startPoint y: 170, endPoint x: 350, endPoint y: 178, distance: 56.8
click at [350, 178] on div "**********" at bounding box center [229, 172] width 415 height 300
drag, startPoint x: 90, startPoint y: 246, endPoint x: 106, endPoint y: 209, distance: 40.5
click at [106, 209] on div "**********" at bounding box center [229, 172] width 415 height 300
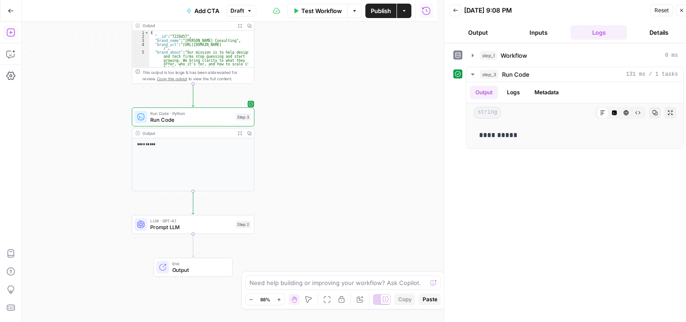
click at [169, 226] on span "Prompt LLM" at bounding box center [191, 227] width 82 height 8
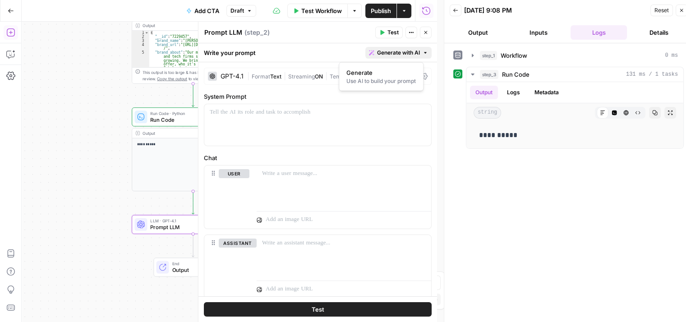
click at [395, 54] on span "Generate with AI" at bounding box center [398, 53] width 43 height 8
click at [375, 80] on div "Use AI to build your prompt" at bounding box center [380, 81] width 69 height 8
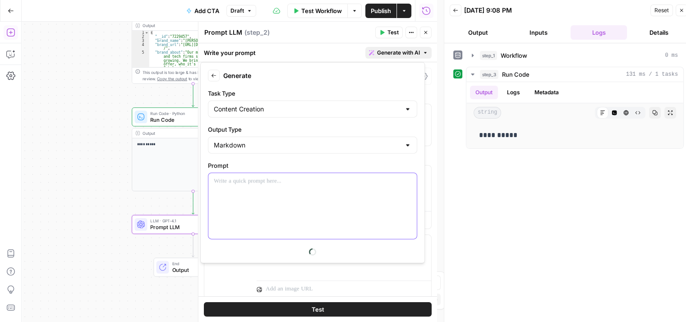
click at [289, 188] on div at bounding box center [312, 206] width 208 height 66
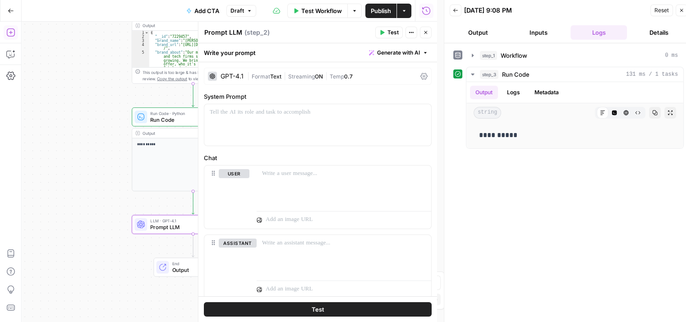
click at [423, 33] on icon "button" at bounding box center [425, 32] width 5 height 5
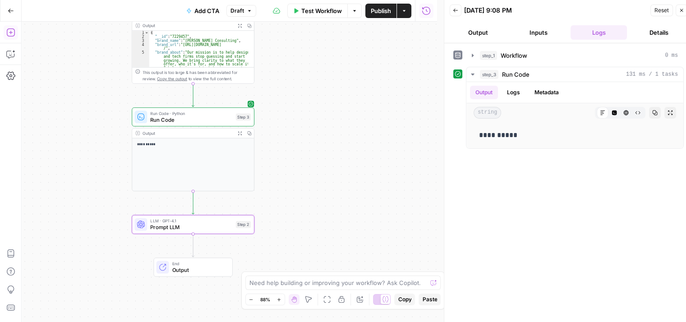
drag, startPoint x: 343, startPoint y: 111, endPoint x: 345, endPoint y: 122, distance: 10.7
click at [345, 121] on div "**********" at bounding box center [229, 172] width 415 height 300
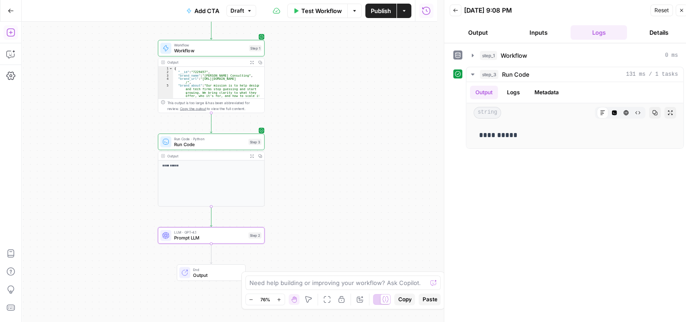
drag, startPoint x: 361, startPoint y: 137, endPoint x: 370, endPoint y: 101, distance: 38.0
click at [384, 109] on div "**********" at bounding box center [229, 172] width 415 height 300
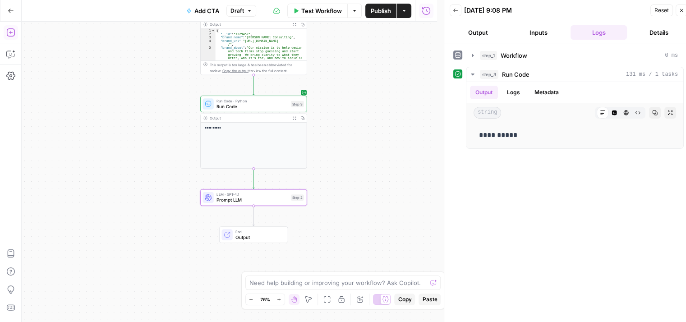
click at [9, 33] on icon "button" at bounding box center [10, 32] width 9 height 9
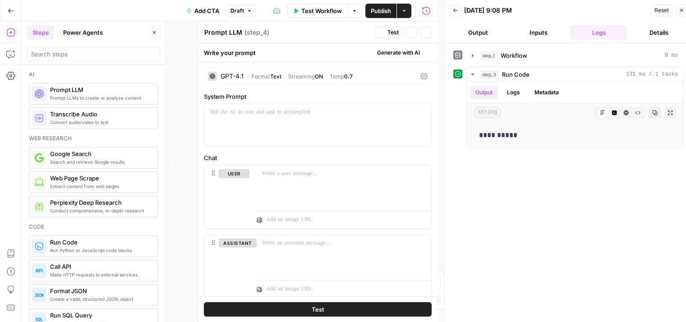
click at [154, 33] on icon "button" at bounding box center [153, 32] width 5 height 5
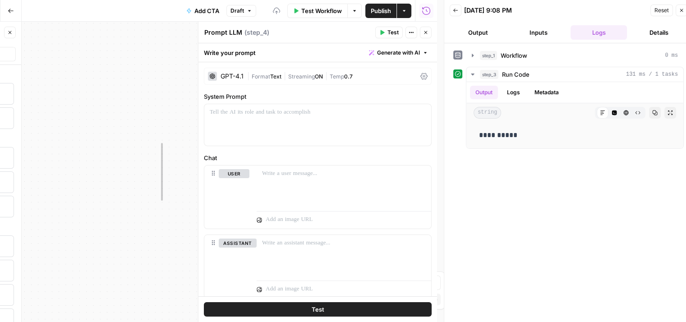
drag, startPoint x: 169, startPoint y: 96, endPoint x: 78, endPoint y: 114, distance: 93.4
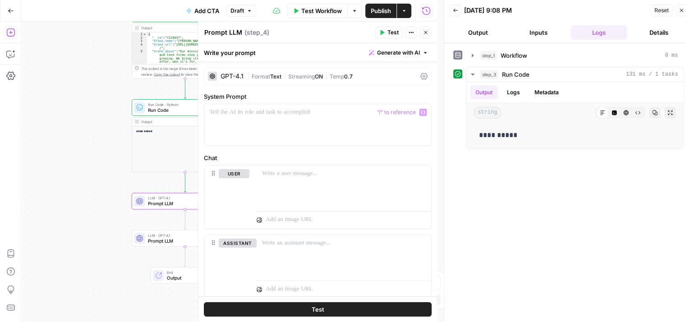
drag, startPoint x: 74, startPoint y: 123, endPoint x: 320, endPoint y: 104, distance: 245.9
click at [9, 112] on div "Add Steps Copilot Settings AirOps Academy Help Give Feedback Shortcuts Workflow…" at bounding box center [218, 172] width 437 height 300
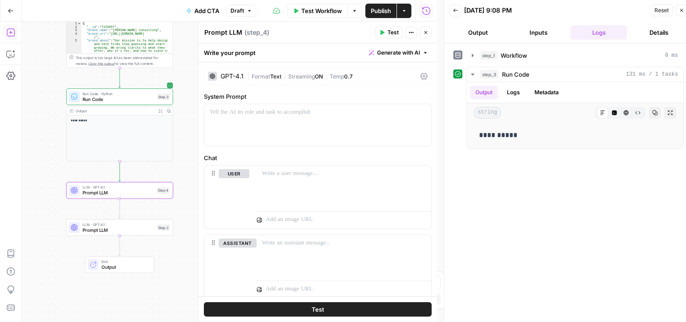
click at [395, 52] on span "Generate with AI" at bounding box center [398, 53] width 43 height 8
click at [360, 77] on div "Use AI to build your prompt" at bounding box center [380, 81] width 69 height 8
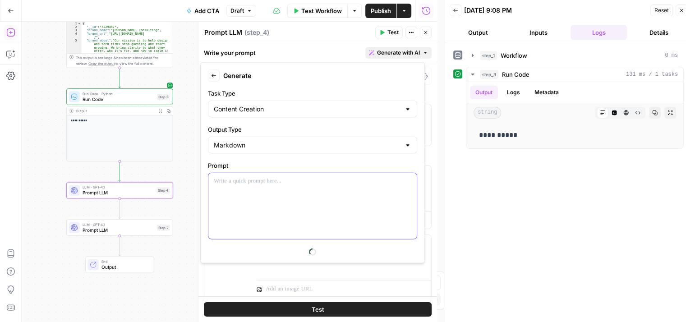
click at [270, 188] on div at bounding box center [312, 206] width 208 height 66
click at [279, 206] on div "*********" at bounding box center [312, 206] width 208 height 66
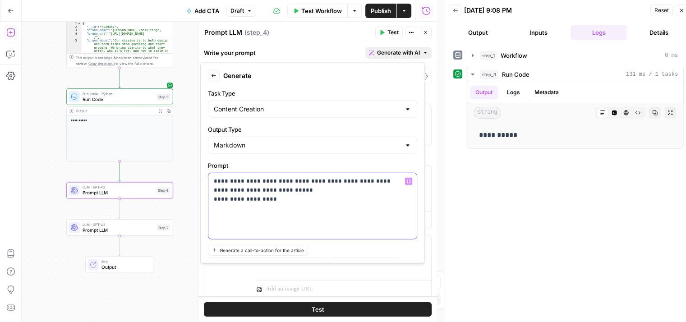
click at [279, 206] on div "**********" at bounding box center [312, 206] width 208 height 66
drag, startPoint x: 298, startPoint y: 181, endPoint x: 282, endPoint y: 178, distance: 16.4
click at [282, 178] on p "**********" at bounding box center [309, 190] width 191 height 27
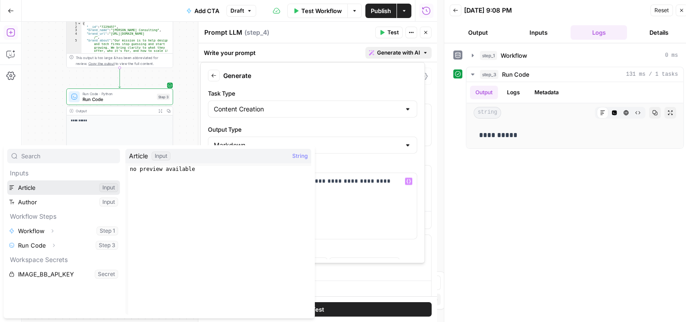
click at [46, 193] on button "Select variable Article" at bounding box center [63, 187] width 113 height 14
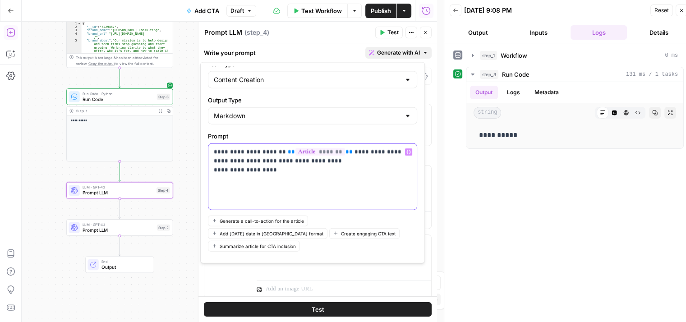
scroll to position [44, 0]
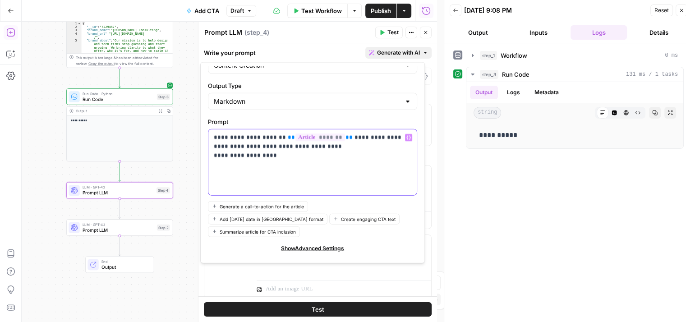
drag, startPoint x: 348, startPoint y: 212, endPoint x: 376, endPoint y: 248, distance: 45.3
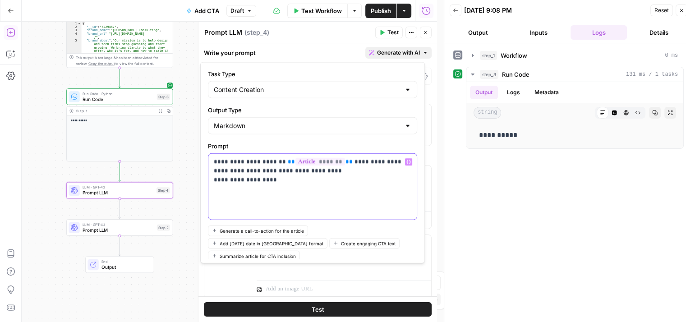
scroll to position [0, 0]
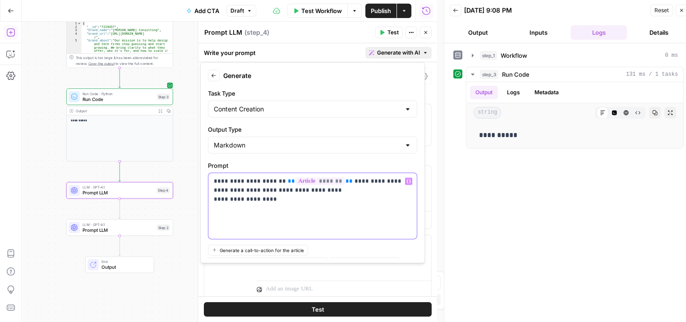
drag, startPoint x: 345, startPoint y: 178, endPoint x: 343, endPoint y: 133, distance: 44.7
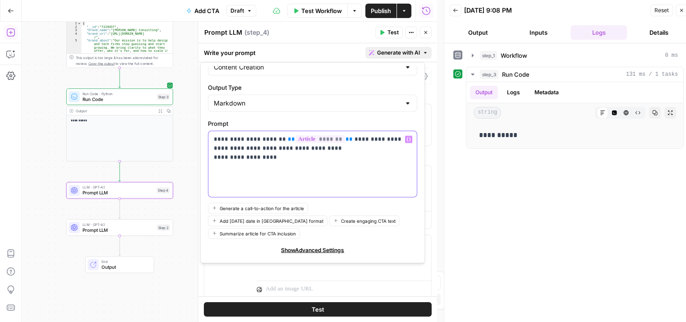
scroll to position [44, 0]
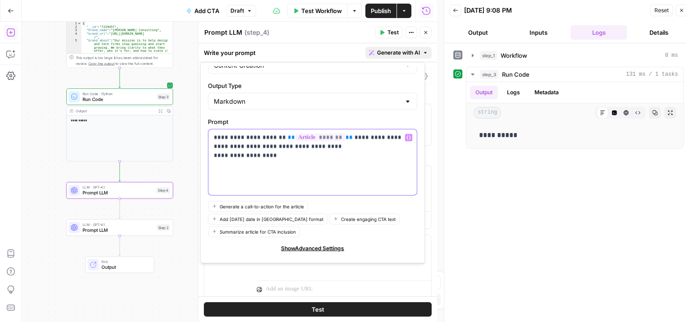
drag, startPoint x: 367, startPoint y: 181, endPoint x: 383, endPoint y: 245, distance: 65.9
click at [385, 262] on span "Generate" at bounding box center [398, 266] width 27 height 9
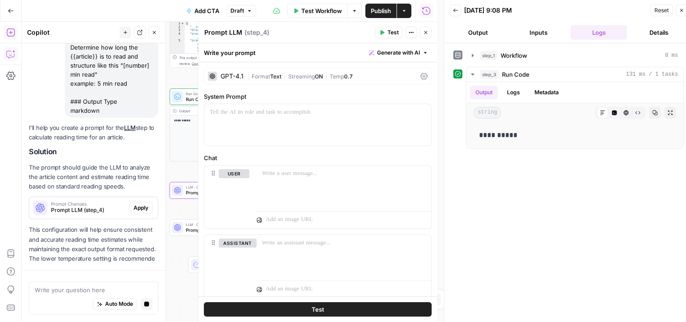
scroll to position [7, 0]
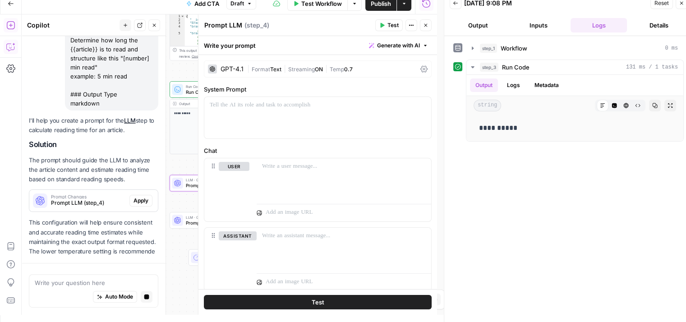
drag, startPoint x: 107, startPoint y: 136, endPoint x: 106, endPoint y: 170, distance: 33.8
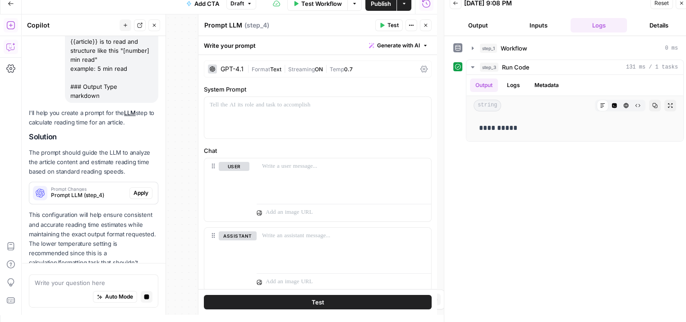
drag, startPoint x: 117, startPoint y: 127, endPoint x: 115, endPoint y: 89, distance: 37.9
click at [138, 190] on span "Apply" at bounding box center [140, 194] width 15 height 8
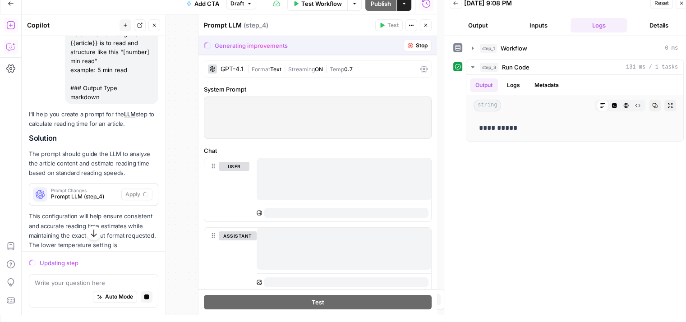
click at [151, 27] on icon "button" at bounding box center [153, 25] width 5 height 5
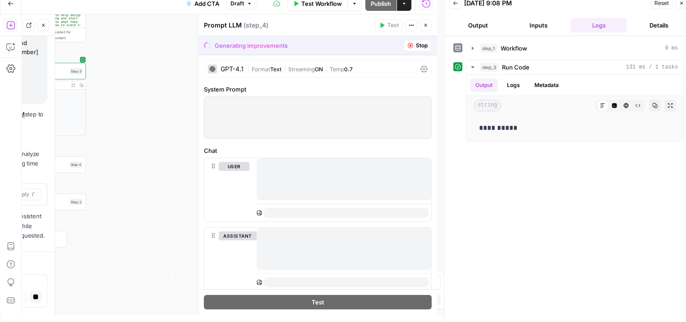
click at [229, 74] on body "All About AI New Home Browse Your Data Usage Settings Recent Grids Keyword -> N…" at bounding box center [343, 154] width 686 height 322
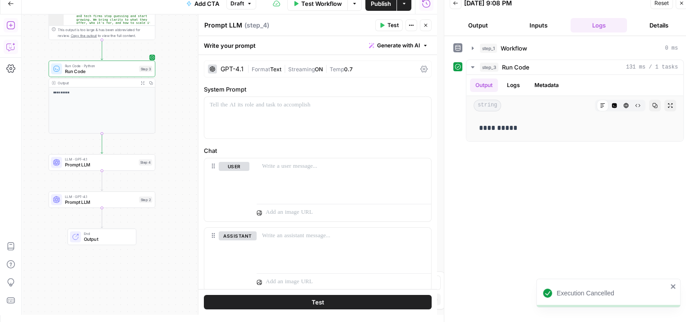
click at [15, 41] on button "Copilot" at bounding box center [11, 47] width 14 height 14
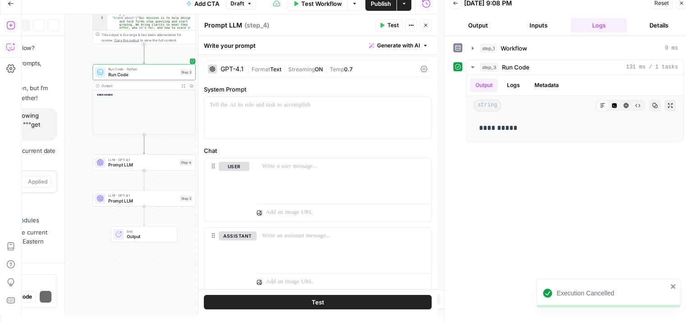
scroll to position [368, 0]
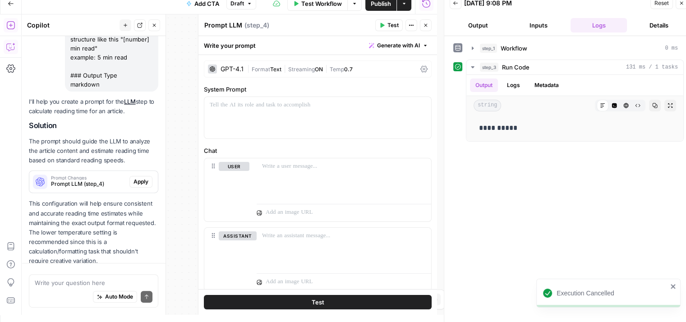
click at [129, 176] on button "Apply" at bounding box center [140, 182] width 23 height 12
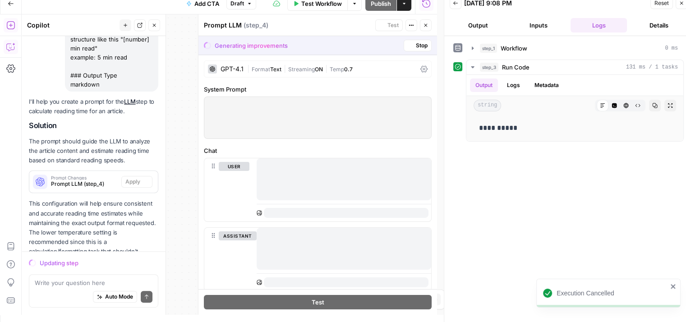
scroll to position [394, 0]
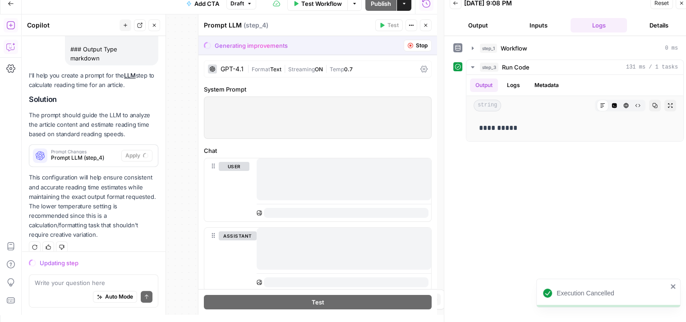
click at [678, 4] on button "Close" at bounding box center [681, 3] width 12 height 12
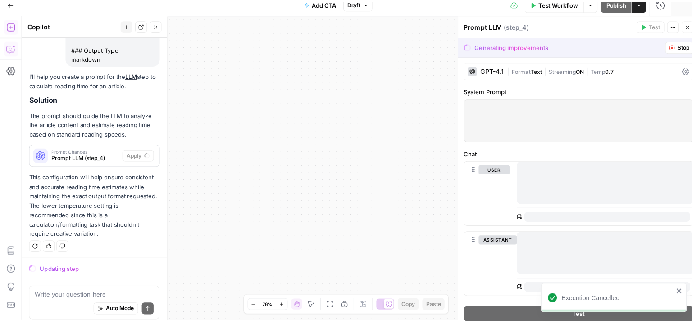
scroll to position [388, 0]
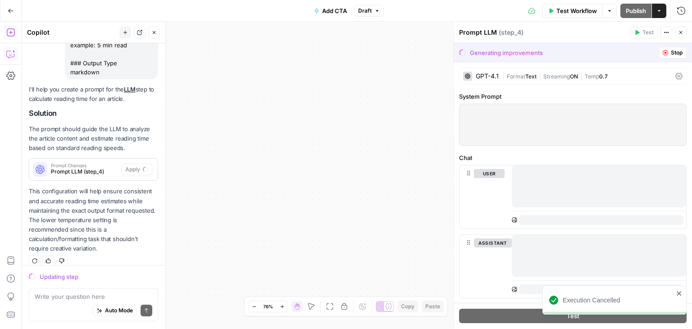
drag, startPoint x: 335, startPoint y: 129, endPoint x: 275, endPoint y: 138, distance: 60.6
click at [437, 127] on div "**********" at bounding box center [357, 175] width 671 height 307
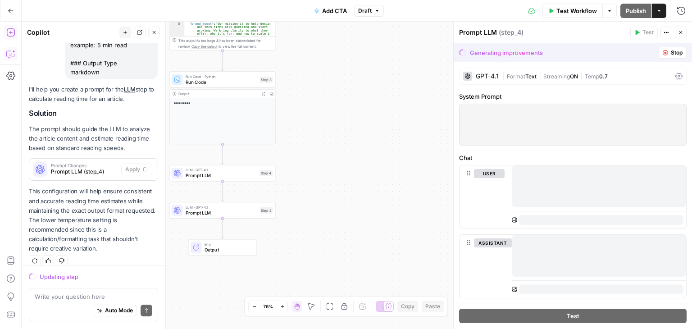
drag, startPoint x: 314, startPoint y: 141, endPoint x: 357, endPoint y: 141, distance: 43.3
click at [361, 137] on div "**********" at bounding box center [357, 175] width 671 height 307
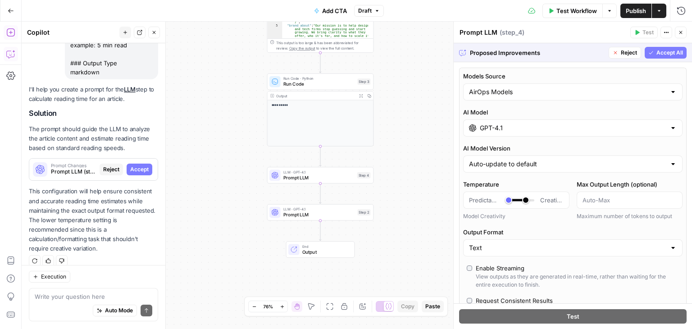
click at [657, 54] on span "Accept All" at bounding box center [670, 53] width 27 height 8
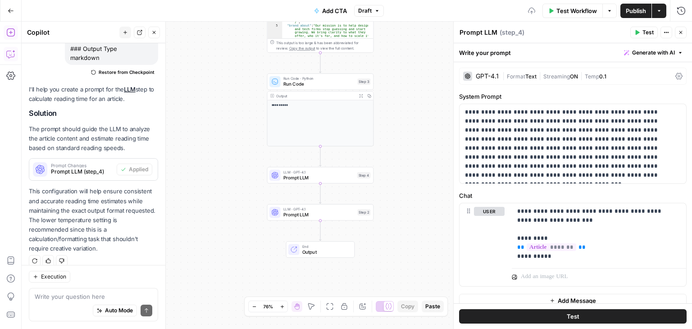
scroll to position [9, 0]
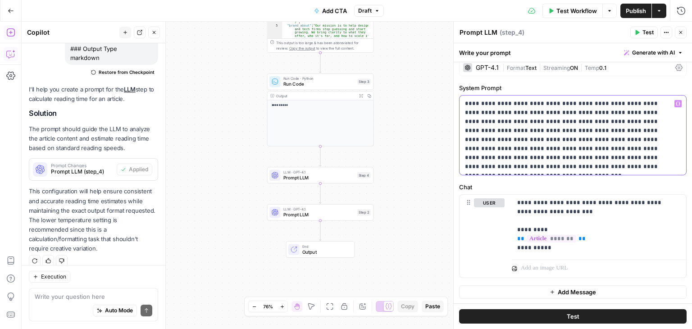
drag, startPoint x: 587, startPoint y: 137, endPoint x: 582, endPoint y: 224, distance: 87.6
drag, startPoint x: 570, startPoint y: 198, endPoint x: 569, endPoint y: 215, distance: 17.2
click at [581, 256] on div at bounding box center [599, 267] width 174 height 22
drag, startPoint x: 598, startPoint y: 210, endPoint x: 594, endPoint y: 254, distance: 44.4
click at [576, 250] on p "**********" at bounding box center [595, 225] width 157 height 54
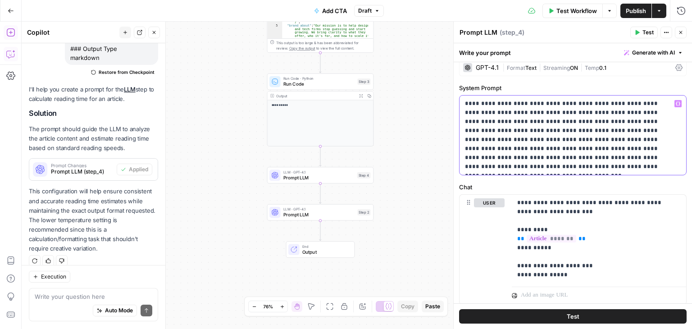
drag, startPoint x: 523, startPoint y: 156, endPoint x: 579, endPoint y: 157, distance: 55.9
click at [579, 157] on p "**********" at bounding box center [569, 135] width 209 height 72
copy p "**********"
click at [581, 270] on p "**********" at bounding box center [595, 238] width 157 height 81
click at [552, 275] on p "**********" at bounding box center [595, 238] width 157 height 81
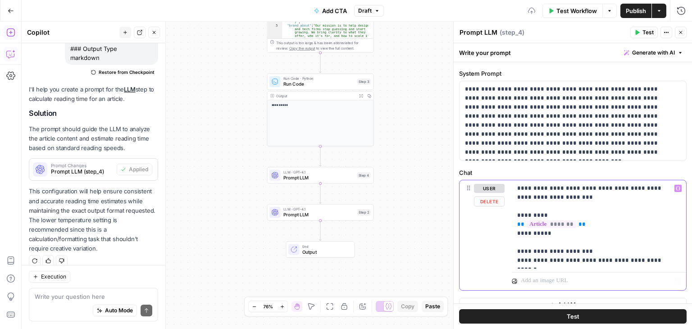
drag, startPoint x: 606, startPoint y: 239, endPoint x: 604, endPoint y: 296, distance: 56.8
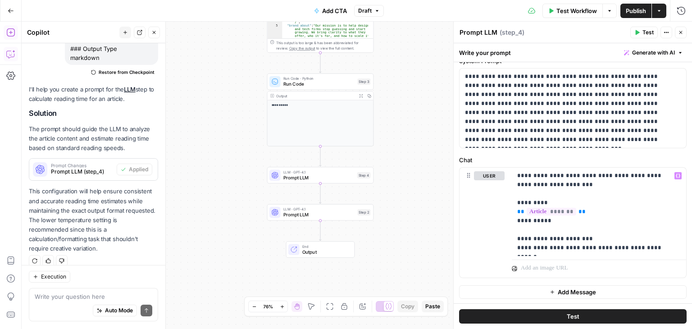
click at [681, 33] on icon "button" at bounding box center [681, 32] width 3 height 3
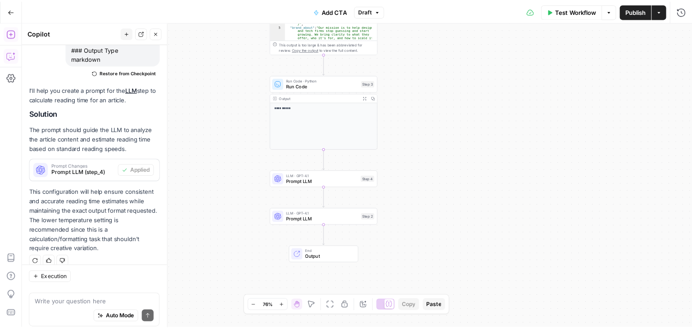
scroll to position [416, 0]
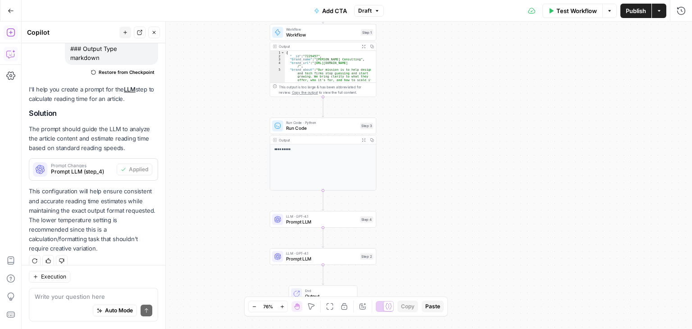
drag, startPoint x: 213, startPoint y: 98, endPoint x: 220, endPoint y: 140, distance: 42.5
click at [220, 140] on div "**********" at bounding box center [357, 175] width 671 height 307
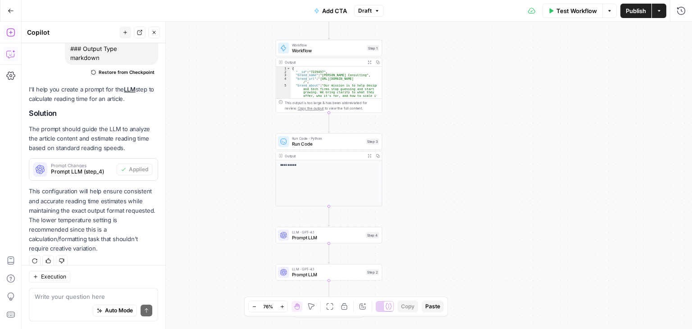
click at [155, 28] on button "Close" at bounding box center [154, 33] width 12 height 12
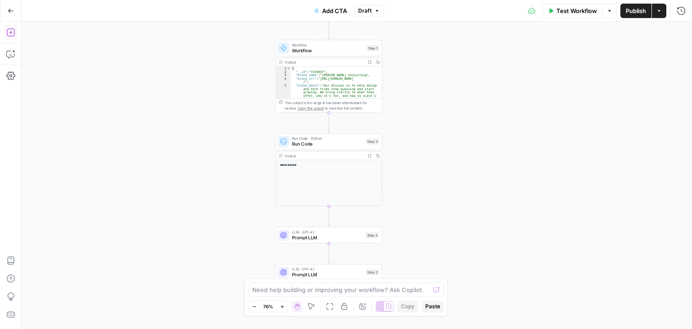
drag, startPoint x: 186, startPoint y: 125, endPoint x: 168, endPoint y: 38, distance: 88.4
click at [168, 38] on div "**********" at bounding box center [357, 175] width 671 height 307
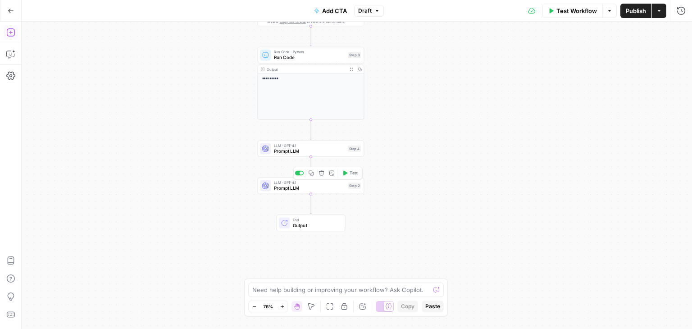
click at [313, 188] on span "Prompt LLM" at bounding box center [310, 188] width 72 height 7
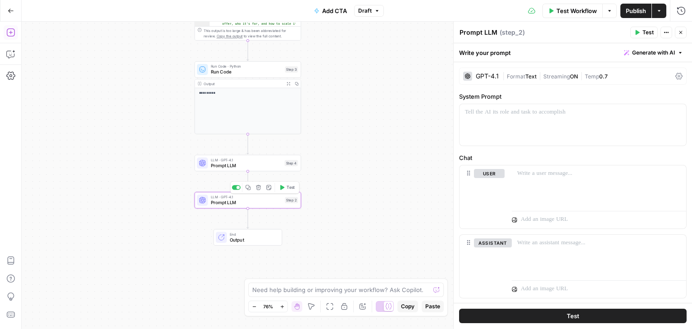
drag, startPoint x: 137, startPoint y: 136, endPoint x: 494, endPoint y: 86, distance: 360.8
click at [127, 136] on div "**********" at bounding box center [357, 175] width 671 height 307
click at [636, 49] on span "Generate with AI" at bounding box center [653, 53] width 43 height 8
click at [620, 76] on span "Generate" at bounding box center [635, 72] width 66 height 9
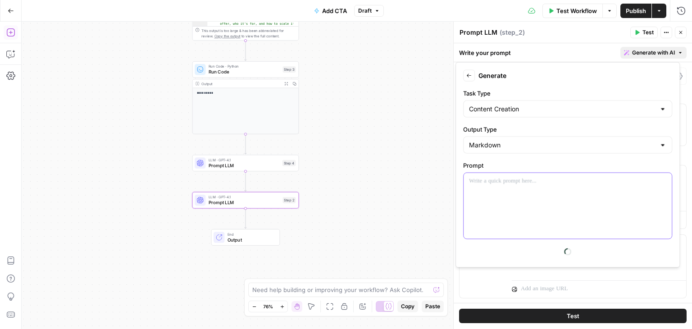
click at [533, 190] on div at bounding box center [568, 206] width 208 height 66
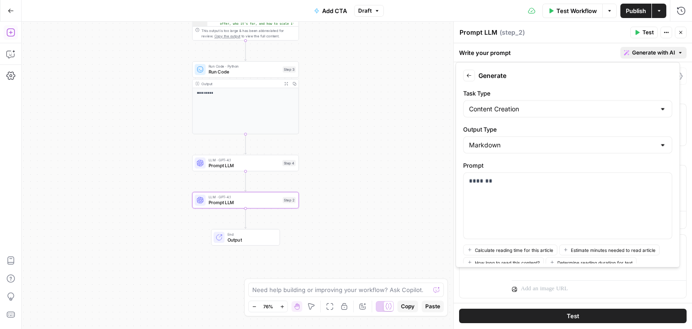
click at [81, 116] on div "**********" at bounding box center [357, 175] width 671 height 307
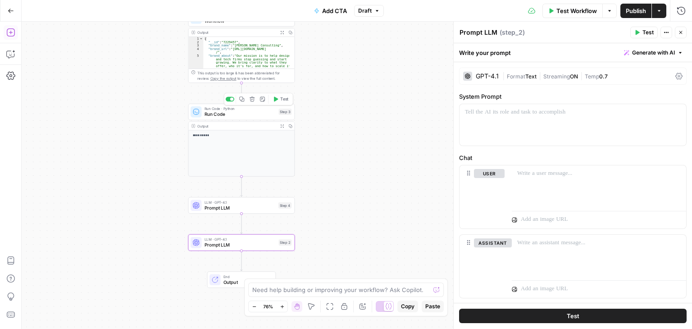
click at [220, 114] on span "Run Code" at bounding box center [241, 114] width 72 height 7
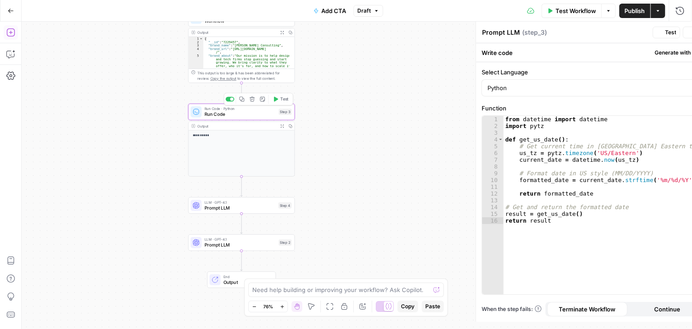
type textarea "Run Code"
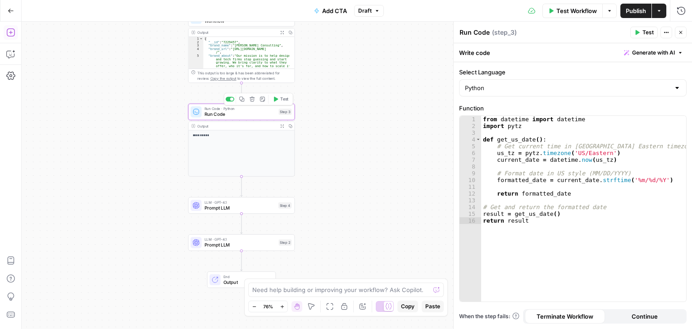
drag, startPoint x: 147, startPoint y: 125, endPoint x: 151, endPoint y: 139, distance: 15.0
click at [137, 144] on div "**********" at bounding box center [357, 175] width 671 height 307
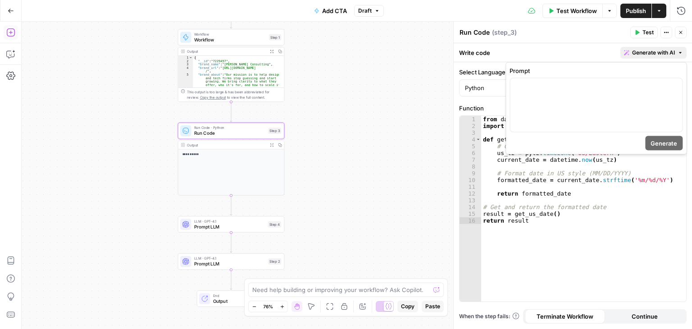
click at [649, 50] on span "Generate with AI" at bounding box center [653, 53] width 43 height 8
click at [628, 111] on div at bounding box center [596, 105] width 172 height 54
click at [638, 92] on div "**********" at bounding box center [596, 105] width 172 height 54
click at [602, 83] on p "**********" at bounding box center [596, 86] width 161 height 9
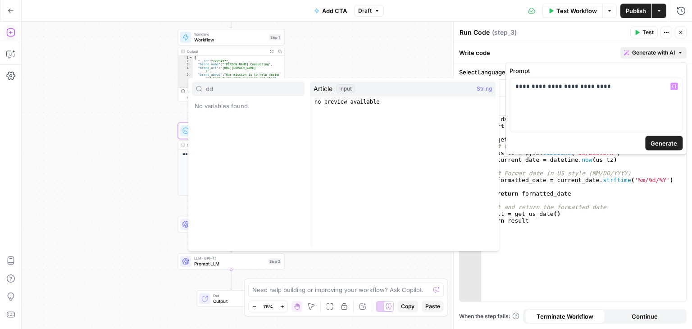
type input "dd"
click at [626, 82] on p "**********" at bounding box center [596, 86] width 161 height 9
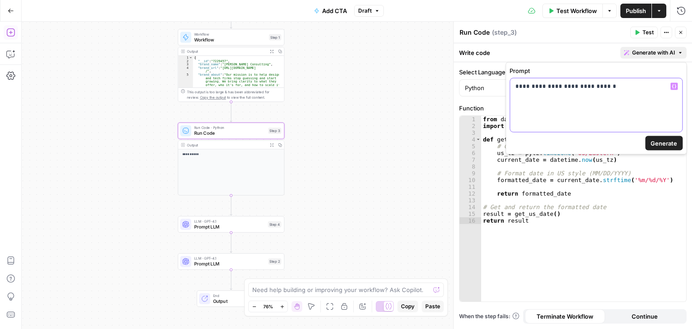
click at [629, 83] on p "**********" at bounding box center [596, 86] width 161 height 9
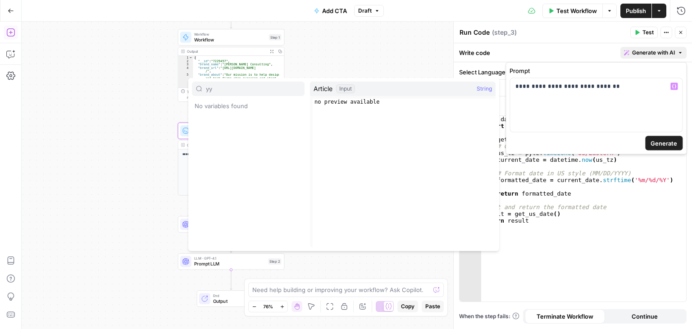
type input "yy"
click at [629, 83] on p "**********" at bounding box center [596, 86] width 161 height 9
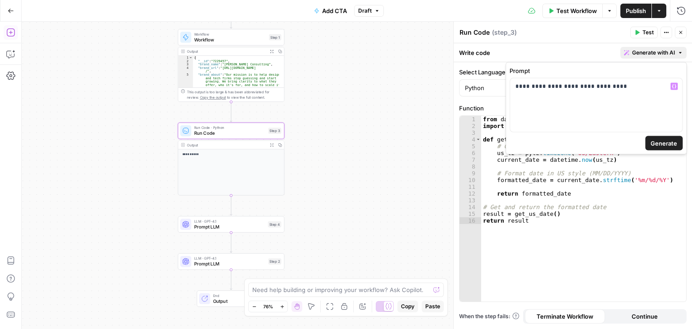
click at [659, 143] on span "Generate" at bounding box center [664, 143] width 27 height 9
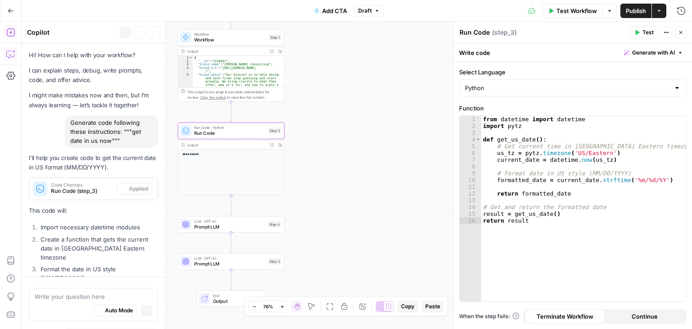
scroll to position [423, 0]
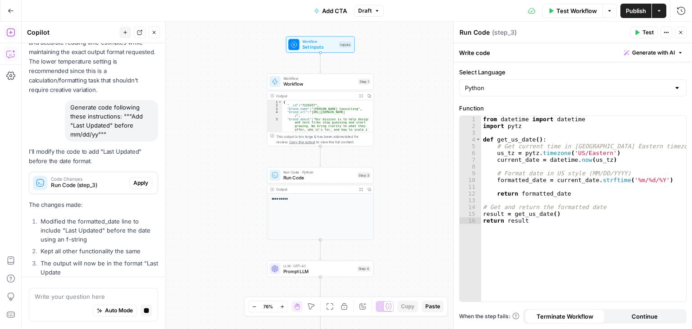
drag, startPoint x: 79, startPoint y: 241, endPoint x: 80, endPoint y: 260, distance: 19.0
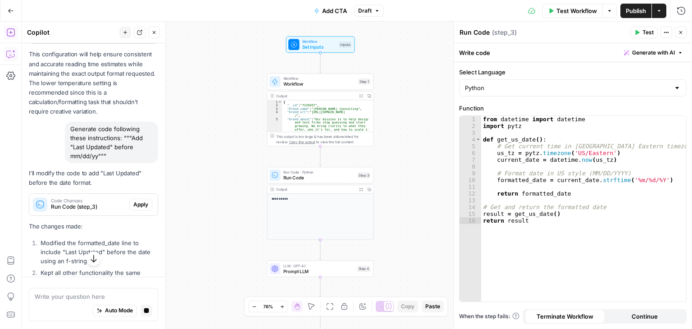
scroll to position [555, 0]
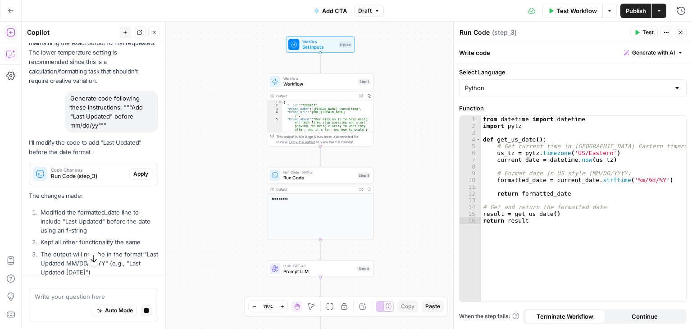
drag, startPoint x: 59, startPoint y: 122, endPoint x: 69, endPoint y: 207, distance: 85.7
click at [133, 170] on span "Apply" at bounding box center [140, 174] width 15 height 8
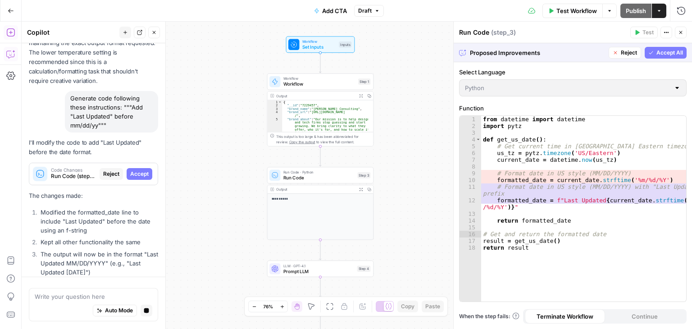
click at [668, 50] on span "Accept All" at bounding box center [670, 53] width 27 height 8
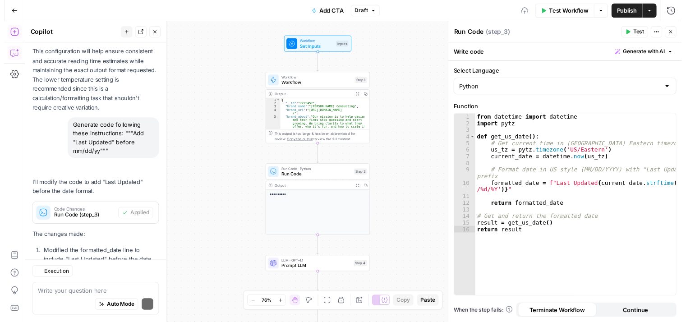
scroll to position [624, 0]
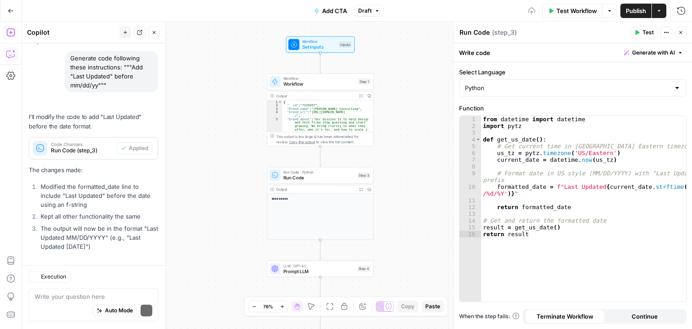
click at [157, 32] on icon "button" at bounding box center [153, 32] width 5 height 5
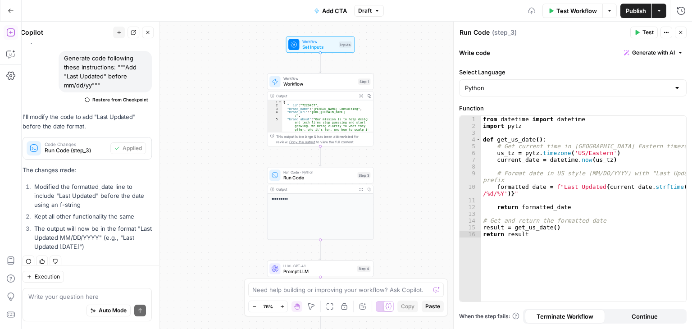
drag, startPoint x: 128, startPoint y: 142, endPoint x: 106, endPoint y: 136, distance: 23.4
click at [106, 136] on div "**********" at bounding box center [357, 175] width 671 height 307
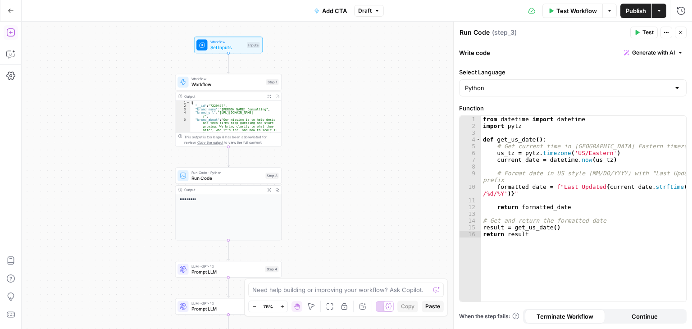
click at [265, 161] on icon "button" at bounding box center [262, 162] width 5 height 5
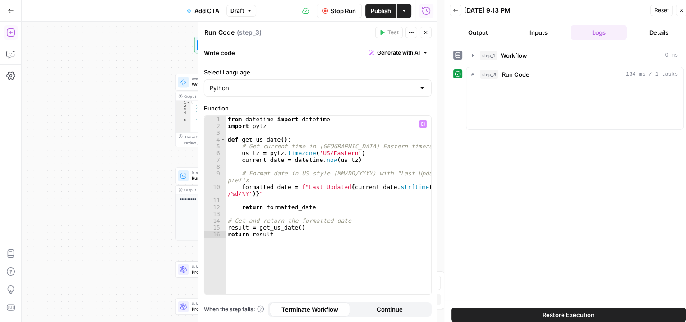
drag, startPoint x: 112, startPoint y: 141, endPoint x: 77, endPoint y: 136, distance: 36.0
click at [77, 136] on div "**********" at bounding box center [229, 172] width 415 height 300
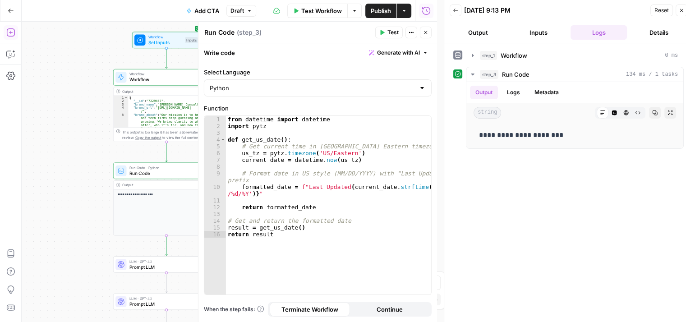
click at [427, 36] on button "Close" at bounding box center [426, 33] width 12 height 12
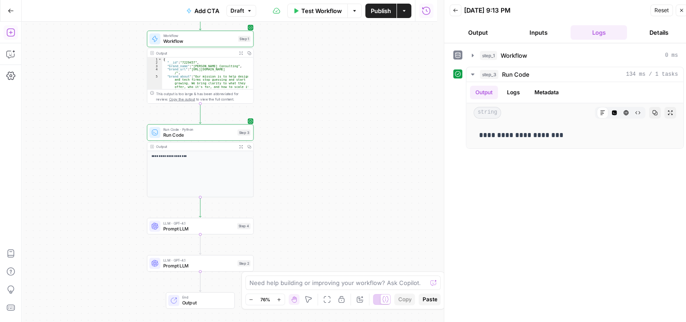
drag, startPoint x: 358, startPoint y: 133, endPoint x: 373, endPoint y: 116, distance: 23.0
click at [380, 106] on div "**********" at bounding box center [229, 172] width 415 height 300
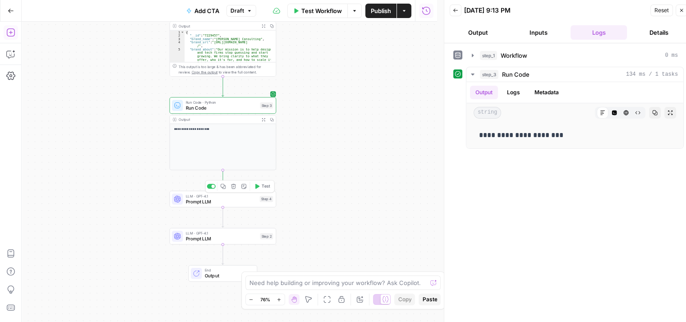
drag, startPoint x: 128, startPoint y: 224, endPoint x: 111, endPoint y: 212, distance: 20.8
click at [110, 210] on div "**********" at bounding box center [229, 172] width 415 height 300
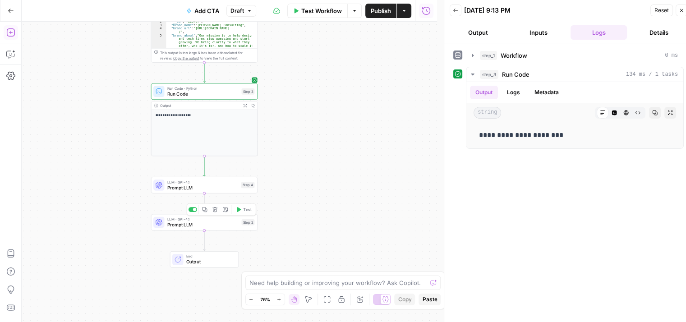
click at [176, 224] on span "Prompt LLM" at bounding box center [203, 224] width 72 height 7
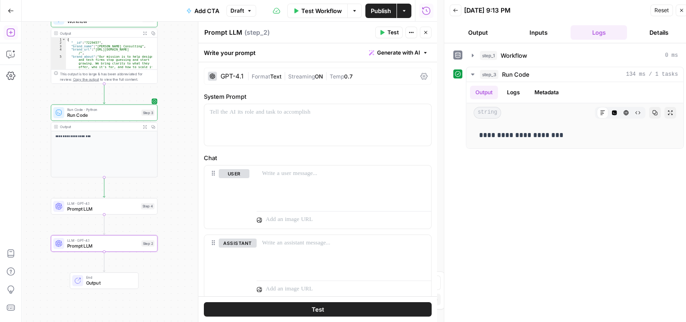
drag, startPoint x: 100, startPoint y: 126, endPoint x: 155, endPoint y: 140, distance: 56.7
click at [0, 146] on div "Add Steps Copilot Settings AirOps Academy Help Give Feedback Shortcuts Workflow…" at bounding box center [218, 172] width 437 height 300
click at [393, 51] on span "Generate with AI" at bounding box center [398, 53] width 43 height 8
click at [370, 81] on div "Use AI to build your prompt" at bounding box center [380, 81] width 69 height 8
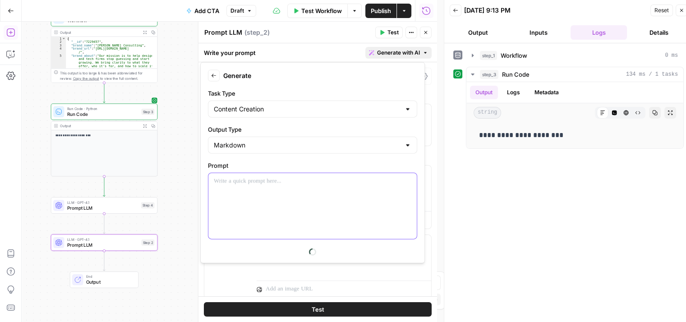
click at [296, 193] on div at bounding box center [312, 206] width 208 height 66
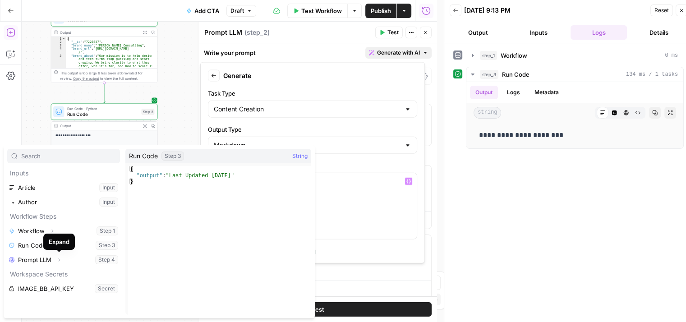
click at [54, 246] on div "Expand" at bounding box center [59, 241] width 21 height 9
click at [54, 244] on icon "button" at bounding box center [53, 244] width 5 height 5
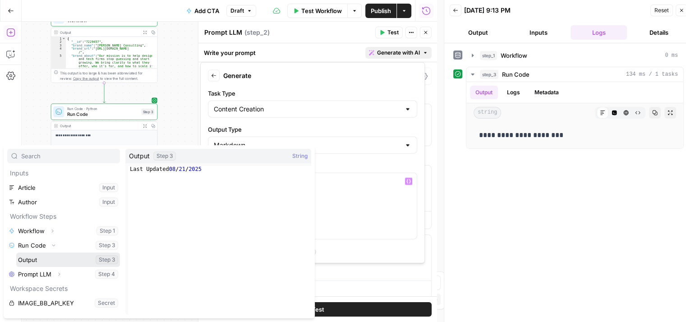
click at [36, 262] on button "Select variable Output" at bounding box center [68, 259] width 104 height 14
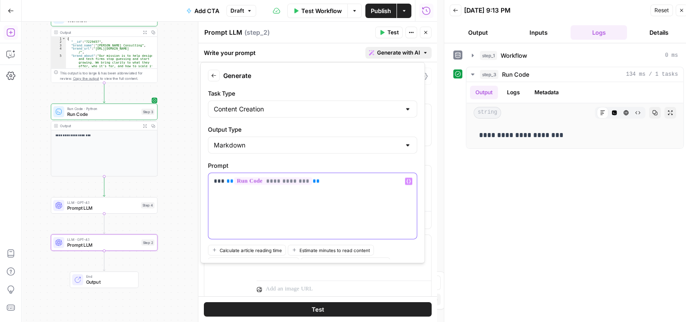
click at [346, 201] on div "**********" at bounding box center [312, 206] width 208 height 66
click at [227, 186] on div "**********" at bounding box center [312, 206] width 208 height 66
click at [228, 187] on p "**********" at bounding box center [309, 190] width 191 height 27
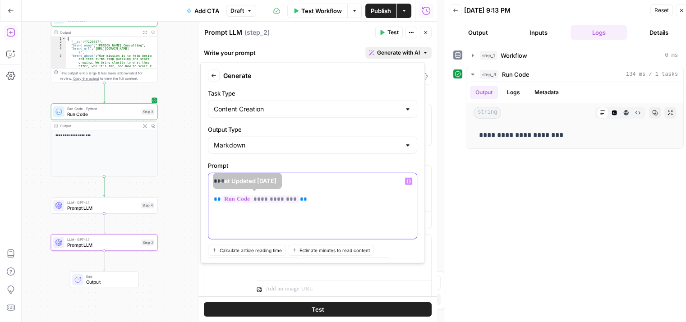
click at [224, 188] on p "**********" at bounding box center [309, 190] width 191 height 27
click at [312, 201] on p "**********" at bounding box center [309, 190] width 191 height 27
click at [239, 184] on p "**********" at bounding box center [309, 195] width 191 height 36
drag, startPoint x: 233, startPoint y: 191, endPoint x: 206, endPoint y: 192, distance: 26.1
click at [206, 192] on form "**********" at bounding box center [312, 162] width 216 height 193
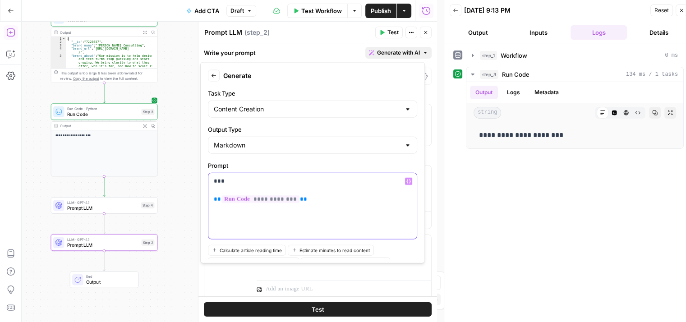
click at [318, 199] on p "**********" at bounding box center [309, 195] width 191 height 36
click at [271, 178] on p "**********" at bounding box center [309, 195] width 191 height 36
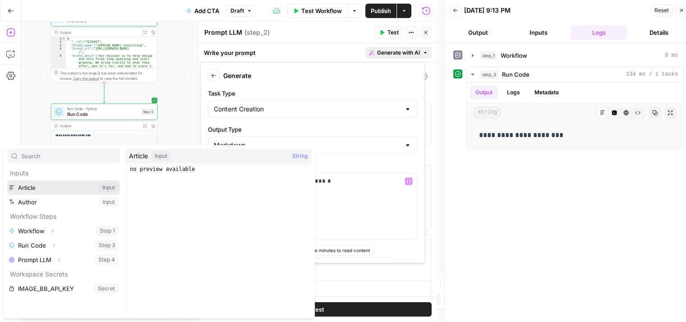
click at [37, 192] on button "Select variable Article" at bounding box center [63, 187] width 113 height 14
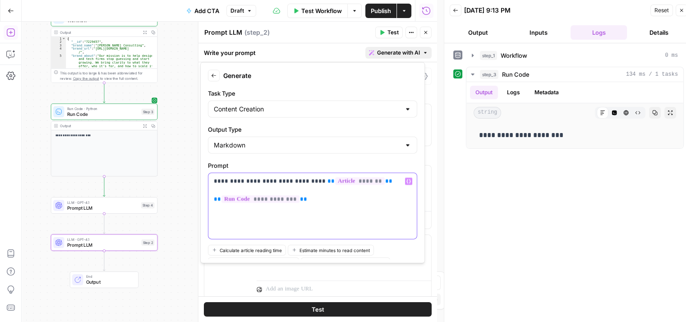
click at [317, 198] on p "**********" at bounding box center [309, 195] width 191 height 36
click at [317, 202] on p "**********" at bounding box center [309, 195] width 191 height 36
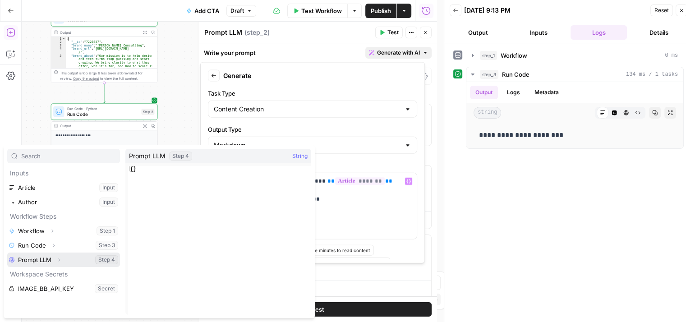
click at [61, 261] on icon "button" at bounding box center [58, 259] width 5 height 5
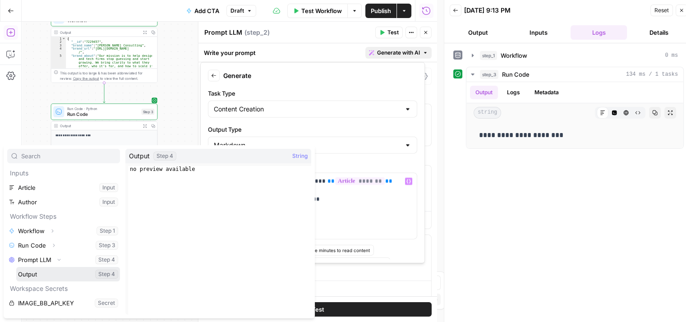
click at [41, 274] on button "Select variable Output" at bounding box center [68, 274] width 104 height 14
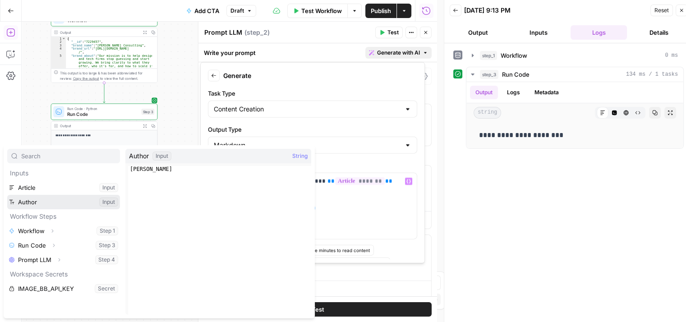
click at [51, 197] on button "Select variable Author" at bounding box center [63, 202] width 113 height 14
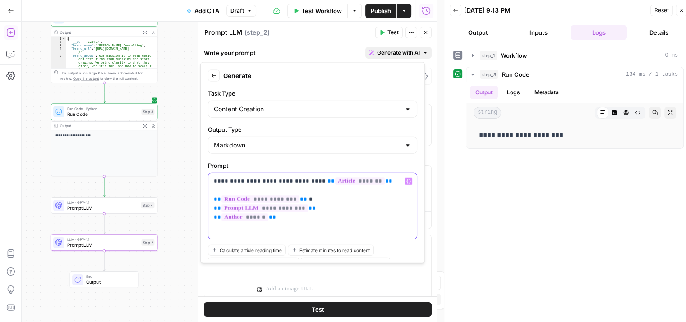
click at [215, 188] on p "**********" at bounding box center [309, 199] width 191 height 45
click at [215, 198] on span "**" at bounding box center [217, 199] width 7 height 6
click at [303, 210] on p "**********" at bounding box center [309, 199] width 191 height 45
drag, startPoint x: 241, startPoint y: 206, endPoint x: 207, endPoint y: 210, distance: 33.6
click at [208, 210] on div "**********" at bounding box center [312, 206] width 209 height 67
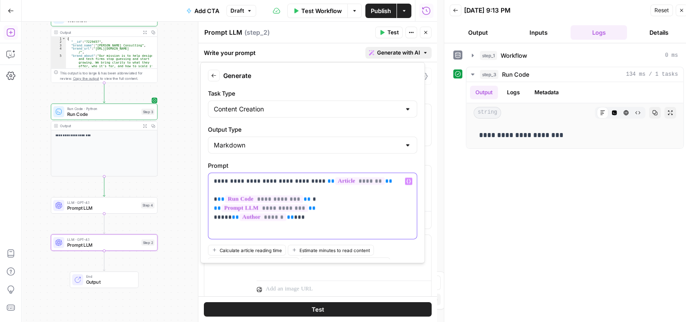
click at [302, 199] on p "**********" at bounding box center [309, 199] width 191 height 45
click at [334, 224] on div "**********" at bounding box center [312, 206] width 208 height 66
click at [331, 204] on p "**********" at bounding box center [309, 199] width 191 height 45
click at [342, 219] on p "**********" at bounding box center [309, 199] width 191 height 45
click at [366, 210] on p "**********" at bounding box center [309, 199] width 191 height 45
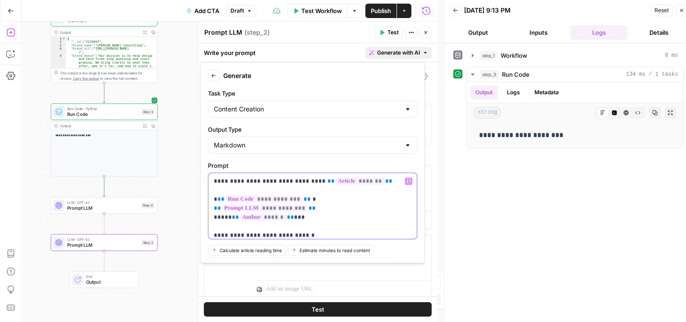
click at [363, 182] on p "**********" at bounding box center [306, 208] width 184 height 63
click at [211, 181] on div "**********" at bounding box center [312, 206] width 208 height 66
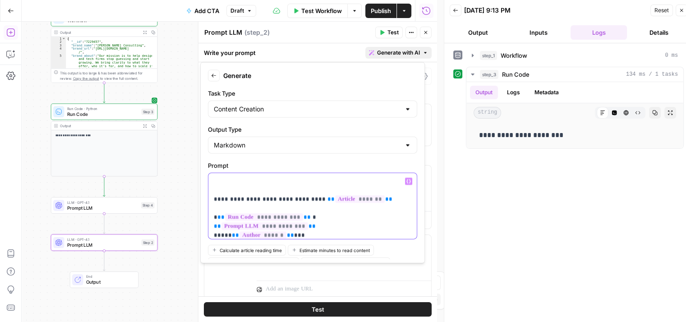
click at [223, 188] on p "**********" at bounding box center [306, 217] width 184 height 81
click at [236, 183] on p "**********" at bounding box center [306, 217] width 184 height 81
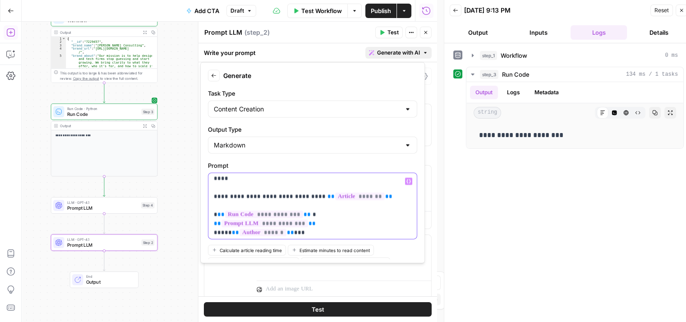
scroll to position [23, 0]
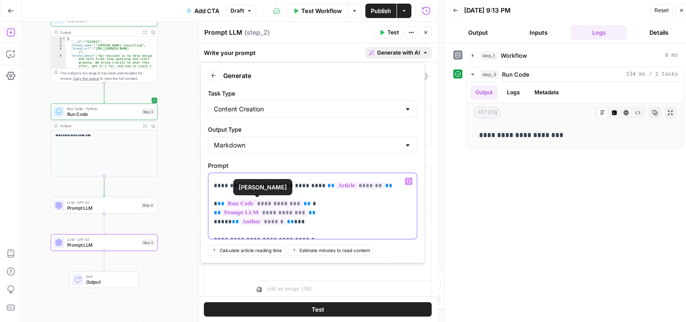
drag, startPoint x: 273, startPoint y: 214, endPoint x: 273, endPoint y: 226, distance: 11.7
click at [323, 224] on p "**********" at bounding box center [306, 194] width 184 height 81
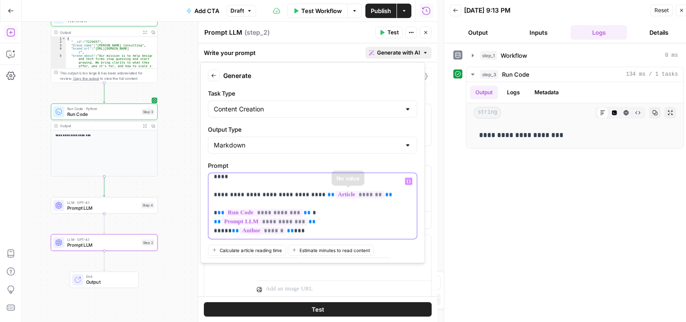
scroll to position [0, 0]
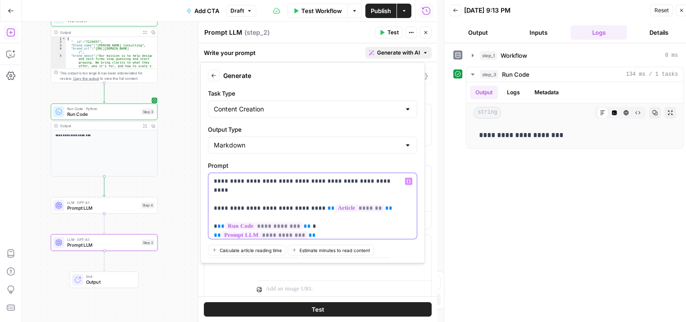
drag, startPoint x: 323, startPoint y: 224, endPoint x: 333, endPoint y: 163, distance: 62.2
click at [386, 184] on p "**********" at bounding box center [306, 217] width 184 height 81
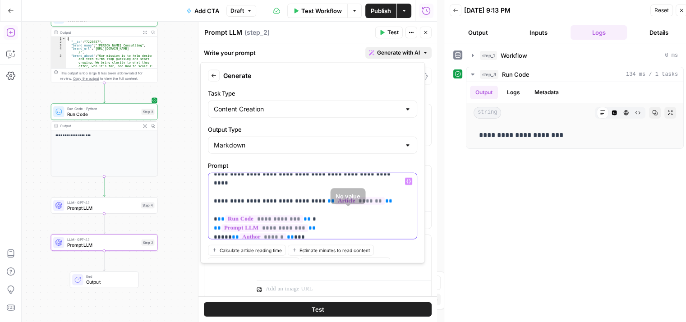
scroll to position [23, 0]
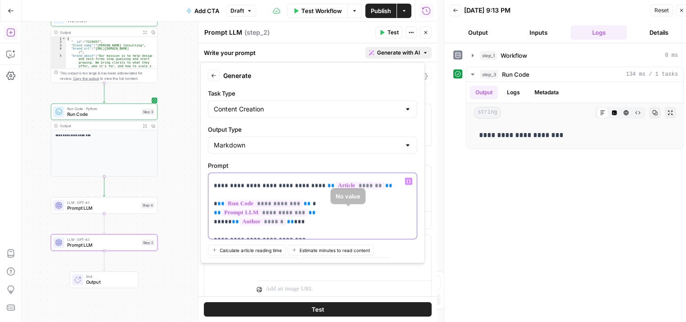
drag, startPoint x: 357, startPoint y: 191, endPoint x: 362, endPoint y: 246, distance: 55.6
click at [334, 220] on p "**********" at bounding box center [306, 194] width 184 height 81
click at [284, 222] on p "**********" at bounding box center [306, 194] width 184 height 81
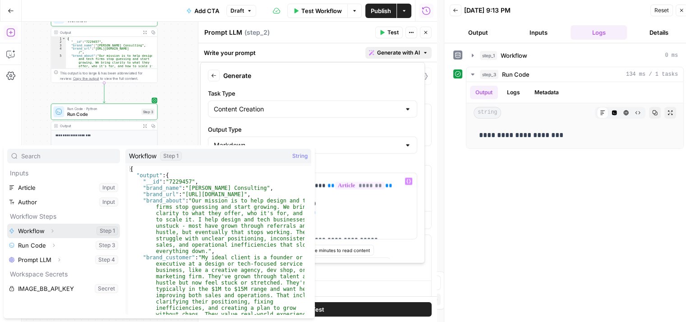
click at [52, 232] on icon "button" at bounding box center [52, 230] width 5 height 5
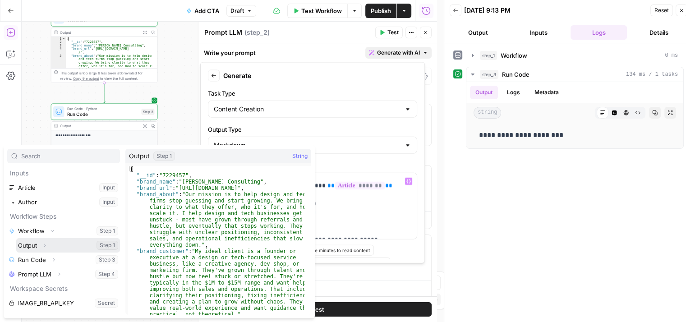
click at [47, 247] on icon "button" at bounding box center [44, 244] width 5 height 5
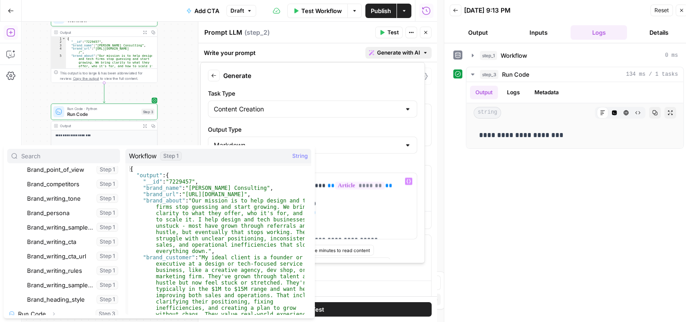
scroll to position [174, 0]
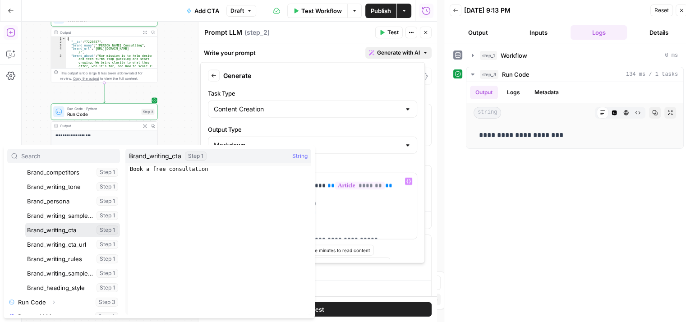
click at [68, 232] on button "Select variable Brand_writing_cta" at bounding box center [72, 230] width 95 height 14
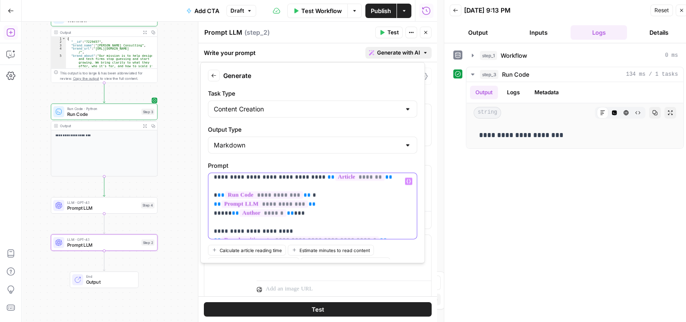
scroll to position [41, 0]
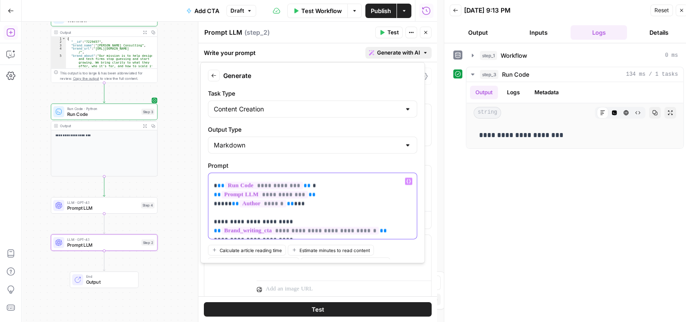
drag, startPoint x: 377, startPoint y: 216, endPoint x: 375, endPoint y: 239, distance: 23.1
click at [363, 213] on p "**********" at bounding box center [306, 185] width 184 height 99
click at [369, 228] on p "**********" at bounding box center [306, 185] width 184 height 99
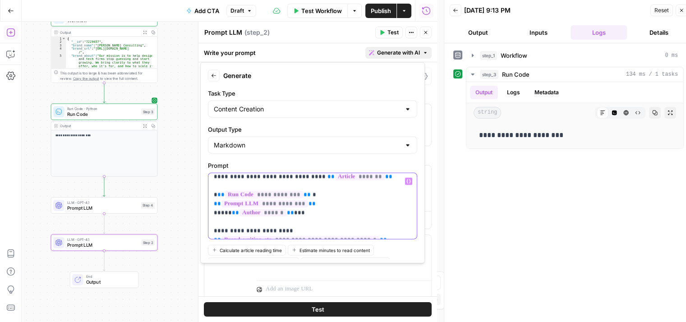
click at [328, 230] on p "**********" at bounding box center [306, 190] width 184 height 90
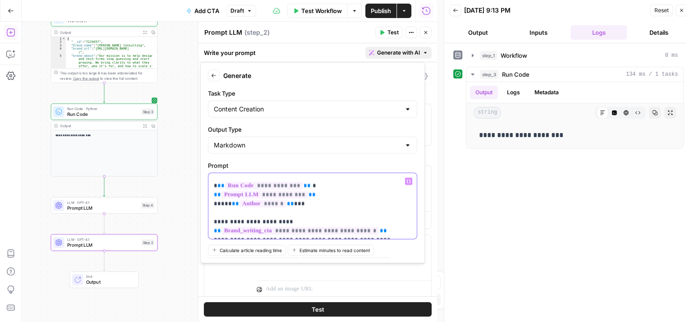
click at [348, 229] on p "**********" at bounding box center [306, 185] width 184 height 99
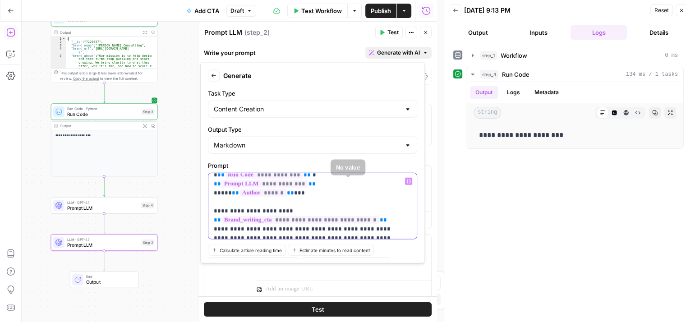
scroll to position [0, 0]
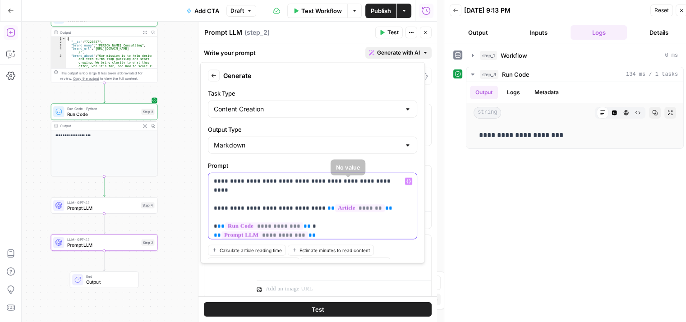
drag, startPoint x: 348, startPoint y: 229, endPoint x: 346, endPoint y: 177, distance: 52.3
click at [301, 183] on p "**********" at bounding box center [306, 235] width 184 height 117
click at [264, 181] on p "**********" at bounding box center [306, 235] width 184 height 117
click at [381, 202] on p "**********" at bounding box center [306, 240] width 184 height 126
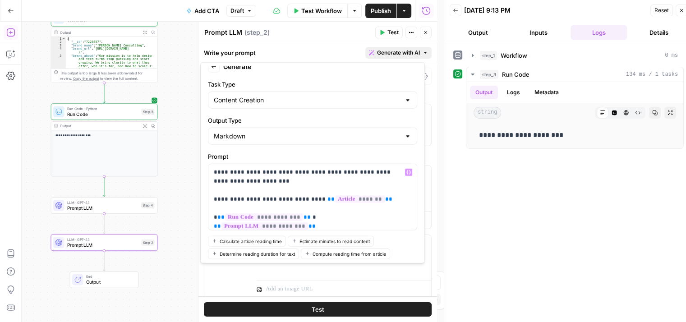
scroll to position [44, 0]
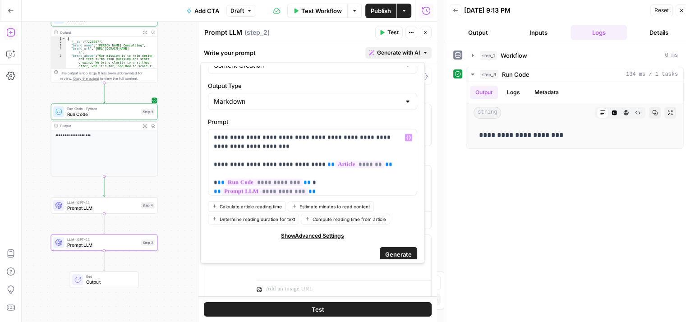
drag, startPoint x: 391, startPoint y: 165, endPoint x: 394, endPoint y: 267, distance: 102.3
click at [390, 251] on span "Generate" at bounding box center [398, 253] width 27 height 9
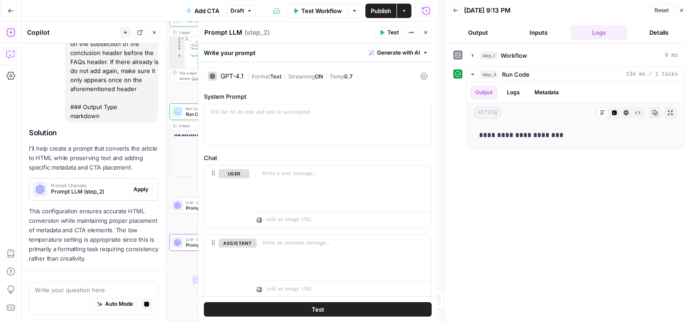
scroll to position [7, 0]
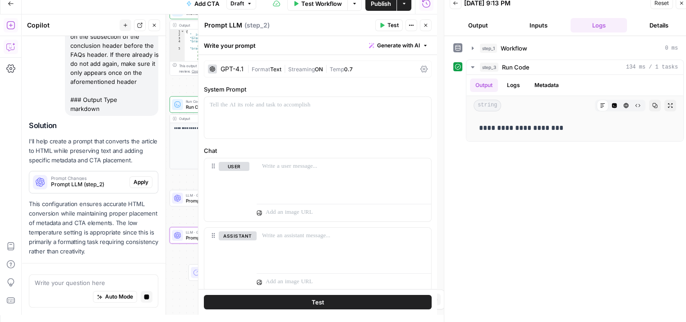
drag, startPoint x: 111, startPoint y: 147, endPoint x: 110, endPoint y: 211, distance: 64.0
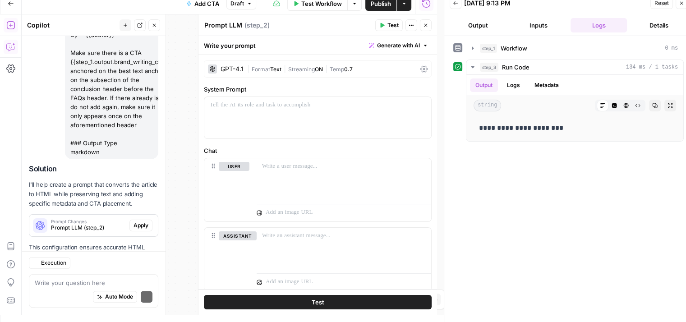
scroll to position [1062, 0]
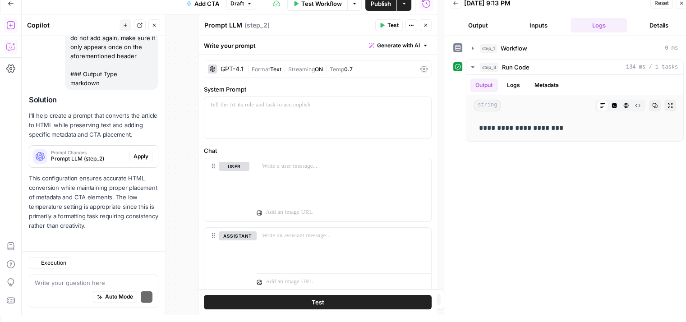
click at [133, 181] on p "This configuration ensures accurate HTML conversion while maintaining proper pl…" at bounding box center [93, 202] width 129 height 57
click at [133, 156] on span "Apply" at bounding box center [140, 156] width 15 height 8
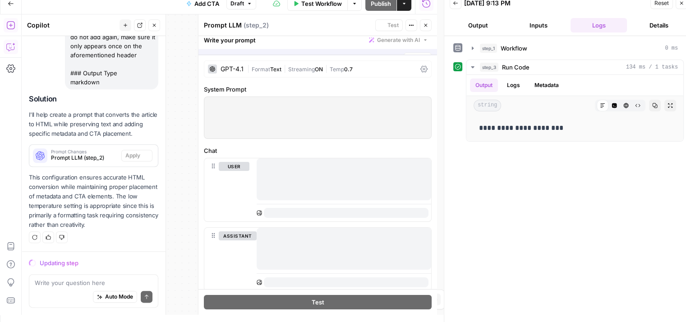
scroll to position [1019, 0]
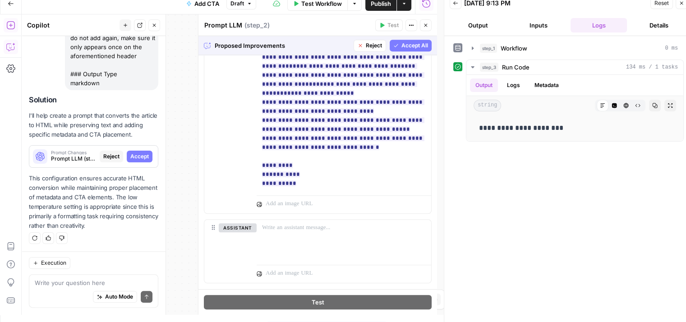
drag, startPoint x: 317, startPoint y: 106, endPoint x: 334, endPoint y: 244, distance: 139.0
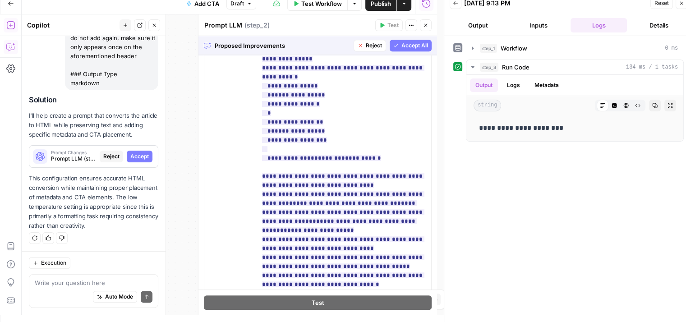
drag, startPoint x: 375, startPoint y: 188, endPoint x: 375, endPoint y: 174, distance: 14.4
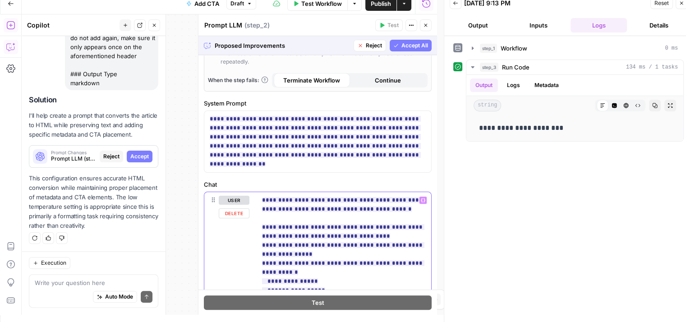
drag, startPoint x: 372, startPoint y: 204, endPoint x: 379, endPoint y: 117, distance: 87.3
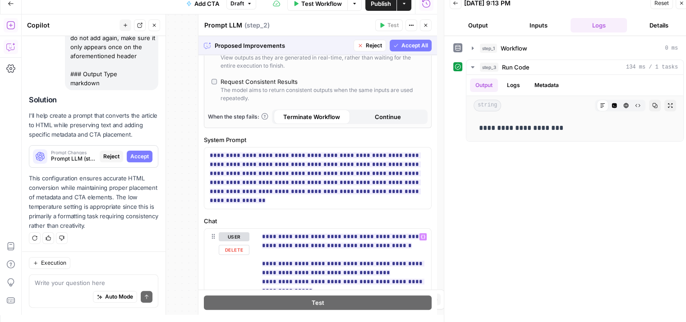
click at [408, 46] on span "Accept All" at bounding box center [414, 45] width 27 height 8
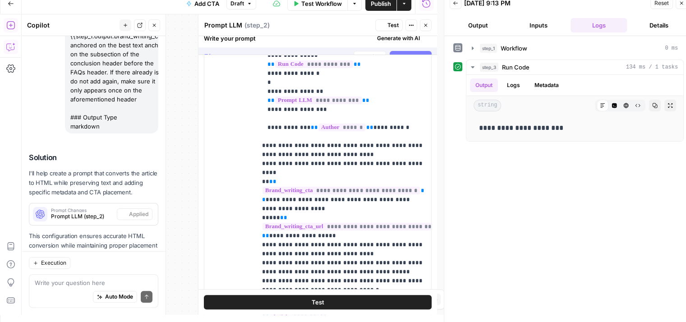
scroll to position [0, 0]
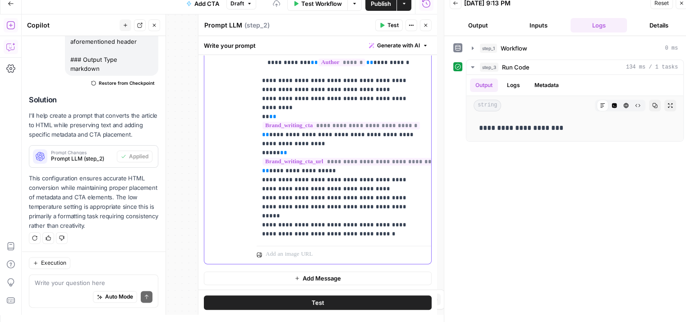
drag, startPoint x: 354, startPoint y: 177, endPoint x: 346, endPoint y: 281, distance: 104.0
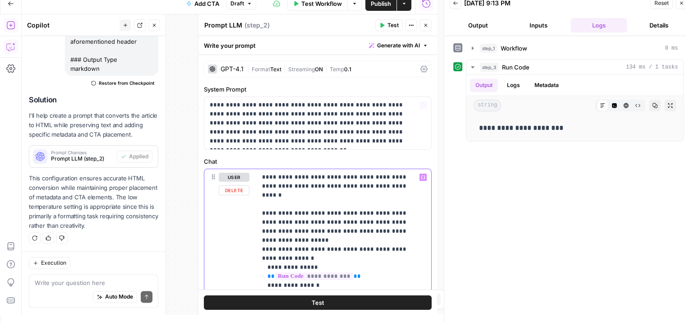
drag, startPoint x: 354, startPoint y: 177, endPoint x: 362, endPoint y: 87, distance: 90.1
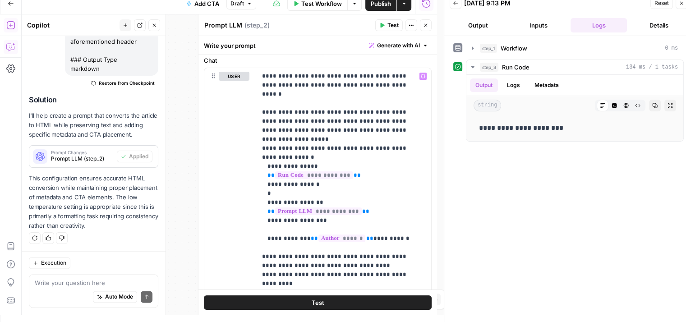
drag, startPoint x: 350, startPoint y: 116, endPoint x: 350, endPoint y: 188, distance: 72.1
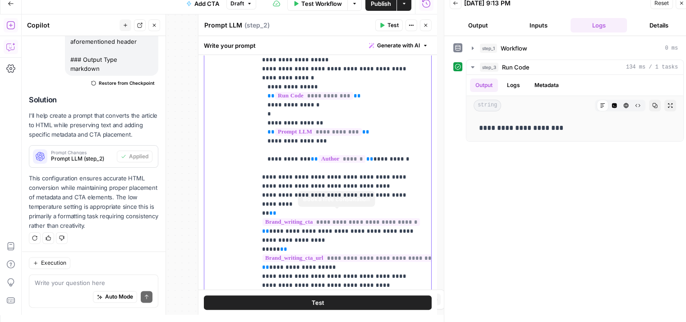
scroll to position [264, 0]
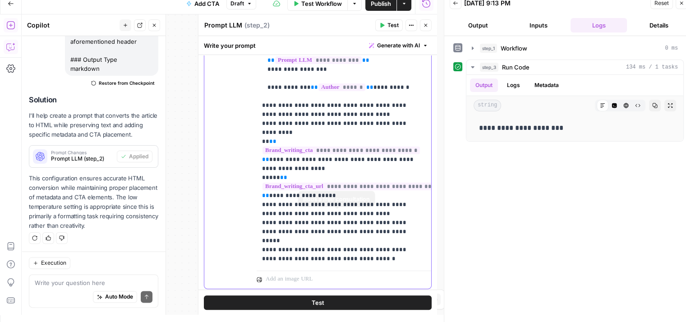
drag, startPoint x: 363, startPoint y: 147, endPoint x: 361, endPoint y: 222, distance: 74.9
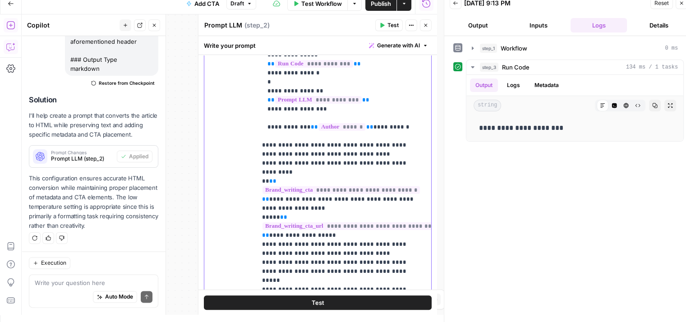
drag, startPoint x: 371, startPoint y: 229, endPoint x: 283, endPoint y: 78, distance: 174.5
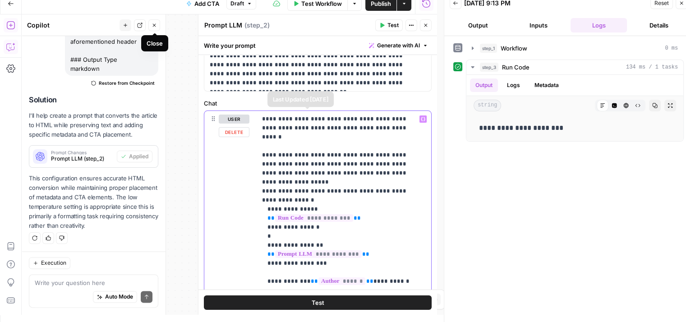
scroll to position [0, 0]
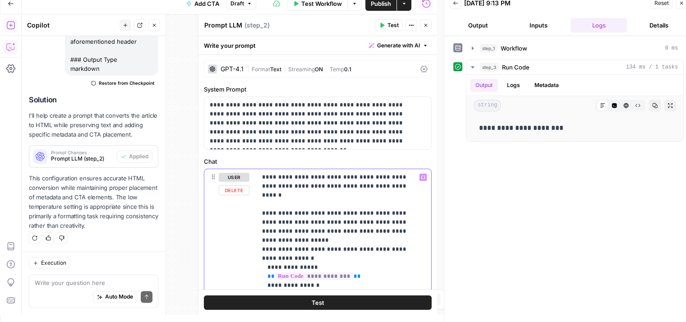
drag, startPoint x: 334, startPoint y: 188, endPoint x: 334, endPoint y: 111, distance: 76.6
click at [154, 28] on button "Close" at bounding box center [154, 25] width 12 height 12
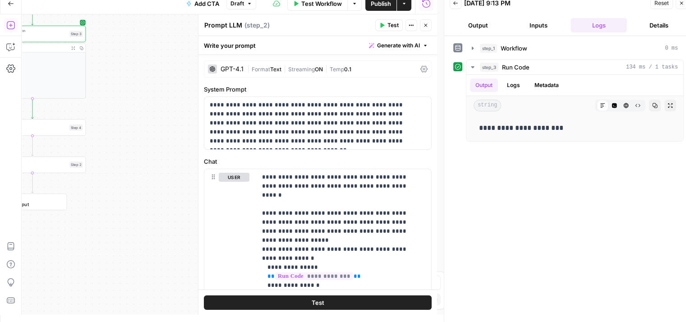
click at [423, 24] on icon "button" at bounding box center [425, 25] width 5 height 5
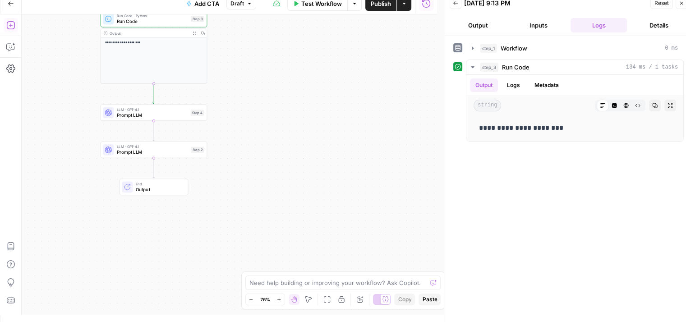
drag, startPoint x: 289, startPoint y: 65, endPoint x: 296, endPoint y: 55, distance: 12.4
click at [431, 53] on div "**********" at bounding box center [229, 164] width 415 height 300
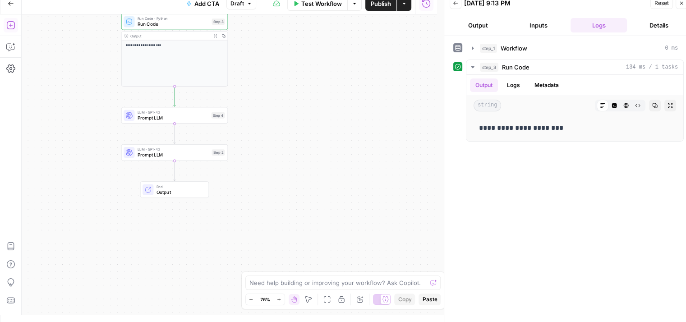
click at [382, 4] on span "Publish" at bounding box center [380, 3] width 20 height 9
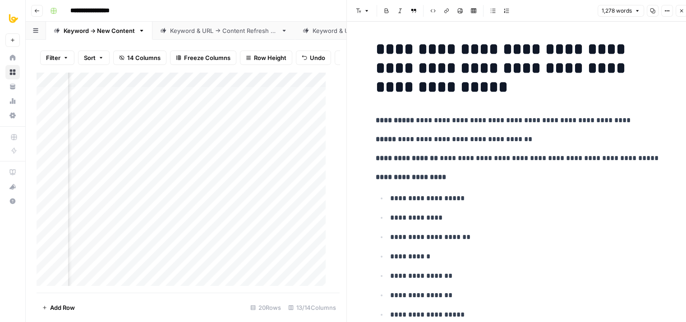
scroll to position [0, 364]
click at [677, 11] on button "Close" at bounding box center [681, 11] width 12 height 12
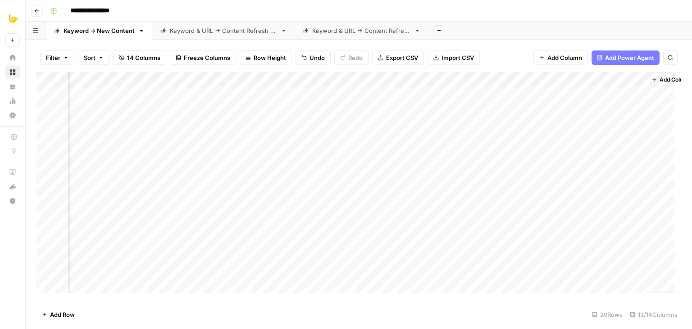
scroll to position [0, 544]
click at [443, 112] on div "Add Column" at bounding box center [359, 186] width 645 height 228
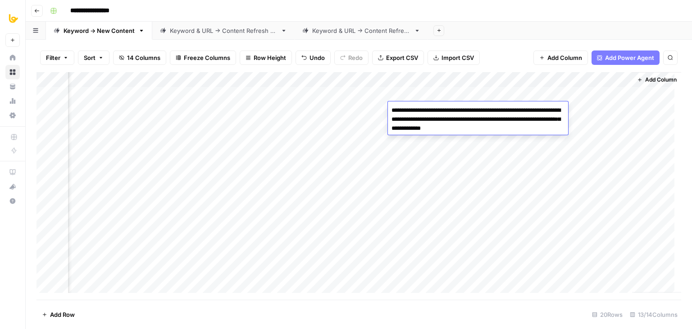
click at [443, 112] on textarea "**********" at bounding box center [478, 119] width 180 height 31
click at [418, 96] on div "Add Column" at bounding box center [359, 186] width 645 height 228
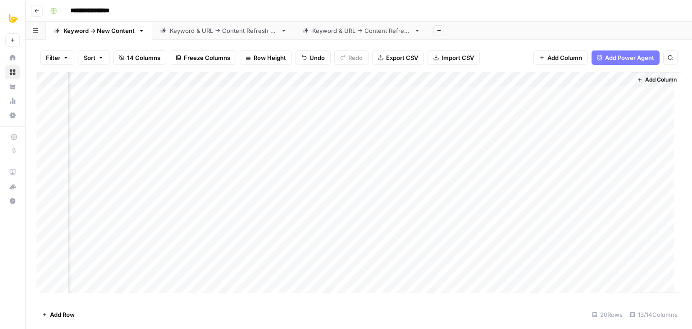
click at [295, 109] on div "Add Column" at bounding box center [359, 186] width 645 height 228
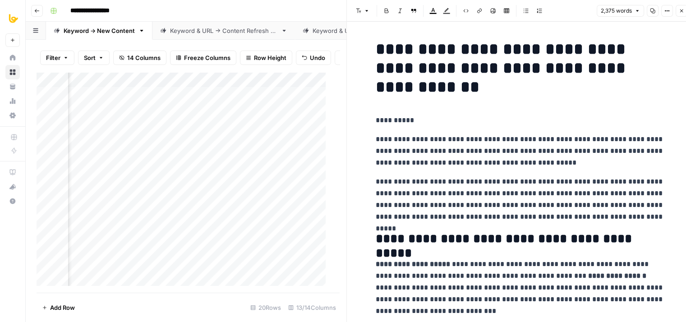
click at [680, 13] on icon "button" at bounding box center [680, 10] width 5 height 5
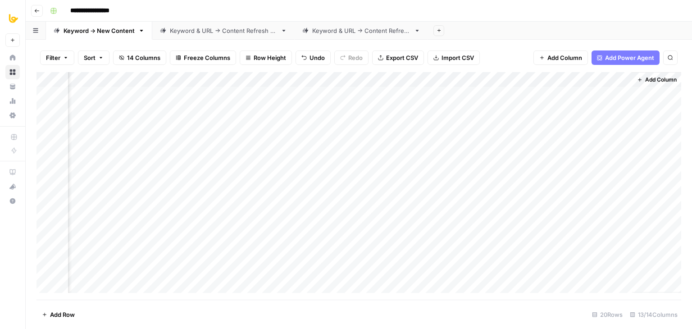
scroll to position [0, 541]
click at [429, 108] on div "Add Column" at bounding box center [359, 186] width 645 height 228
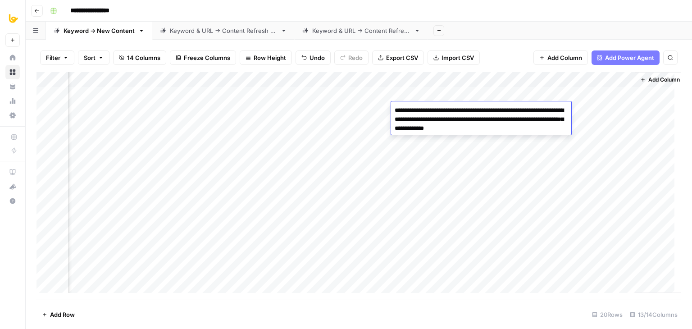
click at [444, 112] on textarea "**********" at bounding box center [481, 119] width 180 height 31
click at [444, 91] on div "Add Column" at bounding box center [359, 186] width 645 height 228
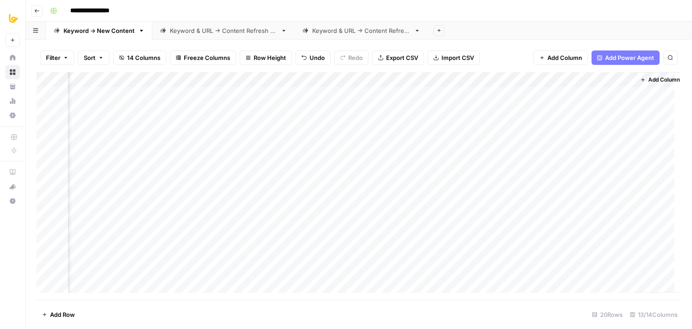
click at [444, 91] on div "Add Column" at bounding box center [359, 186] width 645 height 228
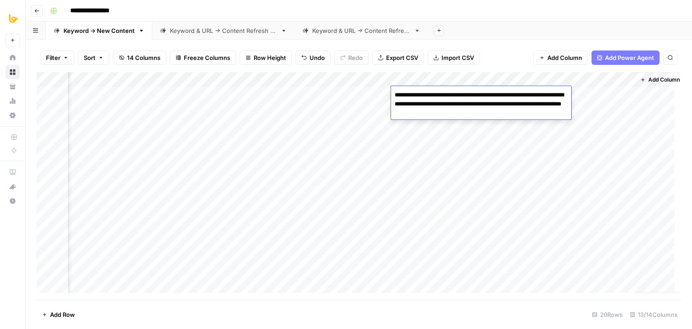
click at [451, 103] on textarea "**********" at bounding box center [481, 104] width 180 height 31
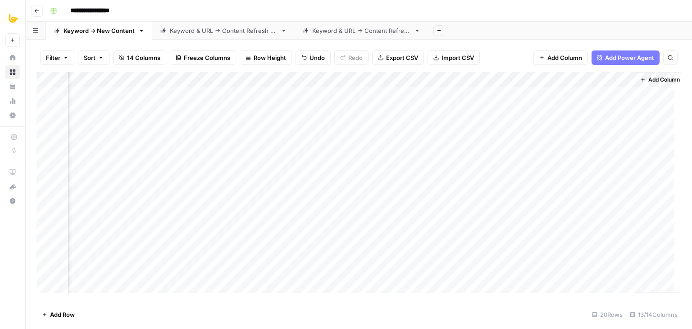
click at [421, 142] on div "Add Column" at bounding box center [359, 186] width 645 height 228
click at [362, 91] on div "Add Column" at bounding box center [359, 186] width 645 height 228
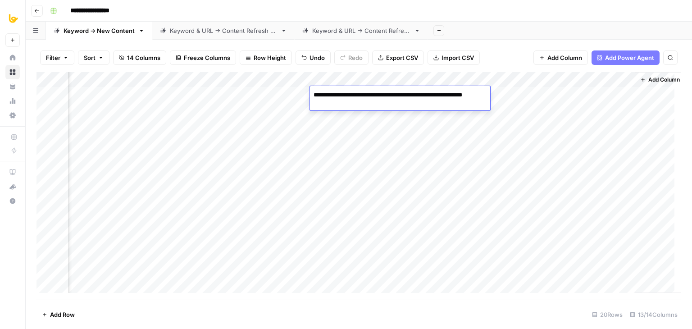
click at [355, 131] on div "Add Column" at bounding box center [359, 186] width 645 height 228
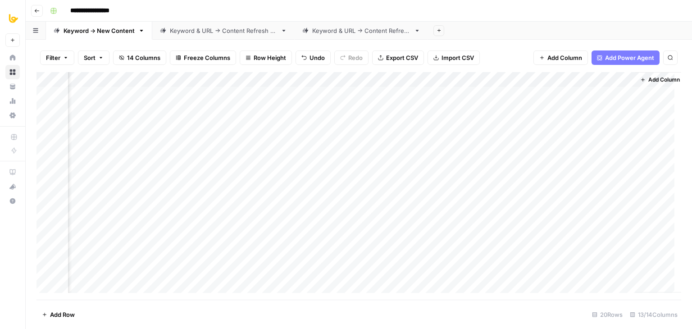
click at [373, 112] on div "Add Column" at bounding box center [359, 186] width 645 height 228
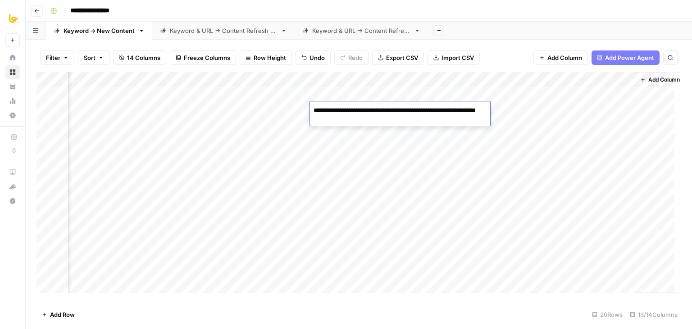
click at [345, 148] on div "Add Column" at bounding box center [359, 186] width 645 height 228
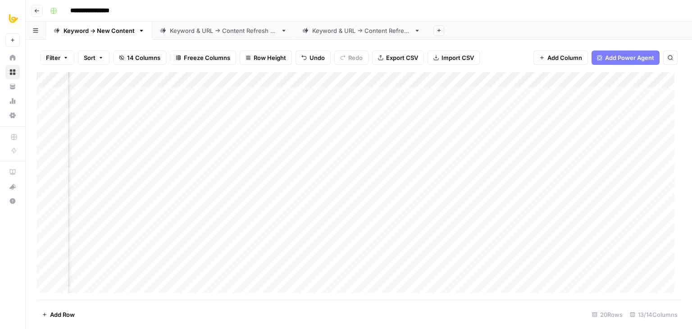
scroll to position [0, 84]
click at [230, 86] on div "Add Column" at bounding box center [359, 186] width 645 height 228
click at [230, 86] on div at bounding box center [232, 81] width 91 height 18
click at [437, 184] on div "Add Column" at bounding box center [359, 186] width 645 height 228
click at [230, 94] on div "Add Column" at bounding box center [359, 186] width 645 height 228
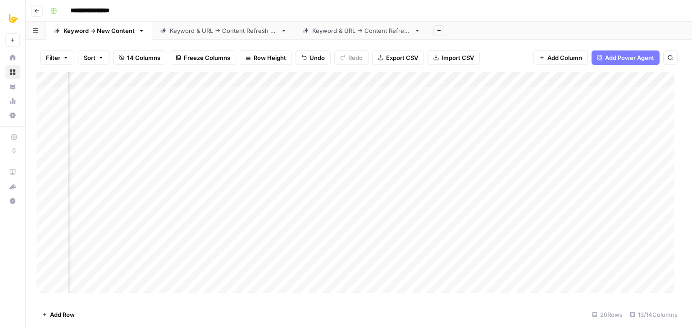
click at [230, 94] on div "Add Column" at bounding box center [359, 186] width 645 height 228
drag, startPoint x: 238, startPoint y: 113, endPoint x: 241, endPoint y: 104, distance: 10.0
click at [238, 113] on div "Add Column" at bounding box center [359, 186] width 645 height 228
click at [243, 96] on div "Add Column" at bounding box center [359, 186] width 645 height 228
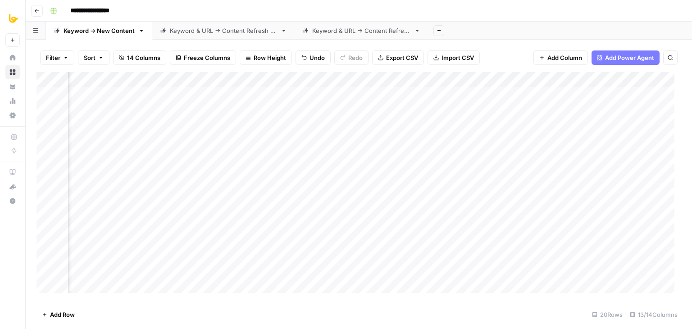
click at [233, 69] on div "Filter Sort 14 Columns Freeze Columns Row Height Undo Redo Export CSV Import CS…" at bounding box center [359, 57] width 645 height 29
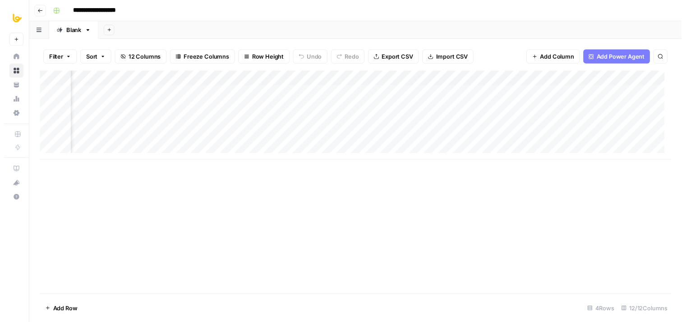
scroll to position [0, 417]
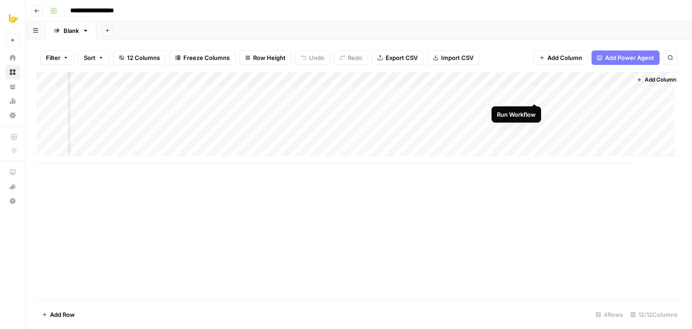
click at [534, 94] on div "Add Column" at bounding box center [359, 117] width 645 height 91
click at [612, 110] on div "Add Column" at bounding box center [359, 117] width 645 height 91
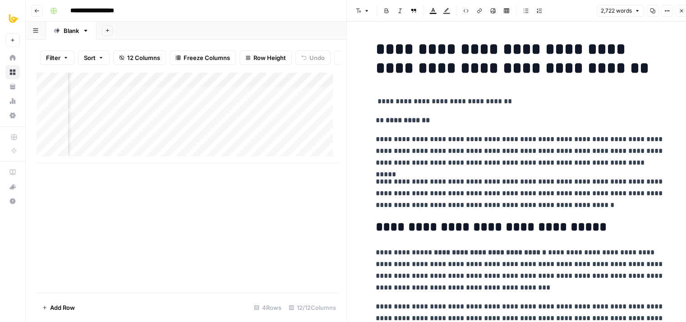
click at [376, 46] on h1 "**********" at bounding box center [519, 59] width 288 height 38
click at [375, 42] on h1 "**********" at bounding box center [519, 59] width 288 height 38
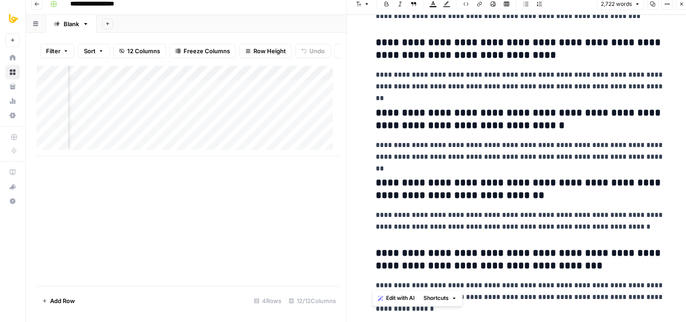
scroll to position [7, 0]
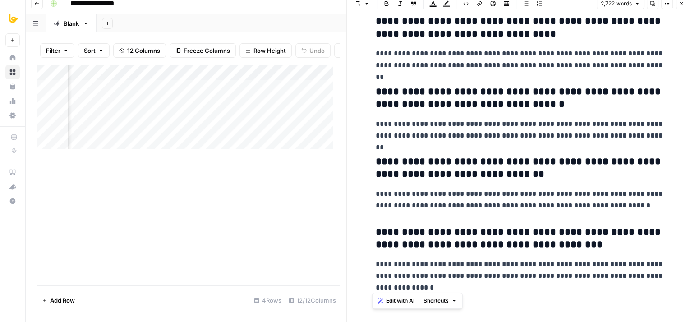
drag, startPoint x: 371, startPoint y: 43, endPoint x: 651, endPoint y: 350, distance: 415.4
click at [651, 315] on html "**********" at bounding box center [343, 154] width 686 height 322
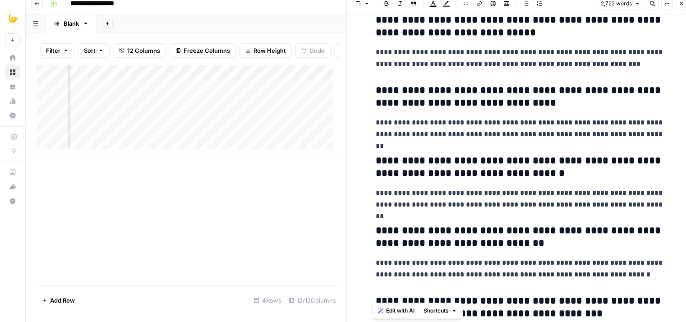
drag, startPoint x: 572, startPoint y: 160, endPoint x: 567, endPoint y: 136, distance: 24.6
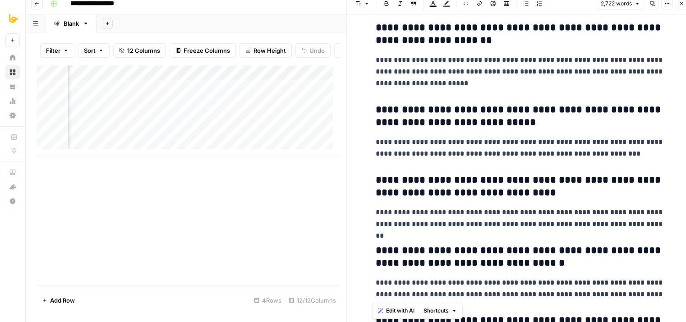
click at [566, 136] on p "**********" at bounding box center [519, 147] width 288 height 23
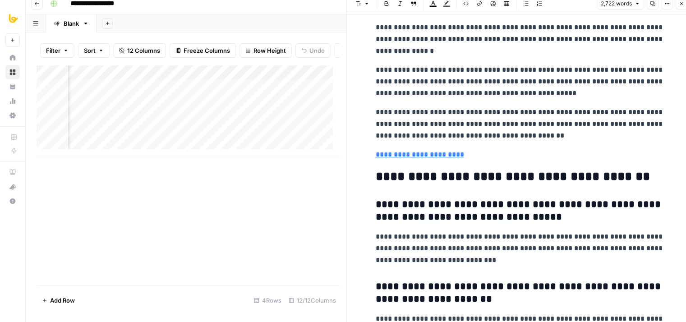
drag, startPoint x: 549, startPoint y: 191, endPoint x: 534, endPoint y: 85, distance: 107.5
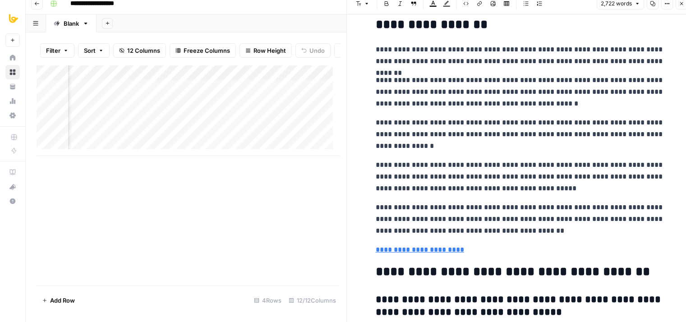
scroll to position [4479, 0]
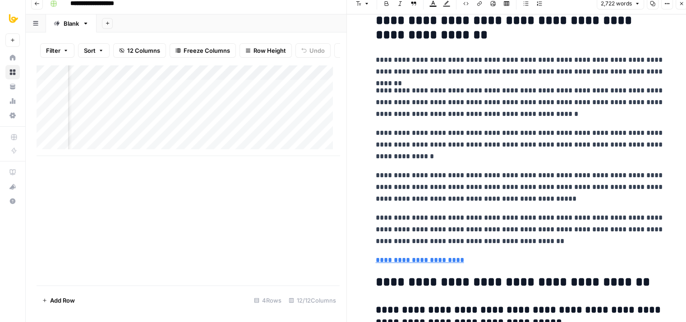
drag, startPoint x: 503, startPoint y: 222, endPoint x: 499, endPoint y: 193, distance: 29.5
click at [439, 257] on link "**********" at bounding box center [419, 260] width 88 height 7
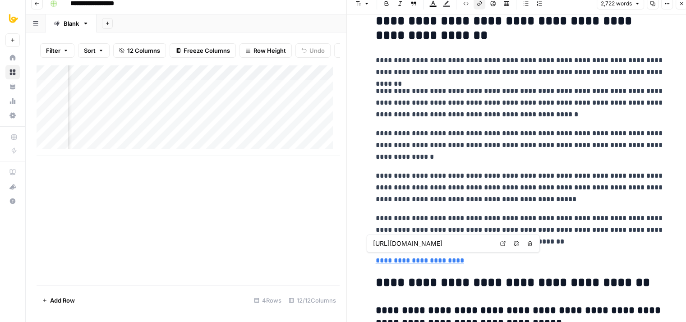
click at [465, 101] on p "**********" at bounding box center [519, 102] width 288 height 35
drag, startPoint x: 680, startPoint y: 6, endPoint x: 668, endPoint y: 6, distance: 12.2
click at [680, 5] on icon "button" at bounding box center [680, 3] width 5 height 5
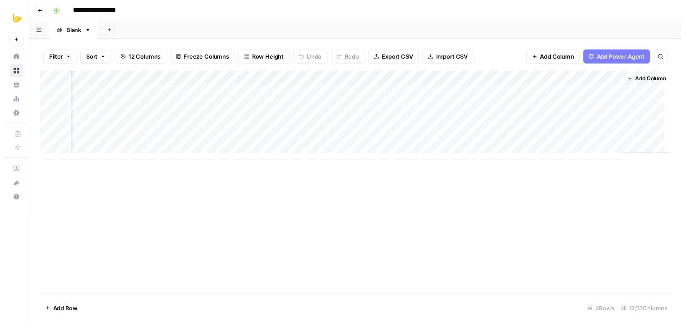
scroll to position [0, 417]
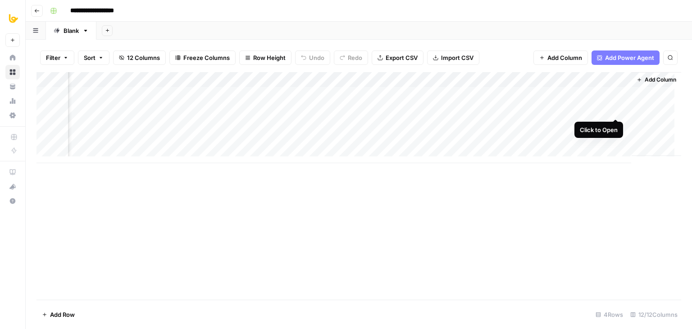
click at [617, 108] on div "Add Column" at bounding box center [359, 117] width 645 height 91
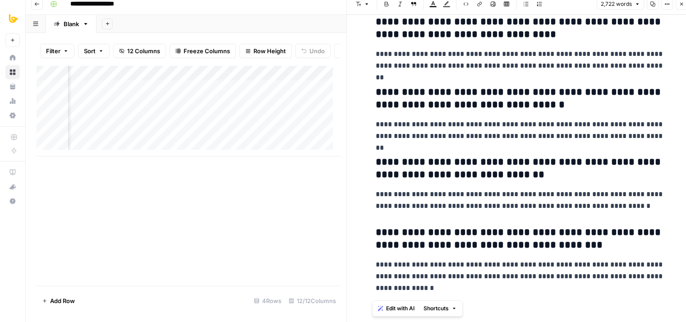
scroll to position [7, 0]
drag, startPoint x: 370, startPoint y: 38, endPoint x: 636, endPoint y: 350, distance: 409.5
click at [636, 315] on html "**********" at bounding box center [343, 154] width 686 height 322
copy div "**********"
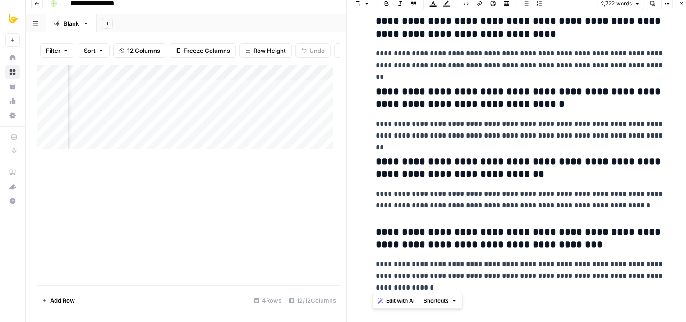
click at [681, 4] on icon "button" at bounding box center [680, 3] width 5 height 5
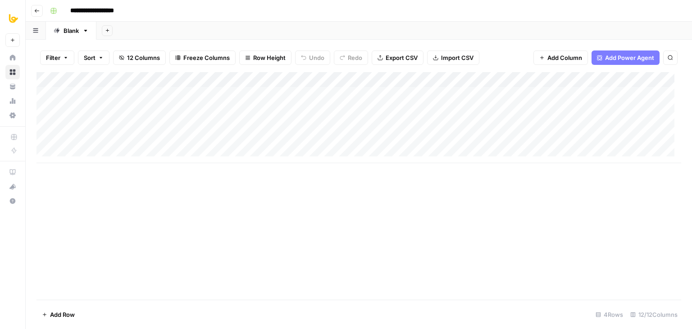
click at [302, 109] on div "Add Column" at bounding box center [359, 117] width 645 height 91
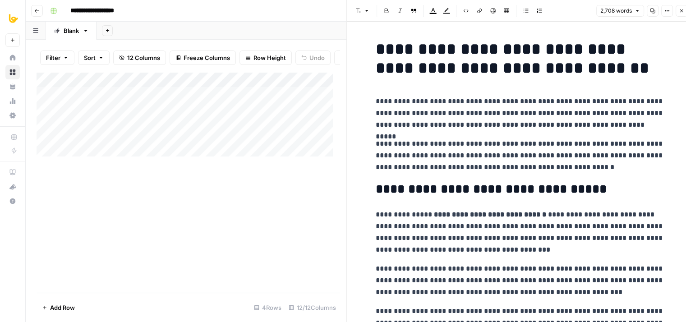
click at [682, 11] on icon "button" at bounding box center [680, 10] width 5 height 5
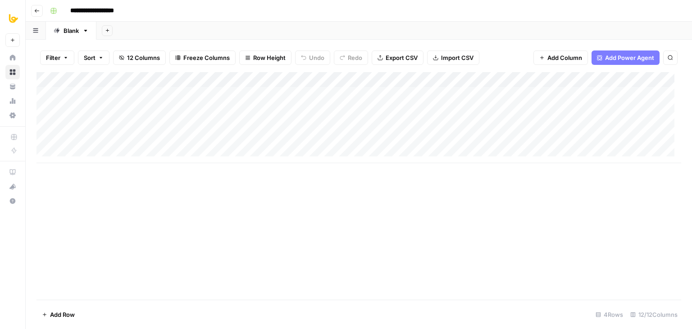
click at [208, 110] on div "Add Column" at bounding box center [359, 117] width 645 height 91
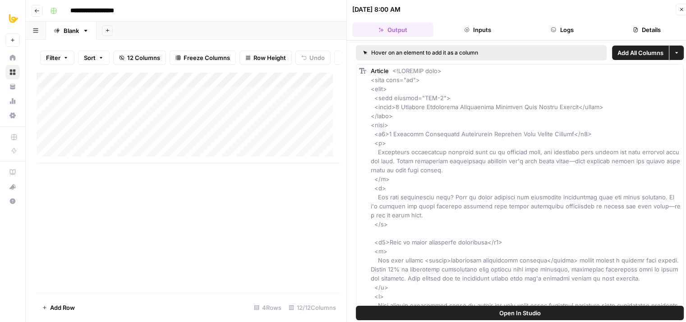
click at [568, 28] on button "Logs" at bounding box center [561, 30] width 81 height 14
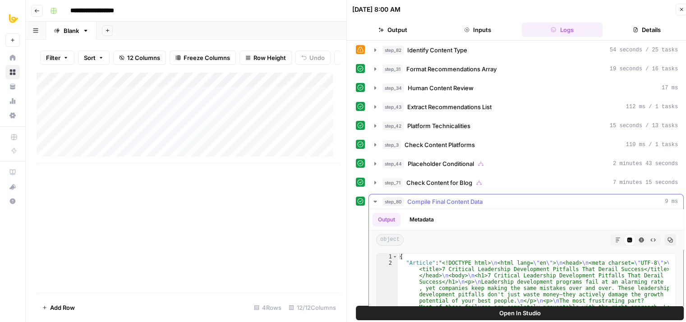
click at [428, 199] on span "Compile Final Content Data" at bounding box center [444, 201] width 75 height 9
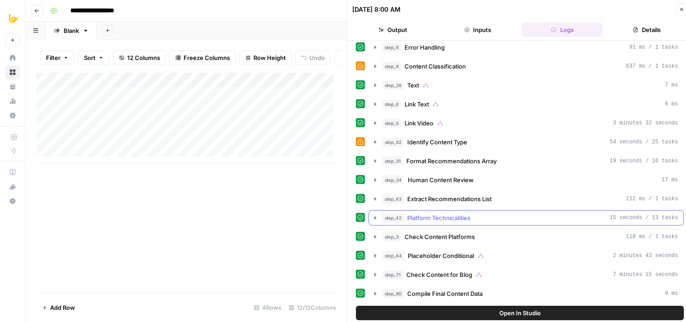
scroll to position [40, 0]
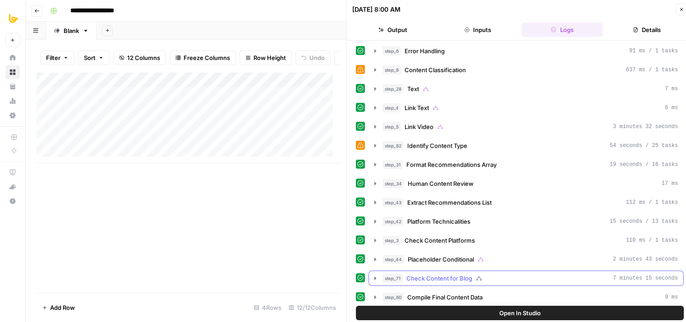
click at [454, 274] on span "Check Content for Blog" at bounding box center [439, 278] width 66 height 9
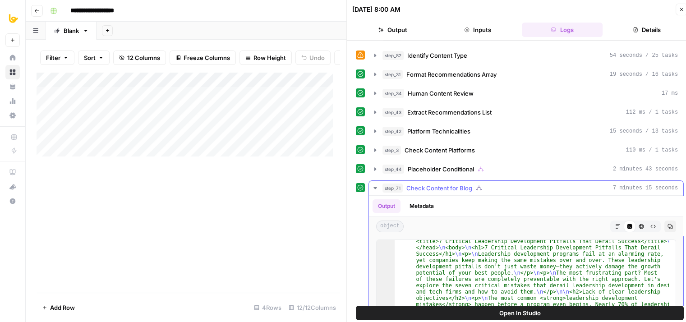
scroll to position [0, 0]
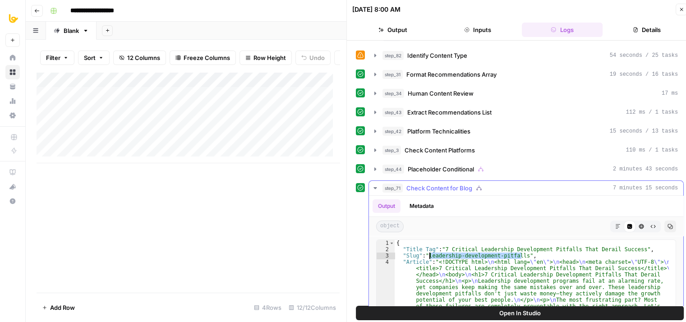
drag, startPoint x: 521, startPoint y: 251, endPoint x: 429, endPoint y: 254, distance: 92.4
type textarea "**********"
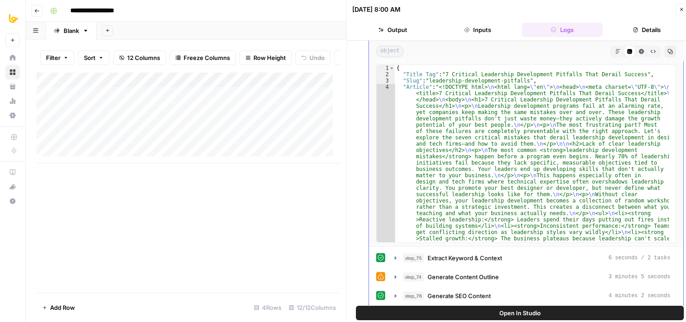
scroll to position [344, 0]
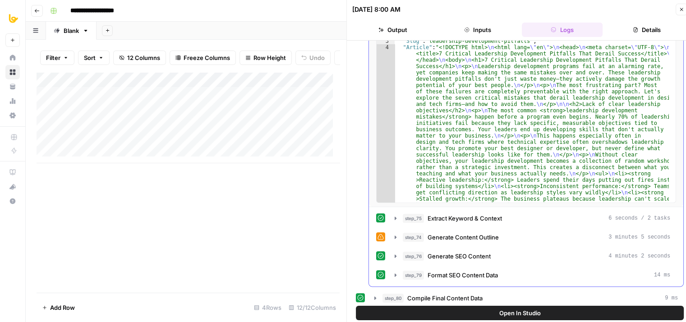
drag, startPoint x: 483, startPoint y: 208, endPoint x: 480, endPoint y: 294, distance: 86.2
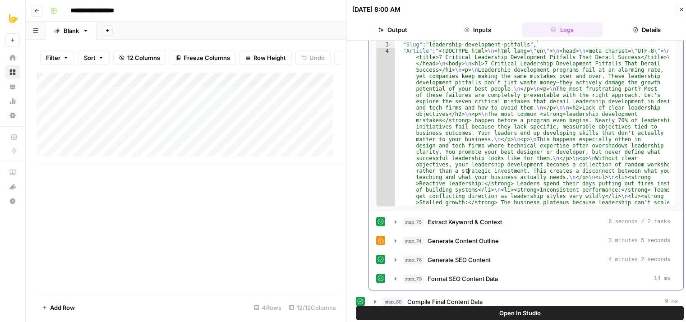
scroll to position [330, 0]
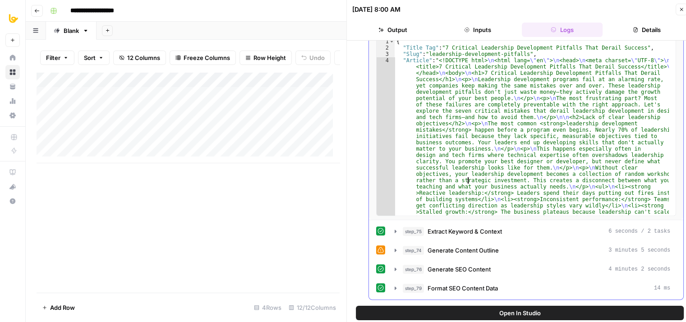
drag, startPoint x: 469, startPoint y: 166, endPoint x: 464, endPoint y: 140, distance: 26.5
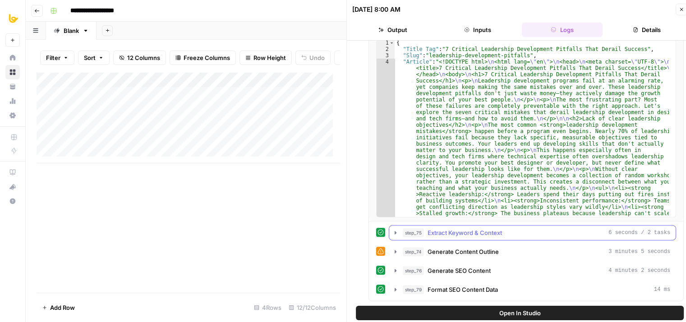
click at [449, 229] on span "Extract Keyword & Context" at bounding box center [464, 232] width 74 height 9
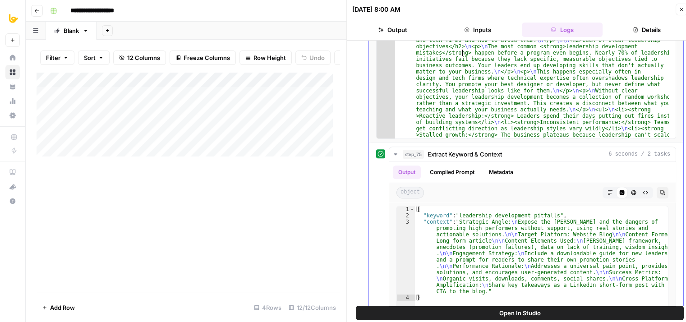
drag, startPoint x: 462, startPoint y: 129, endPoint x: 460, endPoint y: 189, distance: 60.0
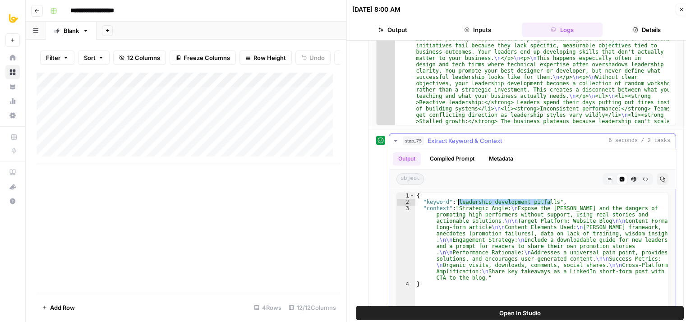
drag, startPoint x: 550, startPoint y: 197, endPoint x: 457, endPoint y: 199, distance: 92.4
click at [457, 199] on div "{ "keyword" : "leadership development pitfalls" , "context" : "Strategic Angle:…" at bounding box center [541, 287] width 253 height 190
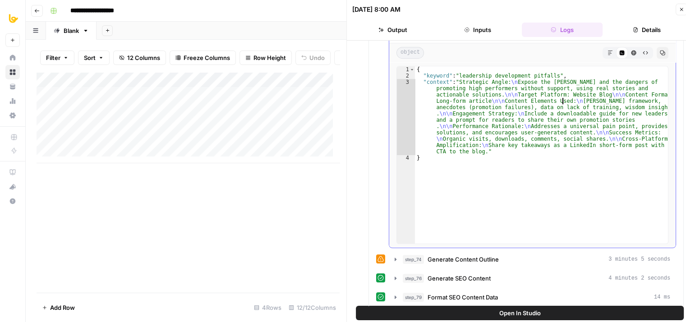
scroll to position [570, 0]
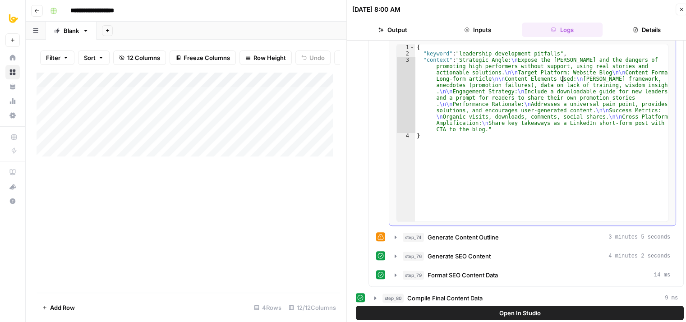
drag, startPoint x: 561, startPoint y: 222, endPoint x: 548, endPoint y: 296, distance: 75.5
type textarea "*"
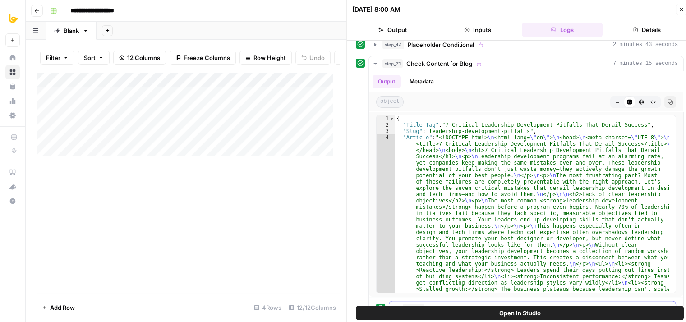
drag, startPoint x: 541, startPoint y: 192, endPoint x: 550, endPoint y: 125, distance: 67.7
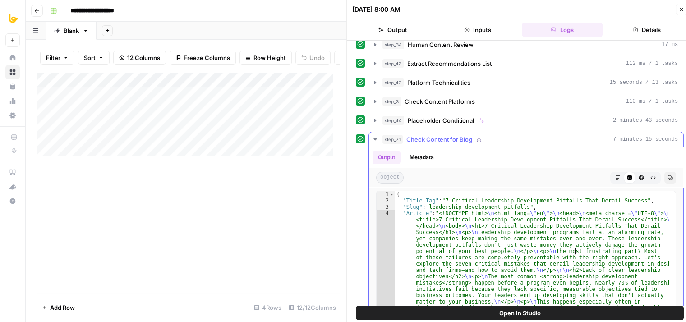
drag, startPoint x: 576, startPoint y: 224, endPoint x: 572, endPoint y: 201, distance: 24.2
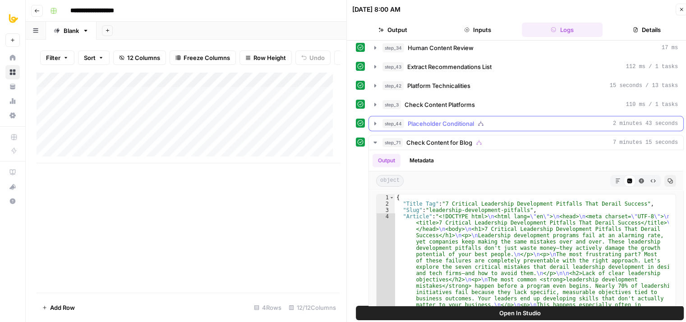
click at [454, 123] on span "Placeholder Conditional" at bounding box center [440, 123] width 66 height 9
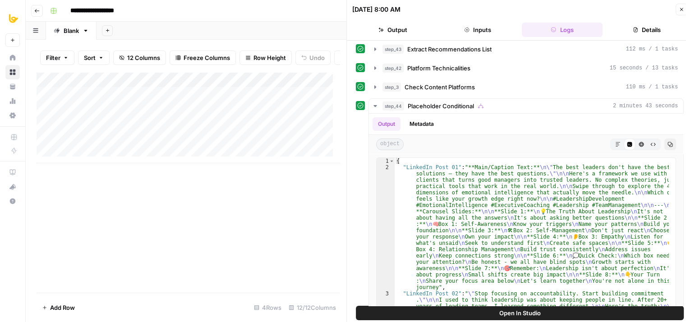
drag, startPoint x: 366, startPoint y: 188, endPoint x: 366, endPoint y: 197, distance: 9.5
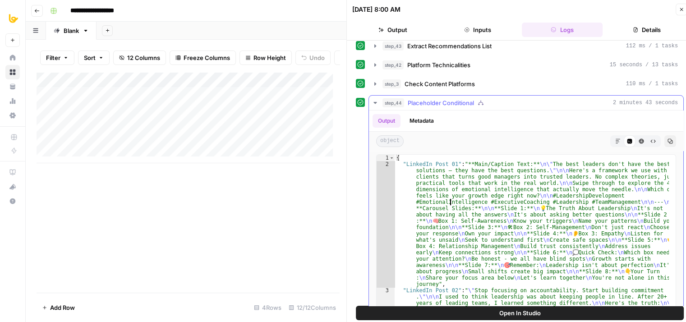
scroll to position [184, 0]
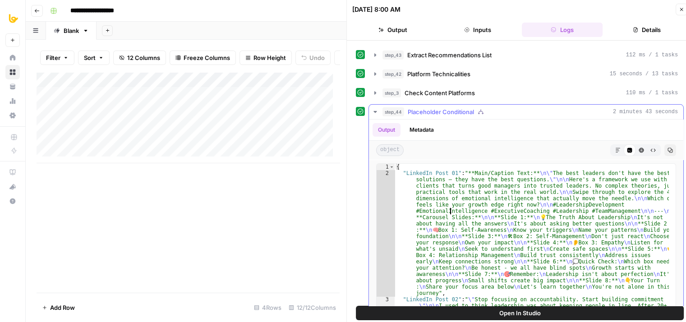
drag, startPoint x: 449, startPoint y: 197, endPoint x: 438, endPoint y: 126, distance: 71.2
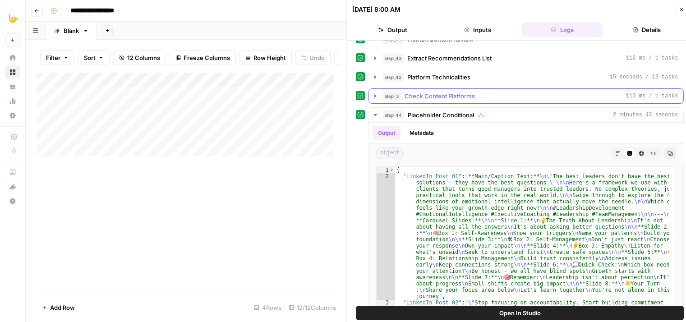
click at [385, 93] on span "step_3" at bounding box center [391, 95] width 18 height 9
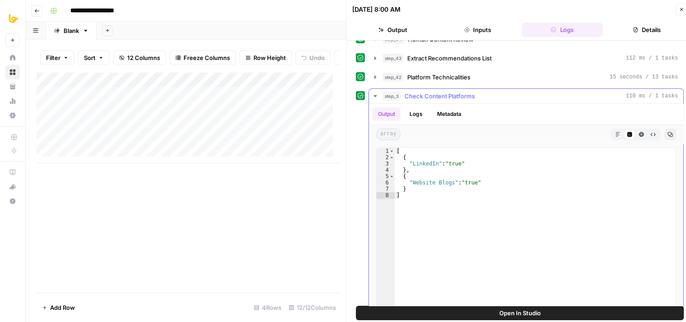
click at [407, 94] on span "Check Content Platforms" at bounding box center [439, 95] width 70 height 9
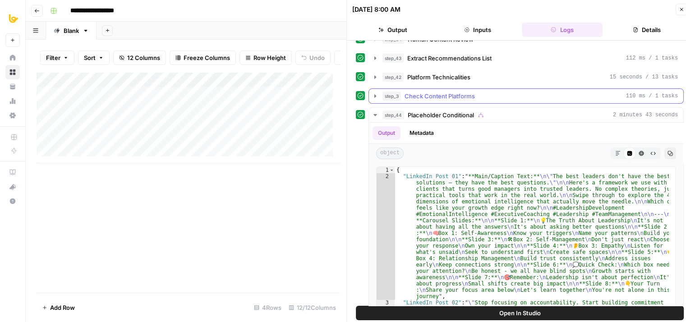
click at [407, 94] on span "Check Content Platforms" at bounding box center [439, 95] width 70 height 9
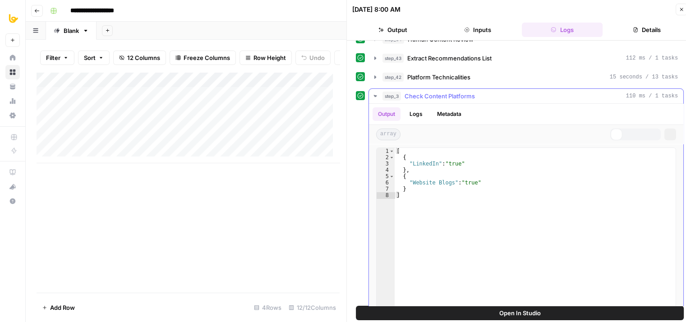
click at [407, 94] on span "Check Content Platforms" at bounding box center [439, 95] width 70 height 9
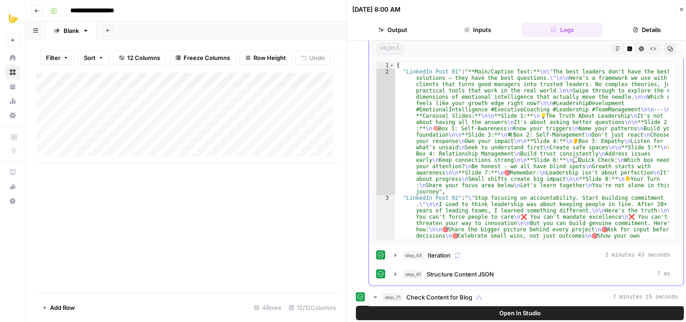
drag, startPoint x: 392, startPoint y: 161, endPoint x: 400, endPoint y: 239, distance: 78.4
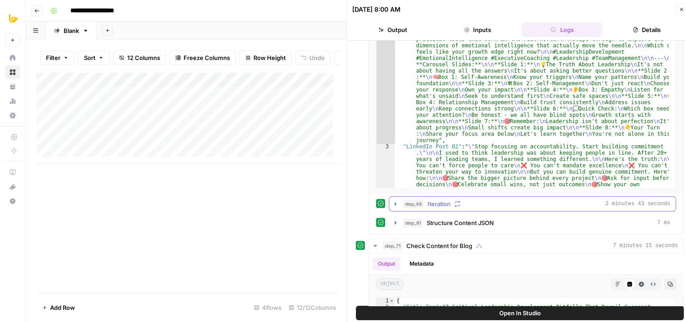
click at [434, 199] on span "Iteration" at bounding box center [438, 203] width 23 height 9
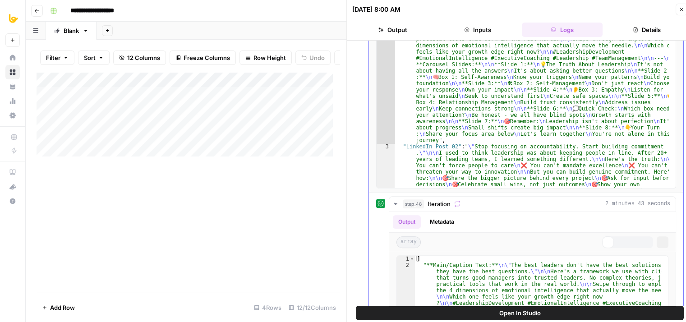
type textarea "**********"
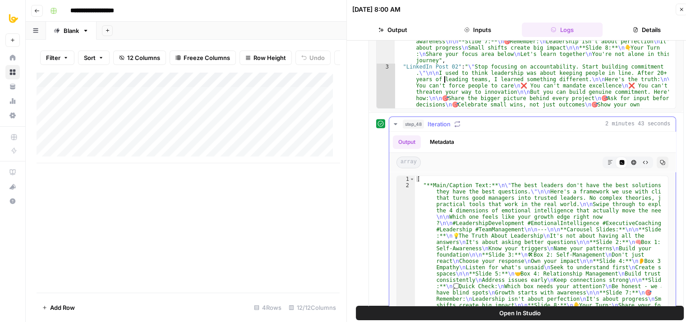
drag, startPoint x: 443, startPoint y: 191, endPoint x: 444, endPoint y: 217, distance: 26.6
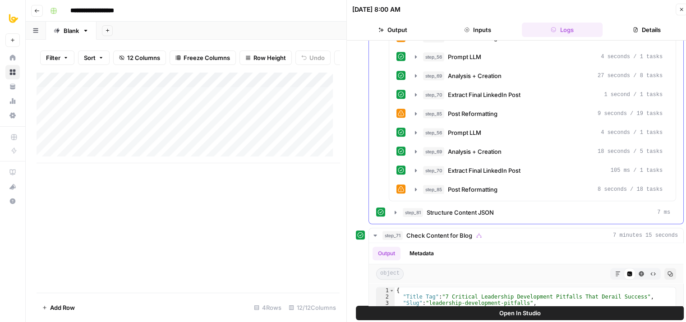
drag, startPoint x: 381, startPoint y: 169, endPoint x: 382, endPoint y: 273, distance: 104.1
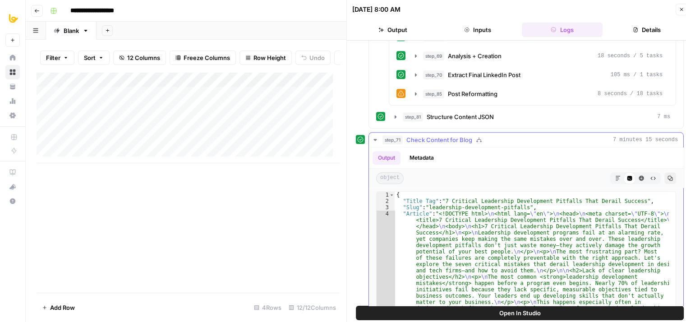
drag, startPoint x: 375, startPoint y: 144, endPoint x: 384, endPoint y: 102, distance: 43.2
type textarea "**********"
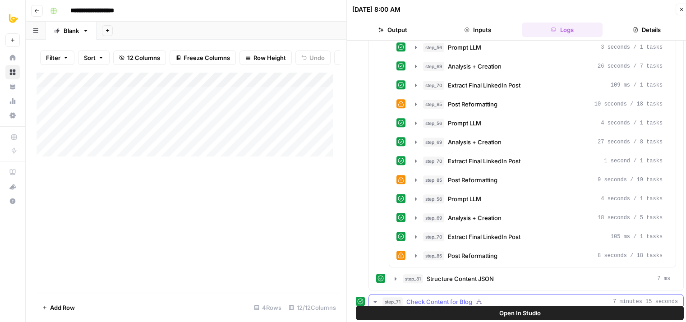
drag, startPoint x: 448, startPoint y: 206, endPoint x: 451, endPoint y: 160, distance: 46.5
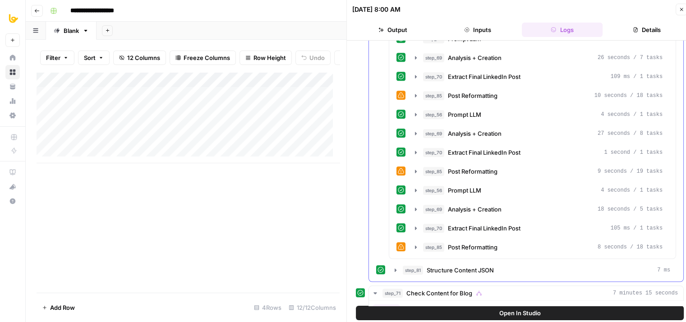
drag, startPoint x: 378, startPoint y: 204, endPoint x: 384, endPoint y: 252, distance: 48.6
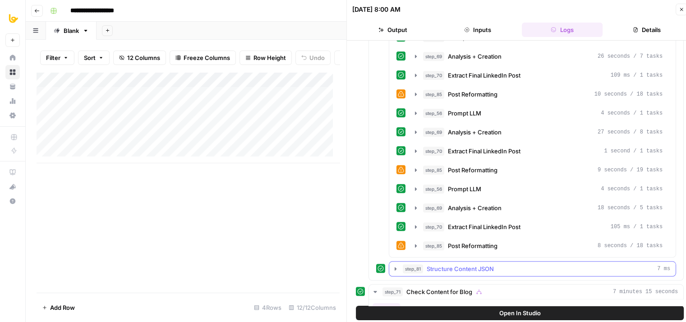
click at [411, 264] on span "step_81" at bounding box center [412, 268] width 20 height 9
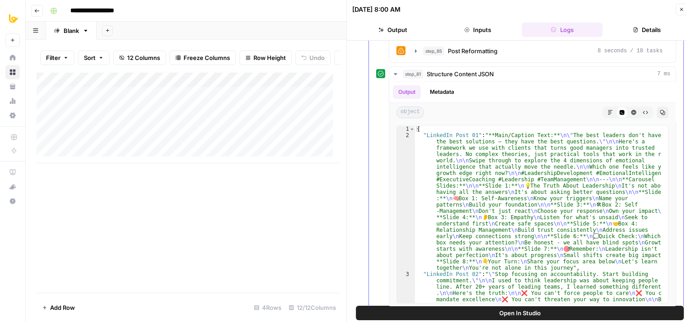
drag, startPoint x: 381, startPoint y: 200, endPoint x: 384, endPoint y: 226, distance: 26.3
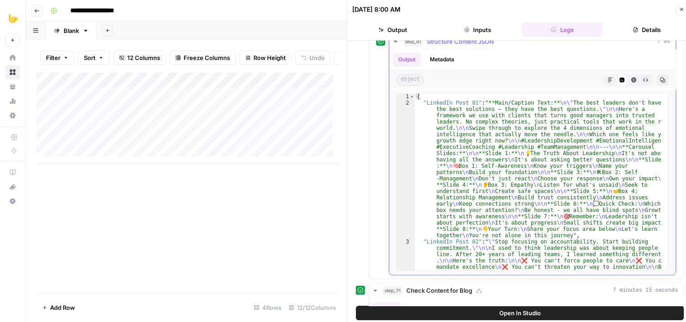
type textarea "**********"
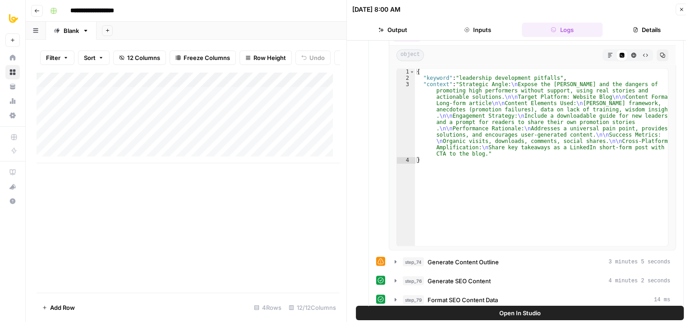
drag, startPoint x: 502, startPoint y: 187, endPoint x: 515, endPoint y: 256, distance: 70.6
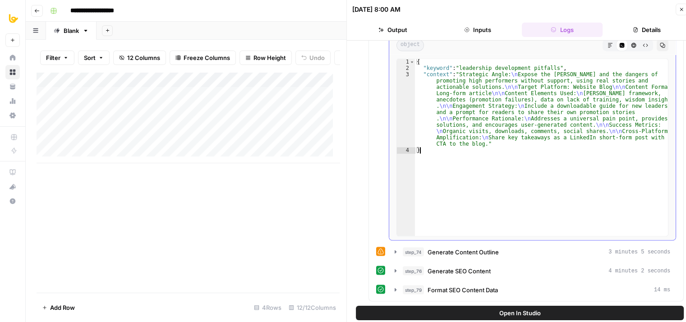
drag, startPoint x: 495, startPoint y: 179, endPoint x: 495, endPoint y: 168, distance: 11.3
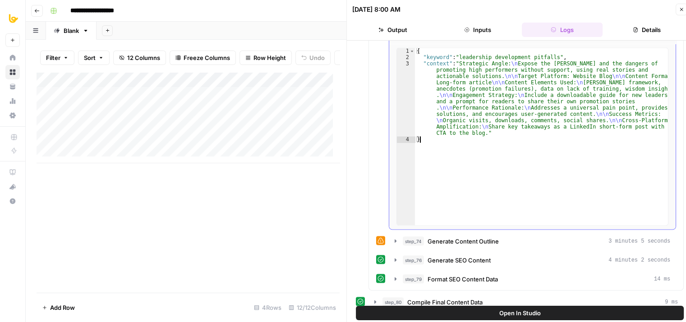
drag, startPoint x: 491, startPoint y: 150, endPoint x: 477, endPoint y: 242, distance: 94.0
click at [480, 237] on span "Generate Content Outline" at bounding box center [462, 240] width 71 height 9
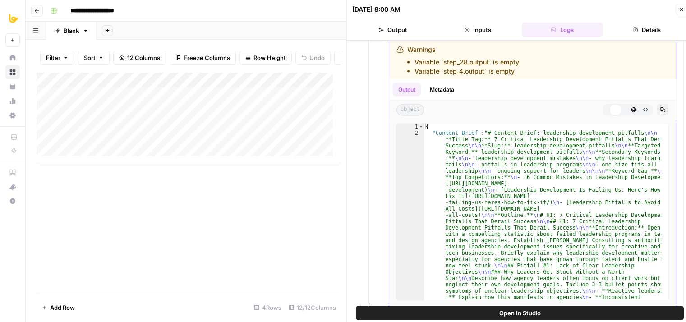
drag, startPoint x: 472, startPoint y: 151, endPoint x: 466, endPoint y: 242, distance: 90.8
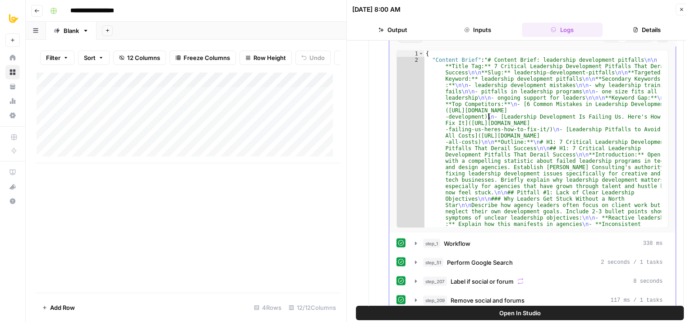
drag, startPoint x: 487, startPoint y: 150, endPoint x: 481, endPoint y: 248, distance: 98.9
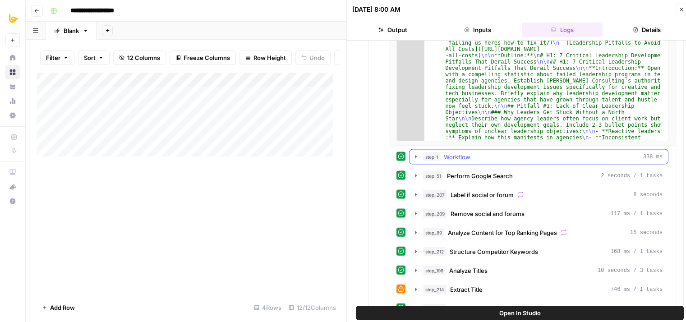
click at [471, 153] on div "step_1 Workflow 338 ms" at bounding box center [542, 156] width 239 height 9
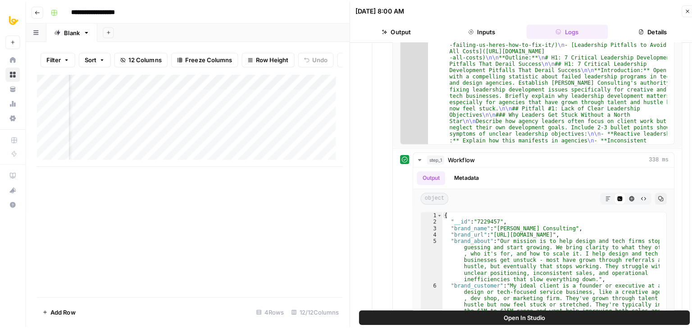
scroll to position [0, 0]
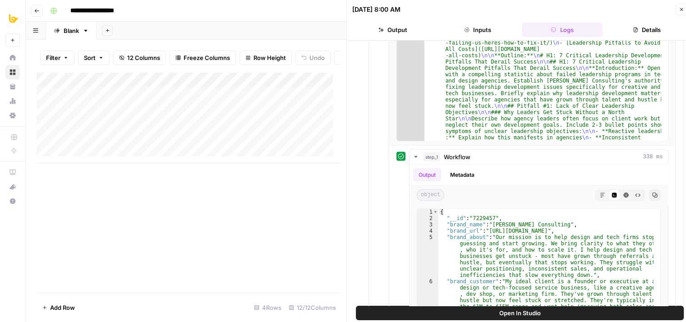
click at [676, 11] on button "Close" at bounding box center [681, 10] width 12 height 12
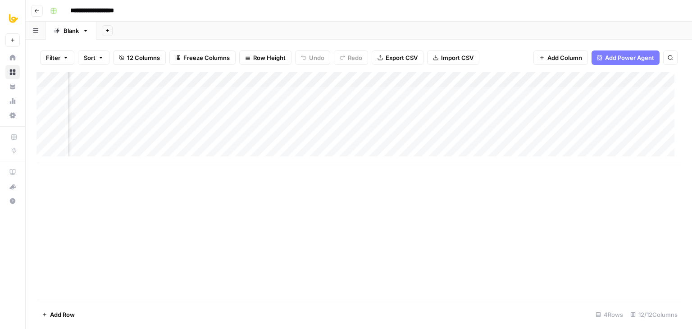
scroll to position [0, 61]
click at [286, 103] on div "Add Column" at bounding box center [359, 117] width 645 height 91
click at [525, 76] on div "Add Column" at bounding box center [359, 117] width 645 height 91
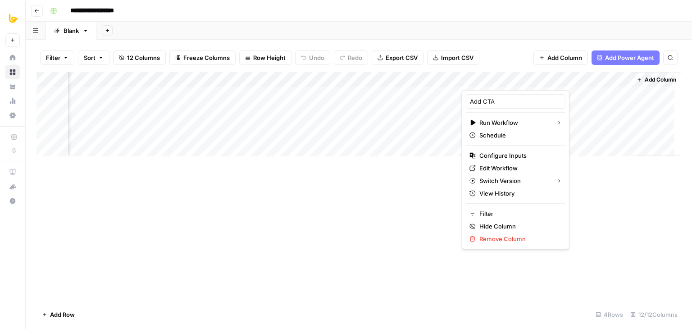
click at [397, 202] on div "Add Column" at bounding box center [359, 186] width 645 height 228
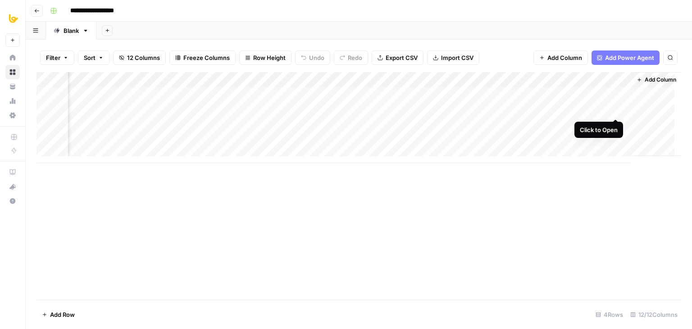
click at [618, 108] on div "Add Column" at bounding box center [359, 117] width 645 height 91
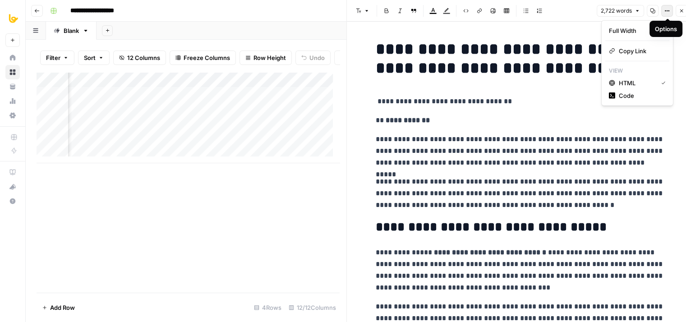
click at [664, 13] on icon "button" at bounding box center [666, 10] width 5 height 5
click at [634, 95] on span "Code" at bounding box center [639, 95] width 43 height 9
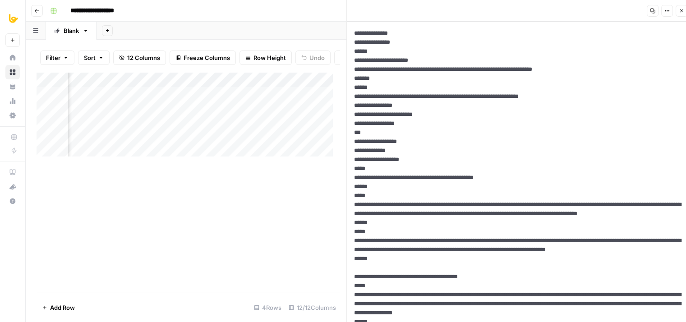
click at [683, 17] on header "Copy Options Close" at bounding box center [520, 11] width 346 height 22
click at [680, 11] on icon "button" at bounding box center [680, 10] width 5 height 5
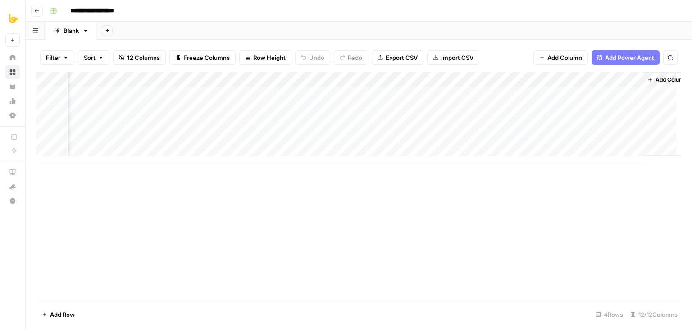
scroll to position [0, 407]
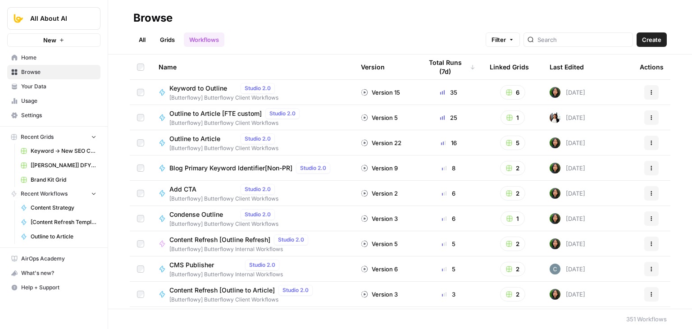
click at [164, 40] on link "Grids" at bounding box center [168, 39] width 26 height 14
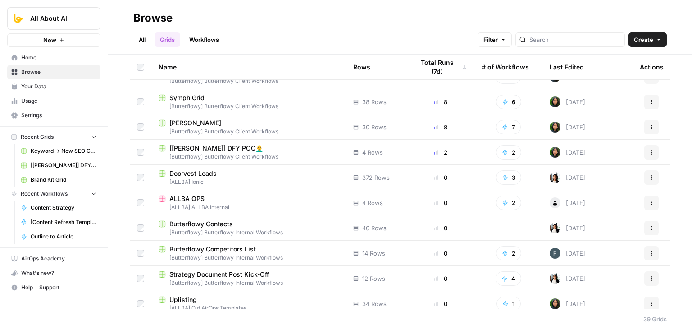
scroll to position [90, 0]
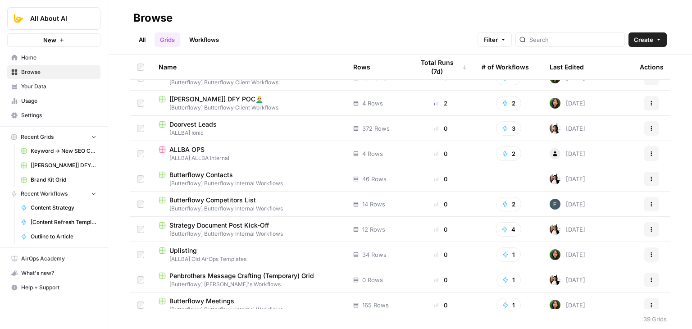
click at [559, 31] on div "All Grids Workflows Filter Create" at bounding box center [400, 36] width 534 height 22
click at [559, 41] on input "search" at bounding box center [575, 39] width 91 height 9
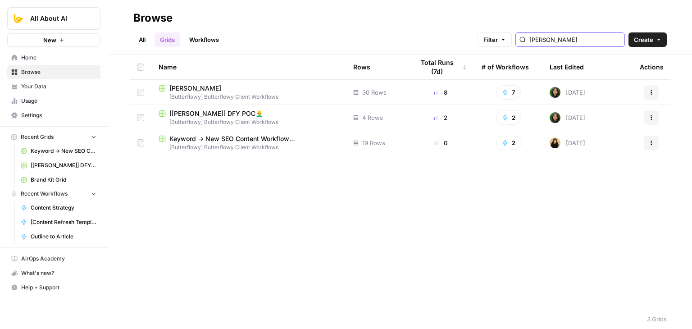
type input "[PERSON_NAME]"
click at [192, 90] on span "[PERSON_NAME]" at bounding box center [195, 88] width 52 height 9
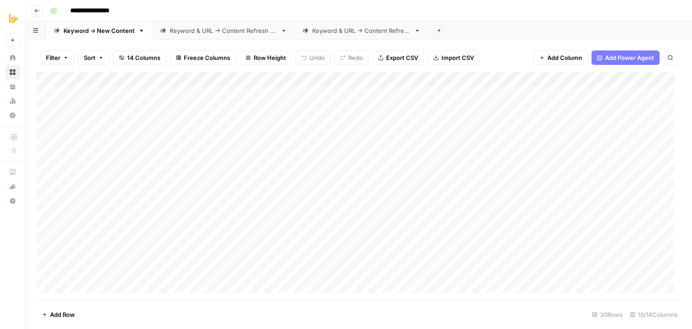
click at [313, 110] on div "Add Column" at bounding box center [359, 186] width 645 height 228
click at [207, 107] on div "Add Column" at bounding box center [359, 186] width 645 height 228
click at [314, 109] on div "Add Column" at bounding box center [359, 186] width 645 height 228
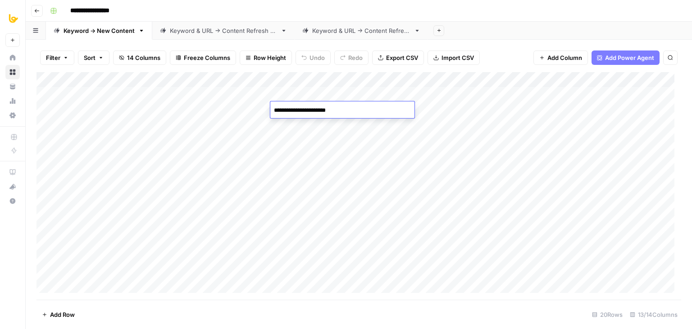
click at [196, 109] on div "Add Column" at bounding box center [359, 186] width 645 height 228
click at [425, 77] on div "Add Column" at bounding box center [359, 186] width 645 height 228
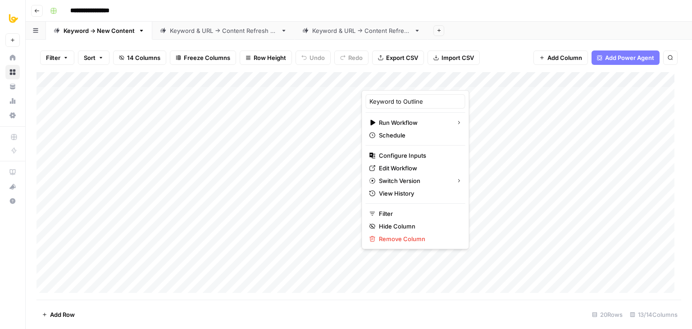
click at [425, 77] on div at bounding box center [403, 81] width 85 height 18
click at [496, 53] on div "Filter Sort 14 Columns Freeze Columns Row Height Undo Redo Export CSV Import CS…" at bounding box center [359, 57] width 645 height 29
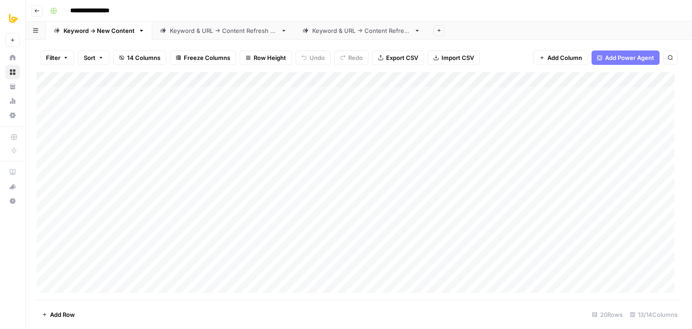
click at [428, 81] on div "Add Column" at bounding box center [359, 186] width 645 height 228
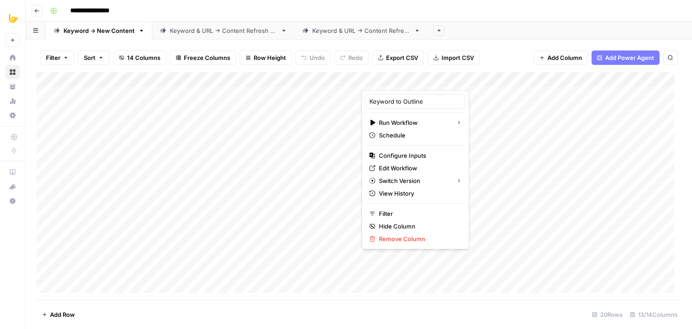
click at [503, 41] on div "Filter Sort 14 Columns Freeze Columns Row Height Undo Redo Export CSV Import CS…" at bounding box center [359, 184] width 667 height 289
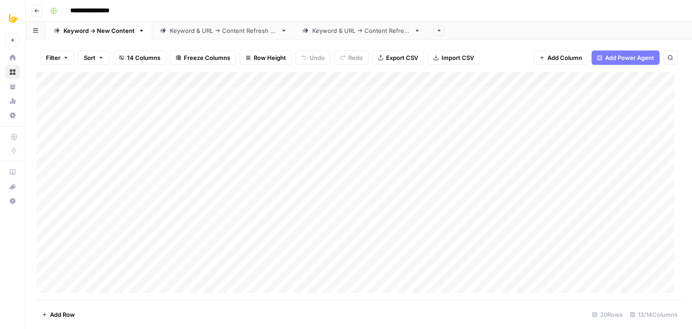
click at [429, 80] on div "Add Column" at bounding box center [359, 186] width 645 height 228
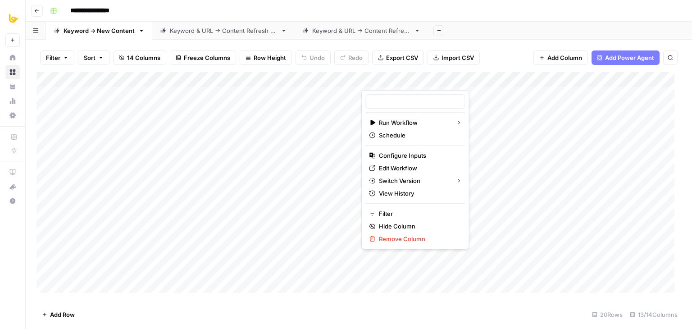
type input "Keyword to Outline"
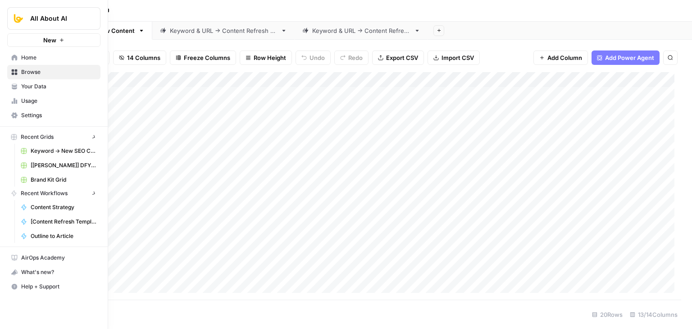
click at [14, 58] on icon at bounding box center [15, 58] width 6 height 6
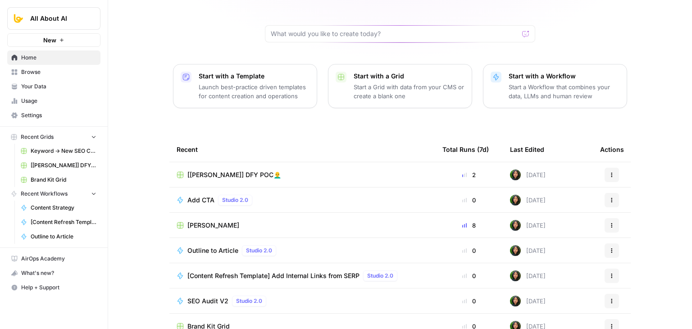
scroll to position [85, 0]
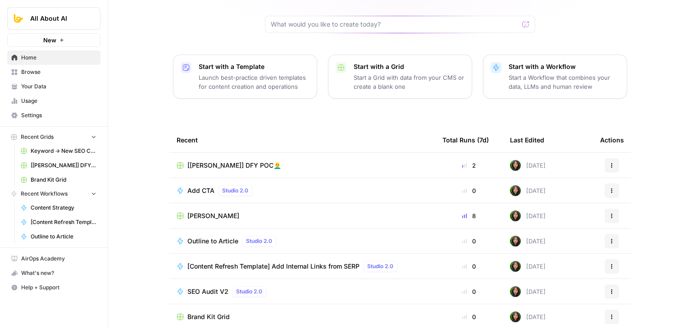
drag, startPoint x: 135, startPoint y: 83, endPoint x: 128, endPoint y: 139, distance: 55.8
drag, startPoint x: 131, startPoint y: 123, endPoint x: 130, endPoint y: 180, distance: 57.2
drag, startPoint x: 143, startPoint y: 183, endPoint x: 168, endPoint y: 227, distance: 50.7
drag, startPoint x: 147, startPoint y: 190, endPoint x: 146, endPoint y: 225, distance: 34.7
click at [50, 73] on span "Browse" at bounding box center [58, 72] width 75 height 8
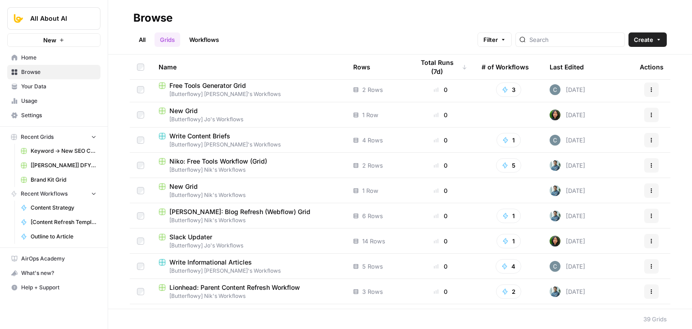
drag, startPoint x: 118, startPoint y: 81, endPoint x: 125, endPoint y: 134, distance: 53.7
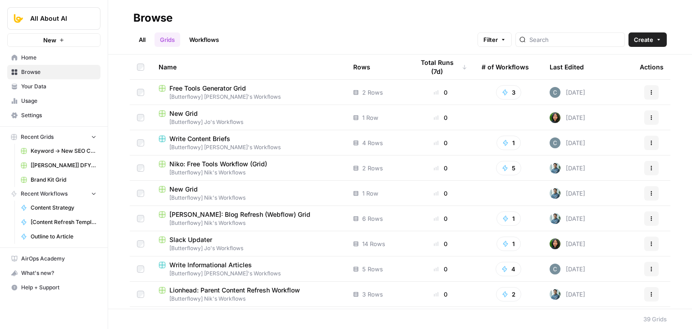
drag, startPoint x: 122, startPoint y: 131, endPoint x: 131, endPoint y: 47, distance: 84.4
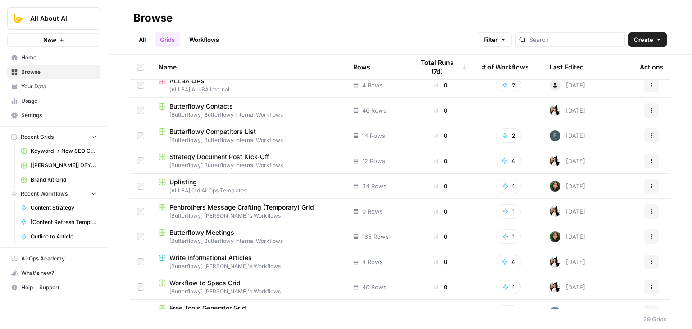
click at [139, 40] on link "All" at bounding box center [142, 39] width 18 height 14
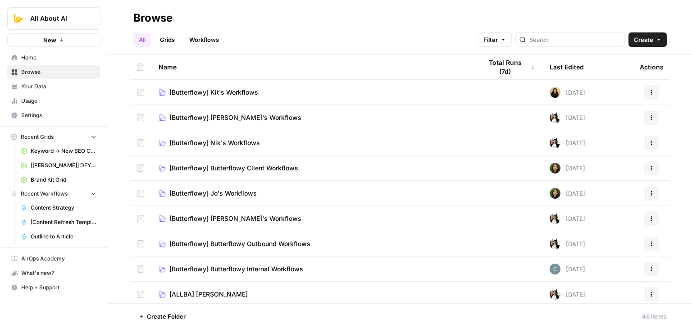
click at [204, 40] on link "Workflows" at bounding box center [204, 39] width 41 height 14
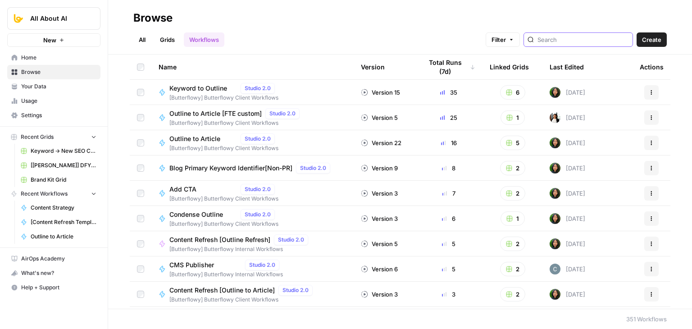
click at [580, 37] on input "search" at bounding box center [583, 39] width 91 height 9
type input "o"
type input "keywo"
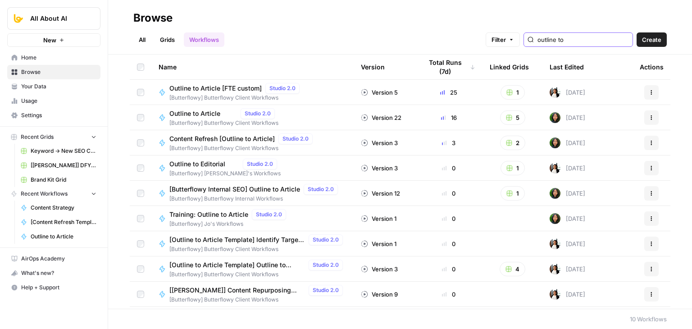
type input "outline to"
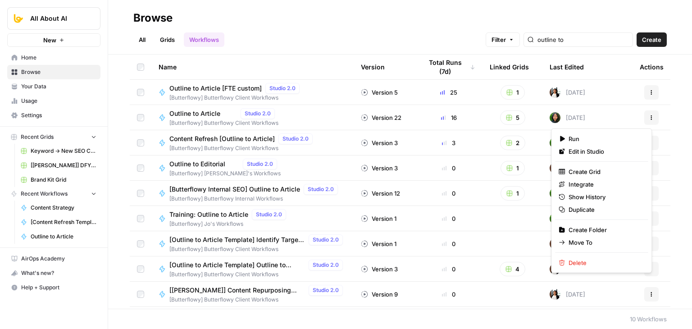
click at [649, 115] on icon "button" at bounding box center [651, 117] width 5 height 5
click at [584, 210] on span "Duplicate" at bounding box center [605, 209] width 72 height 9
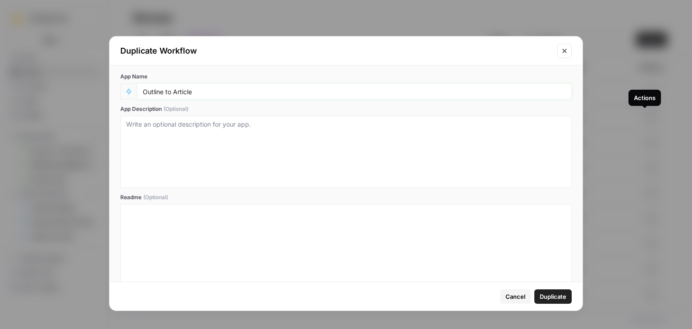
click at [207, 88] on input "Outline to Article" at bounding box center [354, 91] width 423 height 8
type input "Outline to Article AEO version [In prog]"
click at [561, 293] on span "Duplicate" at bounding box center [553, 296] width 27 height 9
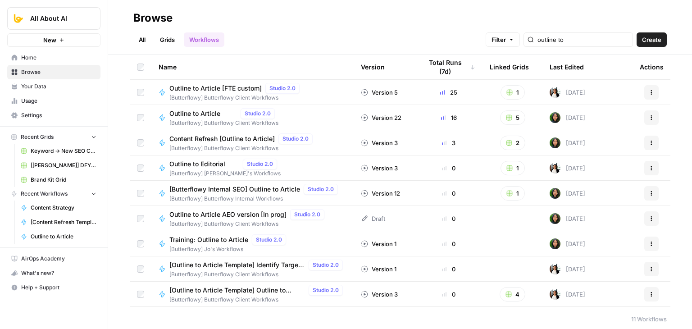
click at [37, 85] on span "Your Data" at bounding box center [58, 86] width 75 height 8
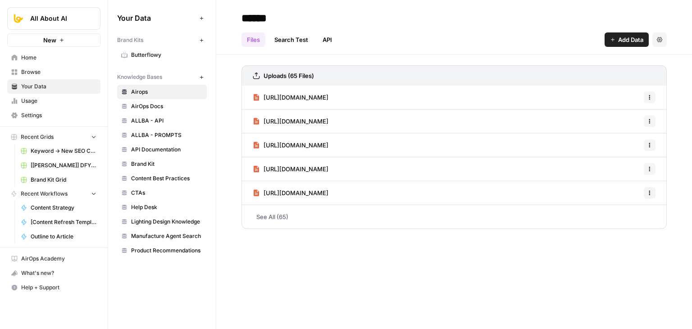
click at [45, 67] on link "Browse" at bounding box center [53, 72] width 93 height 14
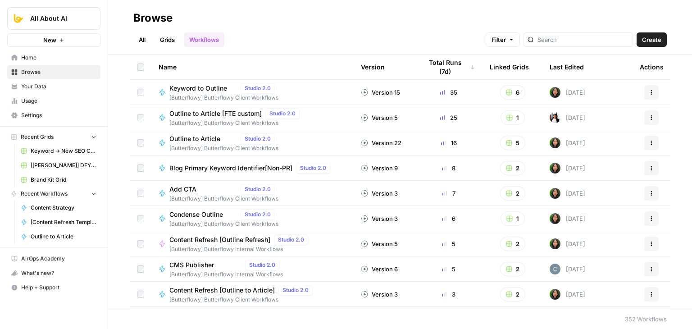
click at [52, 54] on span "Home" at bounding box center [58, 58] width 75 height 8
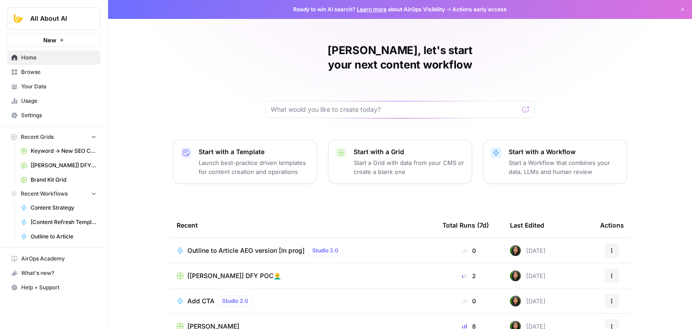
click at [599, 79] on div "Jo Antonette, let's start your next content workflow Start with a Template Laun…" at bounding box center [400, 214] width 584 height 429
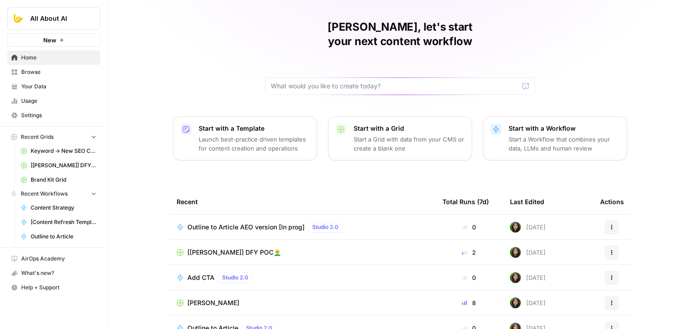
scroll to position [85, 0]
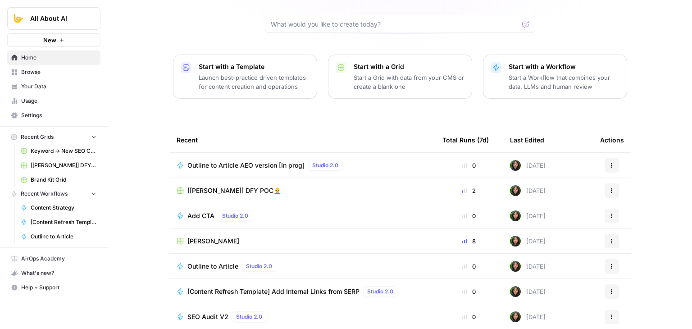
drag, startPoint x: 155, startPoint y: 92, endPoint x: 158, endPoint y: 158, distance: 65.4
click at [211, 237] on span "Kurt Schmidt Grid" at bounding box center [213, 241] width 52 height 9
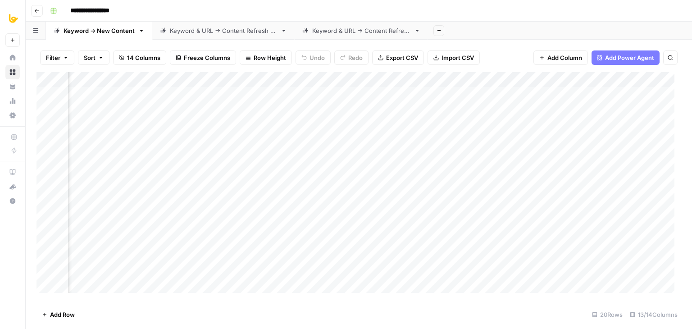
scroll to position [0, 552]
click at [649, 79] on span "Add Column" at bounding box center [661, 80] width 32 height 8
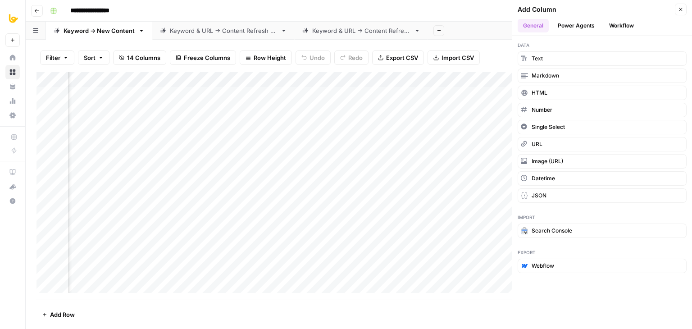
click at [622, 26] on button "Workflow" at bounding box center [622, 26] width 36 height 14
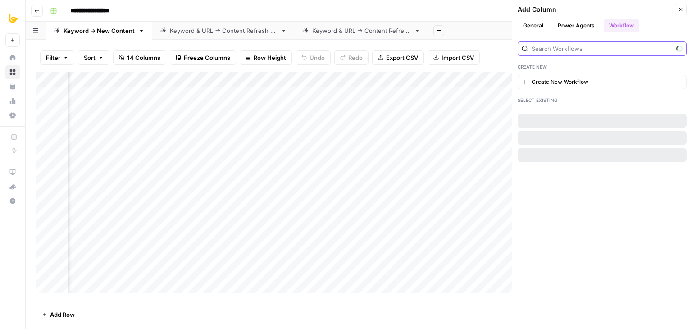
click at [592, 50] on input "search" at bounding box center [602, 48] width 141 height 9
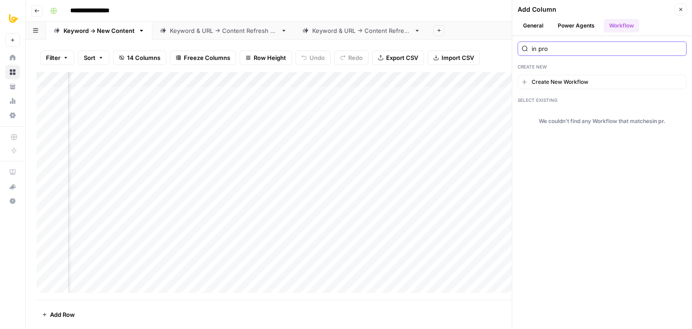
type input "in prog"
drag, startPoint x: 592, startPoint y: 50, endPoint x: 500, endPoint y: 49, distance: 92.0
click at [500, 49] on div "**********" at bounding box center [359, 164] width 667 height 329
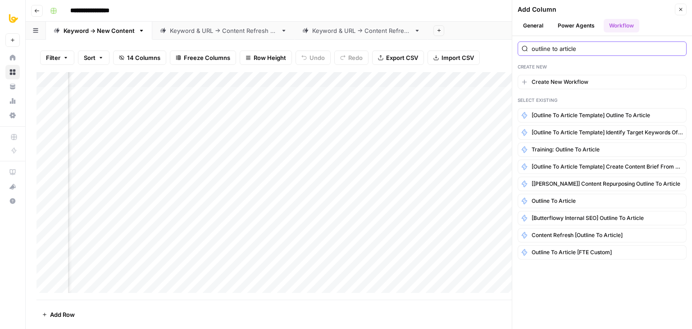
type input "outline to article"
click at [184, 12] on div "**********" at bounding box center [364, 11] width 637 height 14
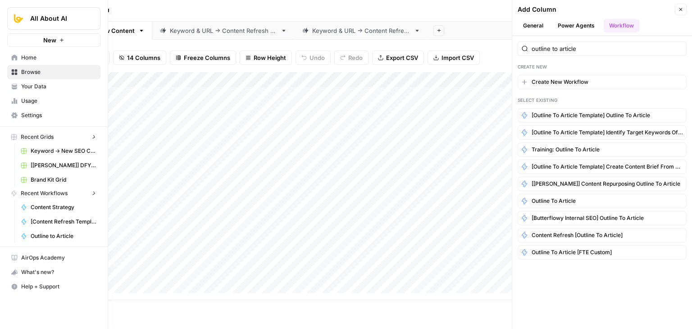
click at [14, 57] on icon at bounding box center [15, 58] width 6 height 6
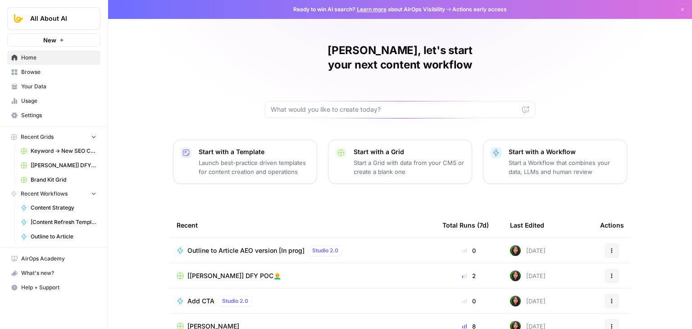
click at [30, 100] on span "Usage" at bounding box center [58, 101] width 75 height 8
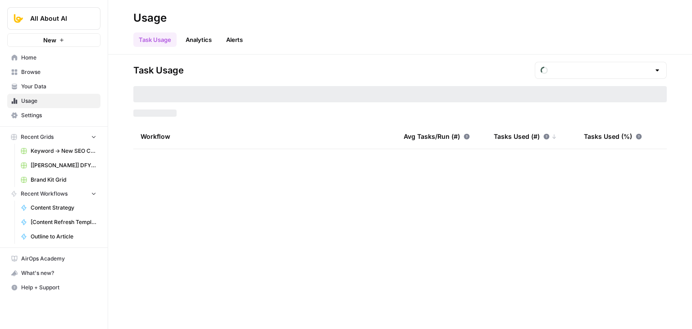
type input "August Overage"
click at [38, 77] on link "Browse" at bounding box center [53, 72] width 93 height 14
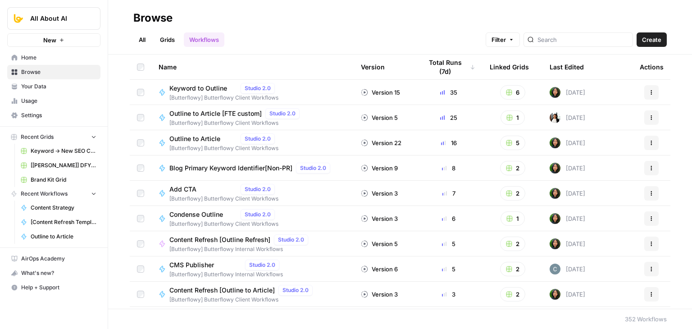
click at [565, 46] on div at bounding box center [579, 39] width 110 height 14
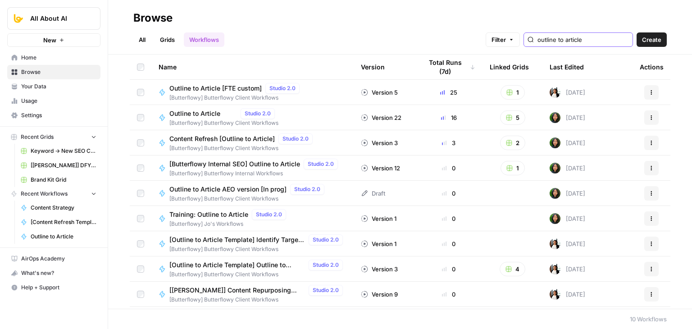
type input "outline to article"
click at [248, 192] on span "Outline to Article AEO version [In prog]" at bounding box center [227, 189] width 117 height 9
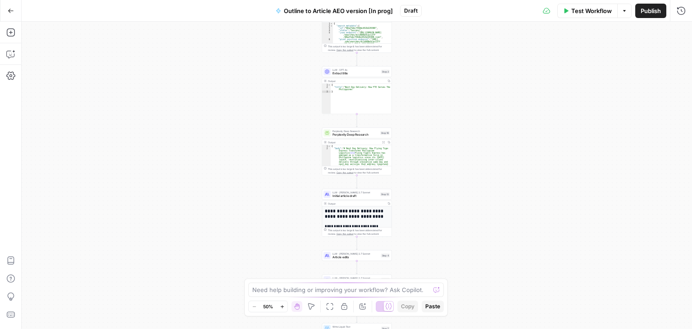
drag, startPoint x: 476, startPoint y: 88, endPoint x: 470, endPoint y: 188, distance: 100.2
click at [470, 188] on div "Workflow Set Inputs Inputs Workflow Workflow Step 1 Output Copy 1 2 3 4 5 { "__…" at bounding box center [357, 175] width 671 height 307
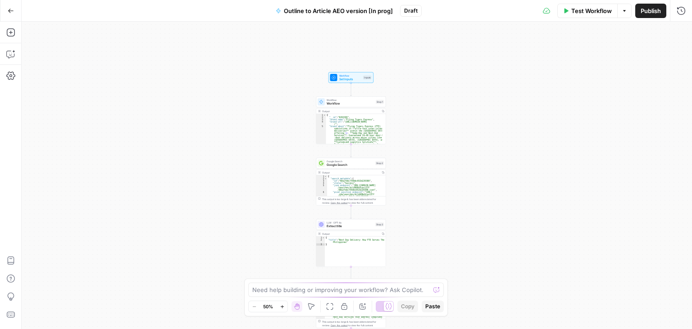
drag, startPoint x: 424, startPoint y: 152, endPoint x: 411, endPoint y: 58, distance: 95.0
click at [411, 56] on div "Workflow Set Inputs Inputs Workflow Workflow Step 1 Output Copy 1 2 3 4 5 { "__…" at bounding box center [357, 175] width 671 height 307
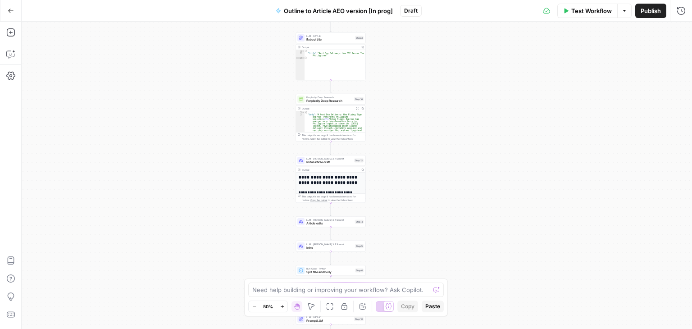
click at [427, 121] on div "Workflow Set Inputs Inputs Workflow Workflow Step 1 Output Copy 1 2 3 4 5 { "__…" at bounding box center [357, 175] width 671 height 307
drag, startPoint x: 404, startPoint y: 195, endPoint x: 402, endPoint y: 174, distance: 21.7
click at [402, 174] on div "Workflow Set Inputs Inputs Workflow Workflow Step 1 Output Copy 1 2 3 4 5 { "__…" at bounding box center [357, 175] width 671 height 307
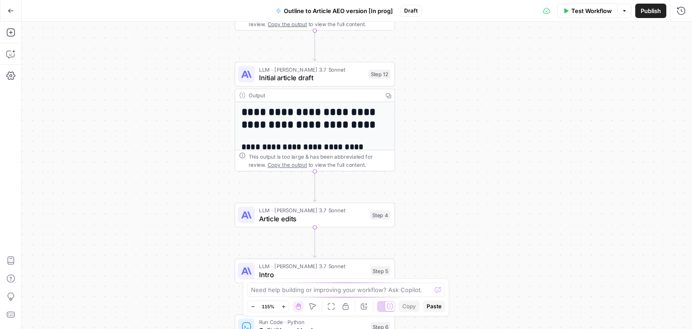
drag, startPoint x: 375, startPoint y: 150, endPoint x: 465, endPoint y: 268, distance: 148.2
click at [464, 279] on div "Workflow Set Inputs Inputs Workflow Workflow Step 1 Output Copy 1 2 3 4 5 { "__…" at bounding box center [357, 175] width 671 height 307
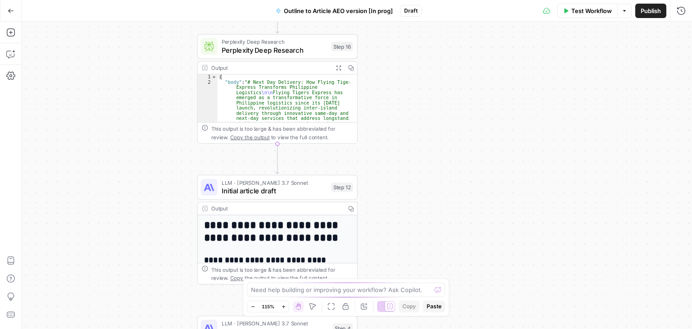
drag, startPoint x: 476, startPoint y: 101, endPoint x: 449, endPoint y: 155, distance: 60.9
click at [436, 206] on div "Workflow Set Inputs Inputs Workflow Workflow Step 1 Output Copy 1 2 3 4 5 { "__…" at bounding box center [357, 175] width 671 height 307
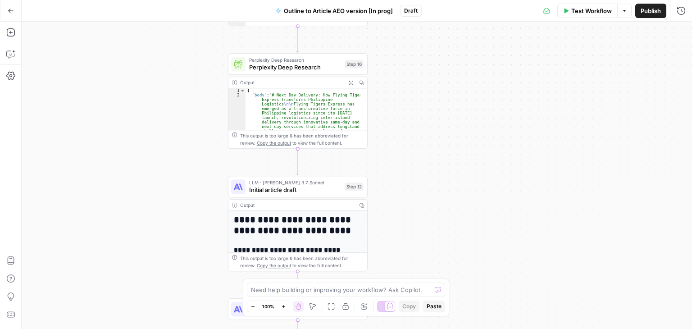
drag, startPoint x: 152, startPoint y: 193, endPoint x: 155, endPoint y: 145, distance: 48.8
click at [155, 145] on div "Workflow Set Inputs Inputs Workflow Workflow Step 1 Output Copy 1 2 3 4 5 { "__…" at bounding box center [357, 175] width 671 height 307
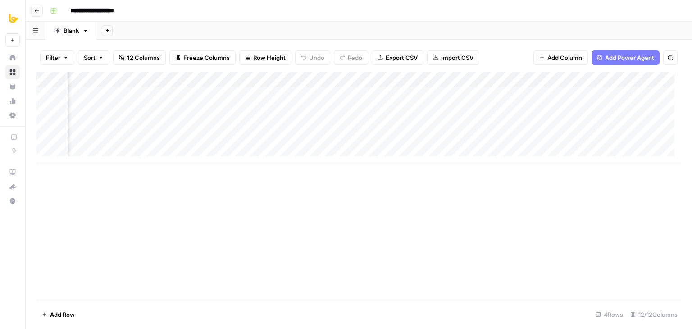
scroll to position [0, 417]
click at [523, 80] on div "Add Column" at bounding box center [359, 117] width 645 height 91
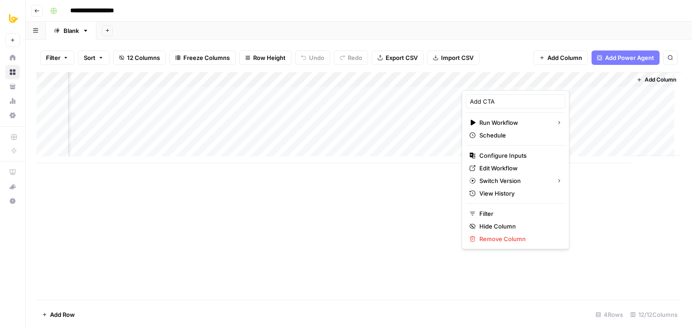
click at [371, 220] on div "Add Column" at bounding box center [359, 186] width 645 height 228
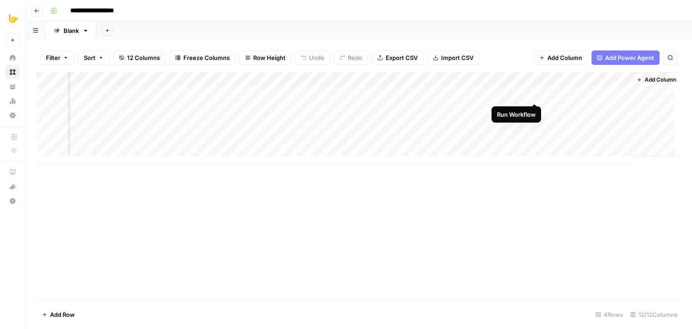
click at [533, 92] on div "Add Column" at bounding box center [359, 117] width 645 height 91
click at [306, 94] on div "Add Column" at bounding box center [359, 117] width 645 height 91
click at [389, 243] on div "Add Column" at bounding box center [359, 186] width 645 height 228
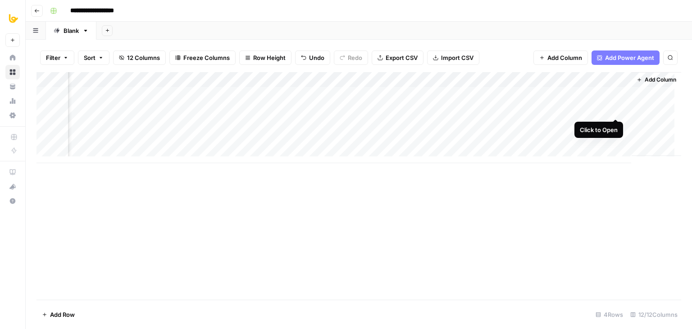
click at [617, 109] on div "Add Column" at bounding box center [359, 117] width 645 height 91
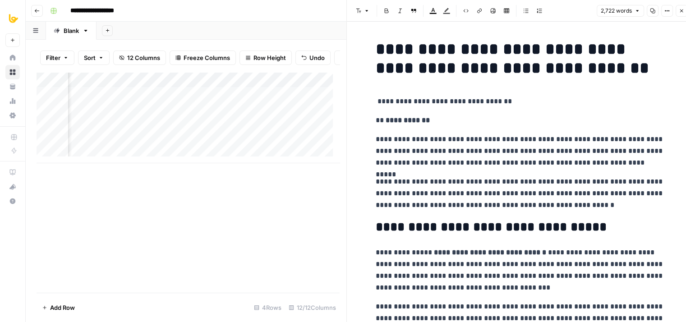
click at [679, 11] on icon "button" at bounding box center [680, 10] width 5 height 5
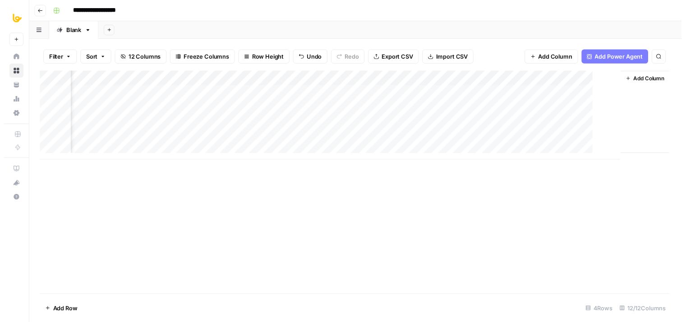
scroll to position [0, 407]
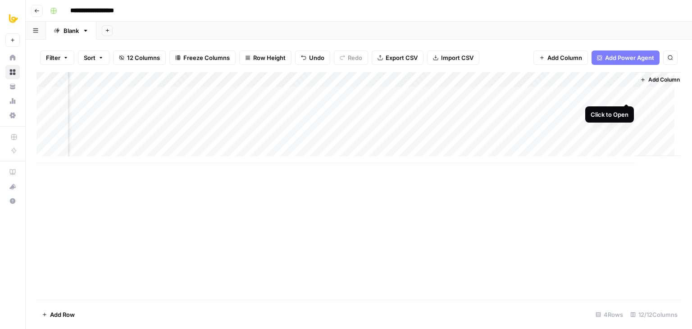
click at [625, 92] on div "Add Column" at bounding box center [359, 117] width 645 height 91
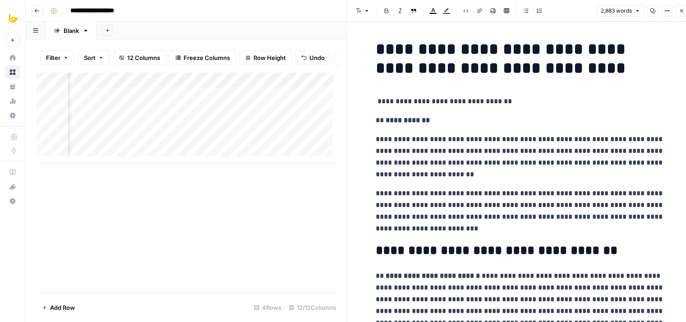
click at [683, 9] on icon "button" at bounding box center [680, 10] width 5 height 5
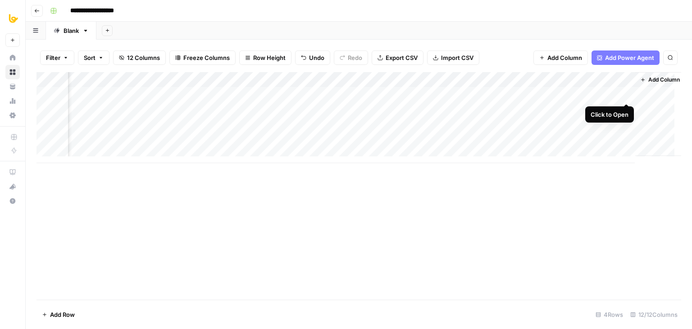
click at [628, 92] on div "Add Column" at bounding box center [359, 117] width 645 height 91
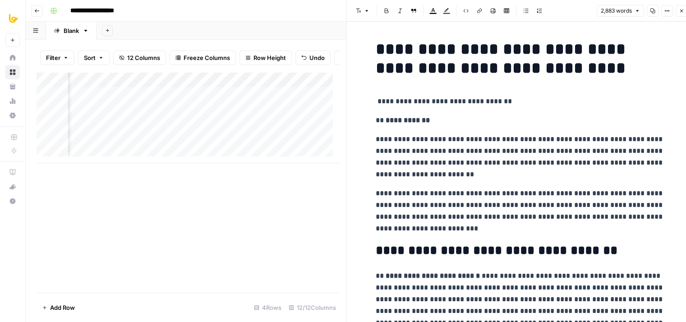
drag, startPoint x: 372, startPoint y: 100, endPoint x: 363, endPoint y: 99, distance: 9.0
click at [391, 102] on p "**********" at bounding box center [519, 102] width 288 height 12
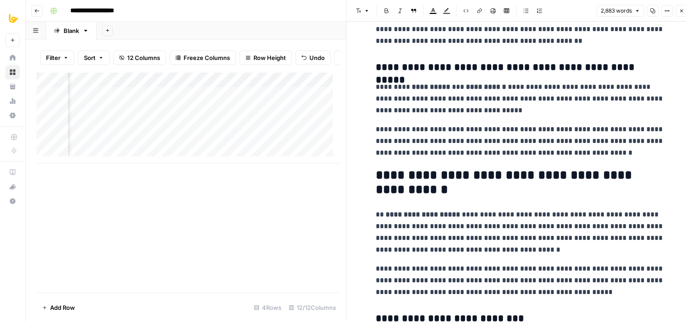
drag, startPoint x: 544, startPoint y: 83, endPoint x: 572, endPoint y: 225, distance: 144.2
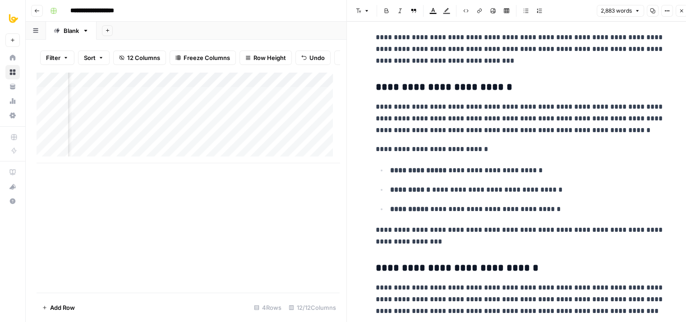
drag, startPoint x: 509, startPoint y: 72, endPoint x: 522, endPoint y: 238, distance: 166.8
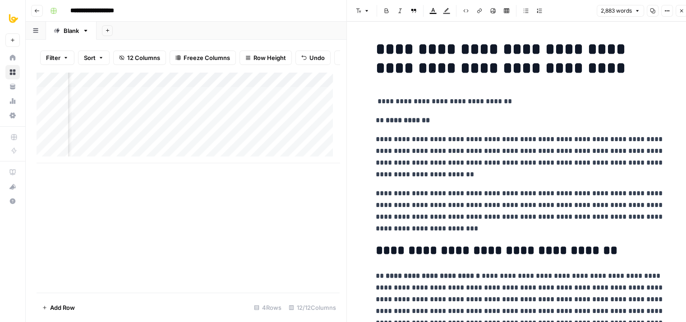
drag, startPoint x: 535, startPoint y: 233, endPoint x: 518, endPoint y: 56, distance: 178.0
click at [416, 98] on p "**********" at bounding box center [519, 102] width 288 height 12
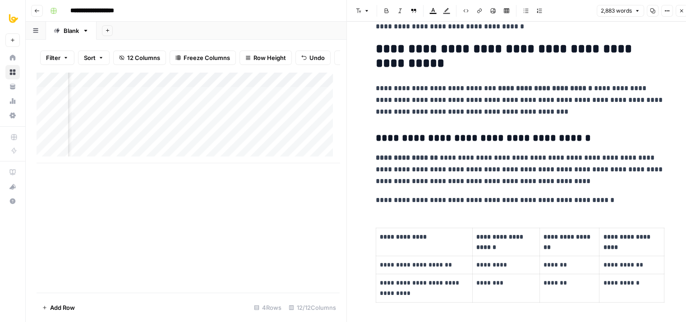
drag, startPoint x: 530, startPoint y: 188, endPoint x: 540, endPoint y: 265, distance: 78.2
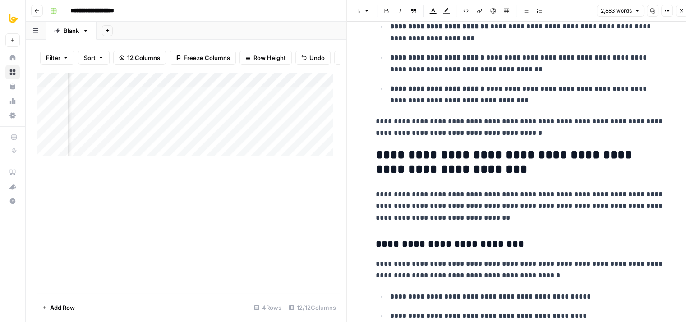
drag, startPoint x: 528, startPoint y: 94, endPoint x: 521, endPoint y: 269, distance: 175.5
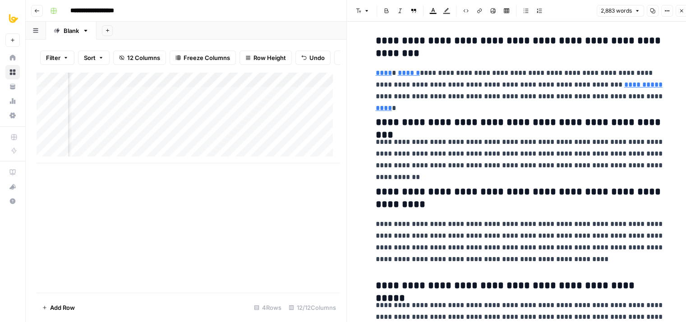
scroll to position [6168, 0]
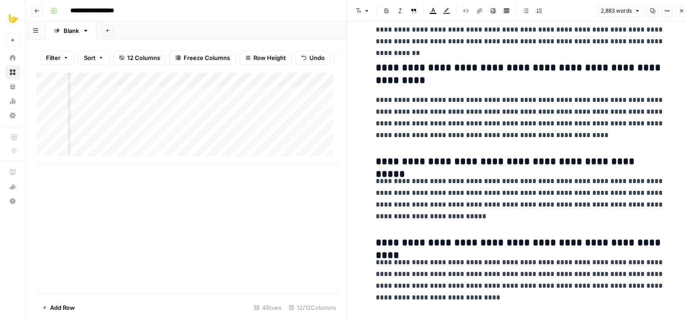
drag, startPoint x: 539, startPoint y: 157, endPoint x: 528, endPoint y: 293, distance: 136.1
click at [652, 11] on icon "button" at bounding box center [651, 10] width 5 height 5
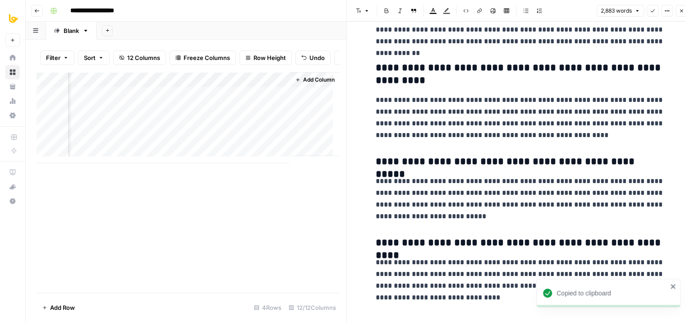
click at [486, 123] on p "**********" at bounding box center [519, 117] width 288 height 47
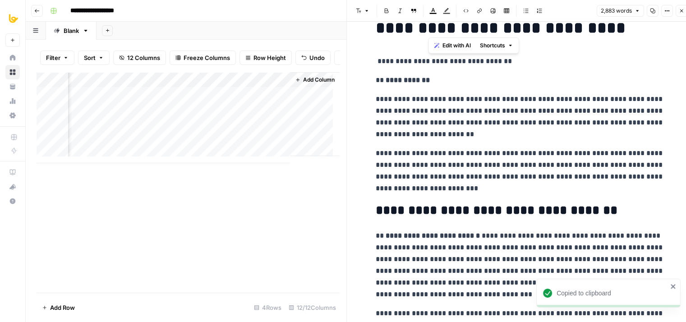
scroll to position [0, 0]
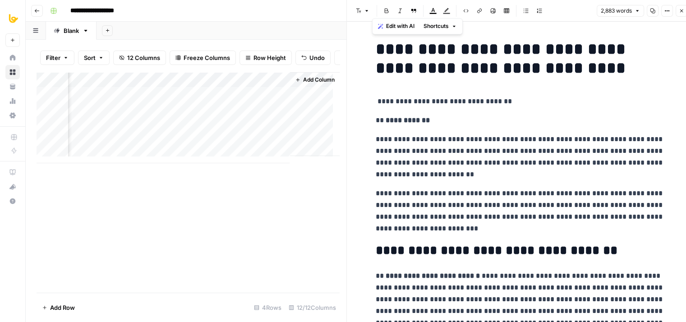
drag, startPoint x: 443, startPoint y: 299, endPoint x: 370, endPoint y: 53, distance: 257.3
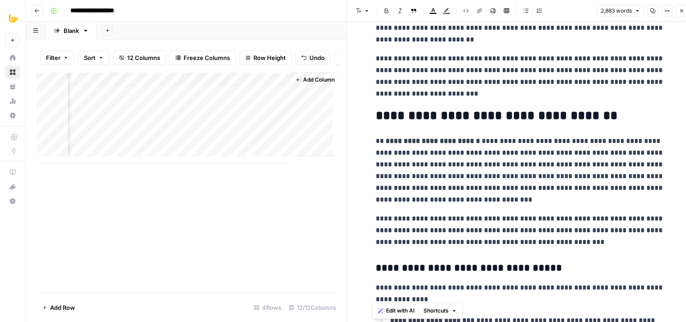
scroll to position [135, 0]
copy div "**********"
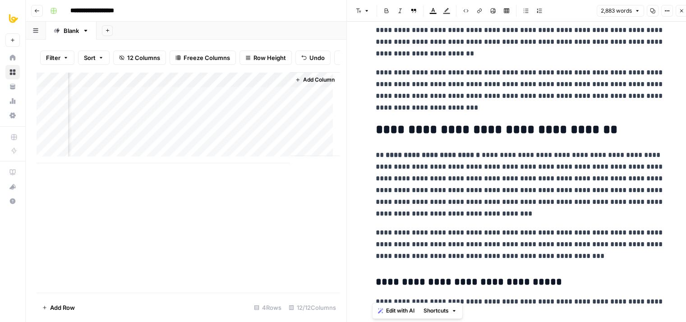
scroll to position [121, 0]
drag, startPoint x: 485, startPoint y: 179, endPoint x: 481, endPoint y: 191, distance: 12.7
click at [481, 191] on p "**********" at bounding box center [519, 184] width 288 height 70
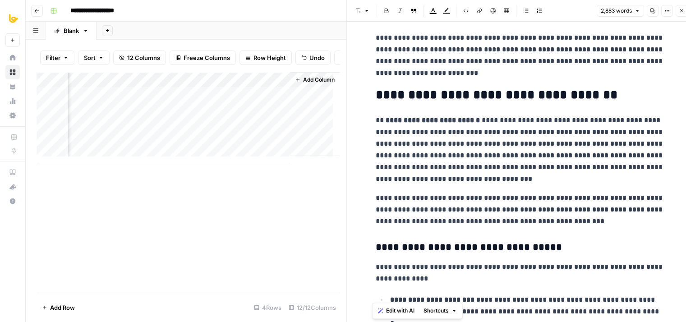
scroll to position [166, 0]
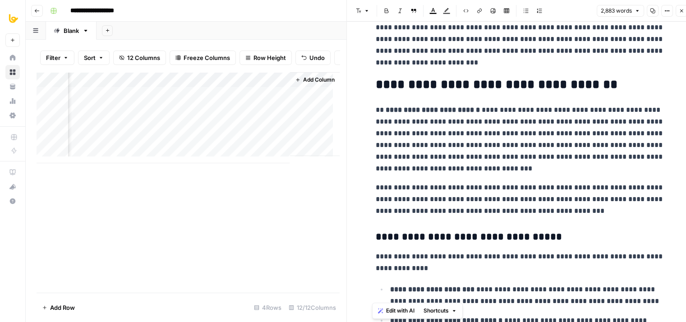
click at [418, 136] on p "**********" at bounding box center [519, 139] width 288 height 70
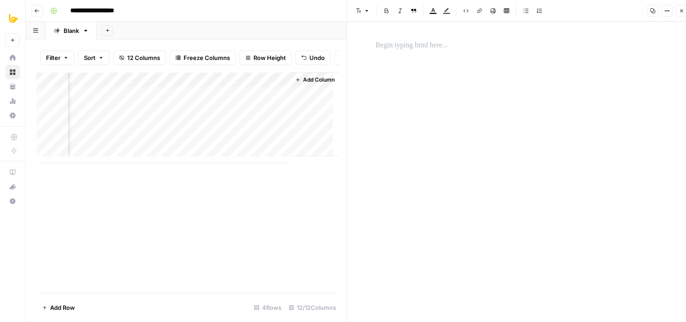
scroll to position [0, 0]
click at [270, 99] on div "Add Column" at bounding box center [188, 117] width 303 height 91
click at [469, 89] on div at bounding box center [519, 168] width 299 height 264
click at [681, 8] on icon "button" at bounding box center [680, 10] width 5 height 5
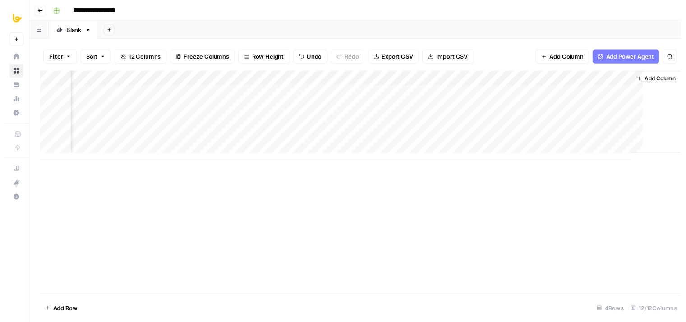
scroll to position [0, 407]
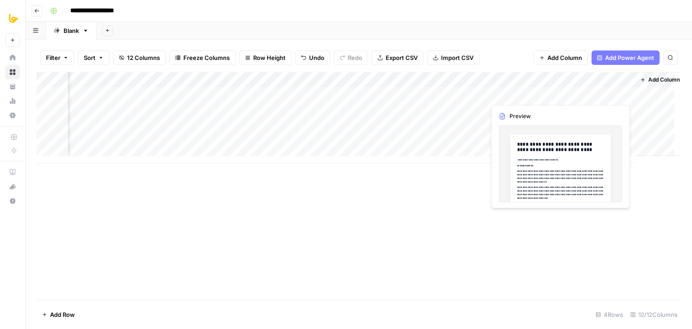
click at [627, 93] on div "Add Column" at bounding box center [359, 117] width 645 height 91
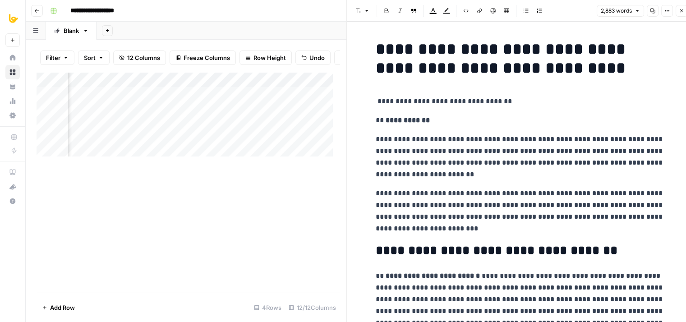
click at [479, 125] on p "**********" at bounding box center [519, 120] width 288 height 12
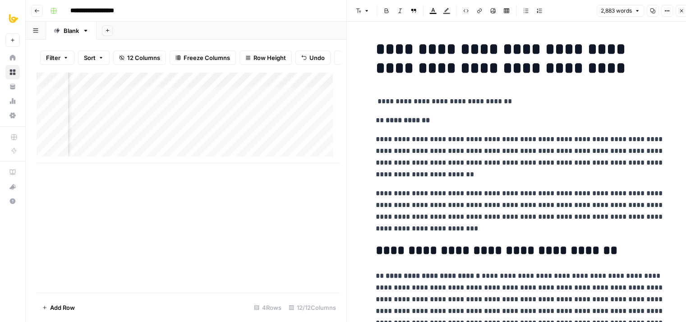
click at [454, 153] on p "**********" at bounding box center [519, 156] width 288 height 47
copy div "**********"
click at [476, 153] on p "**********" at bounding box center [519, 156] width 288 height 47
click at [677, 9] on button "Close" at bounding box center [681, 11] width 12 height 12
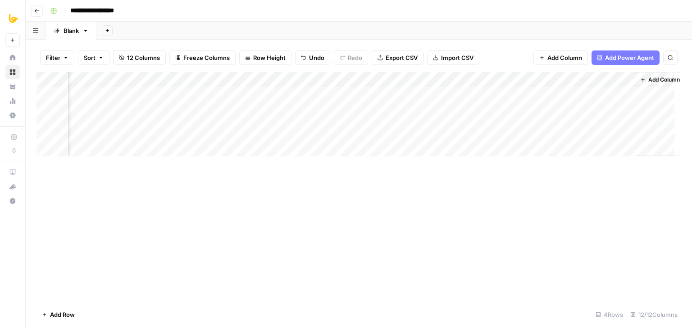
click at [629, 94] on div "Add Column" at bounding box center [359, 117] width 645 height 91
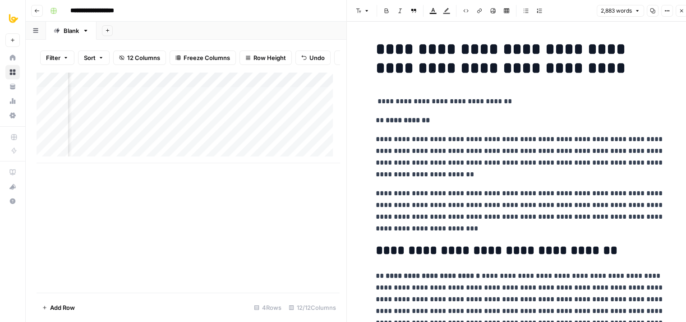
click at [664, 10] on icon "button" at bounding box center [666, 10] width 5 height 5
click at [643, 92] on span "Code" at bounding box center [639, 95] width 43 height 9
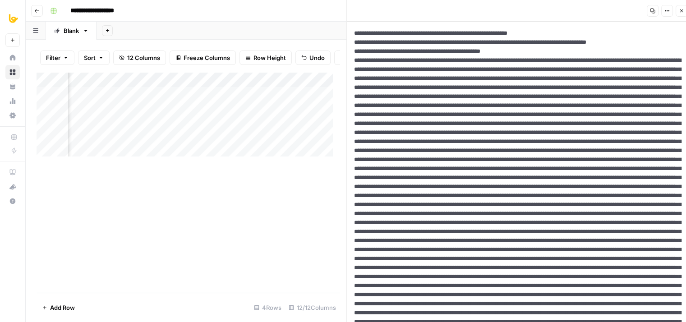
click at [679, 13] on icon "button" at bounding box center [680, 10] width 5 height 5
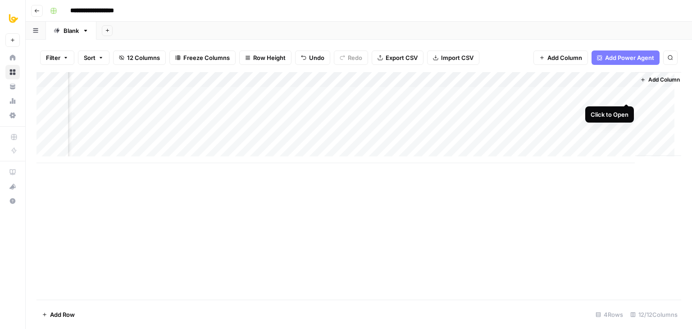
click at [624, 94] on div "Add Column" at bounding box center [359, 117] width 645 height 91
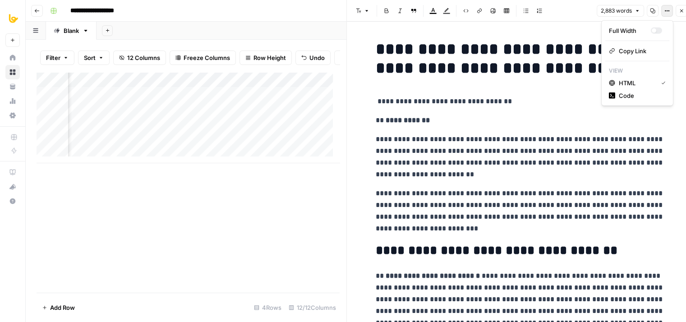
click at [672, 10] on button "Options" at bounding box center [667, 11] width 12 height 12
click at [640, 91] on span "Code" at bounding box center [639, 95] width 43 height 9
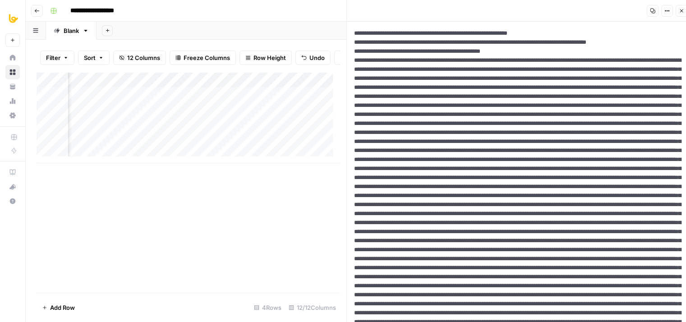
click at [681, 15] on button "Close" at bounding box center [681, 11] width 12 height 12
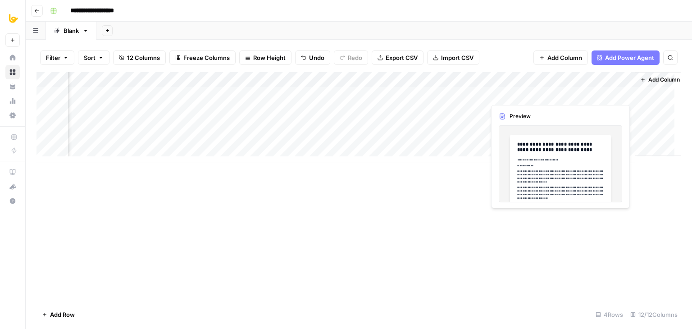
click at [590, 100] on div "Add Column" at bounding box center [359, 117] width 645 height 91
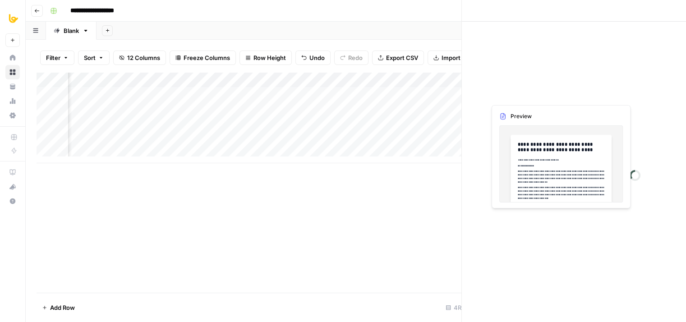
click at [590, 100] on div at bounding box center [594, 94] width 82 height 17
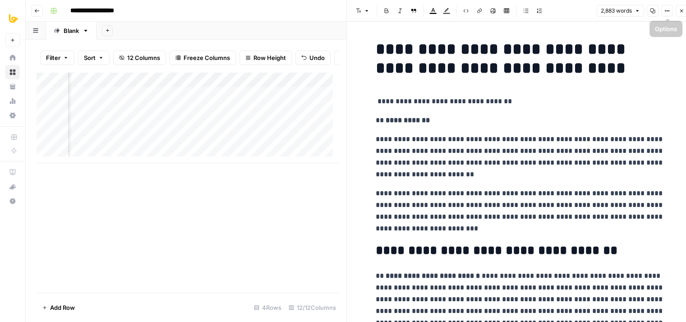
click at [680, 15] on button "Close" at bounding box center [681, 11] width 12 height 12
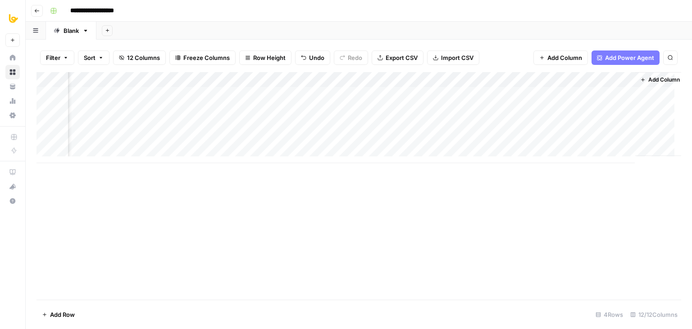
click at [554, 204] on div "Add Column" at bounding box center [359, 186] width 645 height 228
click at [577, 105] on div "Add Column" at bounding box center [359, 117] width 645 height 91
click at [627, 96] on div "Add Column" at bounding box center [359, 117] width 645 height 91
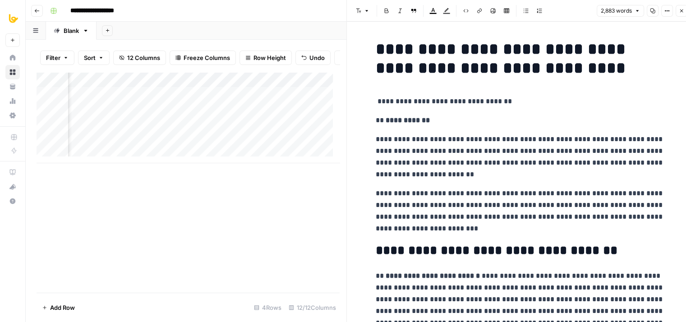
click at [489, 64] on h1 "**********" at bounding box center [519, 59] width 288 height 38
click at [679, 12] on icon "button" at bounding box center [680, 10] width 5 height 5
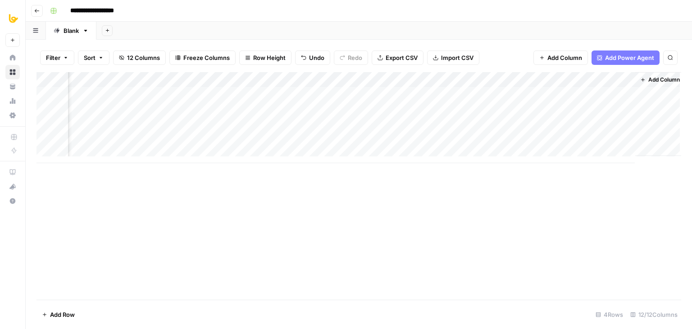
click at [473, 201] on div "Add Column" at bounding box center [359, 186] width 645 height 228
click at [629, 92] on div "Add Column" at bounding box center [359, 117] width 645 height 91
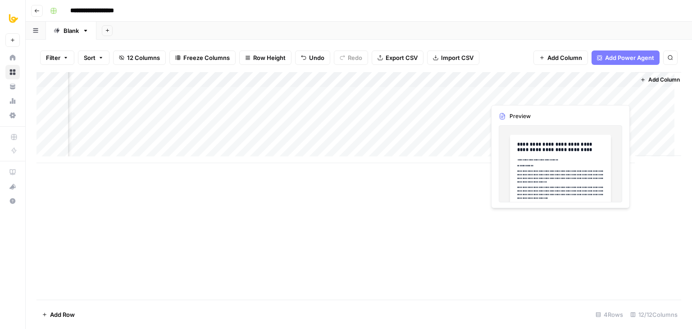
click at [617, 95] on div "Add Column" at bounding box center [359, 117] width 645 height 91
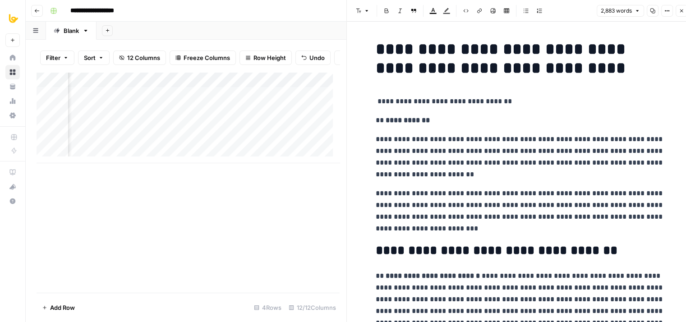
click at [674, 11] on div "2,883 words Copy Options Close" at bounding box center [641, 11] width 91 height 12
click at [668, 9] on icon "button" at bounding box center [666, 10] width 5 height 5
click at [631, 80] on span "HTML" at bounding box center [635, 82] width 35 height 9
click at [663, 13] on button "Options" at bounding box center [667, 11] width 12 height 12
click at [631, 92] on span "Code" at bounding box center [639, 95] width 43 height 9
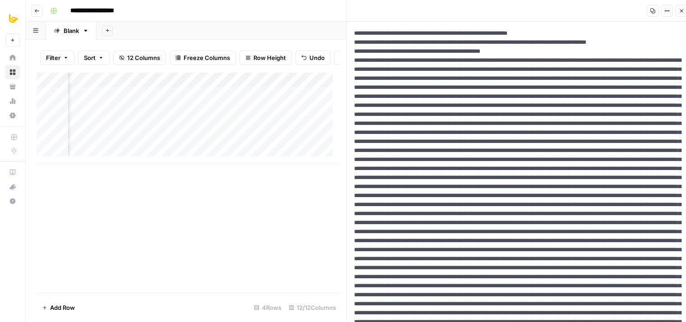
scroll to position [225, 0]
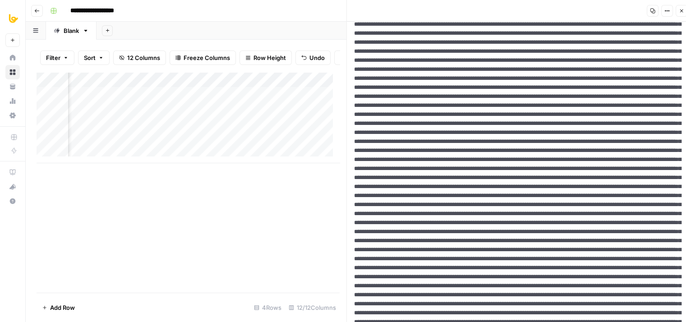
click at [681, 12] on icon "button" at bounding box center [680, 10] width 5 height 5
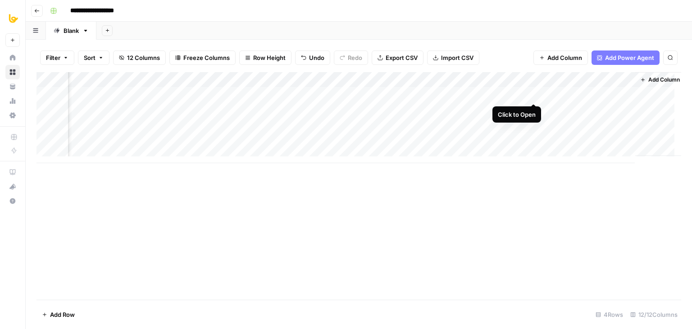
click at [533, 92] on div "Add Column" at bounding box center [359, 117] width 645 height 91
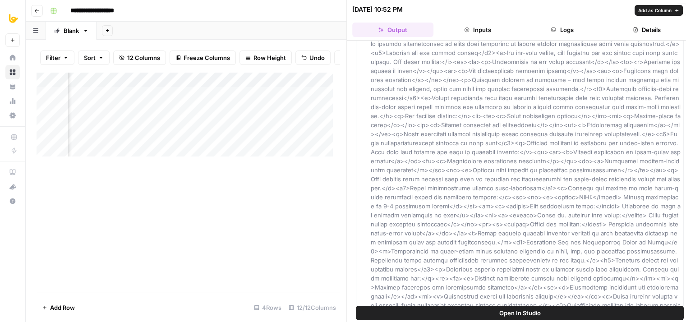
scroll to position [2011, 0]
drag, startPoint x: 566, startPoint y: 71, endPoint x: 566, endPoint y: 274, distance: 203.3
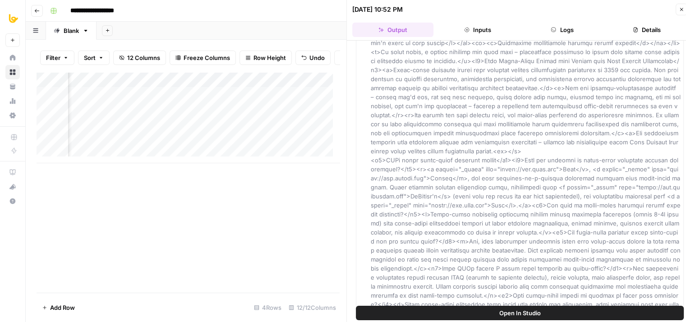
click at [679, 10] on icon "button" at bounding box center [680, 9] width 5 height 5
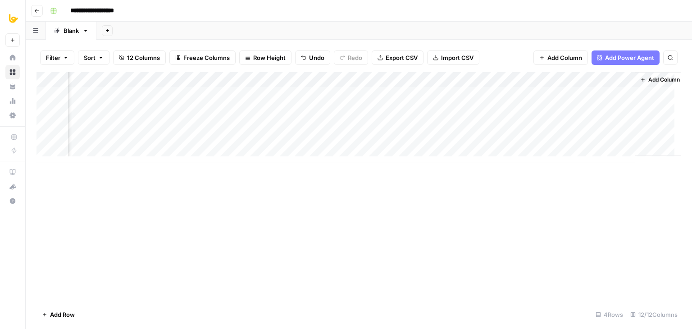
click at [534, 77] on div "Add Column" at bounding box center [359, 117] width 645 height 91
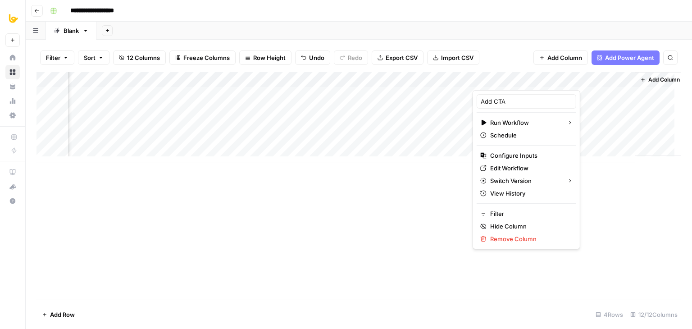
click at [325, 199] on div "Add Column" at bounding box center [359, 186] width 645 height 228
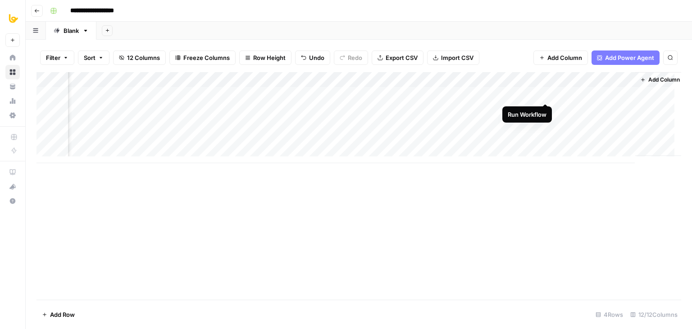
click at [547, 91] on div "Add Column" at bounding box center [359, 117] width 645 height 91
click at [626, 110] on div "Add Column" at bounding box center [359, 117] width 645 height 91
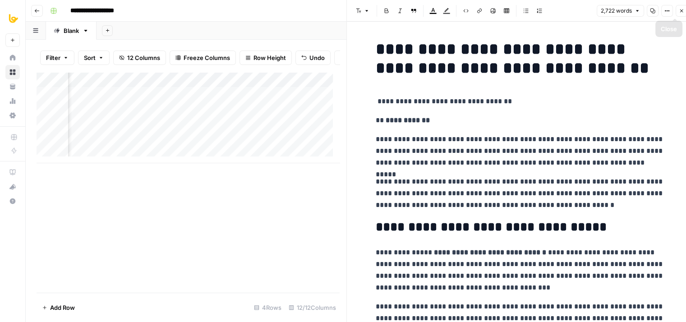
click at [672, 9] on button "Options" at bounding box center [667, 11] width 12 height 12
click at [484, 136] on p "**********" at bounding box center [519, 150] width 288 height 35
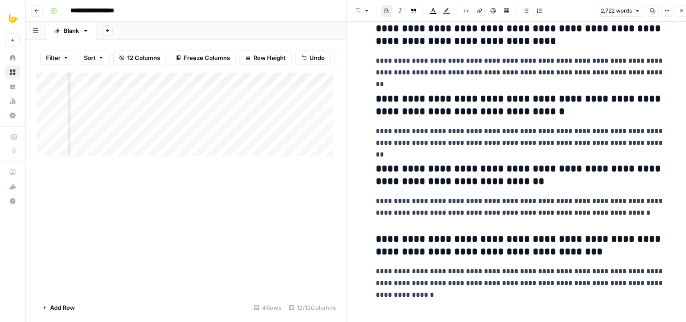
drag, startPoint x: 567, startPoint y: 118, endPoint x: 563, endPoint y: 287, distance: 169.1
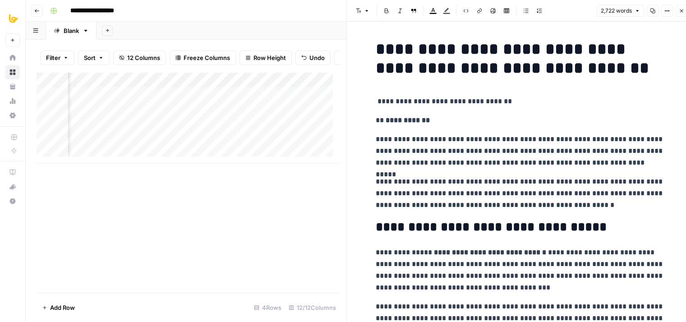
drag, startPoint x: 539, startPoint y: 146, endPoint x: 531, endPoint y: 60, distance: 86.4
click at [681, 12] on icon "button" at bounding box center [680, 10] width 5 height 5
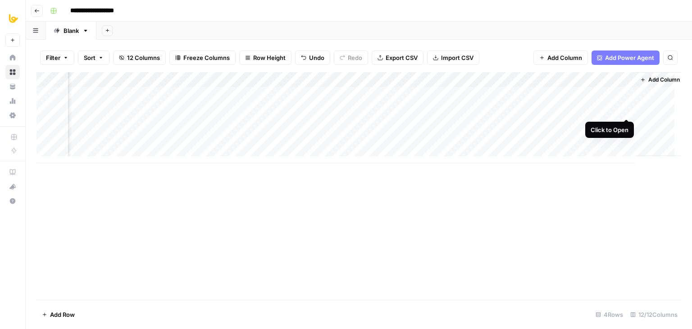
click at [627, 109] on div "Add Column" at bounding box center [359, 117] width 645 height 91
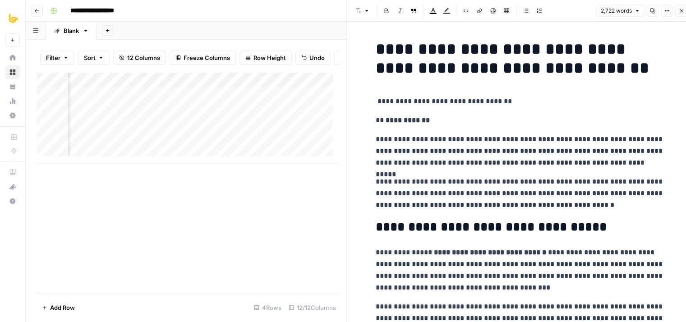
click at [668, 9] on icon "button" at bounding box center [666, 10] width 5 height 5
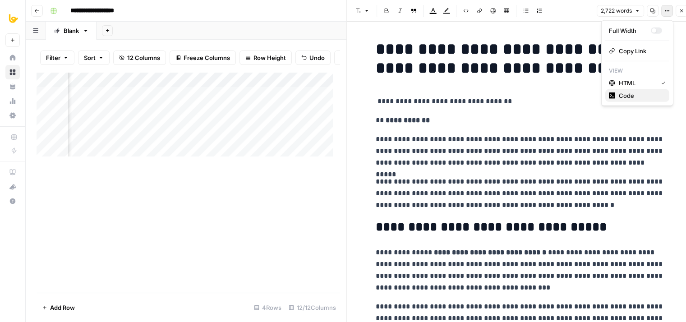
click at [629, 96] on span "Code" at bounding box center [639, 95] width 43 height 9
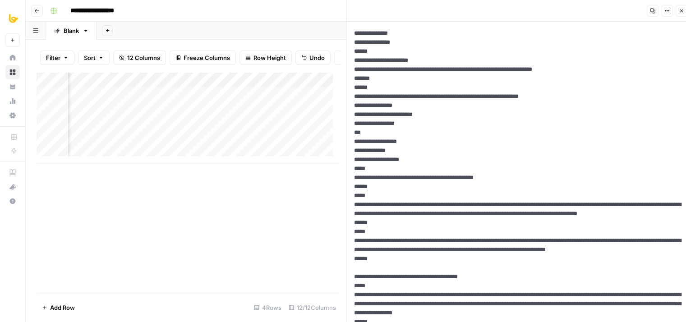
click at [680, 9] on icon "button" at bounding box center [680, 10] width 5 height 5
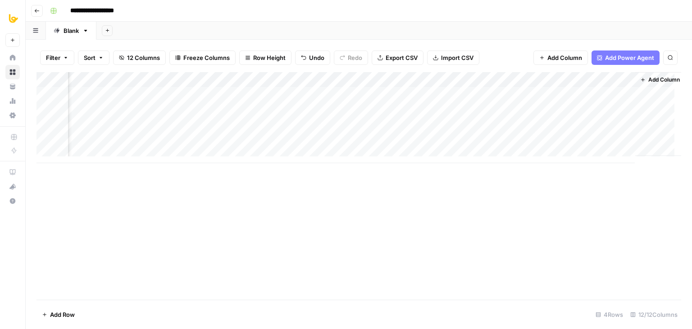
click at [499, 206] on div "Add Column" at bounding box center [359, 186] width 645 height 228
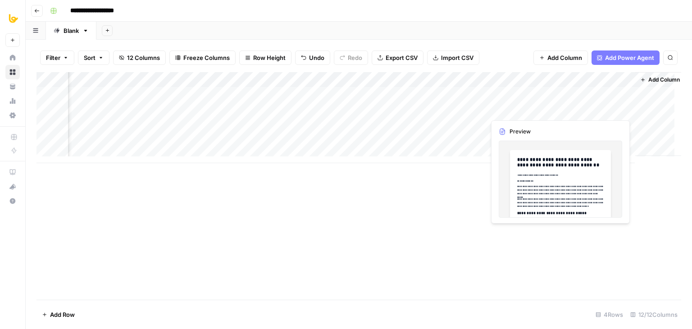
click at [626, 107] on div "Add Column" at bounding box center [359, 117] width 645 height 91
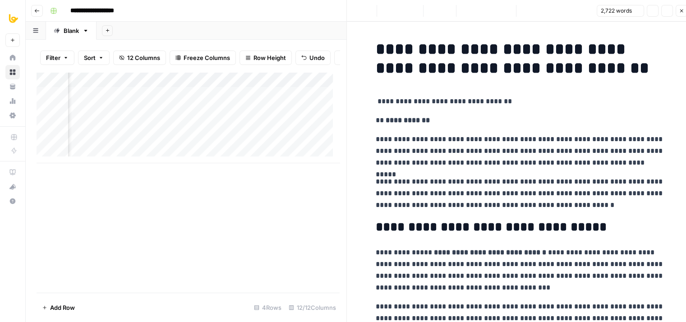
click at [538, 78] on h1 "**********" at bounding box center [519, 59] width 288 height 38
click at [666, 14] on button "Options" at bounding box center [667, 11] width 12 height 12
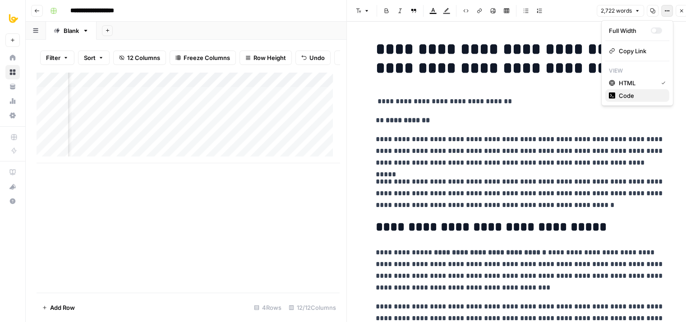
click at [633, 95] on span "Code" at bounding box center [639, 95] width 43 height 9
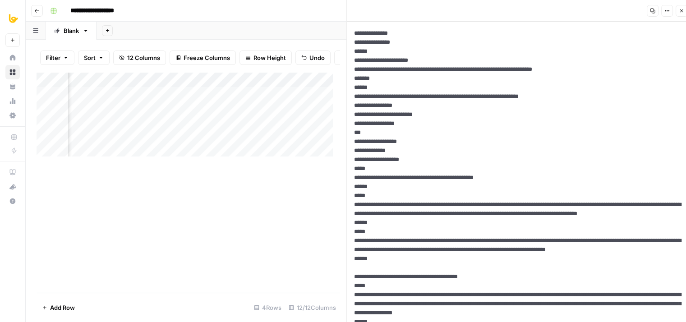
click at [680, 9] on icon "button" at bounding box center [680, 10] width 5 height 5
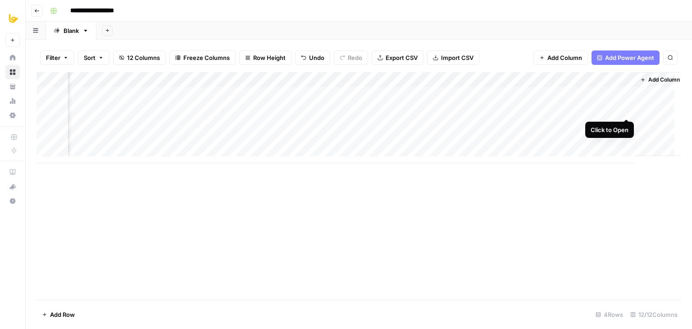
click at [626, 110] on div "Add Column" at bounding box center [359, 117] width 645 height 91
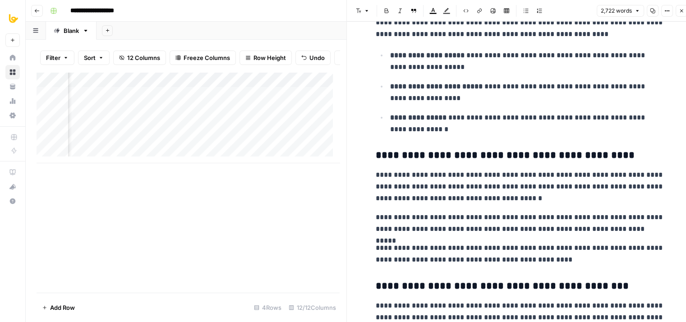
drag, startPoint x: 508, startPoint y: 91, endPoint x: 493, endPoint y: 218, distance: 127.6
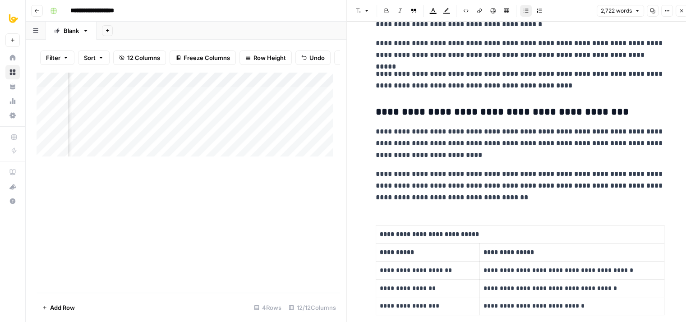
drag, startPoint x: 444, startPoint y: 147, endPoint x: 438, endPoint y: 224, distance: 77.4
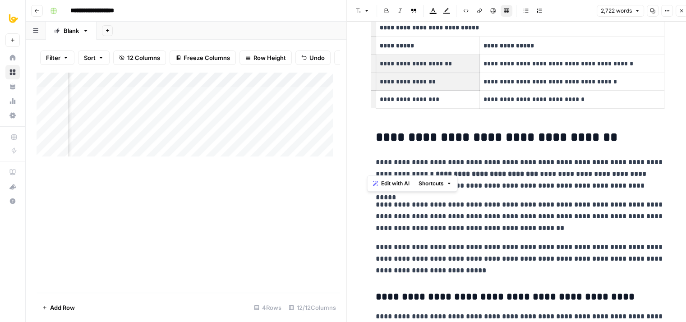
drag, startPoint x: 464, startPoint y: 215, endPoint x: 462, endPoint y: 266, distance: 51.4
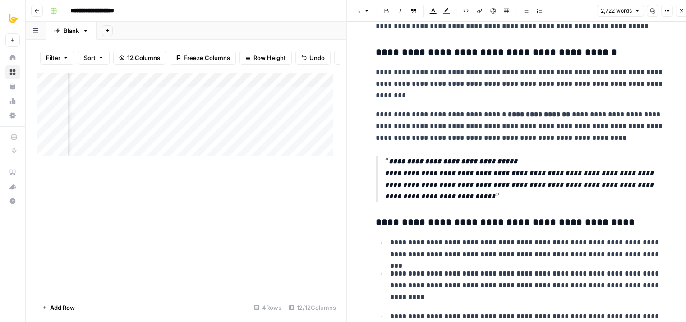
drag, startPoint x: 471, startPoint y: 186, endPoint x: 465, endPoint y: 284, distance: 98.9
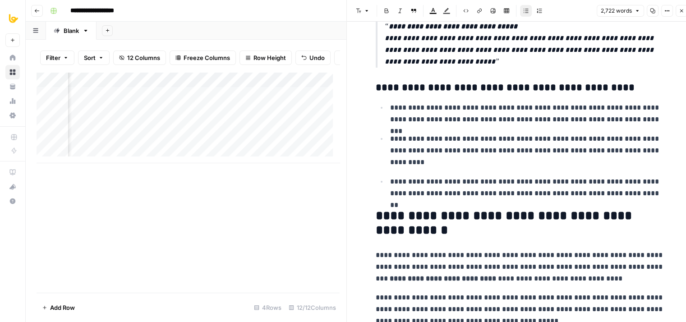
drag, startPoint x: 478, startPoint y: 168, endPoint x: 483, endPoint y: 231, distance: 63.3
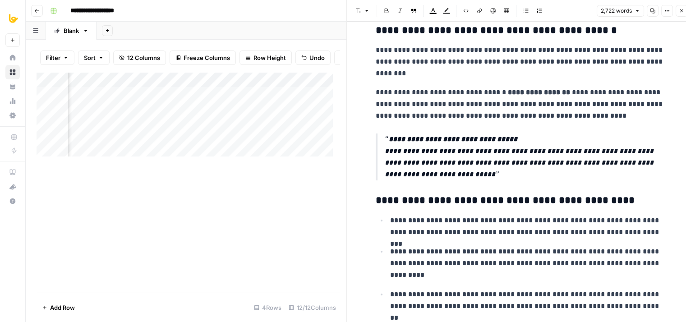
drag, startPoint x: 481, startPoint y: 216, endPoint x: 480, endPoint y: 163, distance: 53.2
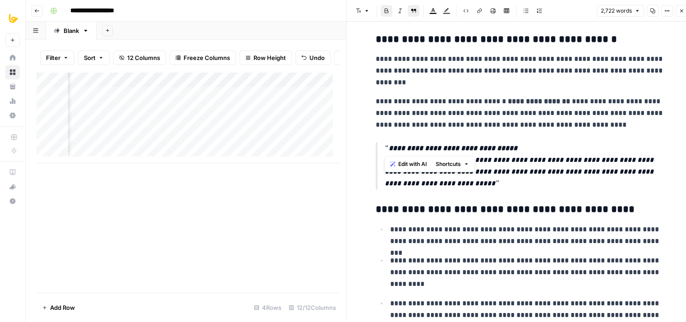
drag, startPoint x: 413, startPoint y: 146, endPoint x: 386, endPoint y: 148, distance: 26.7
click at [388, 148] on strong "**********" at bounding box center [452, 148] width 128 height 7
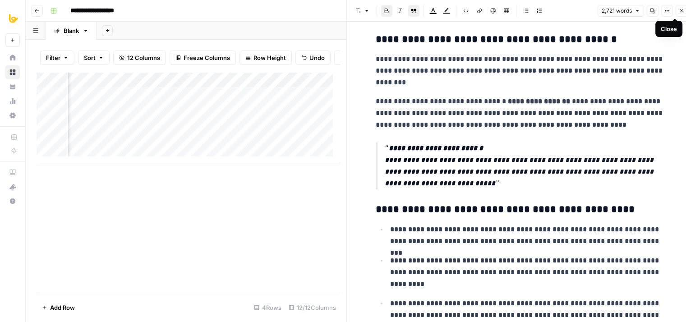
click at [681, 14] on button "Close" at bounding box center [681, 11] width 12 height 12
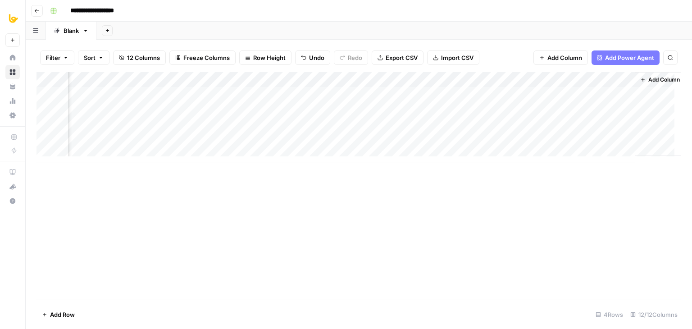
click at [626, 95] on div "Add Column" at bounding box center [359, 117] width 645 height 91
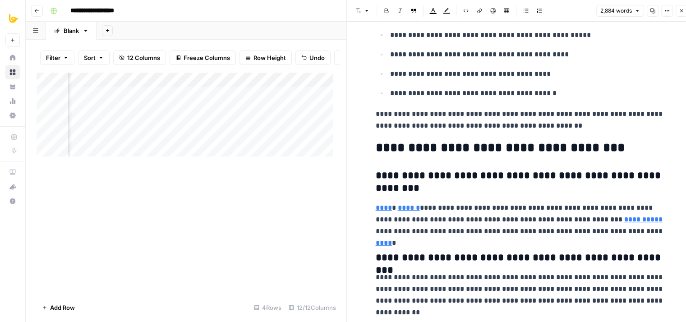
scroll to position [6156, 0]
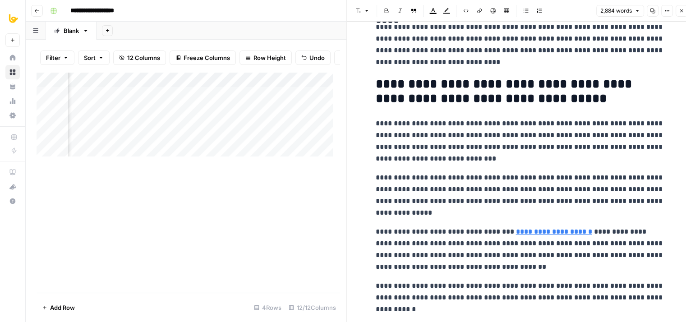
drag, startPoint x: 532, startPoint y: 74, endPoint x: 534, endPoint y: 350, distance: 275.4
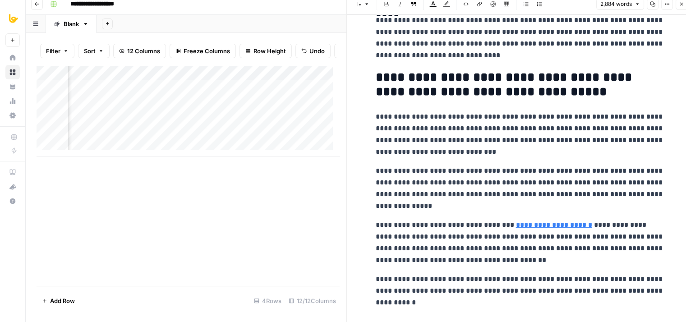
scroll to position [7, 0]
drag, startPoint x: 447, startPoint y: 127, endPoint x: 439, endPoint y: 197, distance: 70.4
drag, startPoint x: 482, startPoint y: 171, endPoint x: 474, endPoint y: 226, distance: 55.7
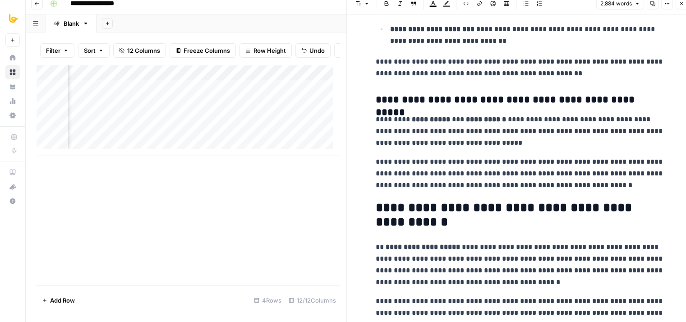
drag, startPoint x: 516, startPoint y: 296, endPoint x: 480, endPoint y: 62, distance: 236.7
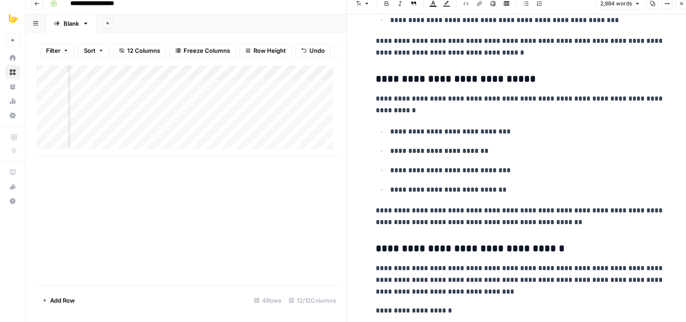
scroll to position [6156, 0]
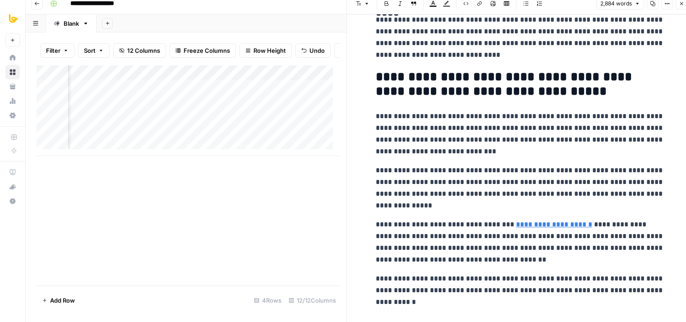
drag, startPoint x: 506, startPoint y: 95, endPoint x: 497, endPoint y: 327, distance: 231.8
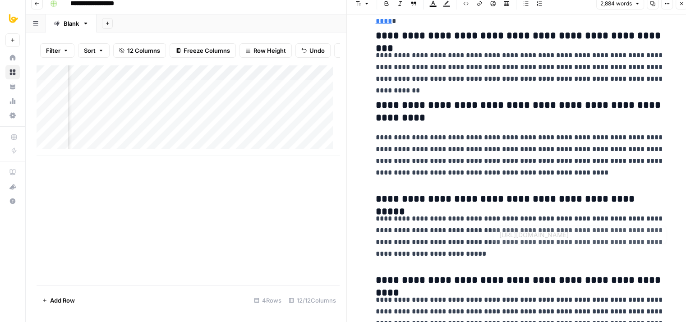
drag, startPoint x: 521, startPoint y: 299, endPoint x: 519, endPoint y: 217, distance: 82.0
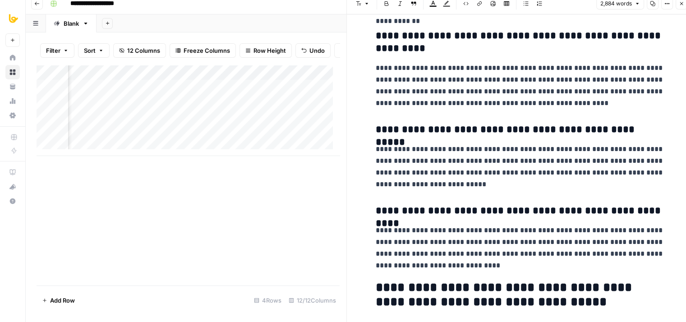
drag, startPoint x: 483, startPoint y: 149, endPoint x: 481, endPoint y: 219, distance: 69.9
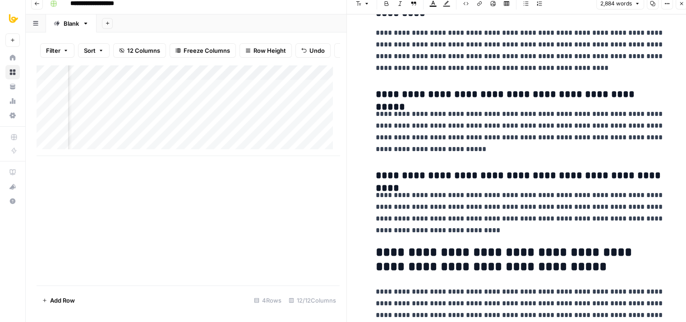
drag, startPoint x: 467, startPoint y: 160, endPoint x: 466, endPoint y: 201, distance: 41.9
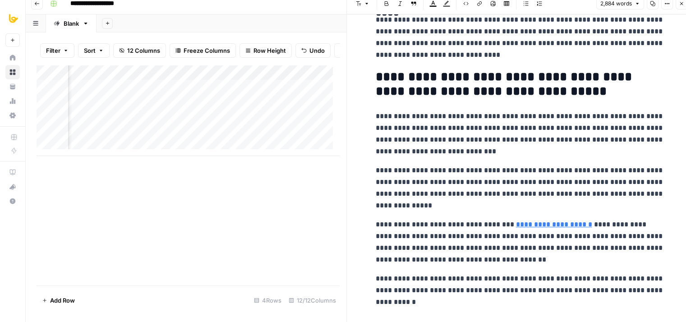
drag, startPoint x: 414, startPoint y: 154, endPoint x: 411, endPoint y: 205, distance: 51.0
click at [680, 7] on button "Close" at bounding box center [681, 4] width 12 height 12
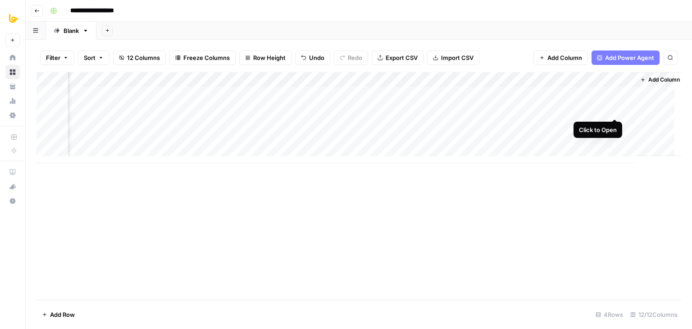
click at [615, 110] on div "Add Column" at bounding box center [359, 117] width 645 height 91
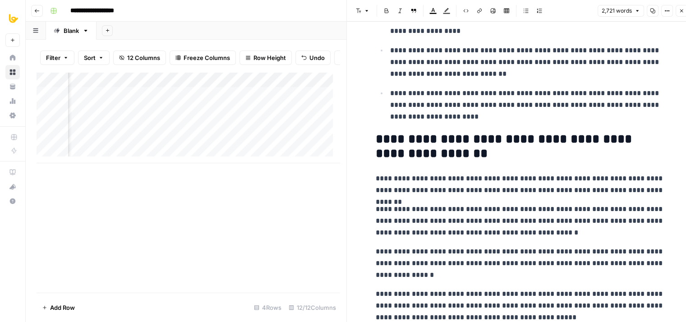
scroll to position [5003, 0]
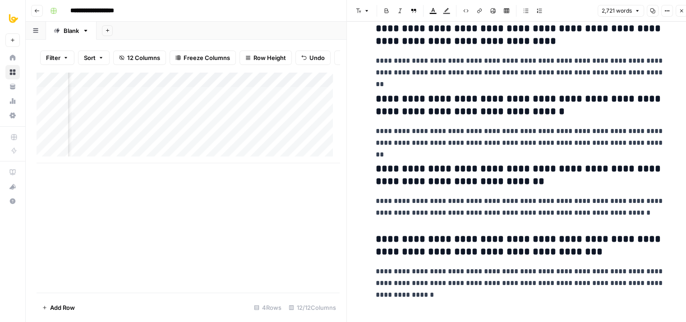
drag, startPoint x: 496, startPoint y: 78, endPoint x: 483, endPoint y: 340, distance: 262.2
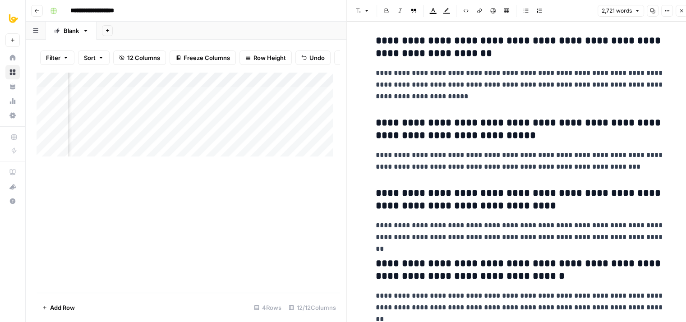
drag, startPoint x: 454, startPoint y: 288, endPoint x: 463, endPoint y: 221, distance: 67.8
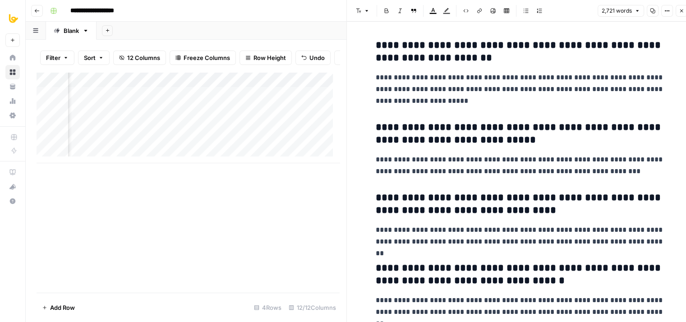
click at [676, 15] on button "Close" at bounding box center [681, 11] width 12 height 12
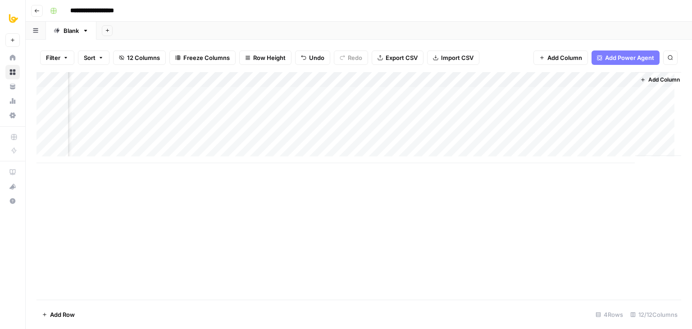
click at [624, 95] on div "Add Column" at bounding box center [359, 117] width 645 height 91
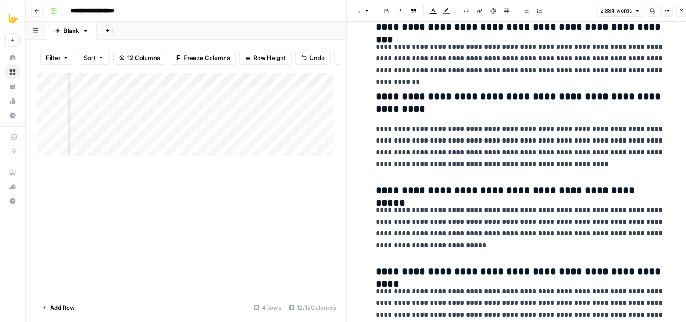
scroll to position [6156, 0]
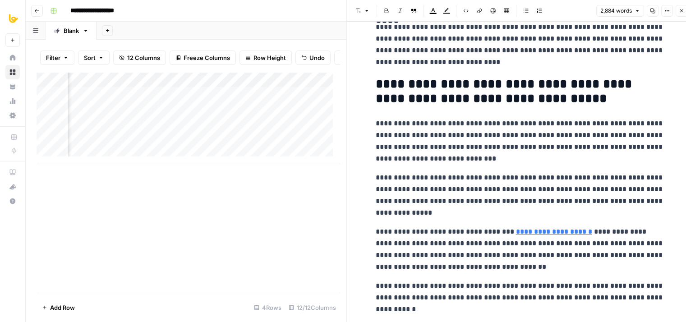
drag, startPoint x: 447, startPoint y: 73, endPoint x: 434, endPoint y: 325, distance: 252.2
drag, startPoint x: 661, startPoint y: 290, endPoint x: 372, endPoint y: 70, distance: 363.4
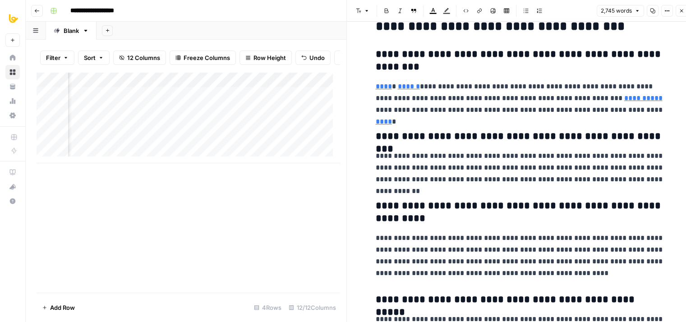
drag, startPoint x: 453, startPoint y: 187, endPoint x: 453, endPoint y: 119, distance: 68.1
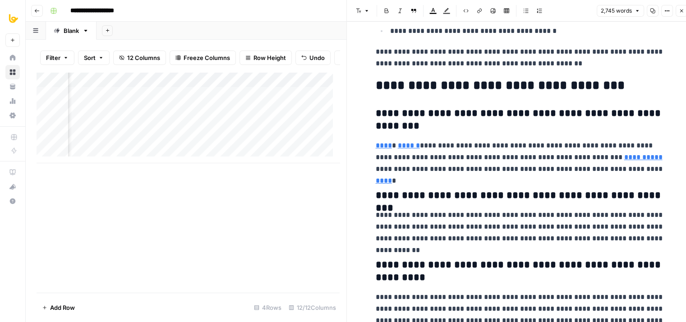
drag, startPoint x: 467, startPoint y: 204, endPoint x: 467, endPoint y: 143, distance: 60.8
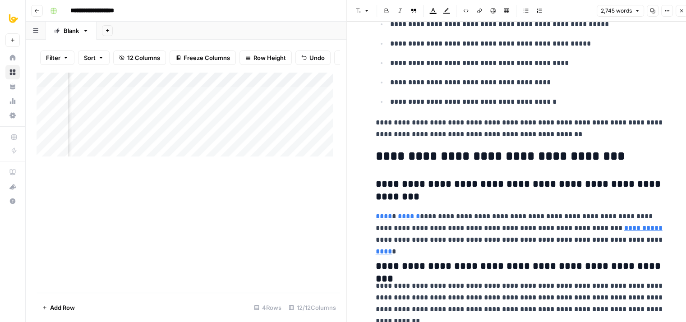
drag, startPoint x: 471, startPoint y: 159, endPoint x: 476, endPoint y: 139, distance: 20.8
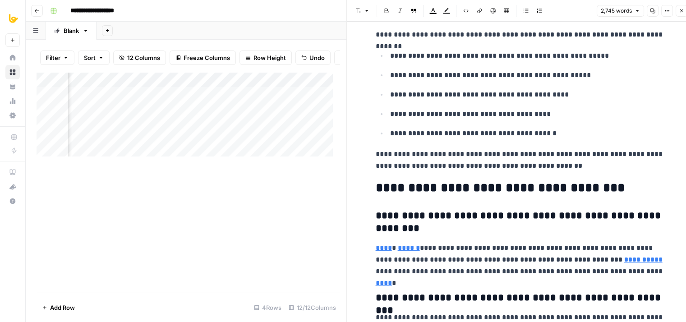
click at [557, 155] on p "**********" at bounding box center [519, 159] width 288 height 23
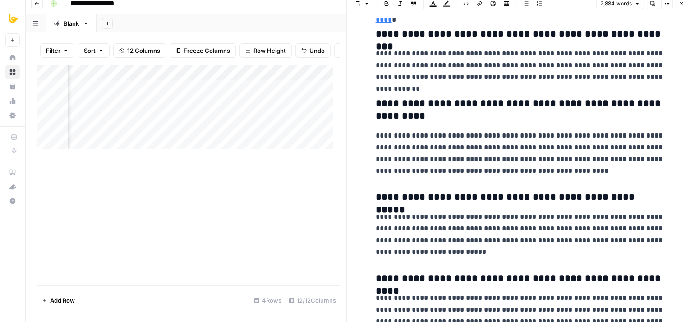
scroll to position [6156, 0]
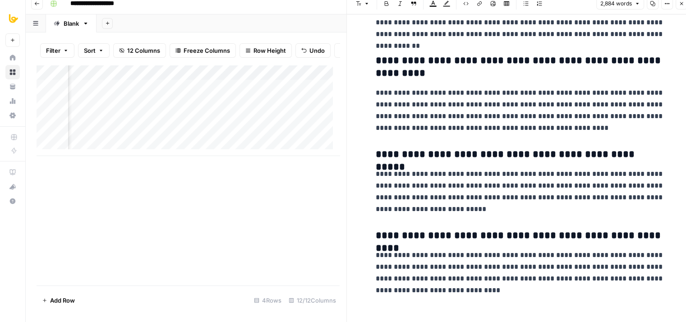
drag, startPoint x: 557, startPoint y: 155, endPoint x: 551, endPoint y: 229, distance: 73.7
click at [537, 121] on p "**********" at bounding box center [519, 110] width 288 height 47
copy div "**********"
click at [501, 89] on p "**********" at bounding box center [519, 110] width 288 height 47
click at [680, 7] on button "Close" at bounding box center [681, 4] width 12 height 12
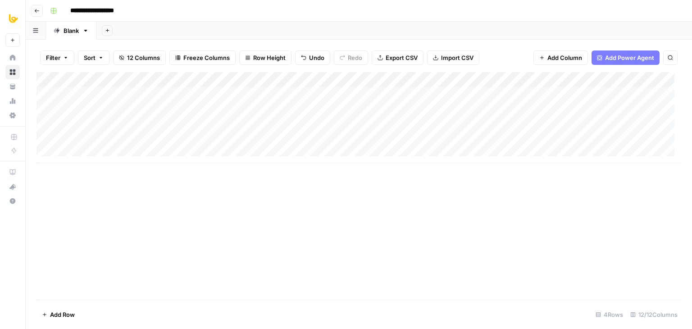
click at [207, 95] on div "Add Column" at bounding box center [359, 117] width 645 height 91
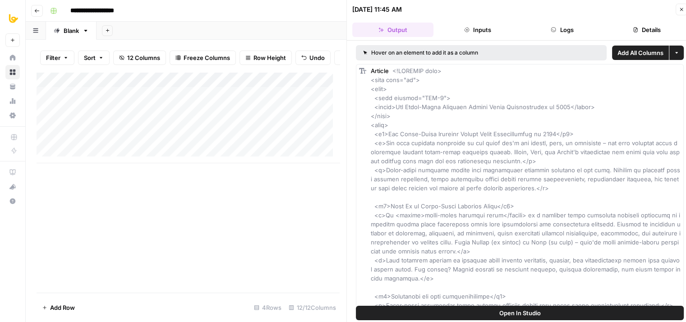
click at [552, 26] on button "Logs" at bounding box center [561, 30] width 81 height 14
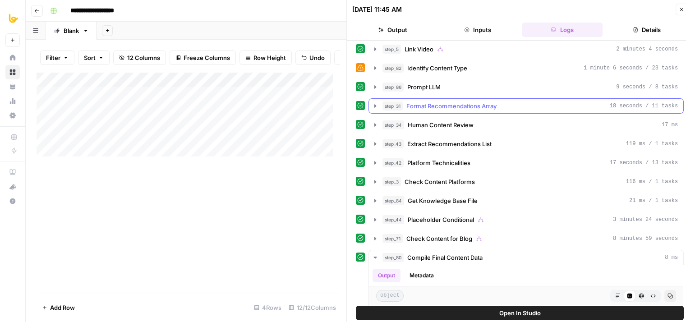
scroll to position [135, 0]
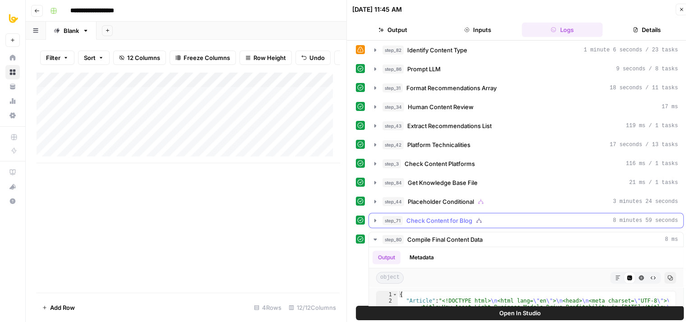
click at [453, 216] on span "Check Content for Blog" at bounding box center [439, 220] width 66 height 9
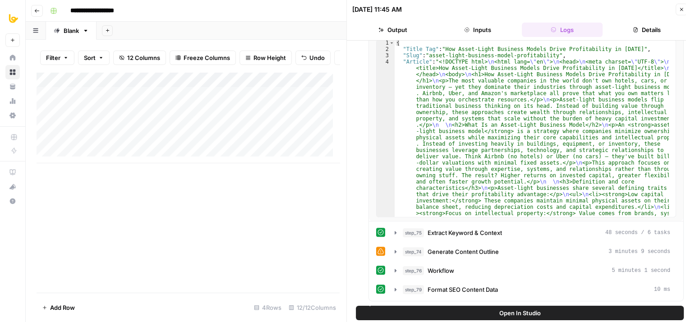
drag, startPoint x: 360, startPoint y: 198, endPoint x: 360, endPoint y: 251, distance: 52.7
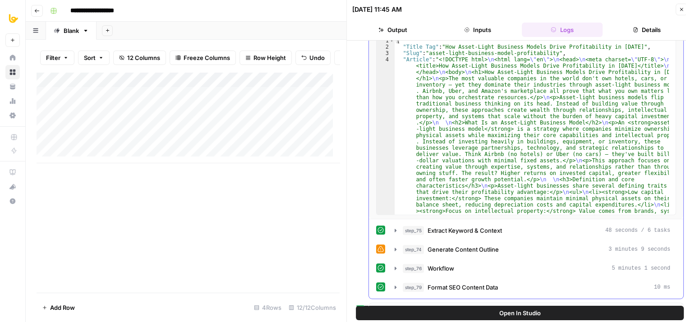
scroll to position [81, 0]
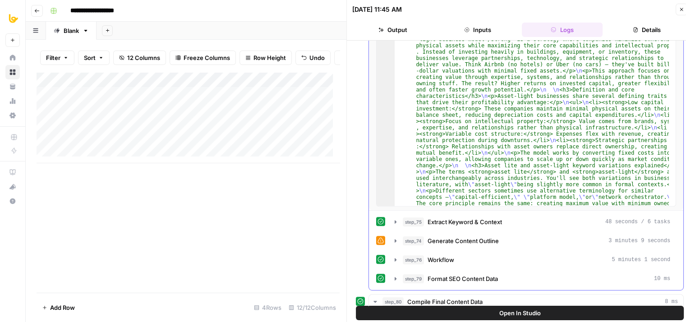
drag, startPoint x: 369, startPoint y: 160, endPoint x: 368, endPoint y: 197, distance: 36.5
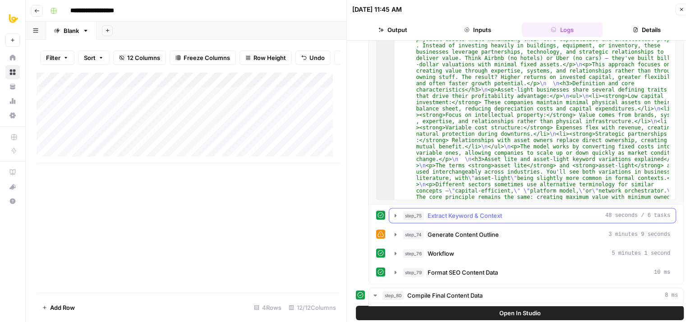
click at [422, 211] on span "step_75" at bounding box center [412, 215] width 21 height 9
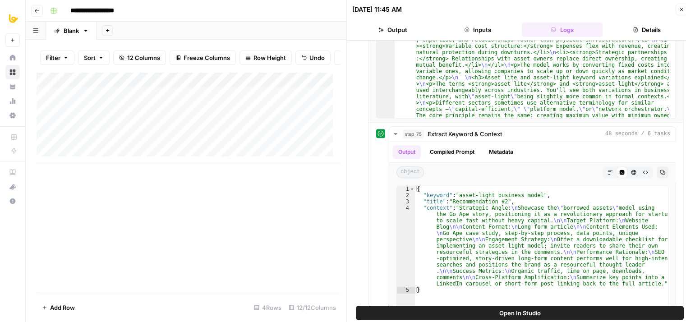
scroll to position [496, 0]
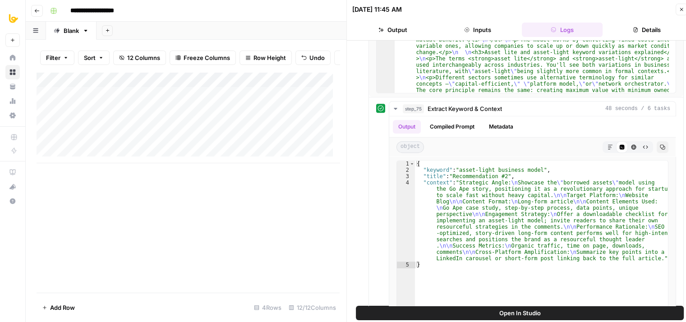
drag, startPoint x: 353, startPoint y: 154, endPoint x: 353, endPoint y: 201, distance: 47.3
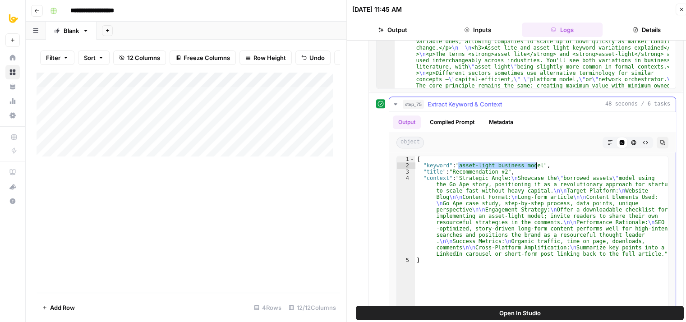
drag, startPoint x: 457, startPoint y: 160, endPoint x: 534, endPoint y: 162, distance: 77.5
click at [534, 162] on div "{ "keyword" : "asset-light business model" , "title" : "Recommendation #2" , "c…" at bounding box center [541, 251] width 253 height 190
click at [578, 167] on div "{ "keyword" : "asset-light business model" , "title" : "Recommendation #2" , "c…" at bounding box center [541, 251] width 253 height 190
type textarea "**********"
click at [681, 9] on icon "button" at bounding box center [681, 9] width 3 height 3
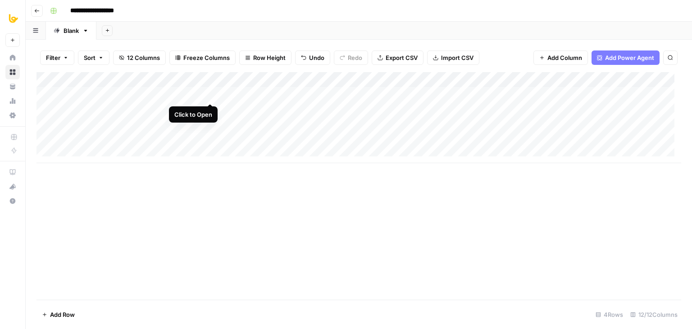
click at [210, 96] on div "Add Column" at bounding box center [359, 117] width 645 height 91
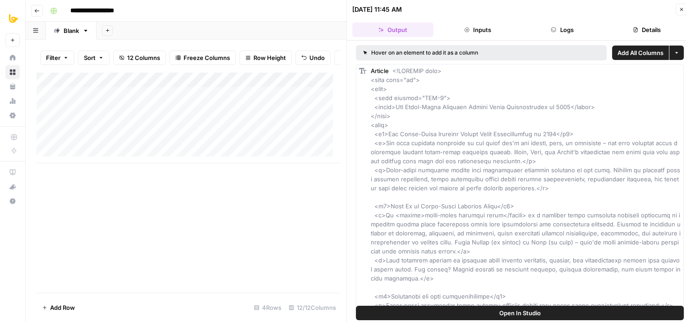
click at [558, 32] on button "Logs" at bounding box center [561, 30] width 81 height 14
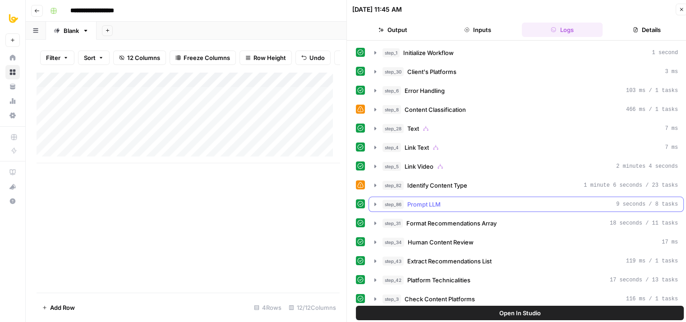
click at [418, 200] on span "Prompt LLM" at bounding box center [423, 204] width 33 height 9
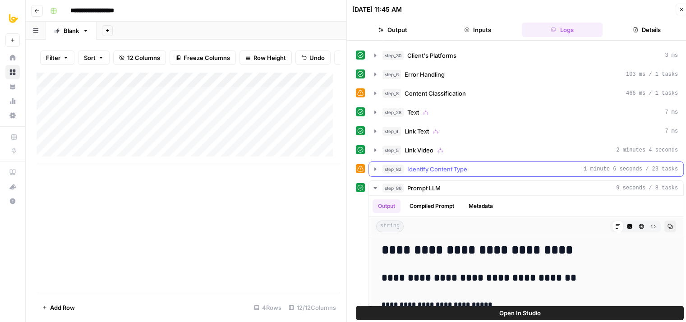
scroll to position [45, 0]
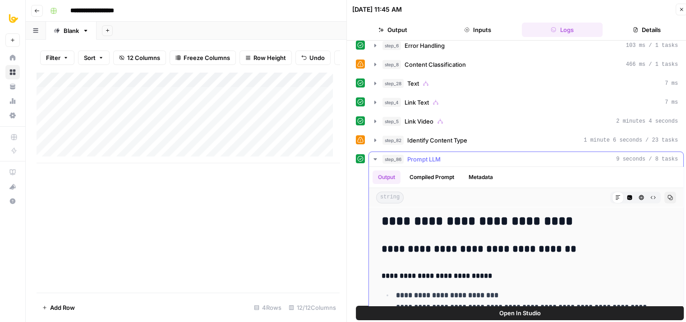
click at [431, 160] on span "Prompt LLM" at bounding box center [423, 159] width 33 height 9
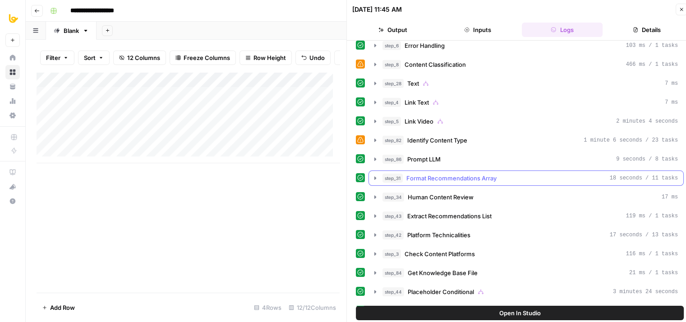
click at [431, 170] on div "step_31 Format Recommendations Array 18 seconds / 11 tasks" at bounding box center [525, 177] width 315 height 15
click at [432, 177] on span "Format Recommendations Array" at bounding box center [451, 178] width 90 height 9
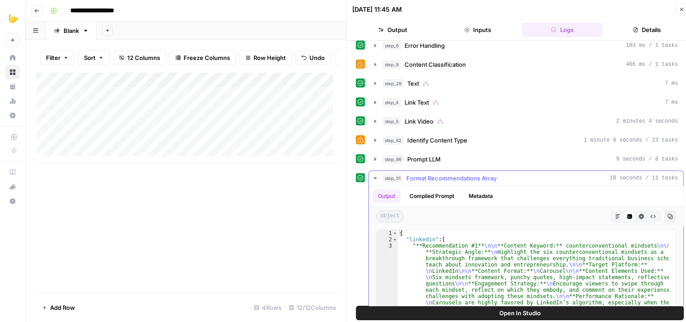
click at [432, 177] on span "Format Recommendations Array" at bounding box center [451, 178] width 90 height 9
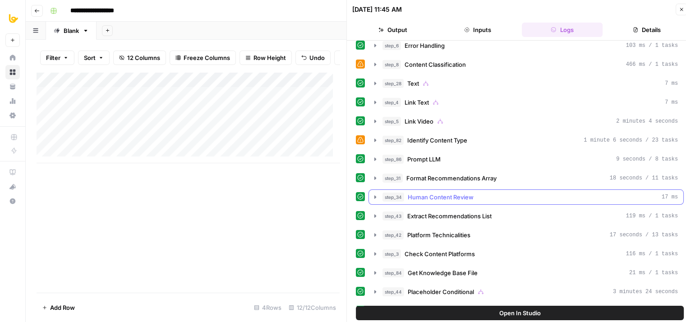
click at [429, 195] on span "Human Content Review" at bounding box center [440, 196] width 66 height 9
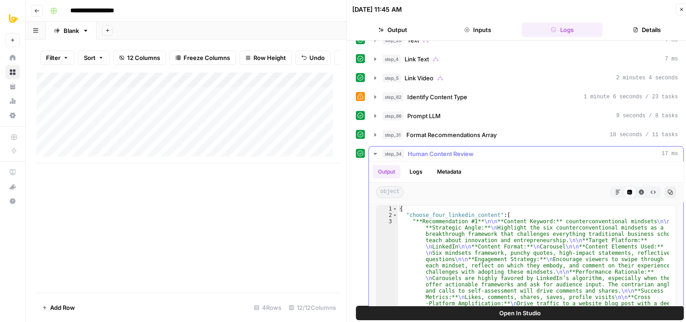
scroll to position [90, 0]
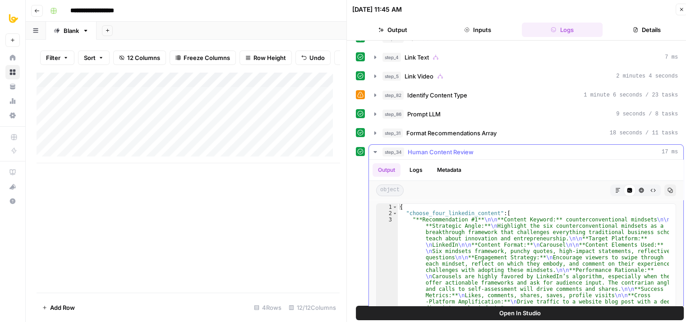
click at [434, 153] on span "Human Content Review" at bounding box center [440, 151] width 66 height 9
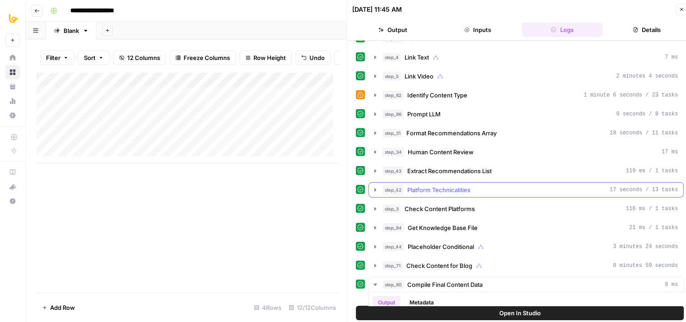
click at [426, 185] on span "Platform Technicalities" at bounding box center [438, 189] width 63 height 9
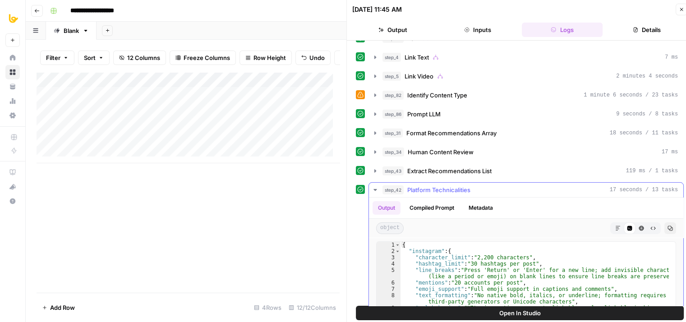
click at [426, 186] on span "Platform Technicalities" at bounding box center [438, 189] width 63 height 9
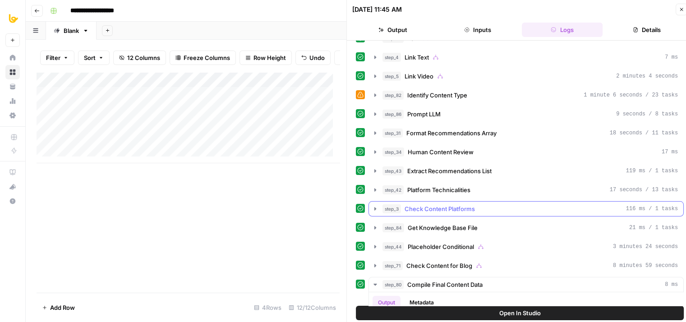
click at [434, 201] on button "step_3 Check Content Platforms 116 ms / 1 tasks" at bounding box center [526, 208] width 314 height 14
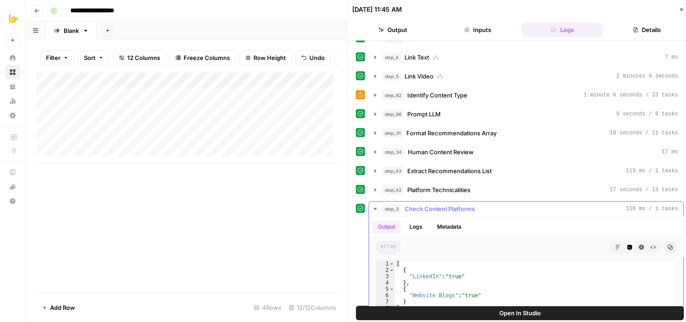
click at [438, 204] on span "Check Content Platforms" at bounding box center [439, 208] width 70 height 9
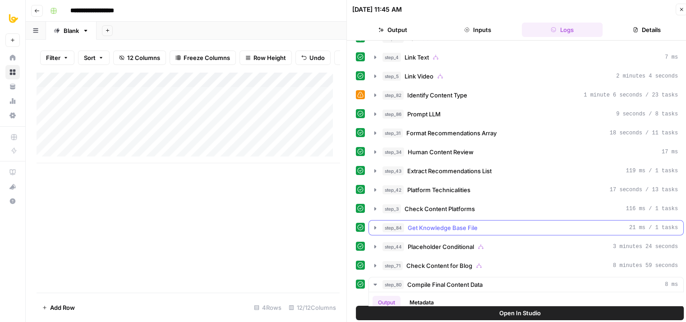
click at [430, 227] on span "Get Knowledge Base File" at bounding box center [442, 227] width 70 height 9
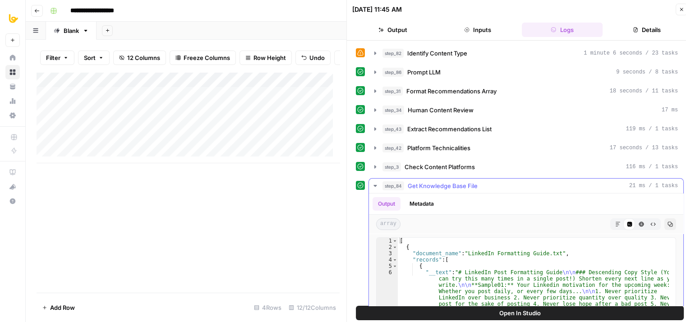
scroll to position [135, 0]
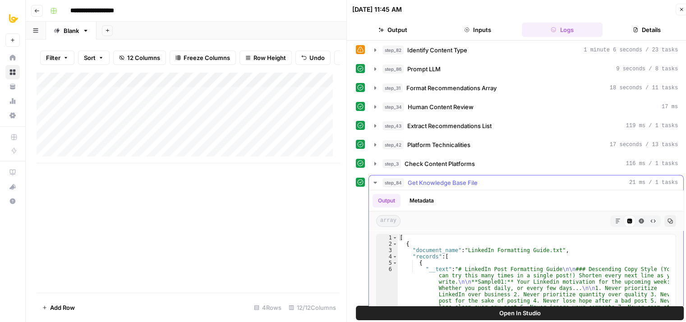
click at [439, 184] on span "Get Knowledge Base File" at bounding box center [442, 182] width 70 height 9
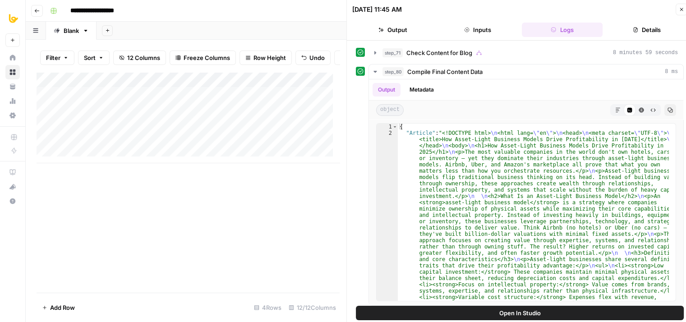
scroll to position [7, 0]
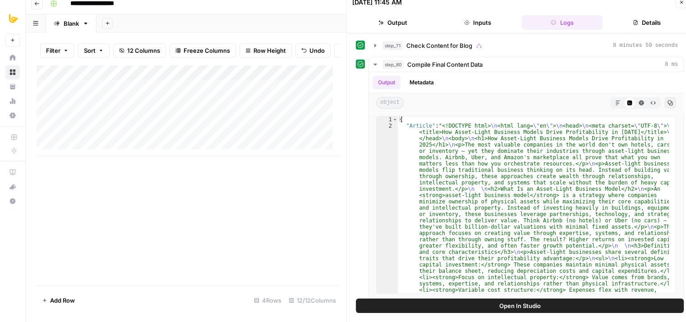
drag, startPoint x: 359, startPoint y: 165, endPoint x: 353, endPoint y: 218, distance: 53.5
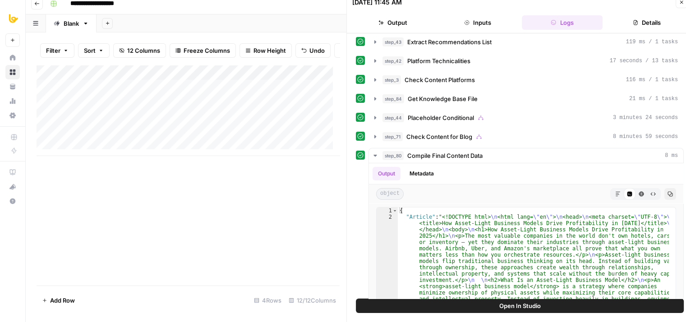
drag, startPoint x: 357, startPoint y: 224, endPoint x: 355, endPoint y: 180, distance: 43.3
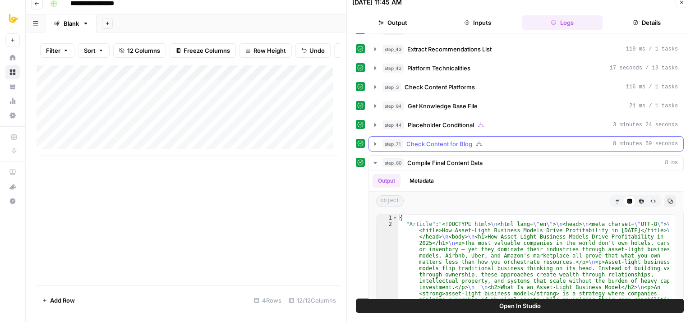
click at [413, 139] on span "Check Content for Blog" at bounding box center [439, 143] width 66 height 9
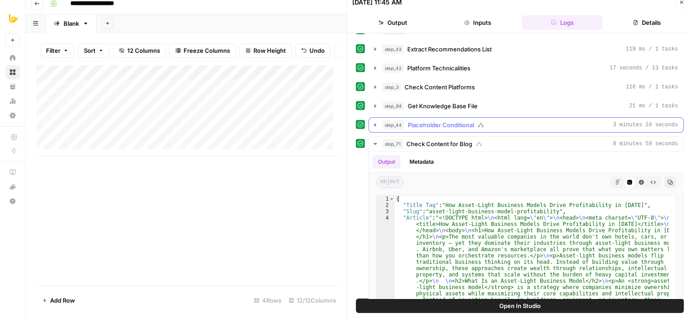
click at [421, 120] on span "Placeholder Conditional" at bounding box center [440, 124] width 66 height 9
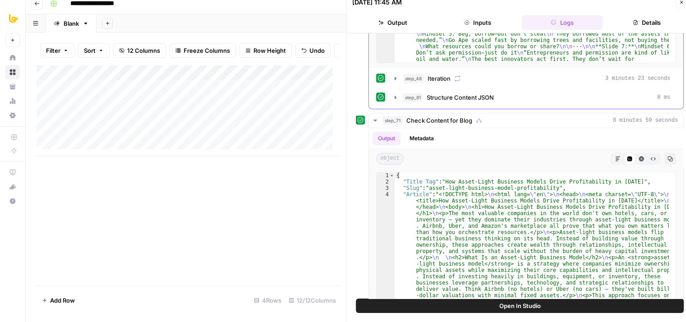
drag, startPoint x: 369, startPoint y: 182, endPoint x: 371, endPoint y: 248, distance: 66.3
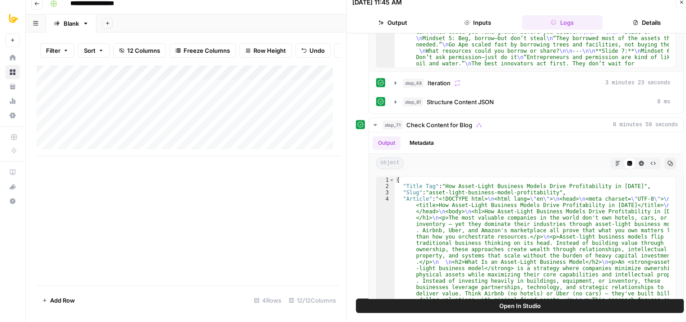
drag, startPoint x: 355, startPoint y: 177, endPoint x: 356, endPoint y: 168, distance: 9.0
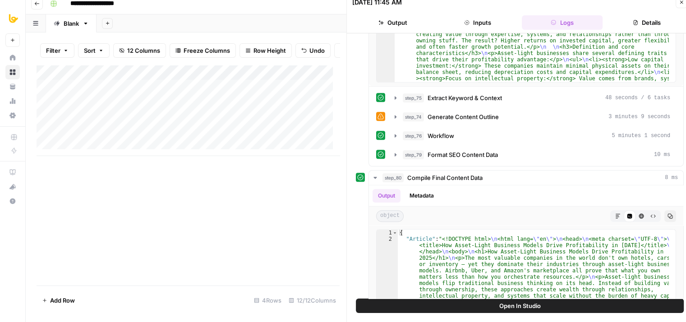
drag, startPoint x: 356, startPoint y: 235, endPoint x: 355, endPoint y: 254, distance: 18.9
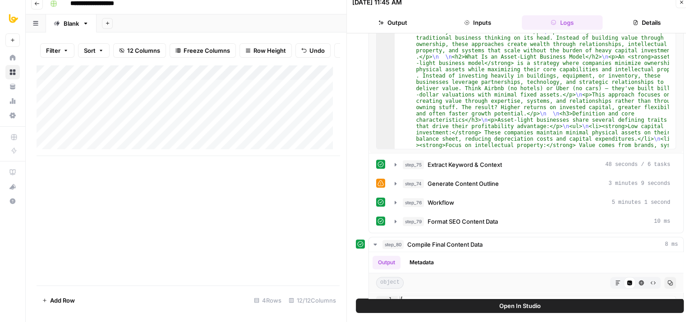
drag, startPoint x: 362, startPoint y: 228, endPoint x: 366, endPoint y: 179, distance: 48.3
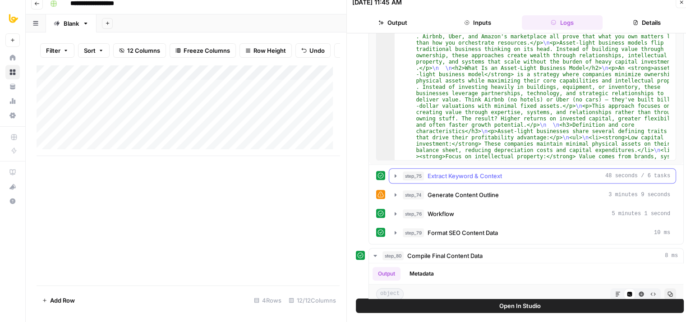
click at [428, 175] on span "Extract Keyword & Context" at bounding box center [464, 175] width 74 height 9
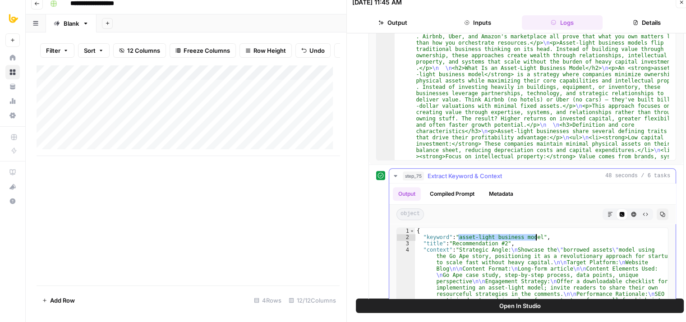
drag, startPoint x: 458, startPoint y: 233, endPoint x: 534, endPoint y: 232, distance: 75.3
click at [534, 232] on div "{ "keyword" : "asset-light business model" , "title" : "Recommendation #2" , "c…" at bounding box center [541, 323] width 253 height 190
click at [584, 238] on div "{ "keyword" : "asset-light business model" , "title" : "Recommendation #2" , "c…" at bounding box center [541, 323] width 253 height 190
type textarea "**********"
click at [117, 93] on div "Add Column" at bounding box center [188, 110] width 303 height 91
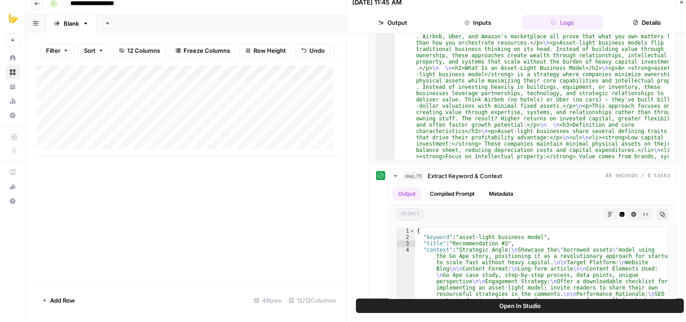
click at [117, 93] on div "Add Column" at bounding box center [188, 110] width 303 height 91
click at [117, 93] on textarea "**********" at bounding box center [142, 94] width 148 height 13
click at [166, 182] on div "Add Column" at bounding box center [188, 175] width 303 height 220
click at [206, 110] on div "Add Column" at bounding box center [188, 110] width 303 height 91
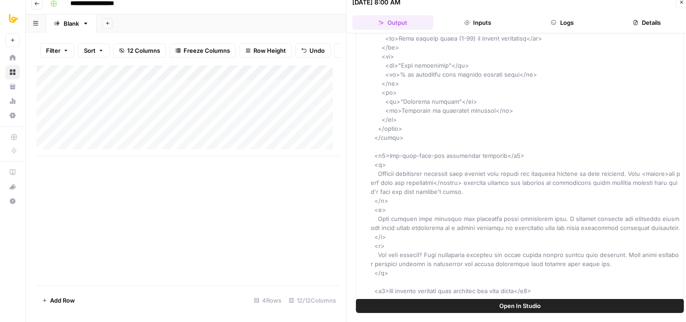
drag, startPoint x: 469, startPoint y: 110, endPoint x: 456, endPoint y: 265, distance: 156.0
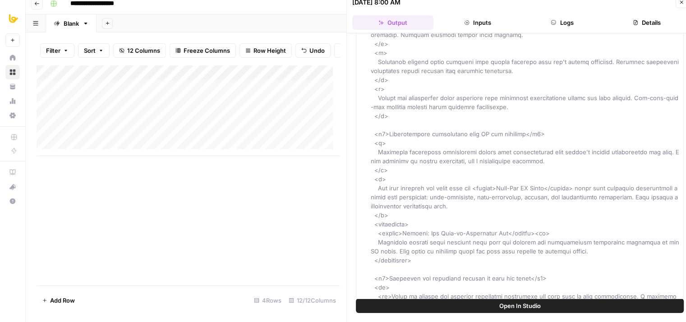
click at [564, 23] on button "Logs" at bounding box center [561, 22] width 81 height 14
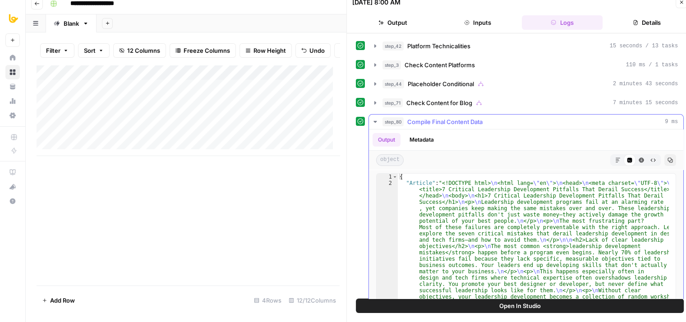
drag, startPoint x: 454, startPoint y: 175, endPoint x: 460, endPoint y: 244, distance: 68.7
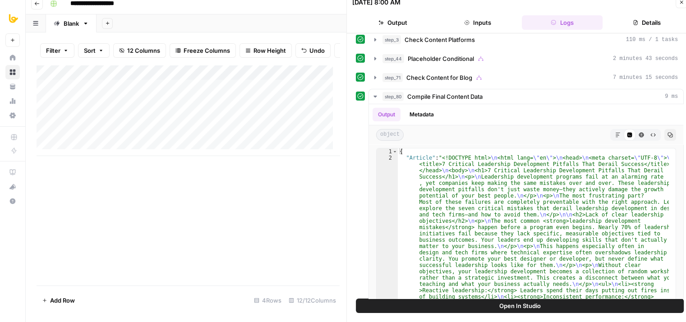
scroll to position [265, 0]
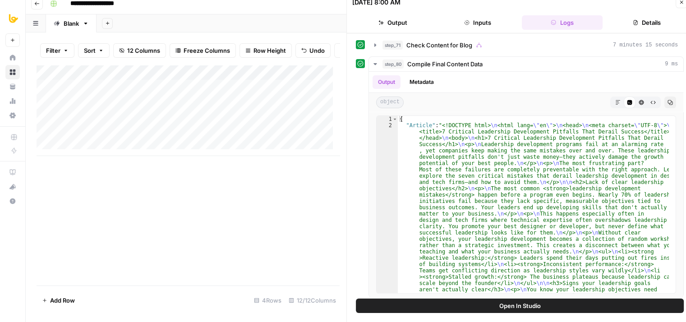
drag, startPoint x: 363, startPoint y: 219, endPoint x: 363, endPoint y: 237, distance: 17.6
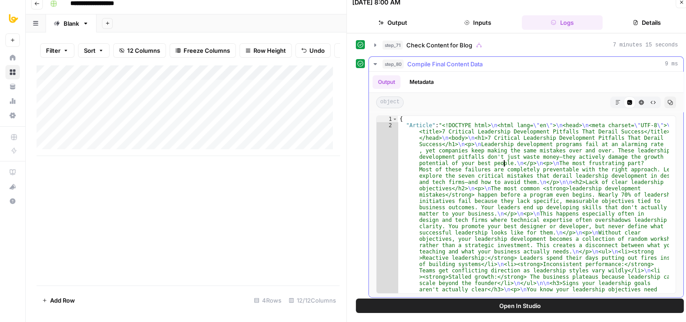
drag, startPoint x: 503, startPoint y: 160, endPoint x: 444, endPoint y: 267, distance: 121.7
drag, startPoint x: 359, startPoint y: 151, endPoint x: 379, endPoint y: 177, distance: 32.7
click at [428, 47] on button "step_71 Check Content for Blog 7 minutes 15 seconds" at bounding box center [526, 45] width 314 height 14
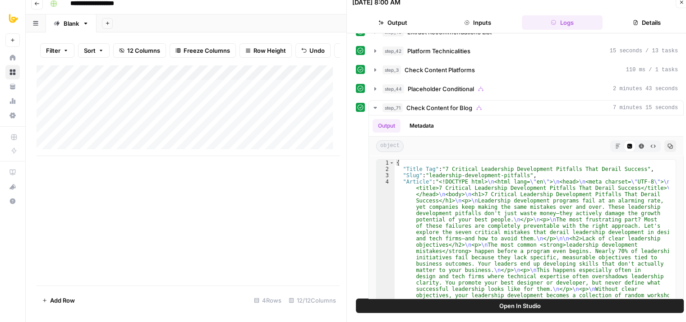
scroll to position [183, 0]
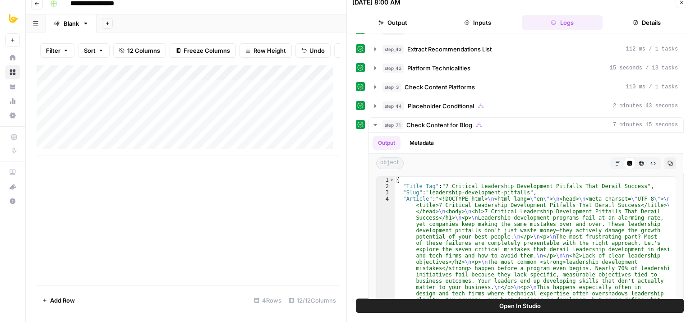
drag, startPoint x: 358, startPoint y: 132, endPoint x: 363, endPoint y: 103, distance: 28.8
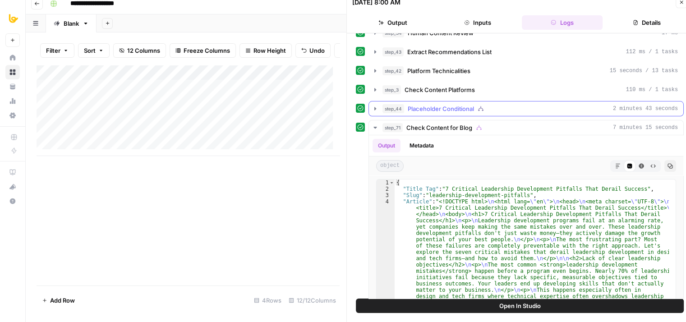
click at [390, 105] on span "step_44" at bounding box center [393, 108] width 22 height 9
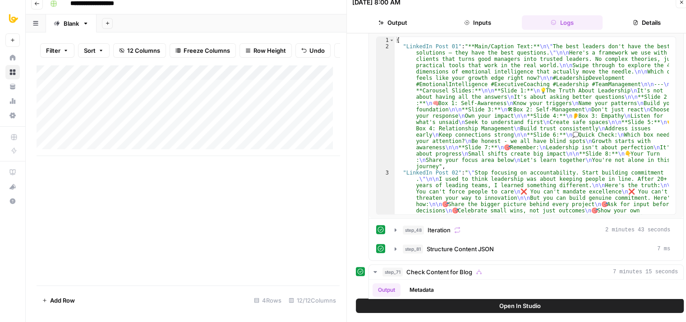
drag, startPoint x: 367, startPoint y: 172, endPoint x: 366, endPoint y: 210, distance: 37.4
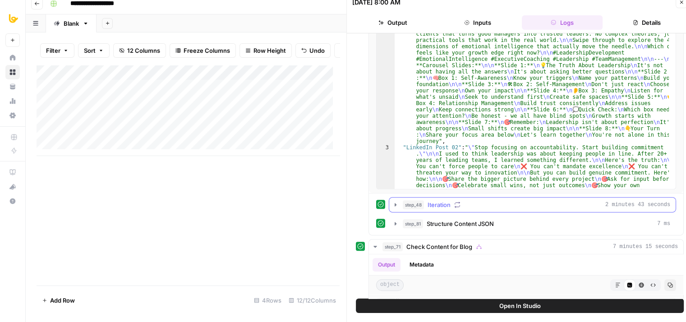
click at [422, 208] on button "step_48 Iteration 2 minutes 43 seconds" at bounding box center [532, 204] width 286 height 14
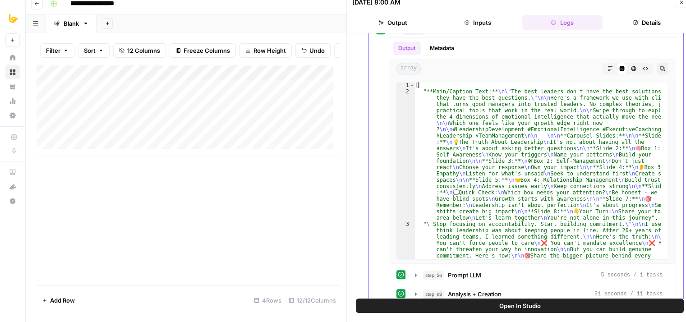
drag, startPoint x: 373, startPoint y: 177, endPoint x: 379, endPoint y: 239, distance: 62.0
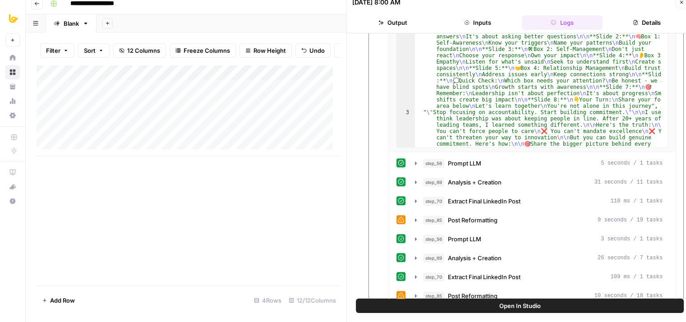
drag, startPoint x: 373, startPoint y: 188, endPoint x: 380, endPoint y: 251, distance: 64.0
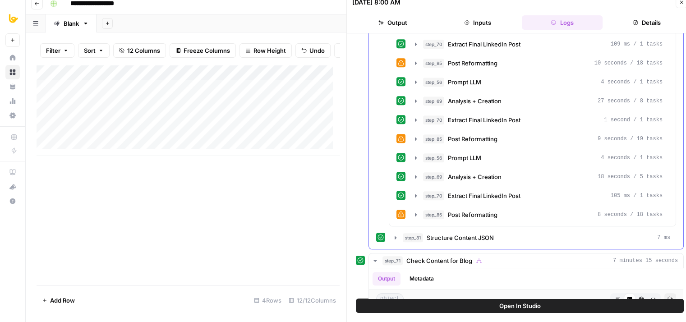
scroll to position [916, 0]
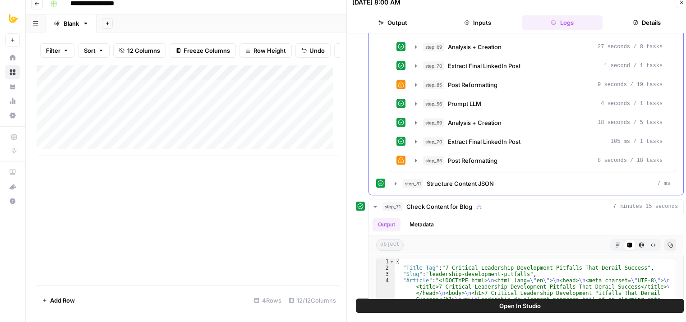
drag, startPoint x: 372, startPoint y: 196, endPoint x: 374, endPoint y: 264, distance: 67.6
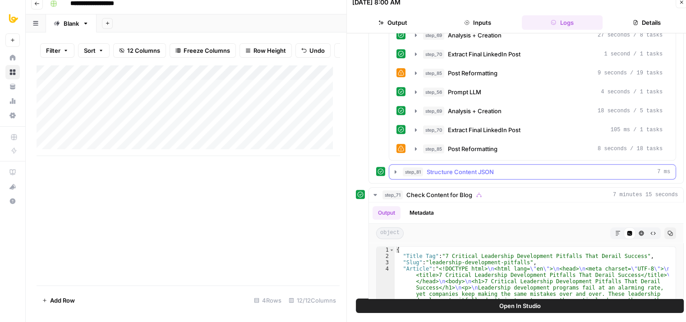
click at [402, 168] on span "step_81" at bounding box center [412, 171] width 20 height 9
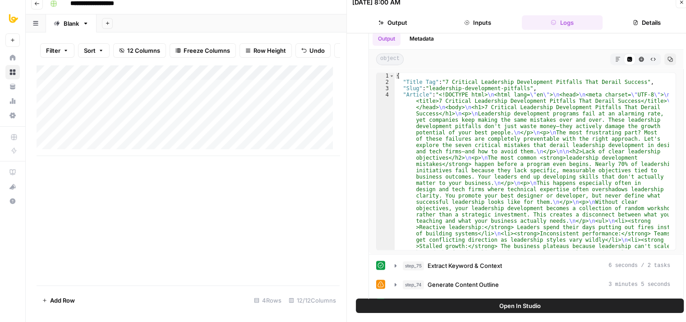
drag, startPoint x: 371, startPoint y: 200, endPoint x: 378, endPoint y: 277, distance: 76.9
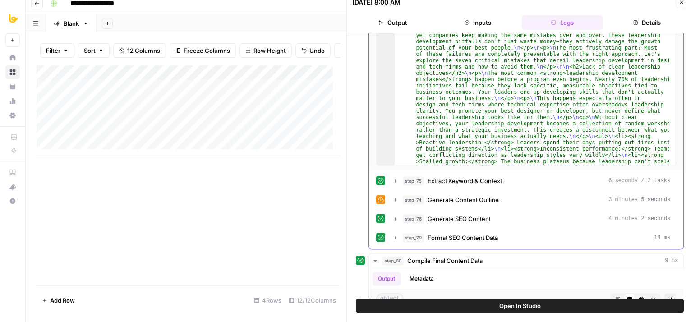
drag, startPoint x: 370, startPoint y: 178, endPoint x: 407, endPoint y: 201, distance: 43.3
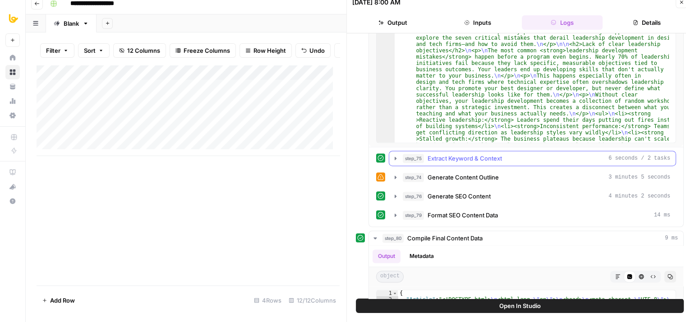
click at [426, 154] on div "step_75 Extract Keyword & Context 6 seconds / 2 tasks" at bounding box center [535, 158] width 267 height 9
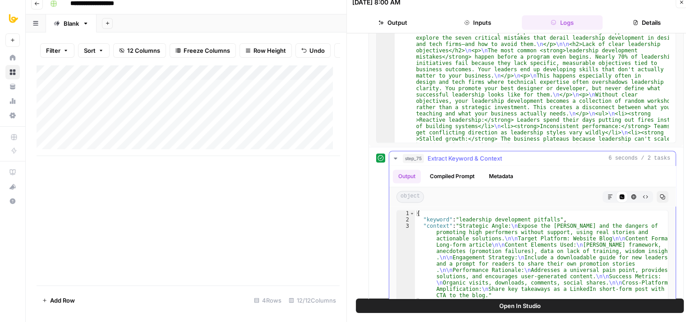
type textarea "**********"
drag, startPoint x: 458, startPoint y: 212, endPoint x: 551, endPoint y: 211, distance: 93.3
click at [551, 211] on div "{ "keyword" : "leadership development pitfalls" , "context" : "Strategic Angle:…" at bounding box center [541, 305] width 253 height 190
click at [678, 4] on icon "button" at bounding box center [680, 2] width 5 height 5
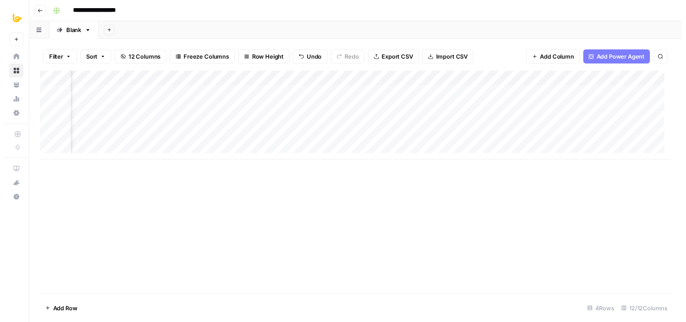
scroll to position [0, 208]
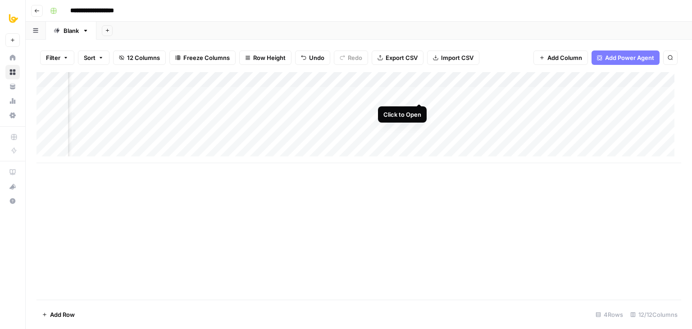
click at [417, 95] on div "Add Column" at bounding box center [359, 117] width 645 height 91
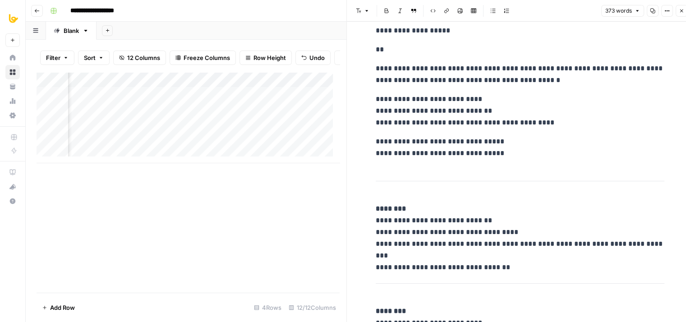
drag, startPoint x: 485, startPoint y: 125, endPoint x: 483, endPoint y: 183, distance: 57.7
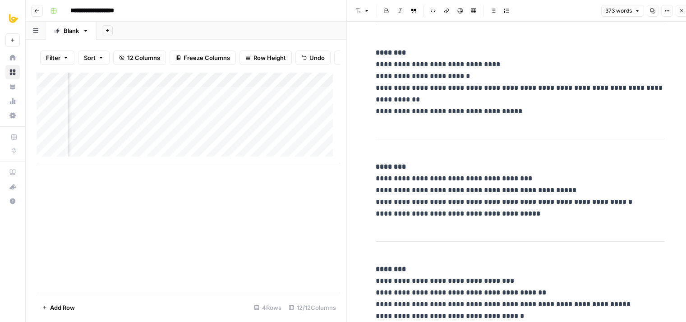
drag, startPoint x: 514, startPoint y: 121, endPoint x: 525, endPoint y: 225, distance: 104.7
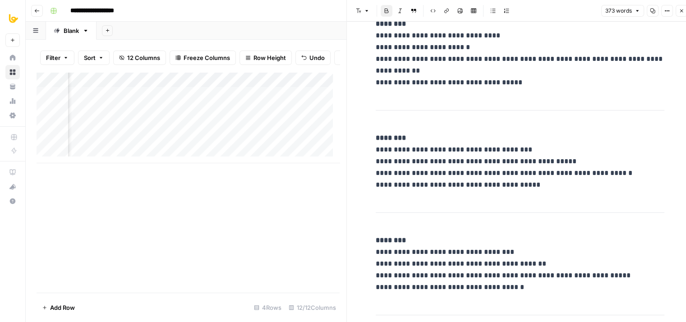
drag, startPoint x: 543, startPoint y: 157, endPoint x: 591, endPoint y: 38, distance: 128.8
click at [677, 14] on button "Close" at bounding box center [681, 11] width 12 height 12
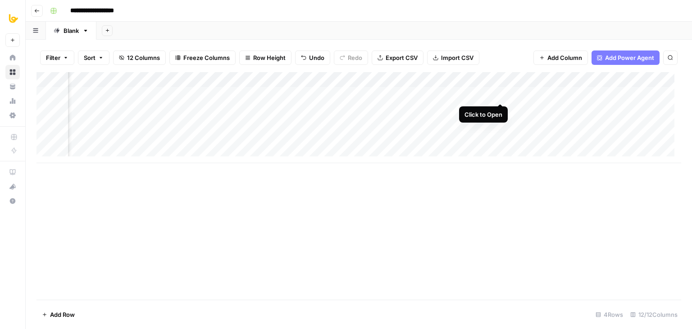
click at [500, 92] on div "Add Column" at bounding box center [359, 117] width 645 height 91
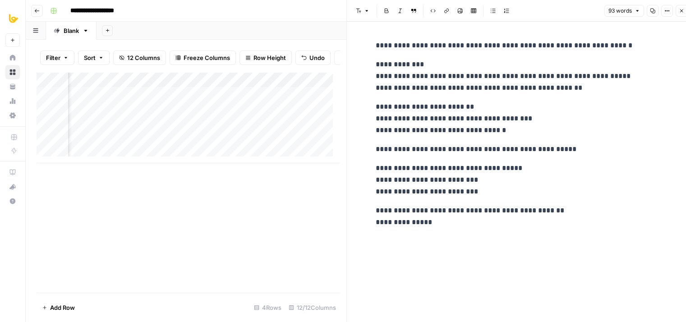
click at [677, 13] on button "Close" at bounding box center [681, 11] width 12 height 12
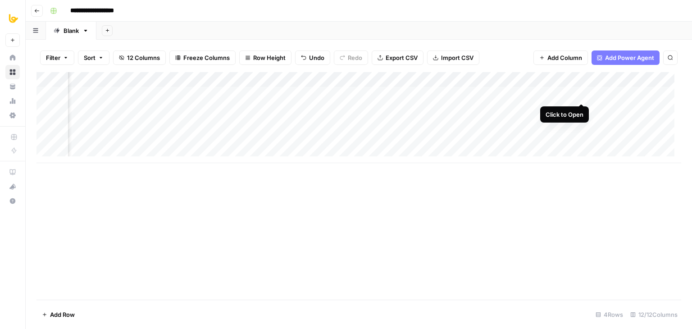
click at [583, 95] on div "Add Column" at bounding box center [359, 117] width 645 height 91
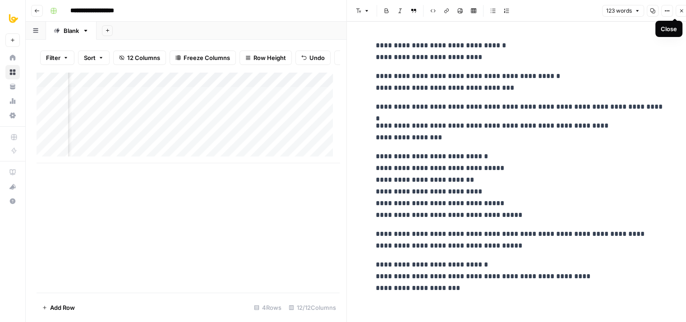
click at [682, 10] on icon "button" at bounding box center [680, 10] width 5 height 5
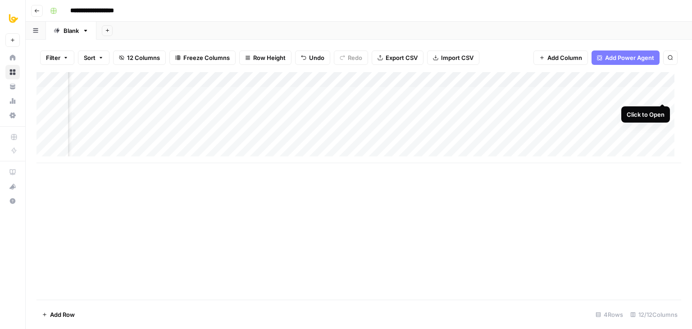
click at [660, 96] on div "Add Column" at bounding box center [359, 117] width 645 height 91
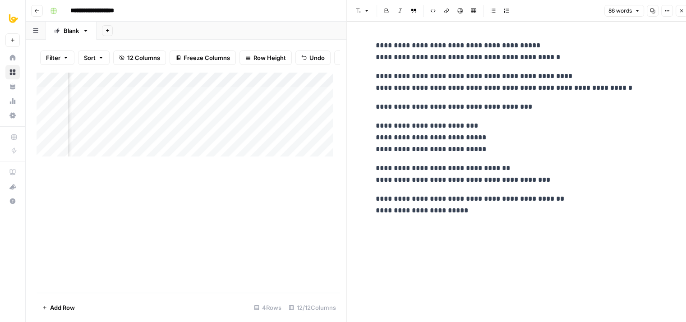
click at [681, 11] on icon "button" at bounding box center [680, 10] width 5 height 5
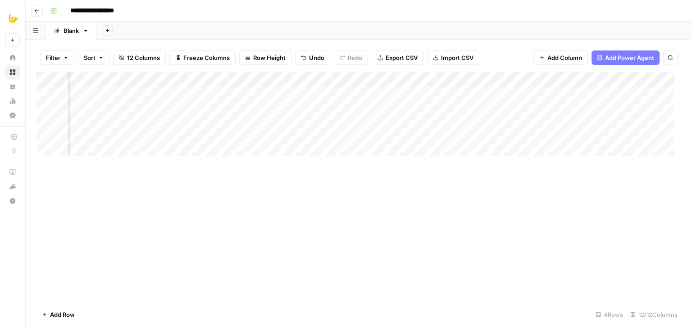
click at [579, 95] on div "Add Column" at bounding box center [359, 117] width 645 height 91
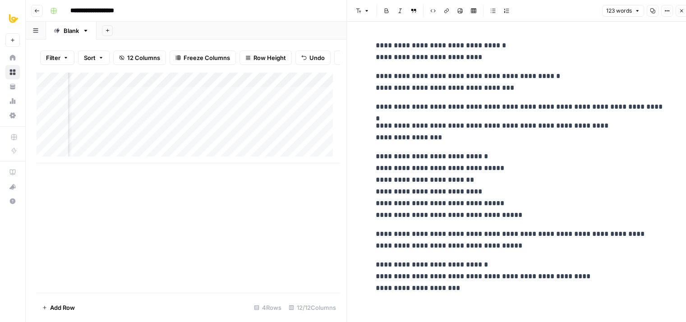
scroll to position [7, 0]
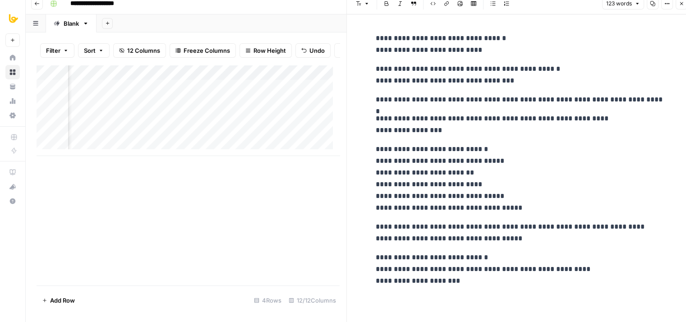
drag, startPoint x: 486, startPoint y: 97, endPoint x: 480, endPoint y: 168, distance: 70.6
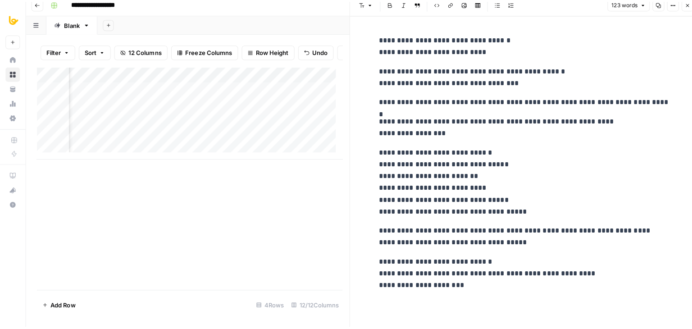
scroll to position [0, 0]
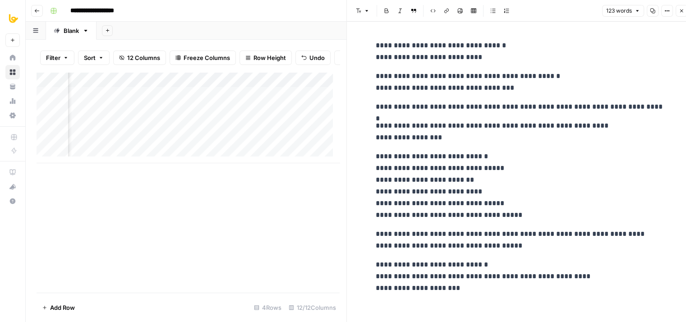
drag, startPoint x: 540, startPoint y: 214, endPoint x: 534, endPoint y: 170, distance: 44.2
click at [649, 9] on button "Copy" at bounding box center [652, 11] width 12 height 12
click at [597, 80] on p "**********" at bounding box center [519, 81] width 288 height 23
click at [680, 11] on icon "button" at bounding box center [680, 10] width 5 height 5
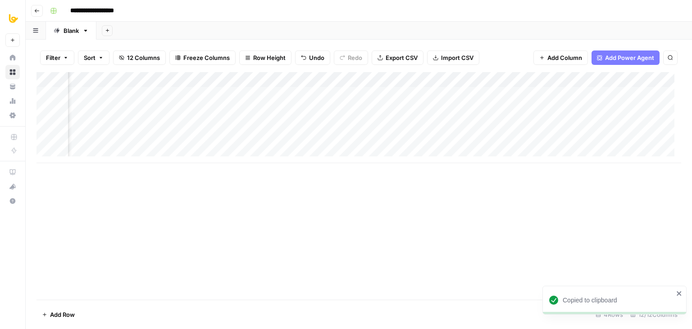
click at [317, 95] on div "Add Column" at bounding box center [359, 117] width 645 height 91
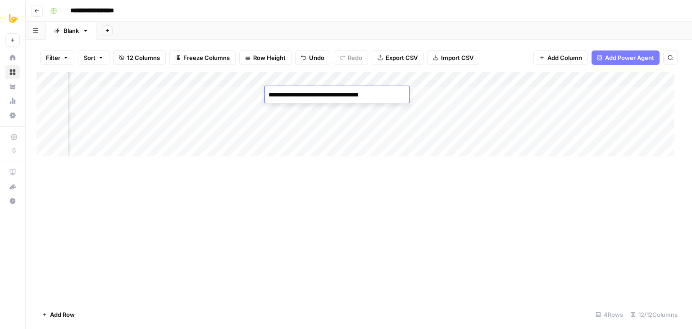
click at [380, 221] on div "Add Column" at bounding box center [359, 186] width 645 height 228
click at [216, 92] on div "Add Column" at bounding box center [359, 117] width 645 height 91
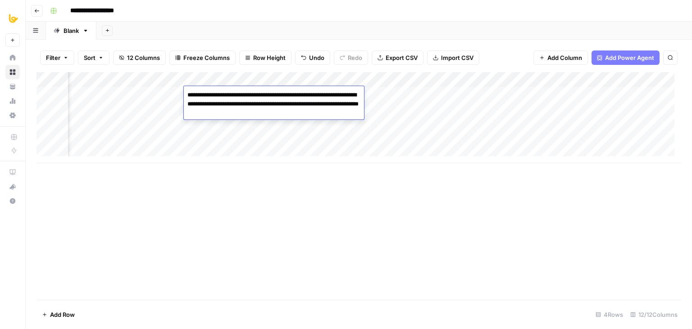
click at [407, 207] on div "Add Column" at bounding box center [359, 186] width 645 height 228
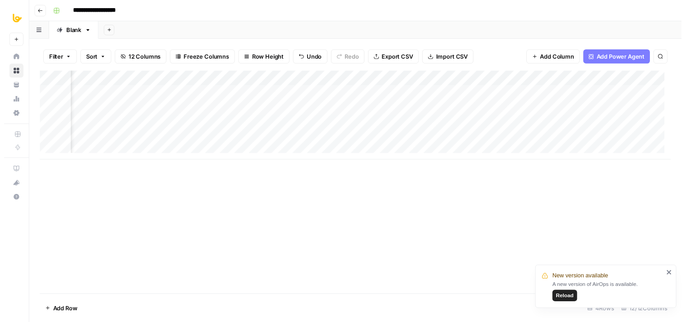
scroll to position [0, 417]
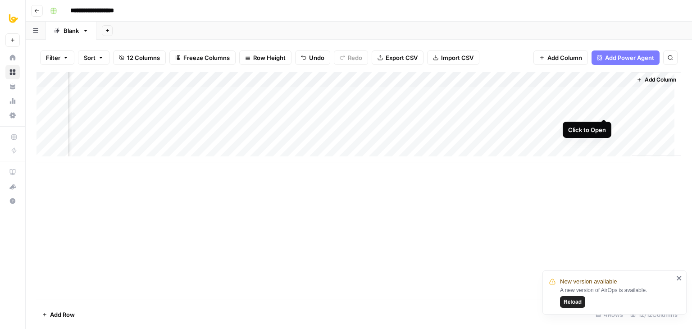
click at [604, 106] on div "Add Column" at bounding box center [359, 117] width 645 height 91
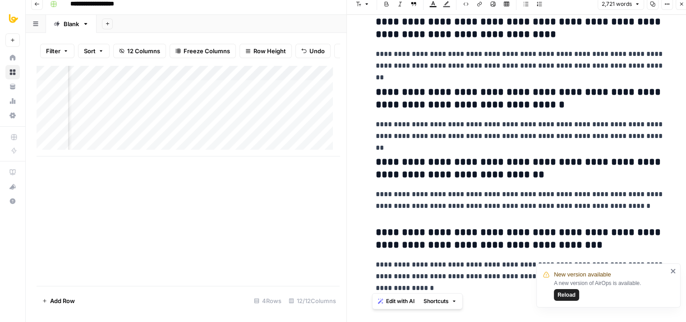
scroll to position [7, 0]
drag, startPoint x: 370, startPoint y: 40, endPoint x: 574, endPoint y: 350, distance: 371.0
click at [574, 315] on html "**********" at bounding box center [343, 154] width 686 height 322
copy div "**********"
click at [565, 293] on span "Reload" at bounding box center [566, 295] width 18 height 8
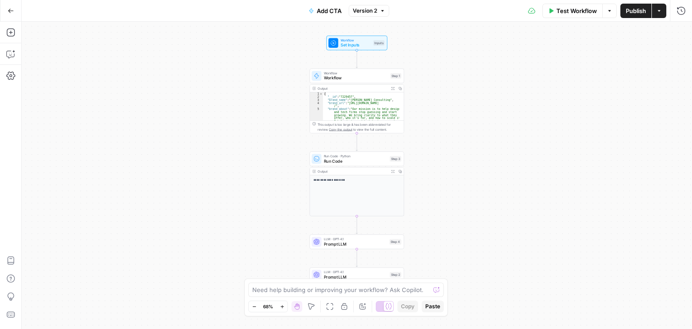
drag, startPoint x: 476, startPoint y: 173, endPoint x: 480, endPoint y: 94, distance: 78.6
click at [483, 74] on div "**********" at bounding box center [357, 175] width 671 height 307
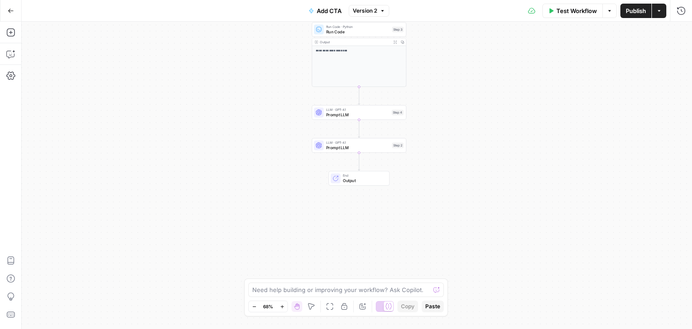
drag, startPoint x: 490, startPoint y: 169, endPoint x: 491, endPoint y: 123, distance: 45.5
click at [491, 123] on div "**********" at bounding box center [357, 175] width 671 height 307
drag, startPoint x: 474, startPoint y: 170, endPoint x: 480, endPoint y: 206, distance: 36.9
click at [480, 206] on div "**********" at bounding box center [357, 175] width 671 height 307
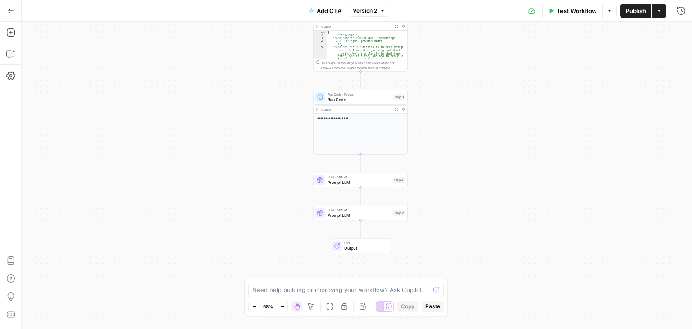
drag, startPoint x: 457, startPoint y: 168, endPoint x: 452, endPoint y: 211, distance: 43.6
click at [454, 211] on div "**********" at bounding box center [357, 175] width 671 height 307
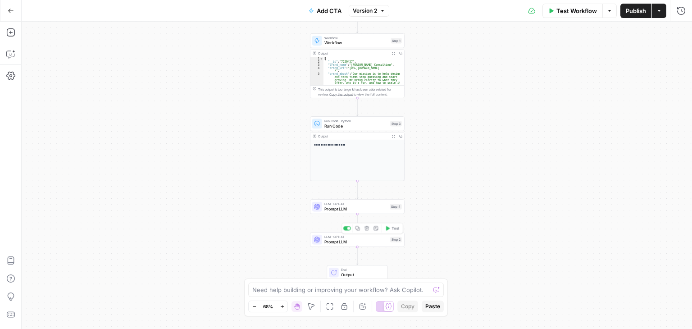
click at [373, 240] on span "Prompt LLM" at bounding box center [357, 242] width 64 height 6
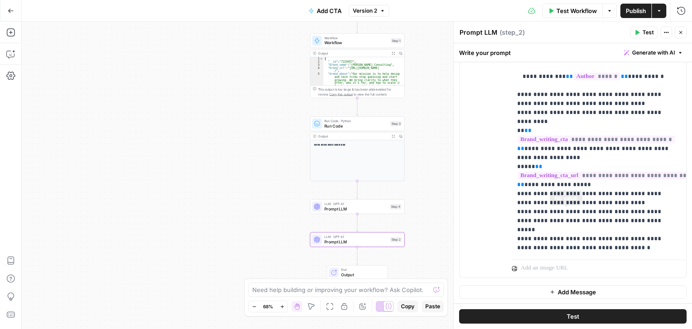
drag, startPoint x: 537, startPoint y: 119, endPoint x: 534, endPoint y: 262, distance: 142.9
drag, startPoint x: 565, startPoint y: 219, endPoint x: 560, endPoint y: 280, distance: 61.5
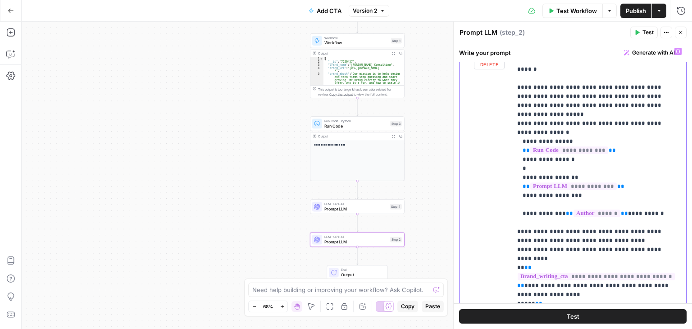
scroll to position [270, 0]
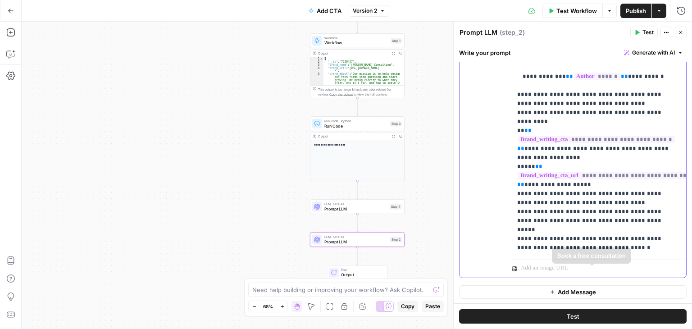
drag, startPoint x: 615, startPoint y: 206, endPoint x: 620, endPoint y: 284, distance: 79.0
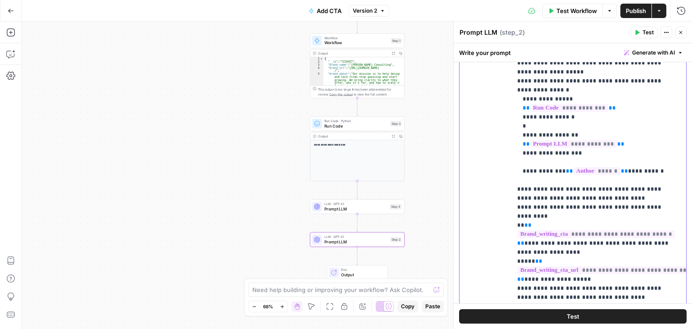
scroll to position [137, 0]
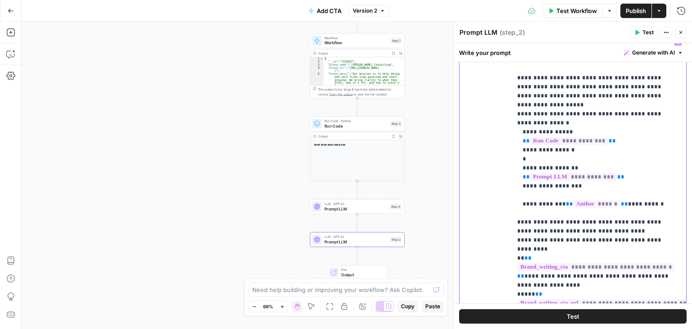
drag, startPoint x: 616, startPoint y: 197, endPoint x: 613, endPoint y: 175, distance: 22.2
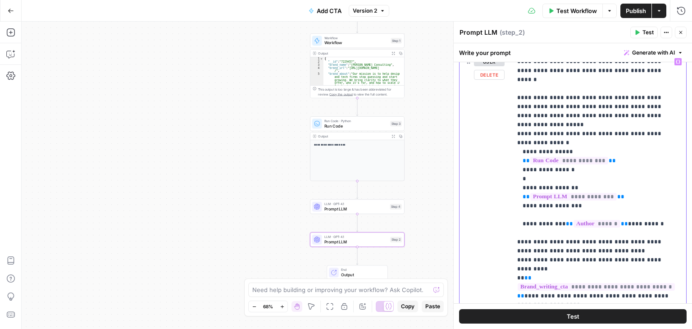
drag, startPoint x: 627, startPoint y: 151, endPoint x: 624, endPoint y: 125, distance: 25.4
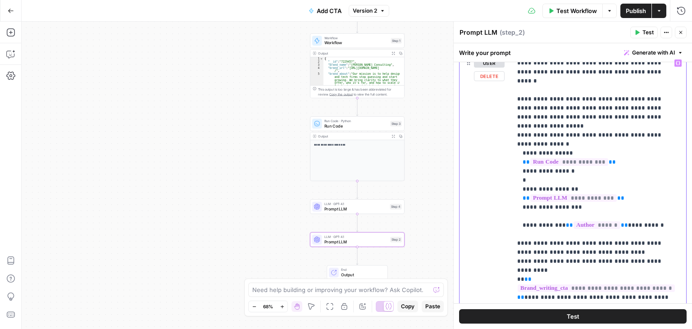
click at [519, 163] on p "**********" at bounding box center [595, 230] width 157 height 343
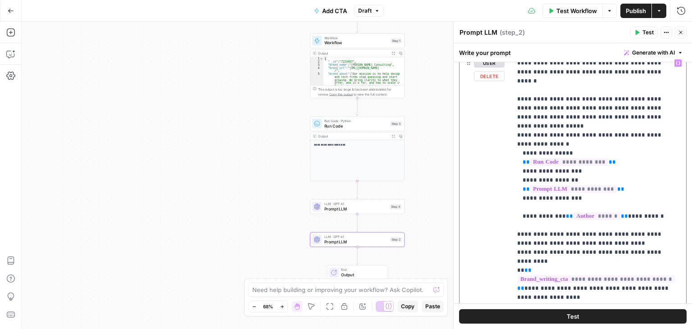
click at [520, 163] on p "**********" at bounding box center [595, 226] width 157 height 334
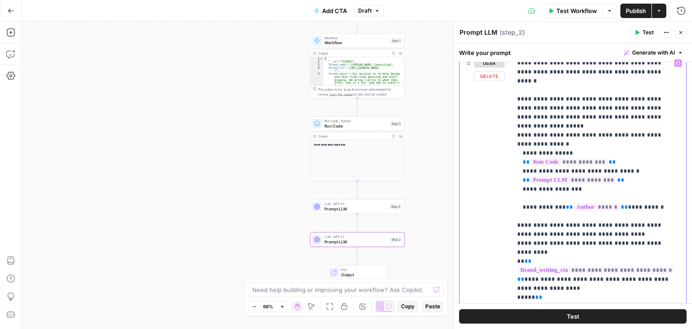
click at [521, 133] on p "**********" at bounding box center [595, 221] width 157 height 325
drag, startPoint x: 523, startPoint y: 136, endPoint x: 507, endPoint y: 136, distance: 16.2
click at [507, 136] on div "**********" at bounding box center [573, 231] width 227 height 353
drag, startPoint x: 523, startPoint y: 146, endPoint x: 506, endPoint y: 143, distance: 17.3
click at [506, 143] on div "**********" at bounding box center [573, 231] width 227 height 353
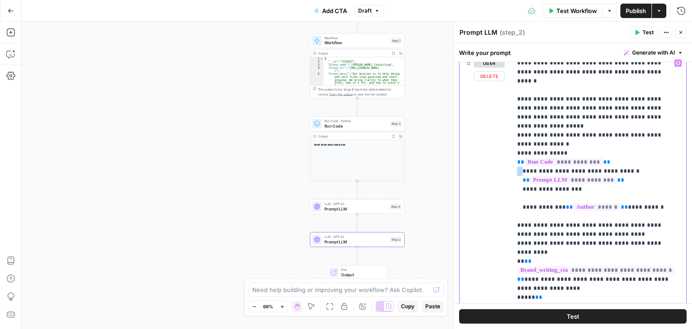
drag, startPoint x: 522, startPoint y: 154, endPoint x: 505, endPoint y: 153, distance: 17.2
click at [505, 153] on div "**********" at bounding box center [573, 231] width 227 height 353
click at [517, 159] on span "**" at bounding box center [520, 162] width 7 height 6
click at [523, 177] on span "**" at bounding box center [526, 180] width 7 height 6
drag, startPoint x: 606, startPoint y: 141, endPoint x: 663, endPoint y: 144, distance: 57.8
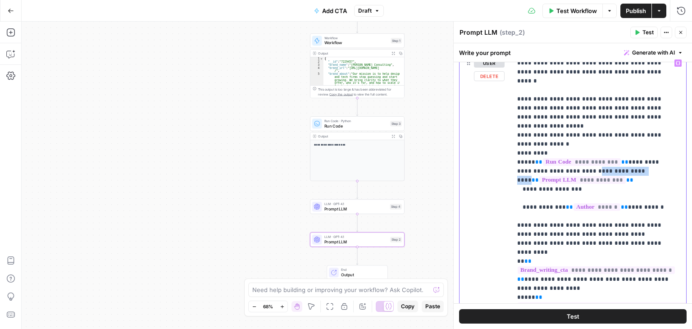
click at [663, 144] on p "**********" at bounding box center [595, 217] width 157 height 316
drag, startPoint x: 523, startPoint y: 162, endPoint x: 506, endPoint y: 160, distance: 16.8
click at [506, 160] on div "**********" at bounding box center [573, 227] width 227 height 344
click at [522, 164] on p "**********" at bounding box center [595, 212] width 157 height 306
drag, startPoint x: 522, startPoint y: 172, endPoint x: 507, endPoint y: 172, distance: 15.3
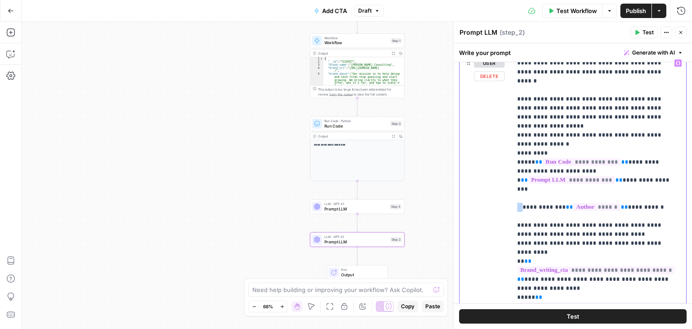
click at [507, 172] on div "**********" at bounding box center [573, 222] width 227 height 335
click at [520, 165] on p "**********" at bounding box center [595, 212] width 157 height 306
drag, startPoint x: 547, startPoint y: 163, endPoint x: 503, endPoint y: 162, distance: 44.2
click at [503, 162] on div "**********" at bounding box center [573, 222] width 227 height 335
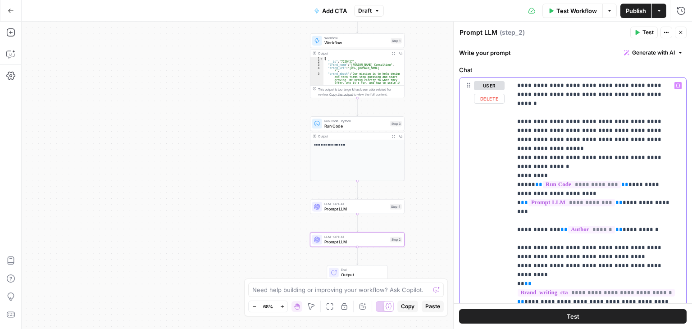
drag, startPoint x: 587, startPoint y: 207, endPoint x: 590, endPoint y: 168, distance: 38.9
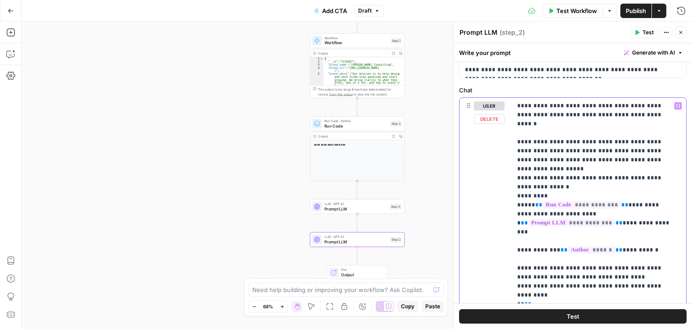
click at [676, 168] on div "**********" at bounding box center [599, 255] width 174 height 314
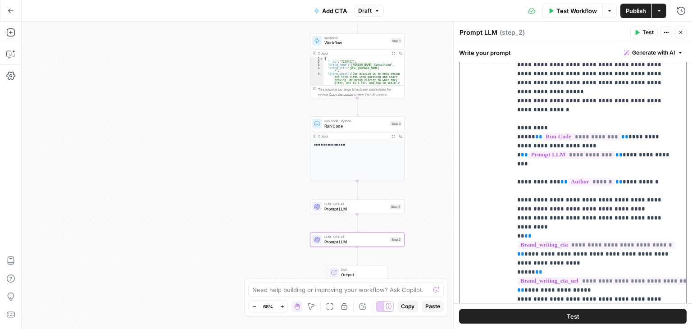
scroll to position [243, 0]
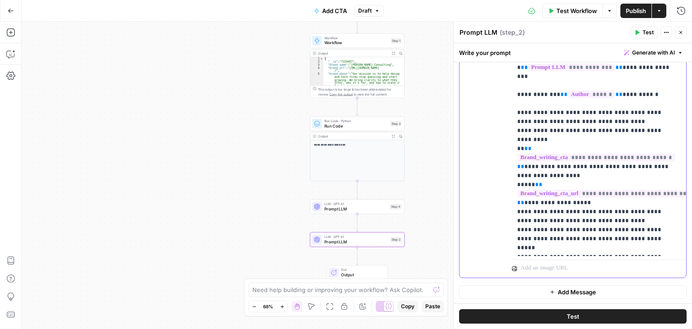
drag, startPoint x: 550, startPoint y: 141, endPoint x: 544, endPoint y: 215, distance: 74.1
click at [632, 215] on p "**********" at bounding box center [595, 95] width 157 height 316
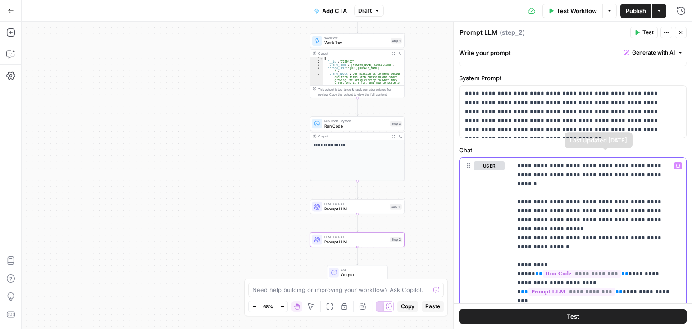
scroll to position [0, 0]
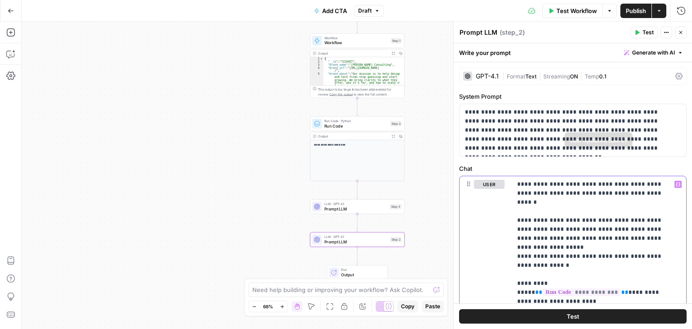
drag, startPoint x: 633, startPoint y: 166, endPoint x: 644, endPoint y: 85, distance: 81.8
click at [558, 76] on span "Streaming" at bounding box center [557, 76] width 27 height 7
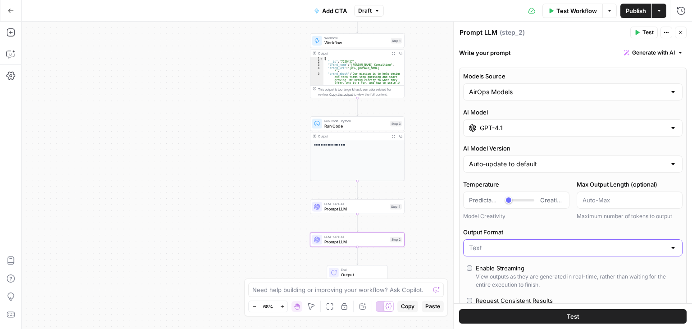
click at [504, 249] on input "Output Format" at bounding box center [567, 247] width 197 height 9
type input "Text"
click at [523, 226] on div "Models Source AirOps Models AI Model GPT-4.1 AI Model Version Auto-update to de…" at bounding box center [573, 218] width 228 height 301
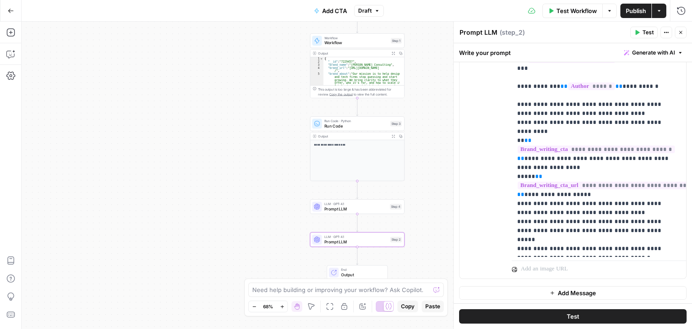
drag, startPoint x: 544, startPoint y: 222, endPoint x: 532, endPoint y: 317, distance: 95.4
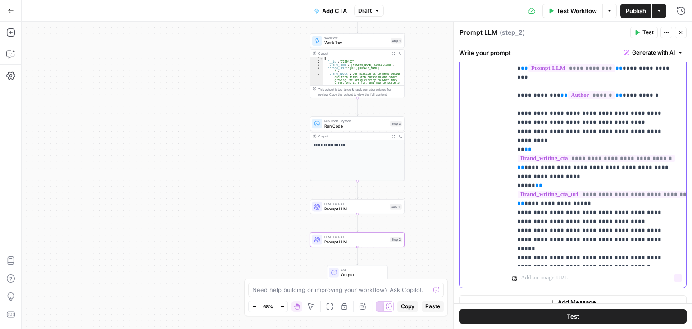
drag, startPoint x: 564, startPoint y: 222, endPoint x: 567, endPoint y: 196, distance: 26.2
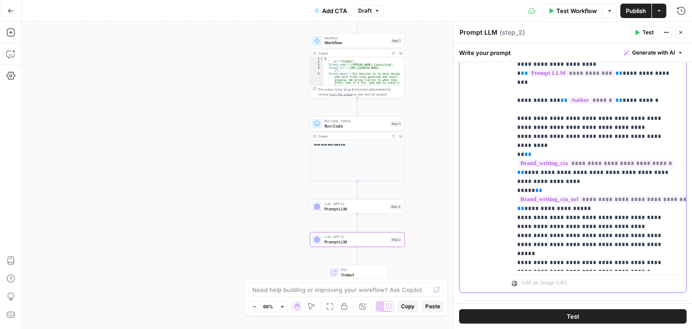
click at [552, 230] on p "**********" at bounding box center [595, 105] width 157 height 325
click at [559, 224] on p "**********" at bounding box center [595, 105] width 157 height 325
drag, startPoint x: 656, startPoint y: 227, endPoint x: 672, endPoint y: 240, distance: 20.8
click at [656, 227] on p "**********" at bounding box center [595, 110] width 157 height 334
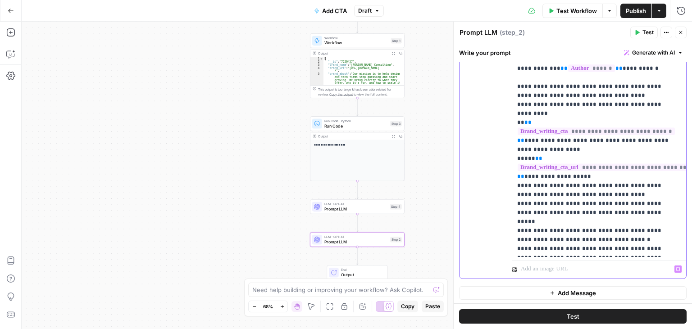
drag, startPoint x: 618, startPoint y: 213, endPoint x: 608, endPoint y: 276, distance: 63.9
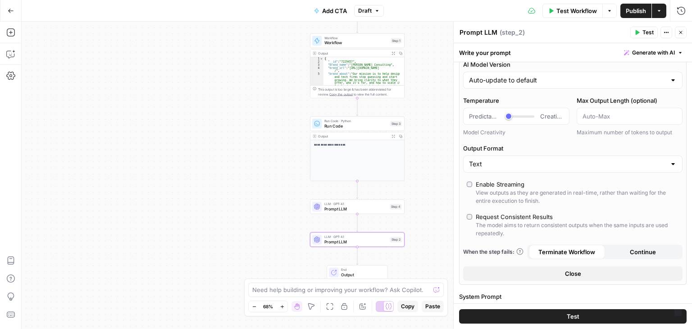
scroll to position [0, 0]
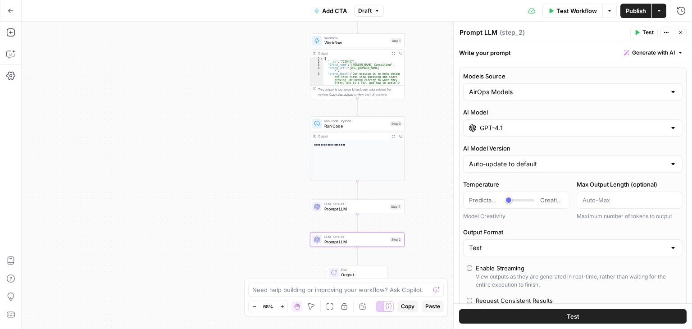
drag, startPoint x: 617, startPoint y: 240, endPoint x: 640, endPoint y: 87, distance: 155.0
click at [634, 9] on span "Publish" at bounding box center [636, 10] width 20 height 9
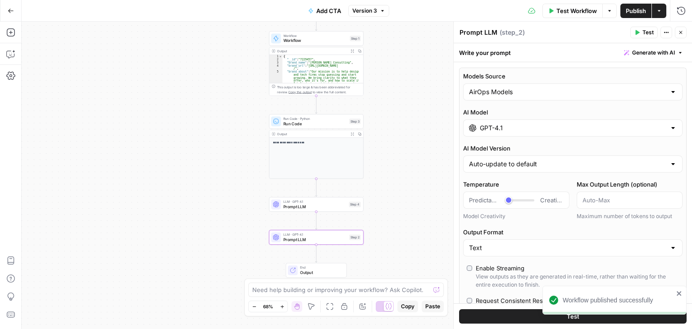
drag, startPoint x: 280, startPoint y: 114, endPoint x: 239, endPoint y: 112, distance: 41.1
click at [239, 112] on div "**********" at bounding box center [357, 175] width 671 height 307
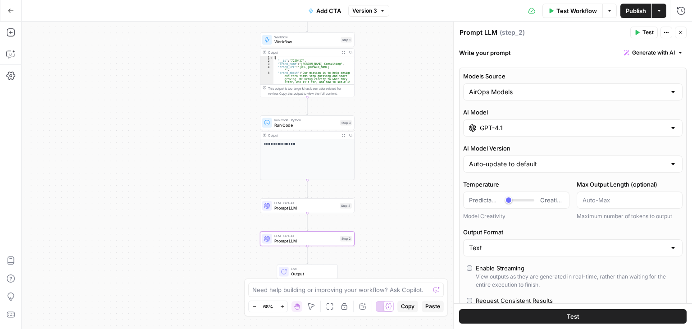
drag, startPoint x: 157, startPoint y: 152, endPoint x: 124, endPoint y: 146, distance: 33.5
click at [124, 146] on div "**********" at bounding box center [357, 175] width 671 height 307
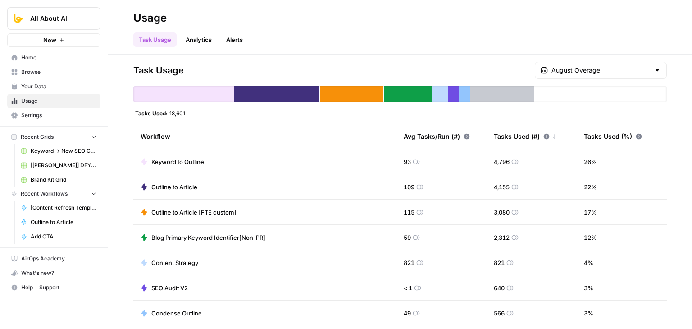
click at [53, 118] on span "Settings" at bounding box center [58, 115] width 75 height 8
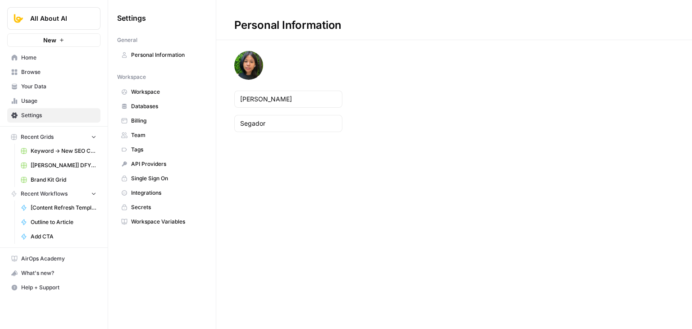
click at [150, 114] on link "Billing" at bounding box center [162, 121] width 90 height 14
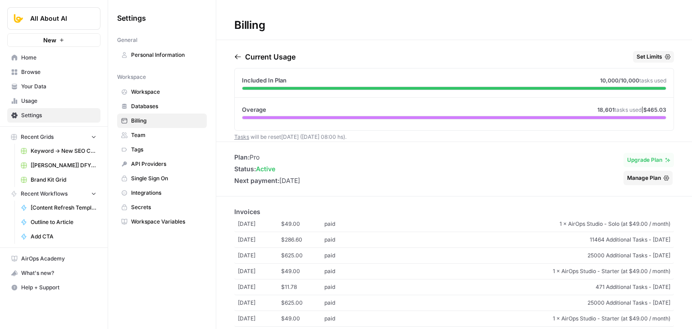
click at [59, 89] on span "Your Data" at bounding box center [58, 86] width 75 height 8
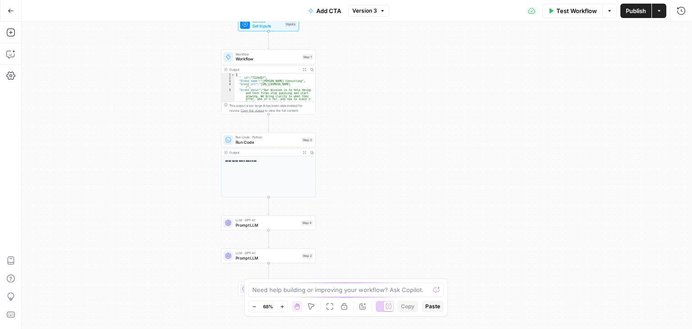
drag, startPoint x: 273, startPoint y: 88, endPoint x: 184, endPoint y: 37, distance: 102.8
click at [184, 41] on div "**********" at bounding box center [357, 175] width 671 height 307
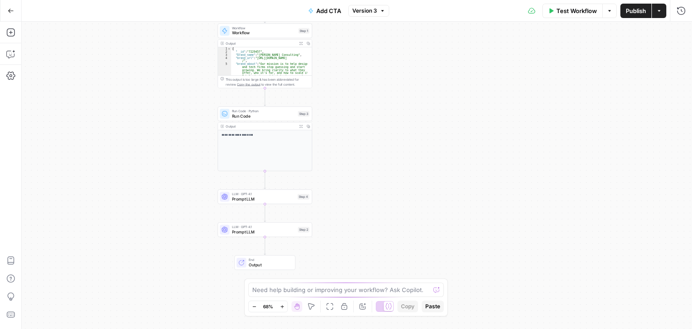
drag, startPoint x: 167, startPoint y: 133, endPoint x: 171, endPoint y: 123, distance: 10.9
click at [169, 128] on div "**********" at bounding box center [357, 175] width 671 height 307
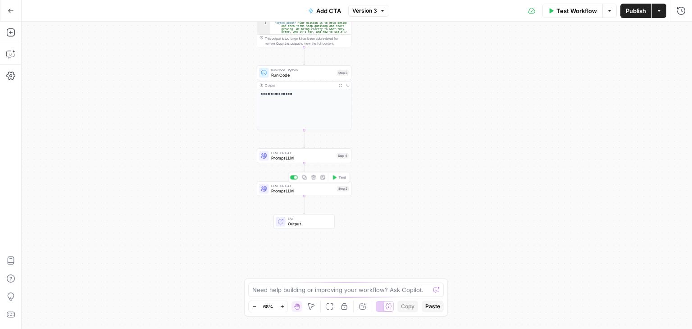
click at [287, 190] on span "Prompt LLM" at bounding box center [303, 191] width 64 height 6
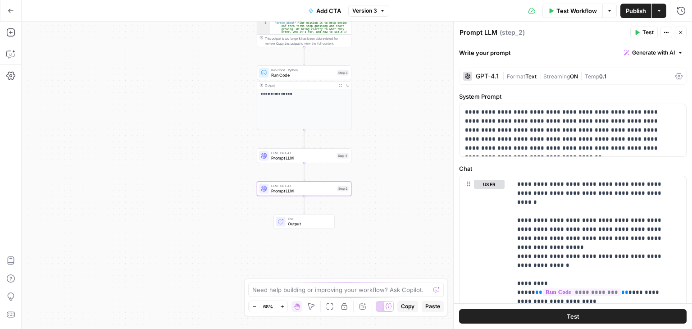
drag, startPoint x: 207, startPoint y: 145, endPoint x: 120, endPoint y: 141, distance: 87.1
click at [122, 142] on div "**********" at bounding box center [357, 175] width 671 height 307
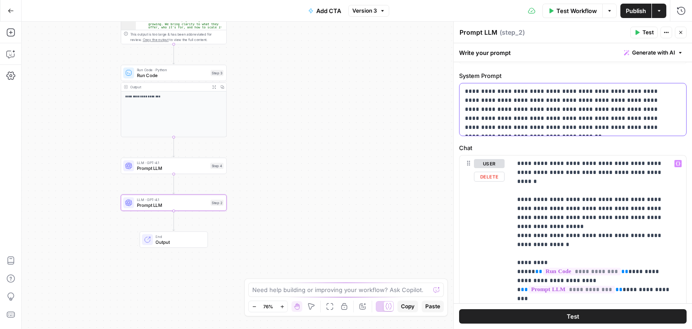
scroll to position [210, 0]
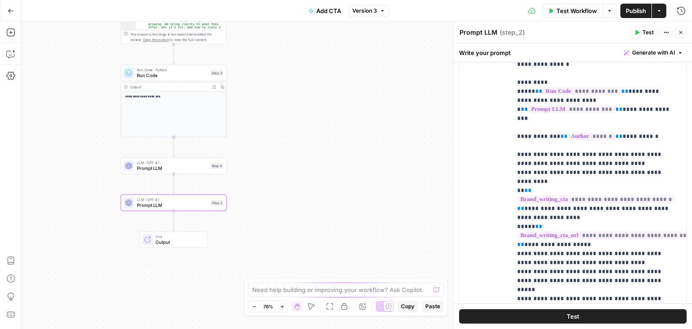
drag, startPoint x: 592, startPoint y: 138, endPoint x: 582, endPoint y: 224, distance: 85.8
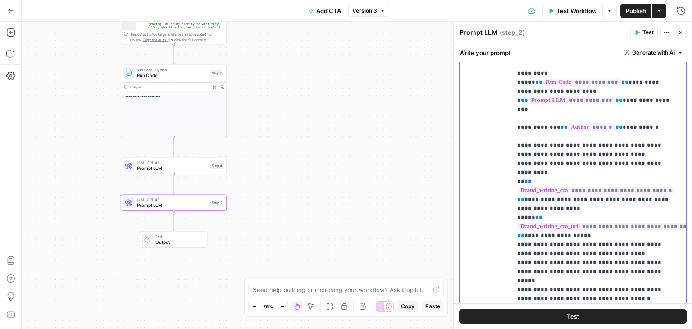
drag, startPoint x: 608, startPoint y: 268, endPoint x: 602, endPoint y: 258, distance: 11.3
click at [602, 258] on p "**********" at bounding box center [595, 141] width 157 height 343
click at [608, 261] on p "**********" at bounding box center [595, 137] width 157 height 334
drag, startPoint x: 615, startPoint y: 262, endPoint x: 606, endPoint y: 254, distance: 11.8
click at [606, 254] on p "**********" at bounding box center [595, 137] width 157 height 334
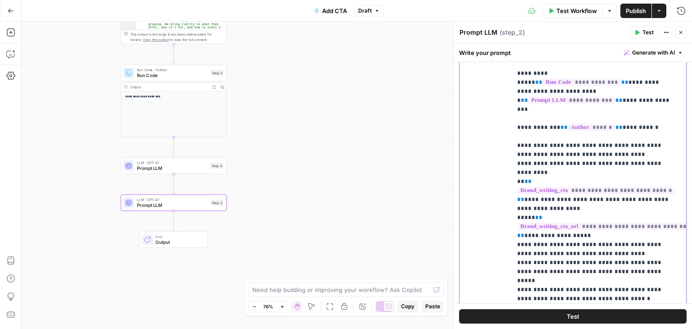
click at [608, 256] on p "**********" at bounding box center [595, 137] width 157 height 334
drag, startPoint x: 605, startPoint y: 253, endPoint x: 657, endPoint y: 250, distance: 51.5
click at [657, 250] on p "**********" at bounding box center [595, 137] width 157 height 334
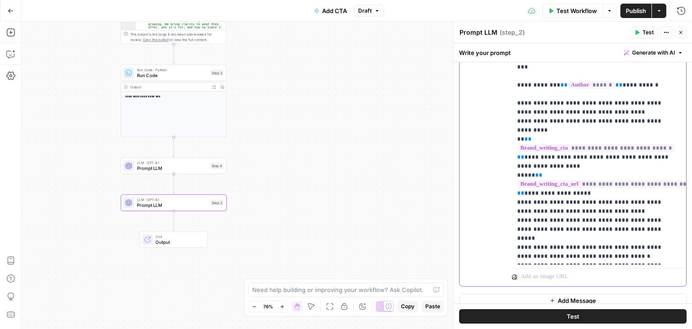
drag, startPoint x: 610, startPoint y: 225, endPoint x: 609, endPoint y: 246, distance: 20.3
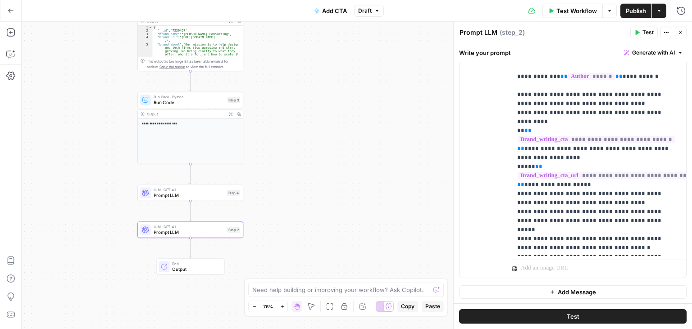
drag, startPoint x: 307, startPoint y: 73, endPoint x: 553, endPoint y: 186, distance: 270.8
click at [391, 159] on div "**********" at bounding box center [357, 175] width 671 height 307
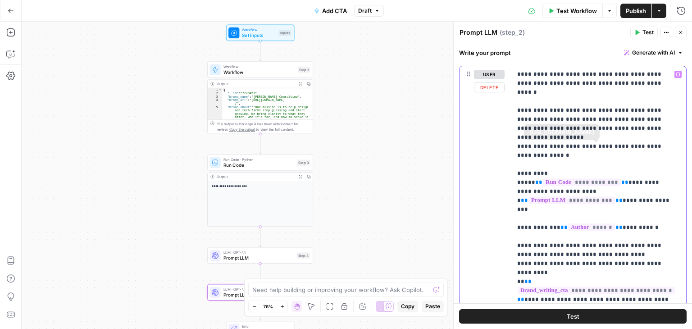
scroll to position [0, 0]
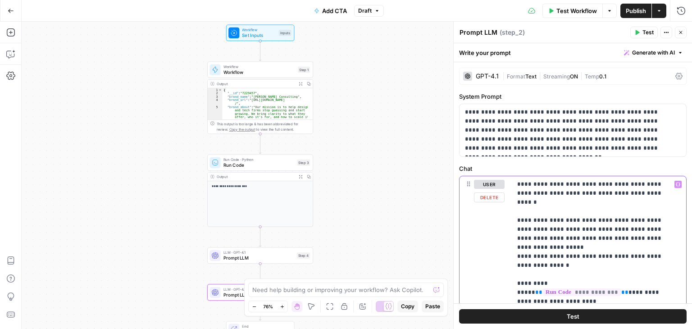
drag, startPoint x: 595, startPoint y: 197, endPoint x: 594, endPoint y: 141, distance: 56.8
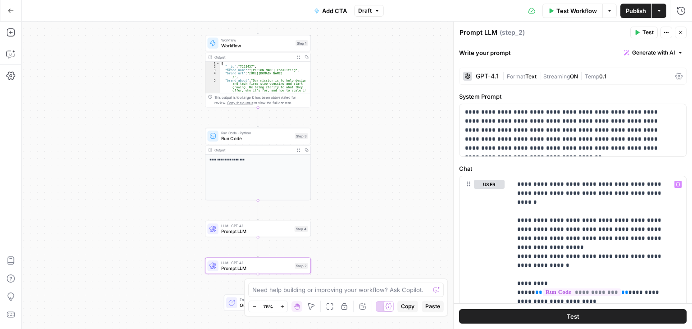
drag, startPoint x: 384, startPoint y: 234, endPoint x: 380, endPoint y: 172, distance: 62.8
click at [380, 172] on div "**********" at bounding box center [357, 175] width 671 height 307
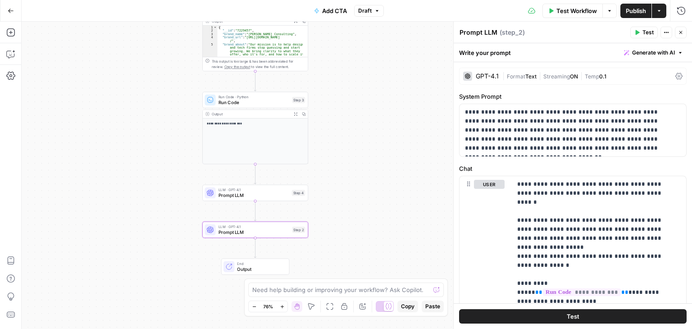
click at [626, 9] on span "Publish" at bounding box center [636, 10] width 20 height 9
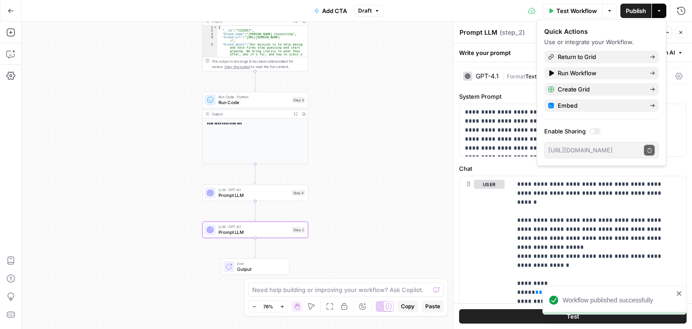
click at [334, 10] on span "Add CTA" at bounding box center [334, 10] width 25 height 9
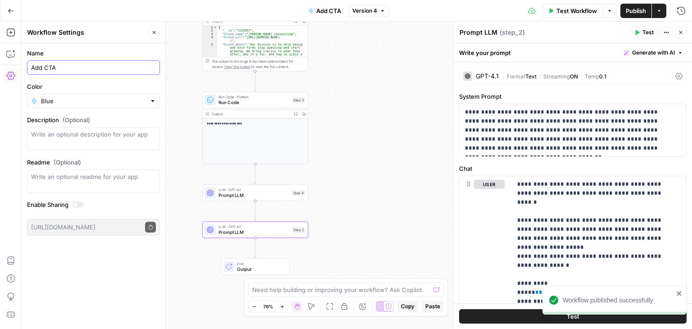
click at [73, 71] on input "Add CTA" at bounding box center [93, 67] width 125 height 9
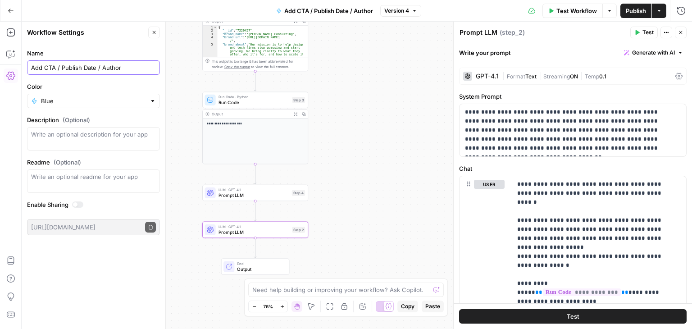
type input "Add CTA / Publish Date / Author"
click at [344, 81] on div "**********" at bounding box center [357, 175] width 671 height 307
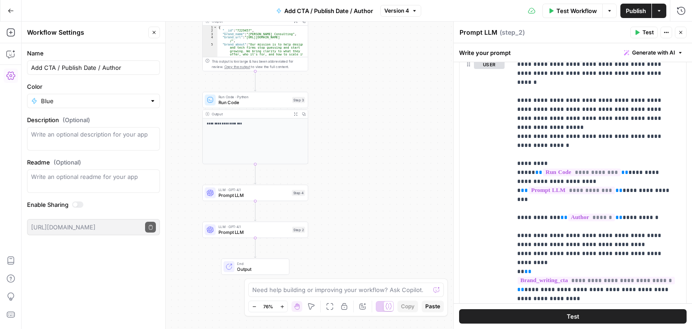
scroll to position [261, 0]
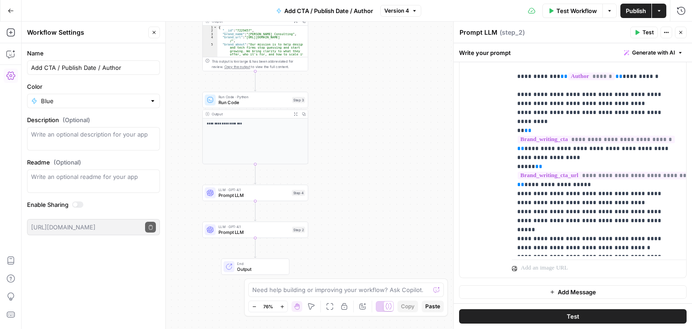
drag, startPoint x: 591, startPoint y: 137, endPoint x: 594, endPoint y: 188, distance: 51.4
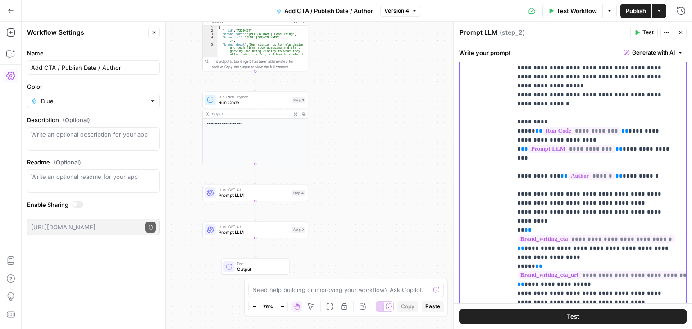
scroll to position [144, 0]
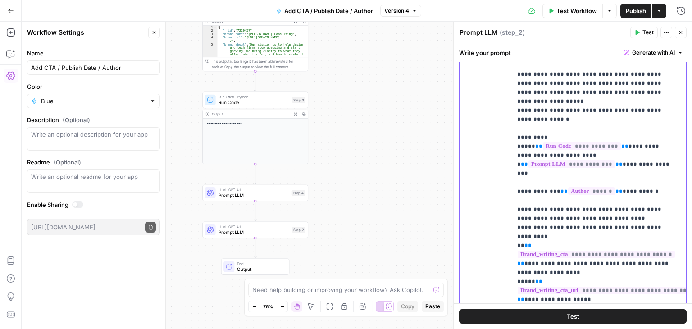
drag, startPoint x: 600, startPoint y: 225, endPoint x: 604, endPoint y: 188, distance: 37.1
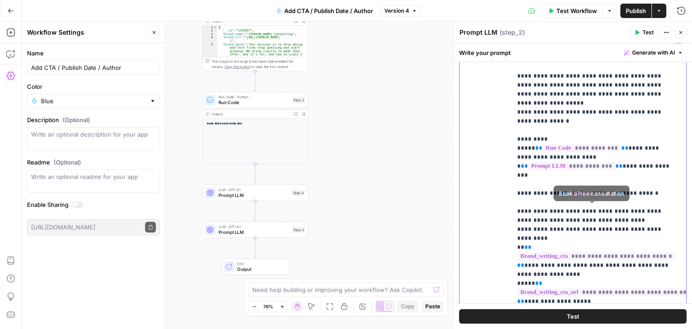
click at [567, 183] on p "**********" at bounding box center [595, 203] width 157 height 334
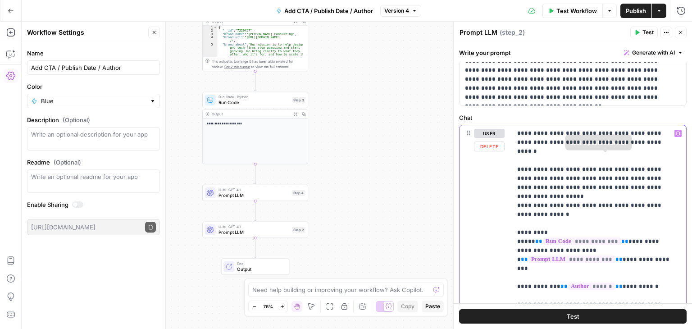
drag, startPoint x: 626, startPoint y: 182, endPoint x: 637, endPoint y: 101, distance: 81.3
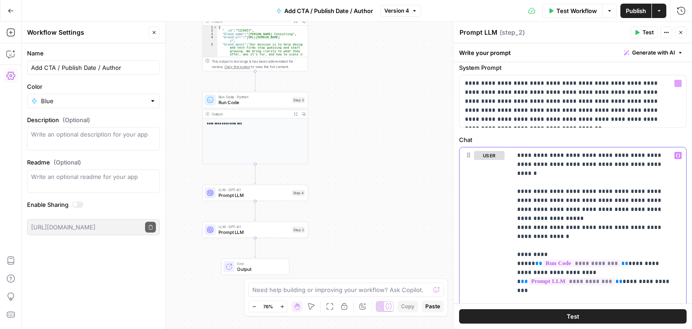
click at [639, 54] on span "Generate with AI" at bounding box center [653, 53] width 43 height 8
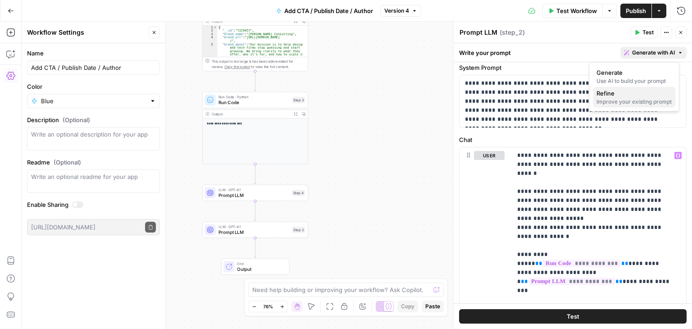
click at [627, 102] on div "Improve your existing prompt" at bounding box center [634, 102] width 75 height 8
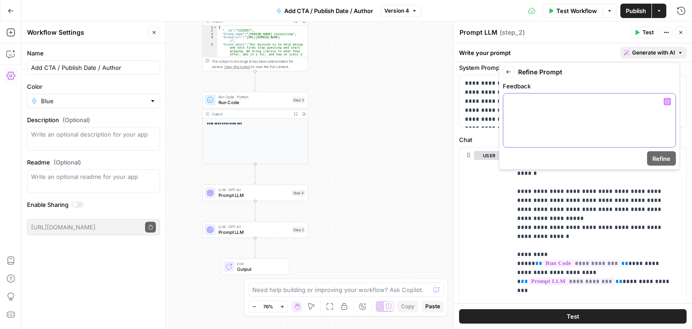
click at [591, 127] on div at bounding box center [589, 121] width 172 height 54
click at [542, 210] on p "**********" at bounding box center [595, 318] width 157 height 334
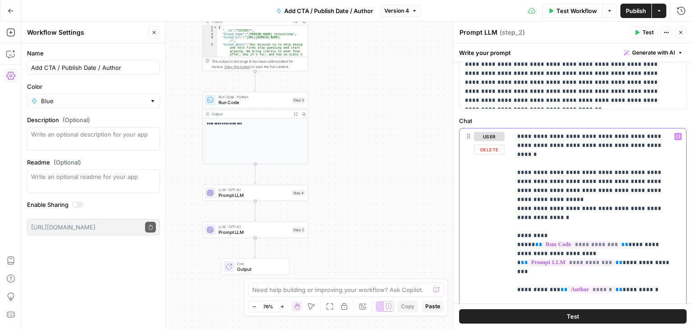
drag, startPoint x: 591, startPoint y: 209, endPoint x: 587, endPoint y: 215, distance: 7.8
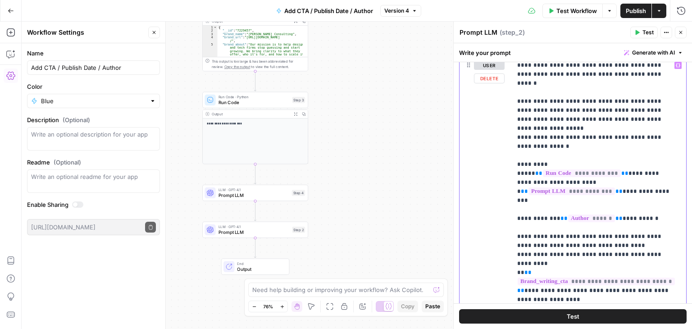
drag, startPoint x: 542, startPoint y: 223, endPoint x: 542, endPoint y: 242, distance: 18.5
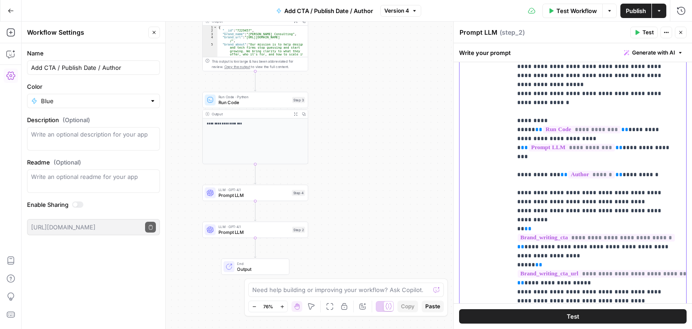
click at [662, 201] on p "**********" at bounding box center [595, 184] width 157 height 334
drag, startPoint x: 671, startPoint y: 190, endPoint x: 511, endPoint y: 190, distance: 160.5
click at [511, 190] on div "**********" at bounding box center [573, 195] width 227 height 362
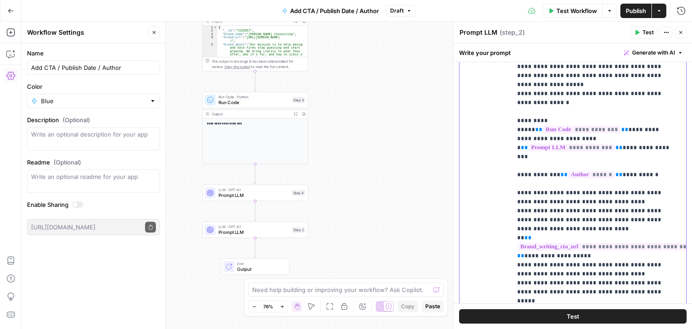
drag, startPoint x: 597, startPoint y: 183, endPoint x: 628, endPoint y: 173, distance: 33.1
click at [628, 173] on p "**********" at bounding box center [595, 175] width 157 height 316
drag, startPoint x: 599, startPoint y: 183, endPoint x: 640, endPoint y: 186, distance: 42.0
click at [635, 183] on p "**********" at bounding box center [595, 175] width 157 height 316
click at [640, 186] on p "**********" at bounding box center [595, 175] width 157 height 316
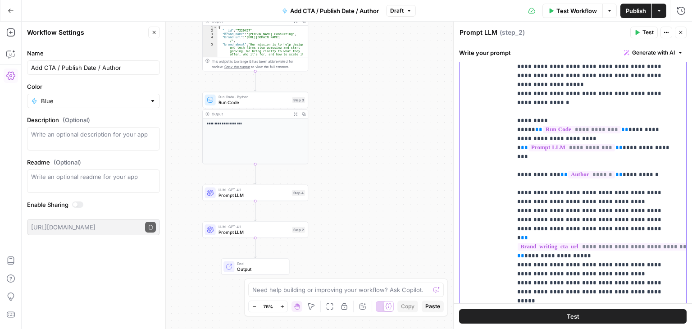
click at [581, 183] on p "**********" at bounding box center [595, 175] width 157 height 316
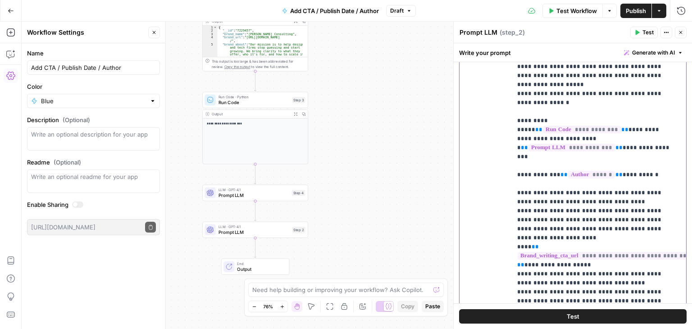
click at [609, 192] on p "**********" at bounding box center [595, 175] width 157 height 316
drag, startPoint x: 650, startPoint y: 191, endPoint x: 631, endPoint y: 191, distance: 18.5
click at [631, 191] on p "**********" at bounding box center [595, 175] width 157 height 316
copy p "*******"
click at [587, 226] on p "**********" at bounding box center [595, 175] width 157 height 316
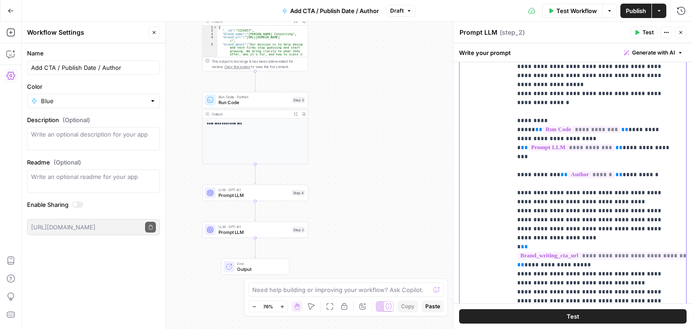
drag, startPoint x: 580, startPoint y: 217, endPoint x: 527, endPoint y: 219, distance: 52.8
click at [527, 219] on p "**********" at bounding box center [595, 175] width 157 height 316
click at [583, 215] on p "**********" at bounding box center [595, 175] width 157 height 316
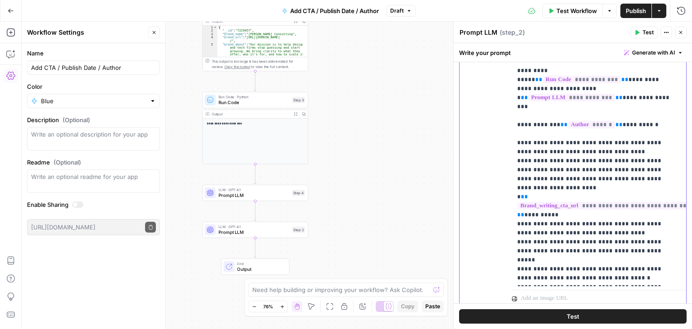
drag, startPoint x: 600, startPoint y: 242, endPoint x: 591, endPoint y: 291, distance: 49.4
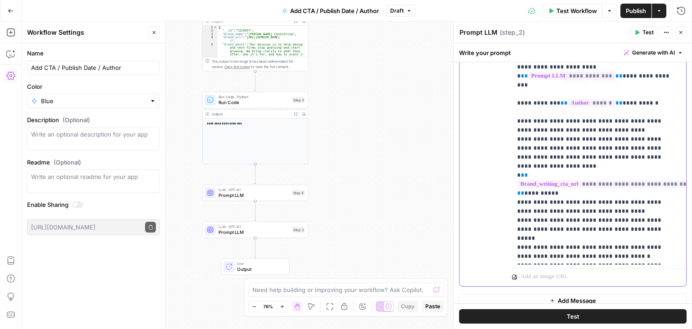
scroll to position [0, 0]
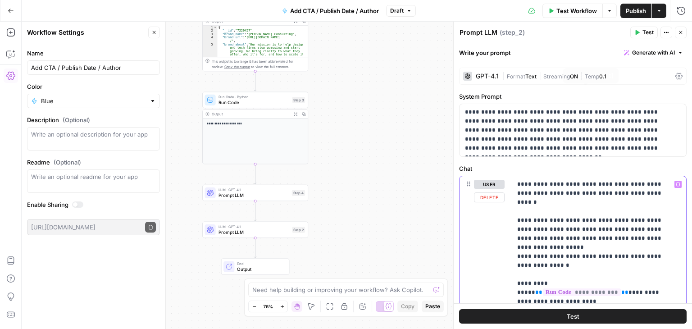
drag, startPoint x: 592, startPoint y: 247, endPoint x: 572, endPoint y: 57, distance: 190.3
click at [642, 7] on span "Publish" at bounding box center [636, 10] width 20 height 9
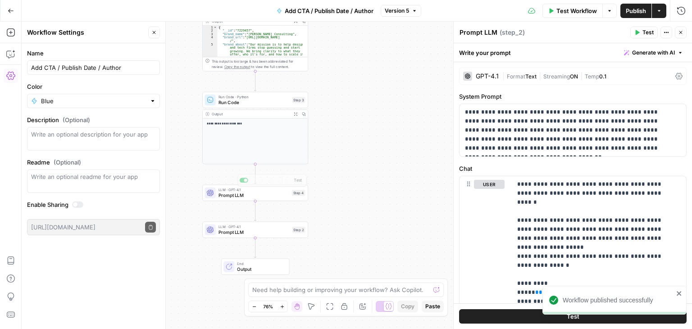
click at [266, 229] on span "Prompt LLM" at bounding box center [254, 232] width 71 height 7
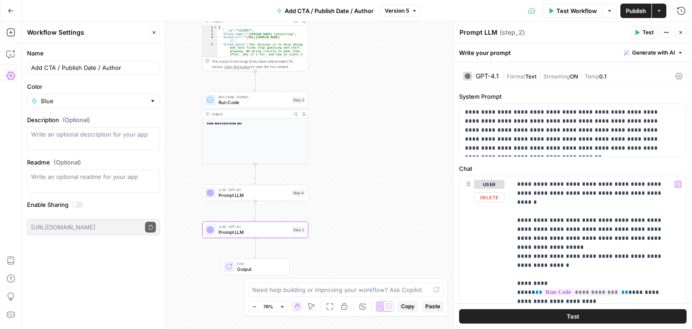
click at [278, 196] on span "Prompt LLM" at bounding box center [254, 195] width 71 height 7
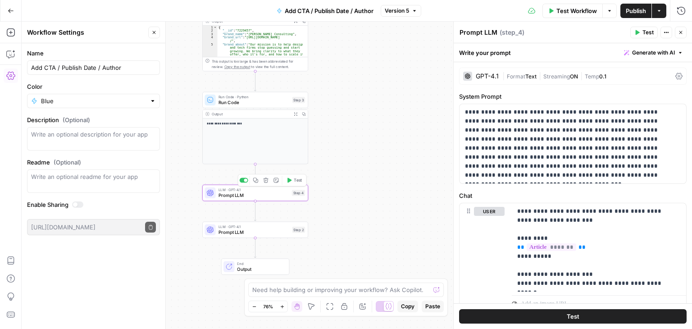
click at [260, 101] on span "Run Code" at bounding box center [254, 102] width 71 height 7
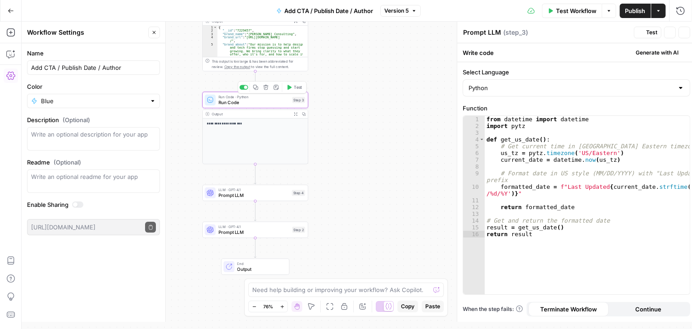
type textarea "Run Code"
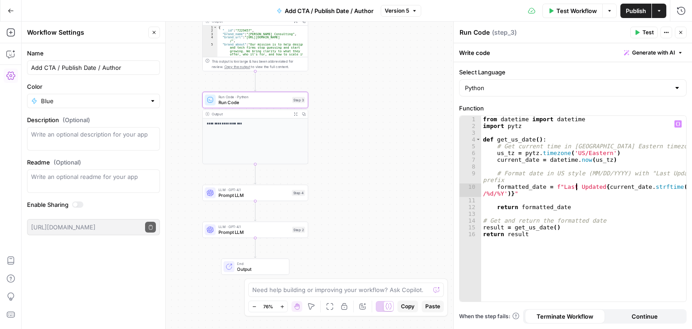
click at [577, 185] on div "from datetime import datetime import pytz def get_us_date ( ) : # Get current t…" at bounding box center [584, 215] width 206 height 199
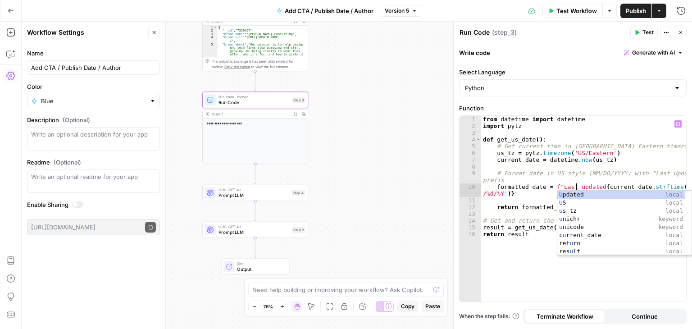
scroll to position [0, 7]
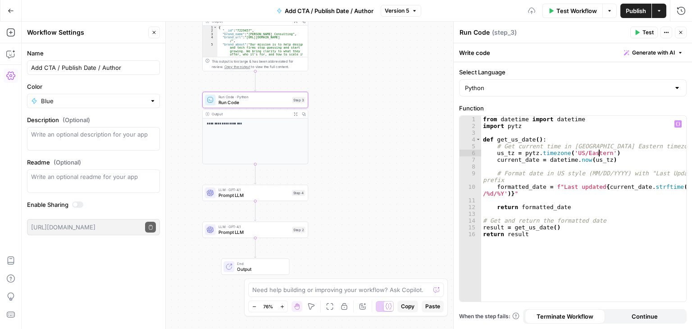
click at [599, 150] on div "from datetime import datetime import pytz def get_us_date ( ) : # Get current t…" at bounding box center [584, 215] width 206 height 199
type textarea "**********"
click at [681, 33] on icon "button" at bounding box center [680, 32] width 5 height 5
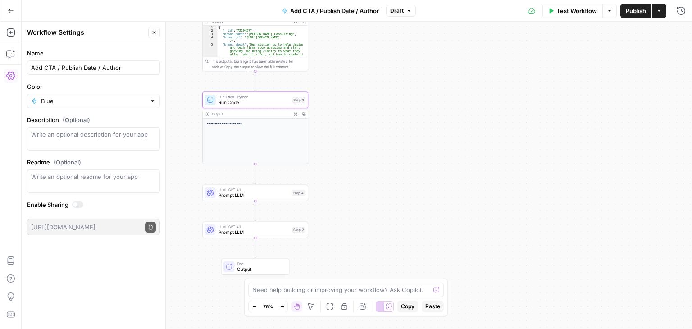
click at [637, 7] on span "Publish" at bounding box center [636, 10] width 20 height 9
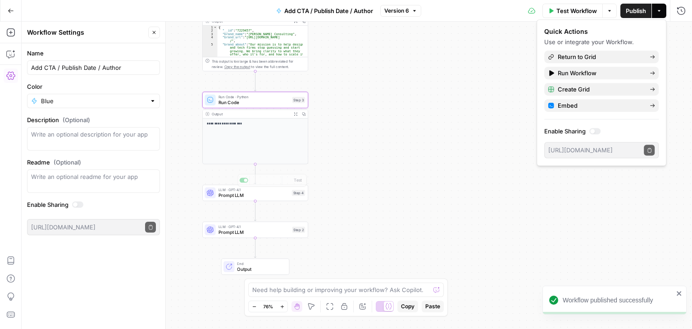
click at [265, 229] on span "Prompt LLM" at bounding box center [254, 232] width 71 height 7
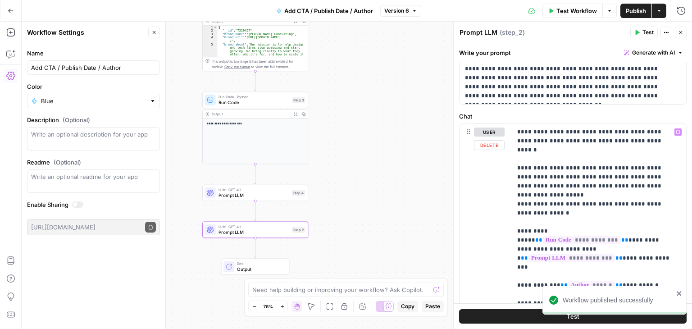
scroll to position [62, 0]
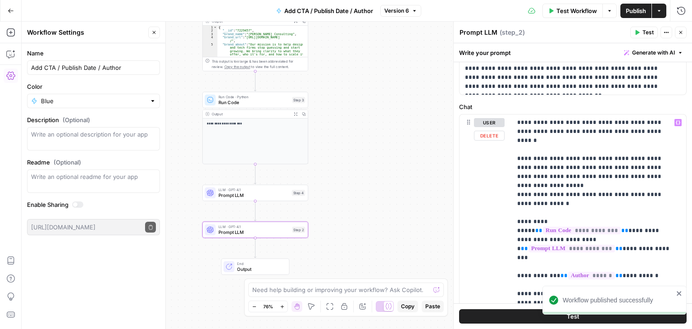
drag, startPoint x: 603, startPoint y: 161, endPoint x: 602, endPoint y: 193, distance: 31.6
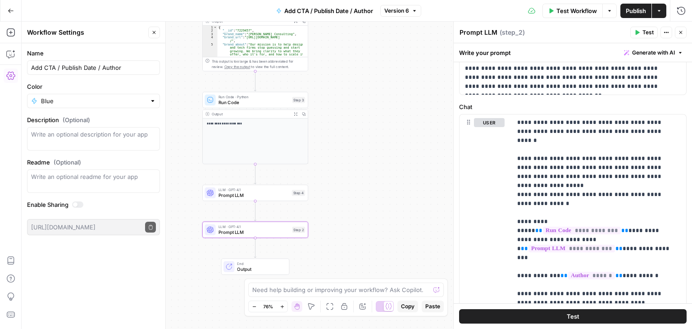
click at [679, 35] on icon "button" at bounding box center [680, 32] width 5 height 5
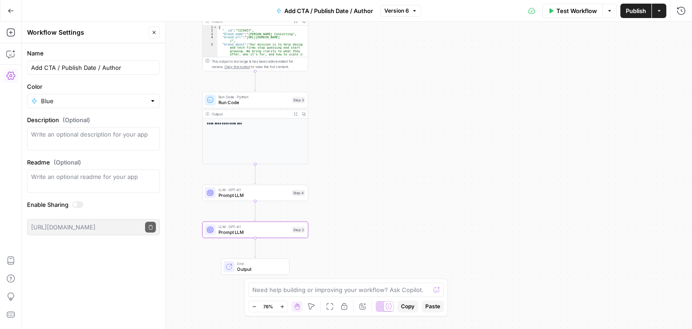
click at [250, 226] on span "LLM · GPT-4.1" at bounding box center [254, 226] width 71 height 5
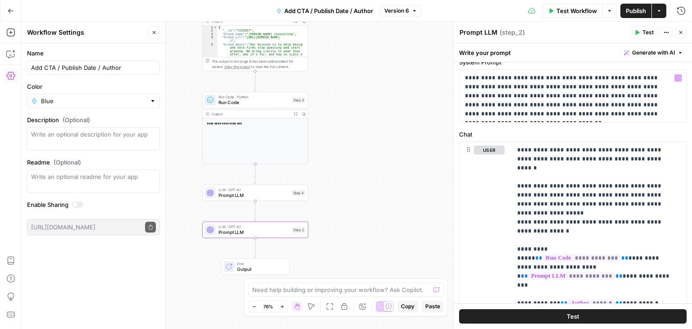
drag, startPoint x: 586, startPoint y: 199, endPoint x: 583, endPoint y: 226, distance: 27.2
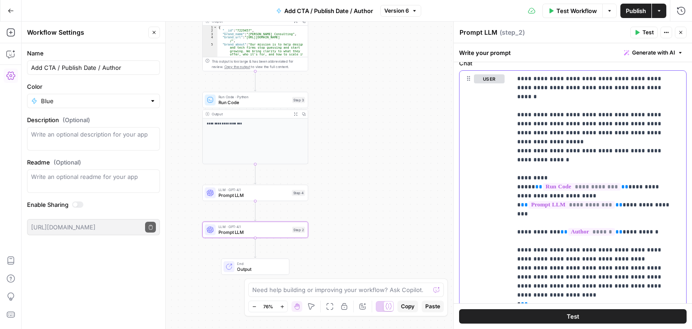
drag, startPoint x: 641, startPoint y: 166, endPoint x: 637, endPoint y: 229, distance: 62.3
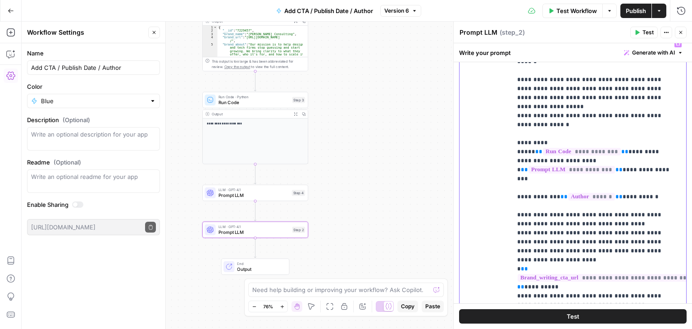
click at [569, 240] on p "**********" at bounding box center [595, 197] width 157 height 316
click at [589, 222] on p "**********" at bounding box center [595, 197] width 157 height 316
click at [590, 238] on p "**********" at bounding box center [595, 197] width 157 height 316
click at [582, 205] on p "**********" at bounding box center [595, 197] width 157 height 316
click at [584, 206] on p "**********" at bounding box center [595, 197] width 157 height 316
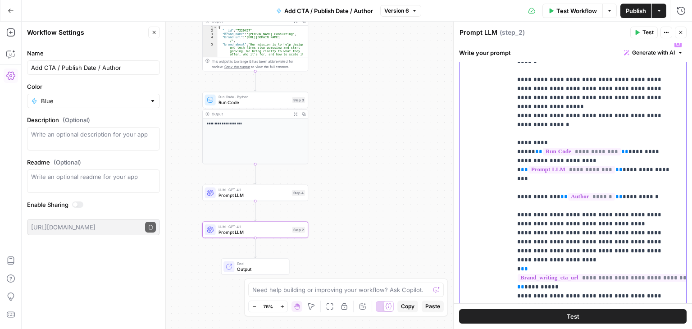
click at [653, 206] on p "**********" at bounding box center [595, 197] width 157 height 316
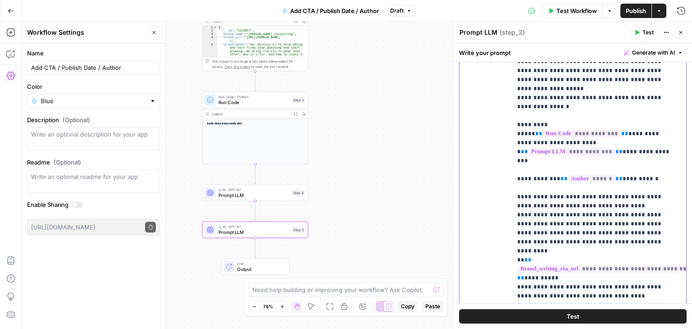
drag, startPoint x: 660, startPoint y: 187, endPoint x: 658, endPoint y: 215, distance: 27.6
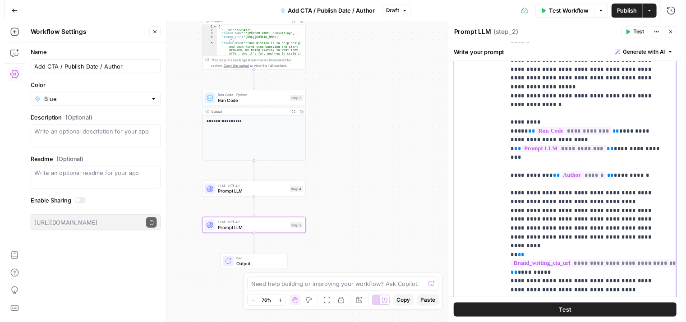
scroll to position [166, 0]
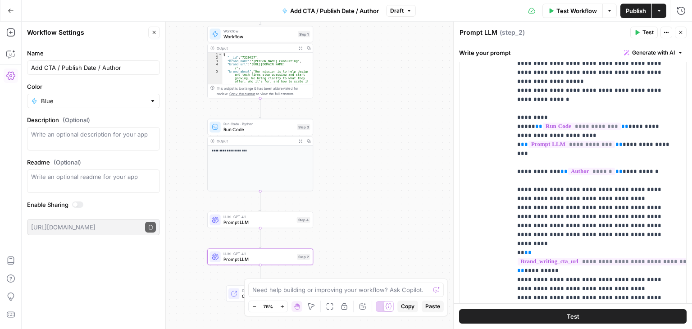
drag, startPoint x: 414, startPoint y: 101, endPoint x: 422, endPoint y: 160, distance: 59.2
click at [421, 164] on div "**********" at bounding box center [357, 175] width 671 height 307
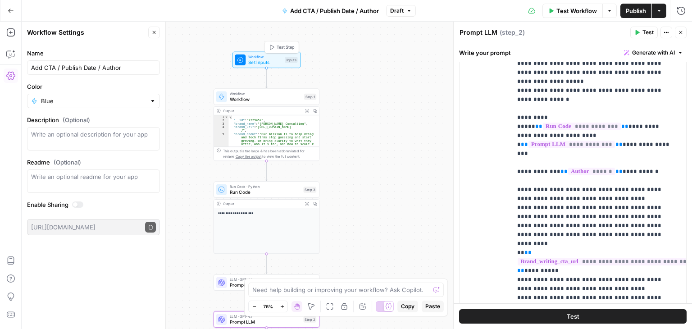
click at [277, 46] on span "Test Step" at bounding box center [286, 47] width 18 height 6
click at [350, 62] on div "**********" at bounding box center [357, 175] width 671 height 307
click at [272, 56] on span "Workflow" at bounding box center [265, 56] width 34 height 5
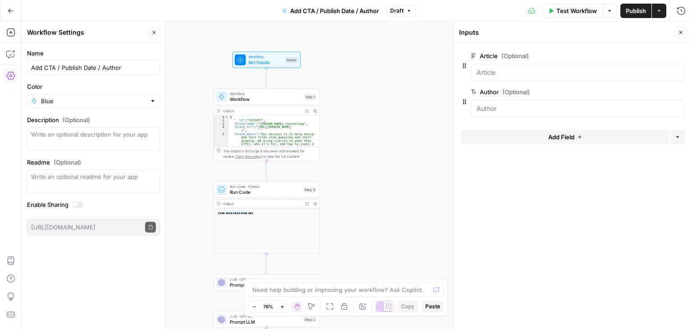
click at [682, 34] on icon "button" at bounding box center [680, 32] width 5 height 5
click at [585, 12] on span "Test Workflow" at bounding box center [577, 10] width 41 height 9
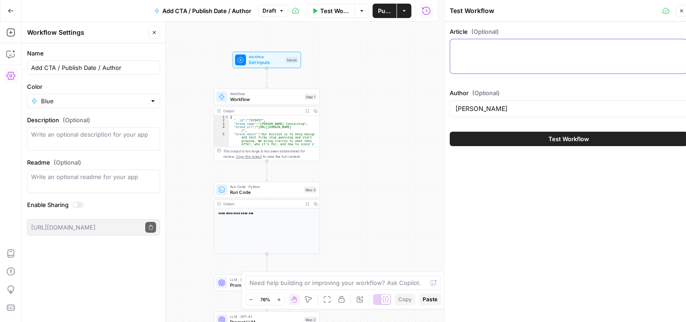
click at [494, 50] on textarea "Article (Optional)" at bounding box center [568, 47] width 226 height 9
paste textarea "How Asset-Light Business Models Drive Profitability in 2025 Last Updated 08/21/…"
type textarea "How Asset-Light Business Models Drive Profitability in 2025 Last Updated 08/21/…"
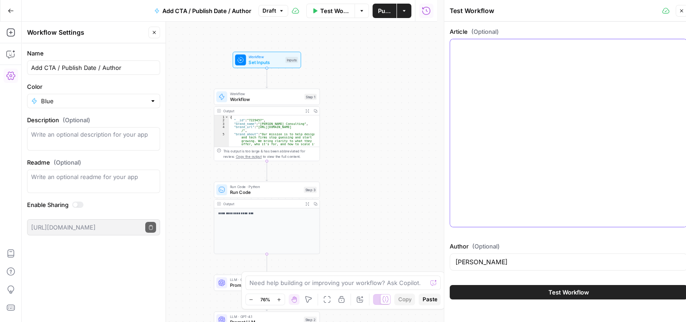
scroll to position [0, 0]
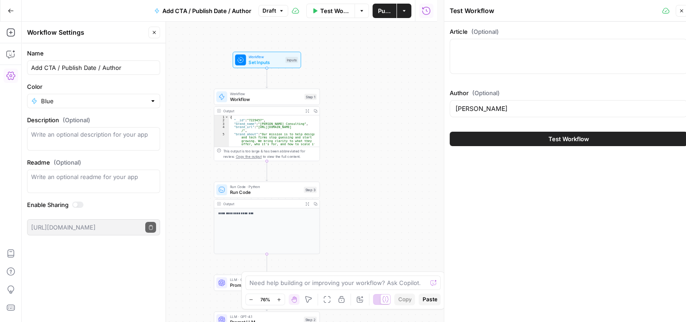
click at [509, 57] on div at bounding box center [568, 56] width 238 height 35
paste textarea "# How Asset-Light Business Models Drive Profitability in 2025 Last Updated 08/2…"
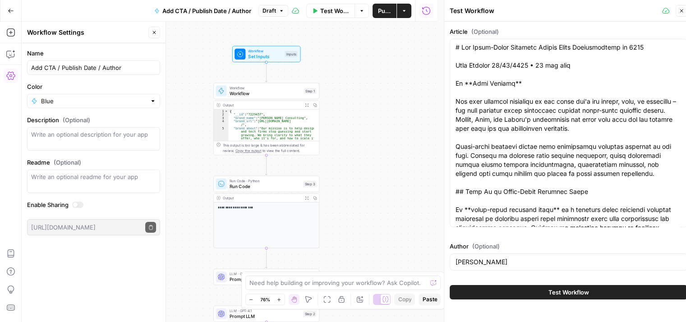
drag, startPoint x: 357, startPoint y: 172, endPoint x: 368, endPoint y: 105, distance: 68.4
click at [368, 105] on div "**********" at bounding box center [229, 172] width 415 height 300
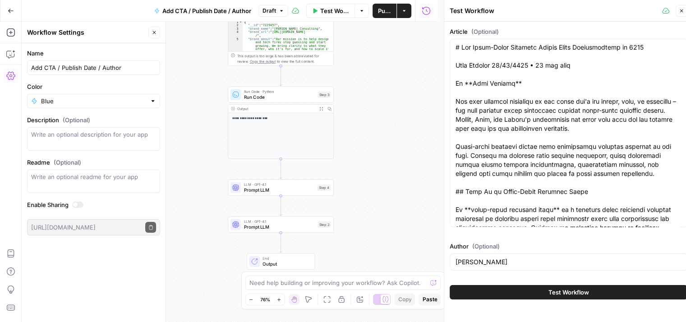
drag, startPoint x: 348, startPoint y: 182, endPoint x: 352, endPoint y: 148, distance: 34.0
click at [352, 148] on div "**********" at bounding box center [229, 172] width 415 height 300
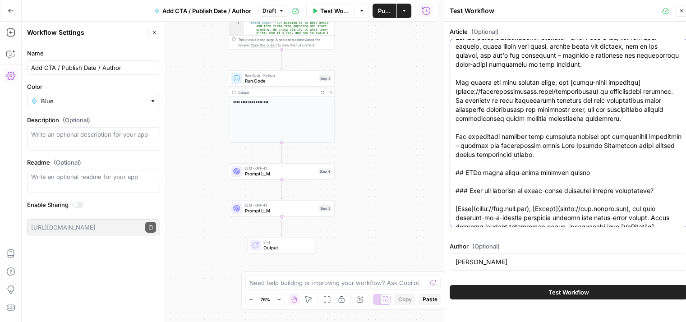
scroll to position [4903, 0]
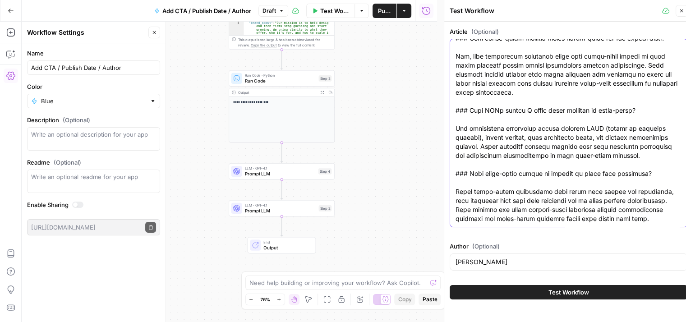
drag, startPoint x: 550, startPoint y: 108, endPoint x: 566, endPoint y: 296, distance: 189.1
drag, startPoint x: 578, startPoint y: 97, endPoint x: 581, endPoint y: 284, distance: 186.2
drag, startPoint x: 564, startPoint y: 173, endPoint x: 555, endPoint y: 333, distance: 160.3
drag, startPoint x: 607, startPoint y: 202, endPoint x: 612, endPoint y: 195, distance: 9.4
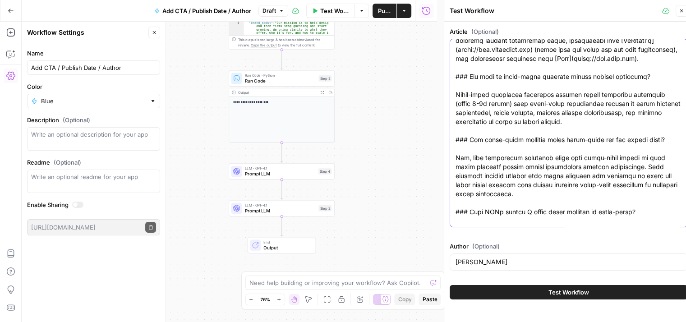
drag, startPoint x: 608, startPoint y: 155, endPoint x: 611, endPoint y: 123, distance: 32.1
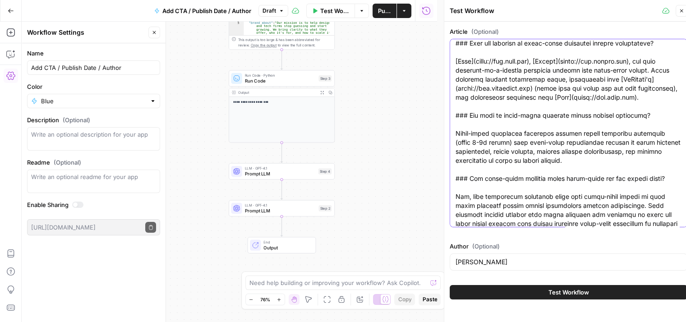
drag, startPoint x: 562, startPoint y: 167, endPoint x: 562, endPoint y: 130, distance: 37.4
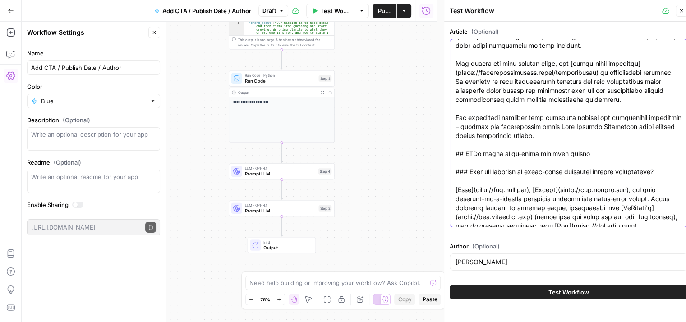
drag, startPoint x: 516, startPoint y: 151, endPoint x: 528, endPoint y: 103, distance: 49.3
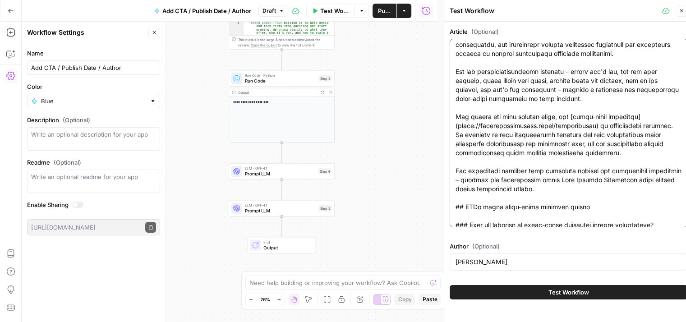
drag, startPoint x: 581, startPoint y: 164, endPoint x: 580, endPoint y: 145, distance: 19.0
drag, startPoint x: 486, startPoint y: 151, endPoint x: 629, endPoint y: 151, distance: 142.9
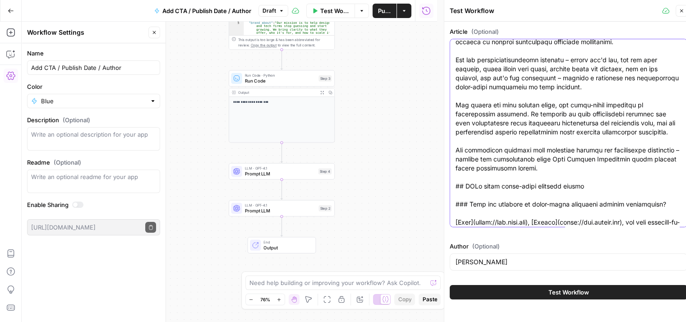
drag, startPoint x: 539, startPoint y: 143, endPoint x: 544, endPoint y: 167, distance: 24.4
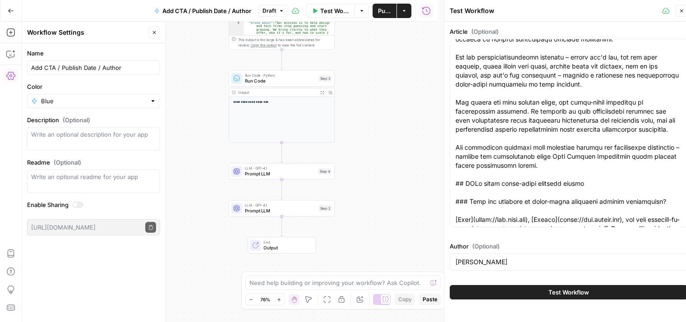
scroll to position [0, 0]
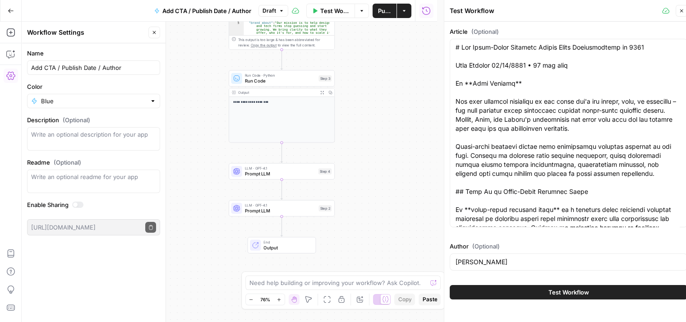
drag, startPoint x: 454, startPoint y: 184, endPoint x: 512, endPoint y: 187, distance: 57.8
click at [512, 187] on div at bounding box center [568, 133] width 238 height 188
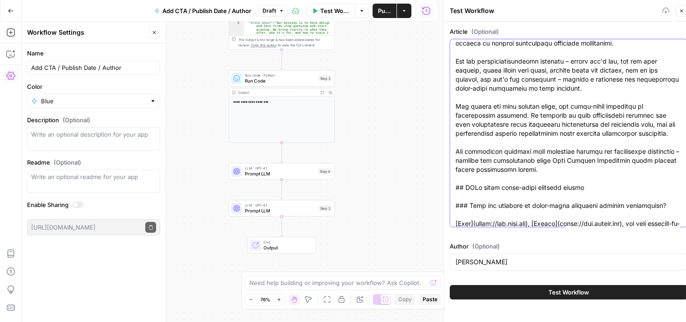
drag, startPoint x: 548, startPoint y: 187, endPoint x: 657, endPoint y: 187, distance: 108.6
paste textarea "(https://schmidtconsulting.group/appointments)"
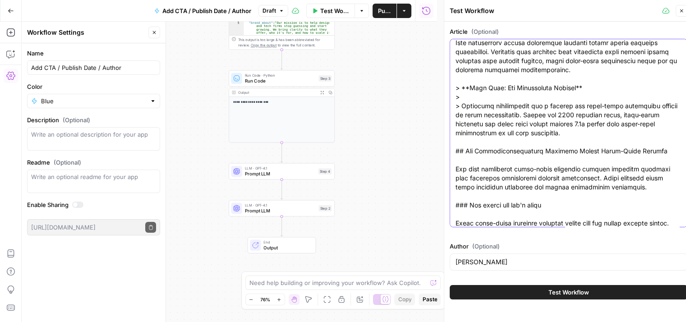
scroll to position [0, 0]
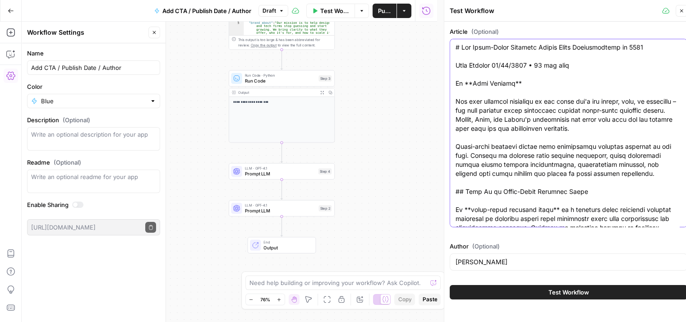
drag, startPoint x: 549, startPoint y: 184, endPoint x: 583, endPoint y: -39, distance: 225.7
drag, startPoint x: 580, startPoint y: 65, endPoint x: 450, endPoint y: 62, distance: 130.3
click at [450, 62] on div at bounding box center [568, 133] width 238 height 188
drag, startPoint x: 548, startPoint y: 79, endPoint x: 446, endPoint y: 62, distance: 103.4
click at [446, 62] on div "Test Workflow Close Article (Optional) Author (Optional) Kurt Schmidt Test Work…" at bounding box center [568, 164] width 249 height 329
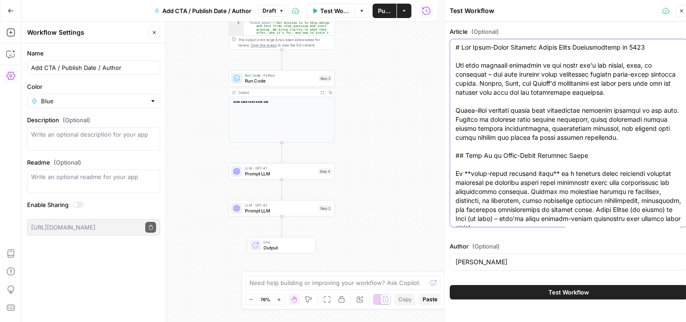
drag, startPoint x: 543, startPoint y: 135, endPoint x: 549, endPoint y: 41, distance: 94.9
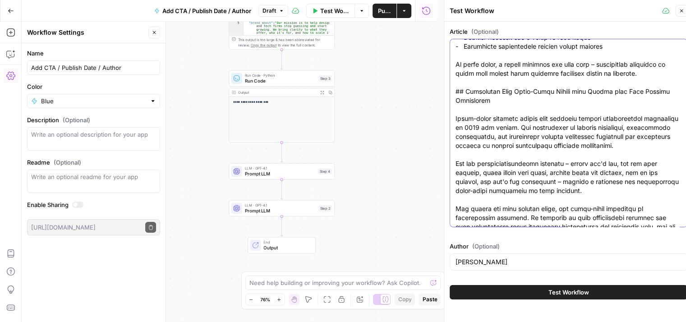
scroll to position [4867, 0]
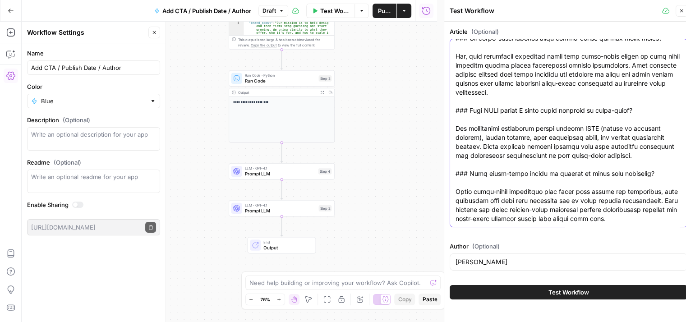
drag, startPoint x: 578, startPoint y: 80, endPoint x: 560, endPoint y: 288, distance: 209.0
type textarea "# How Asset-Light Business Models Drive Profitability in 2025 The most valuable…"
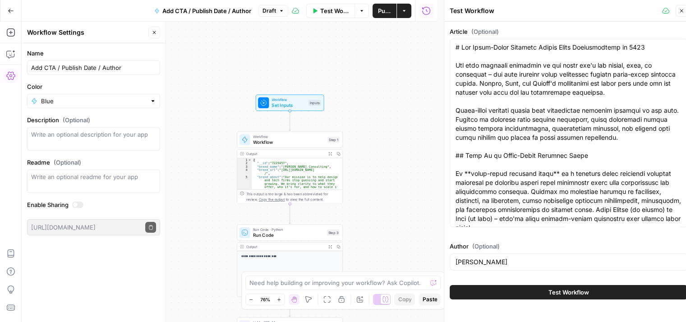
drag, startPoint x: 391, startPoint y: 80, endPoint x: 413, endPoint y: 225, distance: 147.2
click at [400, 237] on div "**********" at bounding box center [229, 172] width 415 height 300
click at [521, 289] on button "Test Workflow" at bounding box center [568, 292] width 238 height 14
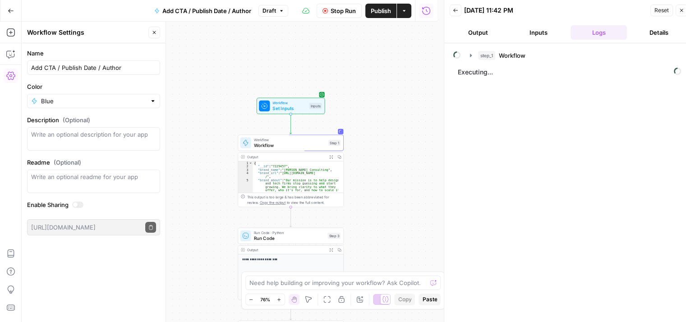
drag, startPoint x: 390, startPoint y: 106, endPoint x: 392, endPoint y: 39, distance: 67.2
click at [398, 41] on div "**********" at bounding box center [229, 172] width 415 height 300
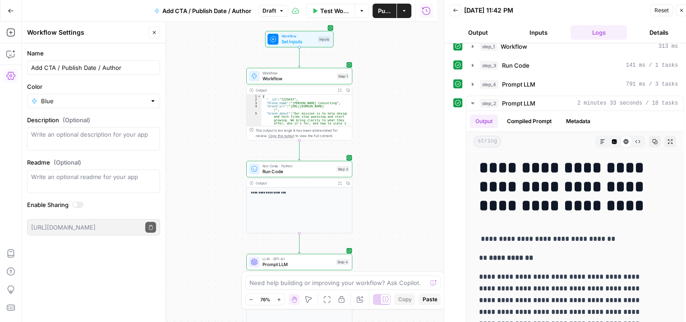
scroll to position [20, 0]
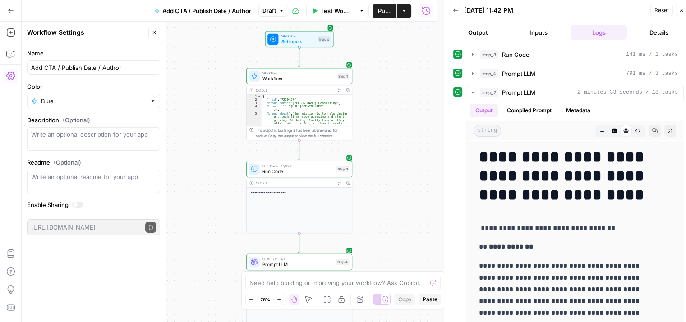
drag, startPoint x: 453, startPoint y: 133, endPoint x: 453, endPoint y: 184, distance: 51.4
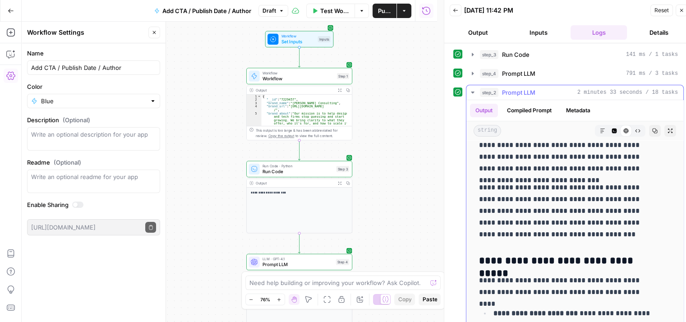
scroll to position [562, 0]
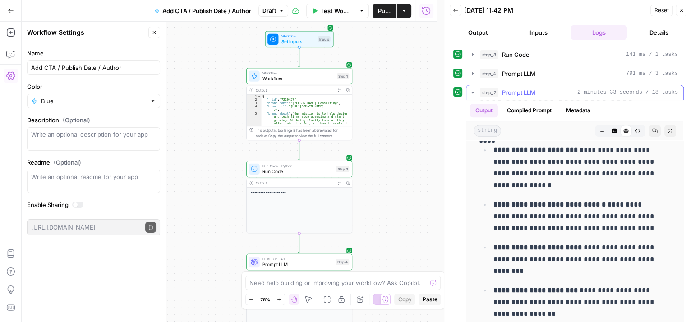
drag, startPoint x: 594, startPoint y: 166, endPoint x: 582, endPoint y: 256, distance: 90.9
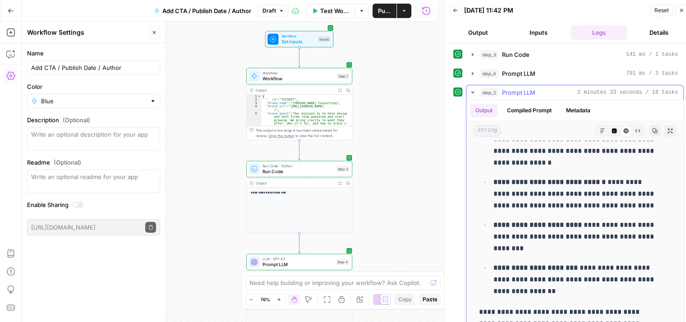
click at [635, 130] on icon "button" at bounding box center [637, 130] width 5 height 5
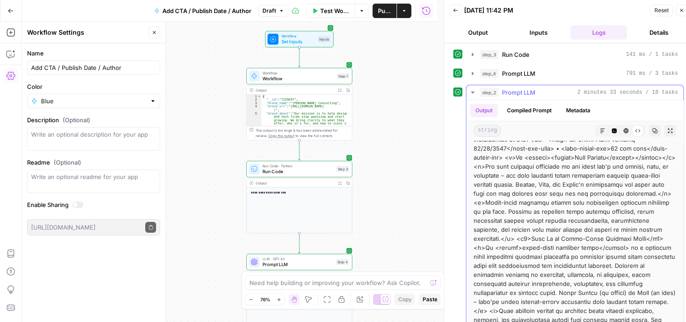
scroll to position [0, 0]
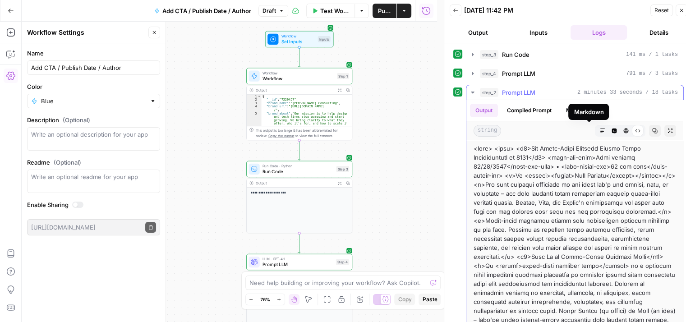
drag, startPoint x: 590, startPoint y: 174, endPoint x: 591, endPoint y: 135, distance: 38.8
click at [652, 129] on icon "button" at bounding box center [654, 130] width 5 height 5
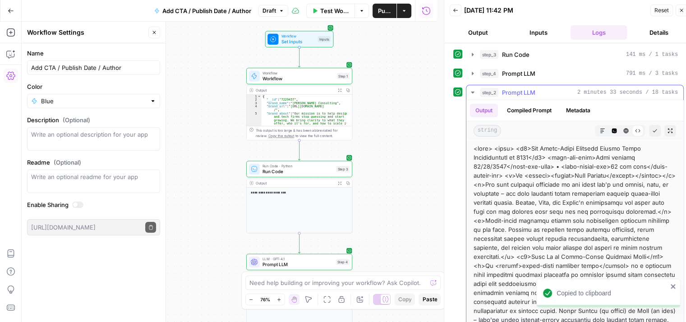
click at [599, 131] on icon "button" at bounding box center [601, 130] width 5 height 5
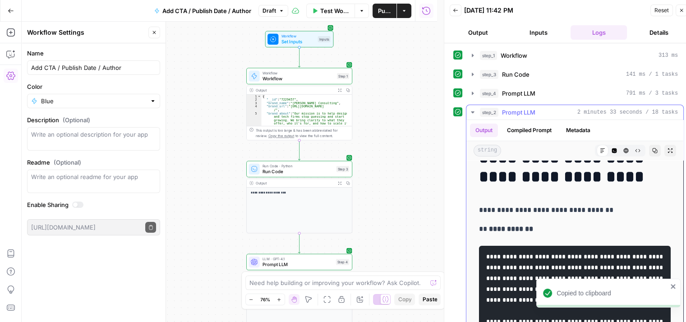
scroll to position [55, 0]
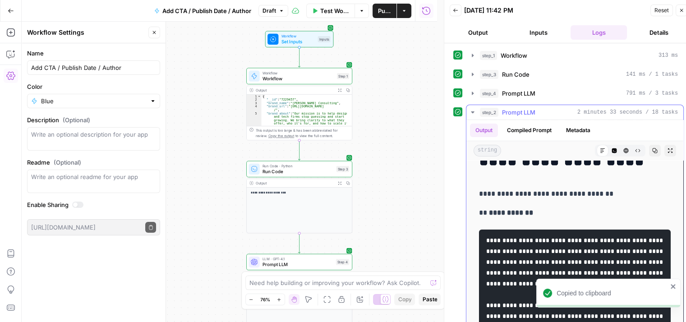
drag, startPoint x: 527, startPoint y: 174, endPoint x: 527, endPoint y: 214, distance: 40.1
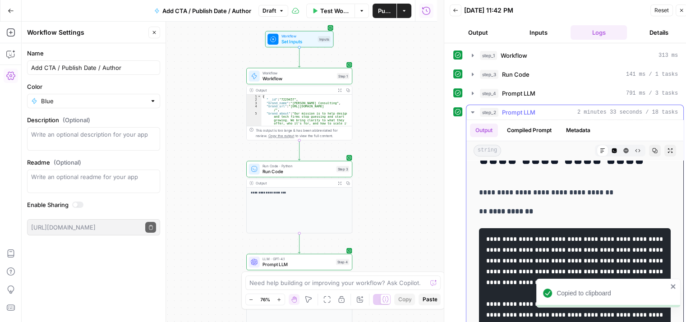
click at [611, 151] on span "Code Editor" at bounding box center [611, 151] width 0 height 0
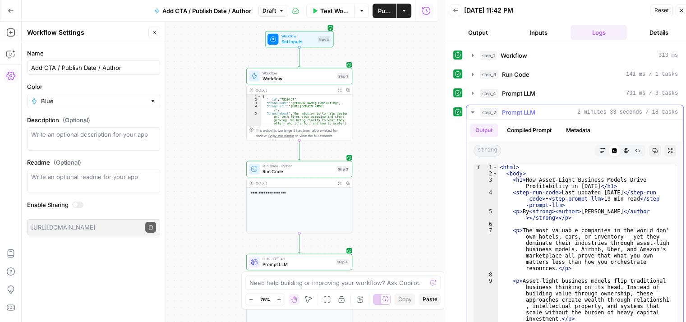
click at [652, 150] on icon "button" at bounding box center [654, 150] width 5 height 5
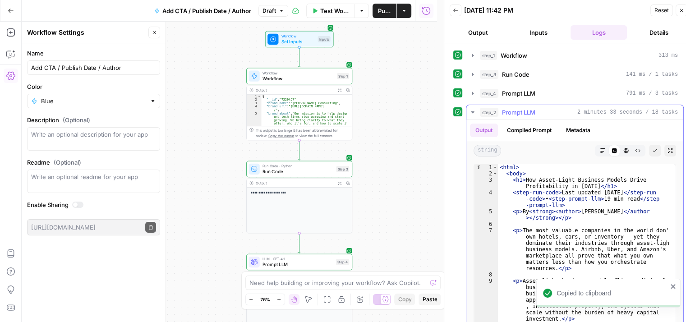
click at [623, 148] on icon "button" at bounding box center [625, 150] width 5 height 5
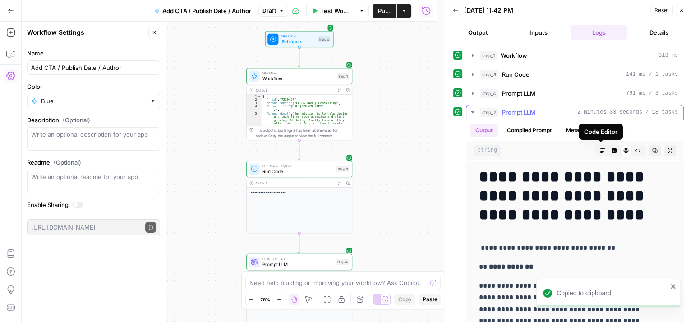
click at [612, 148] on icon "button" at bounding box center [614, 150] width 5 height 5
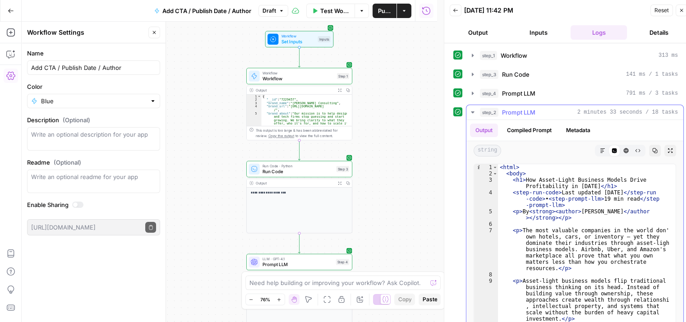
click at [599, 147] on button "Markdown" at bounding box center [602, 151] width 12 height 12
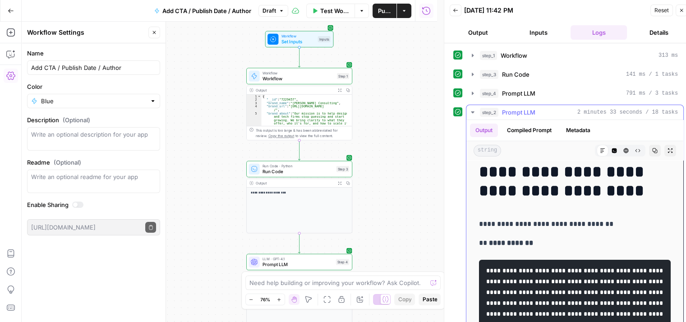
drag, startPoint x: 542, startPoint y: 211, endPoint x: 539, endPoint y: 223, distance: 12.1
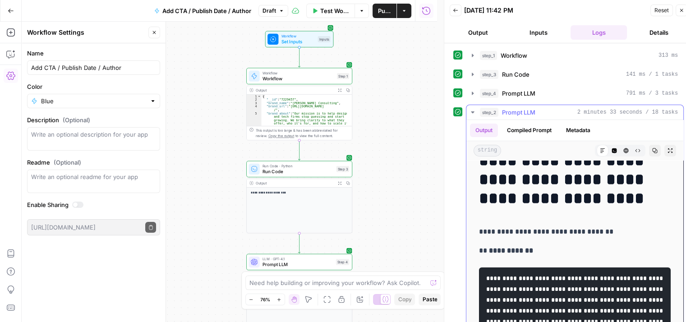
scroll to position [7, 0]
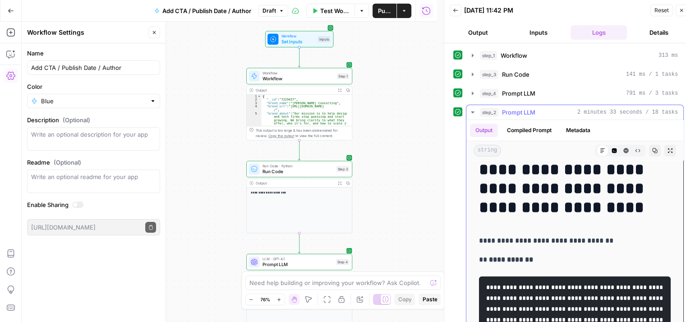
drag, startPoint x: 543, startPoint y: 183, endPoint x: 534, endPoint y: 152, distance: 31.6
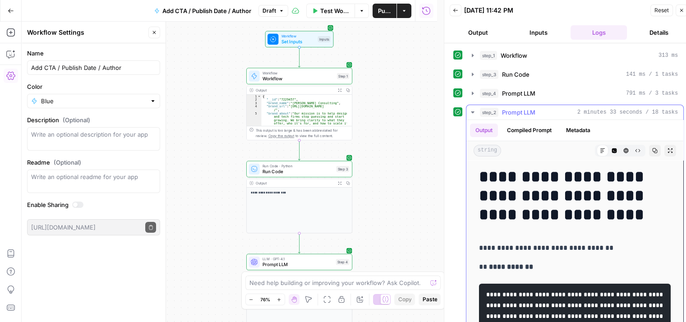
scroll to position [15, 0]
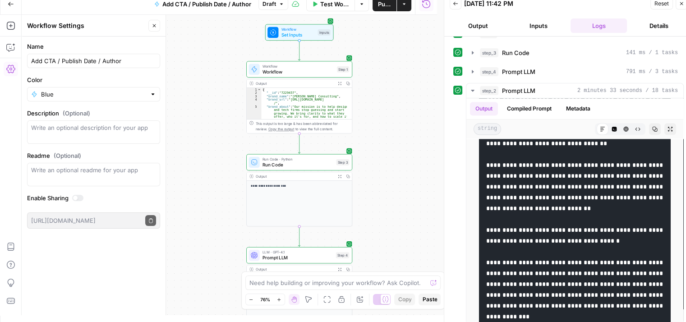
drag, startPoint x: 480, startPoint y: 177, endPoint x: 608, endPoint y: 211, distance: 133.5
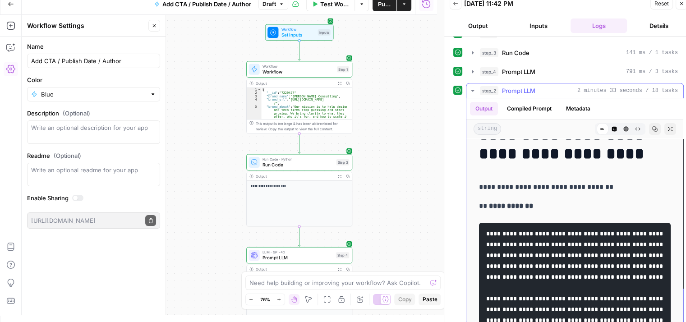
scroll to position [0, 0]
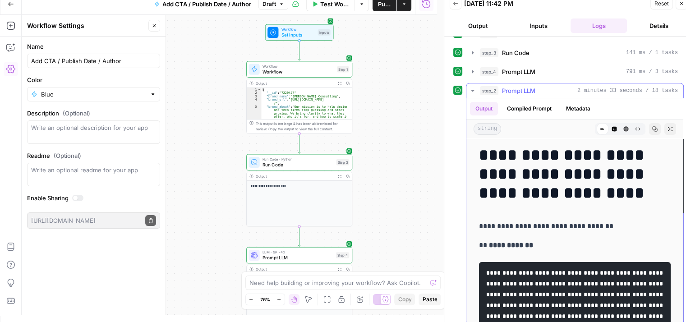
drag, startPoint x: 631, startPoint y: 240, endPoint x: 628, endPoint y: 106, distance: 133.4
click at [611, 128] on icon "button" at bounding box center [613, 128] width 5 height 5
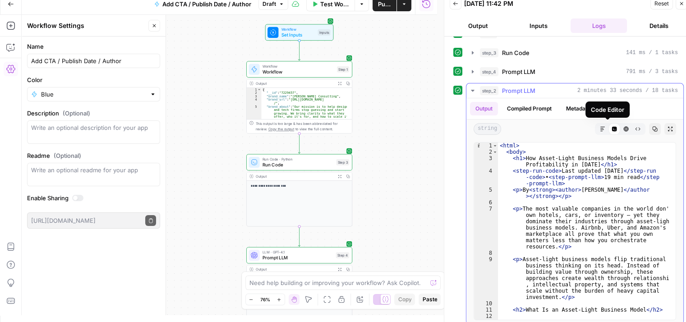
click at [620, 127] on button "HTML Viewer" at bounding box center [626, 129] width 12 height 12
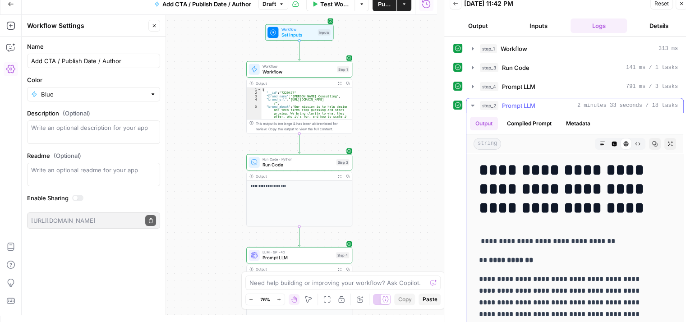
click at [649, 142] on button "Copy" at bounding box center [655, 144] width 12 height 12
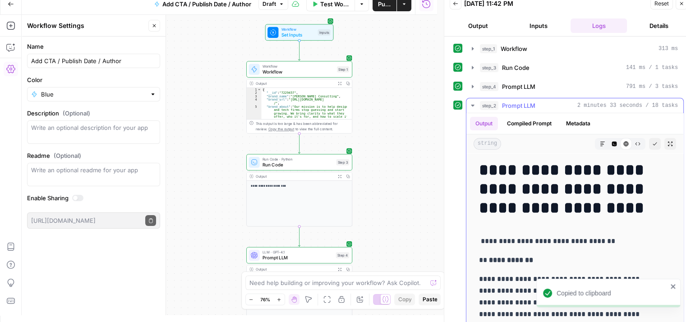
click at [619, 192] on h1 "**********" at bounding box center [568, 188] width 178 height 57
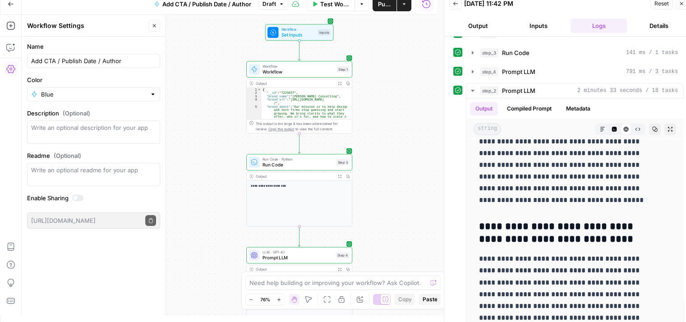
scroll to position [7, 0]
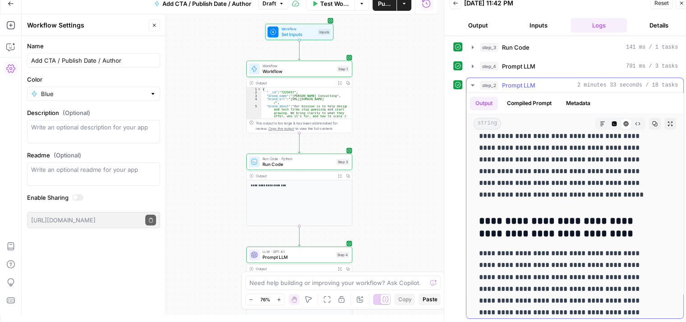
drag, startPoint x: 472, startPoint y: 157, endPoint x: 519, endPoint y: 303, distance: 153.5
copy div "**********"
click at [407, 114] on div "**********" at bounding box center [229, 164] width 415 height 300
click at [519, 170] on p "**********" at bounding box center [568, 165] width 178 height 70
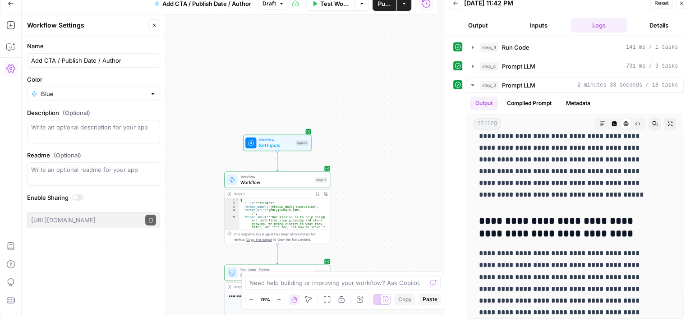
drag, startPoint x: 410, startPoint y: 63, endPoint x: 386, endPoint y: 188, distance: 127.9
click at [386, 188] on div "**********" at bounding box center [229, 164] width 415 height 300
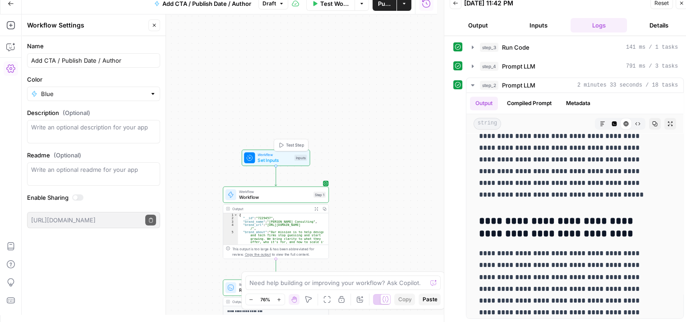
click at [288, 144] on span "Test Step" at bounding box center [295, 145] width 18 height 6
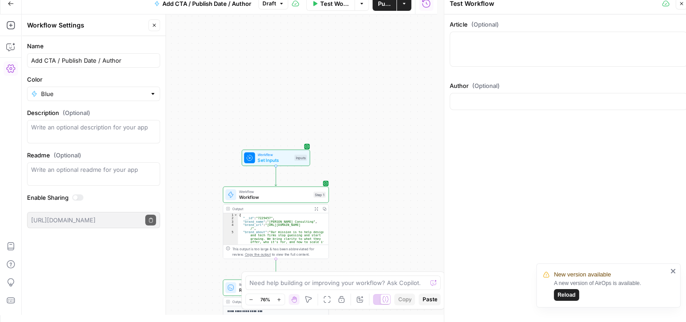
click at [507, 46] on div at bounding box center [568, 49] width 238 height 35
paste textarea "# 7 Critical Leadership Development Pitfalls That Derail Success Last Updated 0…"
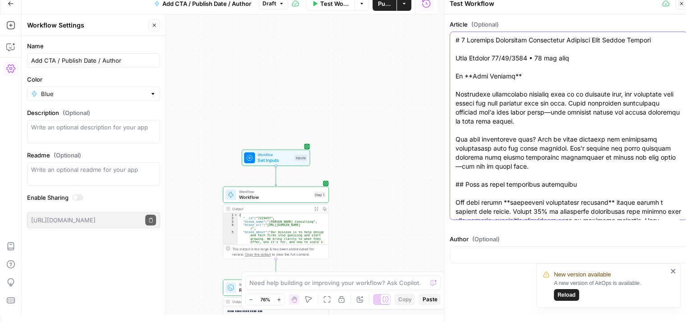
scroll to position [4146, 0]
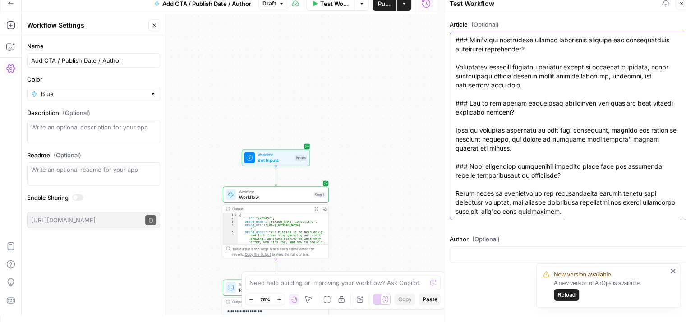
type textarea "# 7 Critical Leadership Development Pitfalls That Derail Success Last Updated 0…"
click at [462, 243] on div "Author (Optional)" at bounding box center [568, 250] width 238 height 32
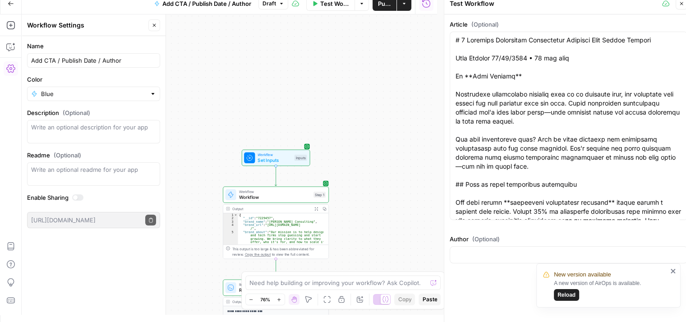
click at [463, 249] on div at bounding box center [568, 254] width 238 height 17
type input "Kurt Schmidt"
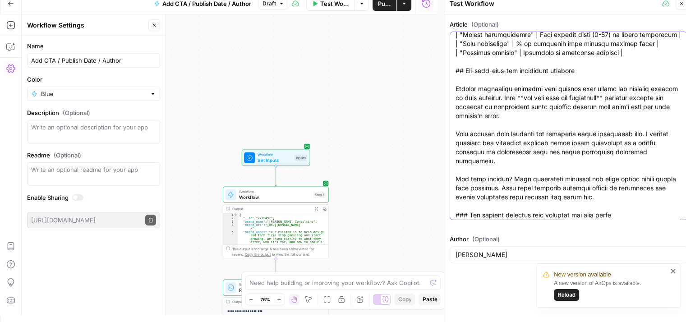
scroll to position [929, 0]
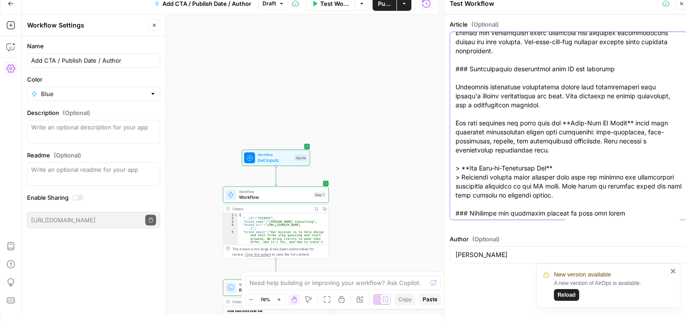
drag, startPoint x: 550, startPoint y: 128, endPoint x: 544, endPoint y: 249, distance: 121.0
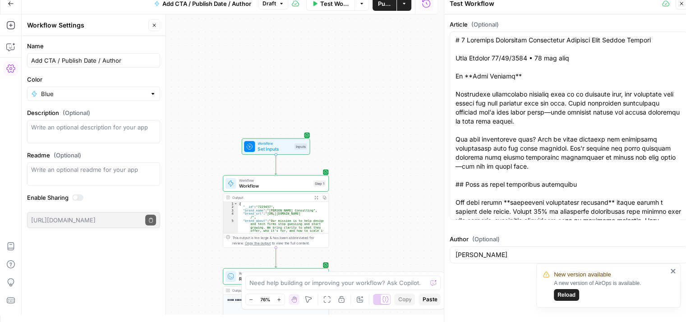
scroll to position [3700, 0]
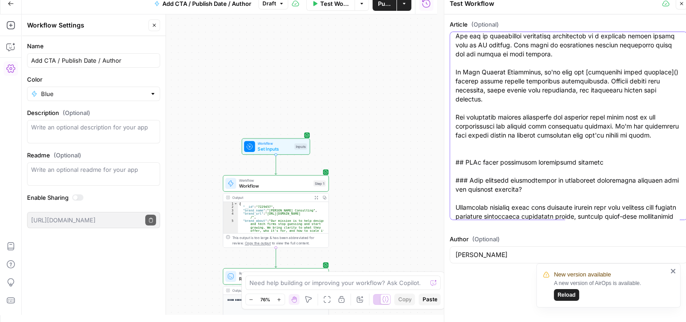
paste textarea "https://schmidtconsulting.group/appointments"
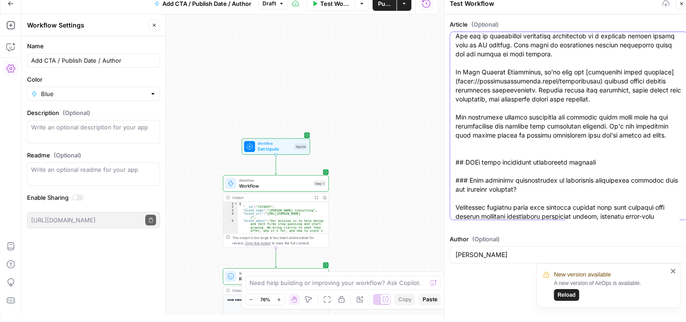
type textarea "# 7 Critical Leadership Development Pitfalls That Derail Success Last Updated 0…"
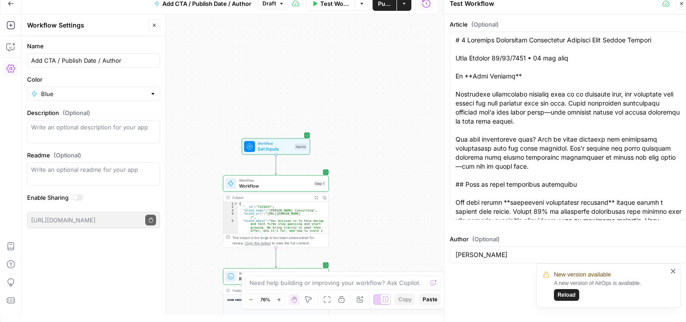
click at [569, 291] on span "Reload" at bounding box center [566, 295] width 18 height 8
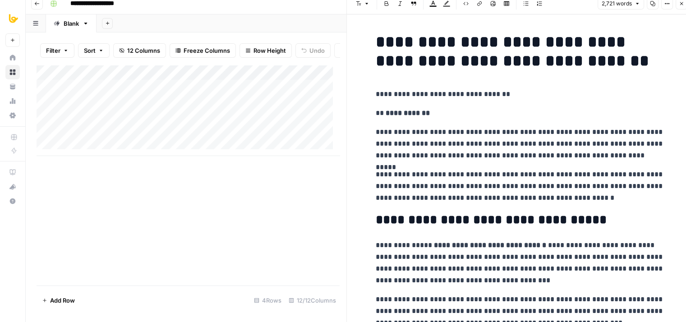
click at [683, 9] on button "Close" at bounding box center [681, 4] width 12 height 12
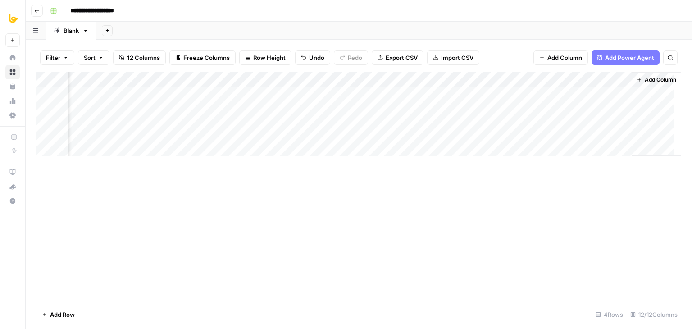
scroll to position [0, 417]
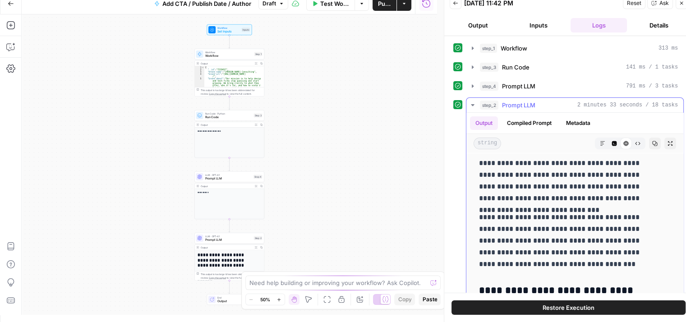
drag, startPoint x: 557, startPoint y: 168, endPoint x: 573, endPoint y: 285, distance: 117.9
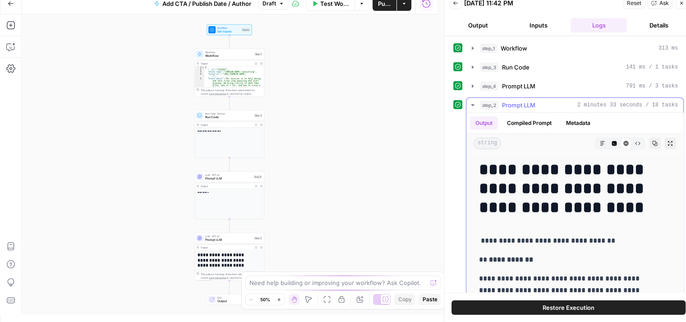
drag, startPoint x: 565, startPoint y: 241, endPoint x: 555, endPoint y: 107, distance: 134.6
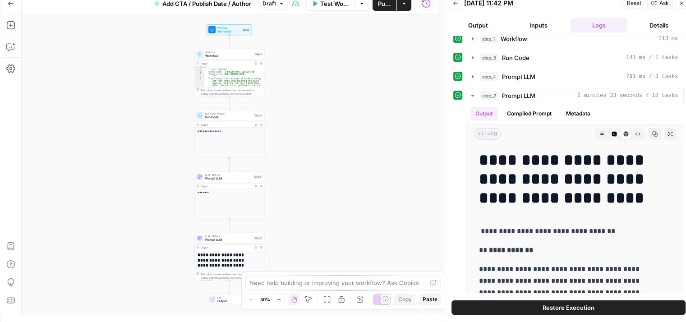
scroll to position [49, 0]
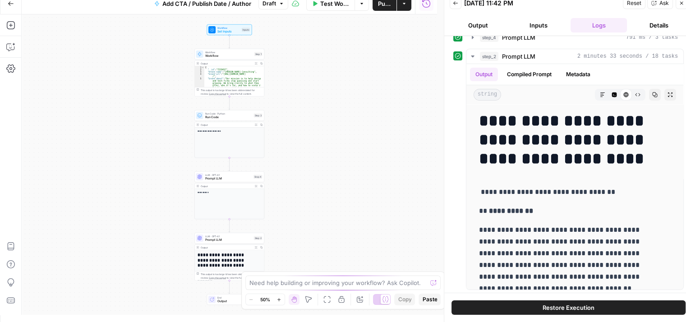
drag, startPoint x: 456, startPoint y: 123, endPoint x: 453, endPoint y: 246, distance: 122.6
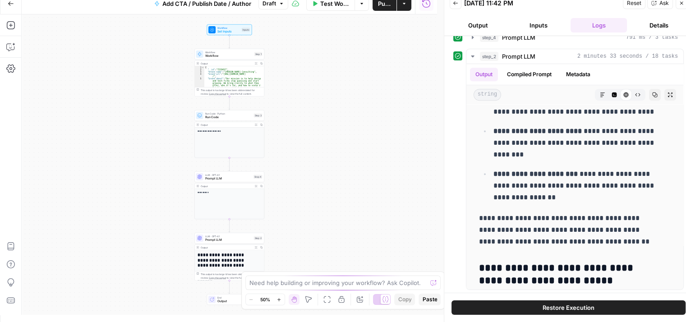
drag, startPoint x: 552, startPoint y: 201, endPoint x: 542, endPoint y: 297, distance: 96.9
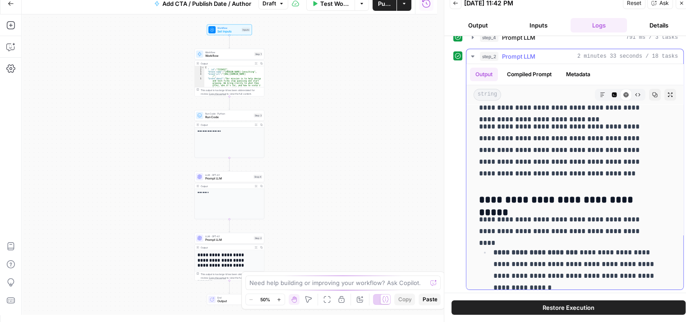
scroll to position [0, 0]
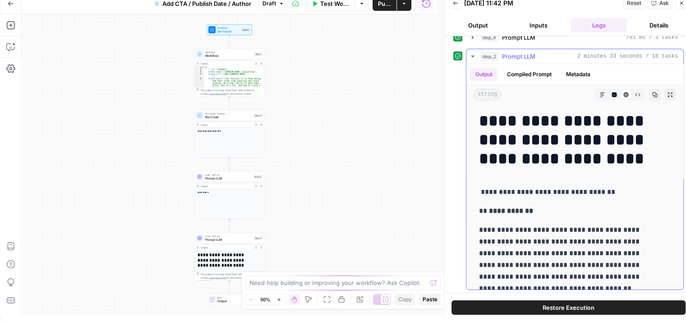
drag, startPoint x: 585, startPoint y: 257, endPoint x: 569, endPoint y: 124, distance: 133.8
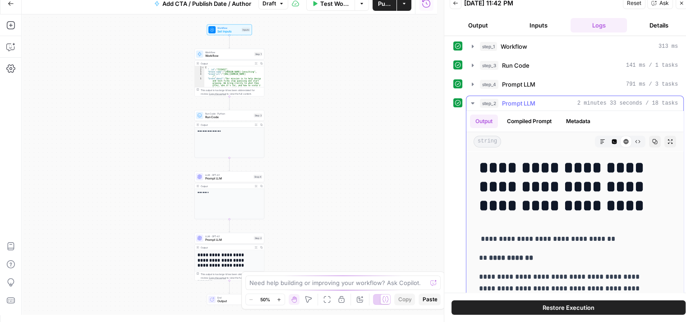
drag, startPoint x: 511, startPoint y: 186, endPoint x: 519, endPoint y: 120, distance: 66.8
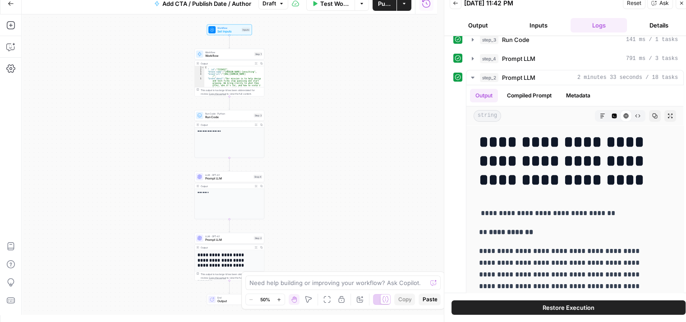
drag, startPoint x: 458, startPoint y: 128, endPoint x: 459, endPoint y: 165, distance: 36.1
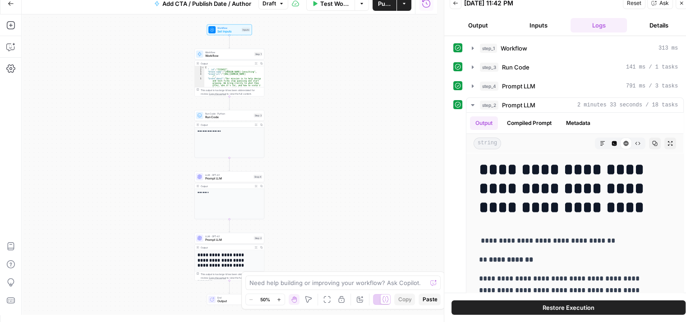
drag, startPoint x: 458, startPoint y: 194, endPoint x: 464, endPoint y: 134, distance: 60.2
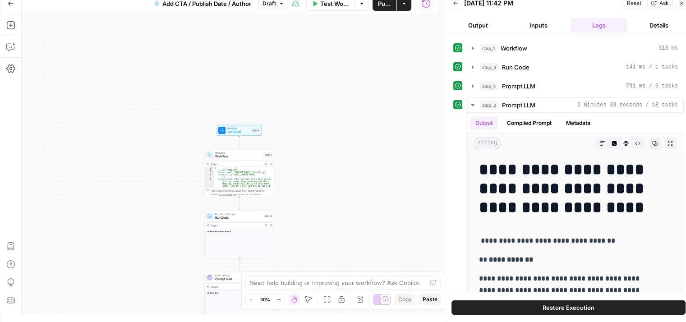
drag, startPoint x: 352, startPoint y: 86, endPoint x: 370, endPoint y: 180, distance: 96.1
click at [363, 191] on div "**********" at bounding box center [229, 164] width 415 height 300
click at [250, 127] on span "Test Step" at bounding box center [253, 126] width 12 height 4
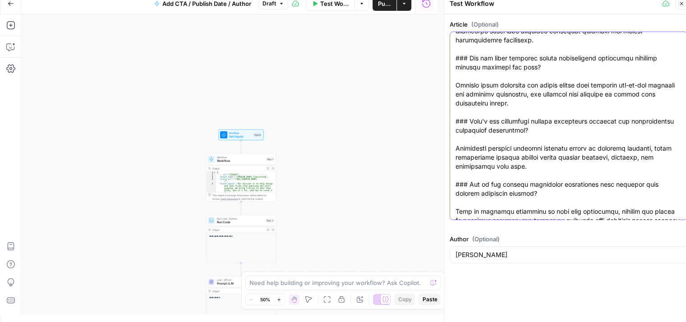
scroll to position [4146, 0]
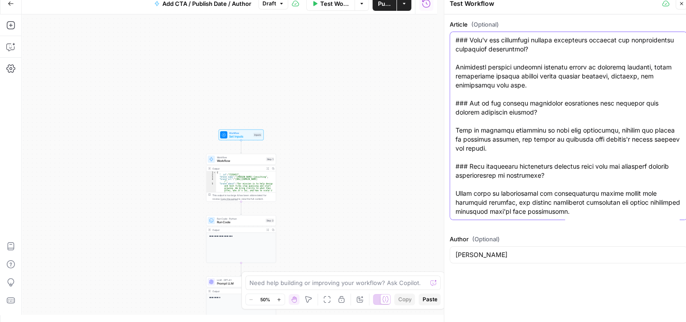
drag, startPoint x: 571, startPoint y: 89, endPoint x: 585, endPoint y: 296, distance: 207.8
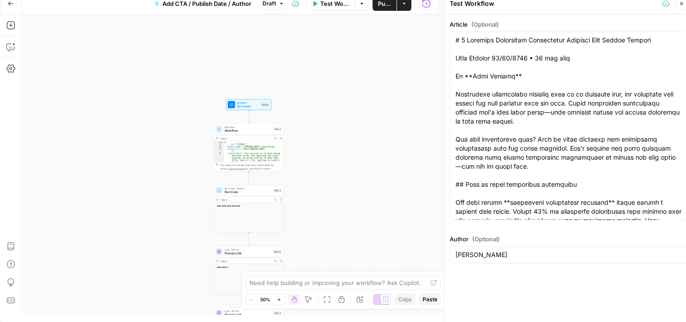
drag, startPoint x: 287, startPoint y: 160, endPoint x: 289, endPoint y: 151, distance: 9.4
click at [289, 151] on div "**********" at bounding box center [229, 164] width 415 height 300
drag, startPoint x: 552, startPoint y: 283, endPoint x: 556, endPoint y: 338, distance: 54.7
click at [324, 82] on div "**********" at bounding box center [229, 164] width 415 height 300
click at [257, 97] on span "Test Step" at bounding box center [261, 96] width 12 height 4
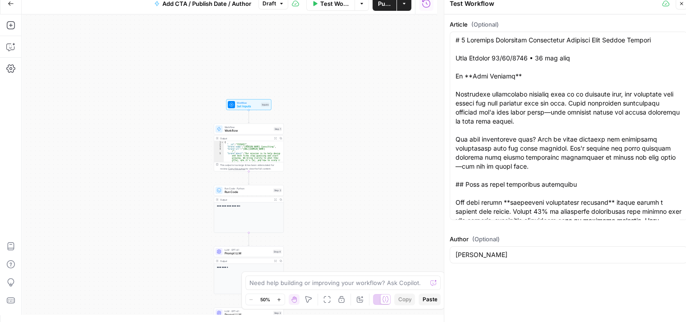
click at [678, 7] on button "Close" at bounding box center [681, 4] width 12 height 12
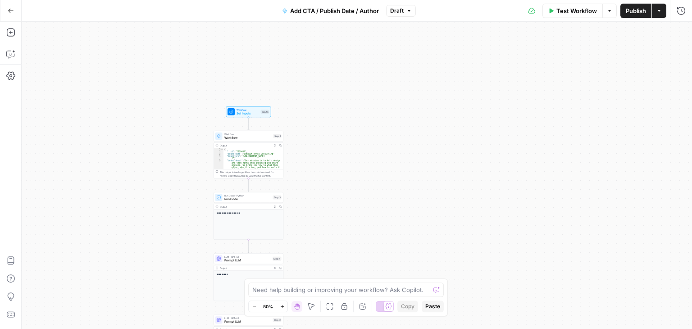
drag, startPoint x: 443, startPoint y: 109, endPoint x: 504, endPoint y: 149, distance: 73.9
click at [504, 150] on div "**********" at bounding box center [357, 175] width 671 height 307
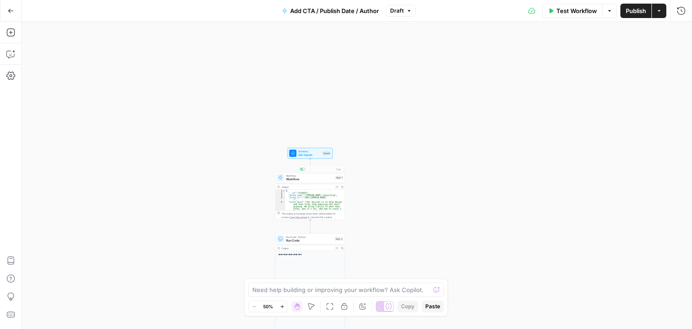
click at [318, 154] on span "Set Inputs" at bounding box center [309, 155] width 23 height 5
click at [325, 145] on span "Test Step" at bounding box center [323, 145] width 12 height 4
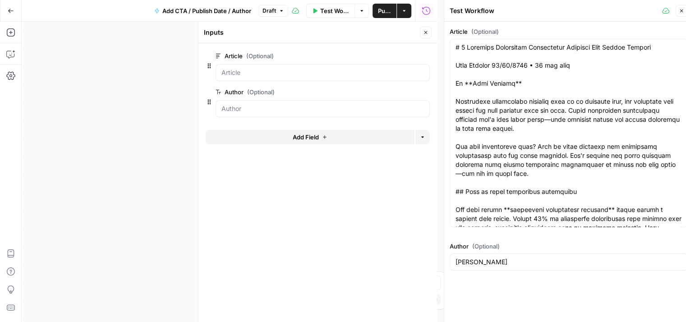
click at [427, 33] on icon "button" at bounding box center [425, 32] width 5 height 5
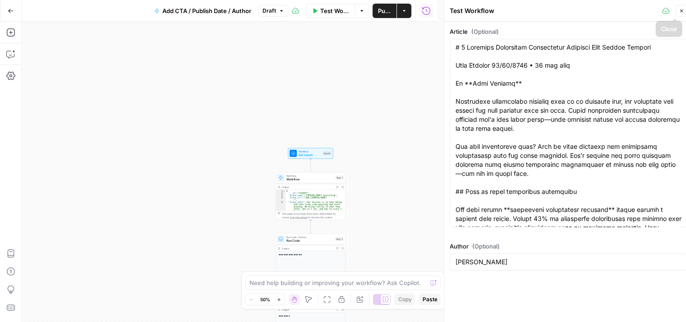
click at [681, 9] on icon "button" at bounding box center [680, 10] width 5 height 5
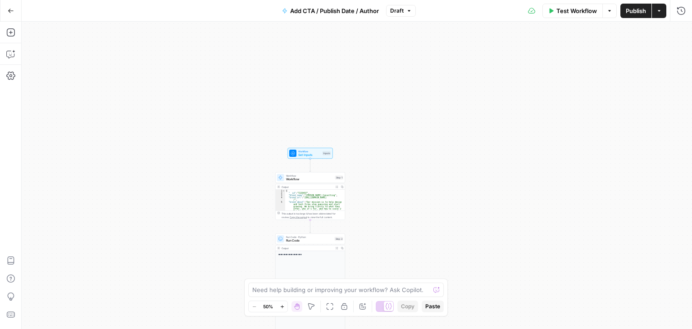
click at [578, 10] on span "Test Workflow" at bounding box center [577, 10] width 41 height 9
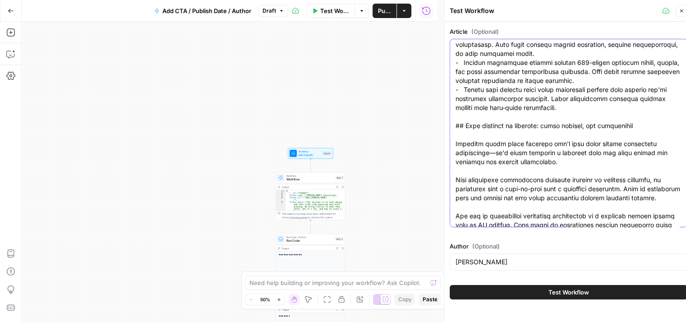
scroll to position [4146, 0]
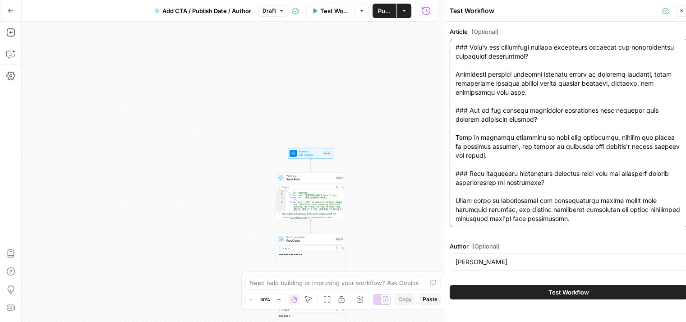
drag, startPoint x: 586, startPoint y: 120, endPoint x: 581, endPoint y: 285, distance: 165.0
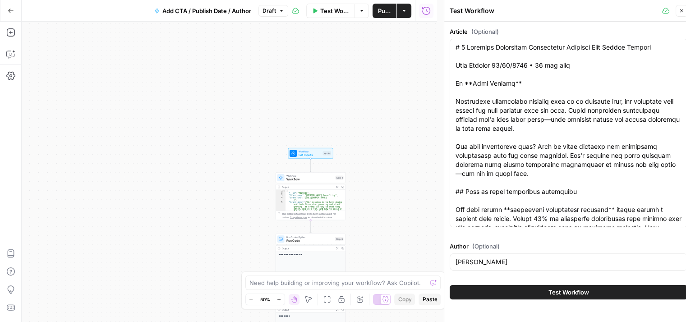
click at [584, 293] on span "Test Workflow" at bounding box center [568, 292] width 41 height 9
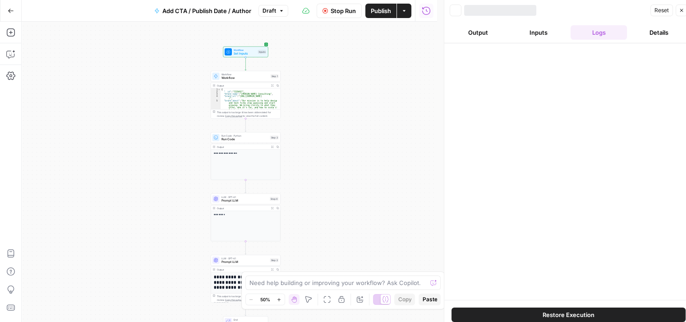
drag, startPoint x: 404, startPoint y: 127, endPoint x: 315, endPoint y: 82, distance: 100.0
click at [350, 39] on div "**********" at bounding box center [229, 172] width 415 height 300
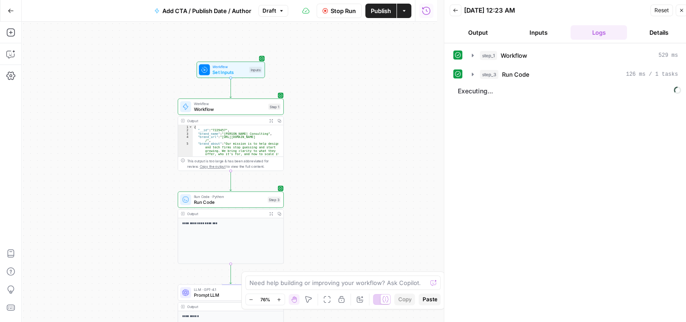
drag, startPoint x: 310, startPoint y: 60, endPoint x: 329, endPoint y: 83, distance: 29.8
click at [329, 83] on div "**********" at bounding box center [229, 172] width 415 height 300
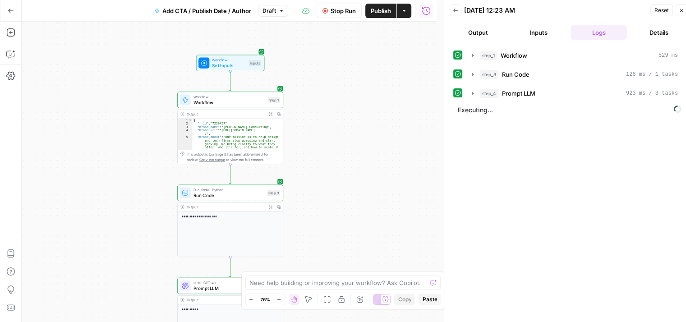
drag, startPoint x: 348, startPoint y: 174, endPoint x: 344, endPoint y: 73, distance: 100.6
click at [344, 73] on div "**********" at bounding box center [229, 172] width 415 height 300
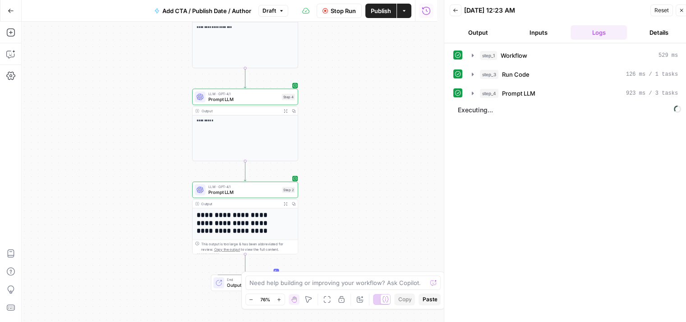
drag, startPoint x: 357, startPoint y: 150, endPoint x: 370, endPoint y: 110, distance: 41.8
click at [370, 92] on div "**********" at bounding box center [229, 172] width 415 height 300
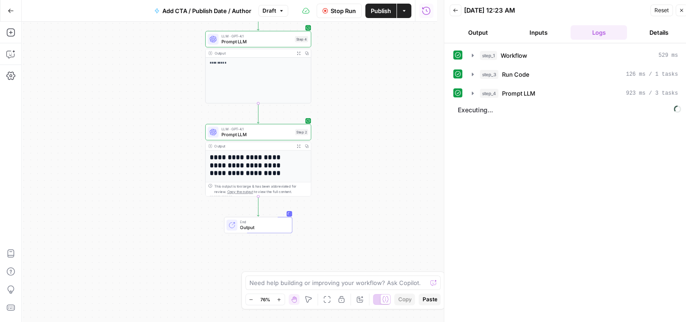
drag, startPoint x: 386, startPoint y: 214, endPoint x: 357, endPoint y: 201, distance: 31.5
click at [365, 215] on div "**********" at bounding box center [229, 172] width 415 height 300
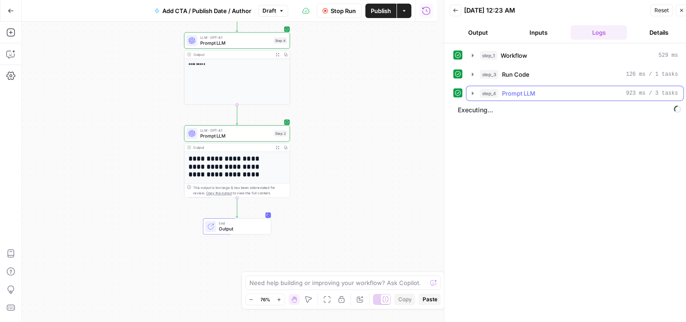
click at [518, 97] on button "step_4 Prompt LLM 923 ms / 3 tasks" at bounding box center [574, 93] width 217 height 14
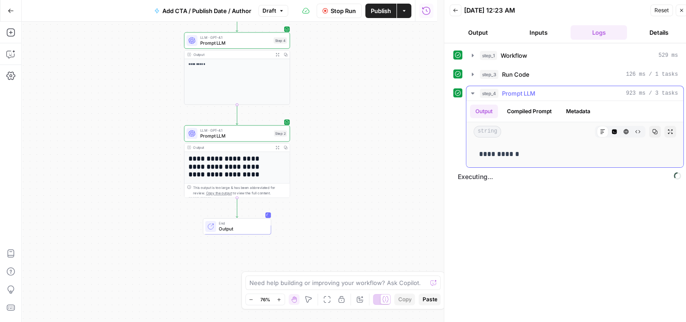
click at [518, 97] on button "step_4 Prompt LLM 923 ms / 3 tasks" at bounding box center [574, 93] width 217 height 14
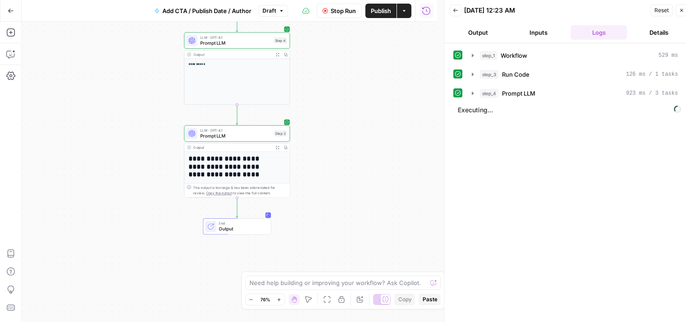
click at [524, 65] on div "step_1 Workflow 529 ms step_3 Run Code 126 ms / 1 tasks step_4 Prompt LLM 923 m…" at bounding box center [568, 74] width 230 height 53
click at [524, 73] on span "Run Code" at bounding box center [515, 74] width 27 height 9
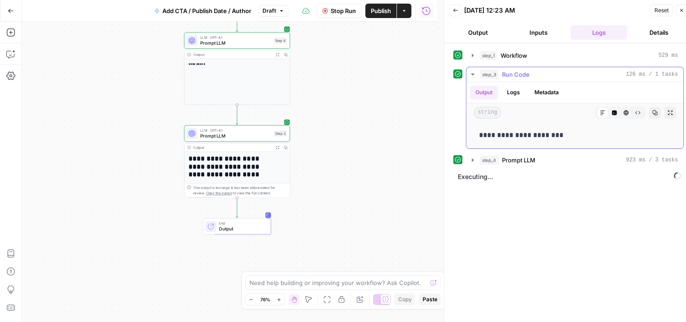
click at [524, 73] on span "Run Code" at bounding box center [515, 74] width 27 height 9
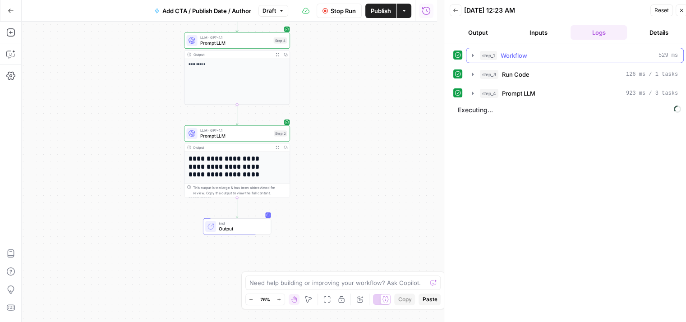
click at [527, 56] on div "step_1 Workflow 529 ms" at bounding box center [579, 55] width 198 height 9
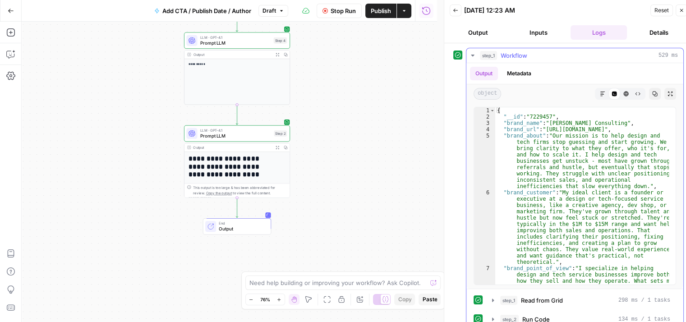
click at [527, 56] on div "step_1 Workflow 529 ms" at bounding box center [579, 55] width 198 height 9
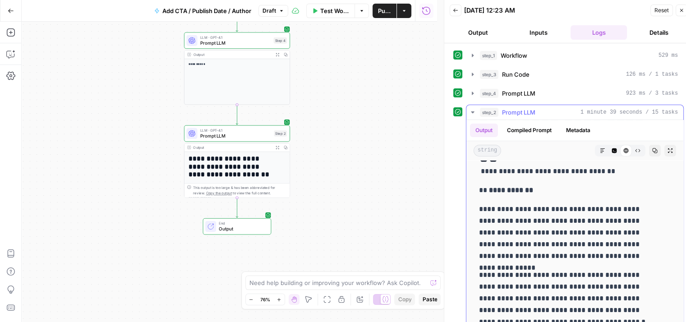
drag, startPoint x: 550, startPoint y: 170, endPoint x: 555, endPoint y: 238, distance: 68.2
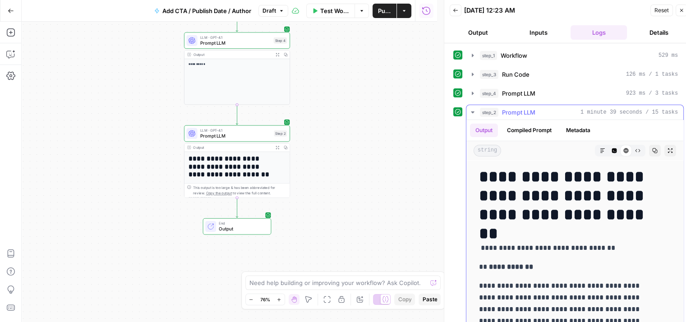
drag, startPoint x: 575, startPoint y: 221, endPoint x: 569, endPoint y: 123, distance: 98.0
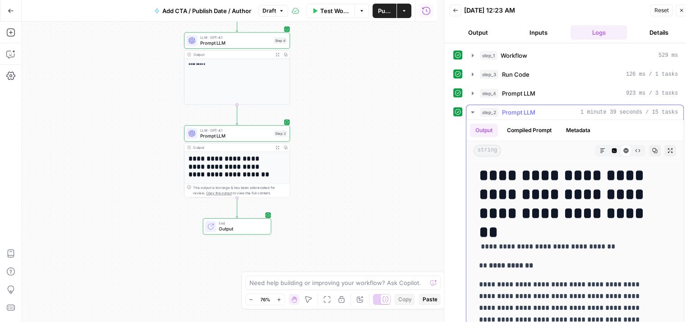
drag, startPoint x: 540, startPoint y: 215, endPoint x: 543, endPoint y: 234, distance: 19.1
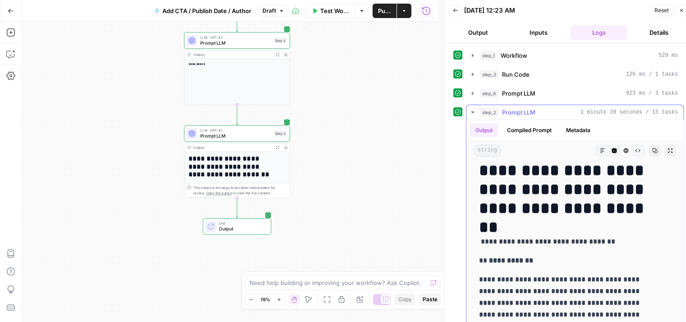
scroll to position [4, 0]
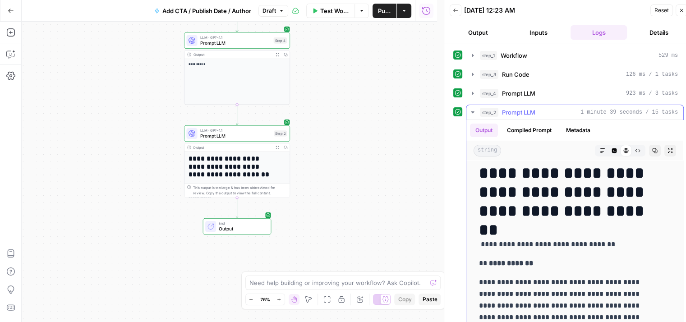
drag, startPoint x: 594, startPoint y: 192, endPoint x: 598, endPoint y: 153, distance: 38.4
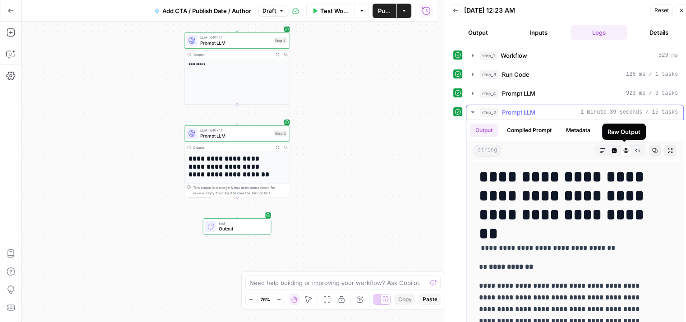
click at [635, 151] on icon "button" at bounding box center [637, 150] width 5 height 5
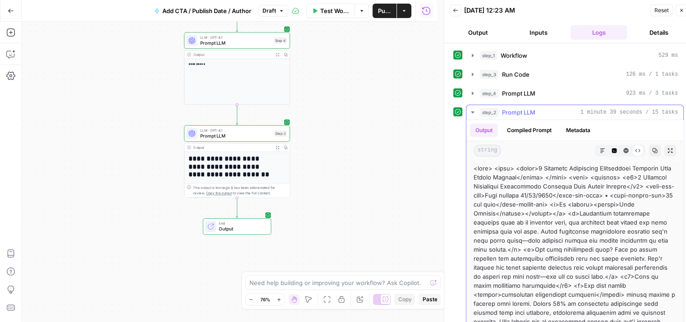
click at [652, 149] on icon "button" at bounding box center [654, 150] width 5 height 5
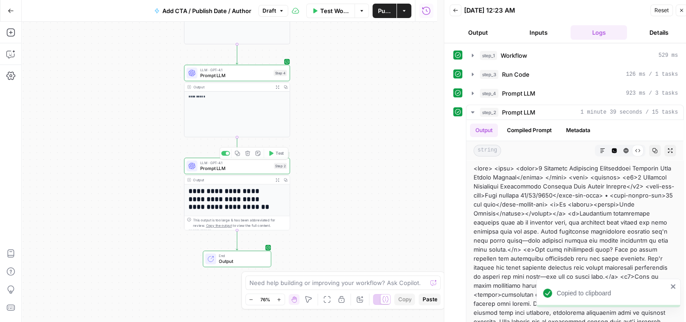
drag, startPoint x: 358, startPoint y: 87, endPoint x: 358, endPoint y: 155, distance: 67.6
click at [358, 155] on div "**********" at bounding box center [229, 172] width 415 height 300
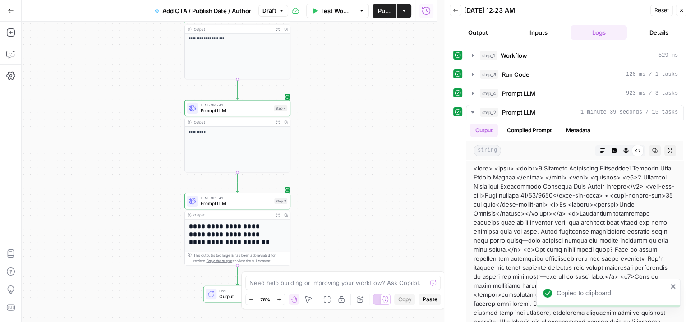
click at [209, 109] on span "Prompt LLM" at bounding box center [236, 110] width 71 height 7
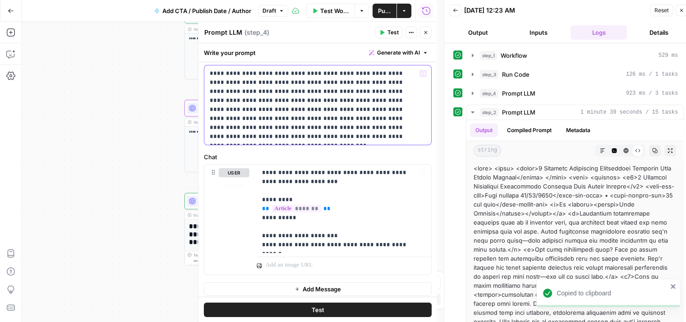
scroll to position [42, 0]
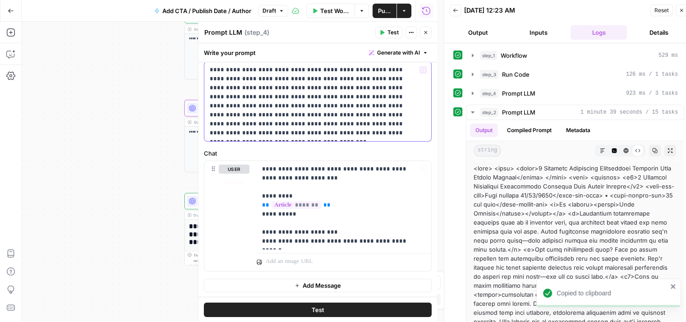
drag, startPoint x: 360, startPoint y: 213, endPoint x: 355, endPoint y: 250, distance: 37.7
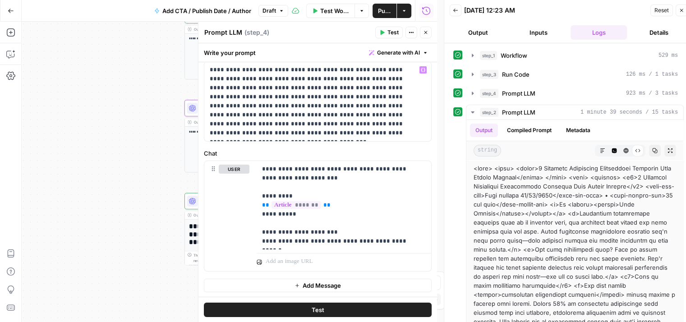
click at [425, 30] on icon "button" at bounding box center [425, 32] width 5 height 5
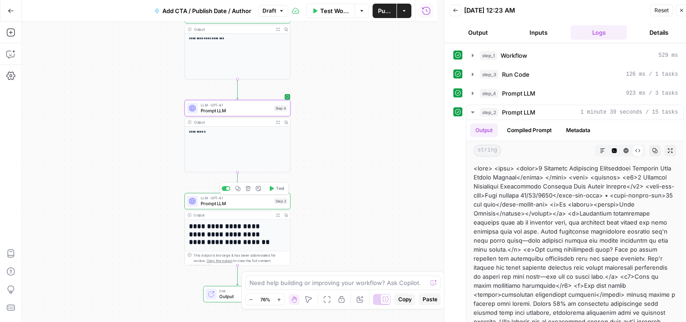
click at [243, 203] on span "Prompt LLM" at bounding box center [236, 203] width 71 height 7
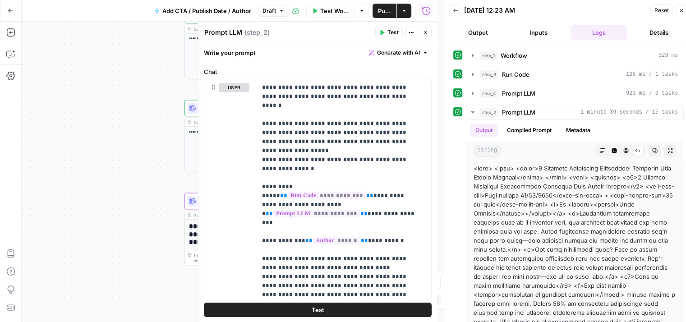
drag, startPoint x: 355, startPoint y: 174, endPoint x: 351, endPoint y: 251, distance: 78.1
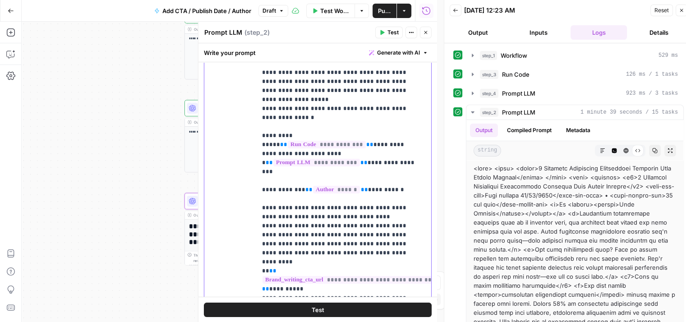
drag, startPoint x: 306, startPoint y: 115, endPoint x: 266, endPoint y: 118, distance: 39.3
click at [266, 118] on p "**********" at bounding box center [340, 194] width 157 height 325
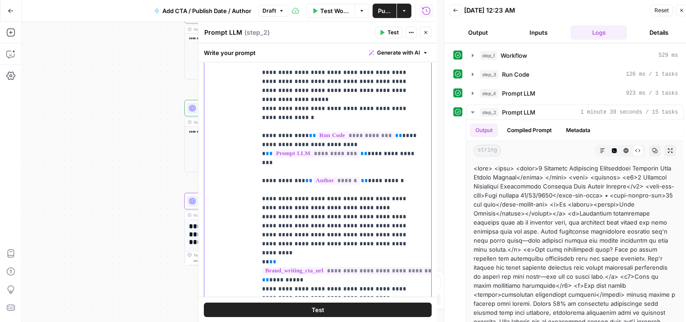
drag, startPoint x: 299, startPoint y: 116, endPoint x: 267, endPoint y: 114, distance: 32.5
click at [267, 114] on p "**********" at bounding box center [340, 194] width 157 height 325
copy p "**********"
drag, startPoint x: 391, startPoint y: 119, endPoint x: 275, endPoint y: 126, distance: 116.5
click at [275, 126] on p "**********" at bounding box center [340, 194] width 157 height 325
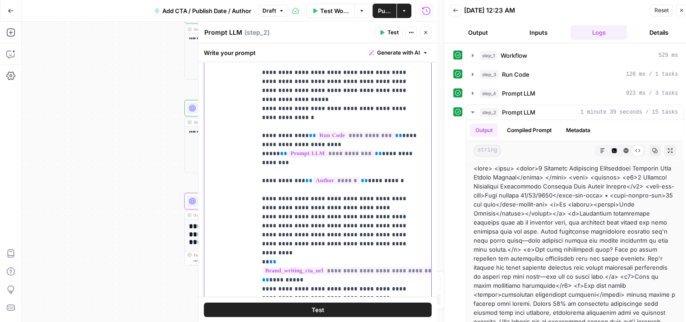
click at [287, 125] on p "**********" at bounding box center [340, 194] width 157 height 325
click at [287, 127] on p "**********" at bounding box center [340, 194] width 157 height 325
drag, startPoint x: 287, startPoint y: 125, endPoint x: 332, endPoint y: 128, distance: 44.7
click at [332, 128] on p "**********" at bounding box center [340, 194] width 157 height 325
click at [297, 142] on p "**********" at bounding box center [340, 194] width 157 height 325
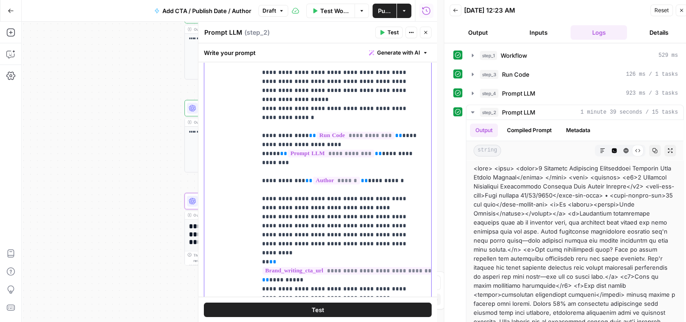
drag, startPoint x: 288, startPoint y: 123, endPoint x: 333, endPoint y: 125, distance: 44.2
click at [333, 125] on p "**********" at bounding box center [340, 194] width 157 height 325
click at [318, 127] on p "**********" at bounding box center [340, 194] width 157 height 325
drag, startPoint x: 312, startPoint y: 126, endPoint x: 288, endPoint y: 130, distance: 23.9
click at [288, 130] on p "**********" at bounding box center [340, 194] width 157 height 325
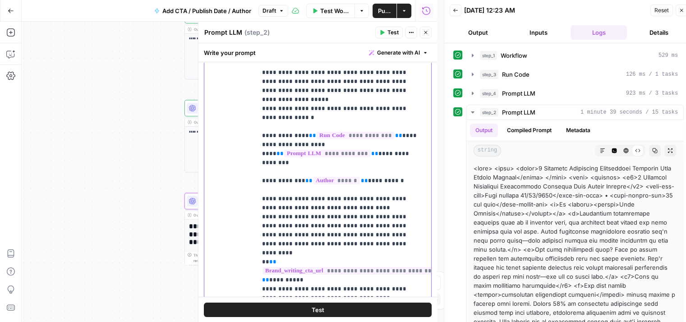
copy p "*********"
drag, startPoint x: 267, startPoint y: 134, endPoint x: 312, endPoint y: 134, distance: 44.6
click at [312, 134] on p "**********" at bounding box center [340, 194] width 157 height 325
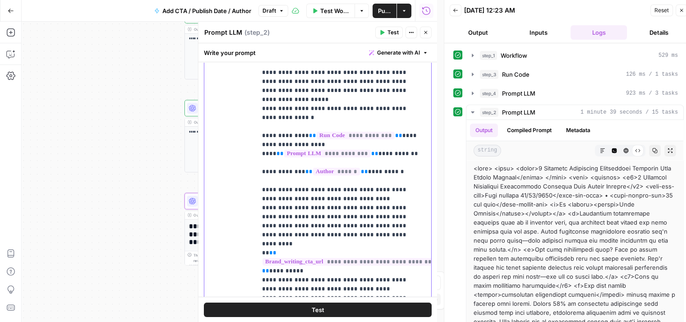
click at [333, 136] on p "**********" at bounding box center [340, 194] width 157 height 325
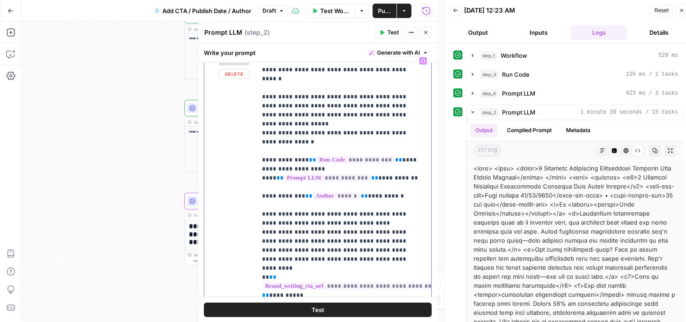
drag, startPoint x: 341, startPoint y: 196, endPoint x: 350, endPoint y: 154, distance: 42.9
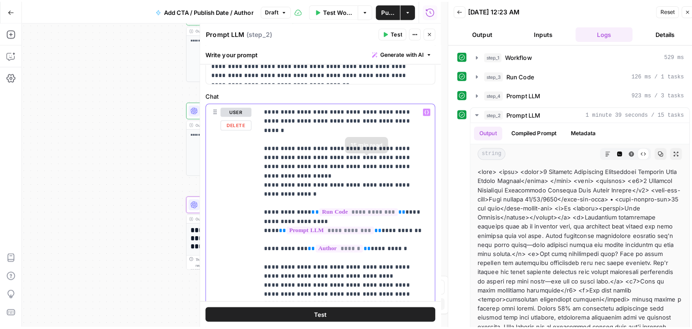
scroll to position [74, 0]
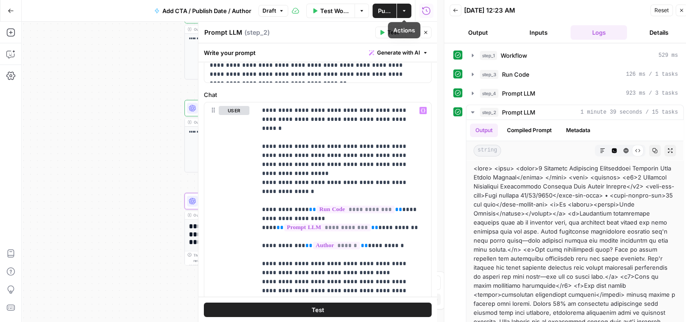
click at [426, 30] on icon "button" at bounding box center [425, 32] width 5 height 5
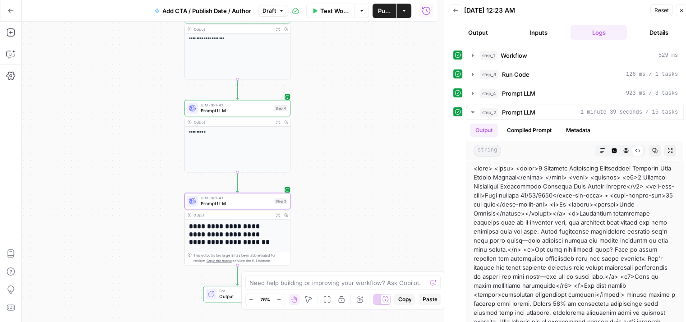
click at [381, 15] on button "Publish" at bounding box center [384, 11] width 24 height 14
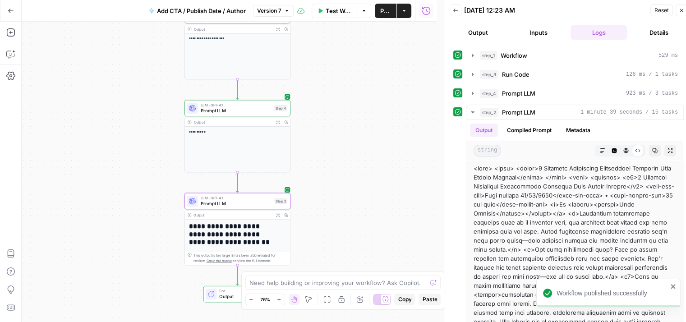
click at [676, 11] on button "Close" at bounding box center [681, 11] width 12 height 12
